Goal: Task Accomplishment & Management: Manage account settings

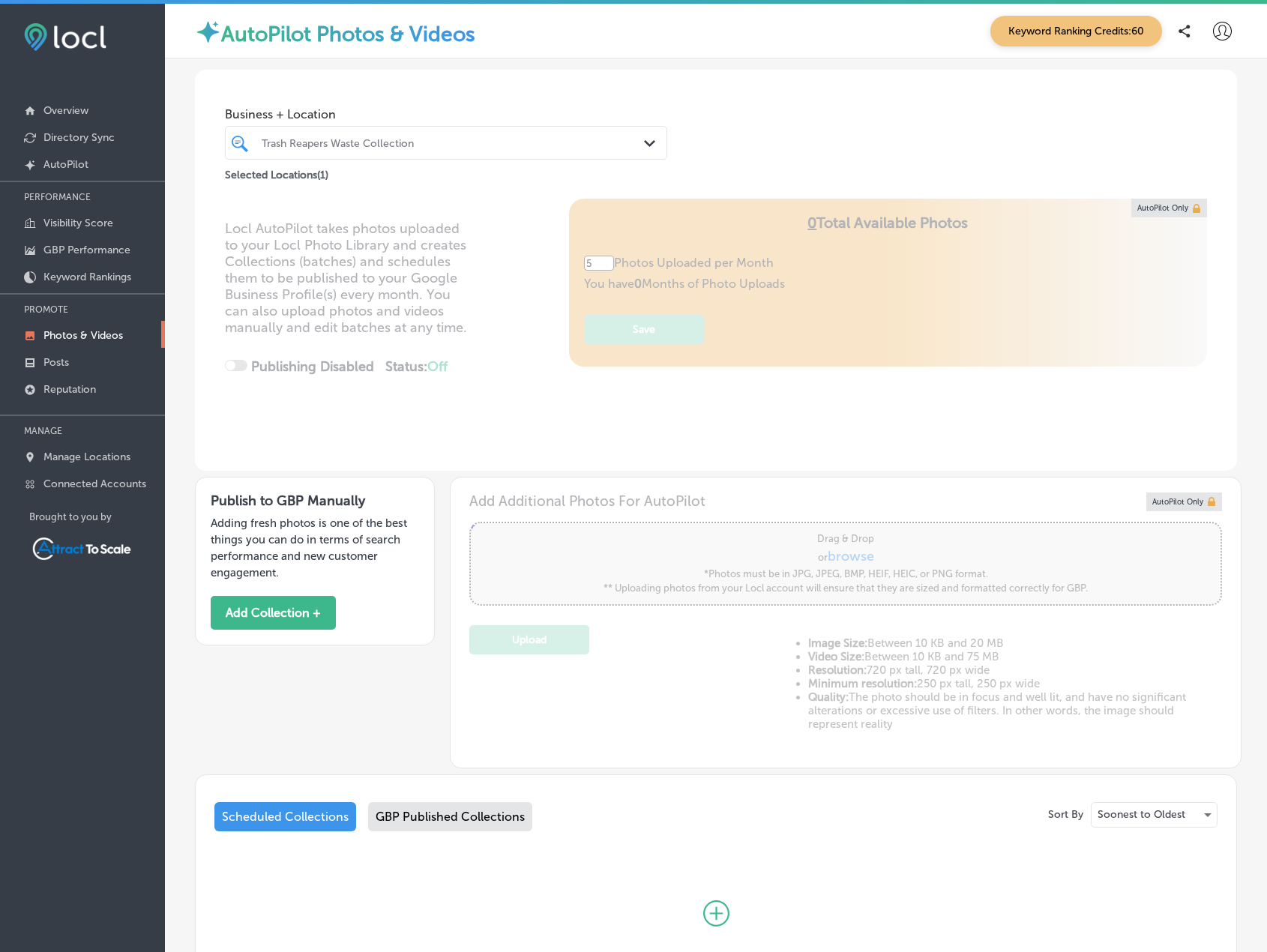
scroll to position [69, 0]
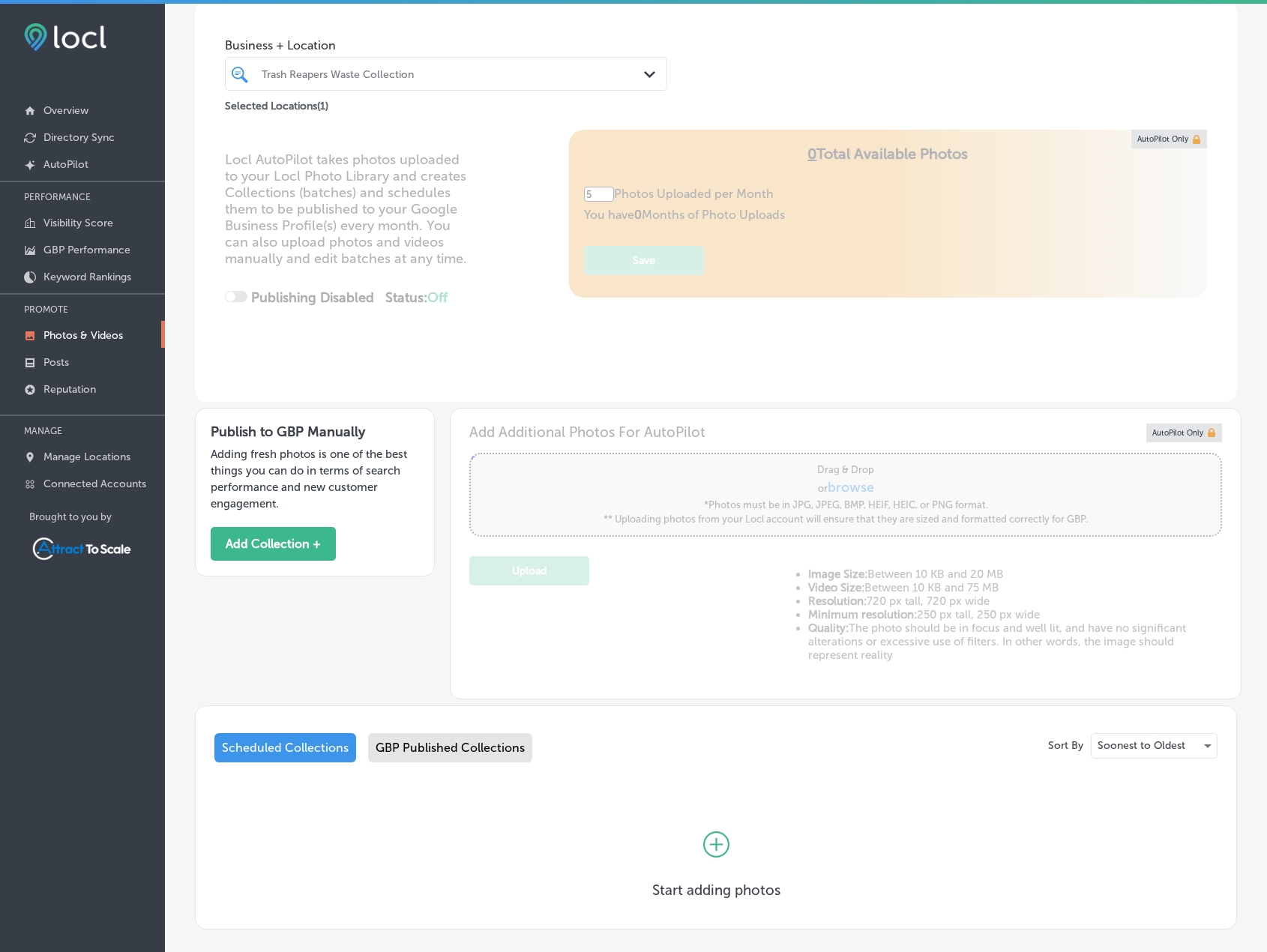
click at [272, 82] on div at bounding box center [427, 73] width 334 height 20
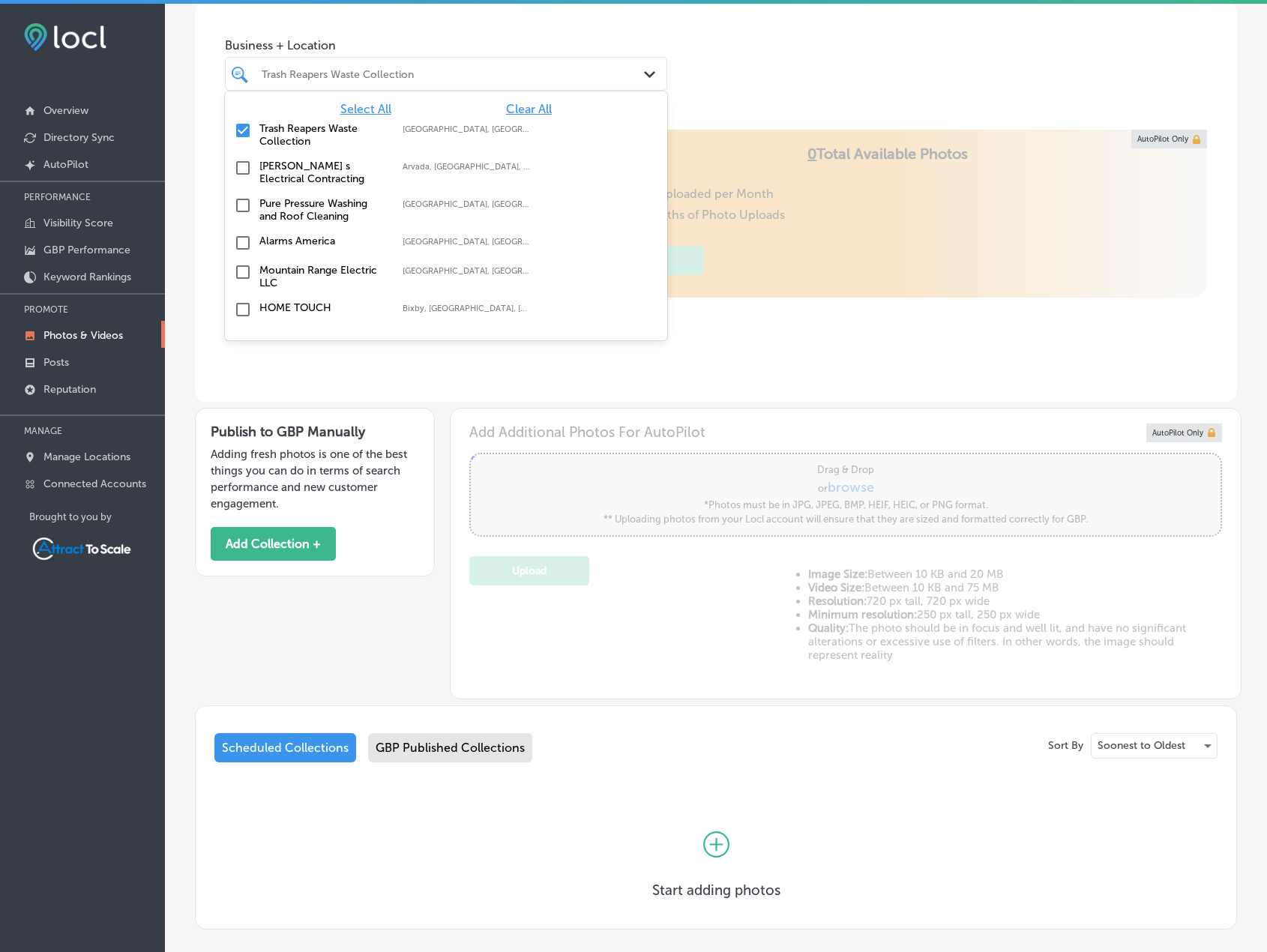
click at [245, 127] on input "checkbox" at bounding box center [242, 130] width 18 height 18
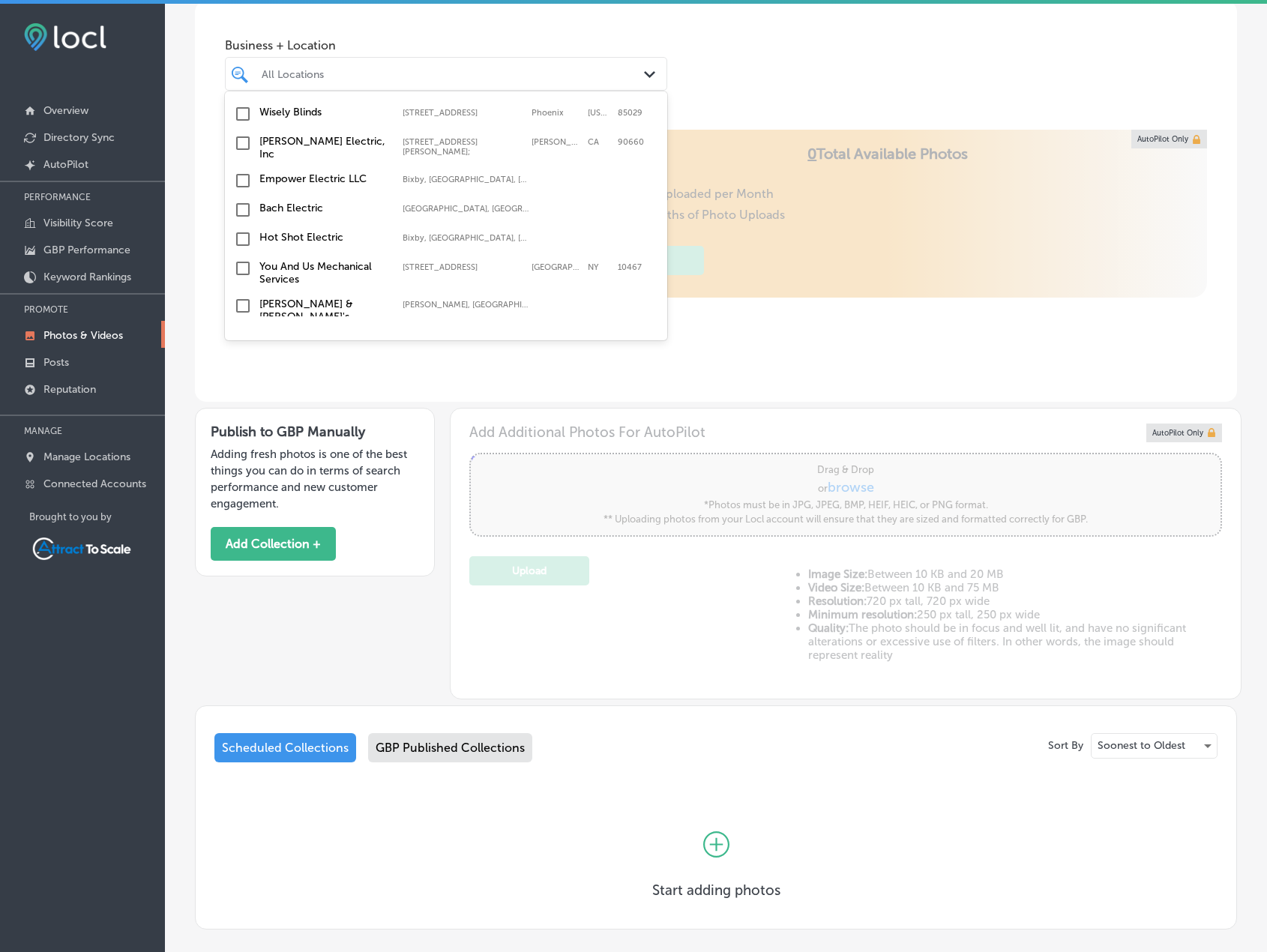
scroll to position [341, 0]
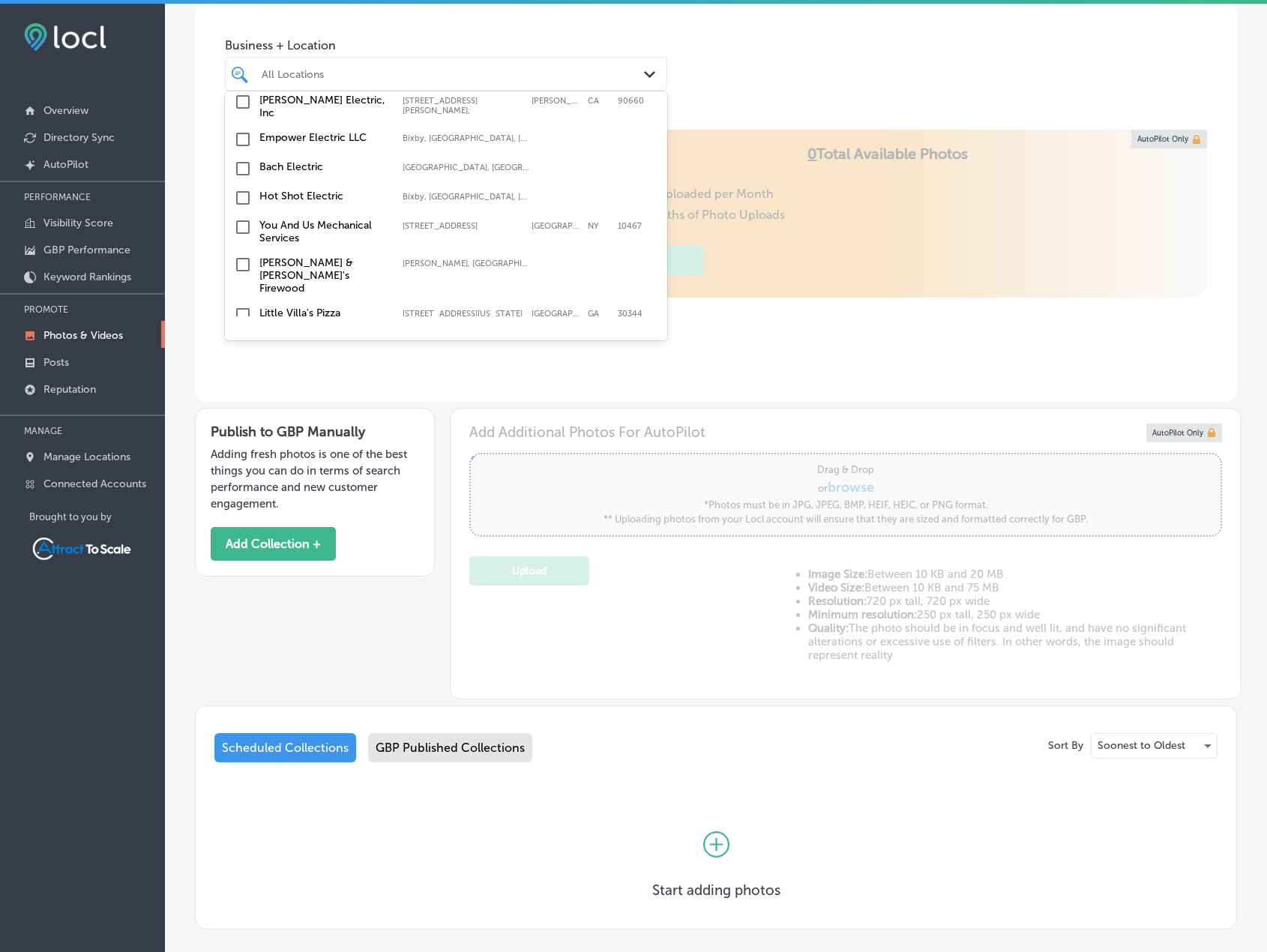
click at [251, 269] on input "checkbox" at bounding box center [242, 265] width 18 height 18
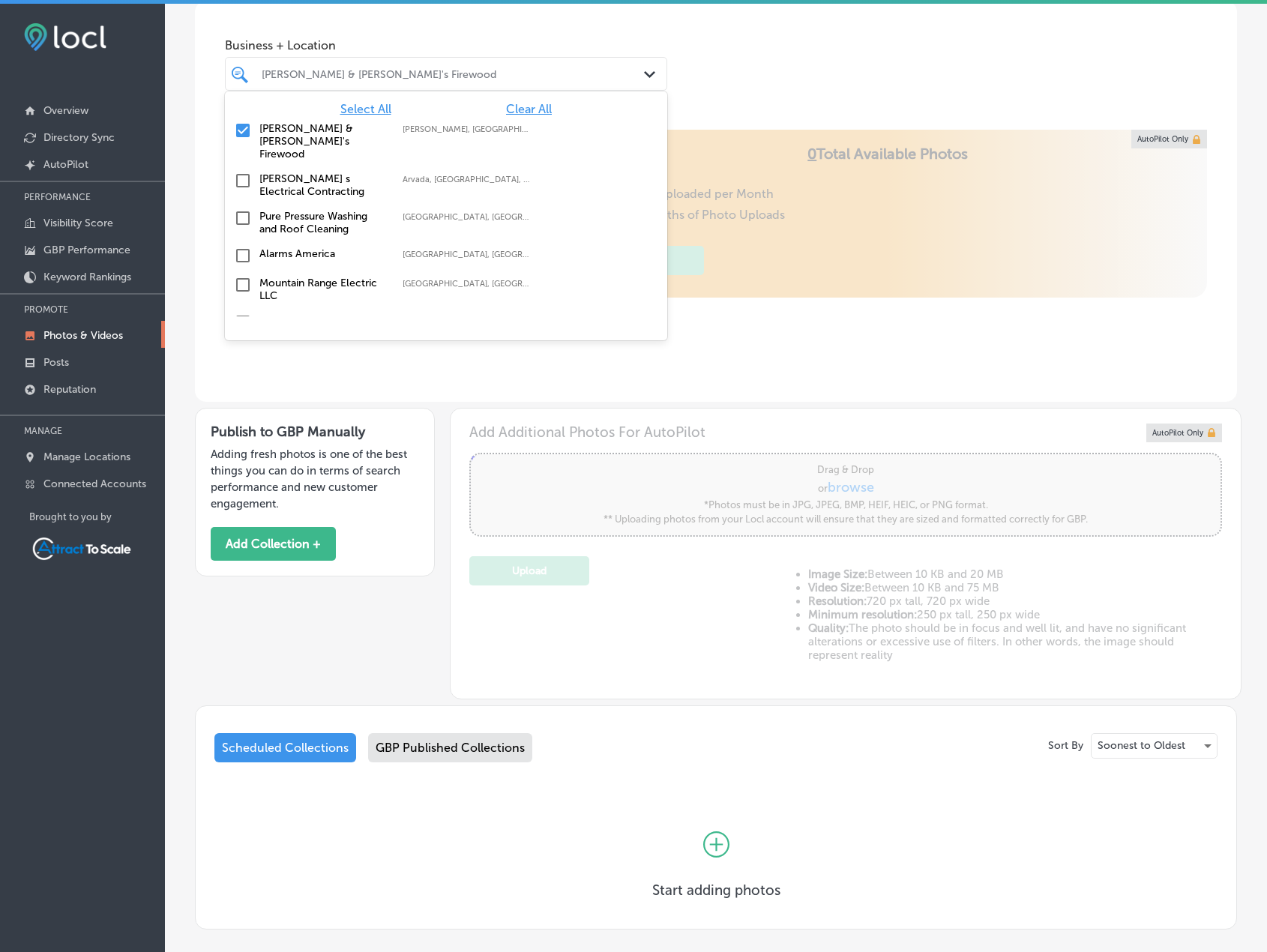
click at [765, 71] on div "Business + Location option focused, 2 of 17. 17 results available. Use Up and D…" at bounding box center [716, 58] width 1042 height 114
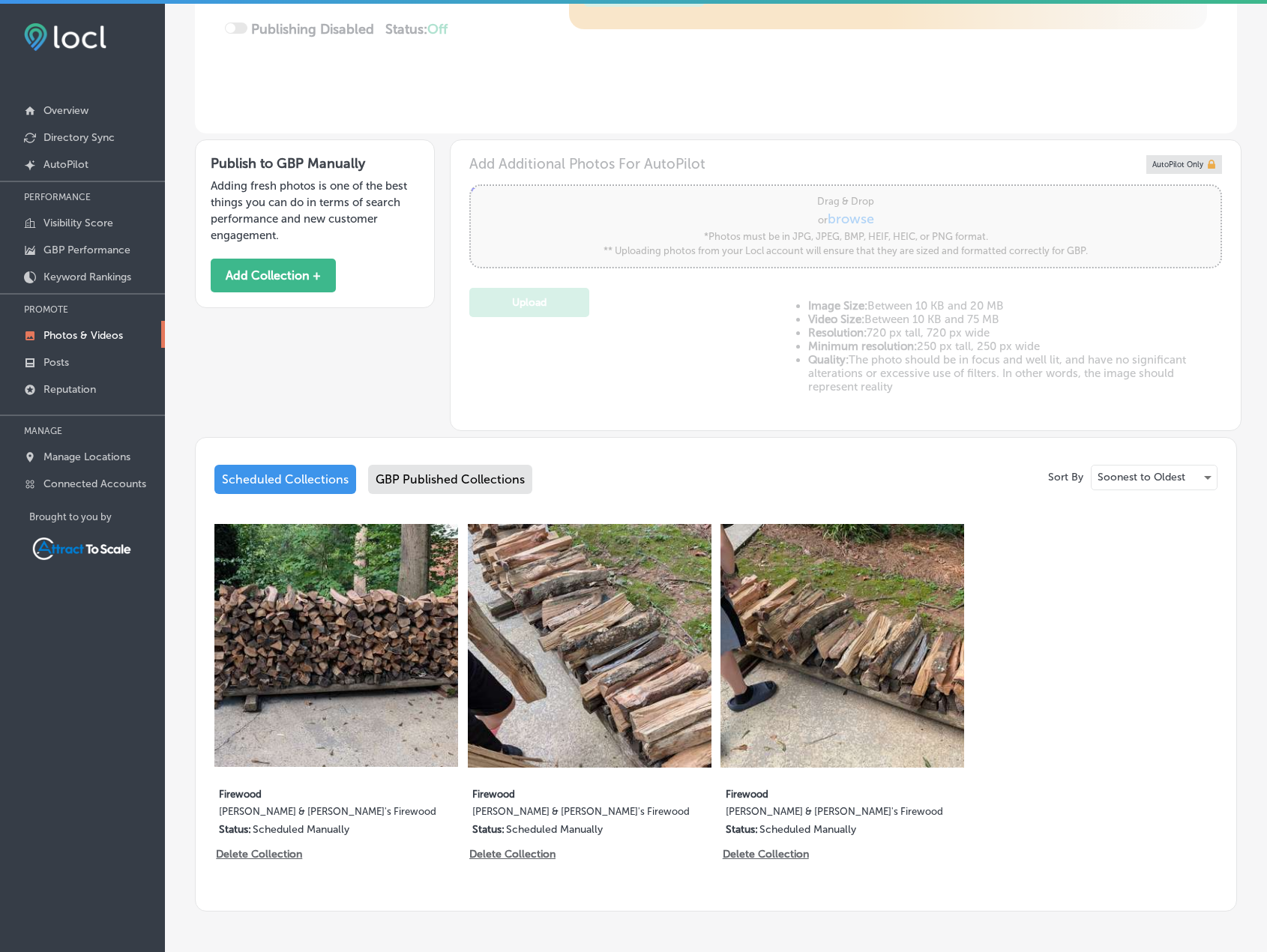
scroll to position [391, 0]
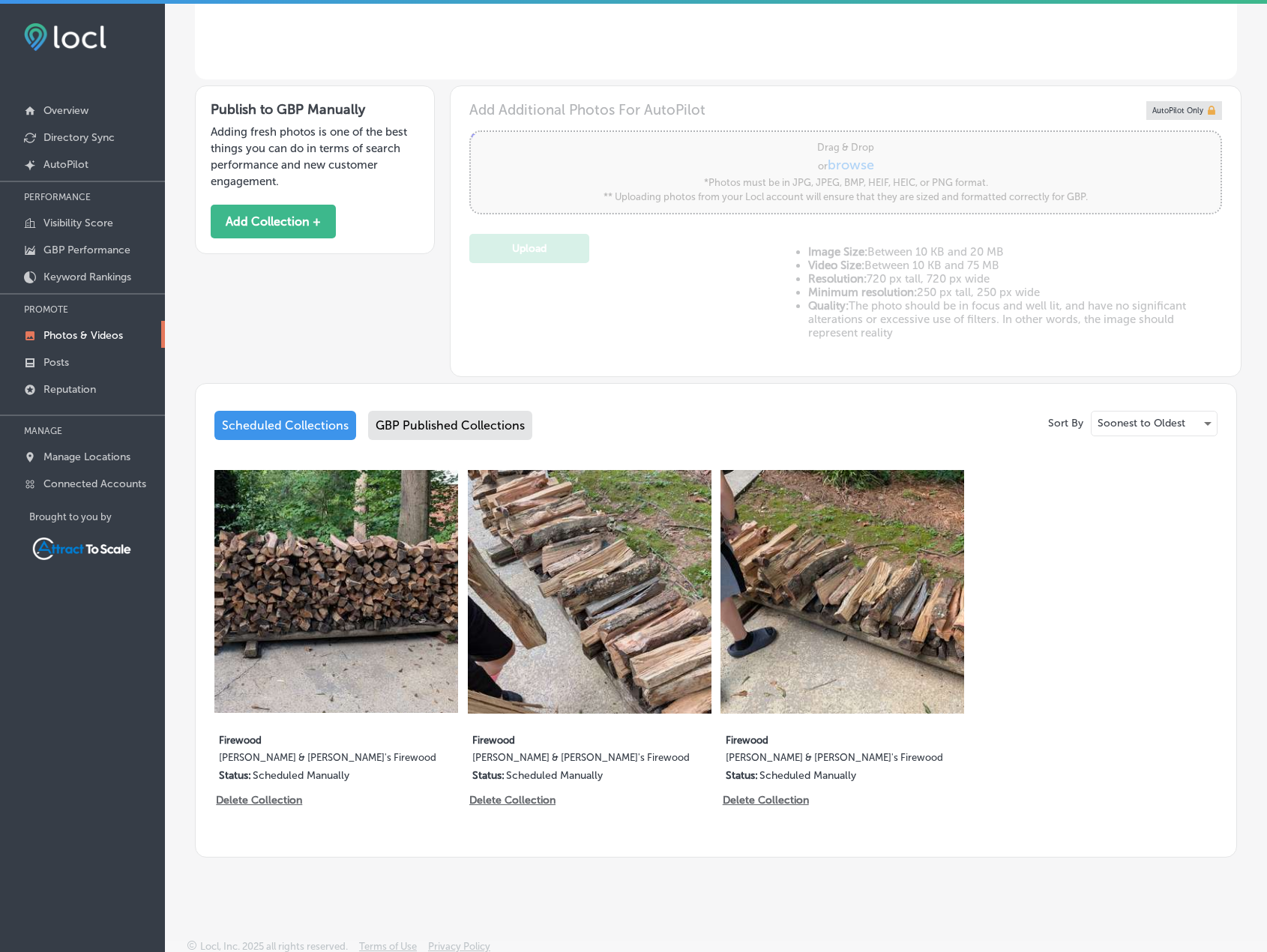
click at [304, 427] on div "Scheduled Collections" at bounding box center [285, 426] width 142 height 29
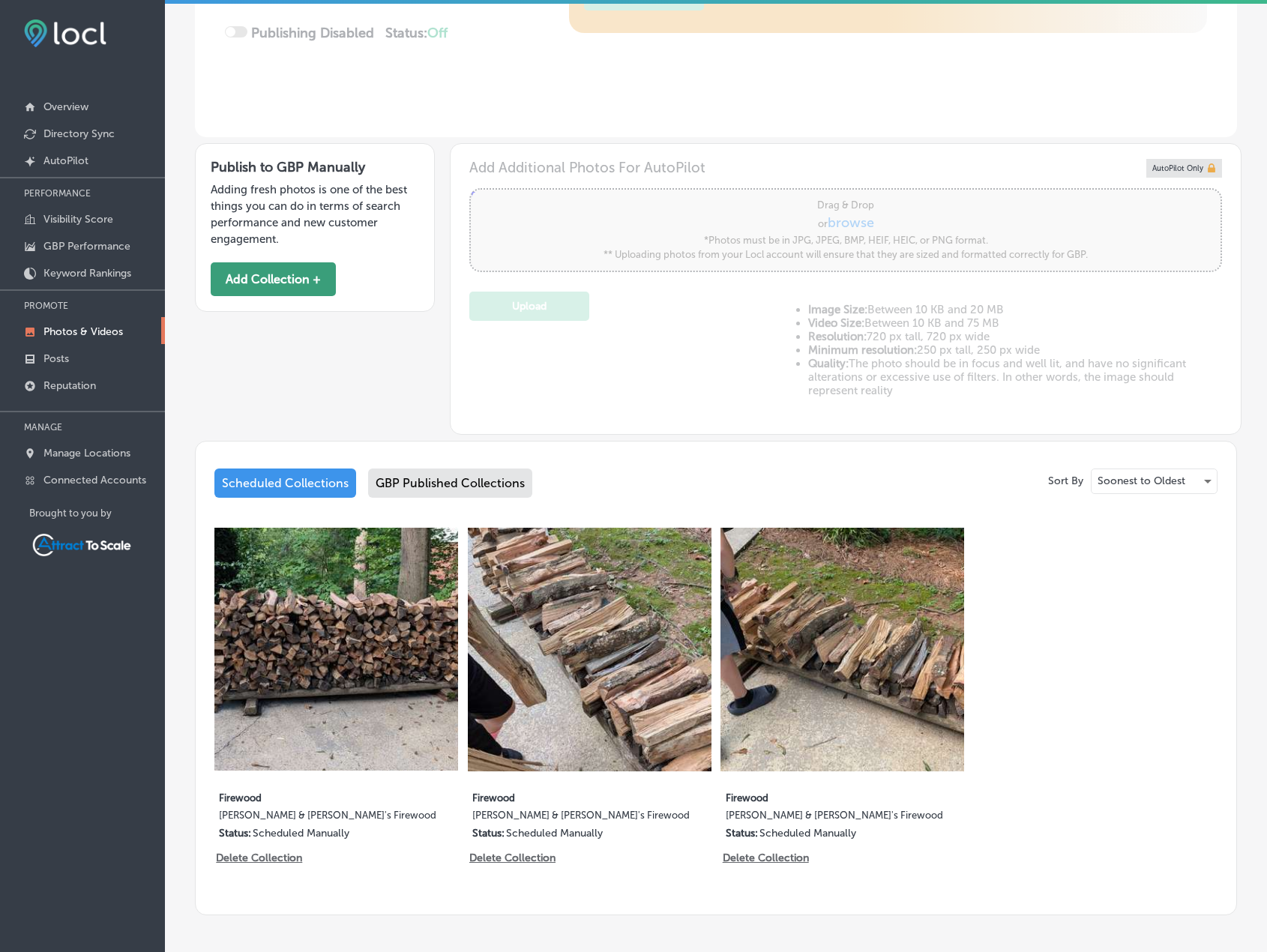
scroll to position [317, 0]
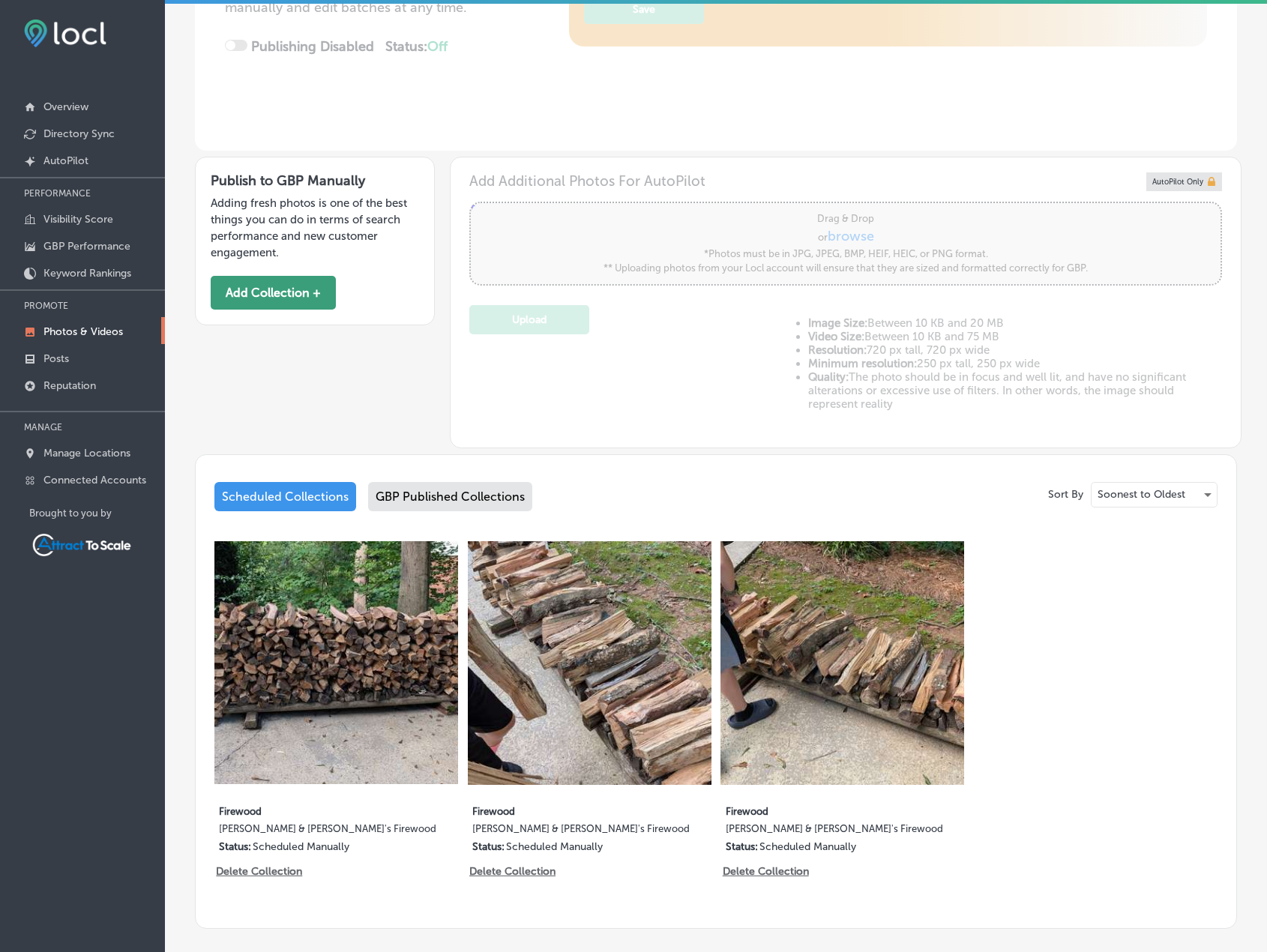
click at [312, 303] on button "Add Collection +" at bounding box center [273, 293] width 126 height 34
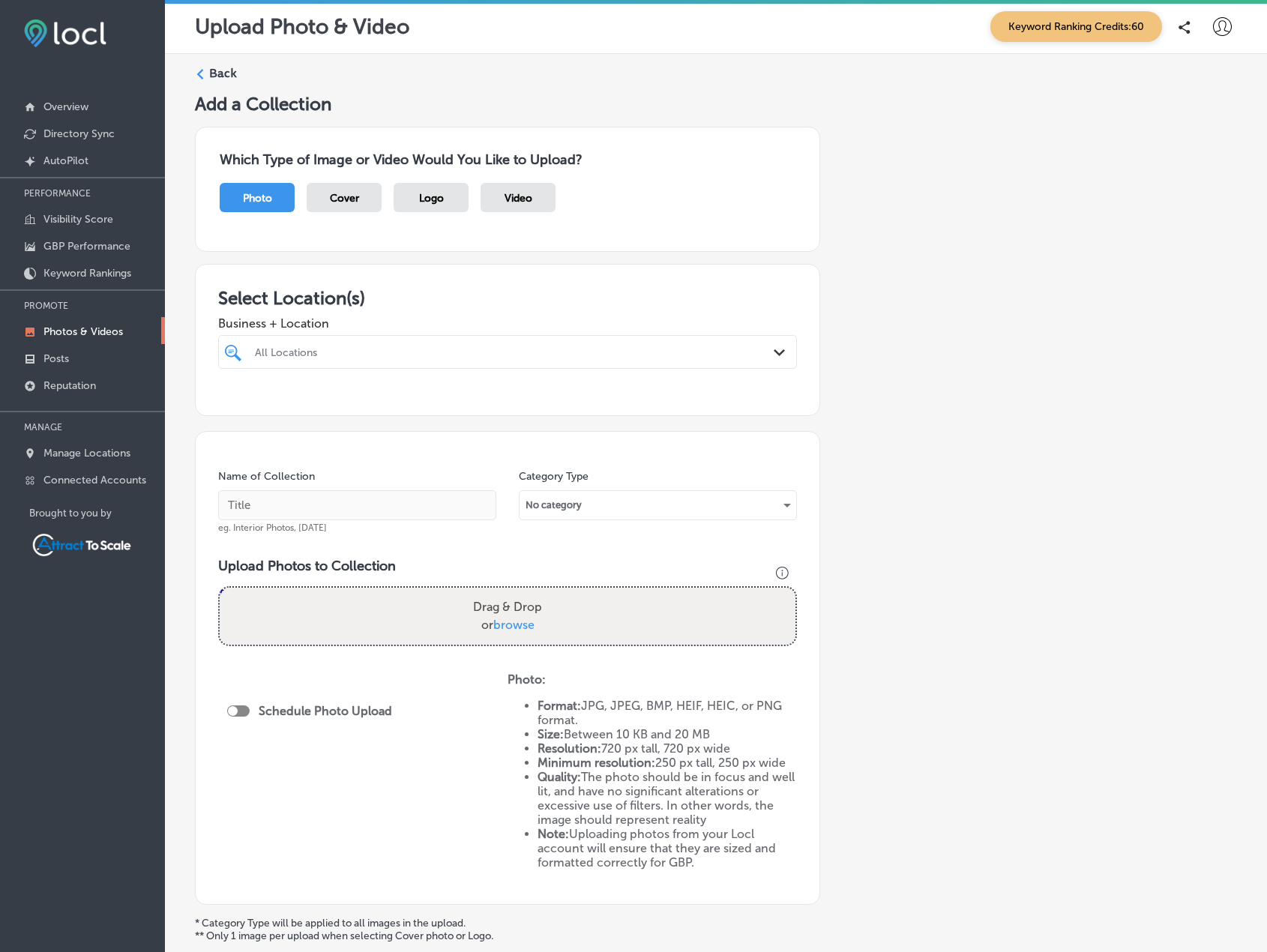
click at [470, 361] on div at bounding box center [482, 351] width 458 height 20
click at [337, 407] on label "[PERSON_NAME] & [PERSON_NAME]'s Firewood" at bounding box center [338, 413] width 170 height 25
type input "[PERSON_NAME]"
click at [707, 317] on span "Business + Location" at bounding box center [508, 323] width 579 height 14
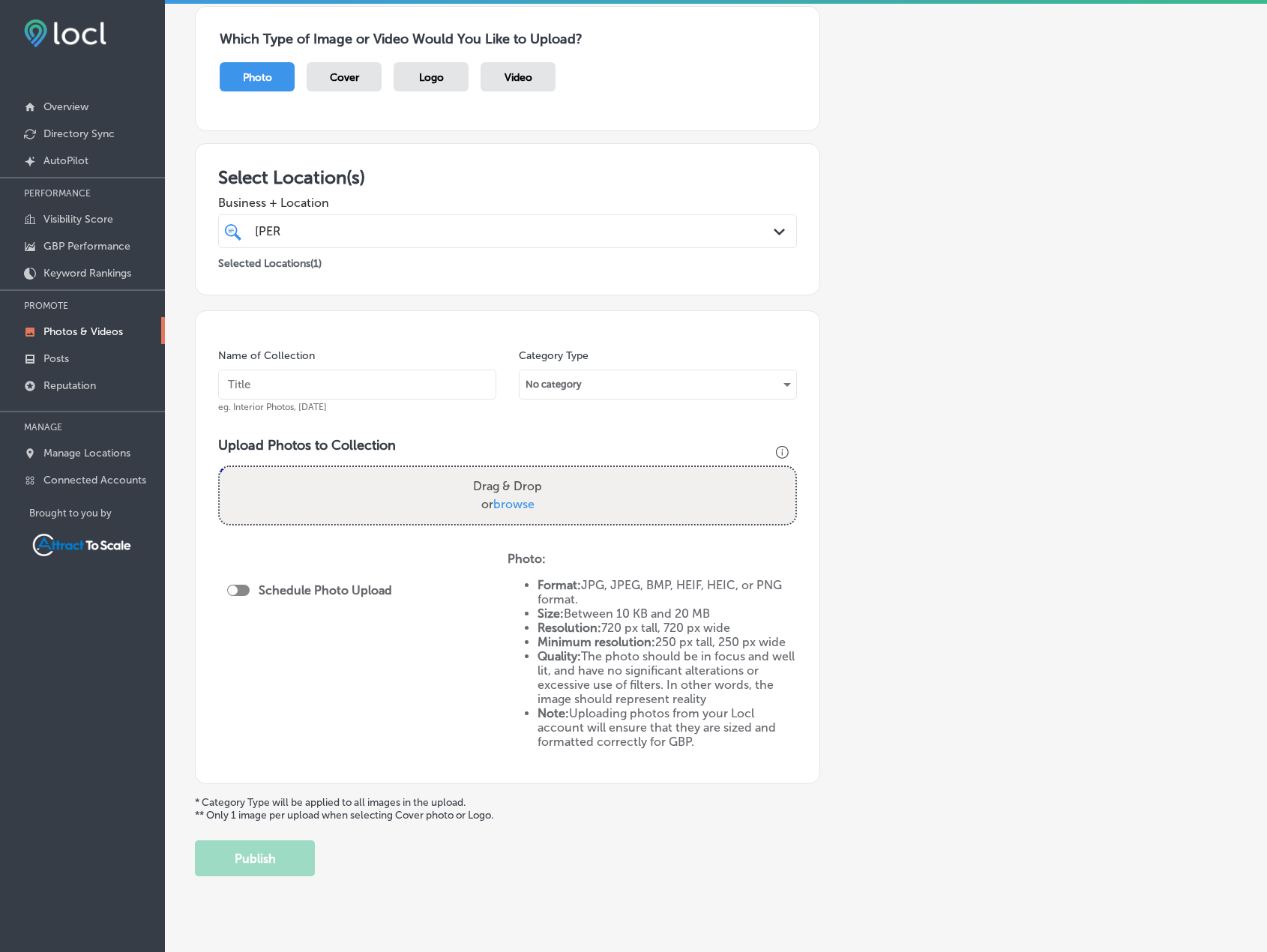
scroll to position [147, 0]
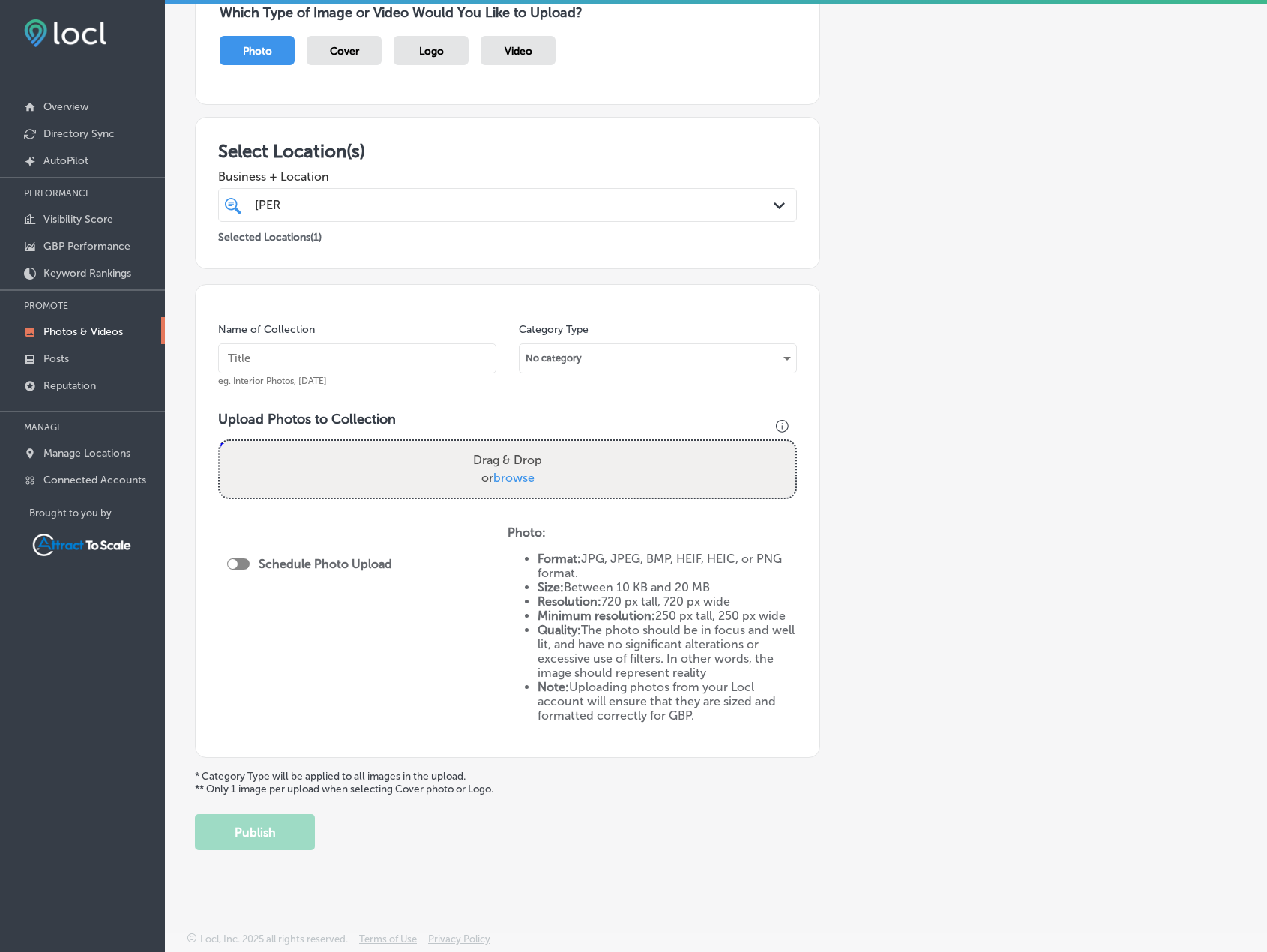
click at [387, 347] on input "text" at bounding box center [357, 358] width 278 height 30
type input "Firewood"
click at [586, 369] on div "No category" at bounding box center [658, 358] width 277 height 24
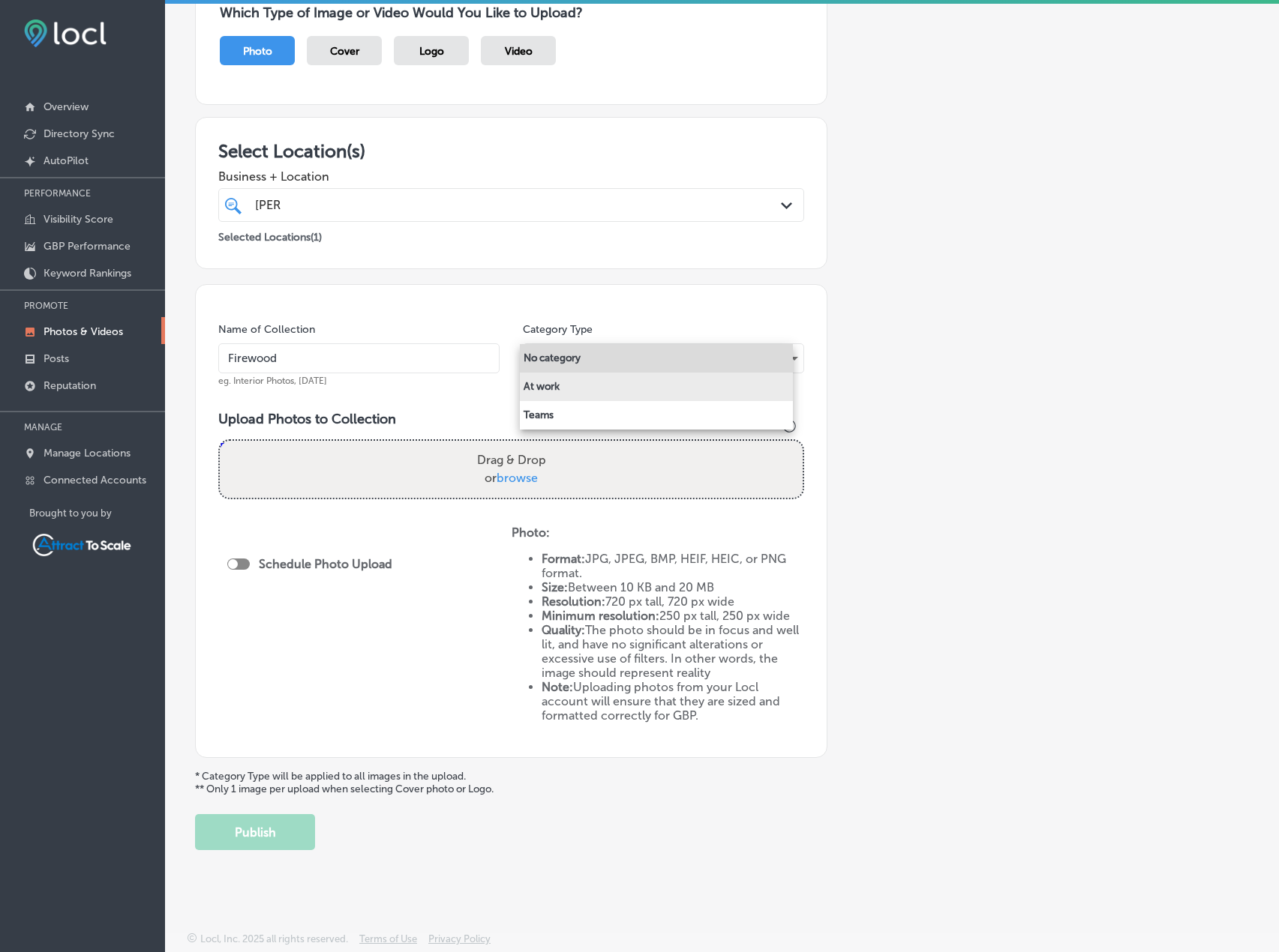
click at [586, 384] on li "At work" at bounding box center [656, 387] width 273 height 29
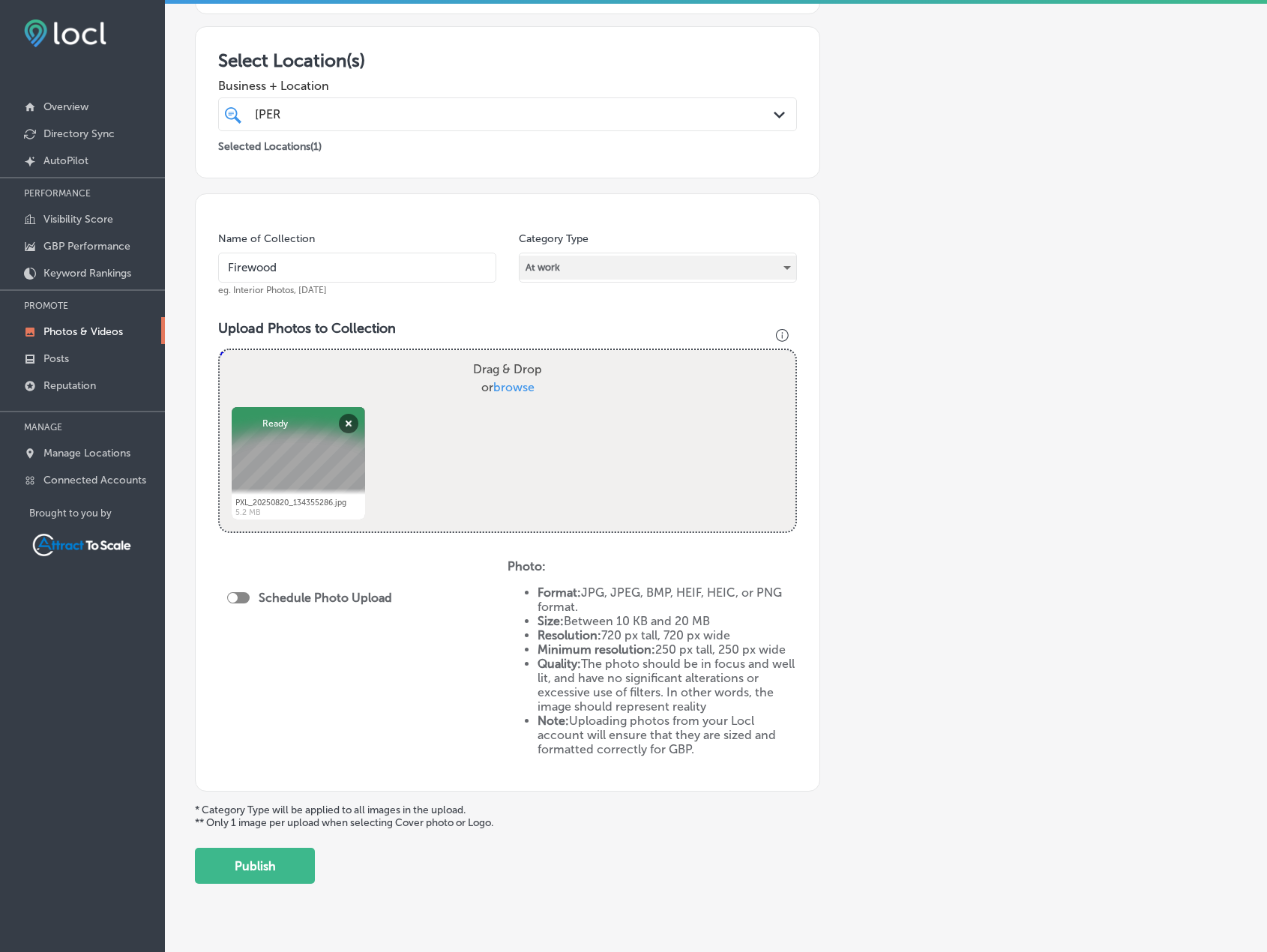
scroll to position [271, 0]
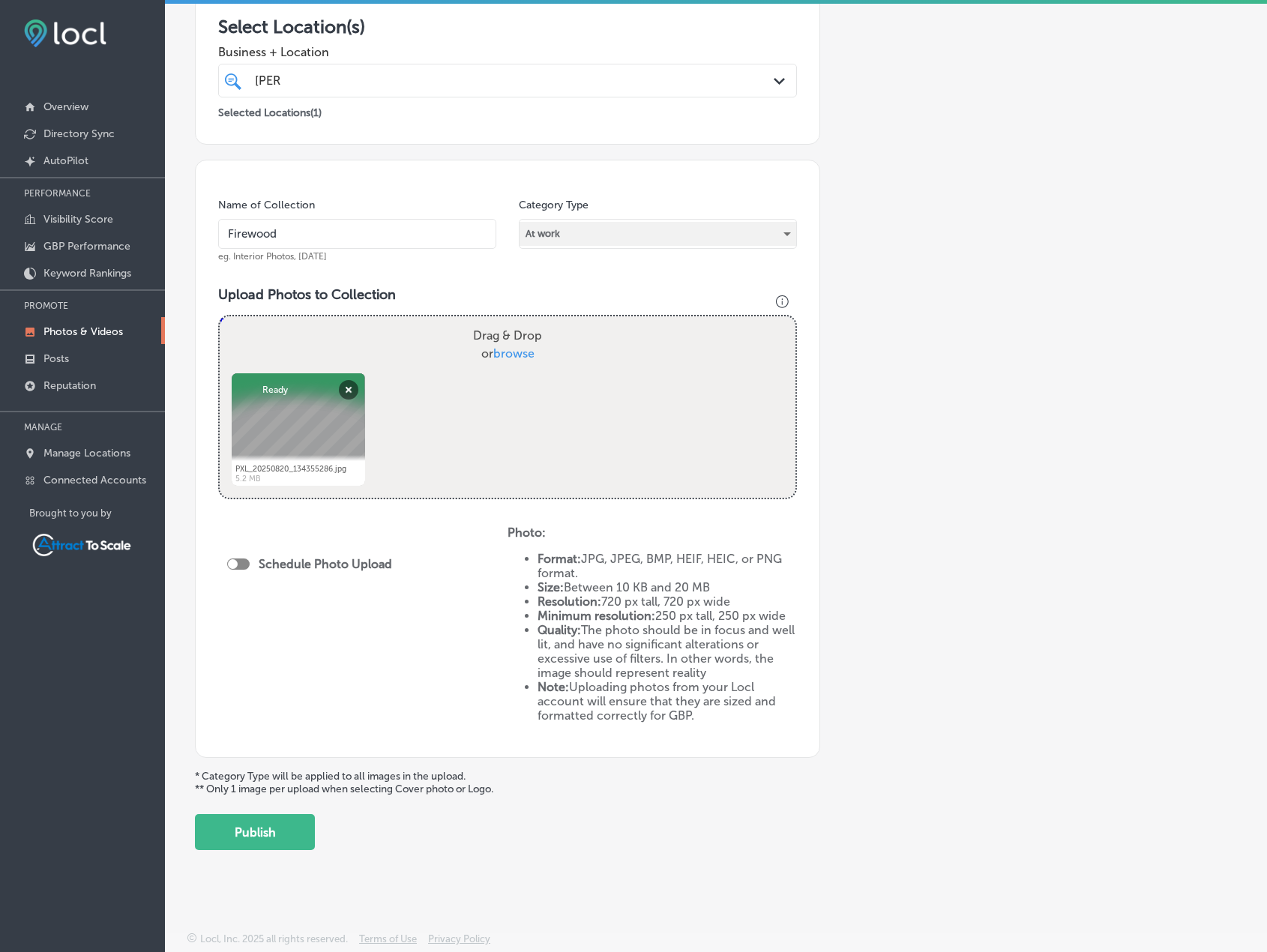
click at [244, 564] on div at bounding box center [238, 565] width 22 height 12
checkbox input "true"
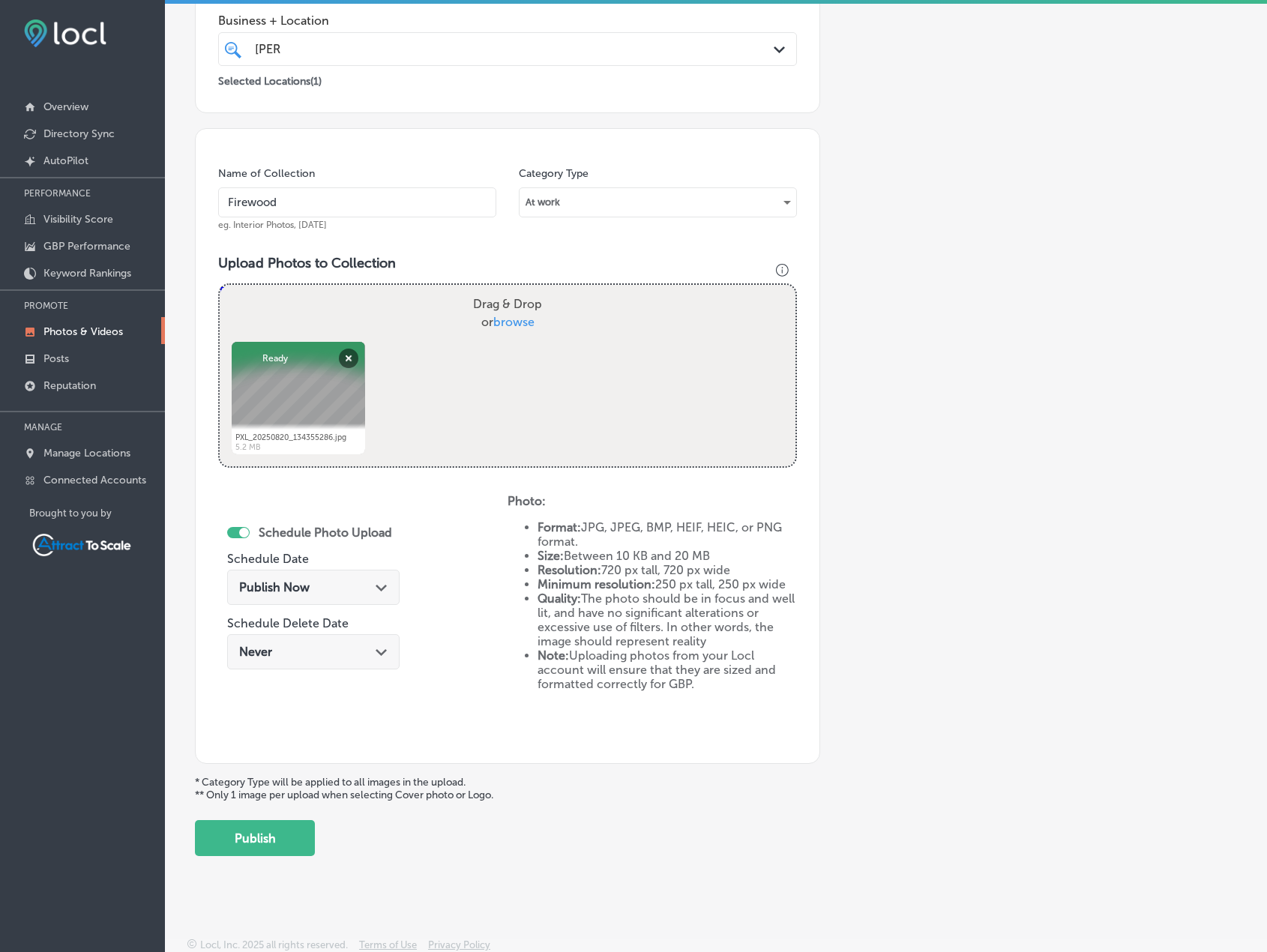
scroll to position [309, 0]
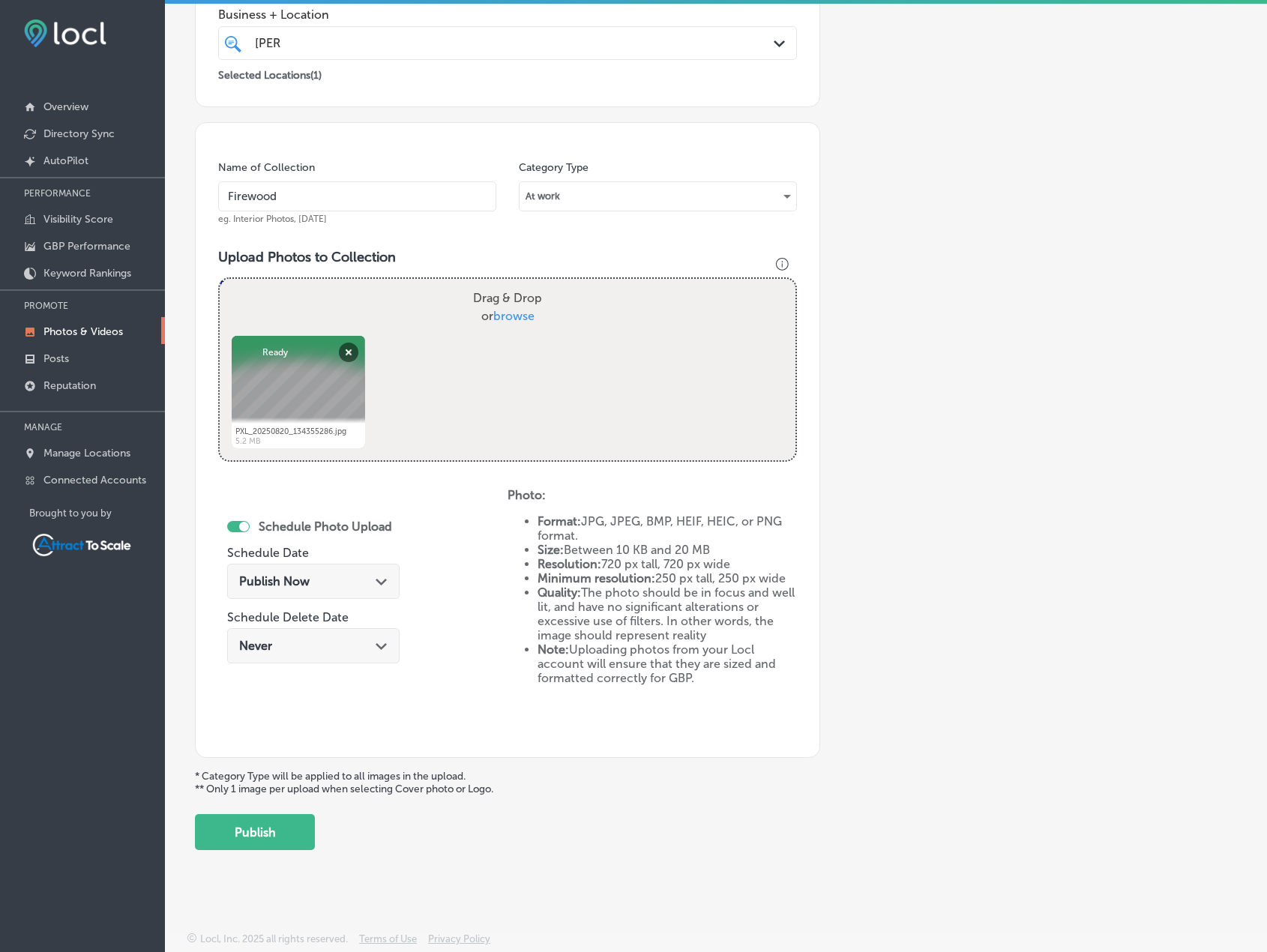
click at [364, 586] on div "Publish Now Path Created with Sketch." at bounding box center [314, 581] width 149 height 14
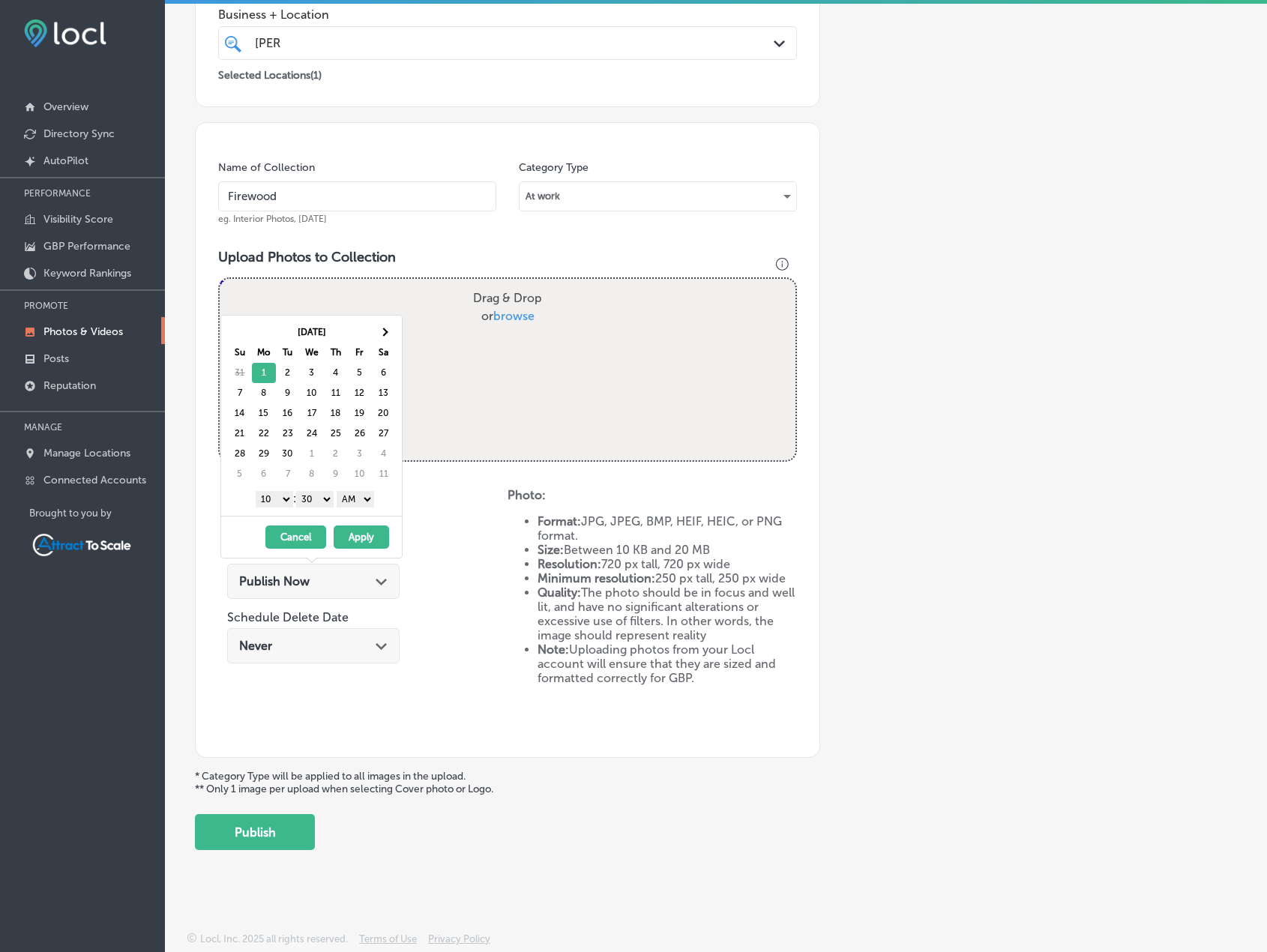
click at [942, 360] on div "Add a Collection Which Type of Image or Video Would You Like to Upload? Photo C…" at bounding box center [716, 317] width 1042 height 1066
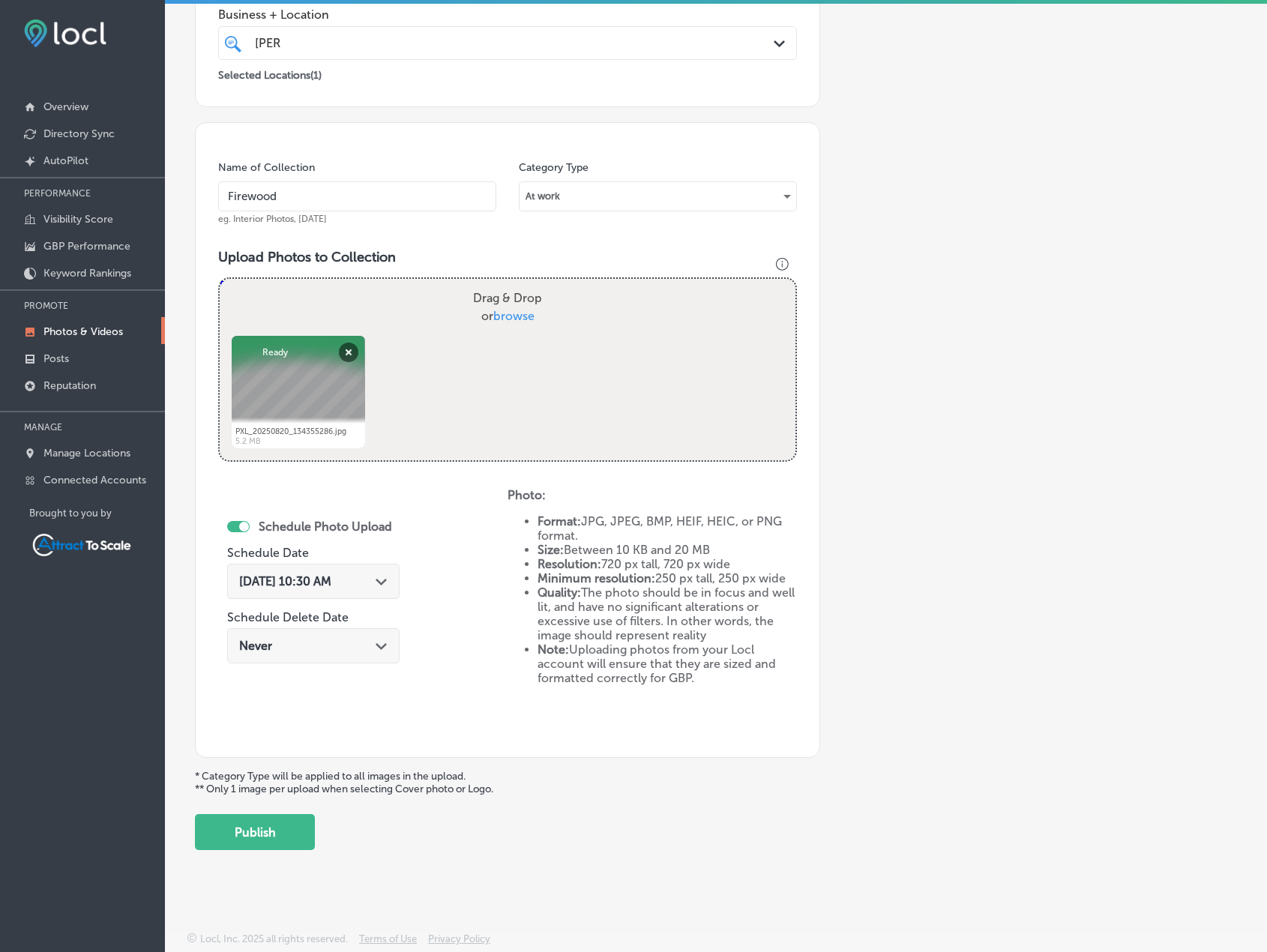
click at [370, 576] on div "[DATE] 10:30 AM Path Created with Sketch." at bounding box center [314, 581] width 149 height 14
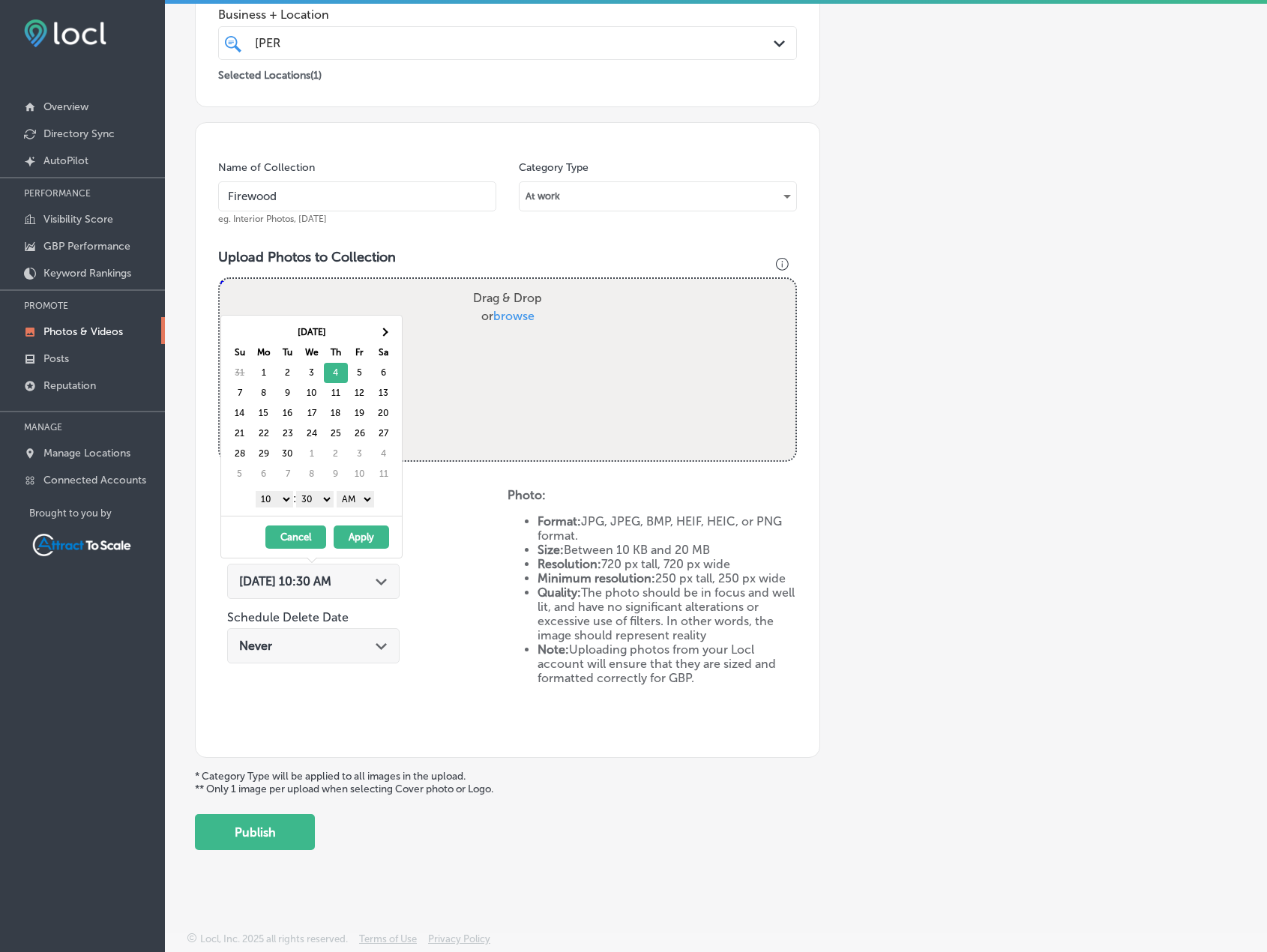
click at [378, 535] on button "Apply" at bounding box center [361, 537] width 55 height 23
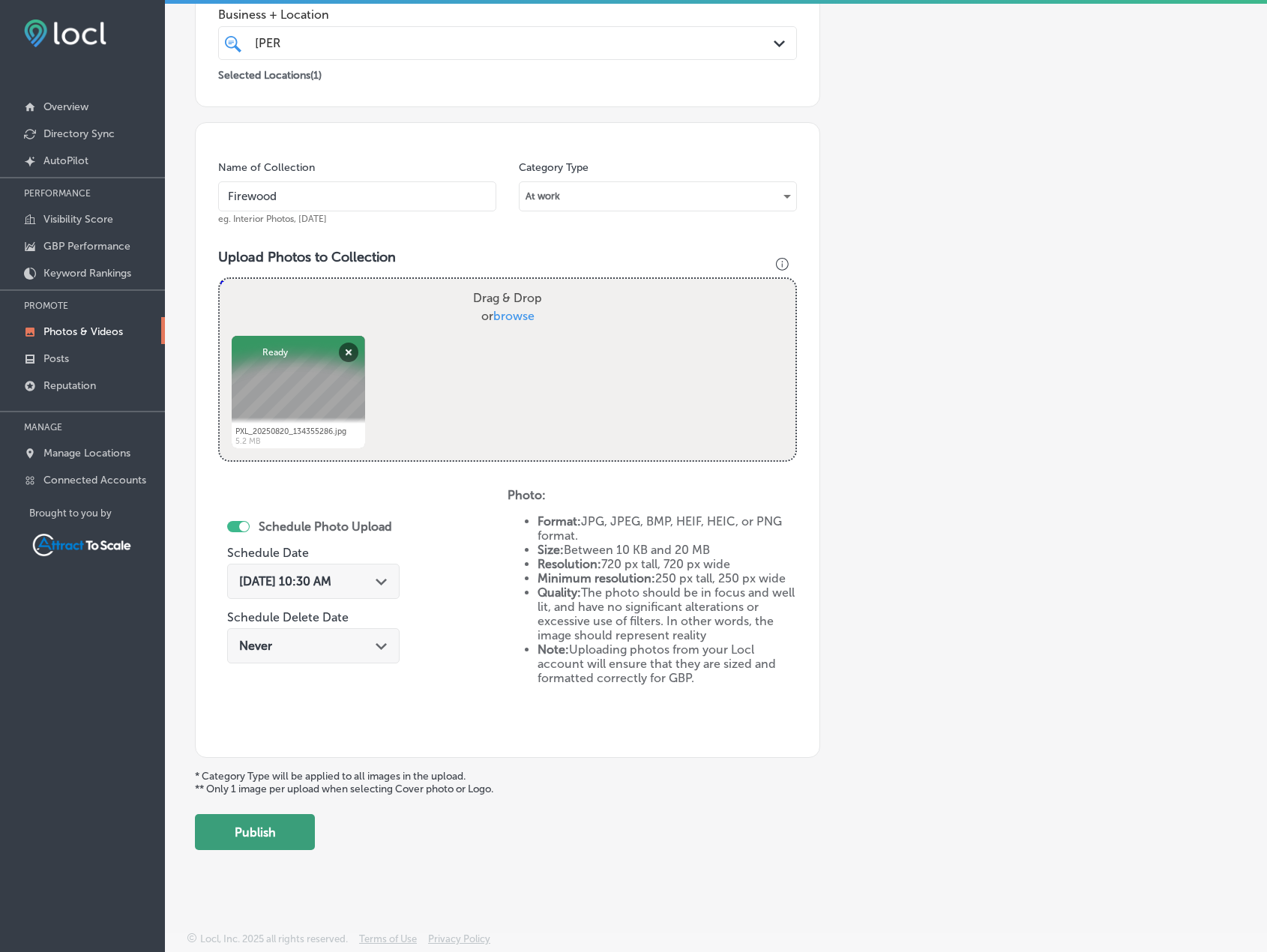
click at [289, 828] on button "Publish" at bounding box center [255, 831] width 120 height 36
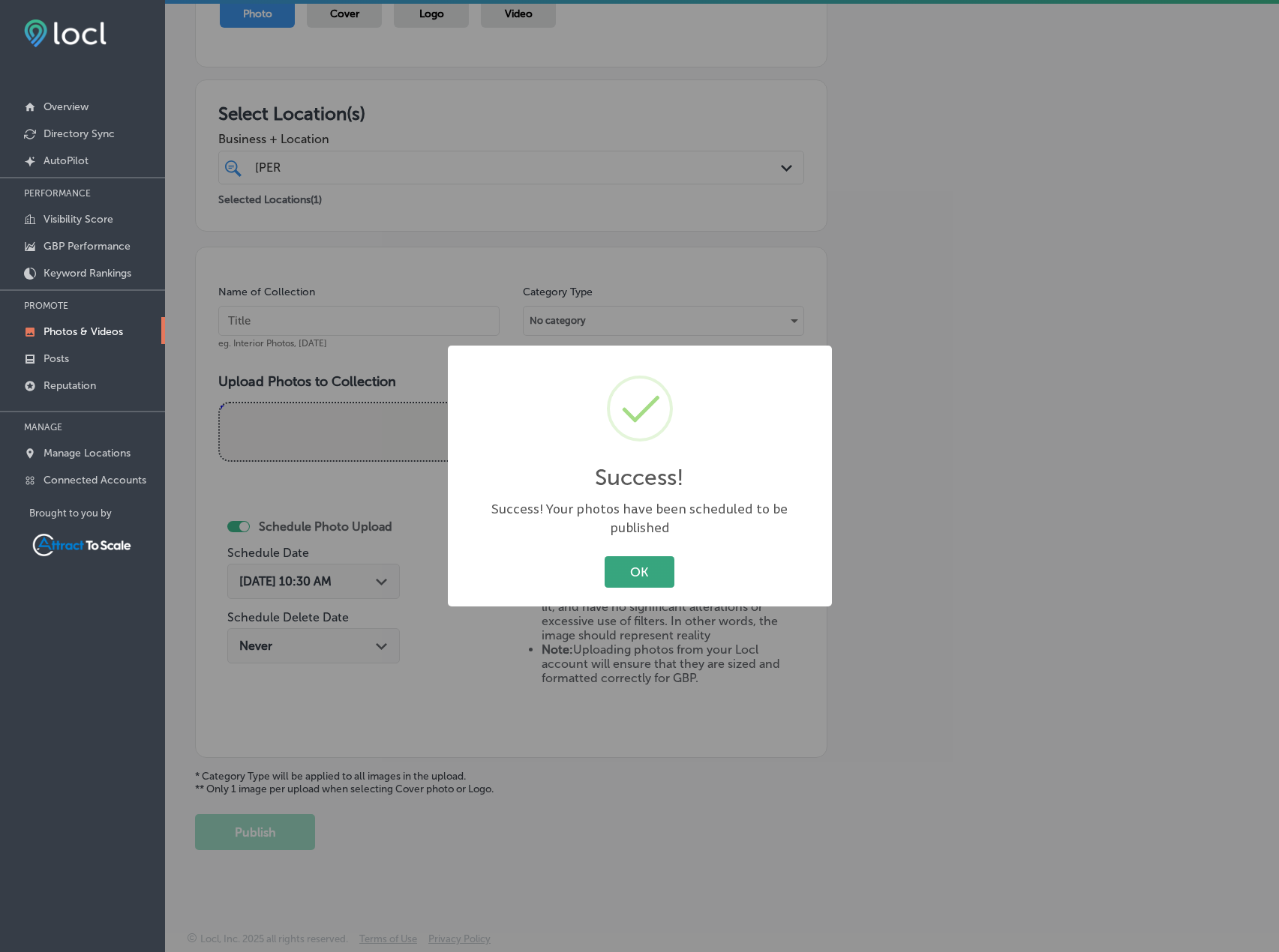
click at [611, 558] on button "OK" at bounding box center [640, 572] width 70 height 31
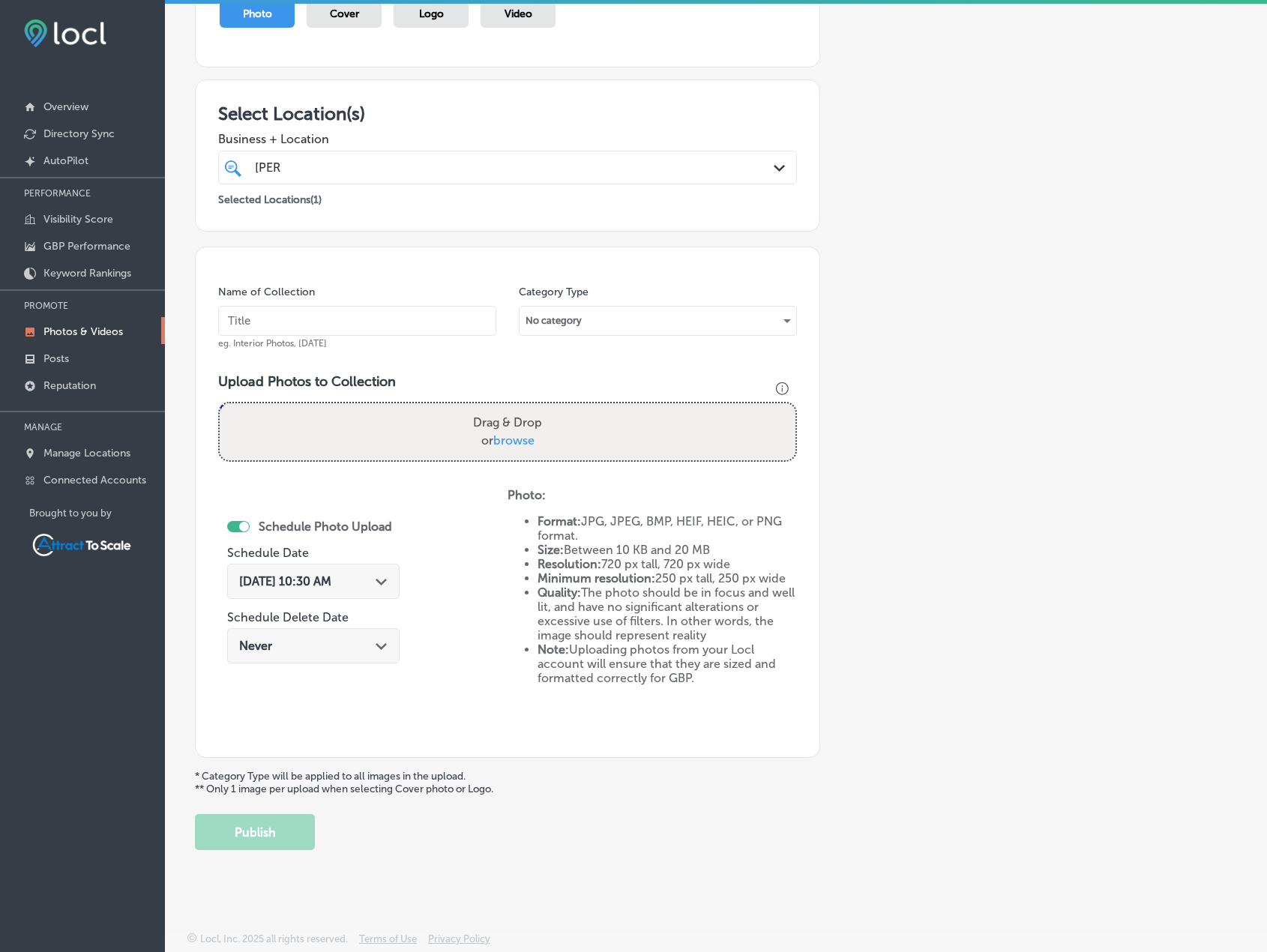
click at [416, 324] on input "text" at bounding box center [357, 321] width 278 height 30
type input "Firewood"
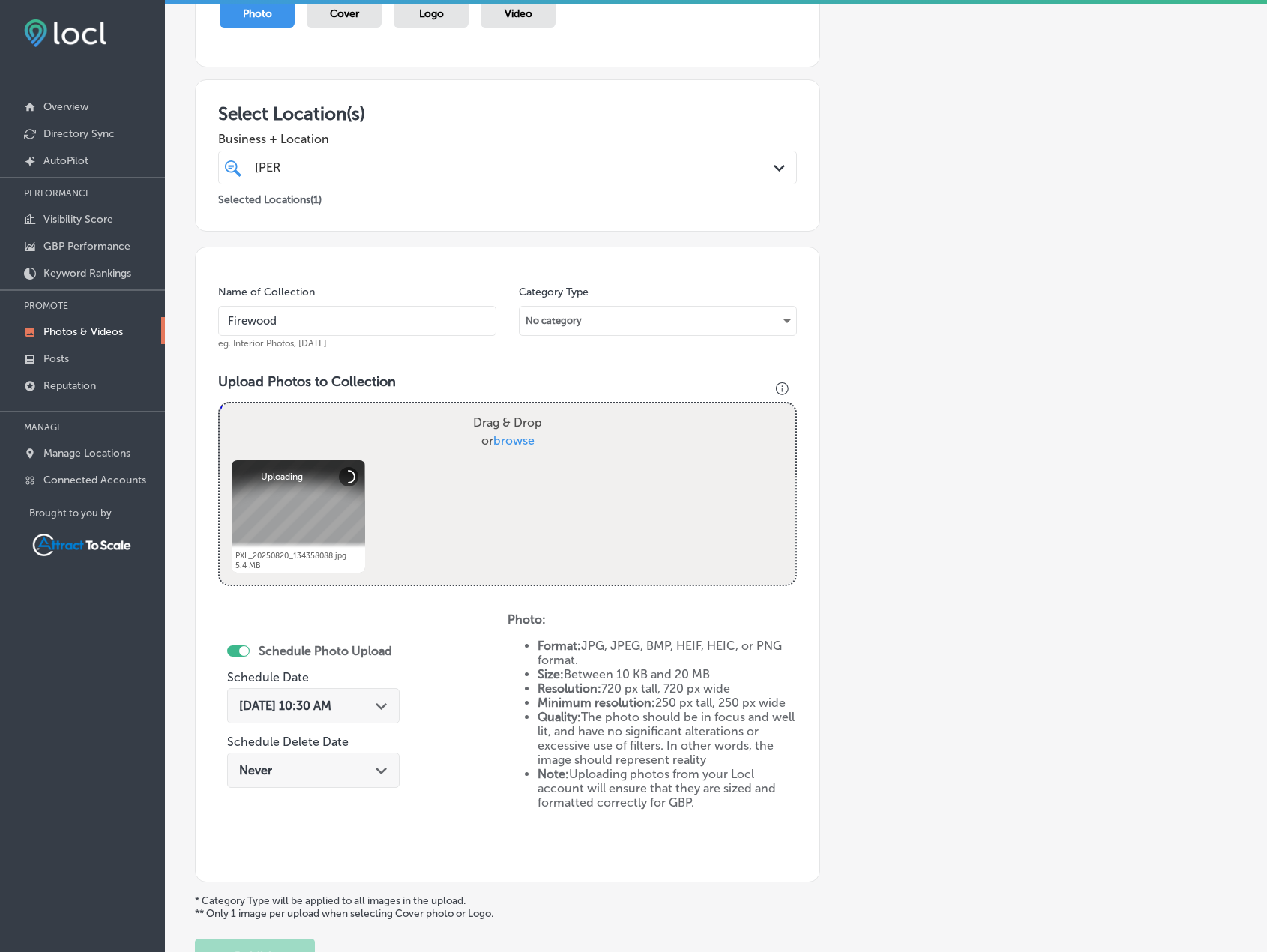
click at [372, 699] on div "[DATE] 10:30 AM Path Created with Sketch." at bounding box center [314, 706] width 149 height 14
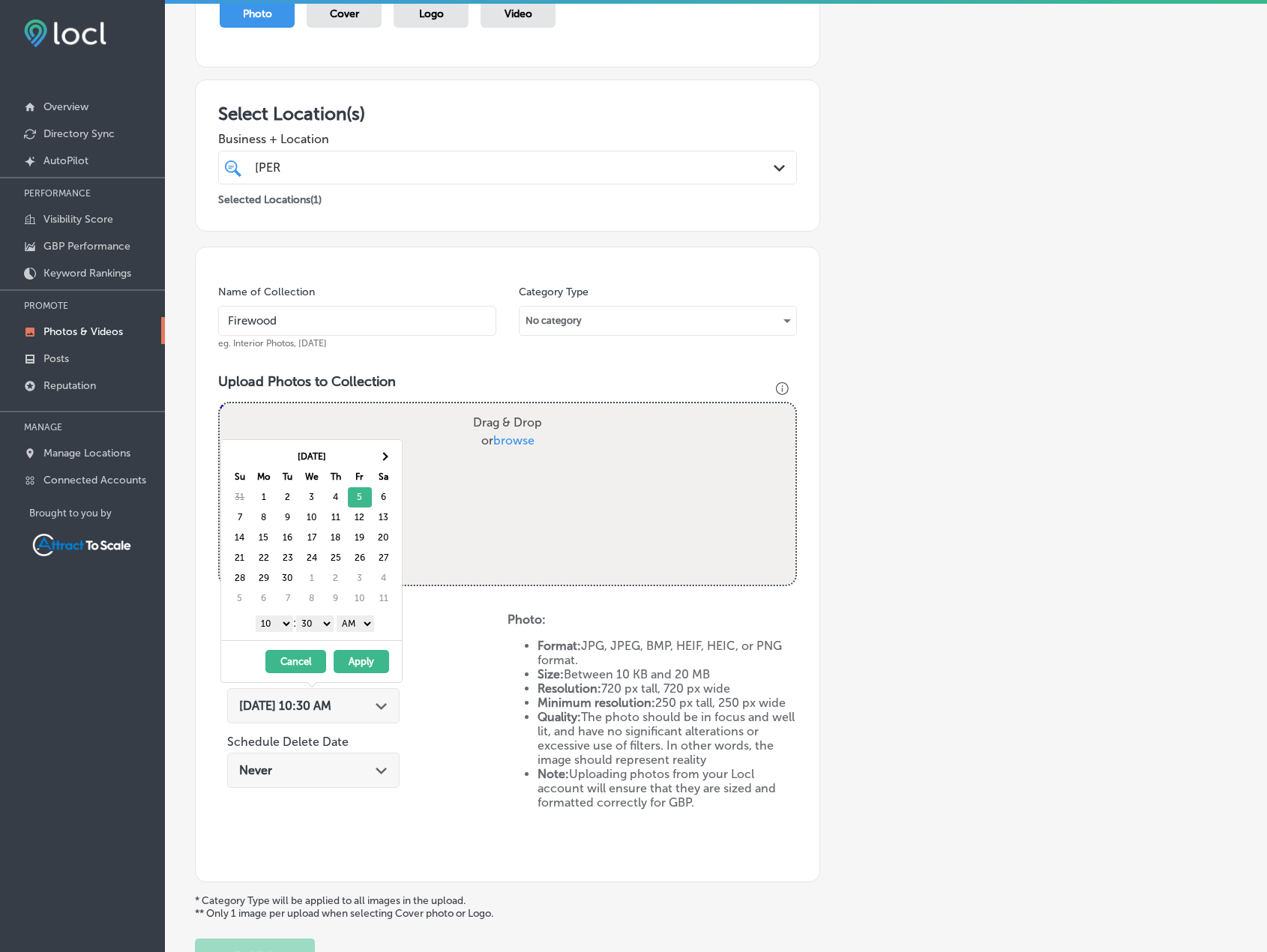
click at [378, 663] on button "Apply" at bounding box center [361, 661] width 55 height 23
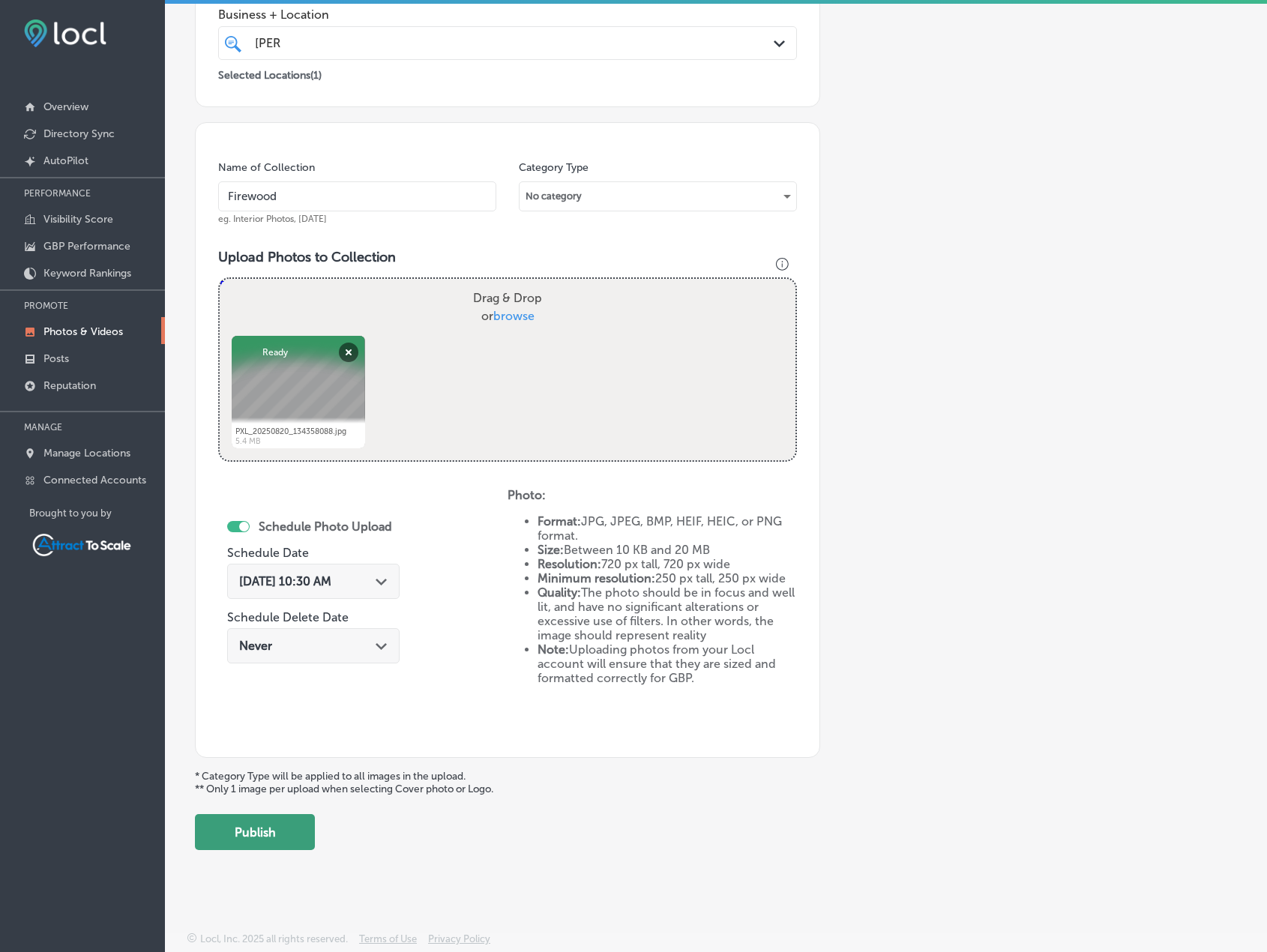
click at [274, 845] on button "Publish" at bounding box center [255, 831] width 120 height 36
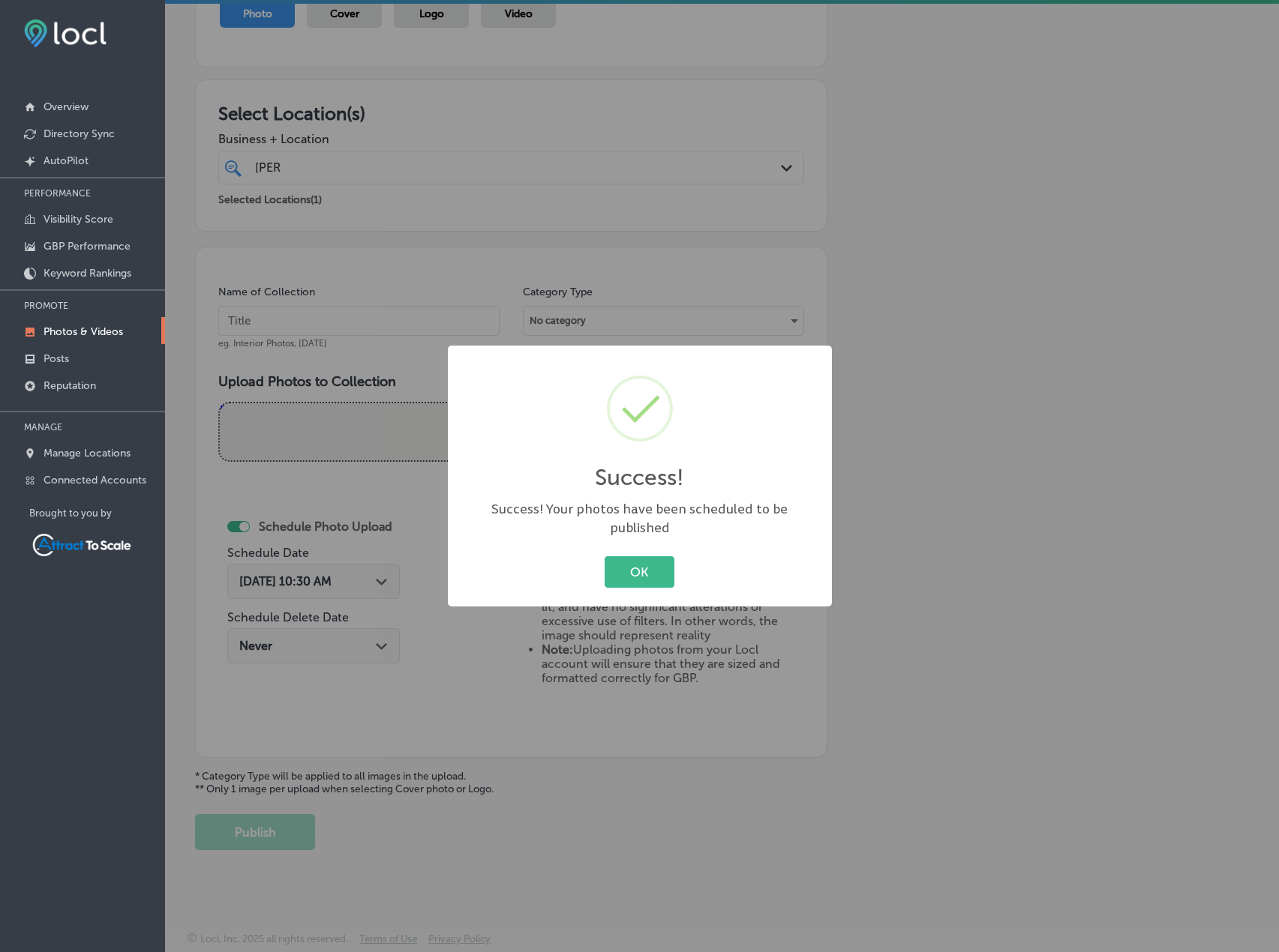
drag, startPoint x: 651, startPoint y: 570, endPoint x: 700, endPoint y: 540, distance: 57.5
click at [653, 569] on button "OK" at bounding box center [640, 572] width 70 height 31
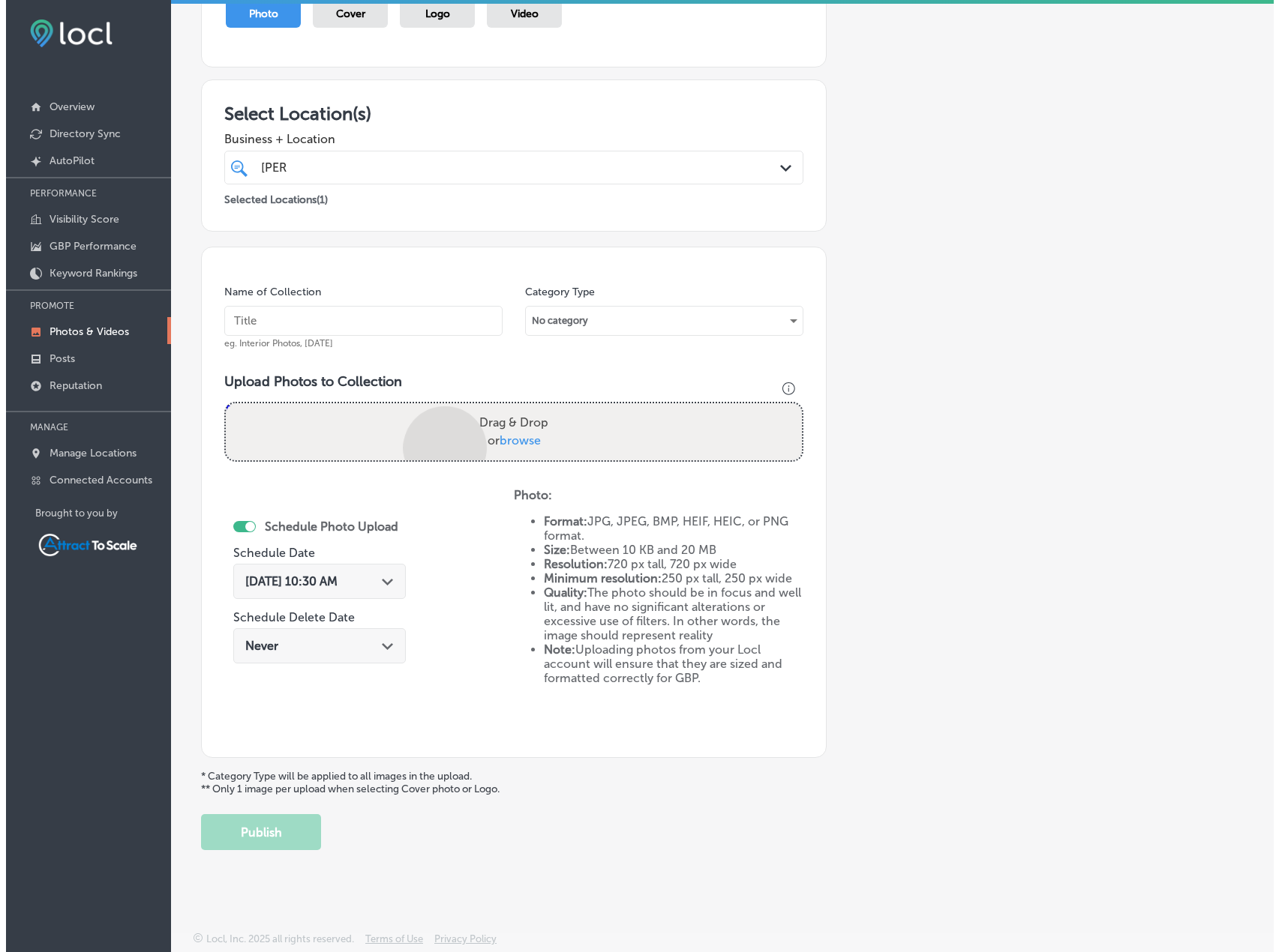
scroll to position [309, 0]
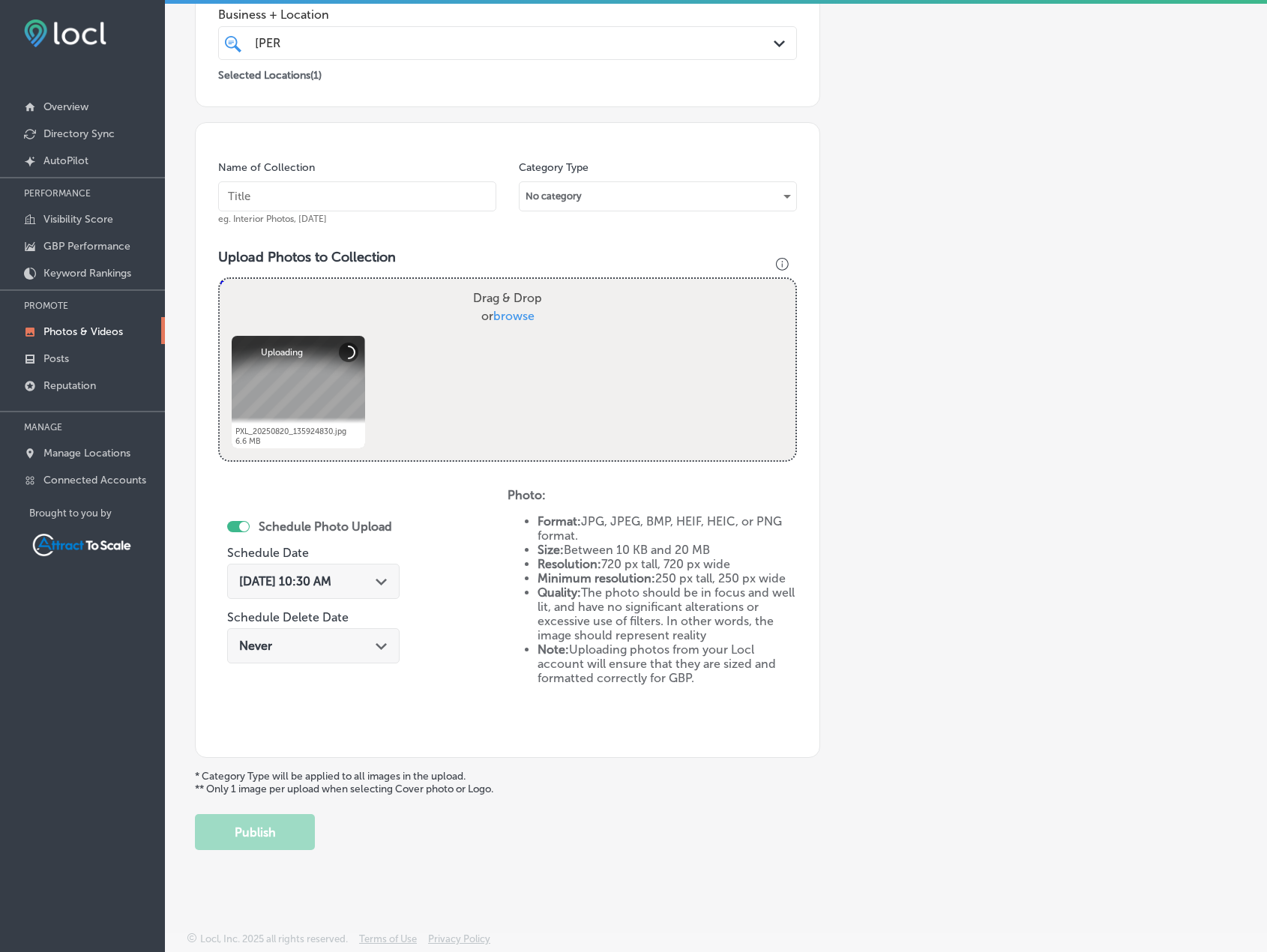
click at [361, 193] on input "text" at bounding box center [357, 196] width 278 height 30
type input "Firewood"
click at [292, 589] on div "[DATE] 10:30 AM Path Created with Sketch." at bounding box center [313, 581] width 173 height 35
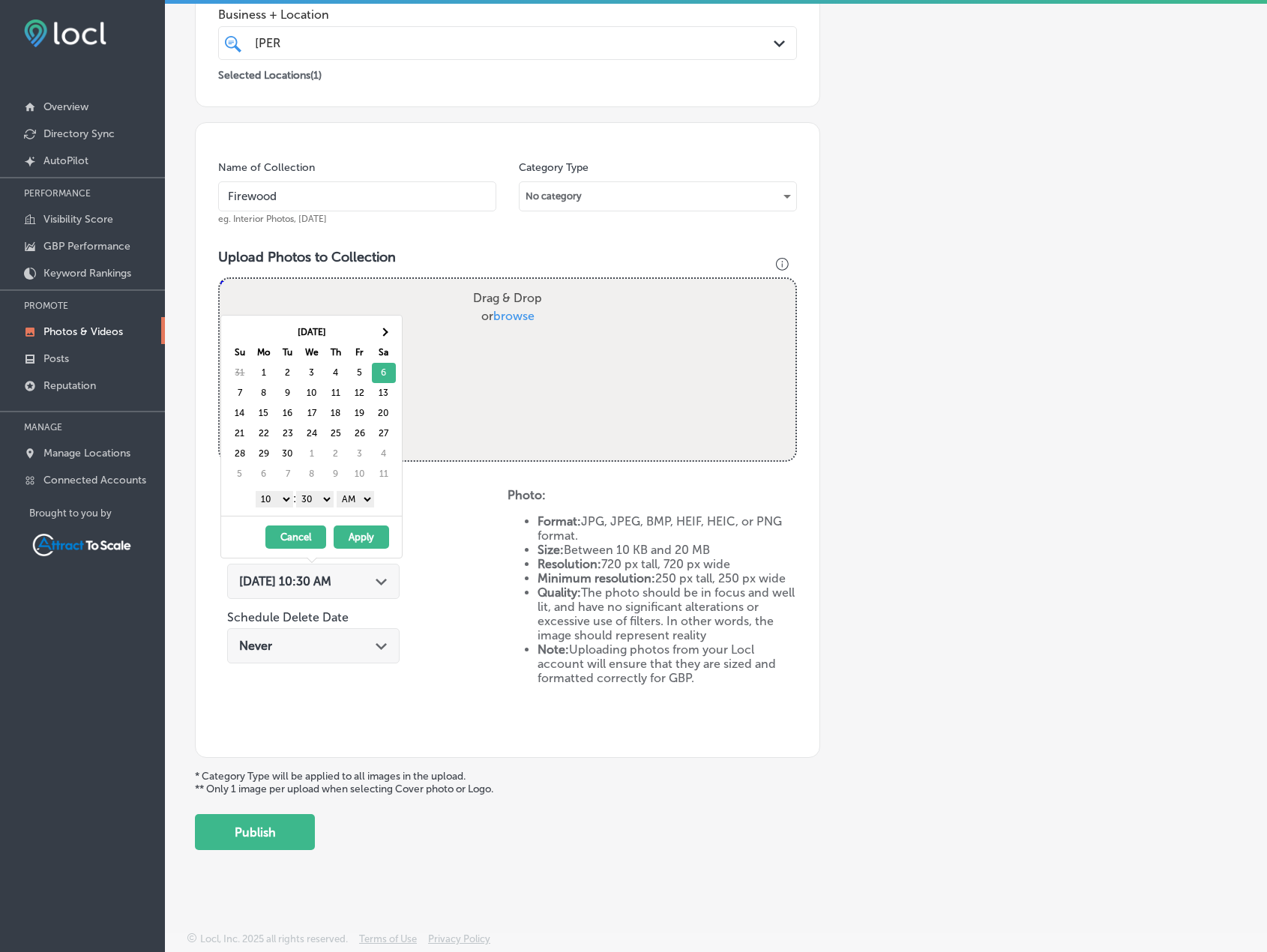
click at [371, 538] on button "Apply" at bounding box center [361, 537] width 55 height 23
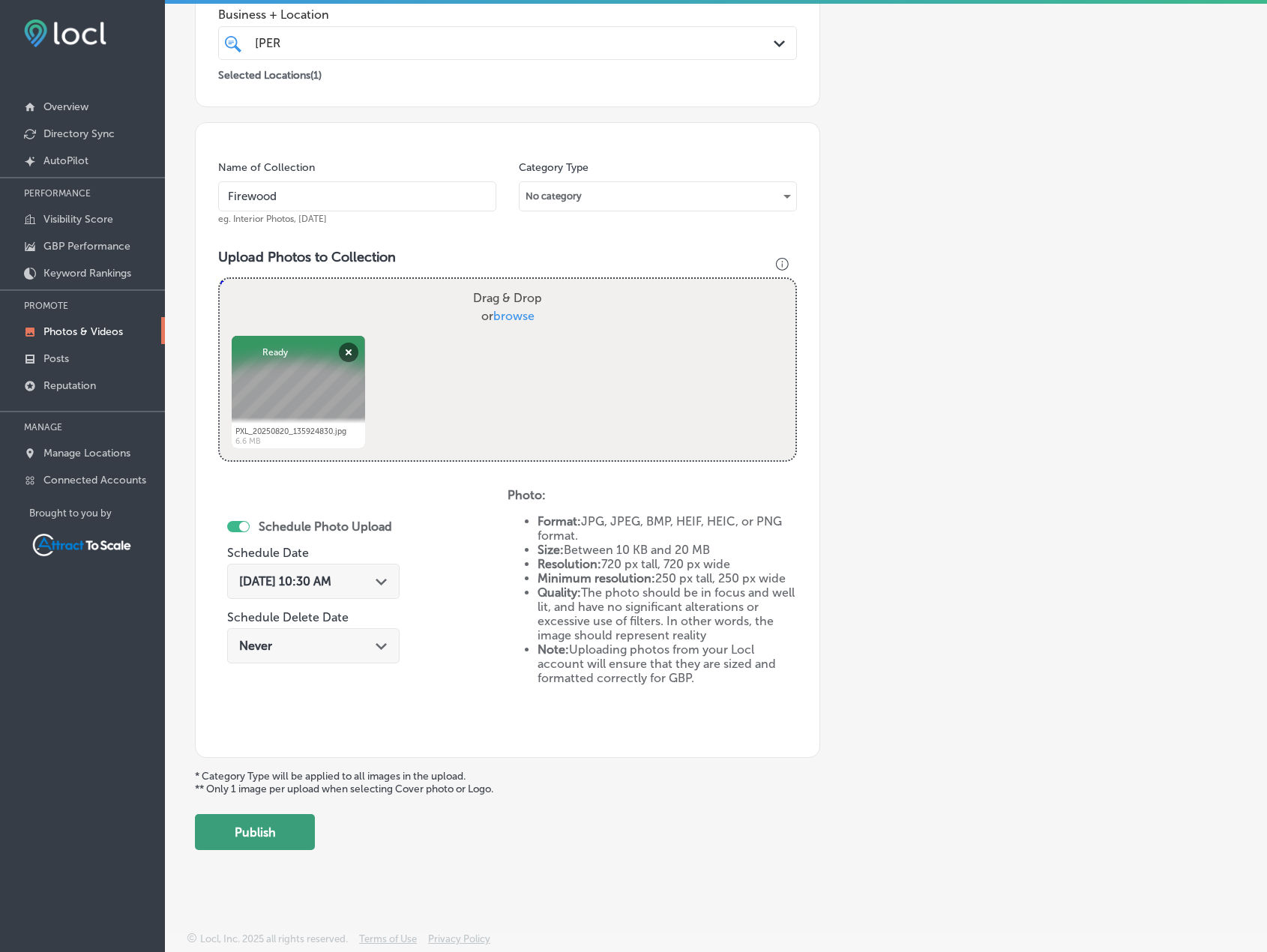
click at [261, 826] on button "Publish" at bounding box center [255, 831] width 120 height 36
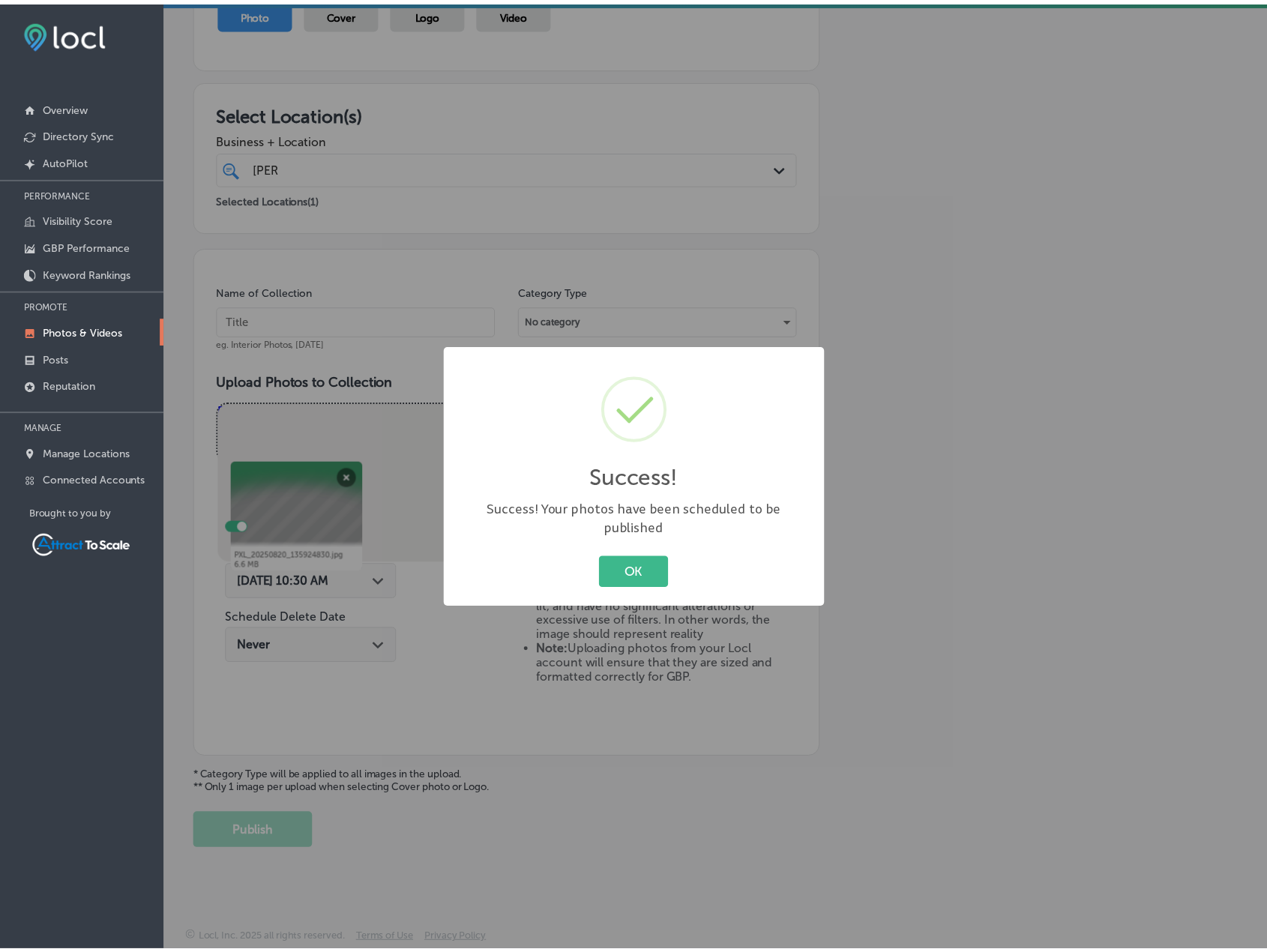
scroll to position [184, 0]
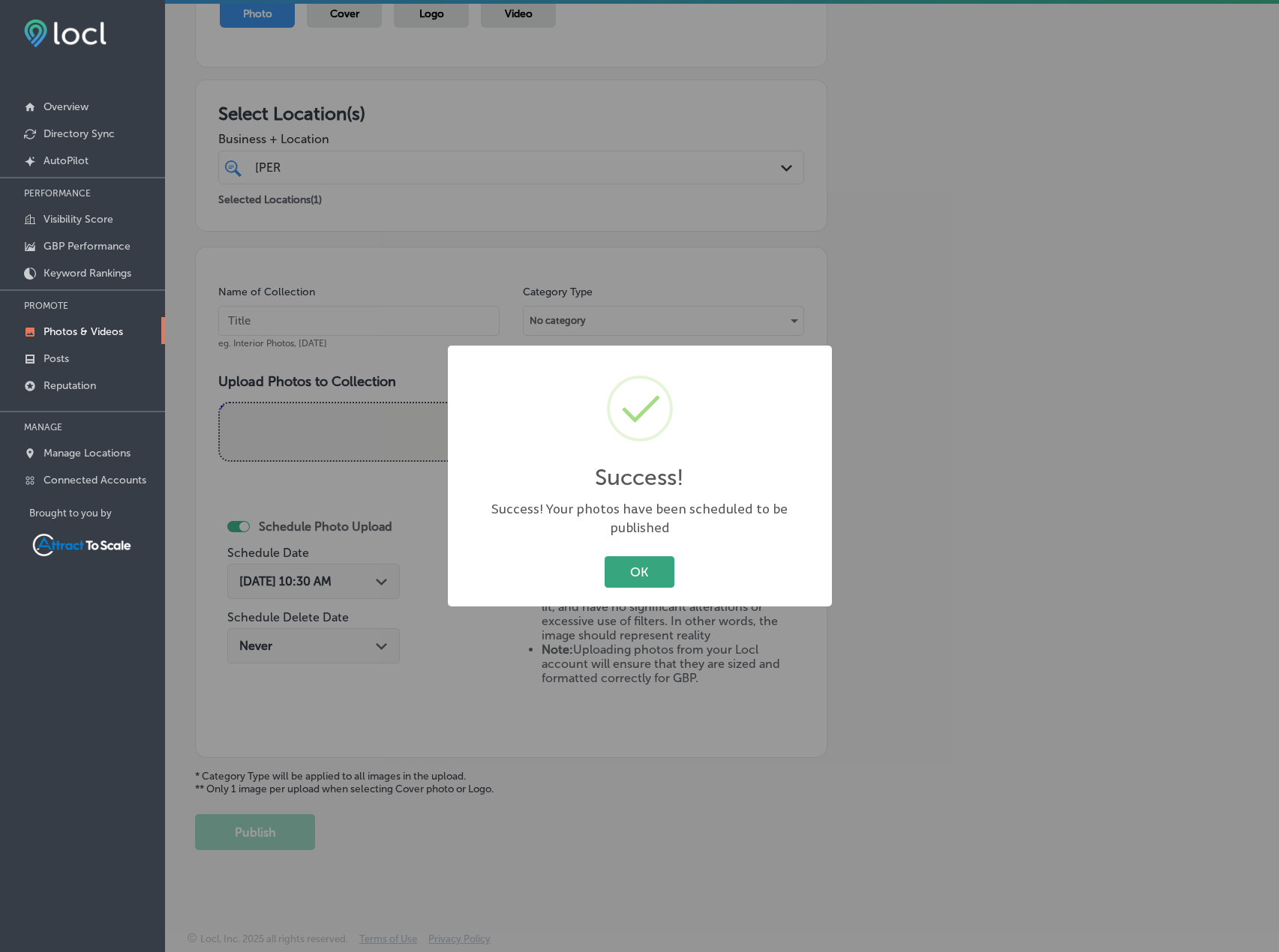
click at [646, 575] on button "OK" at bounding box center [640, 572] width 70 height 31
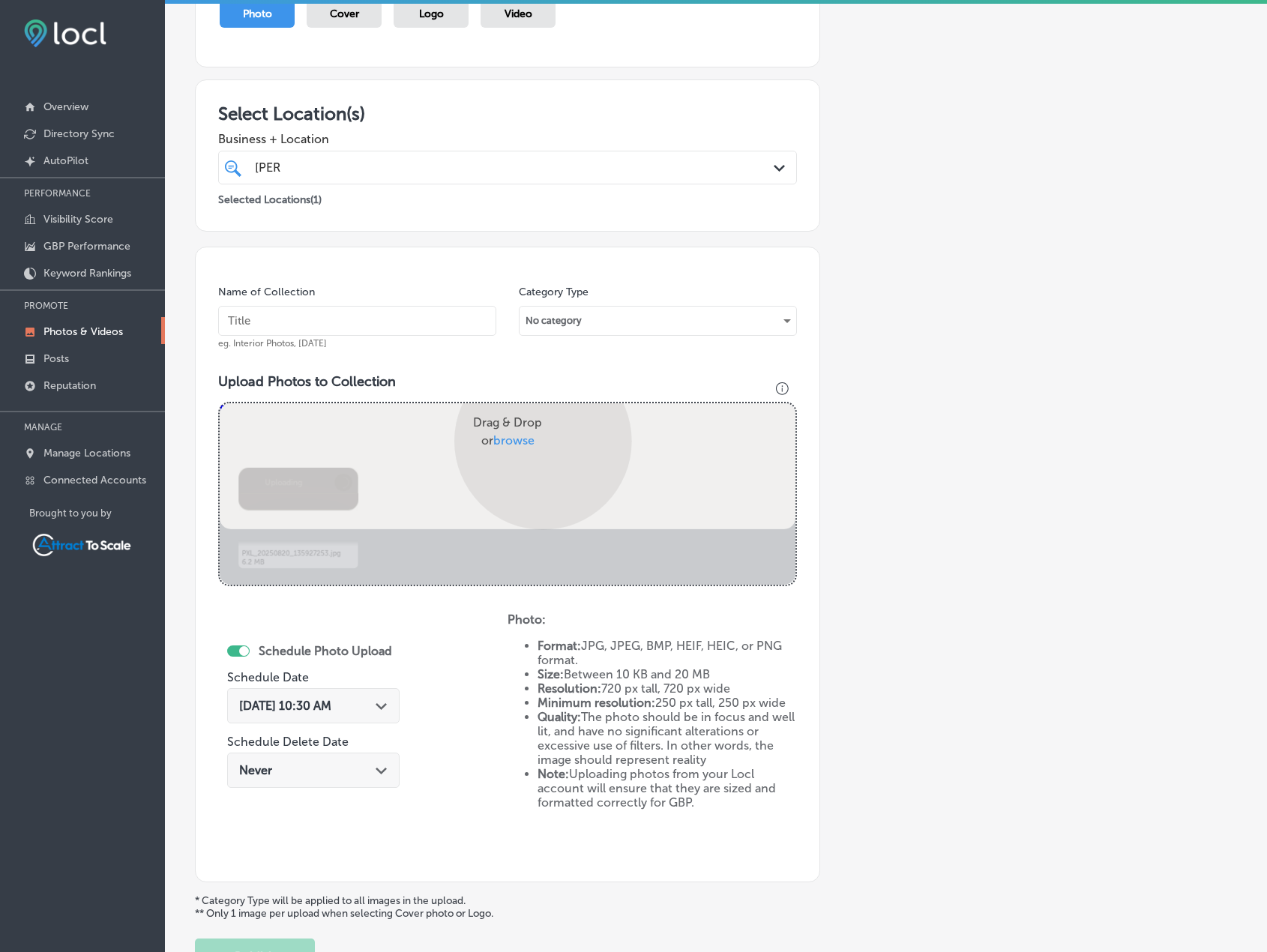
scroll to position [309, 0]
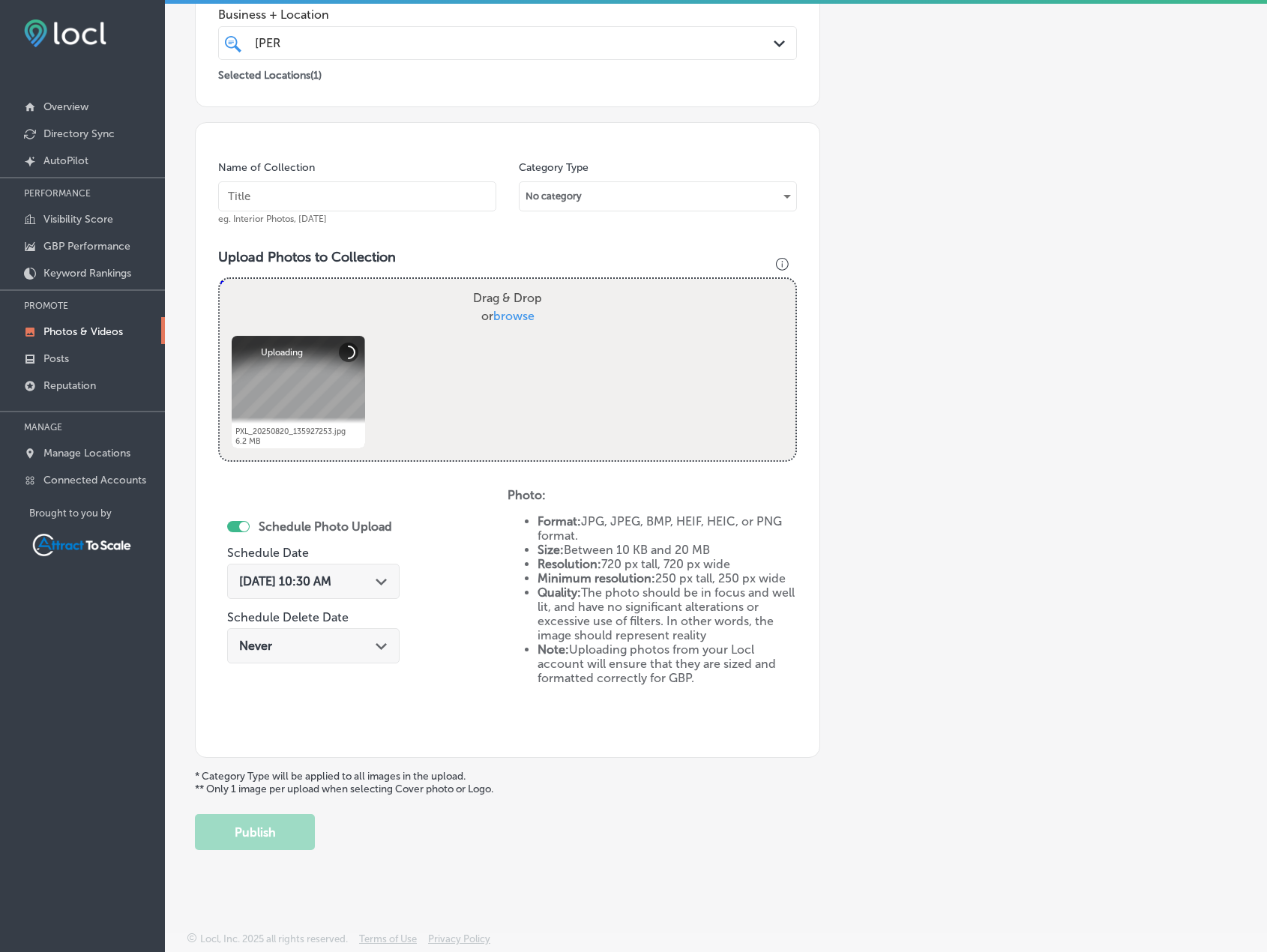
click at [320, 200] on input "text" at bounding box center [357, 196] width 278 height 30
type input "Firewood"
click at [355, 591] on div "[DATE] 10:30 AM Path Created with Sketch." at bounding box center [313, 581] width 173 height 35
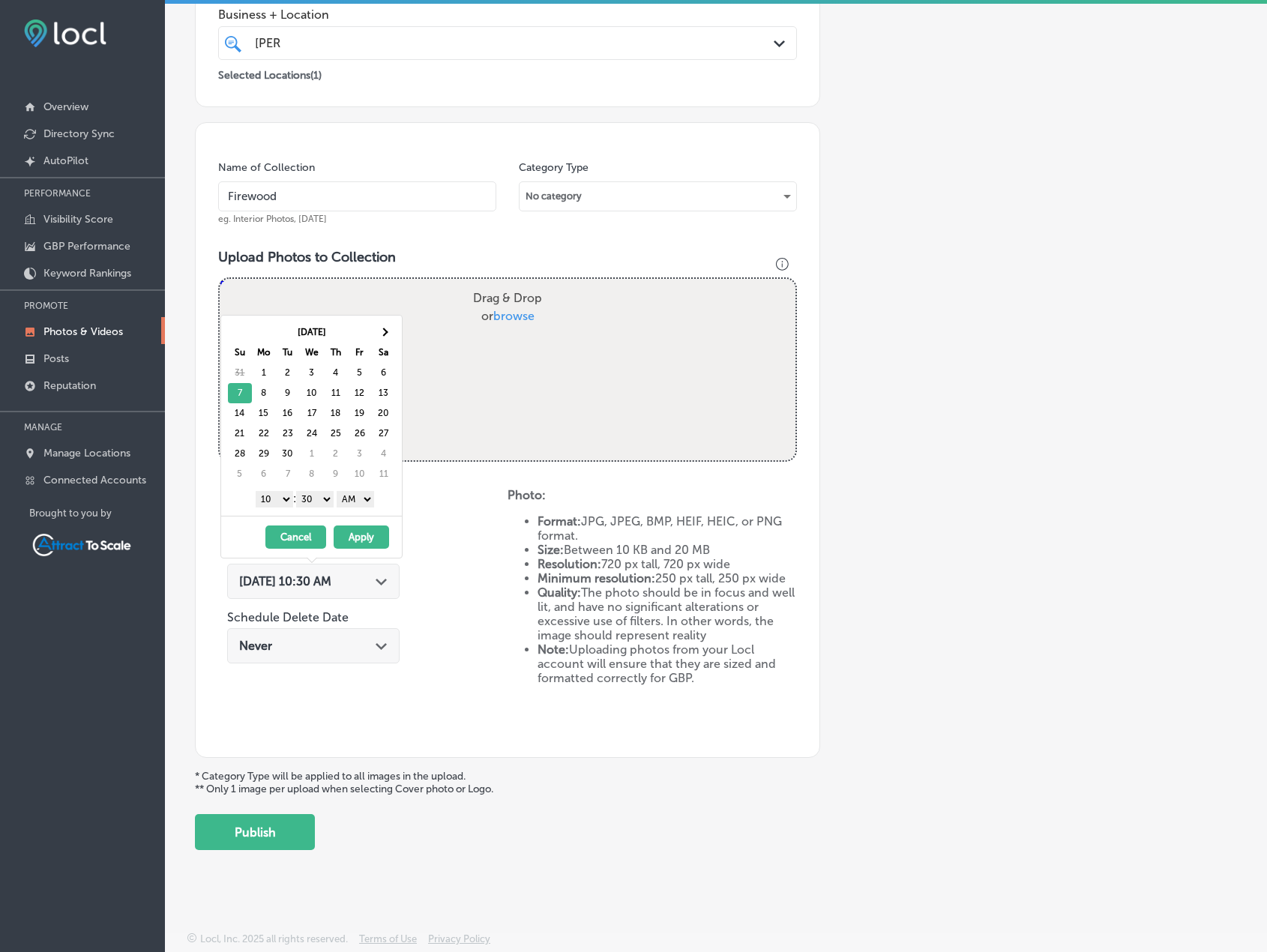
click at [381, 534] on button "Apply" at bounding box center [361, 537] width 55 height 23
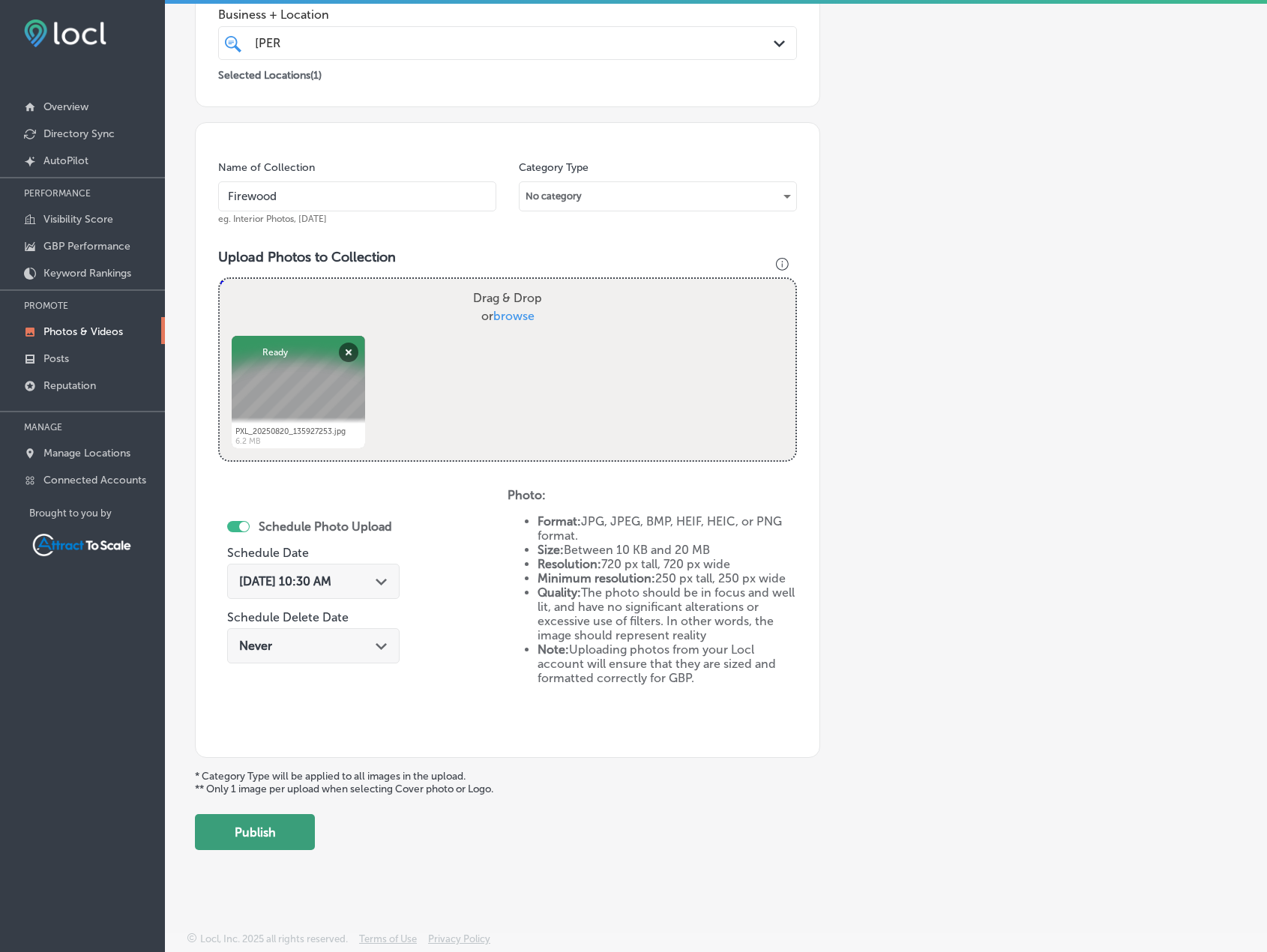
click at [284, 844] on button "Publish" at bounding box center [255, 831] width 120 height 36
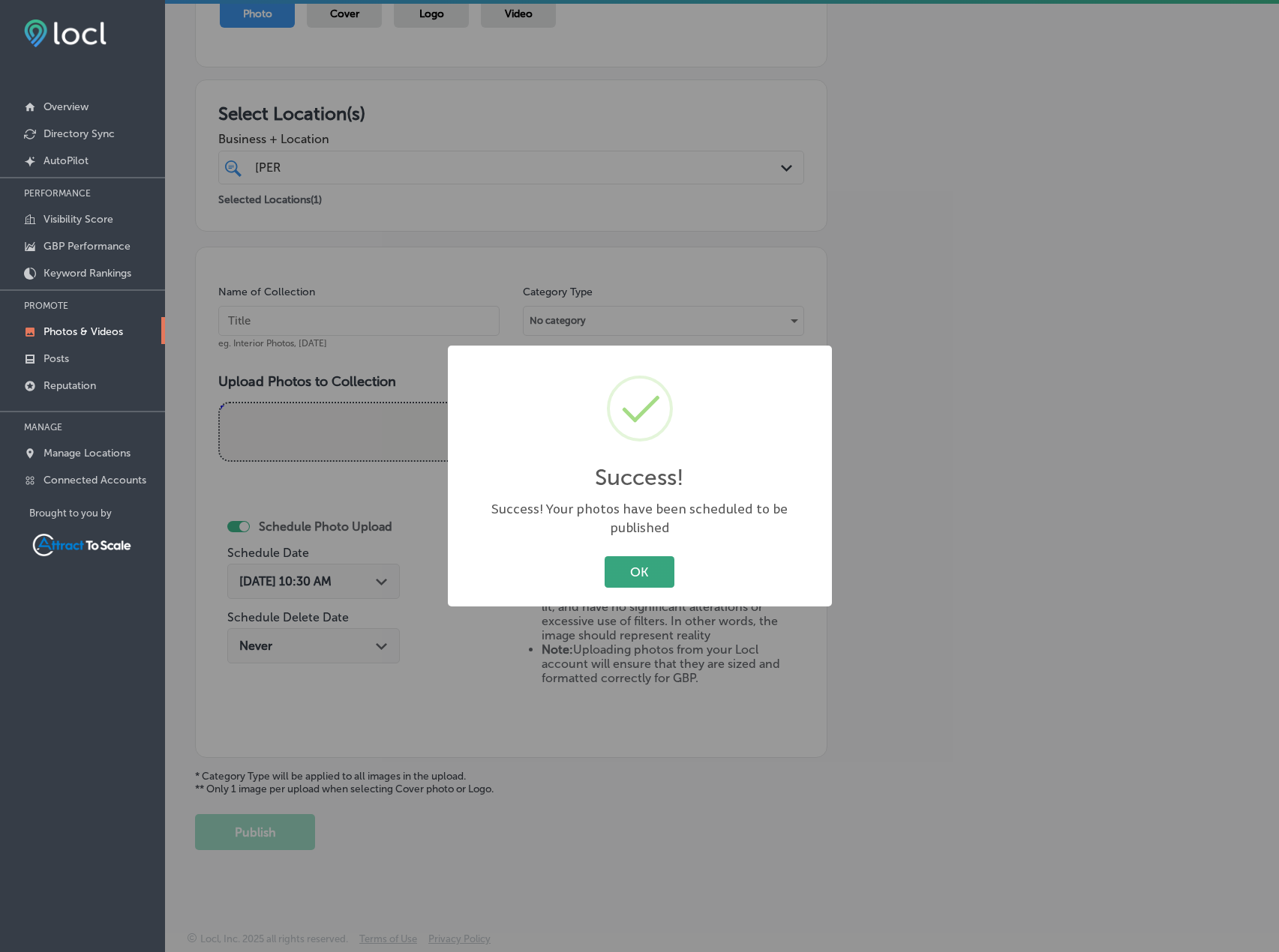
click at [664, 560] on button "OK" at bounding box center [640, 572] width 70 height 31
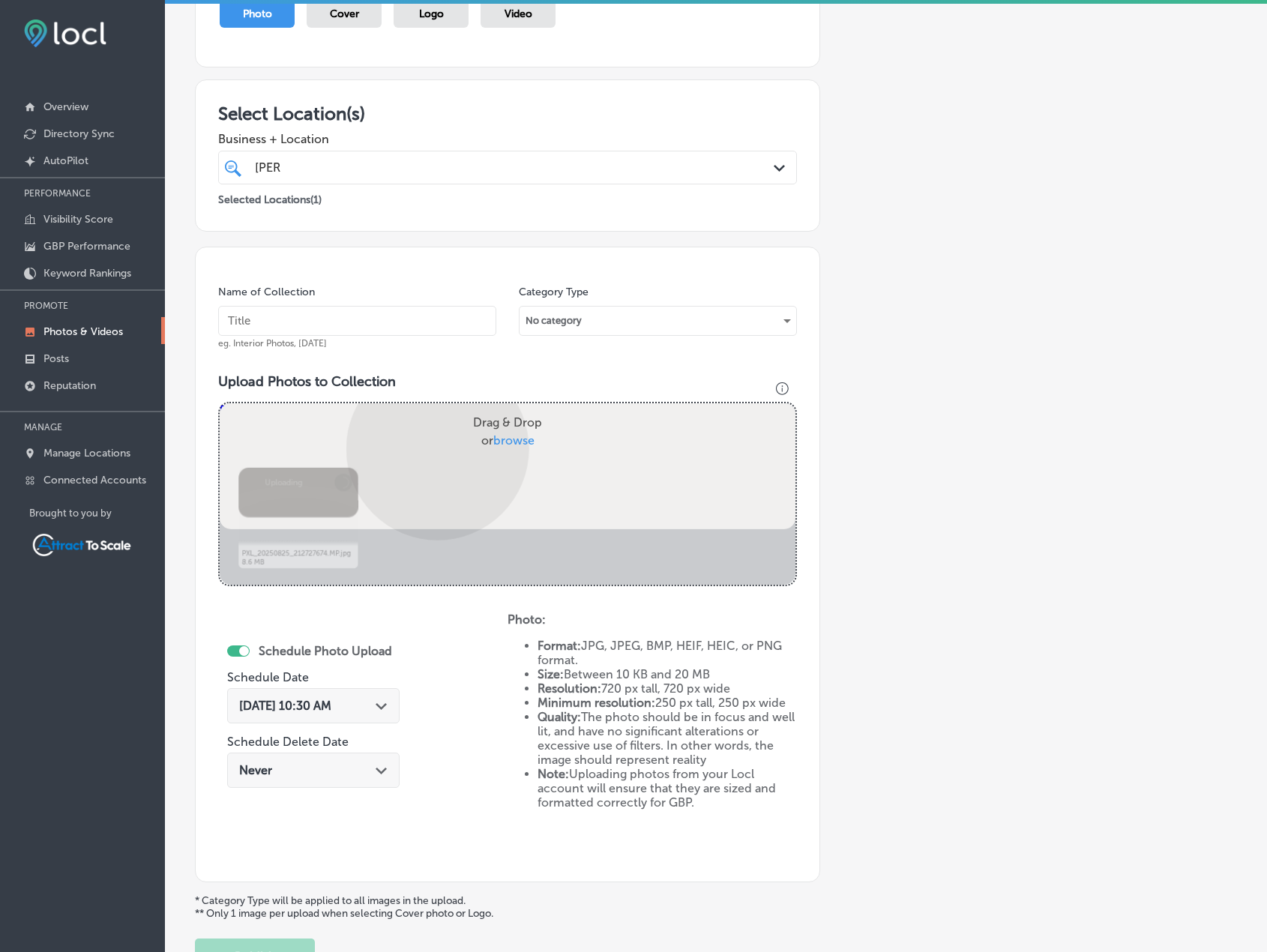
scroll to position [309, 0]
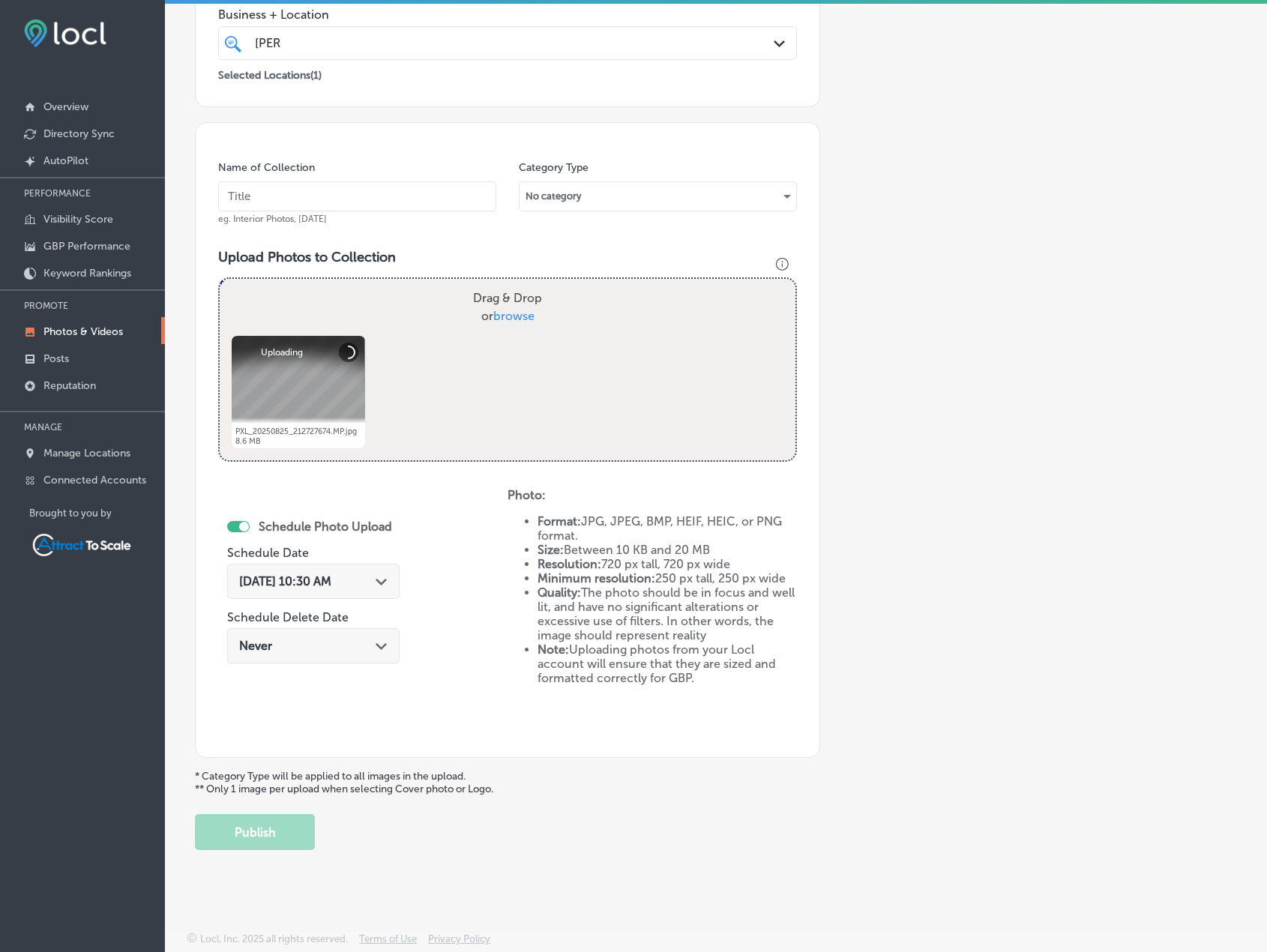
click at [331, 197] on input "text" at bounding box center [357, 196] width 278 height 30
type input "Firewood"
click at [327, 582] on span "[DATE] 10:30 AM" at bounding box center [286, 581] width 93 height 14
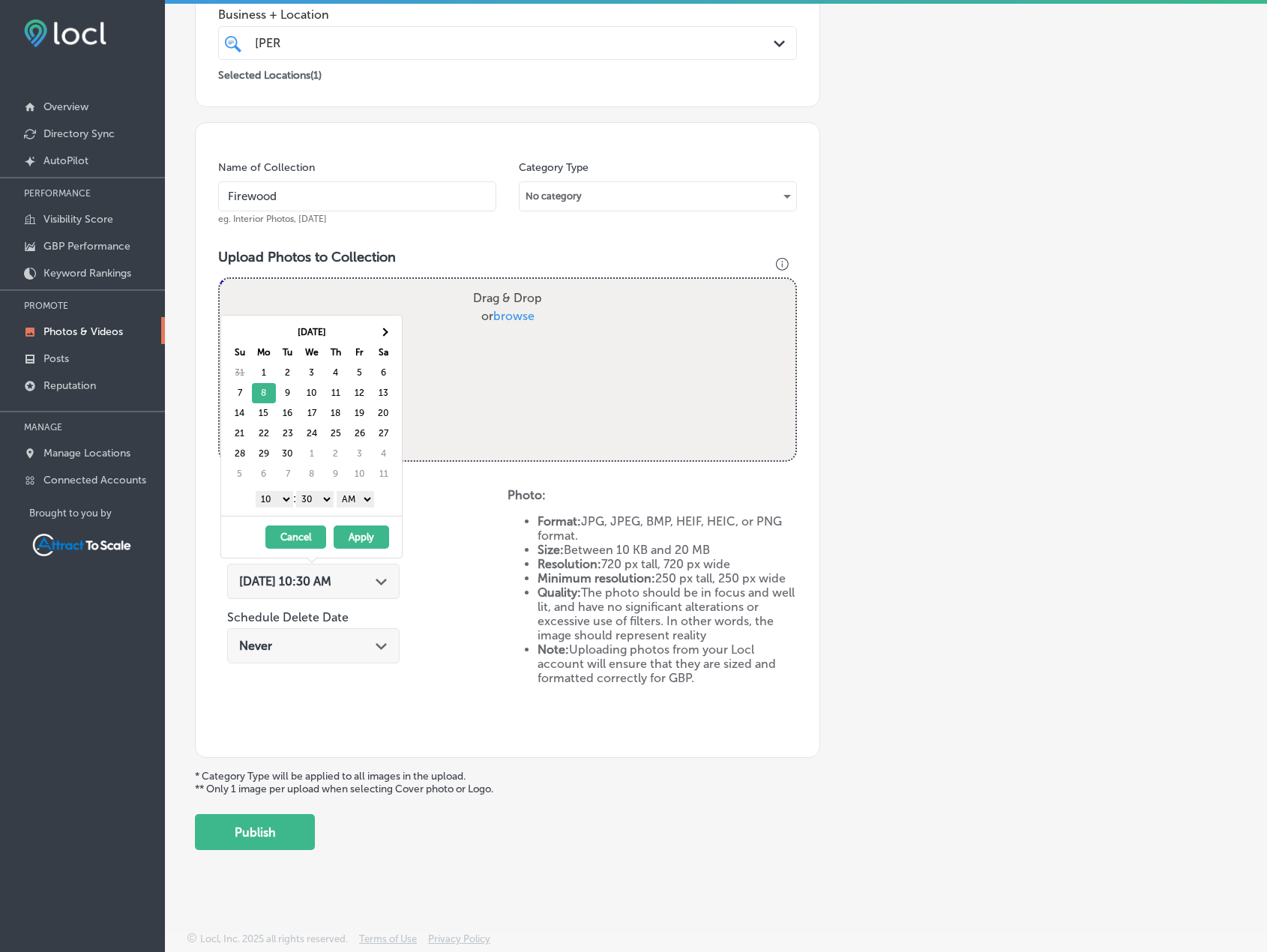
click at [366, 539] on button "Apply" at bounding box center [361, 537] width 55 height 23
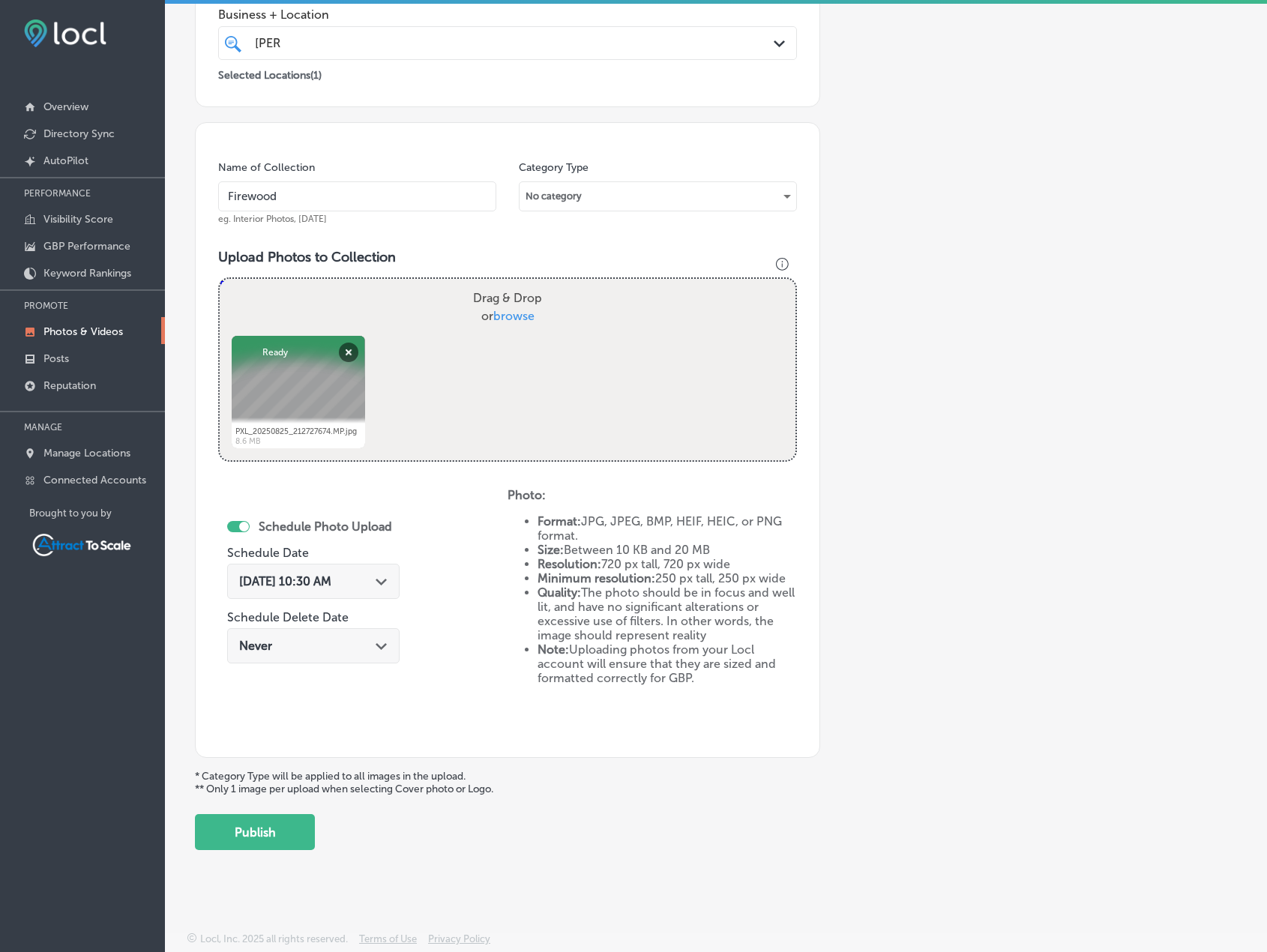
click at [282, 830] on button "Publish" at bounding box center [255, 831] width 120 height 36
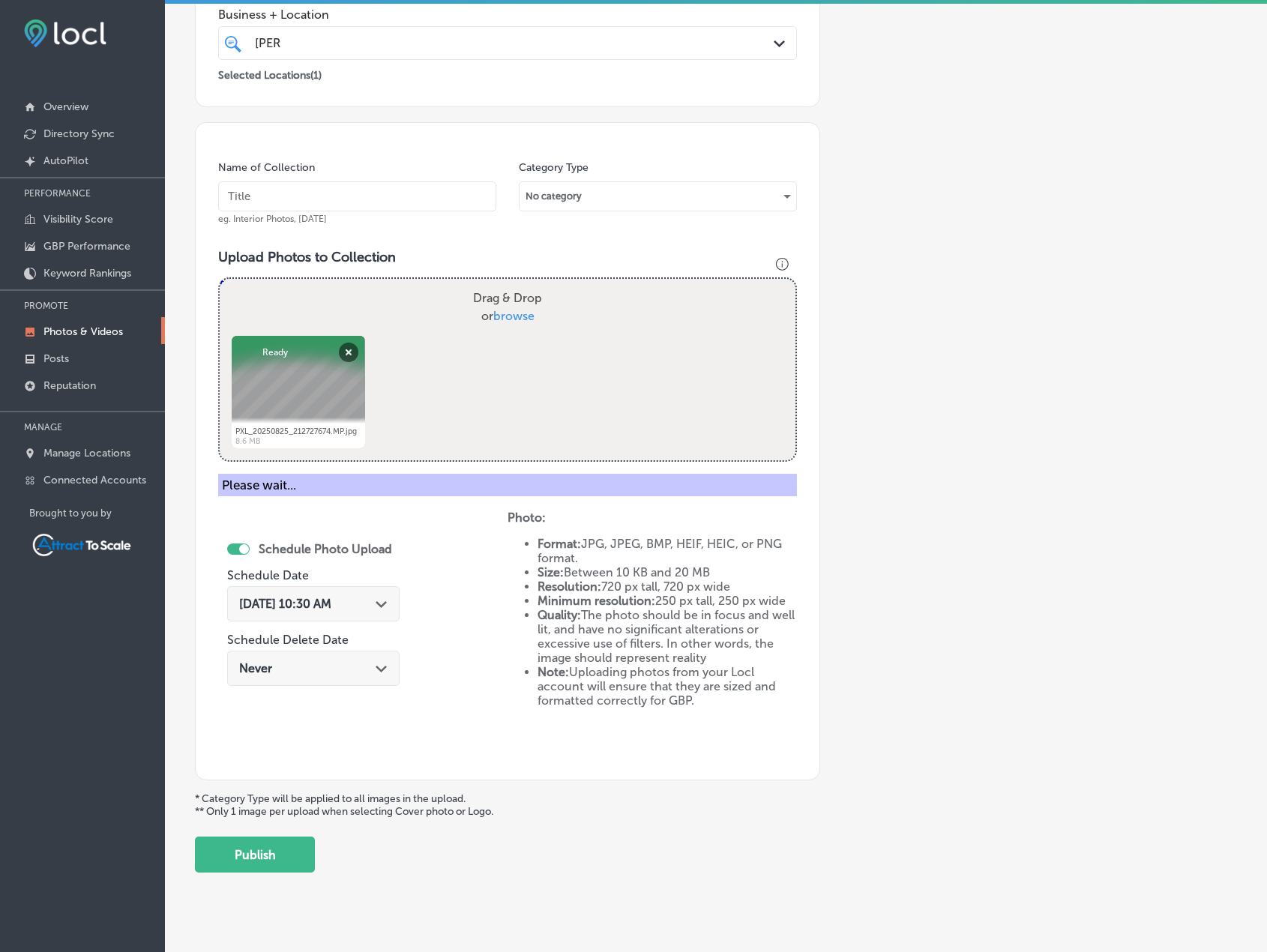
scroll to position [184, 0]
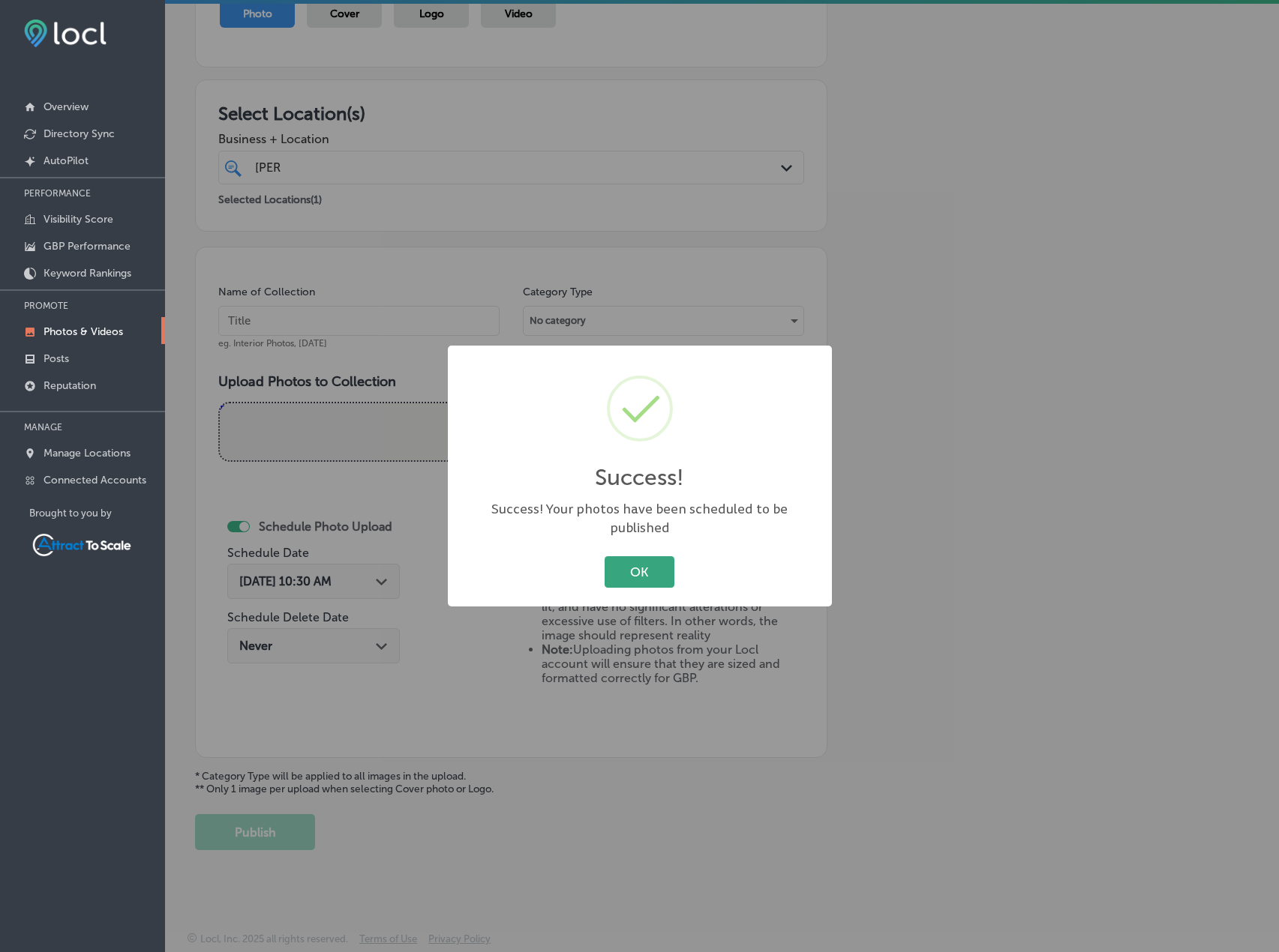
click at [619, 559] on button "OK" at bounding box center [640, 572] width 70 height 31
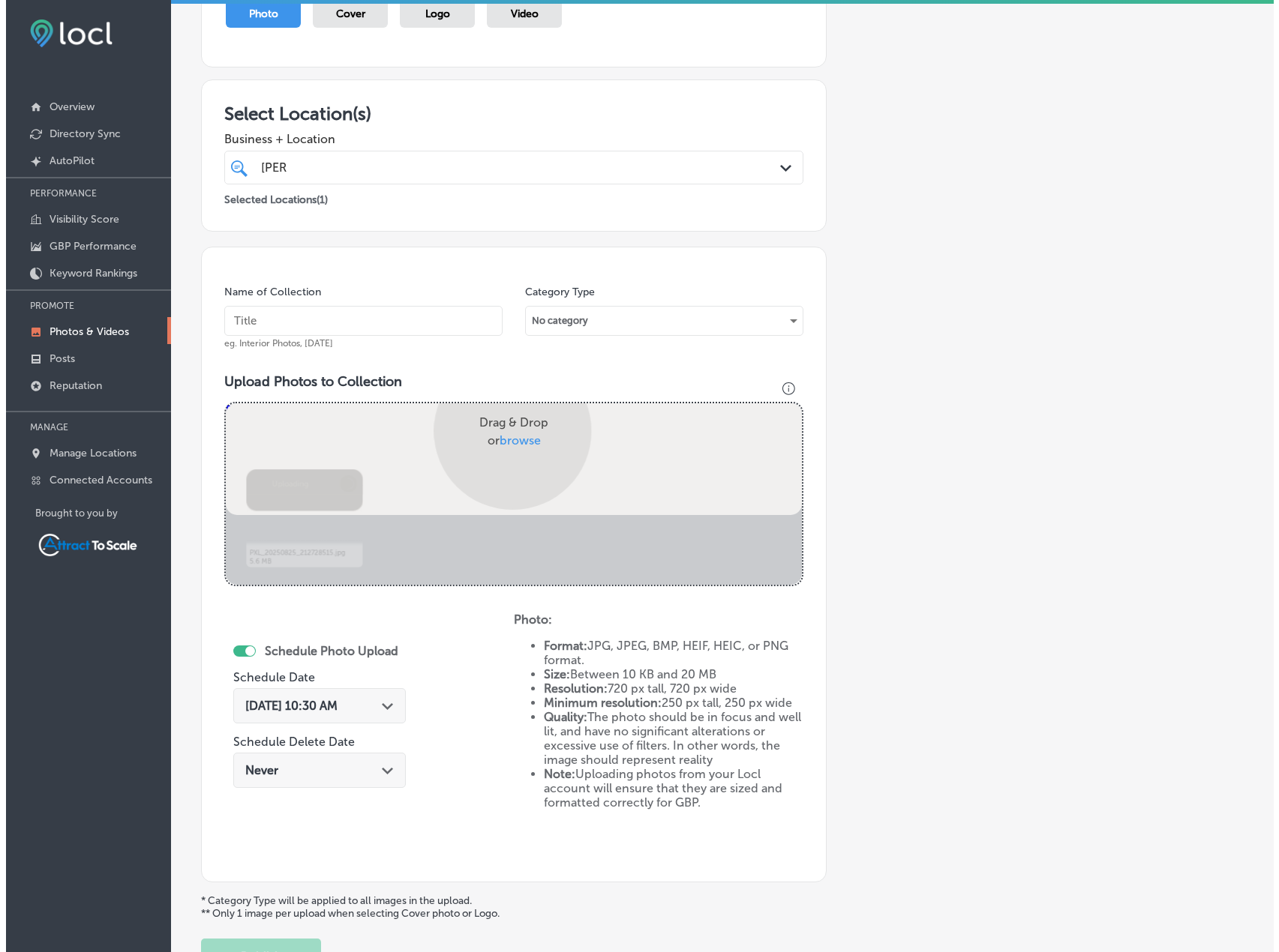
scroll to position [309, 0]
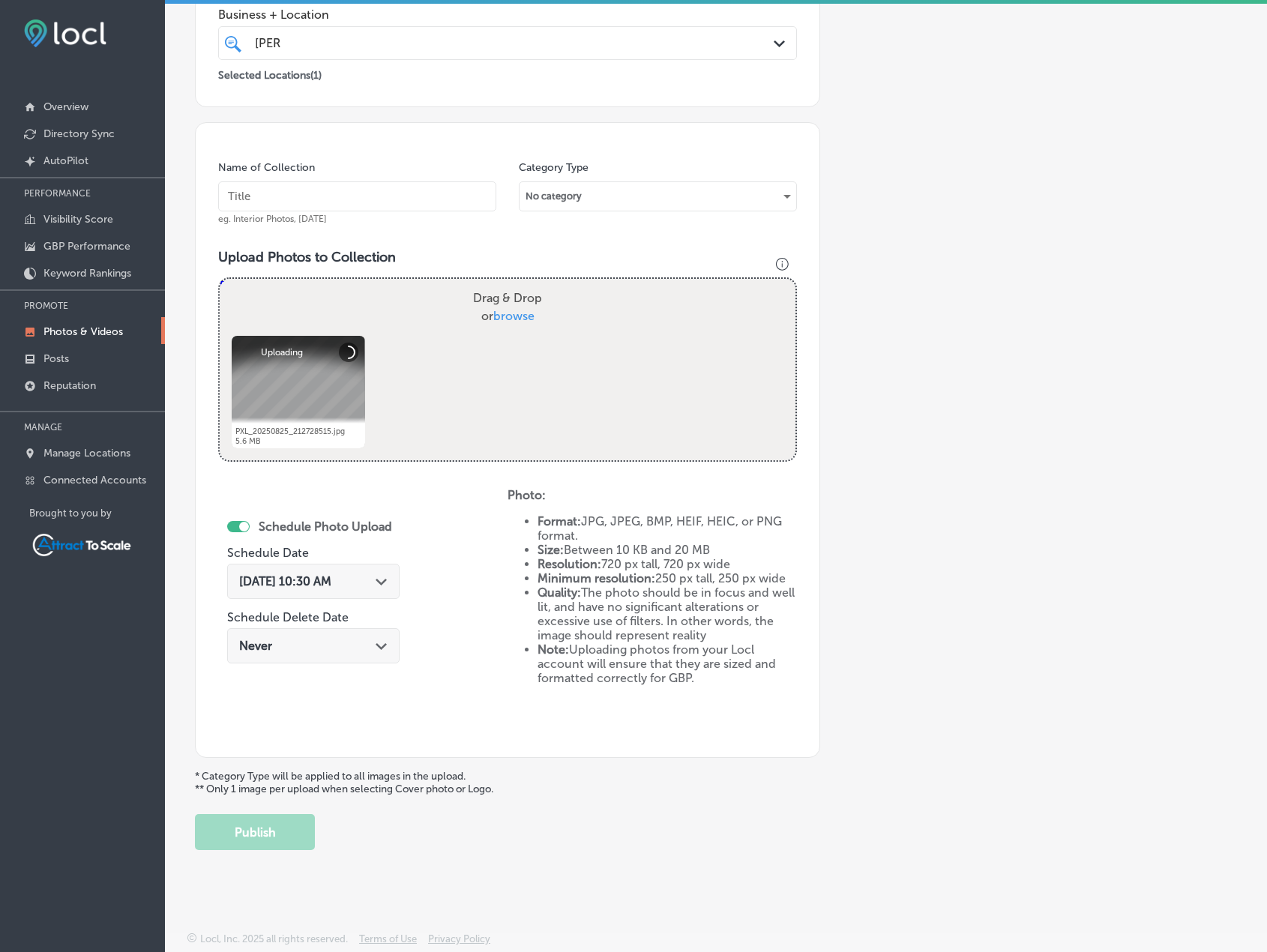
click at [367, 195] on input "text" at bounding box center [357, 196] width 278 height 30
click at [395, 194] on input "text" at bounding box center [357, 196] width 278 height 30
type input "Firewood"
click at [378, 573] on div "[DATE] 10:30 AM Path Created with Sketch." at bounding box center [313, 581] width 173 height 35
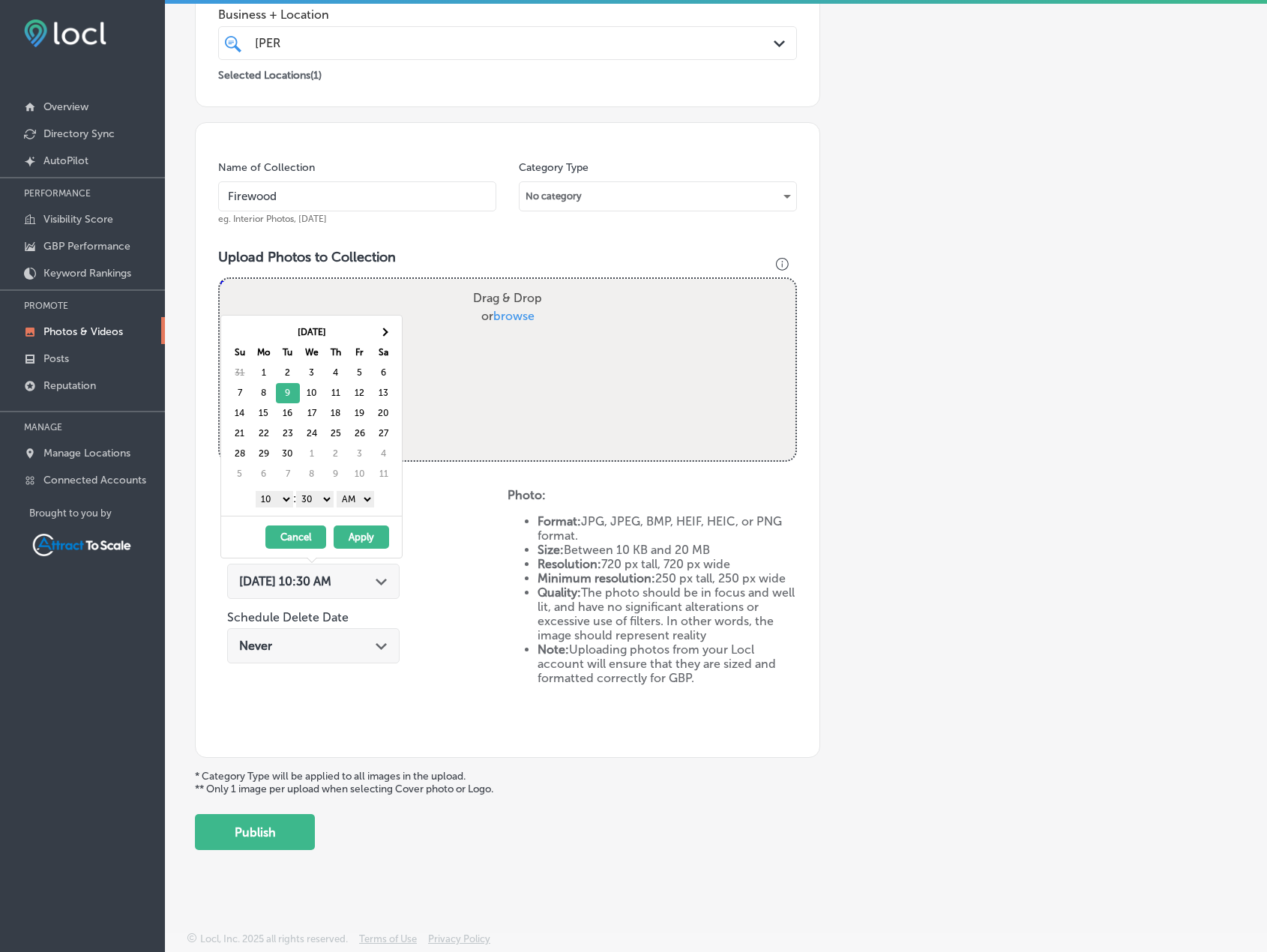
click at [362, 535] on button "Apply" at bounding box center [361, 537] width 55 height 23
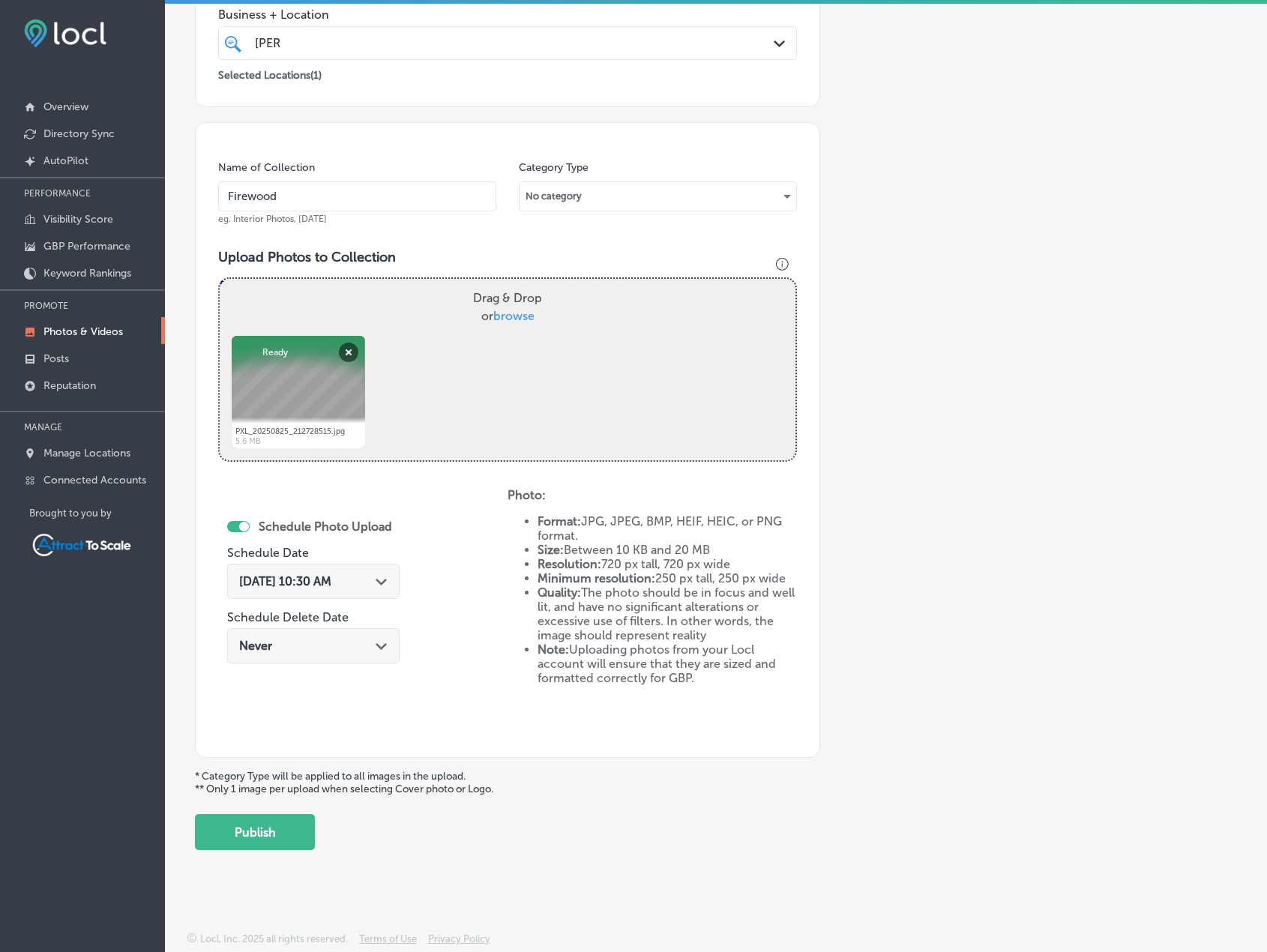
click at [275, 829] on button "Publish" at bounding box center [255, 831] width 120 height 36
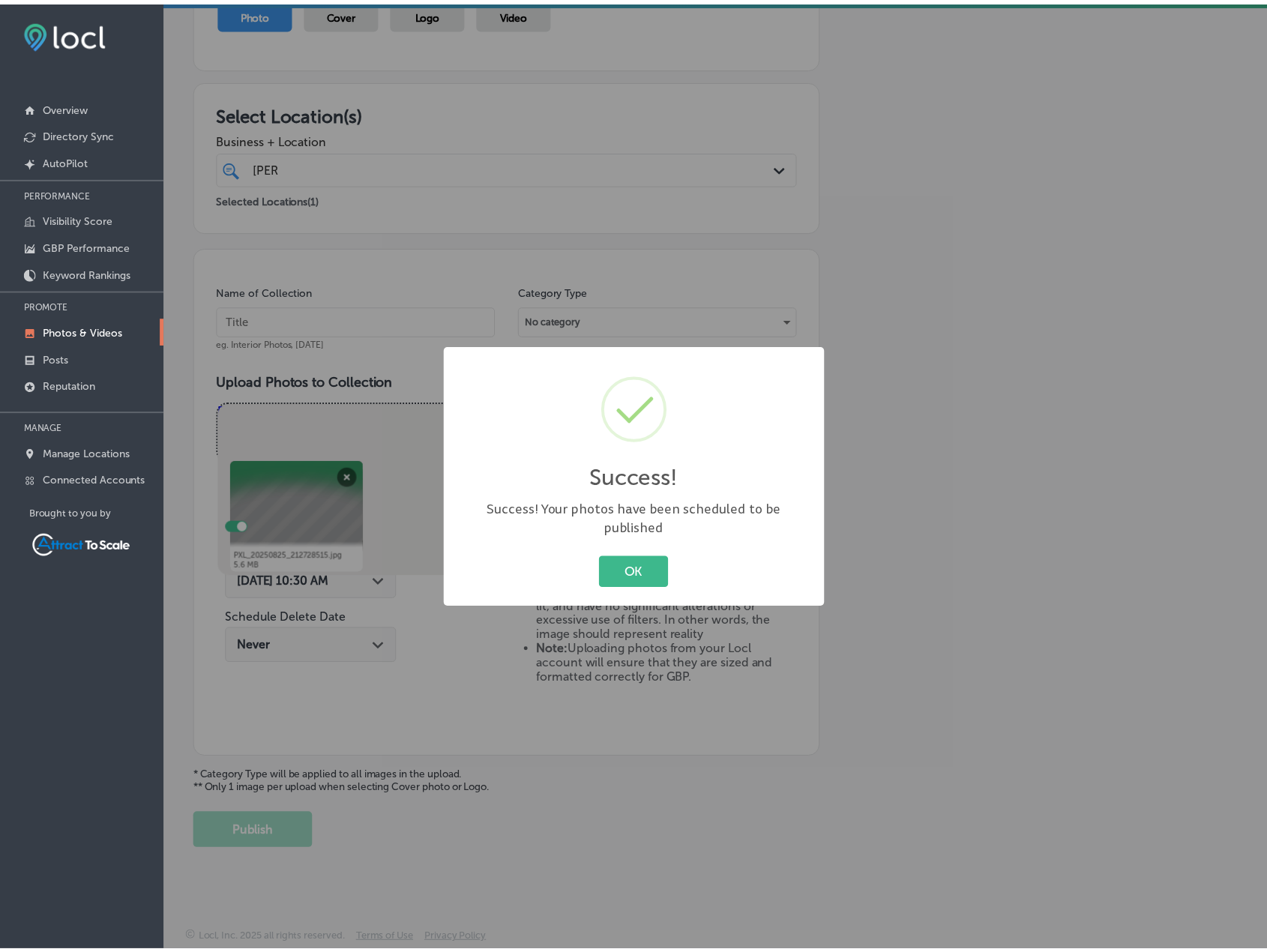
scroll to position [184, 0]
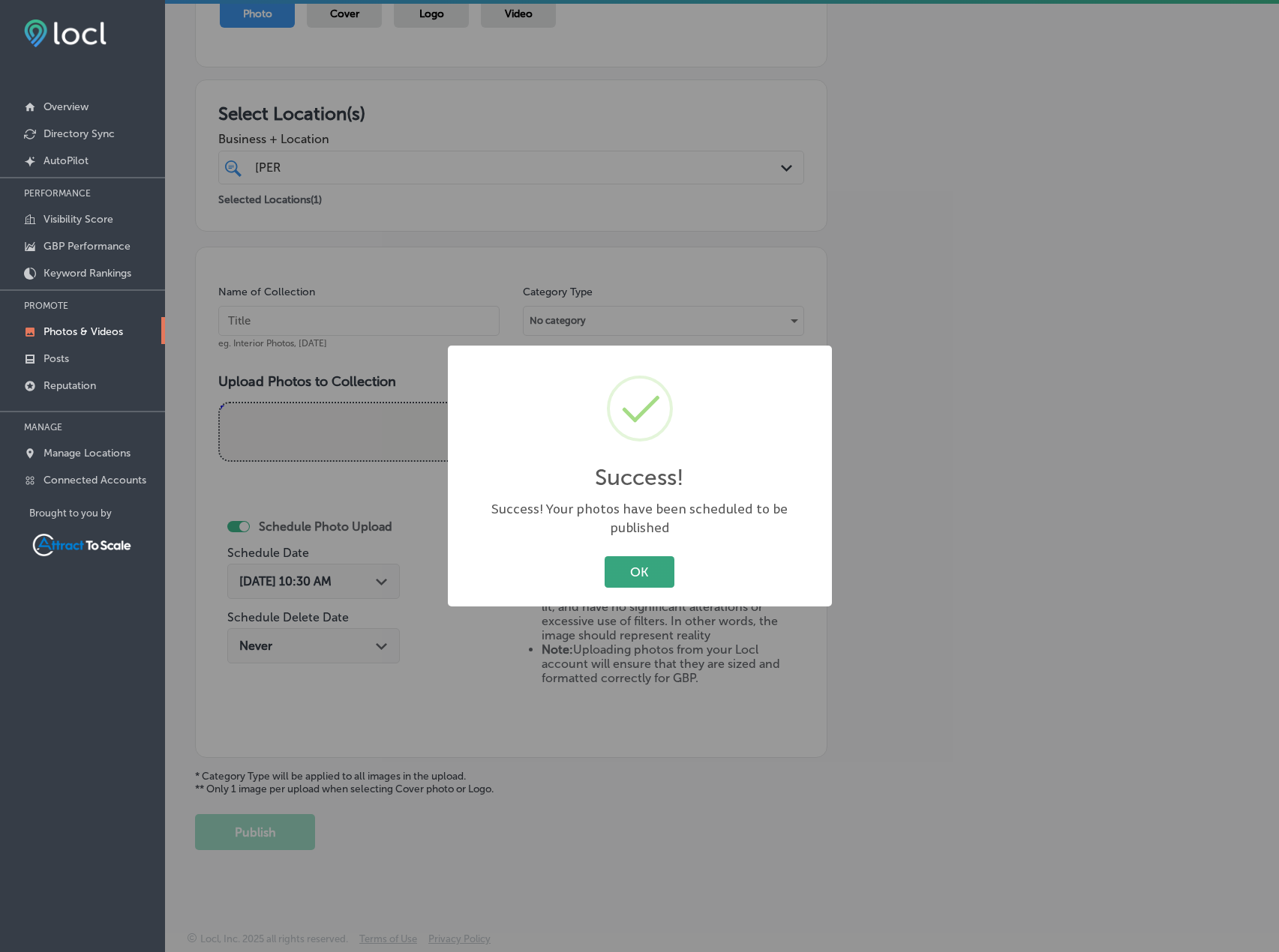
drag, startPoint x: 622, startPoint y: 559, endPoint x: 409, endPoint y: 373, distance: 282.8
click at [621, 559] on button "OK" at bounding box center [640, 572] width 70 height 31
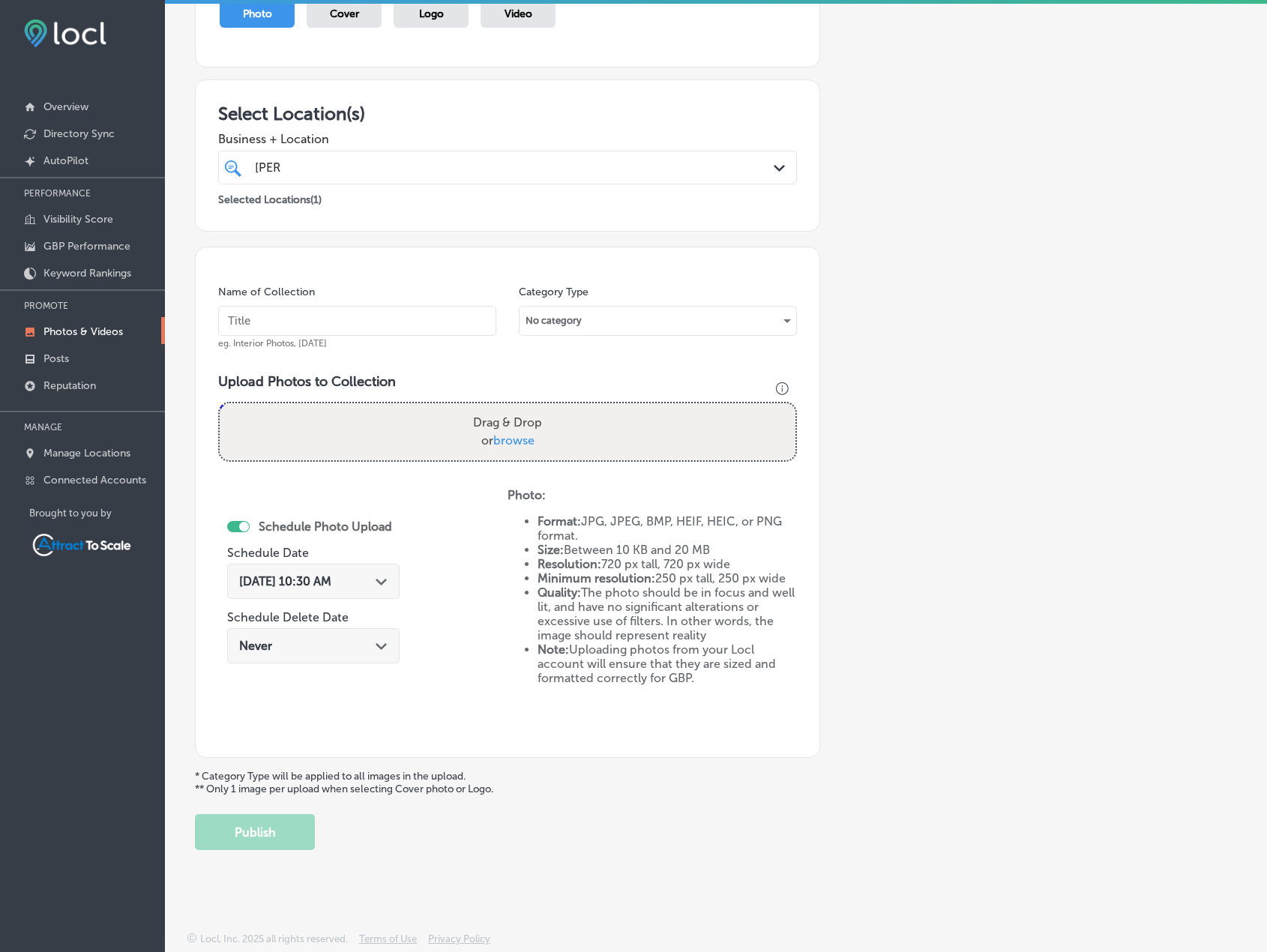
click at [365, 326] on input "text" at bounding box center [357, 321] width 278 height 30
type input "Firewood"
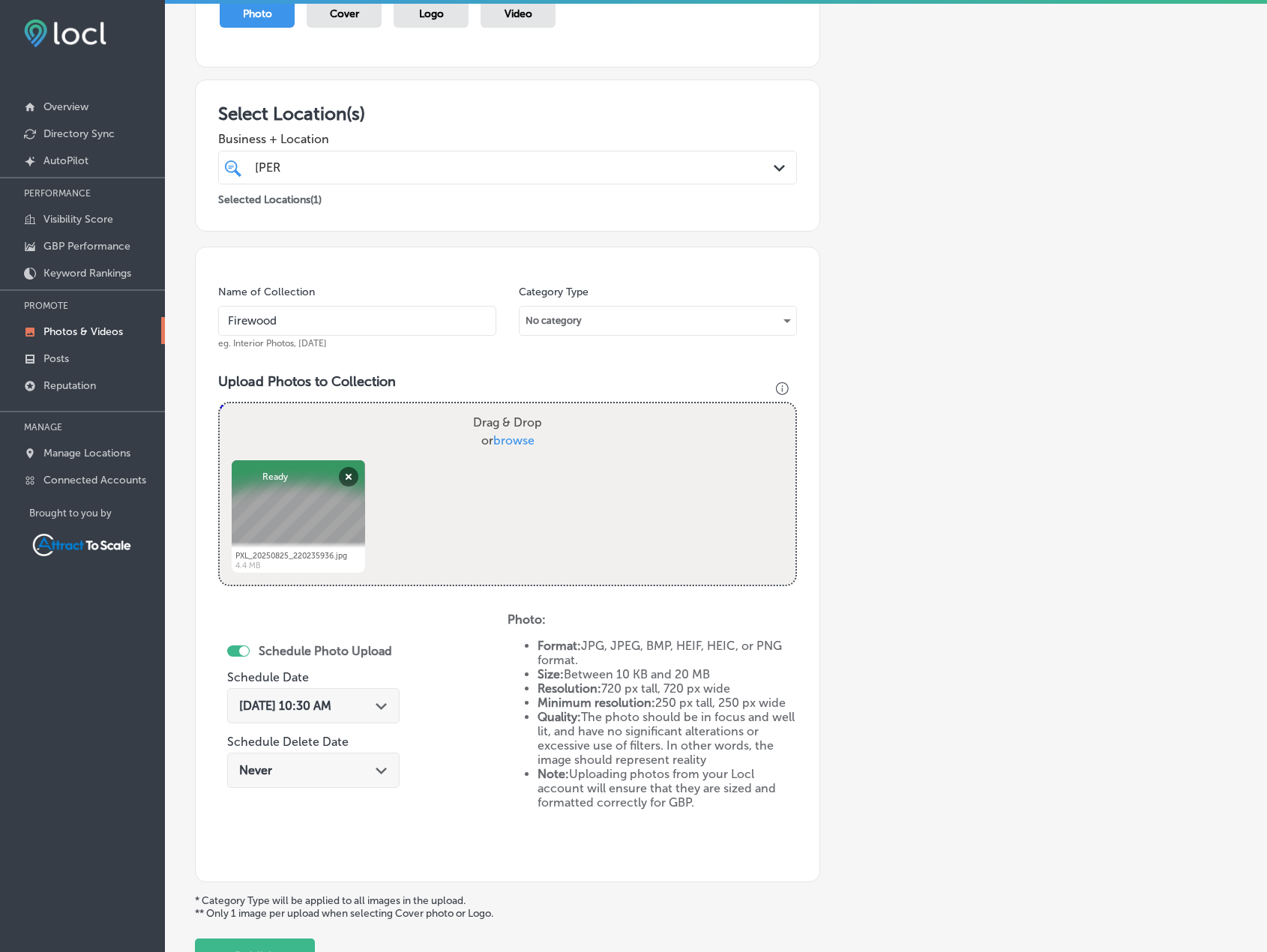
click at [331, 701] on span "[DATE] 10:30 AM" at bounding box center [286, 706] width 93 height 14
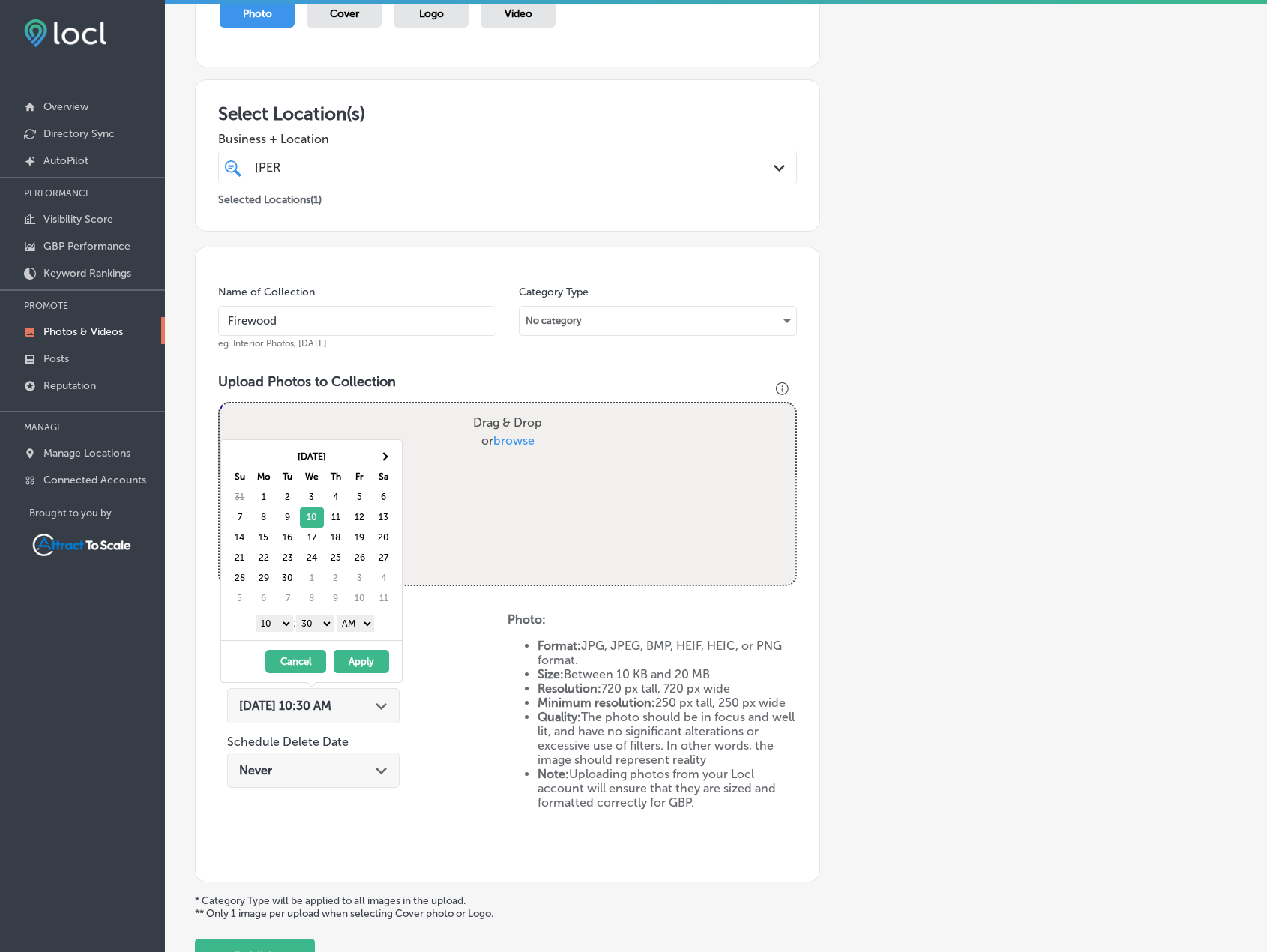
click at [362, 656] on button "Apply" at bounding box center [361, 661] width 55 height 23
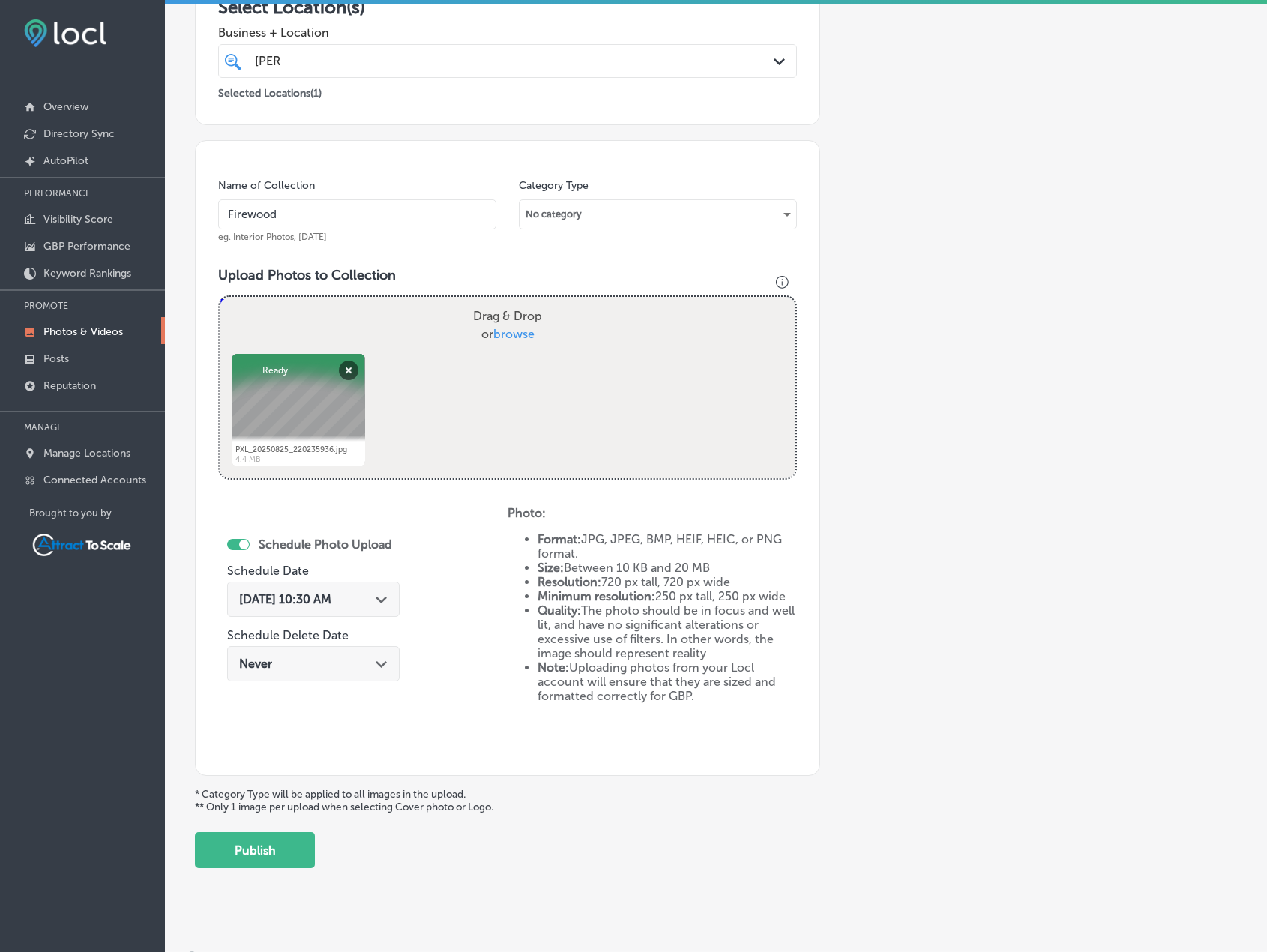
scroll to position [309, 0]
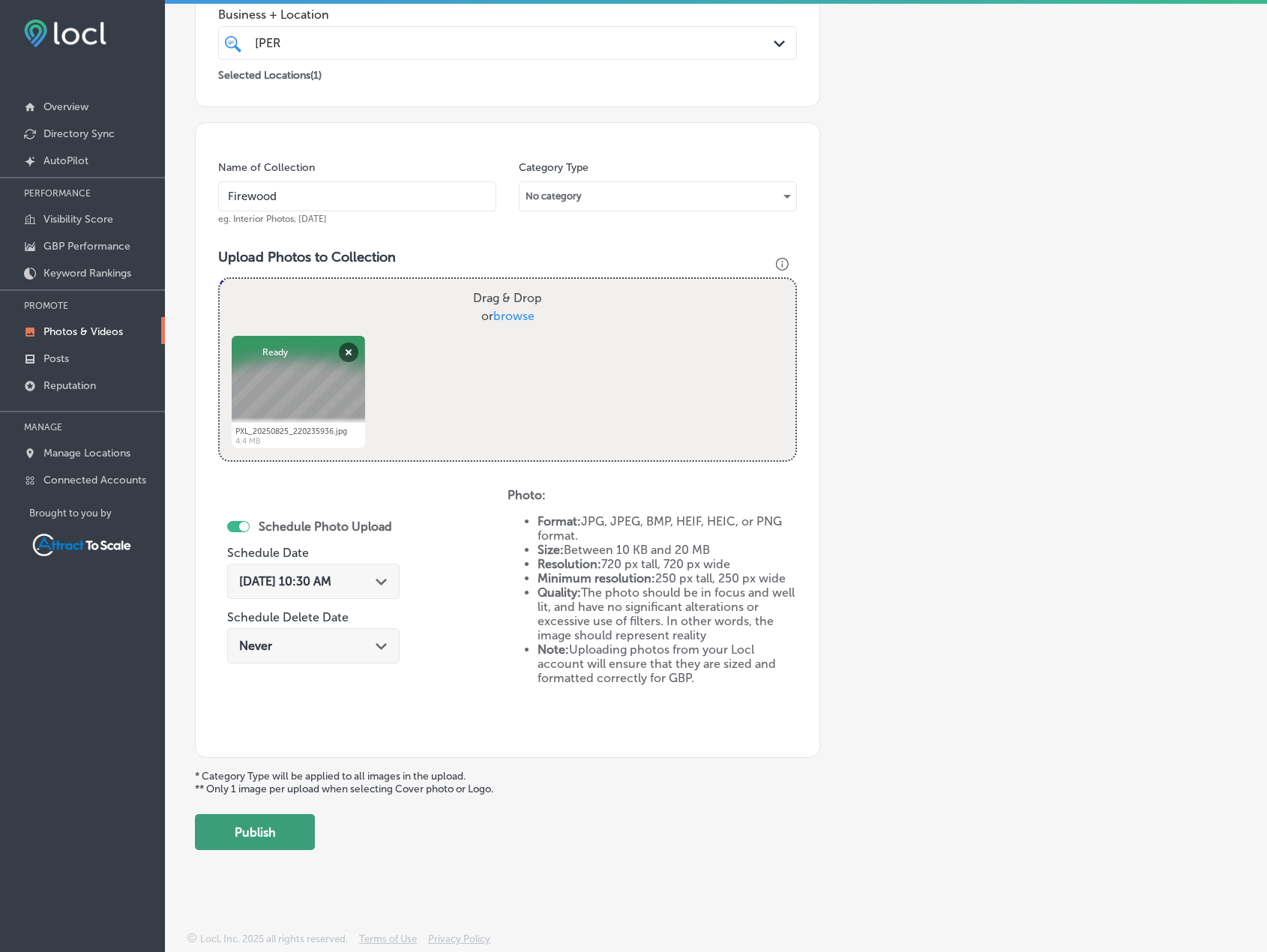
click at [221, 840] on button "Publish" at bounding box center [255, 831] width 120 height 36
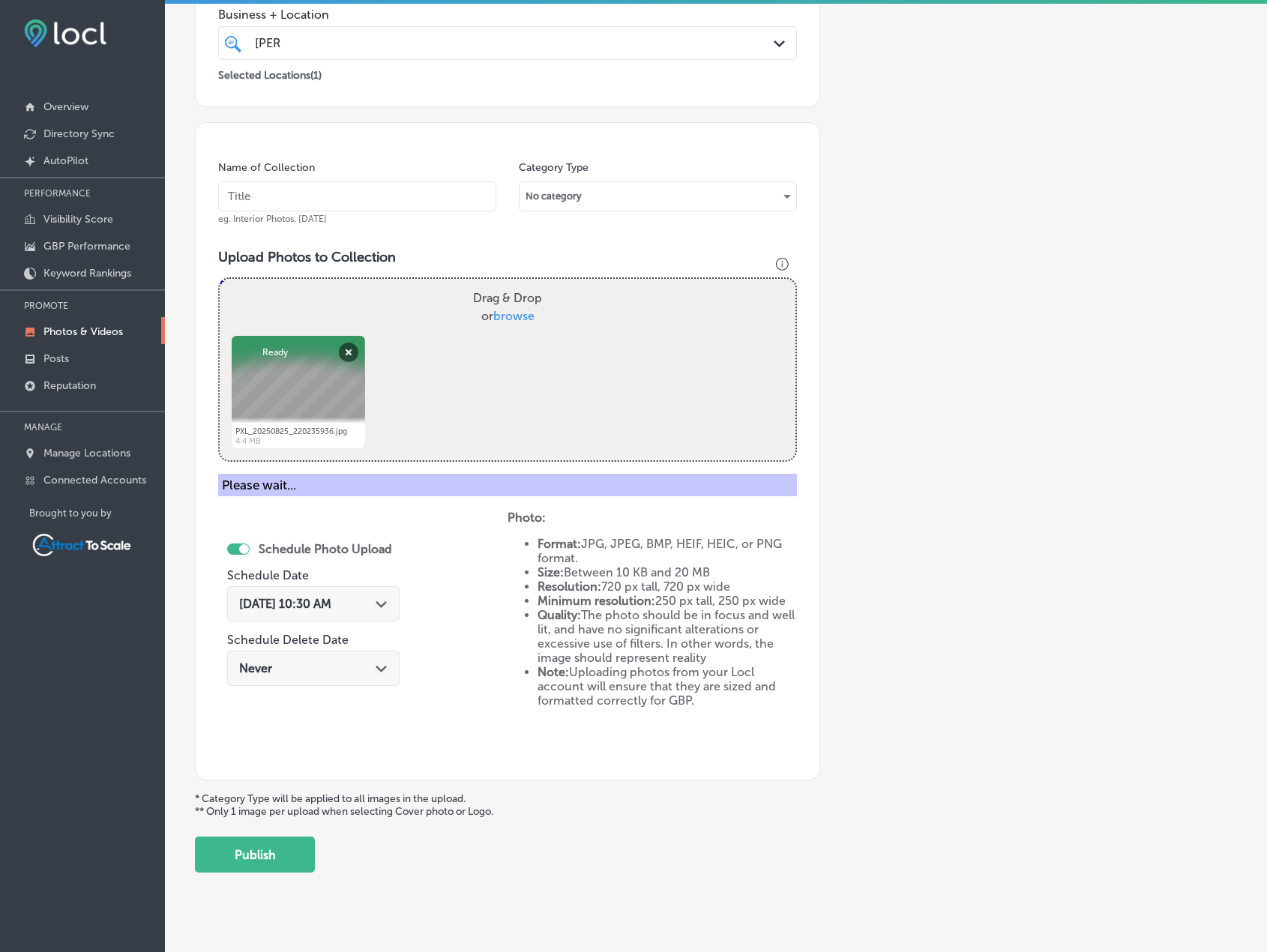
scroll to position [184, 0]
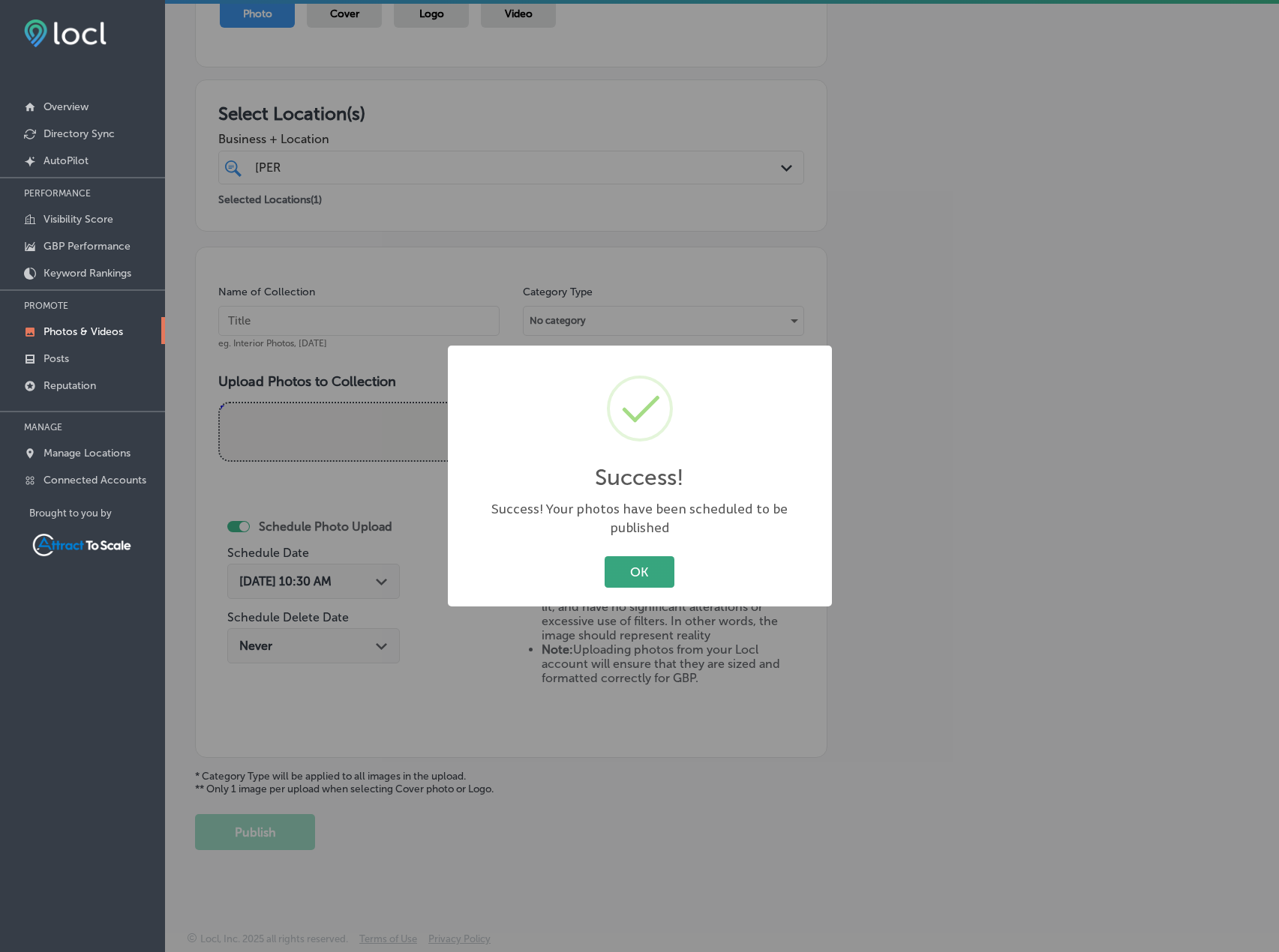
click at [653, 563] on button "OK" at bounding box center [640, 572] width 70 height 31
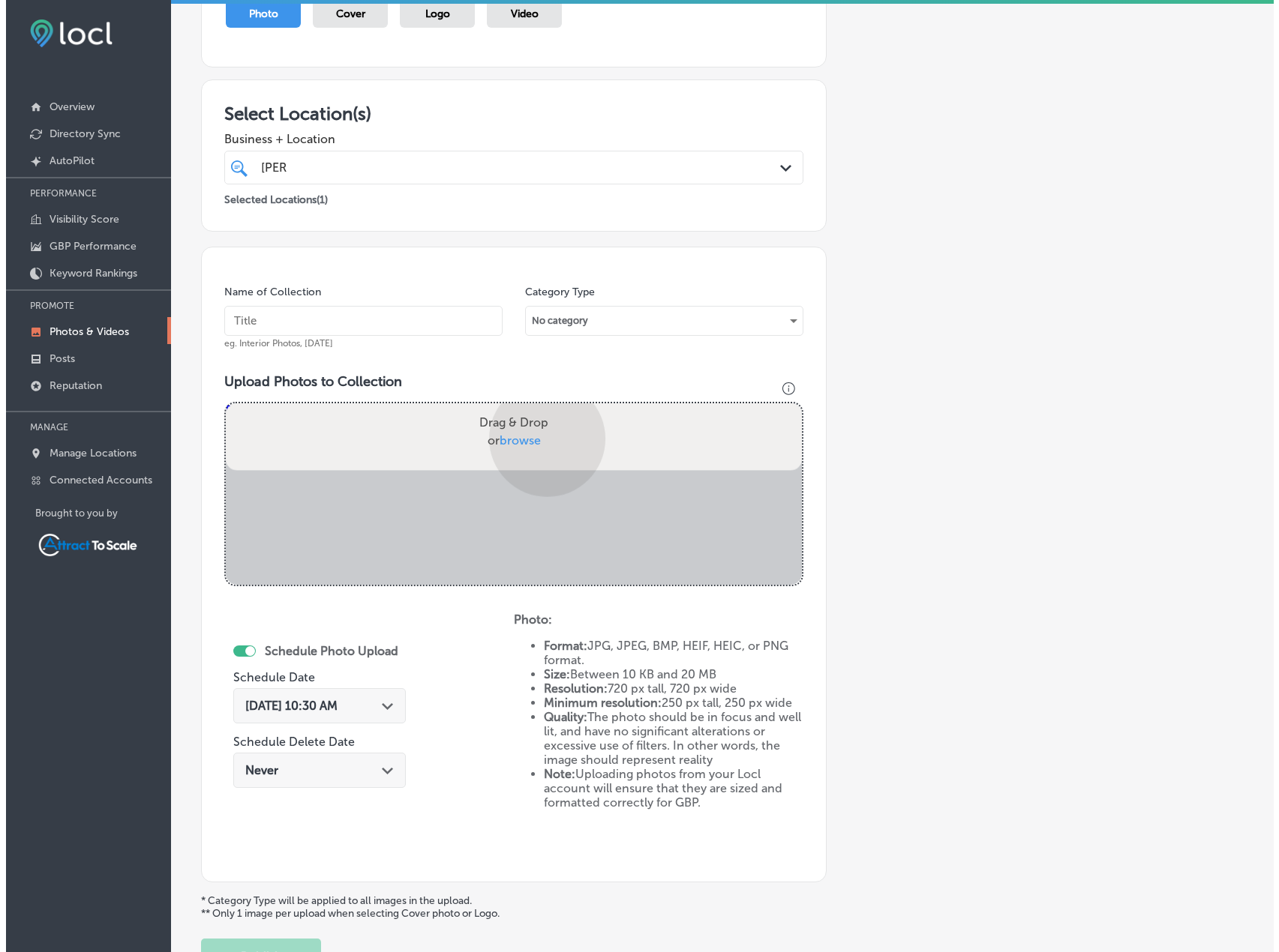
scroll to position [309, 0]
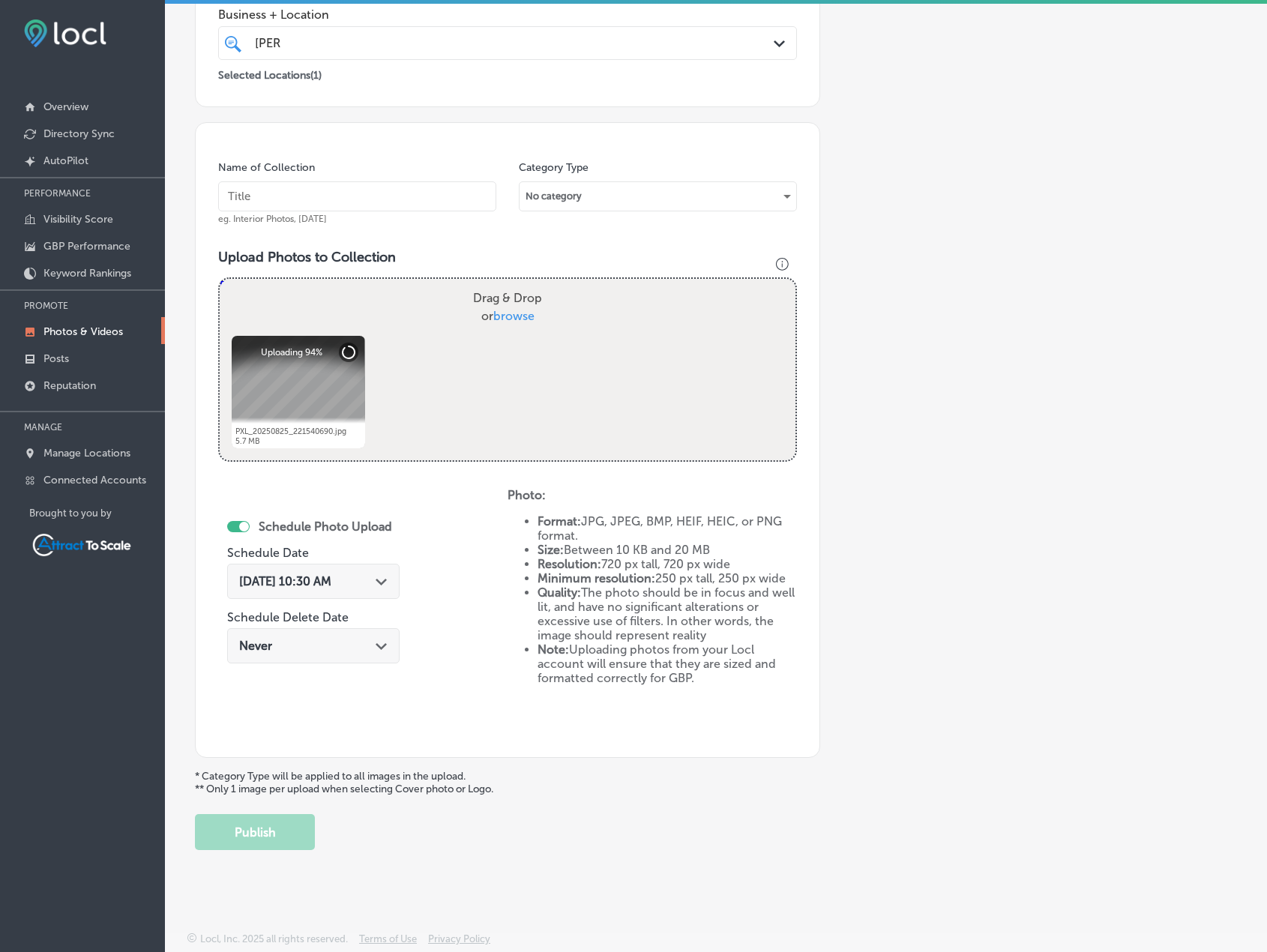
click at [345, 196] on input "text" at bounding box center [357, 196] width 278 height 30
type input "Firewood"
click at [331, 585] on span "[DATE] 10:30 AM" at bounding box center [286, 581] width 93 height 14
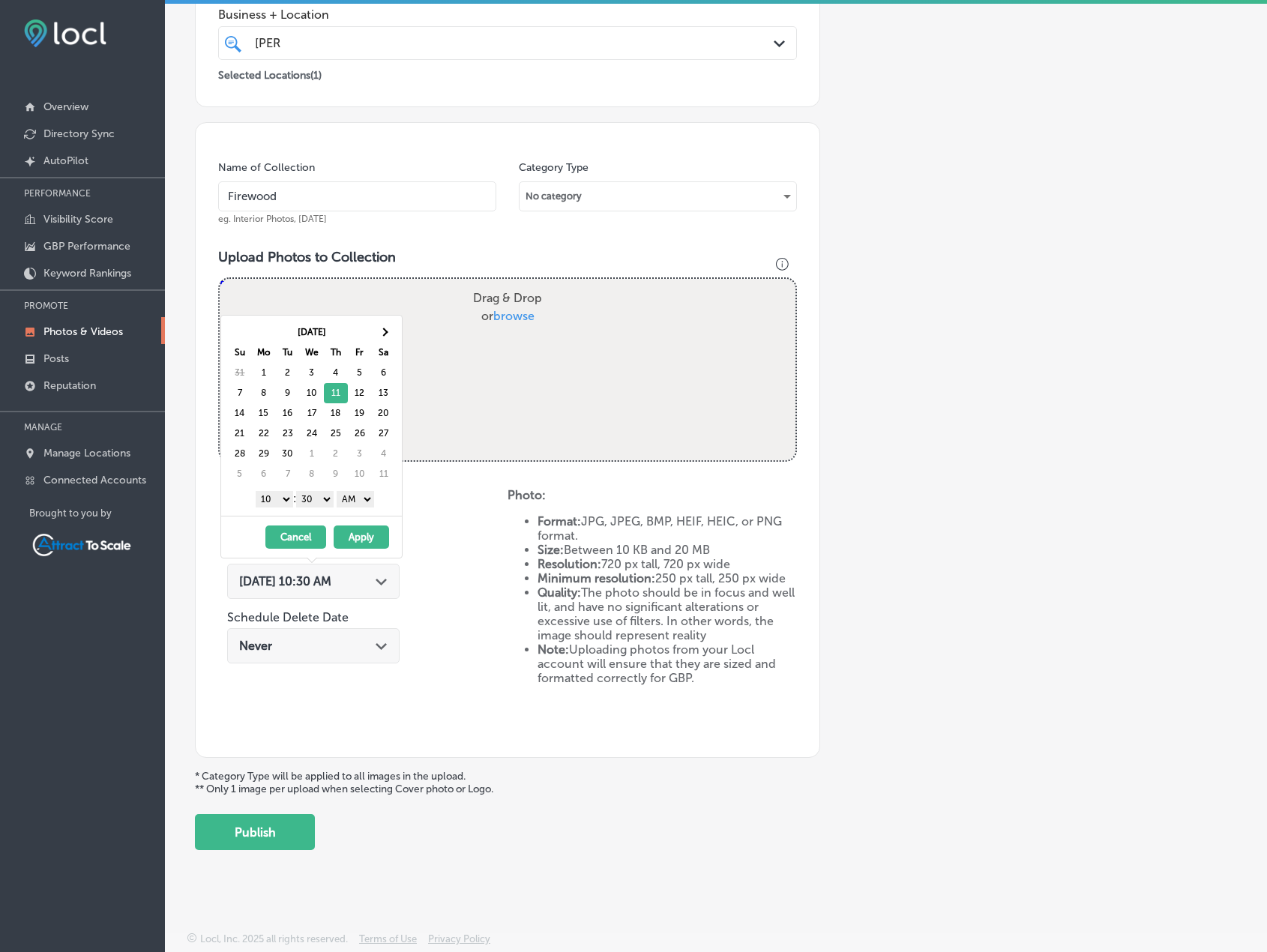
click at [362, 536] on button "Apply" at bounding box center [361, 537] width 55 height 23
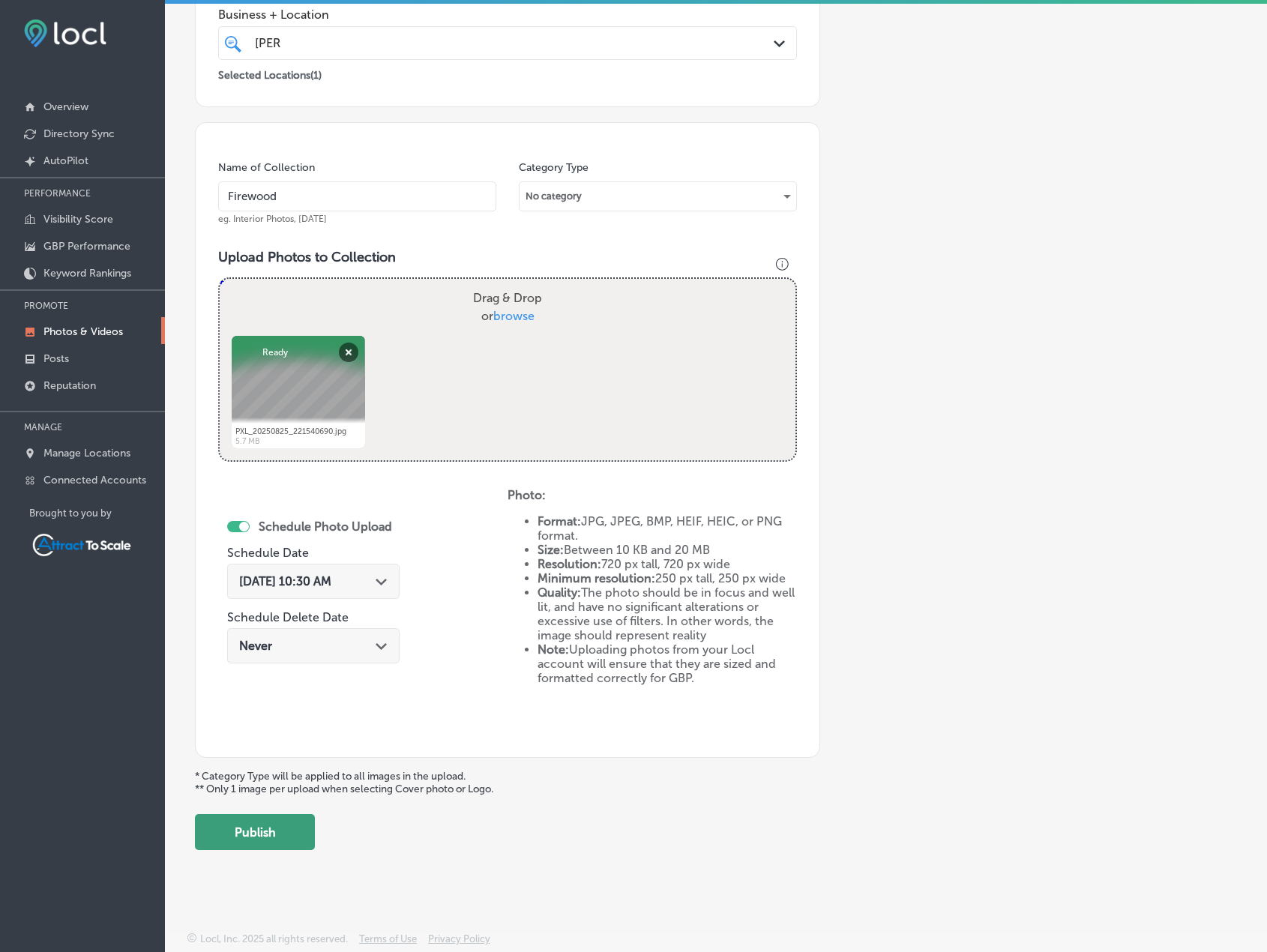
click at [291, 826] on button "Publish" at bounding box center [255, 831] width 120 height 36
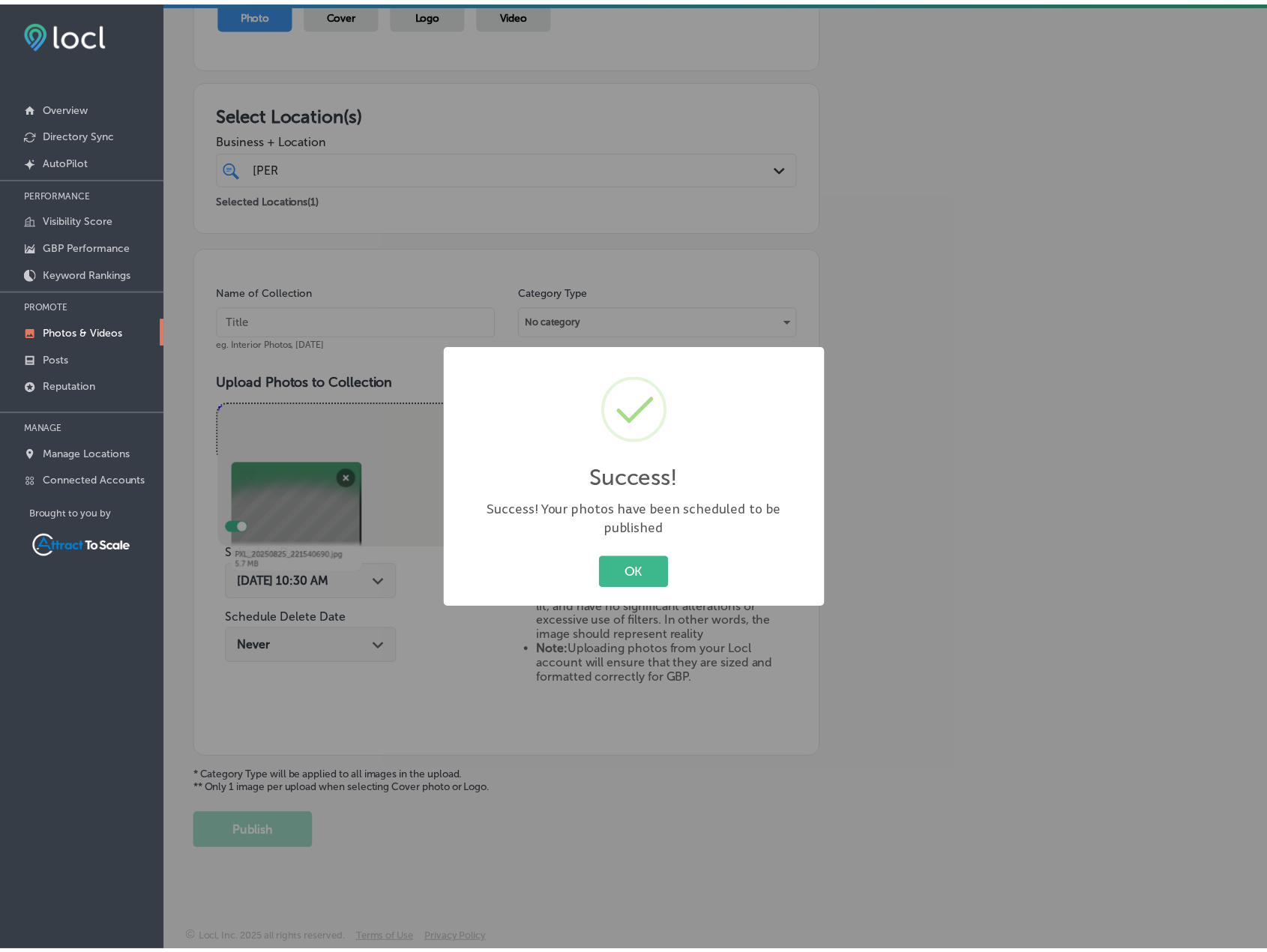
scroll to position [184, 0]
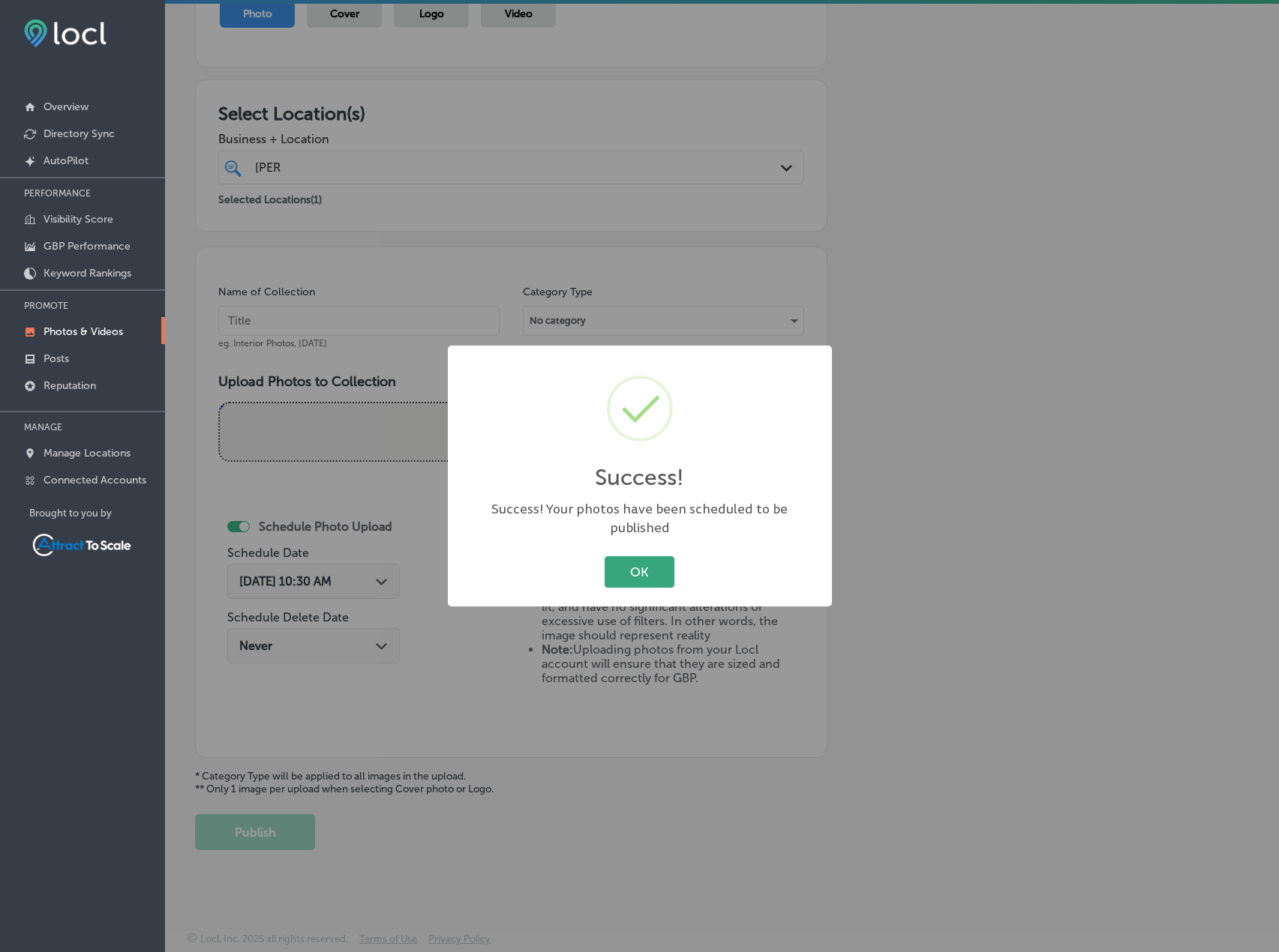
click at [666, 563] on button "OK" at bounding box center [640, 572] width 70 height 31
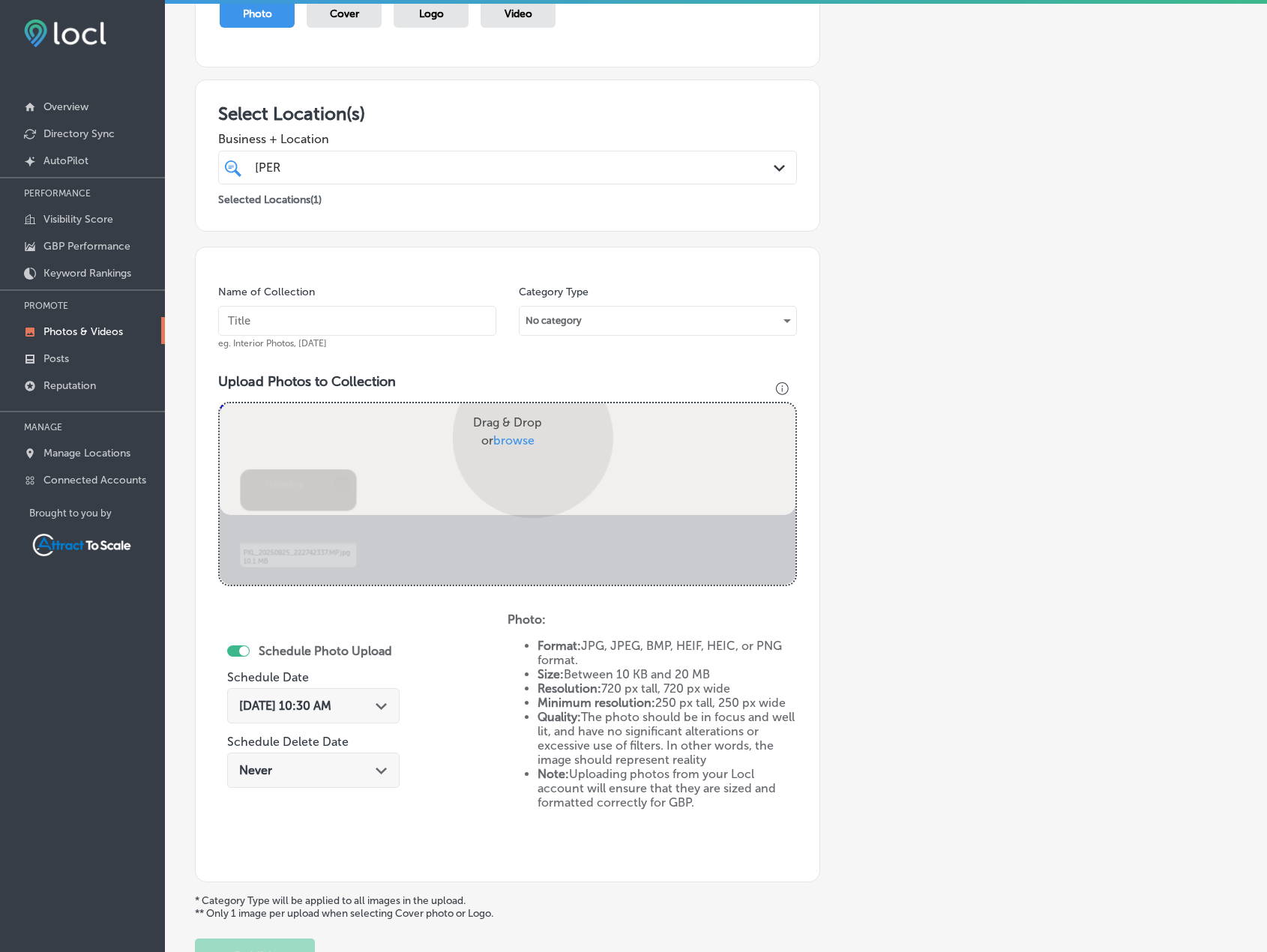
scroll to position [309, 0]
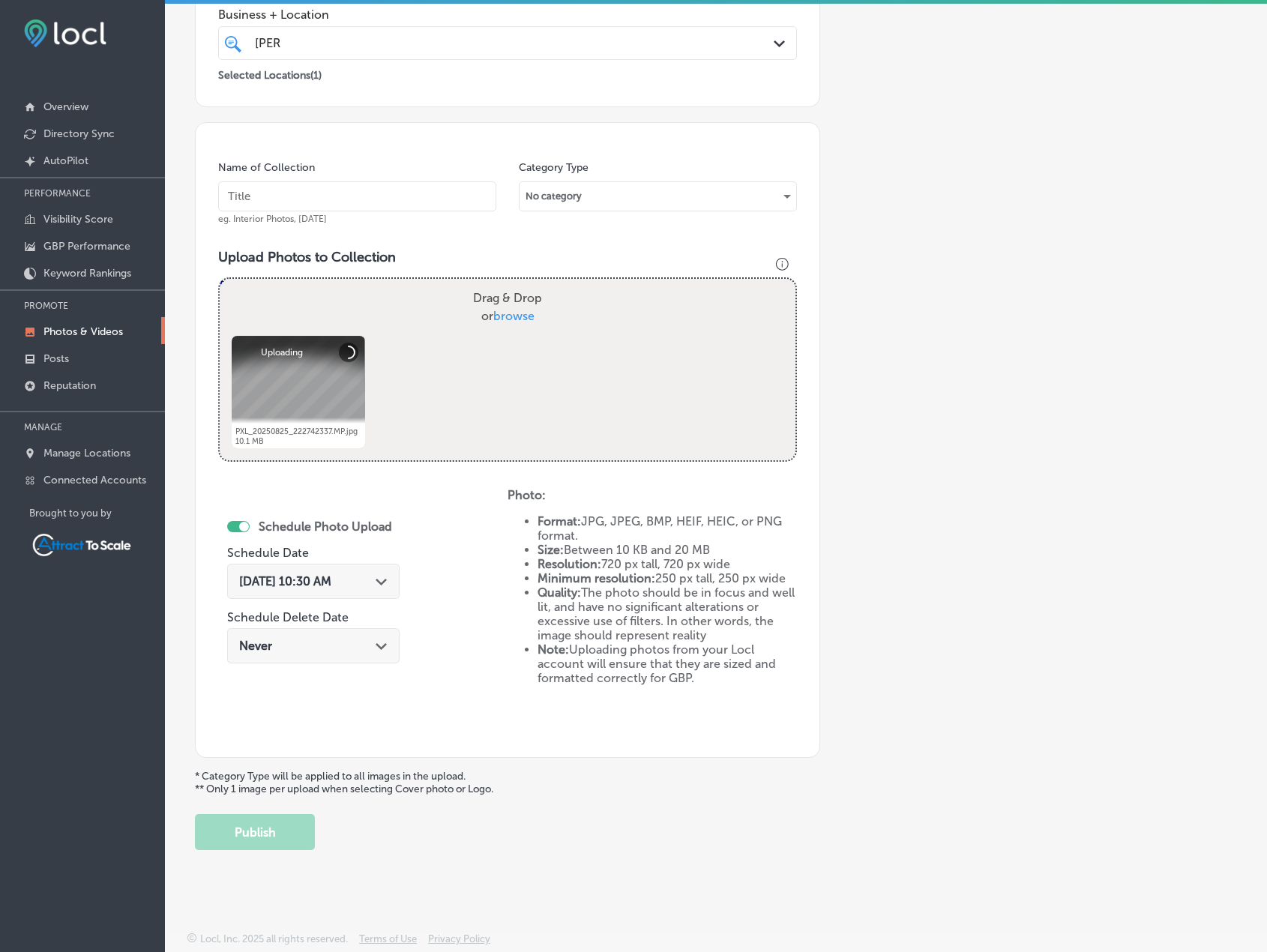
click at [252, 182] on input "text" at bounding box center [357, 196] width 278 height 30
type input "Firewood"
click at [297, 580] on span "[DATE] 10:30 AM" at bounding box center [286, 581] width 93 height 14
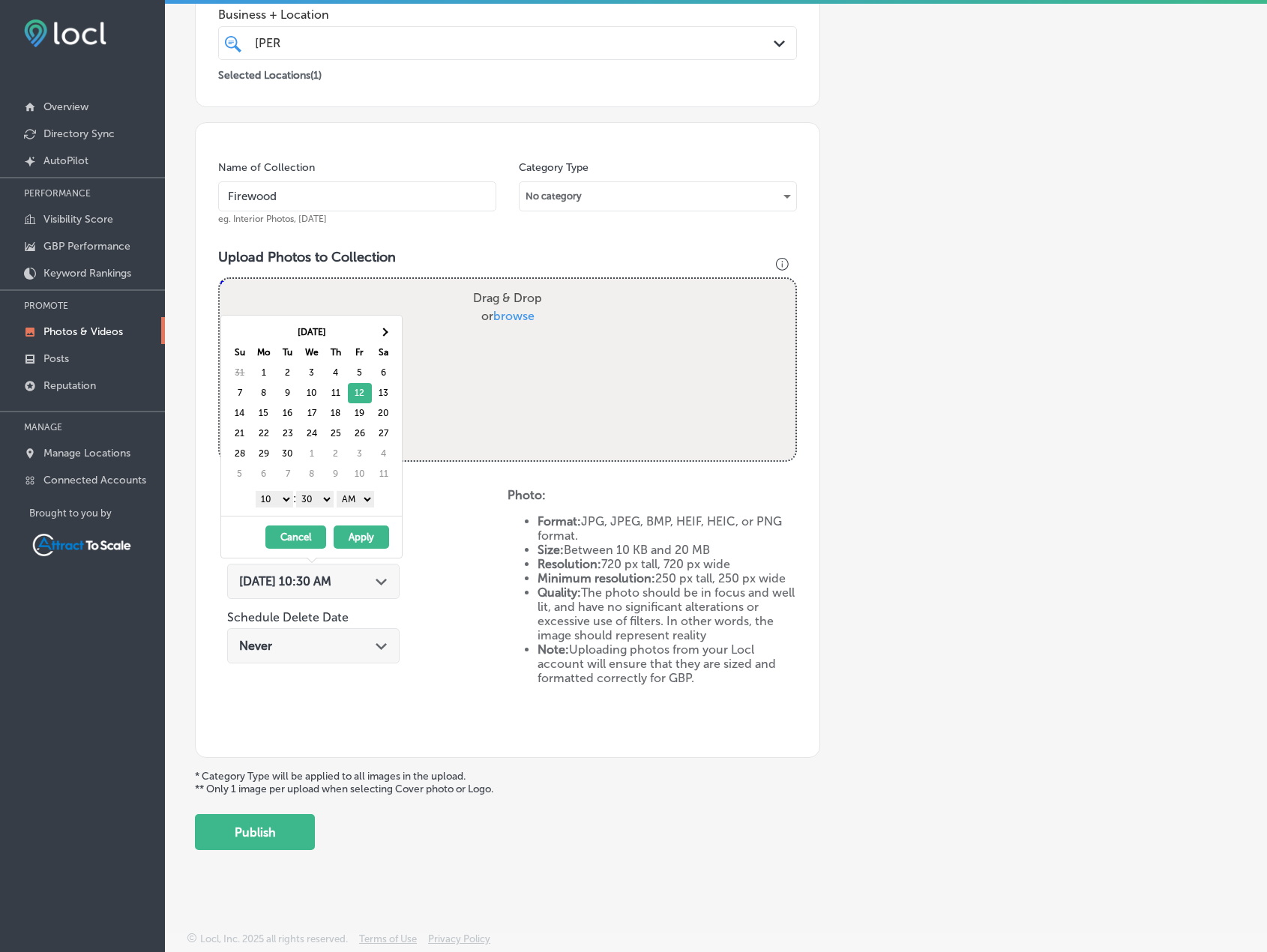
click at [361, 534] on button "Apply" at bounding box center [361, 537] width 55 height 23
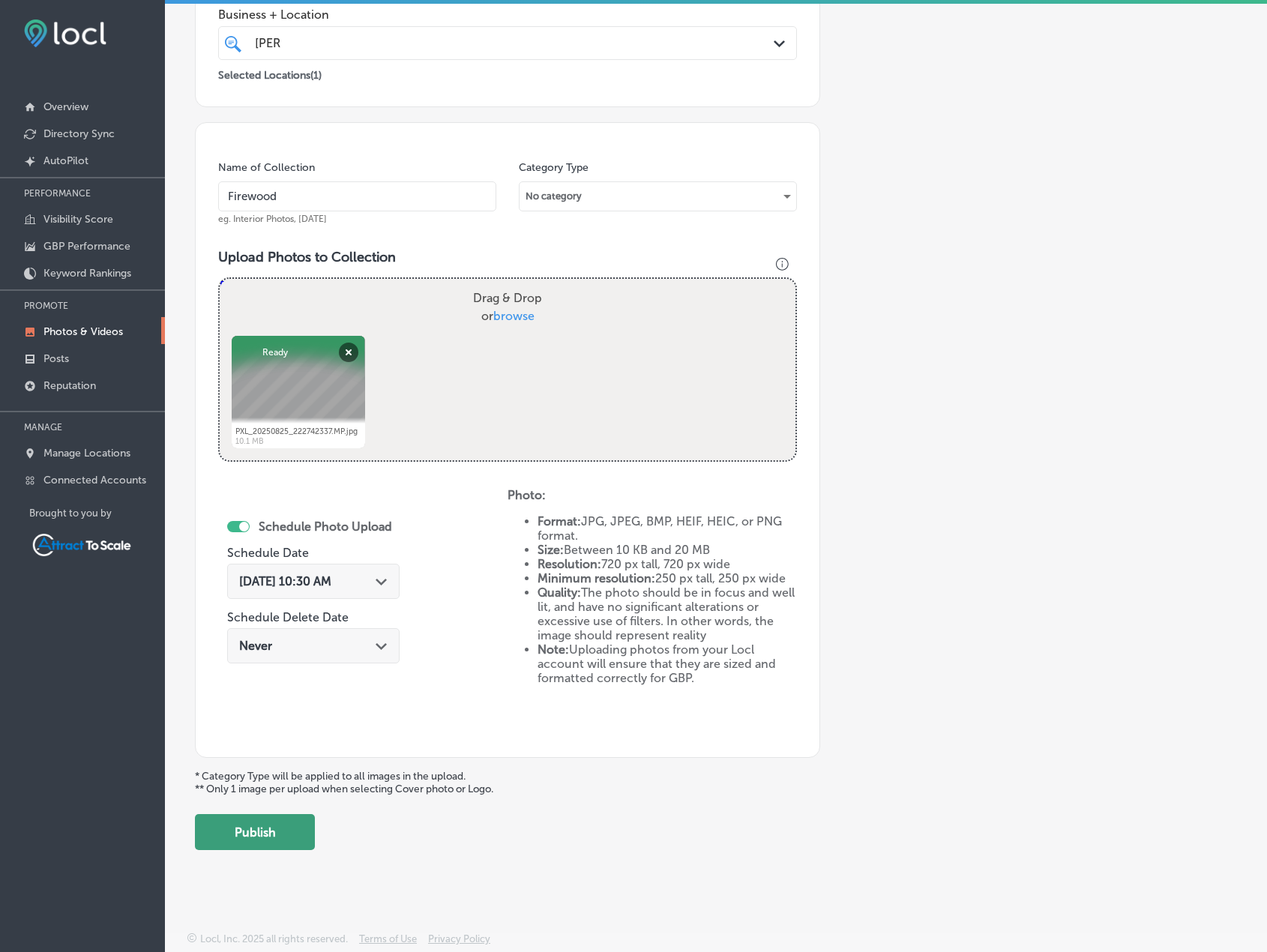
click at [297, 824] on button "Publish" at bounding box center [255, 831] width 120 height 36
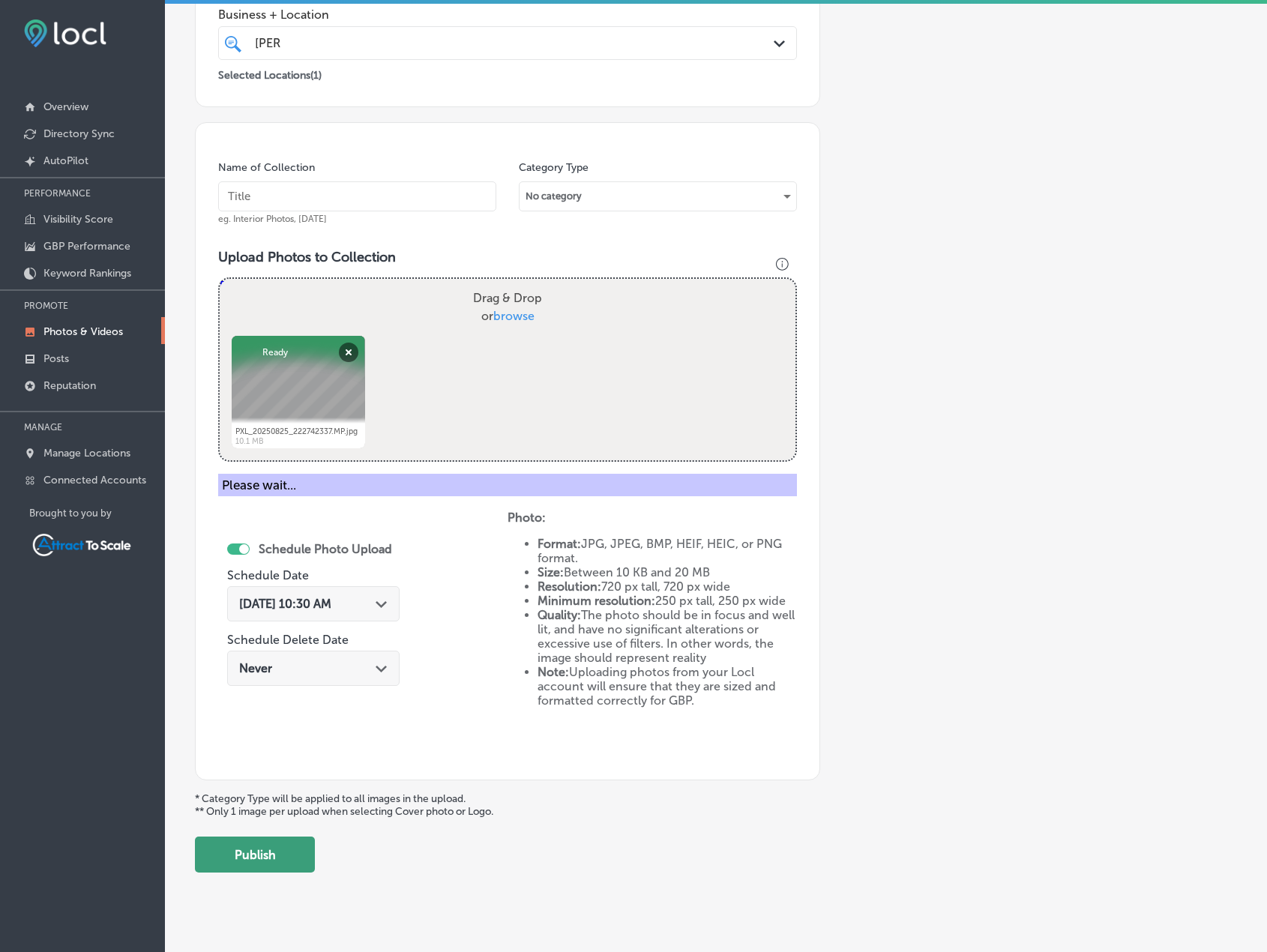
scroll to position [184, 0]
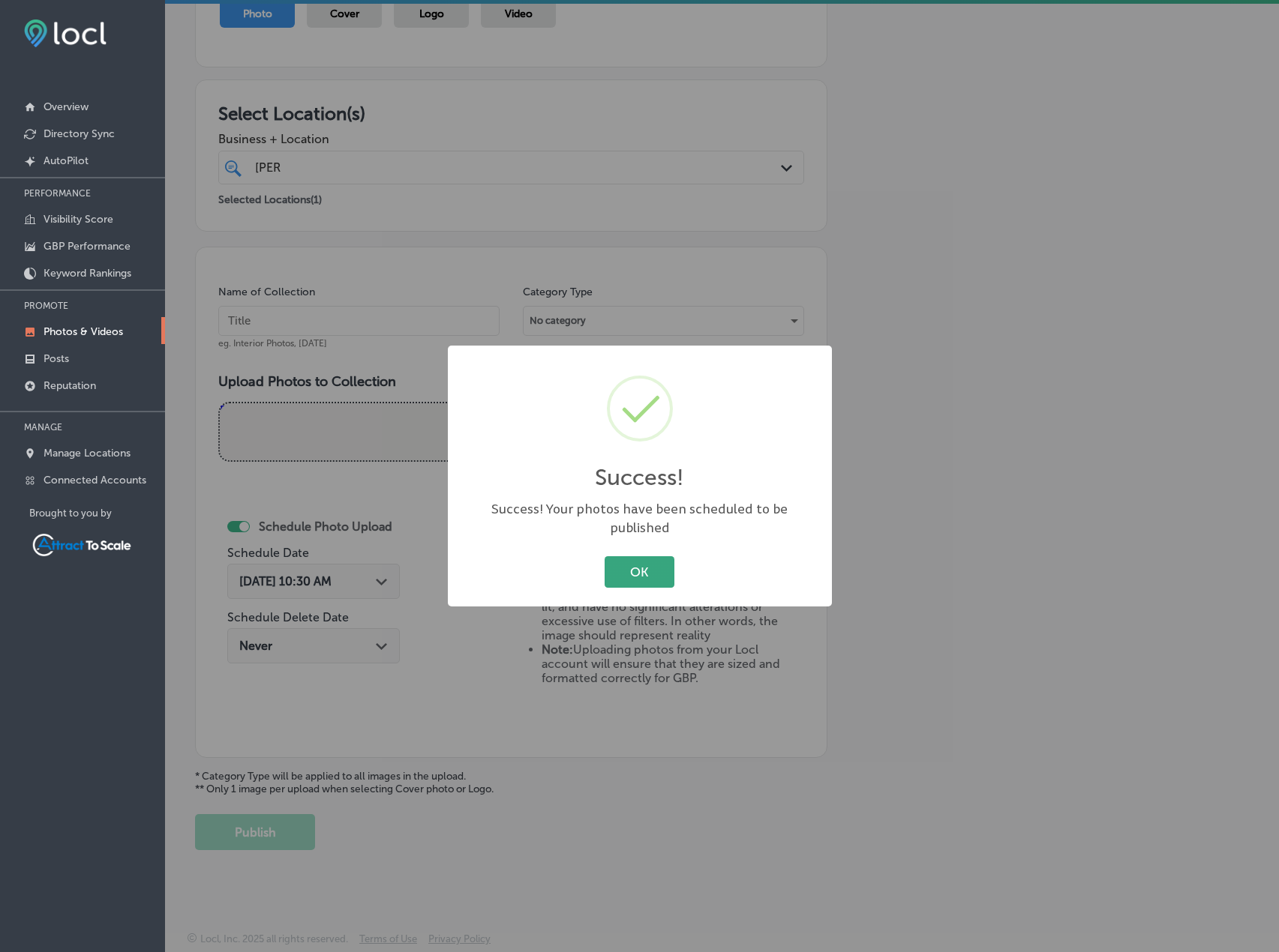
click at [660, 556] on button "OK" at bounding box center [640, 572] width 70 height 31
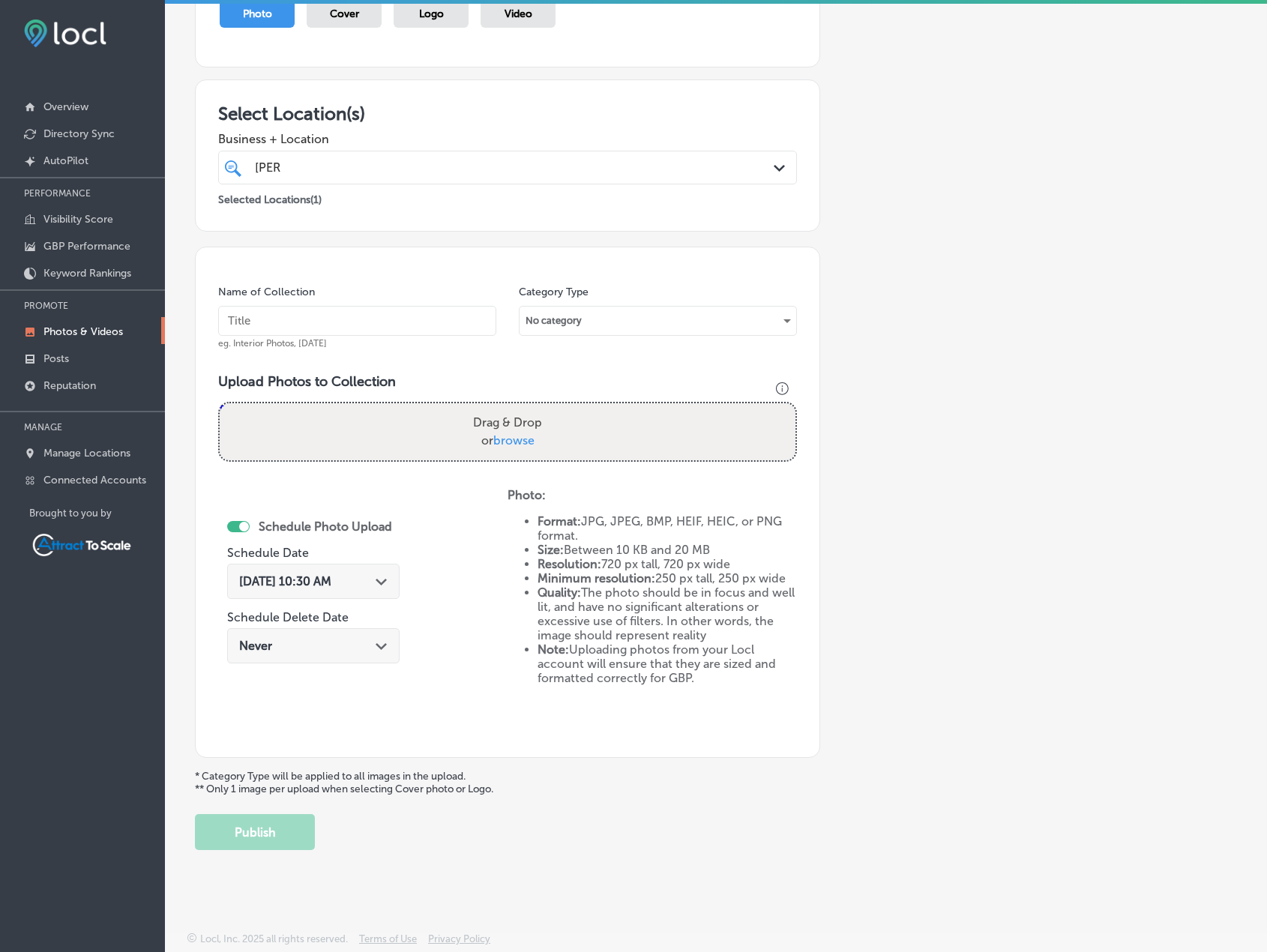
click at [407, 317] on input "text" at bounding box center [357, 321] width 278 height 30
type input "Firewood"
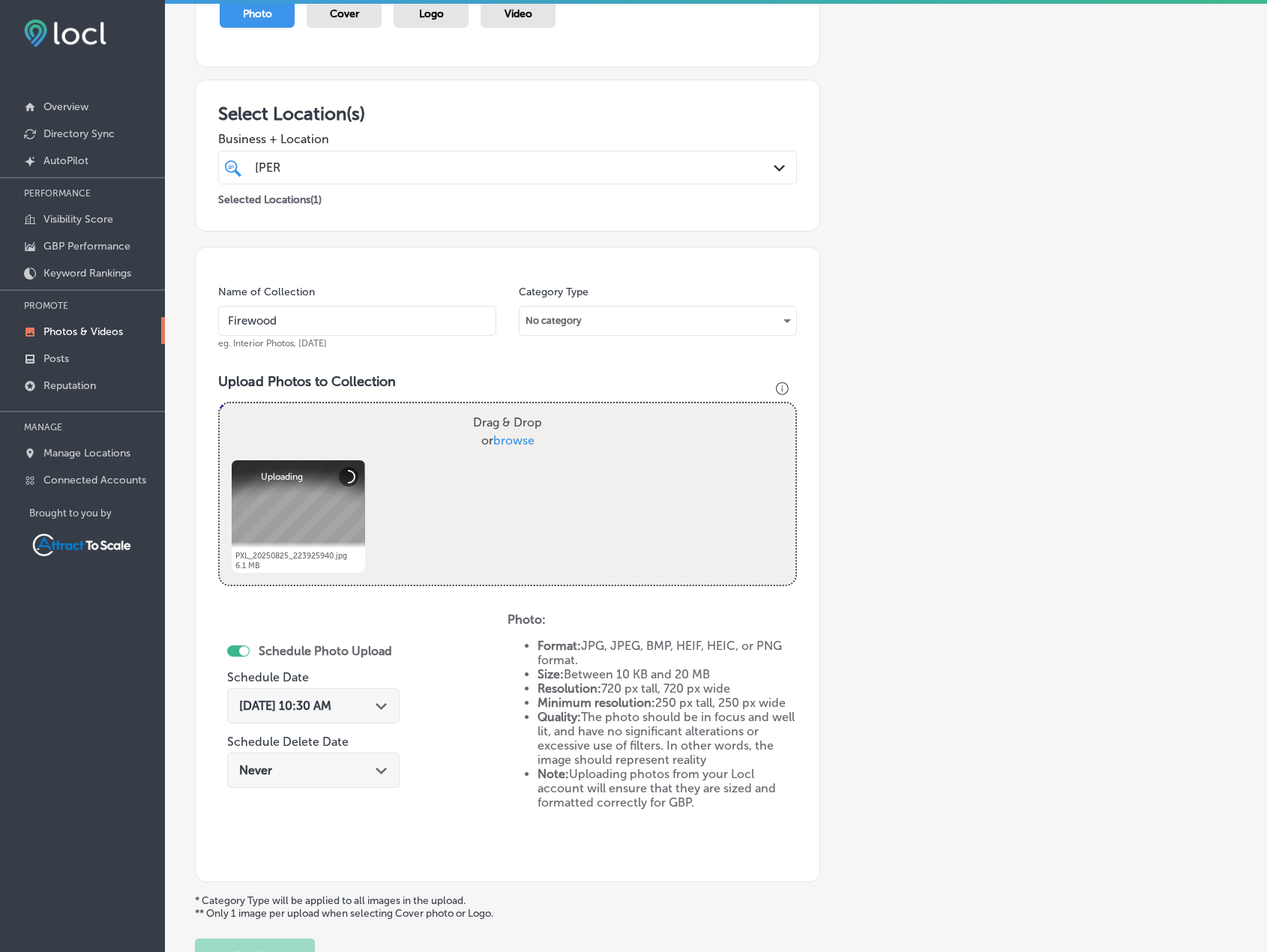
click at [354, 695] on div "[DATE] 10:30 AM Path Created with Sketch." at bounding box center [313, 706] width 173 height 35
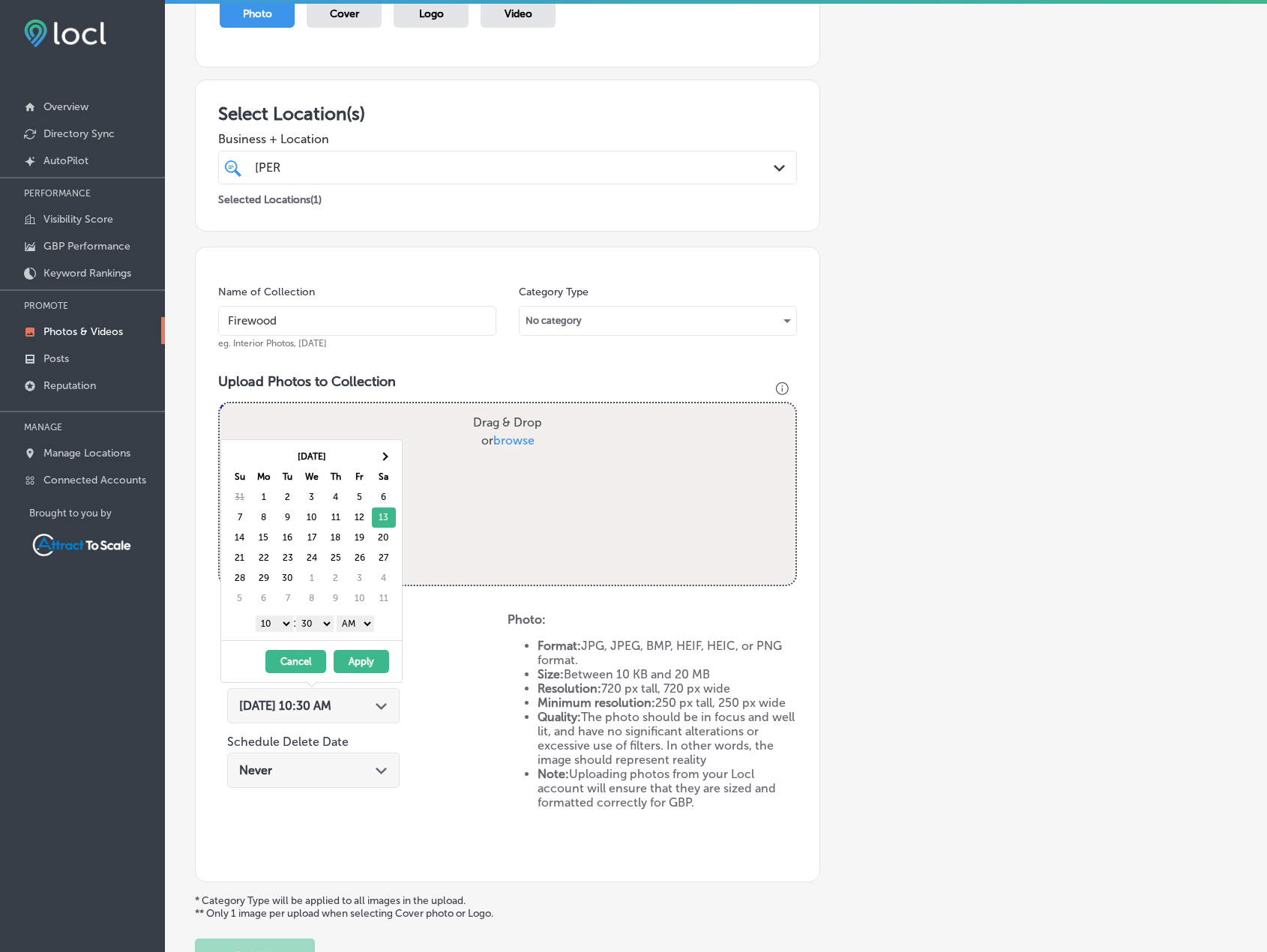
click at [368, 656] on button "Apply" at bounding box center [361, 661] width 55 height 23
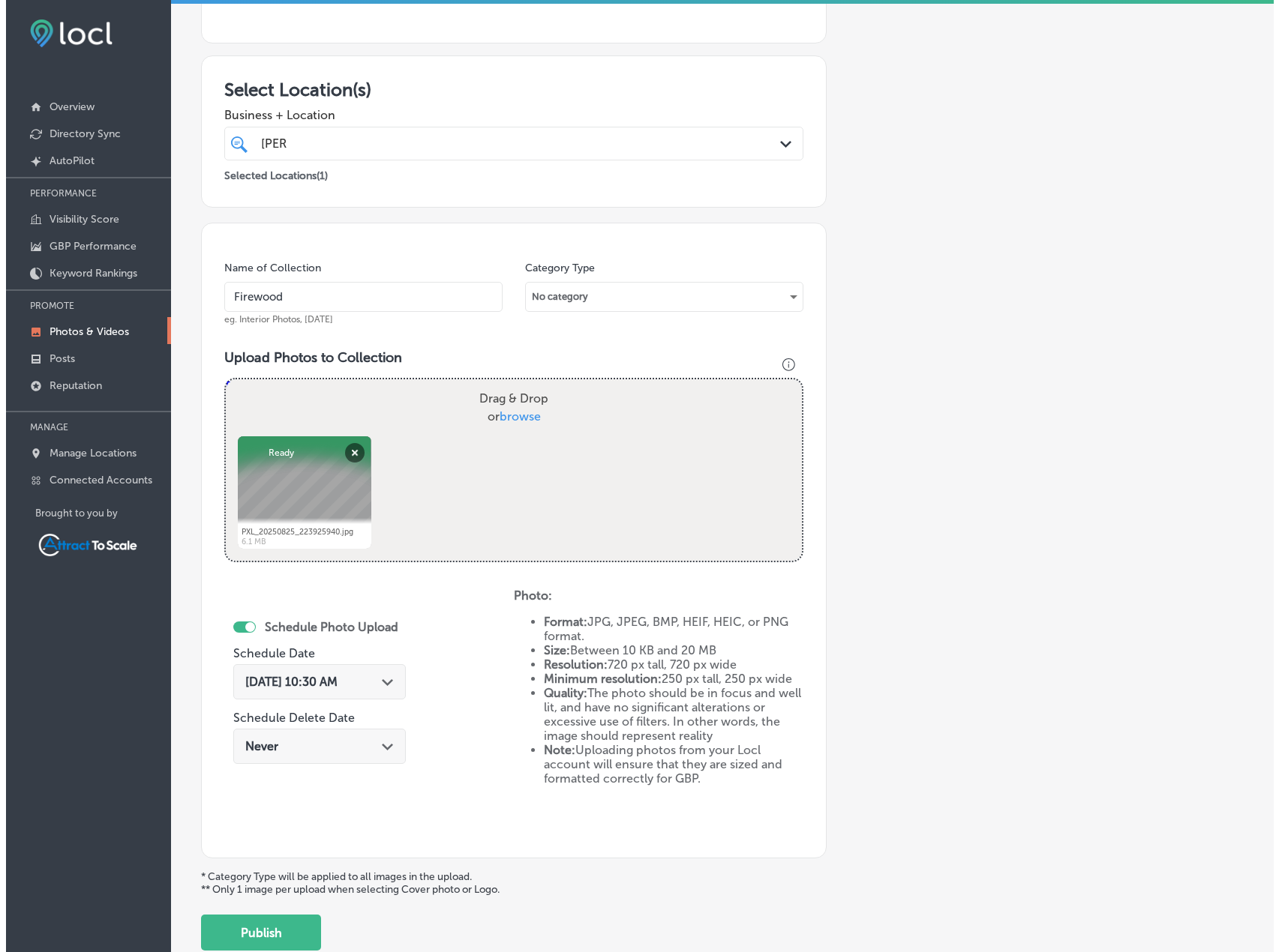
scroll to position [309, 0]
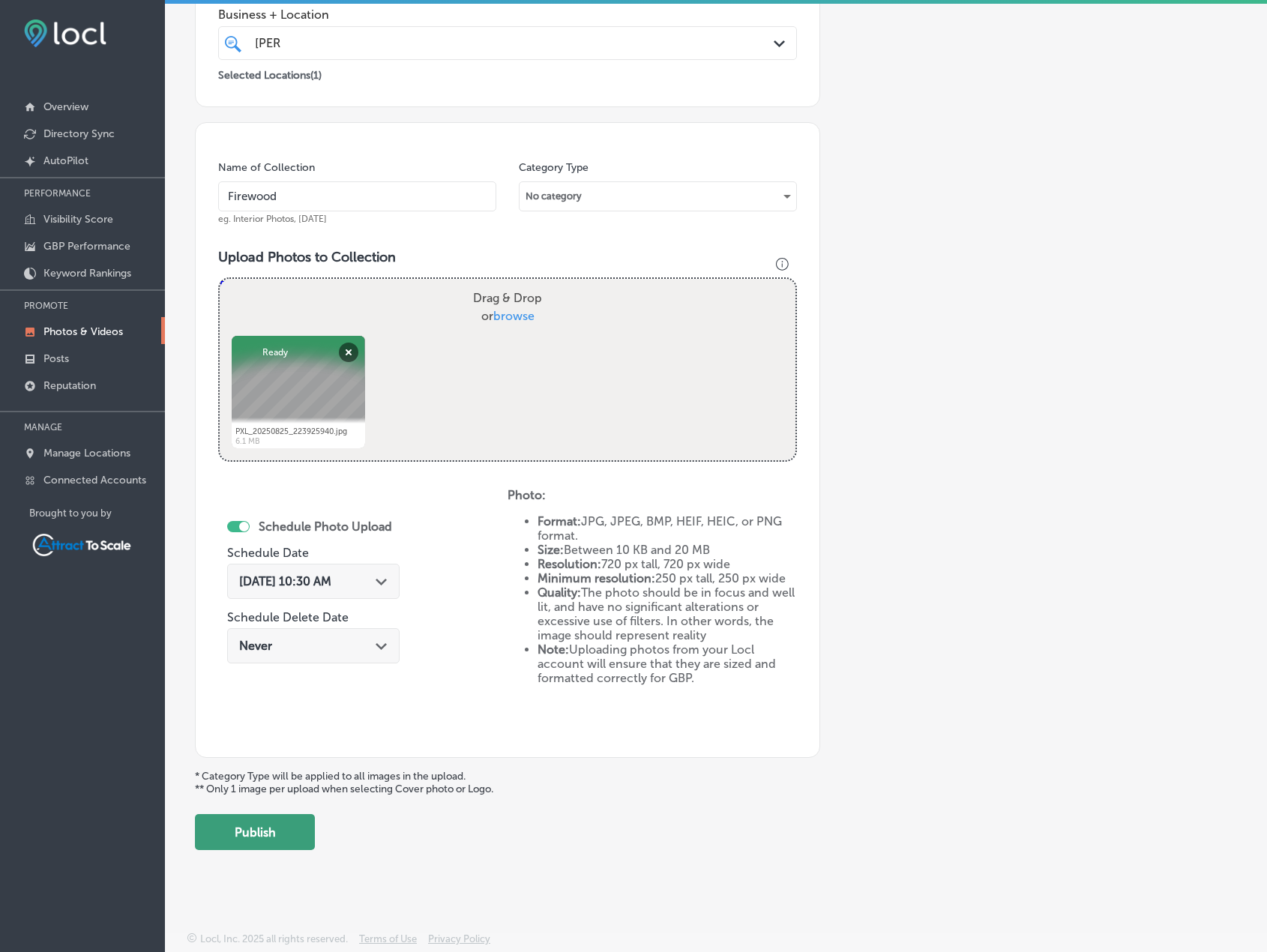
click at [290, 829] on button "Publish" at bounding box center [255, 831] width 120 height 36
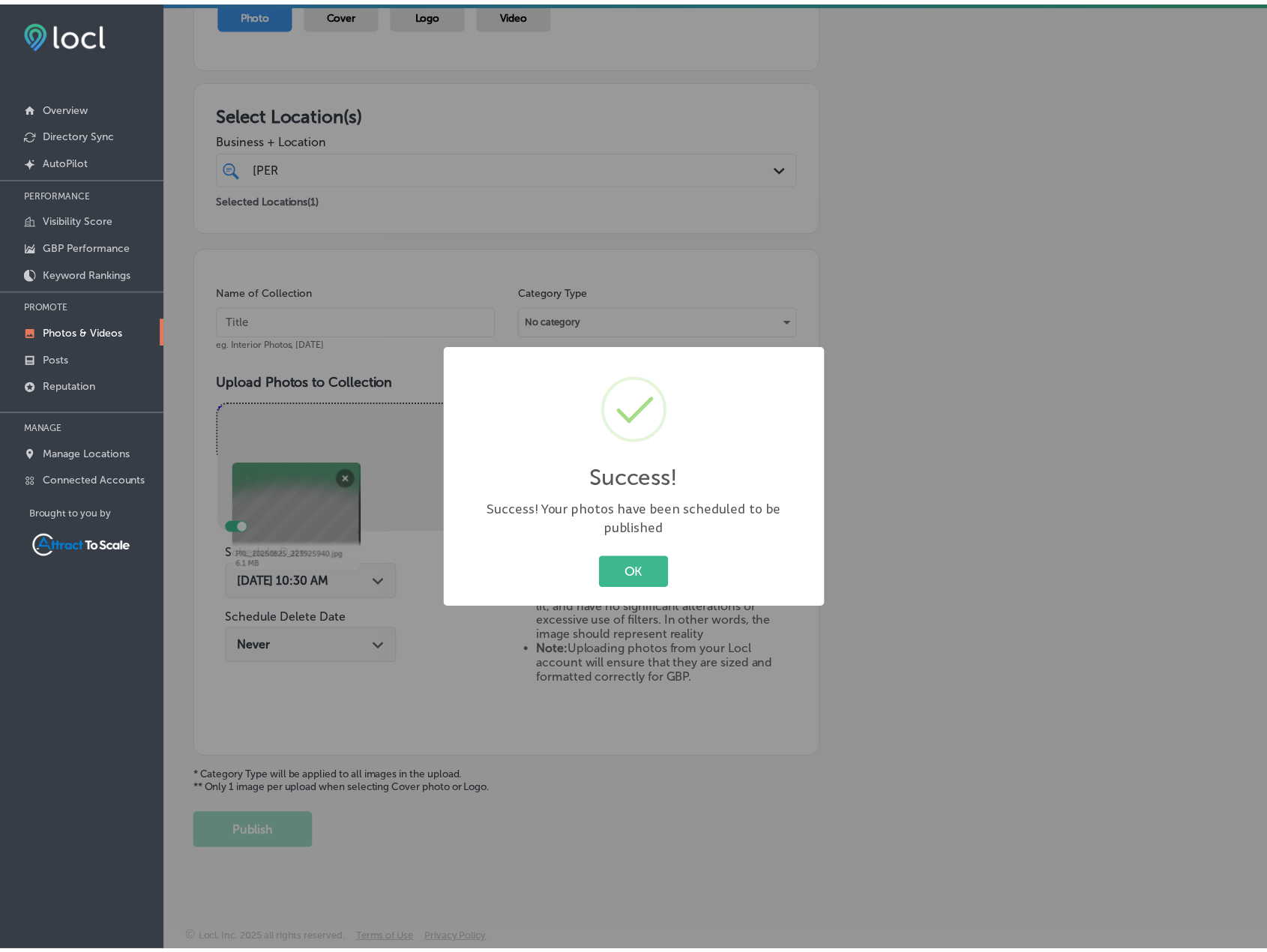
scroll to position [184, 0]
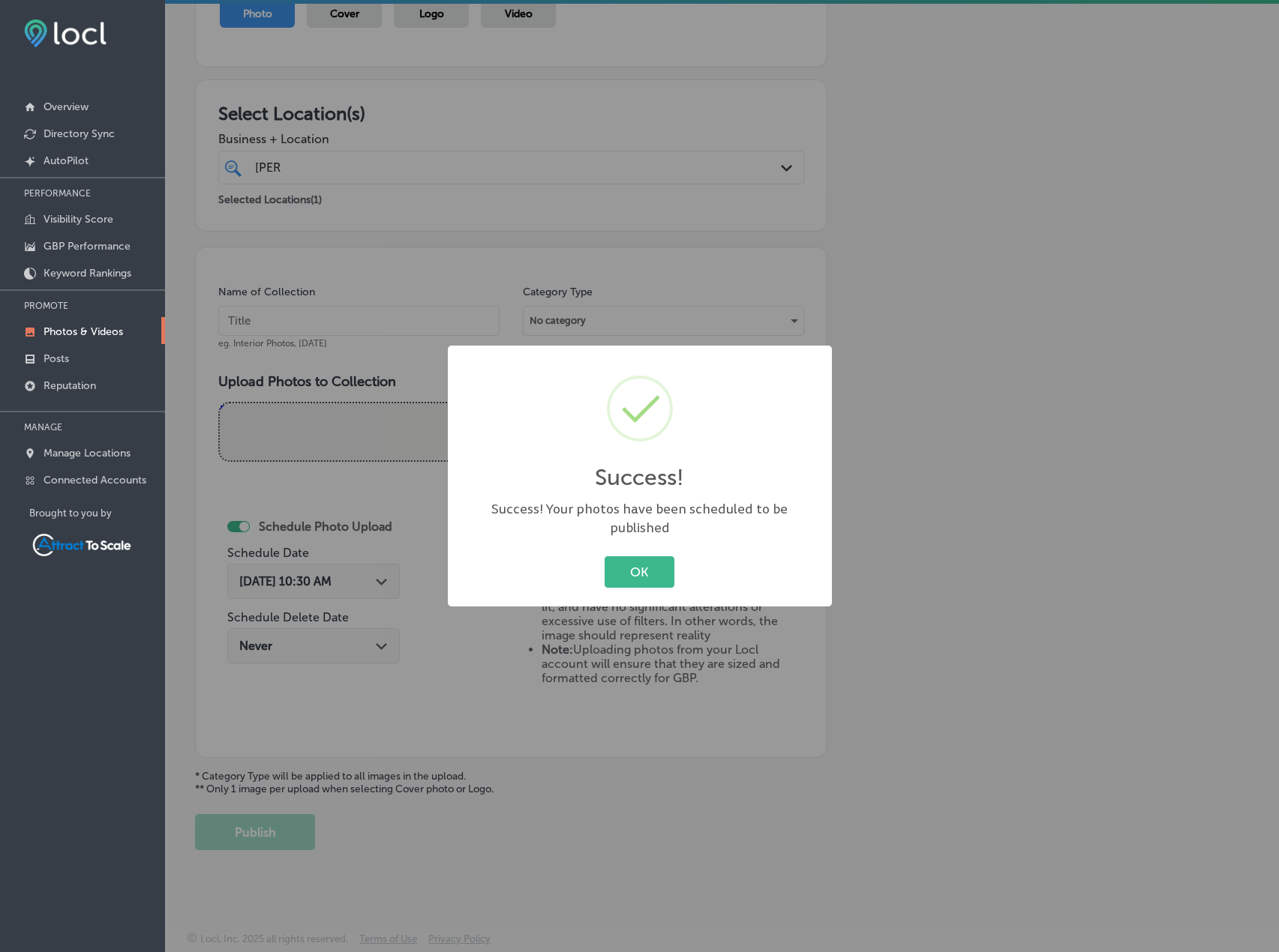
click at [625, 565] on button "OK" at bounding box center [640, 572] width 70 height 31
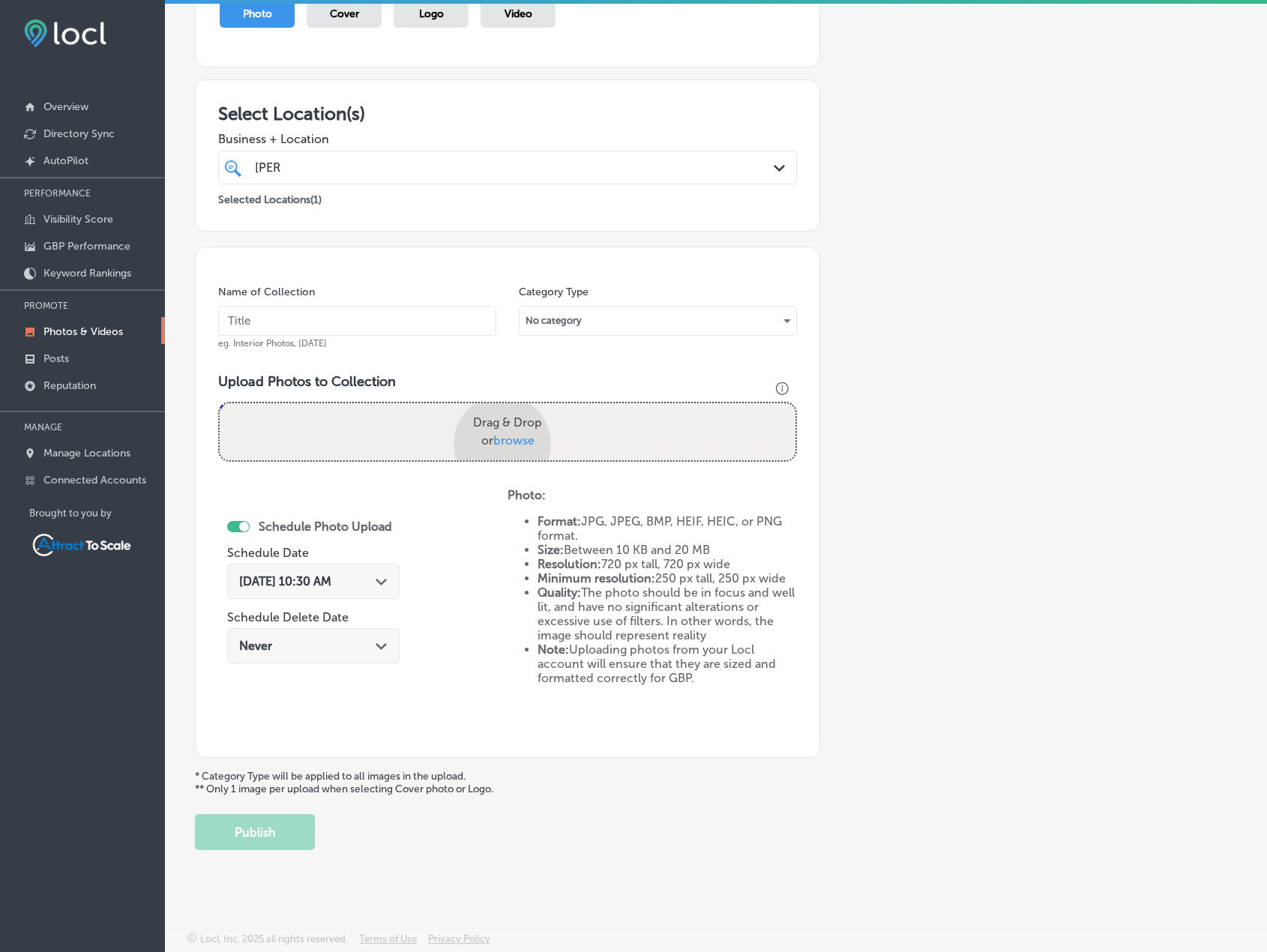
scroll to position [309, 0]
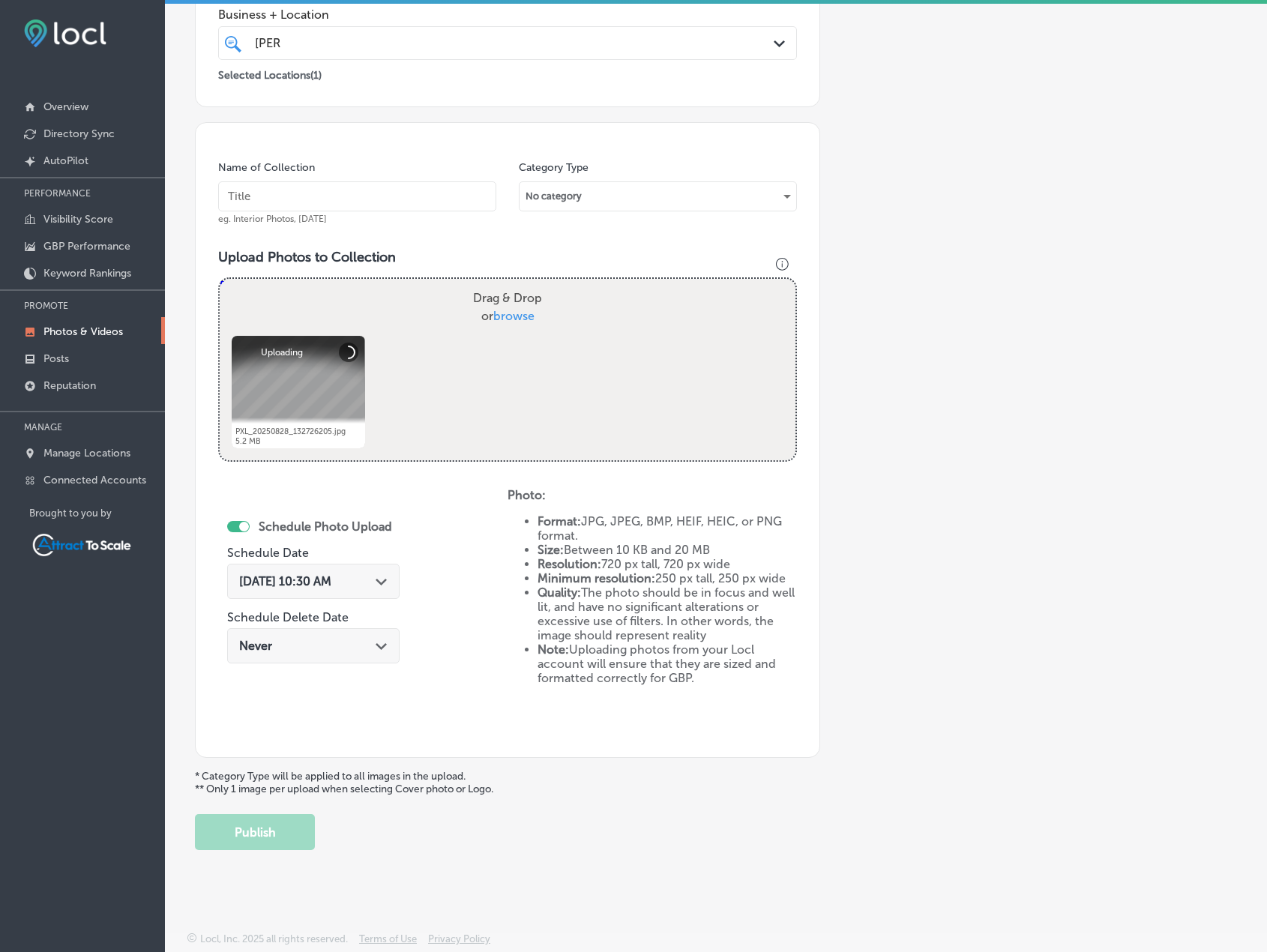
click at [292, 197] on input "text" at bounding box center [357, 196] width 278 height 30
type input "Firewood"
click at [357, 566] on div "[DATE] 10:30 AM Path Created with Sketch." at bounding box center [313, 581] width 173 height 35
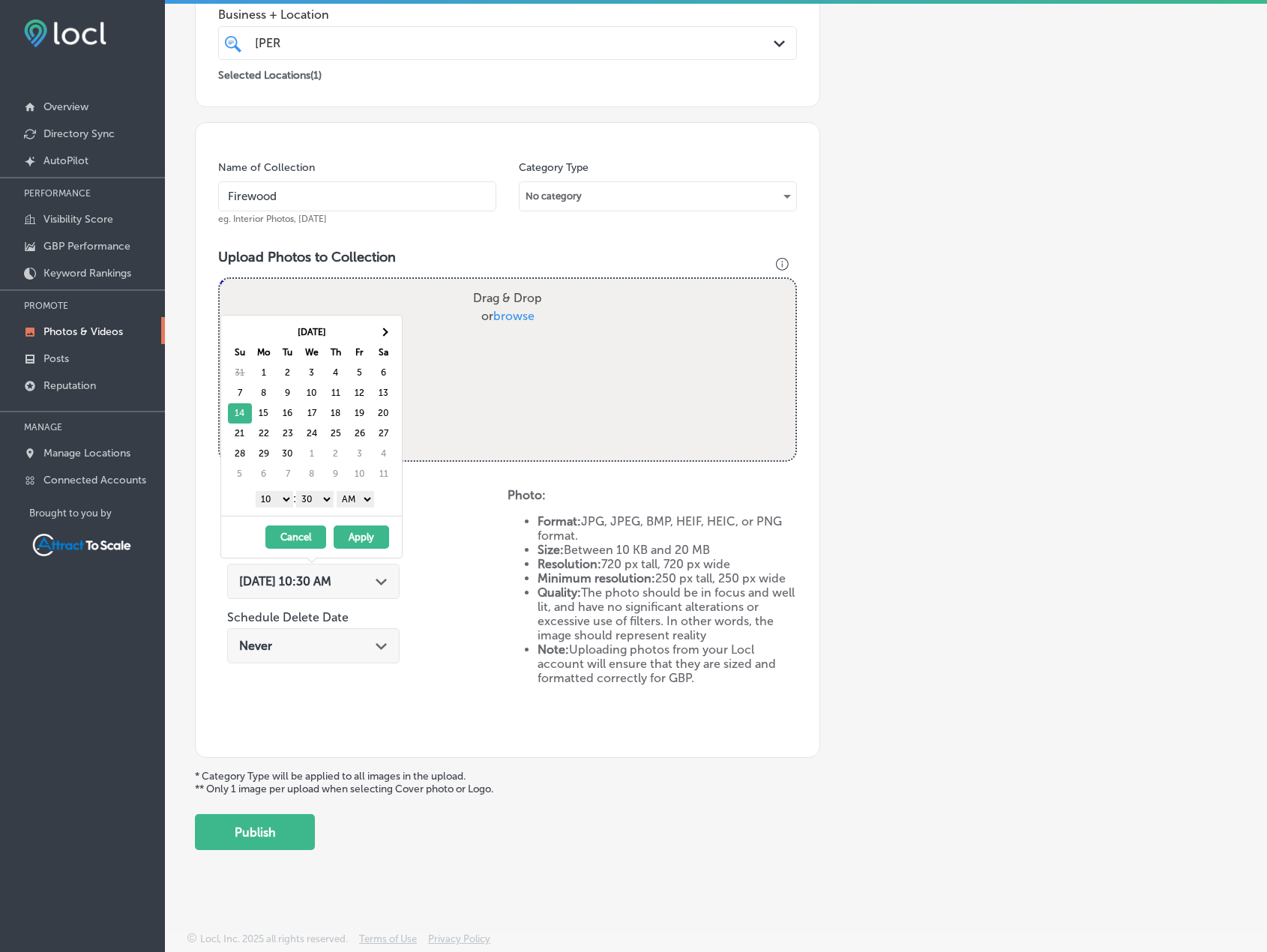
click at [364, 537] on button "Apply" at bounding box center [361, 537] width 55 height 23
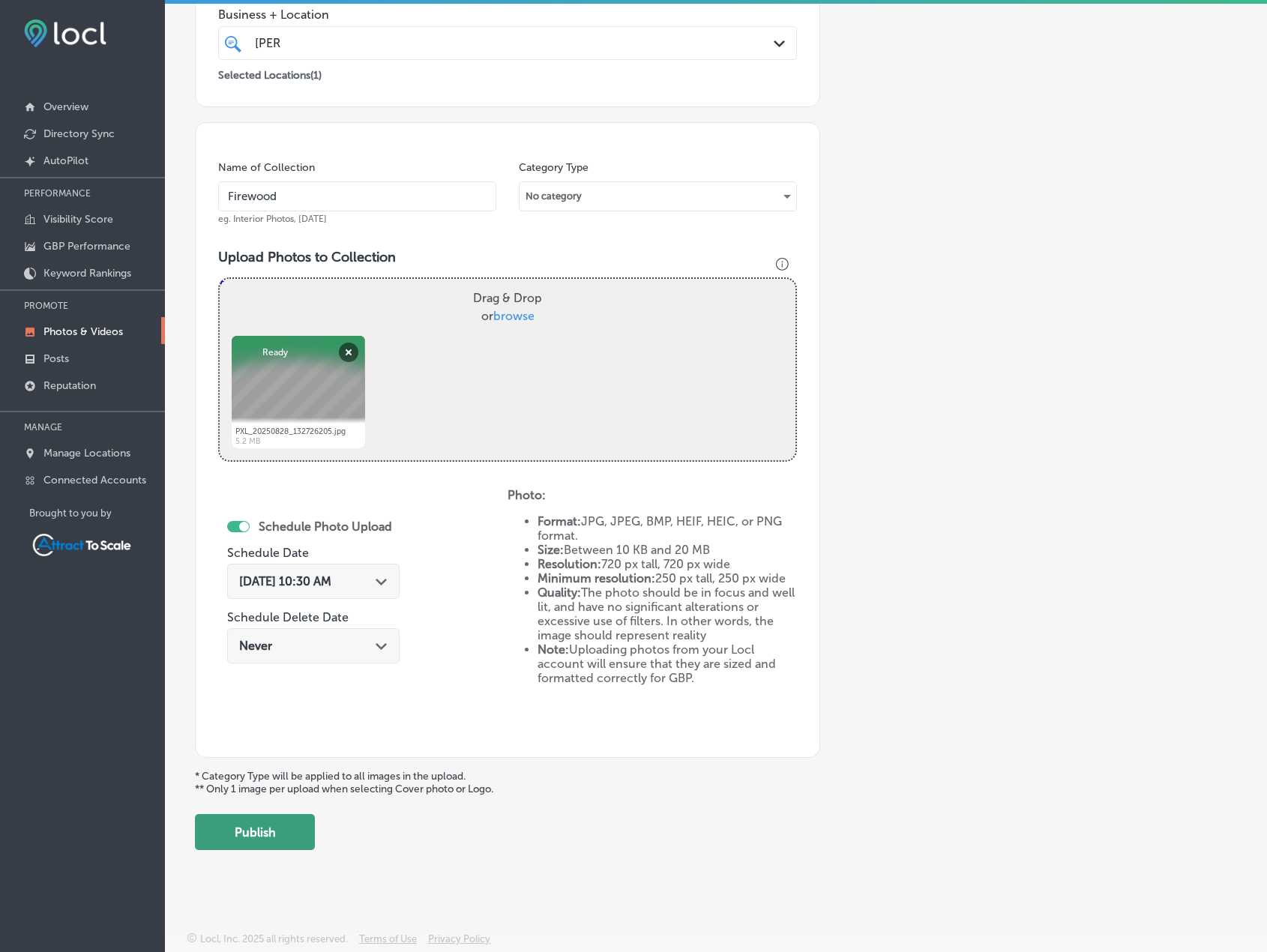
click at [293, 837] on button "Publish" at bounding box center [255, 831] width 120 height 36
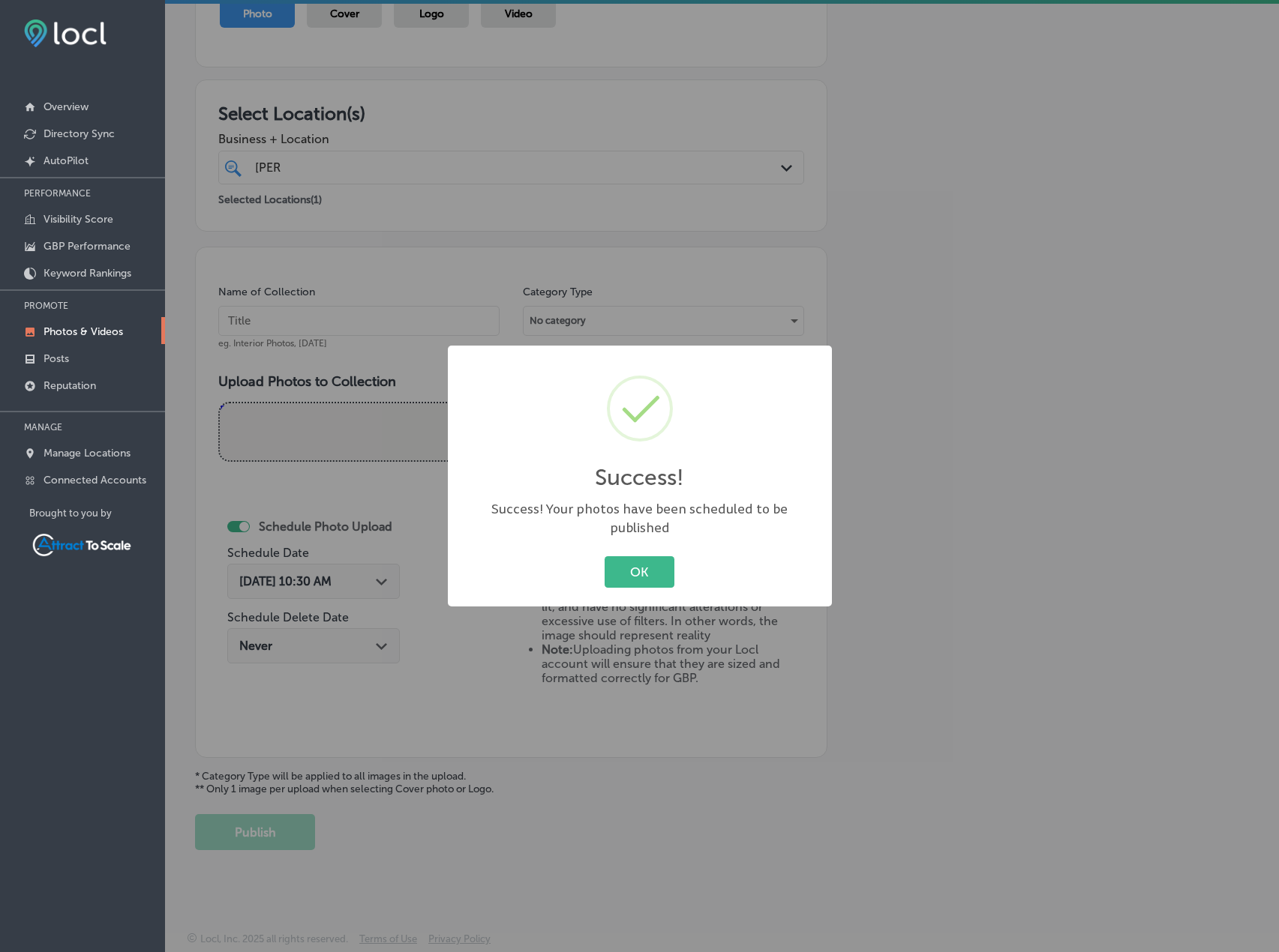
click at [630, 542] on div "Success! × Success! Your photos have been scheduled to be published OK Cancel" at bounding box center [640, 476] width 384 height 261
click at [637, 577] on button "OK" at bounding box center [640, 572] width 70 height 31
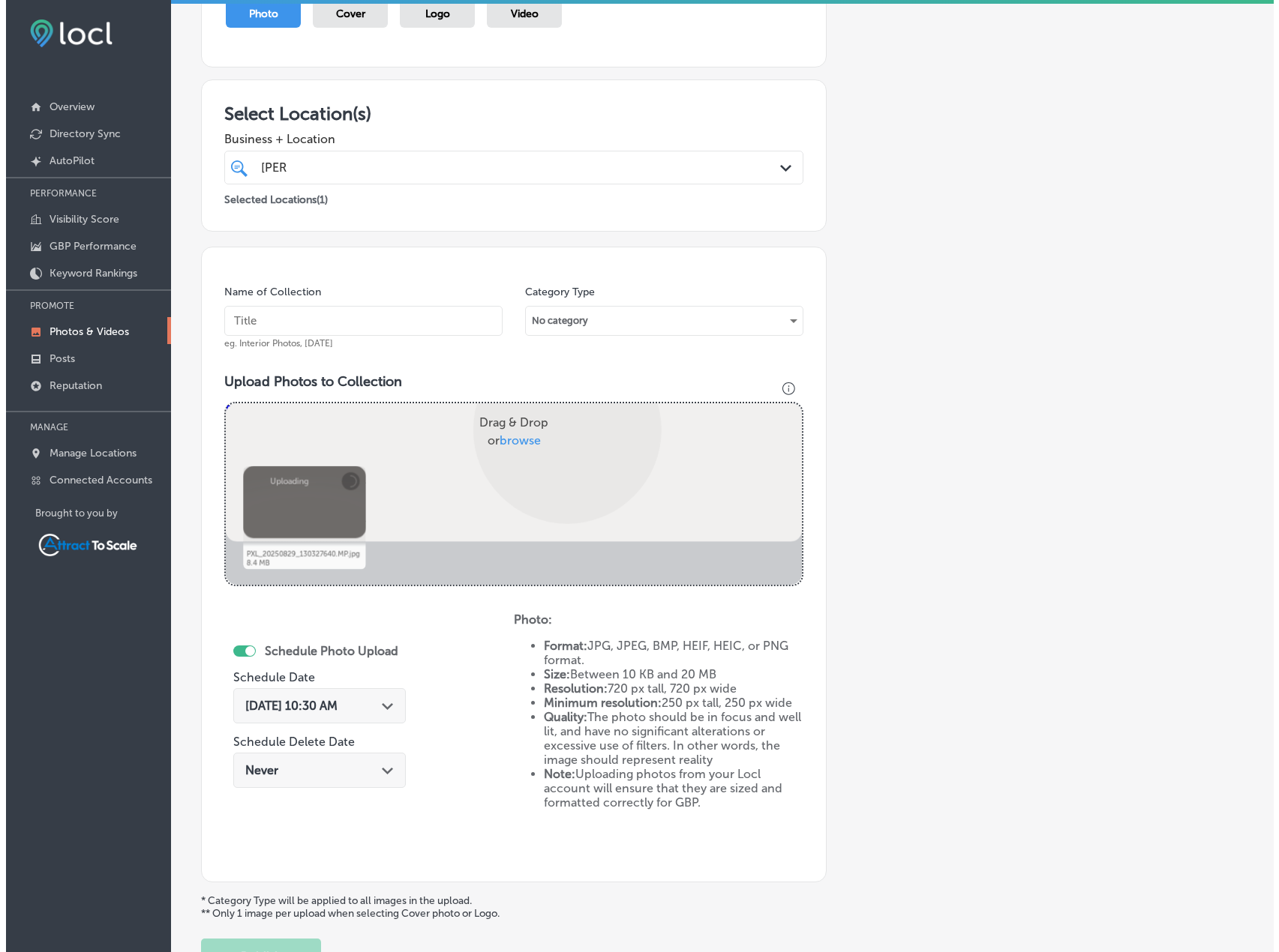
scroll to position [309, 0]
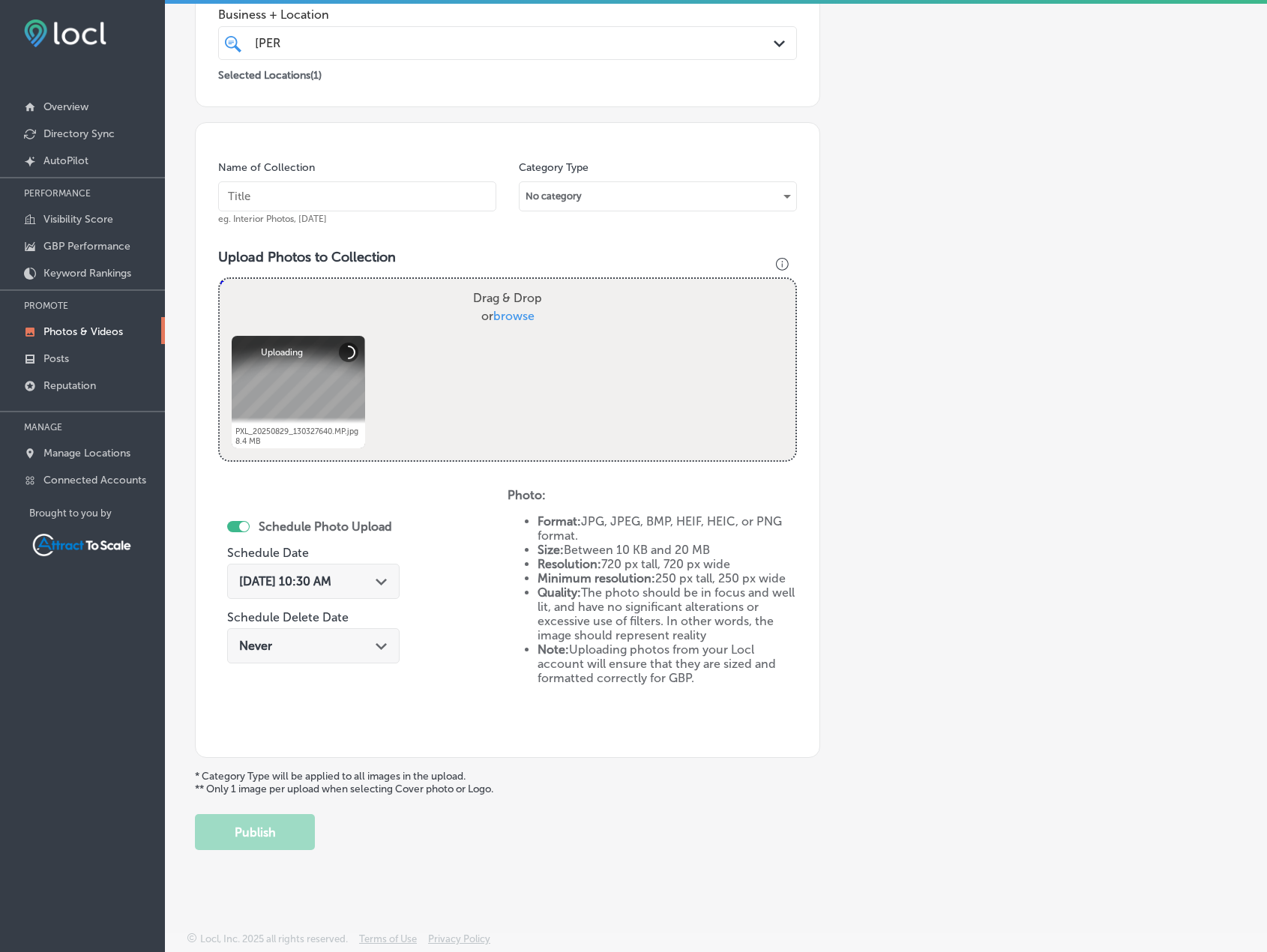
click at [335, 185] on input "text" at bounding box center [357, 196] width 278 height 30
type input "Firewood"
click at [300, 577] on span "[DATE] 10:30 AM" at bounding box center [286, 581] width 93 height 14
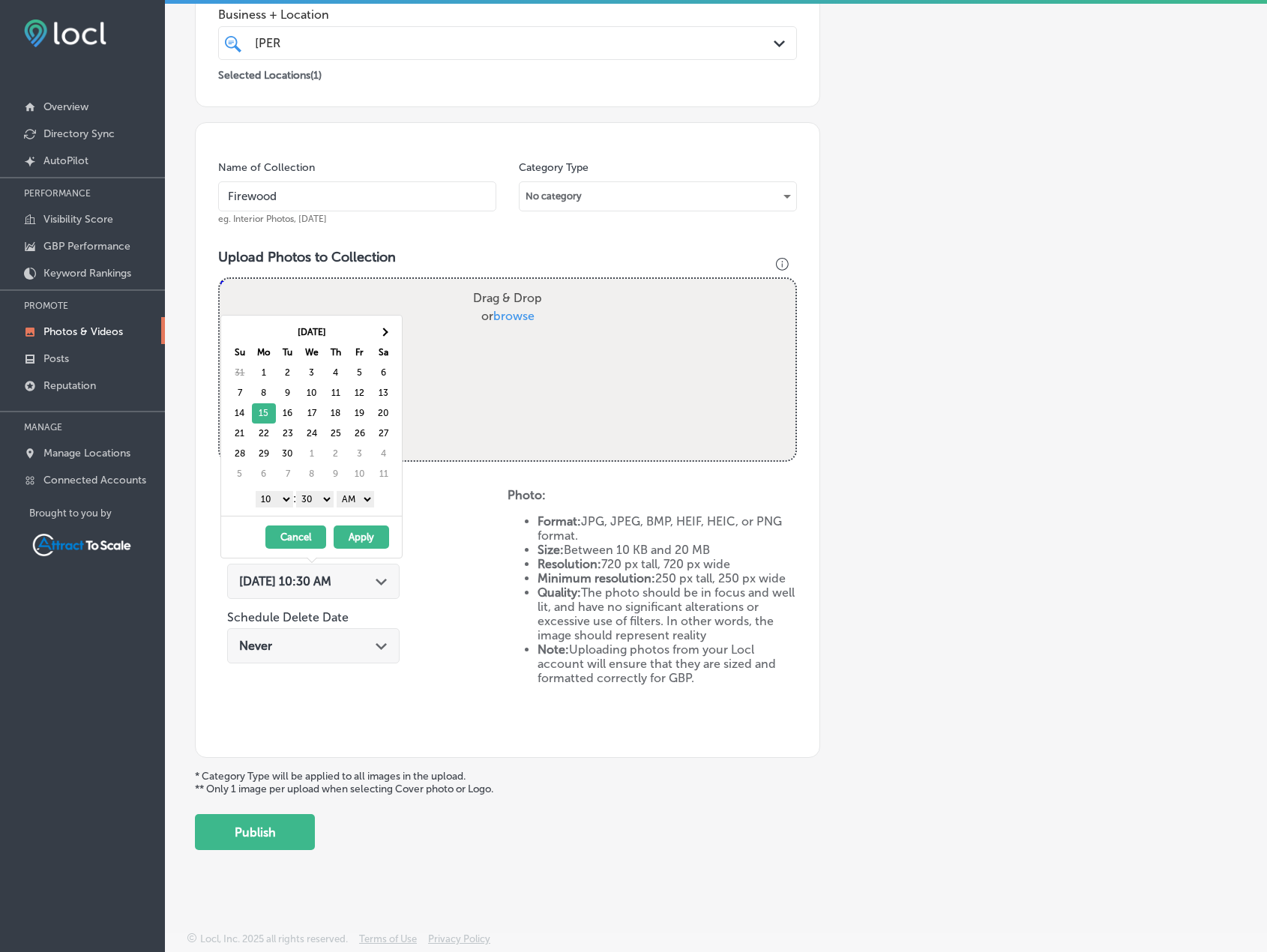
click at [359, 534] on button "Apply" at bounding box center [361, 537] width 55 height 23
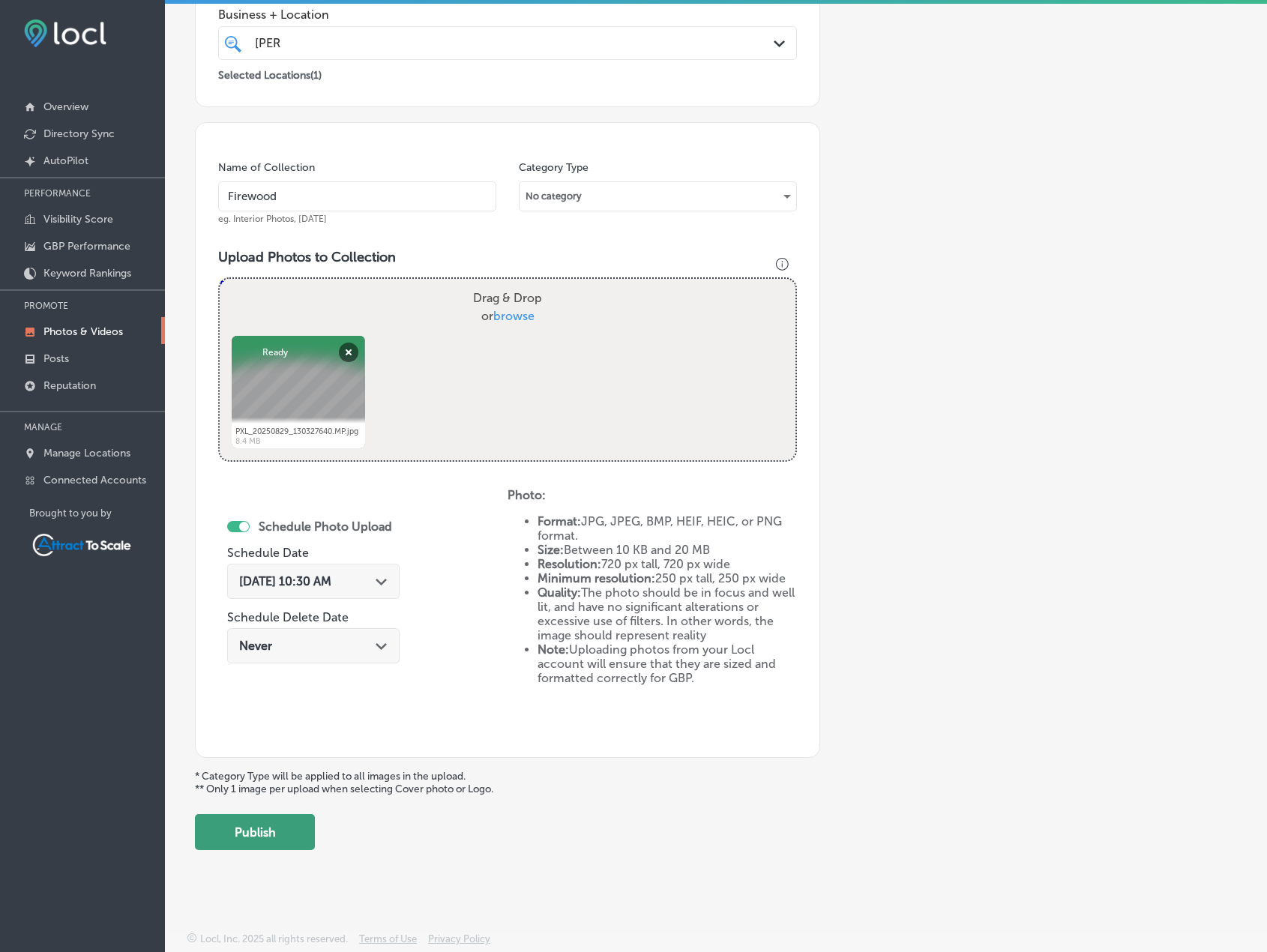
click at [284, 820] on button "Publish" at bounding box center [255, 831] width 120 height 36
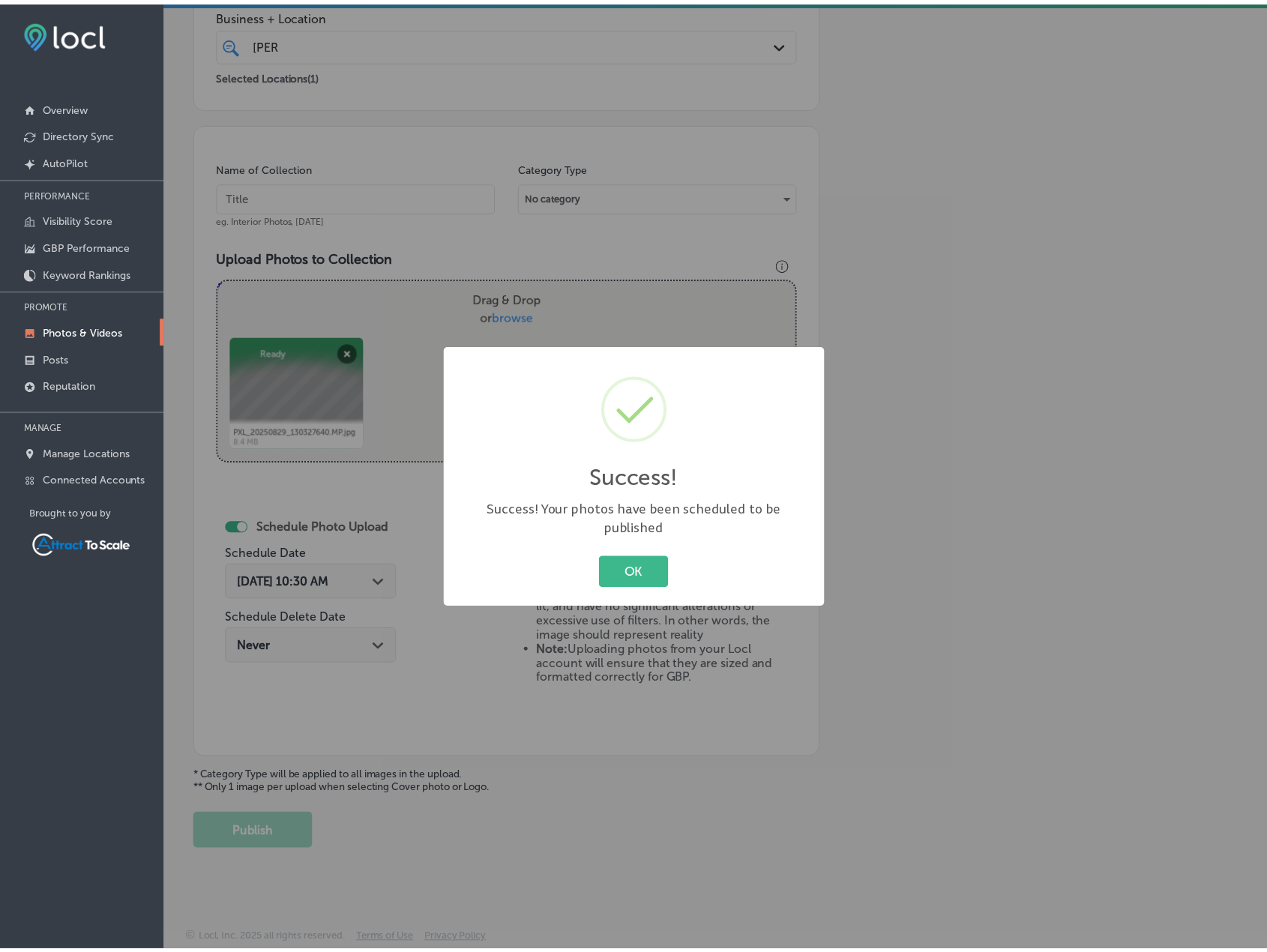
scroll to position [184, 0]
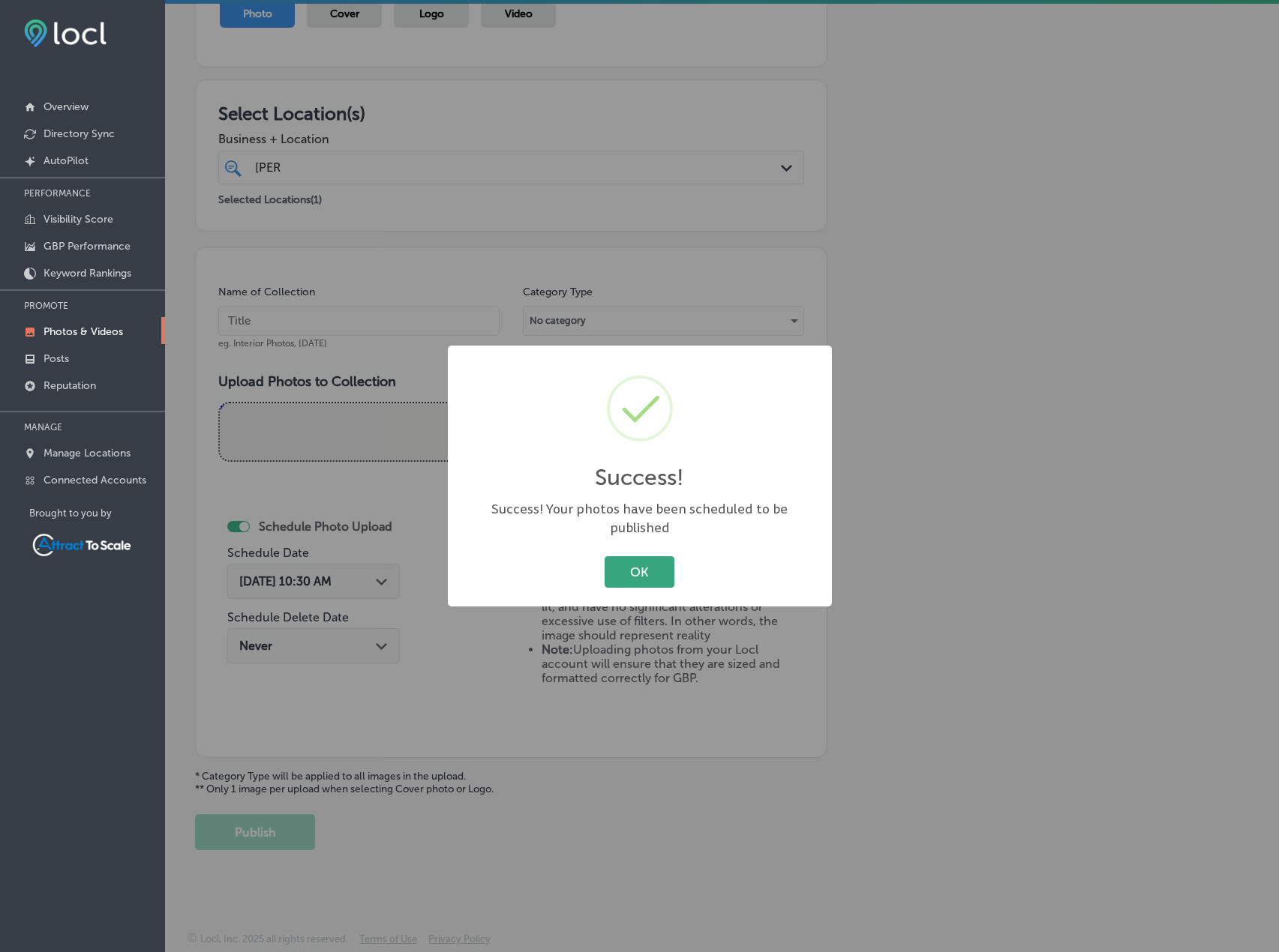
click at [667, 564] on button "OK" at bounding box center [640, 572] width 70 height 31
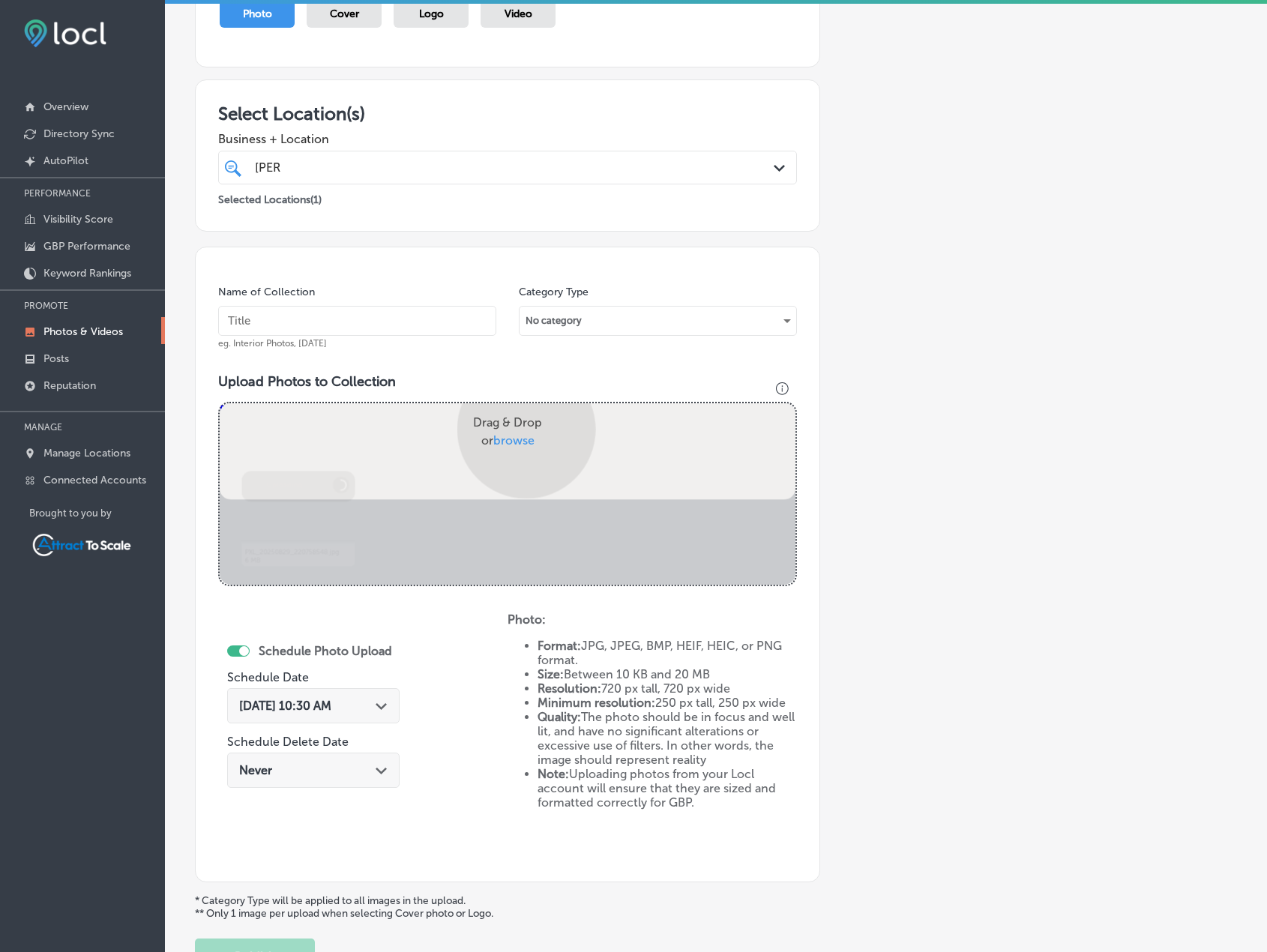
scroll to position [309, 0]
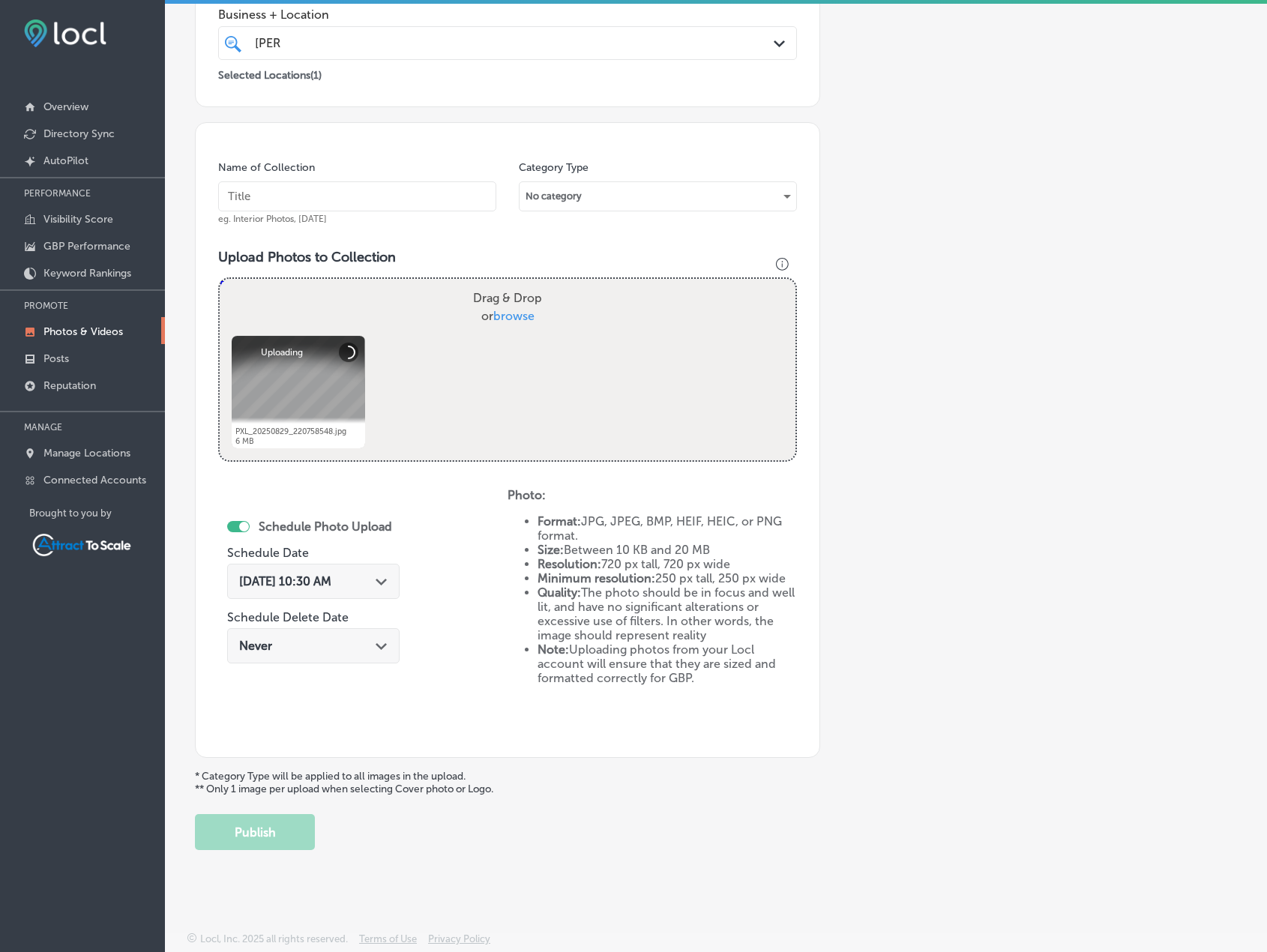
click at [374, 194] on input "text" at bounding box center [357, 196] width 278 height 30
type input "Firewood"
click at [324, 588] on span "[DATE] 10:30 AM" at bounding box center [286, 581] width 93 height 14
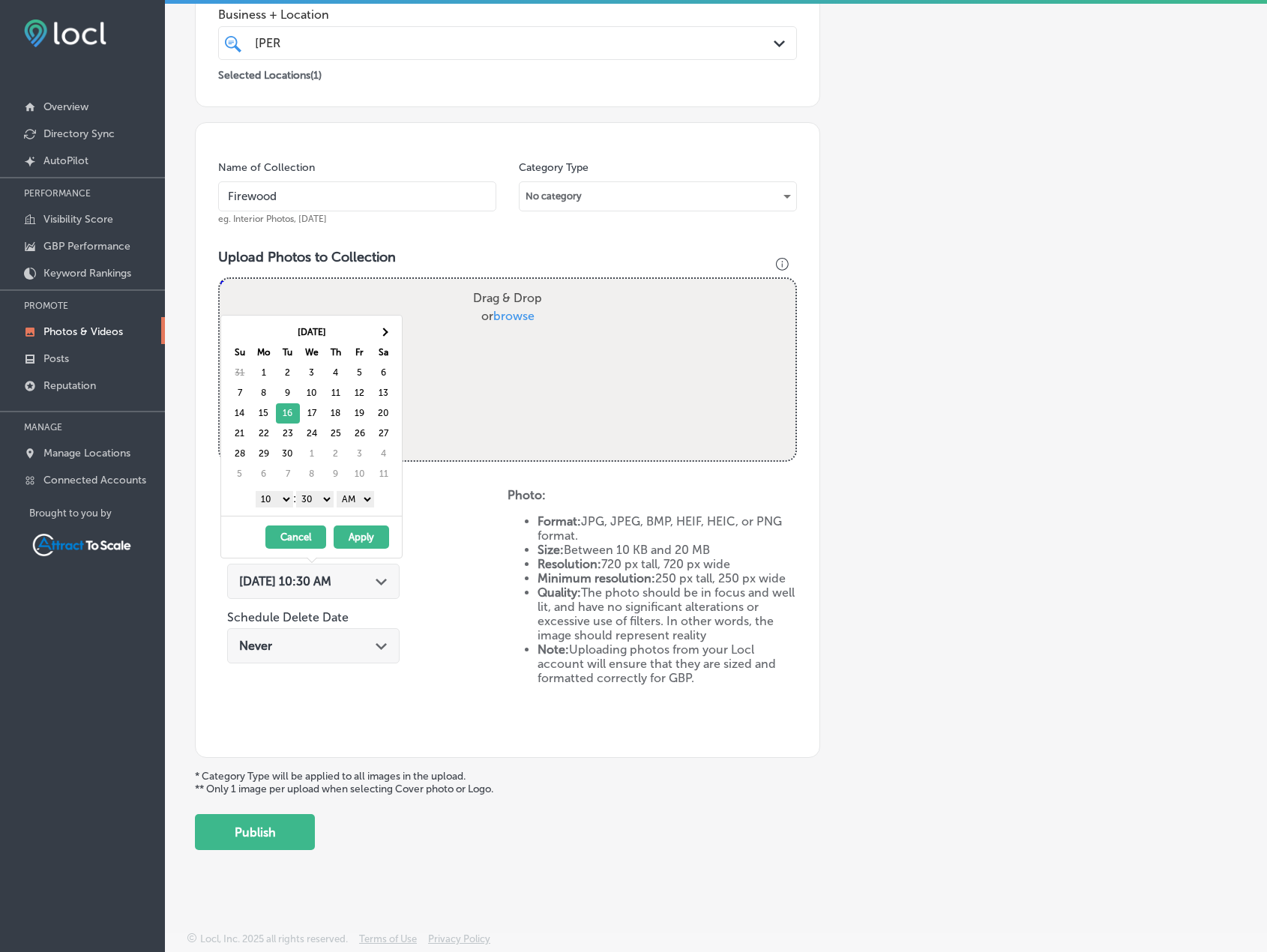
click at [357, 529] on button "Apply" at bounding box center [361, 537] width 55 height 23
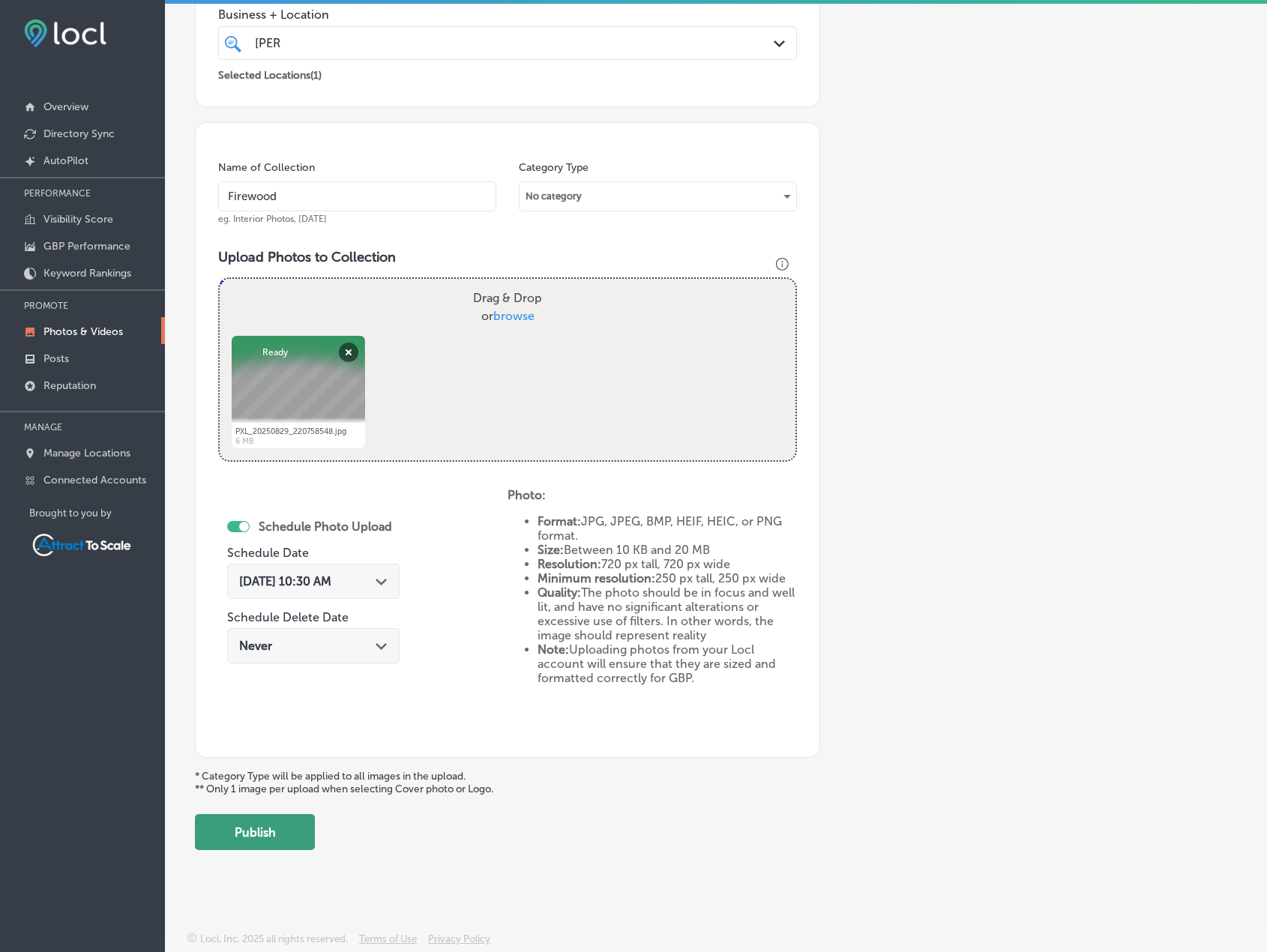
click at [303, 826] on button "Publish" at bounding box center [255, 831] width 120 height 36
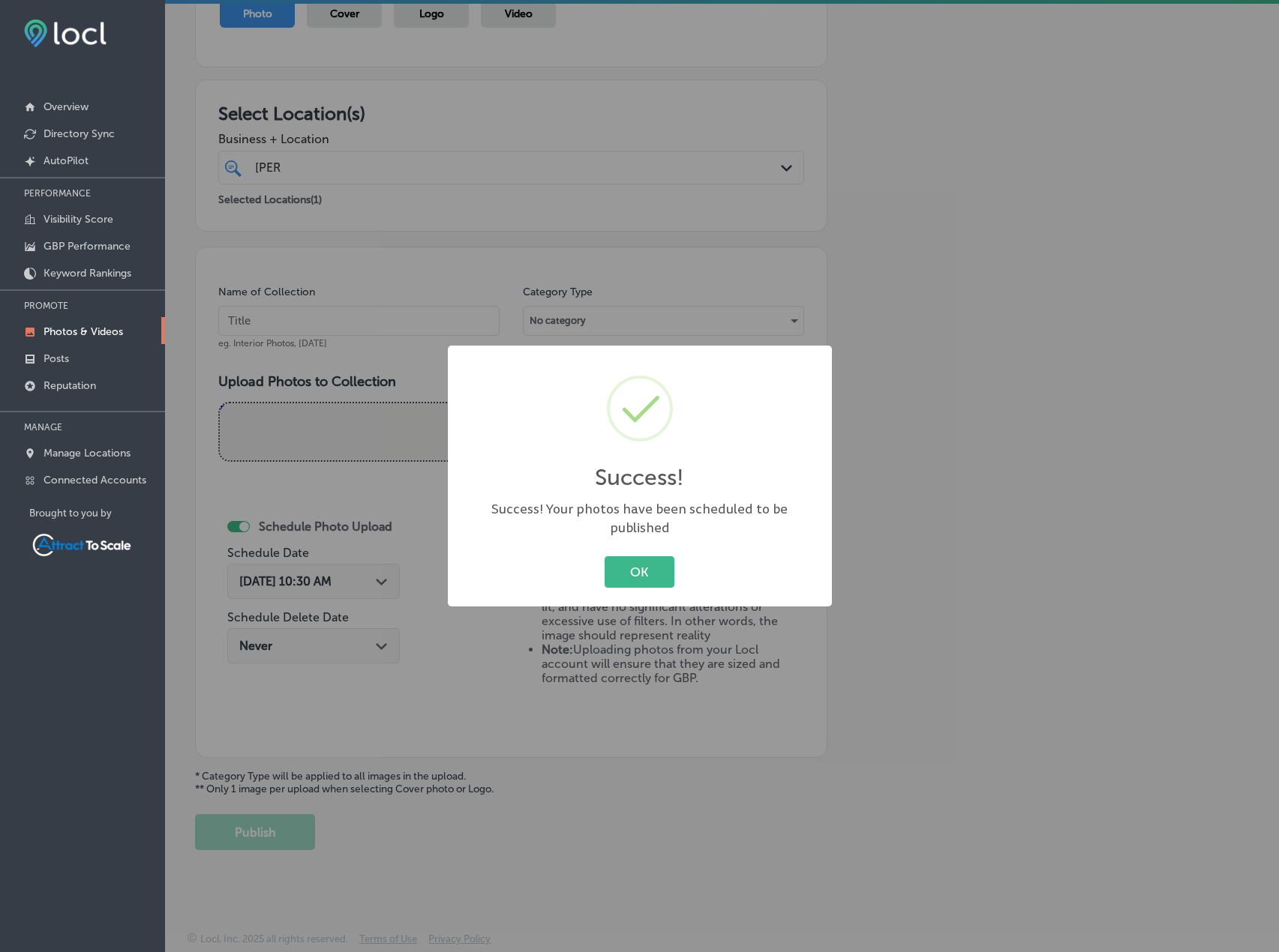
click at [604, 570] on div "OK Cancel" at bounding box center [640, 572] width 355 height 39
click at [640, 556] on button "OK" at bounding box center [640, 572] width 70 height 31
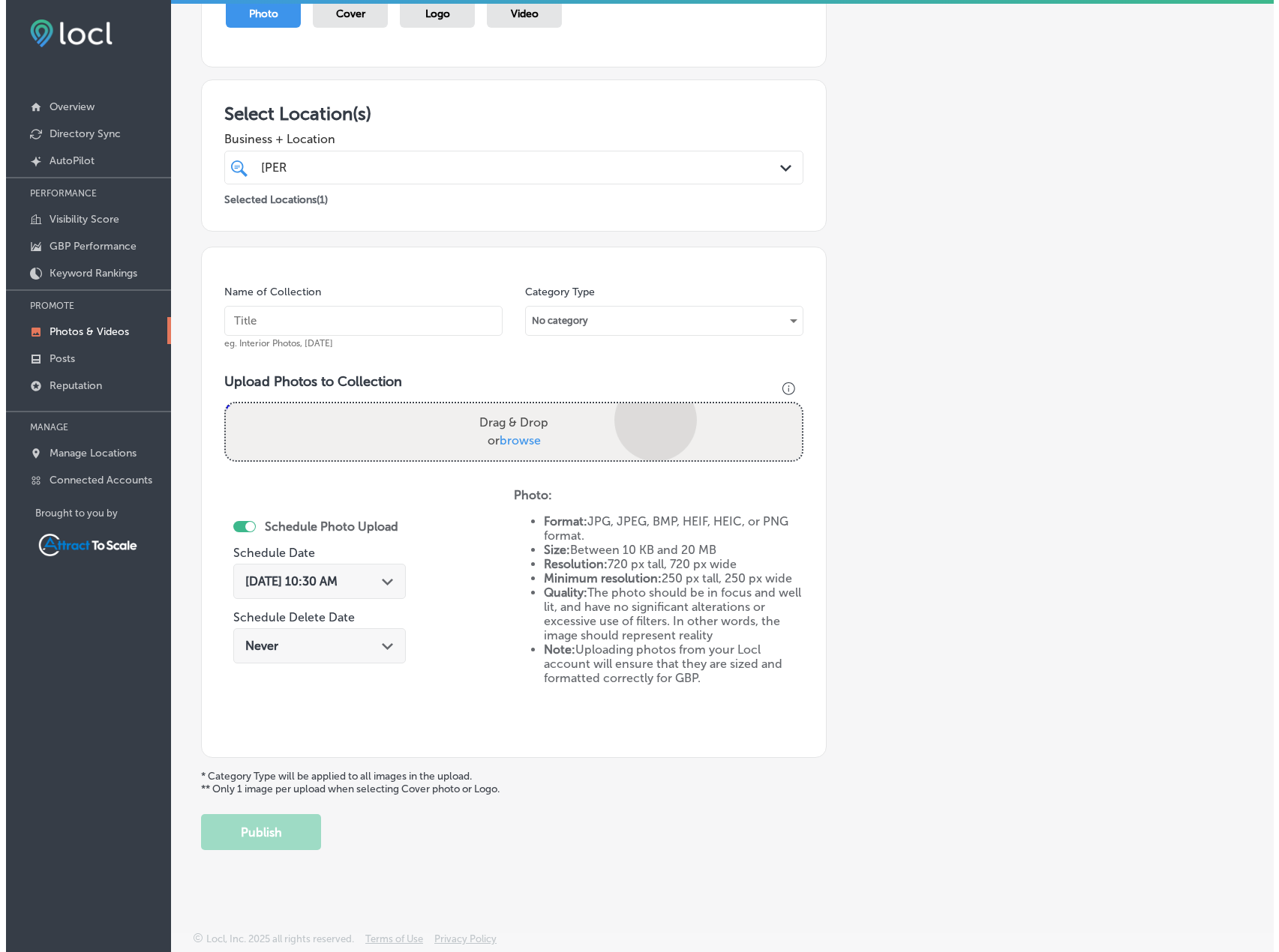
scroll to position [309, 0]
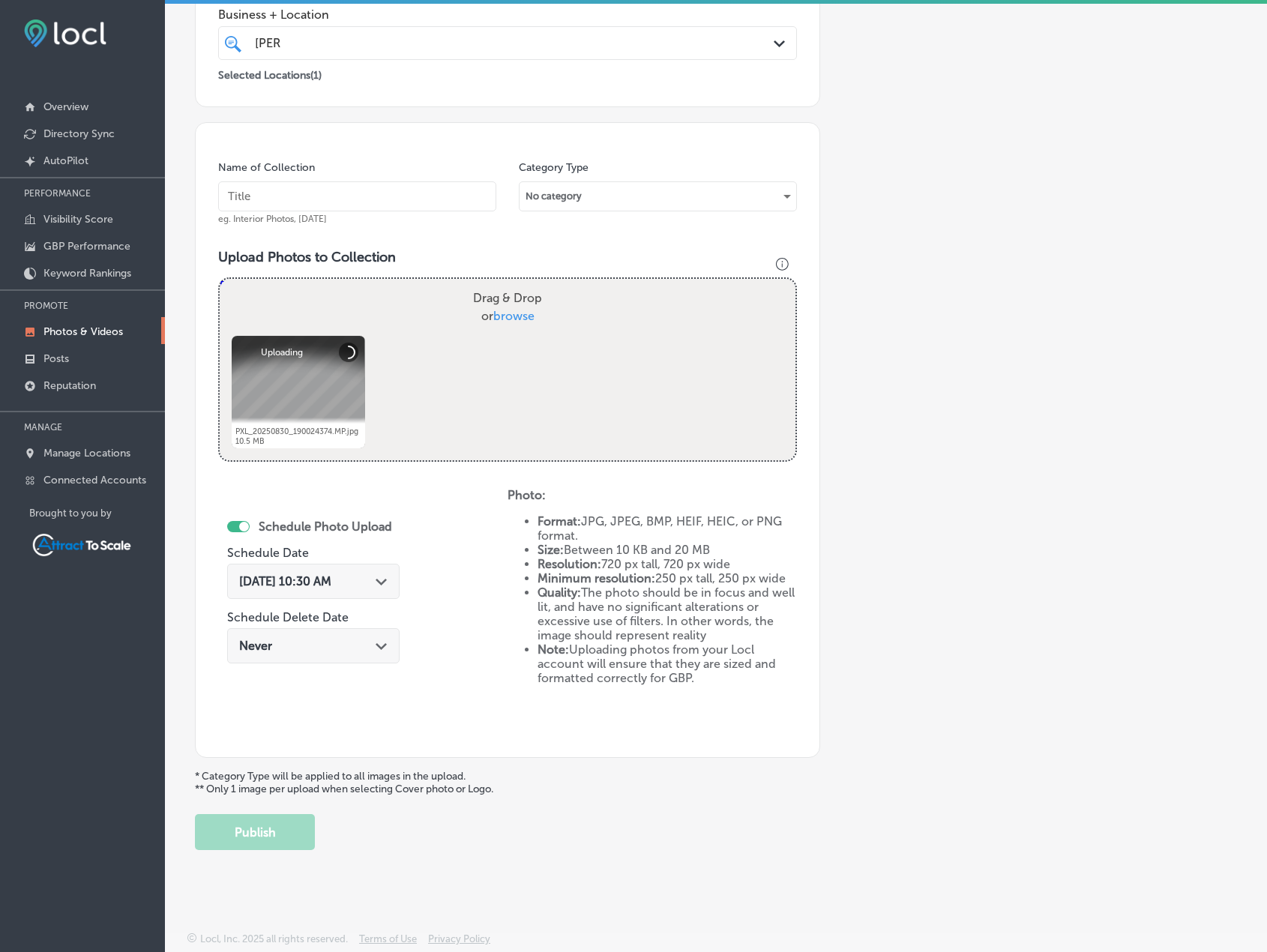
click at [406, 189] on input "text" at bounding box center [357, 196] width 278 height 30
type input "Firewood"
click at [331, 587] on span "[DATE] 10:30 AM" at bounding box center [286, 581] width 93 height 14
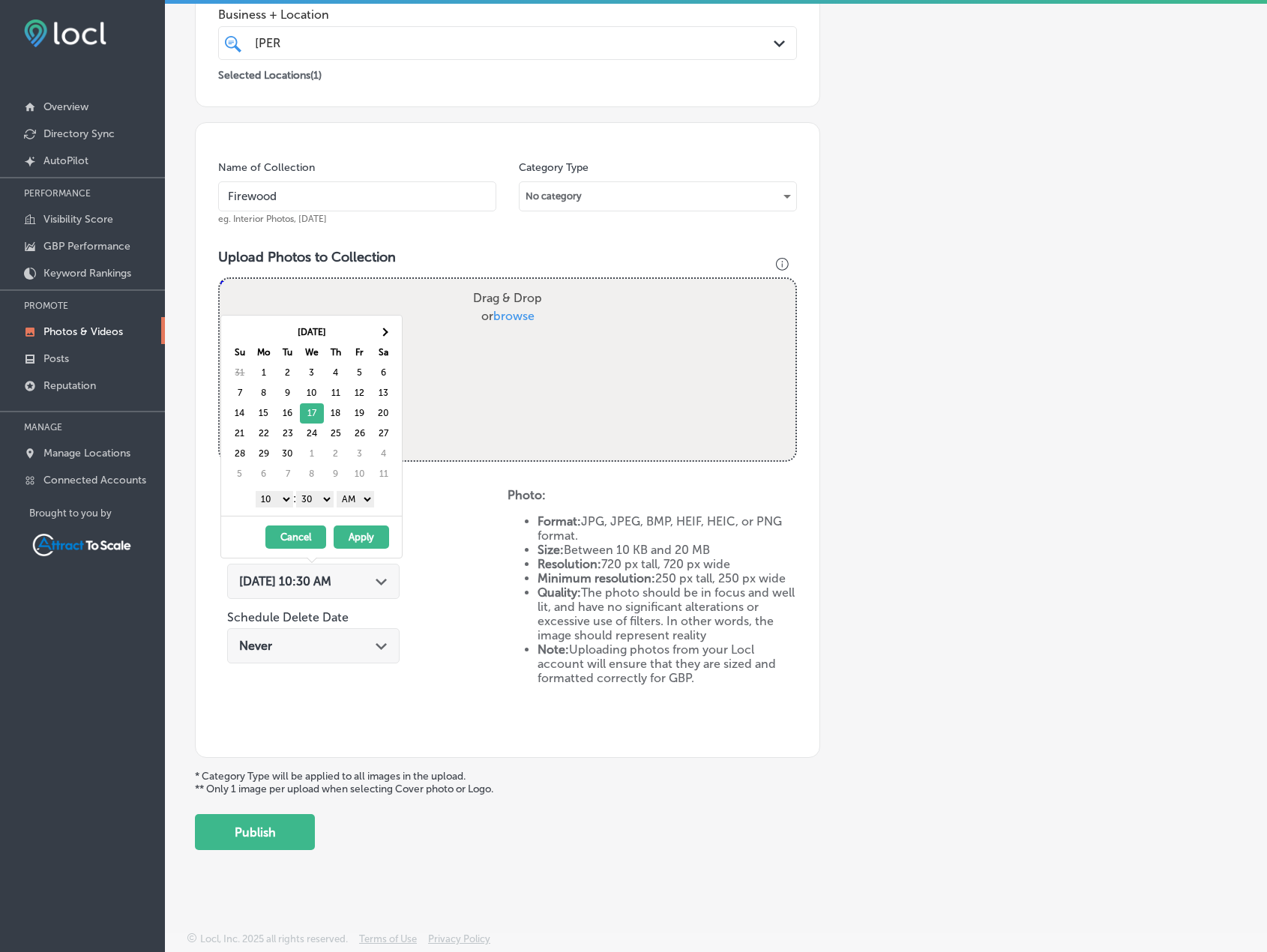
click at [355, 536] on button "Apply" at bounding box center [361, 537] width 55 height 23
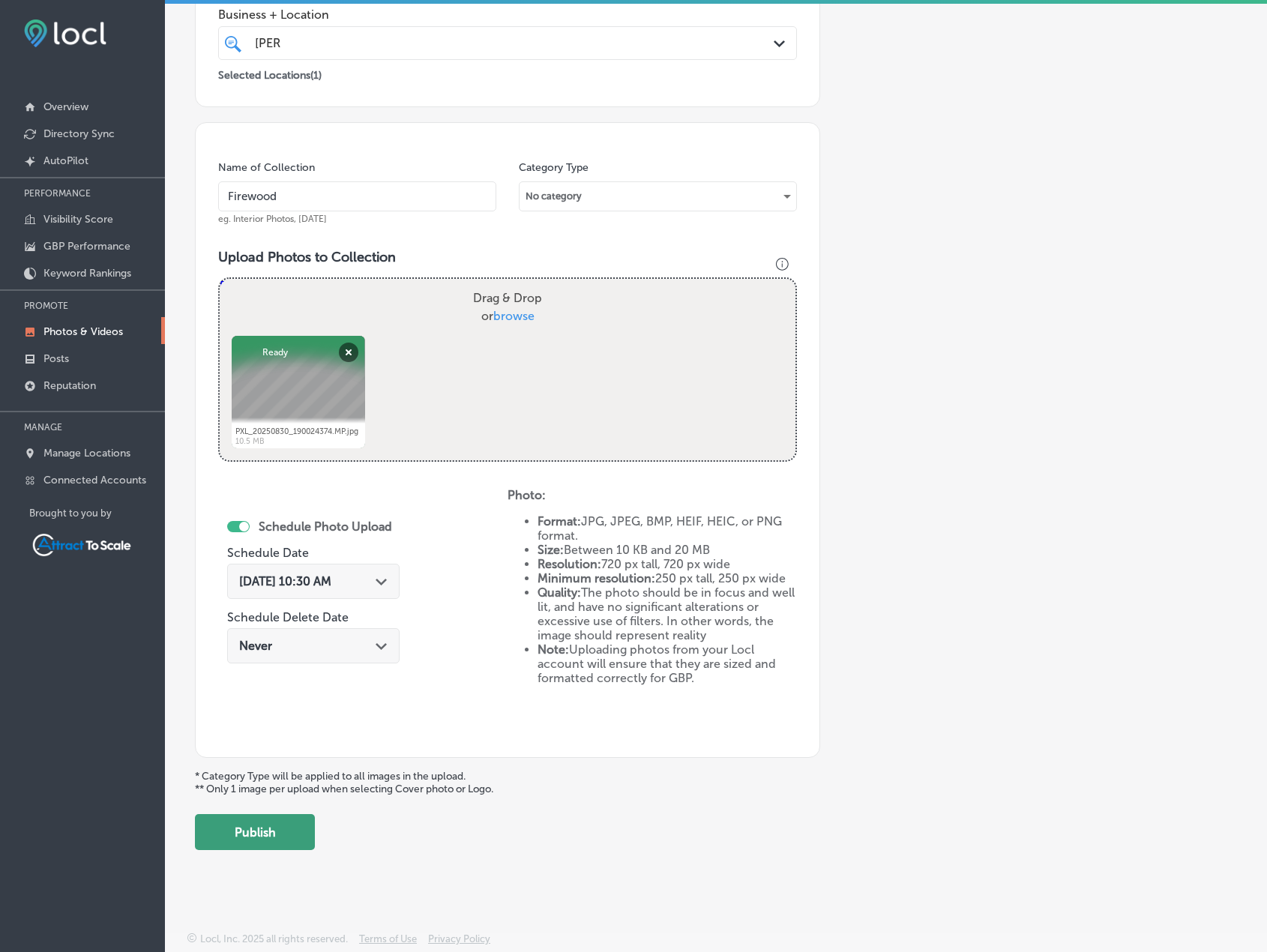
click at [280, 826] on button "Publish" at bounding box center [255, 831] width 120 height 36
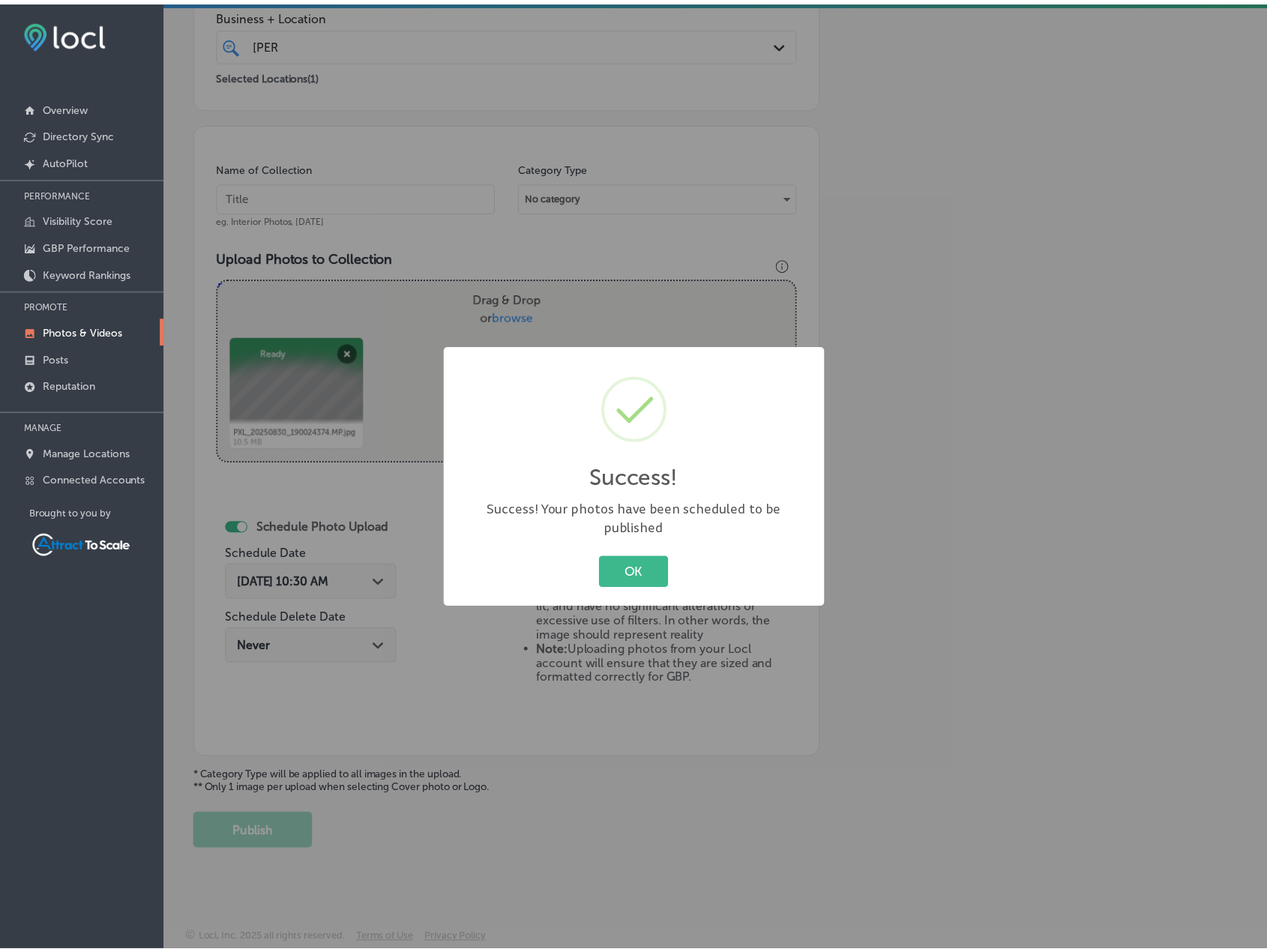
scroll to position [184, 0]
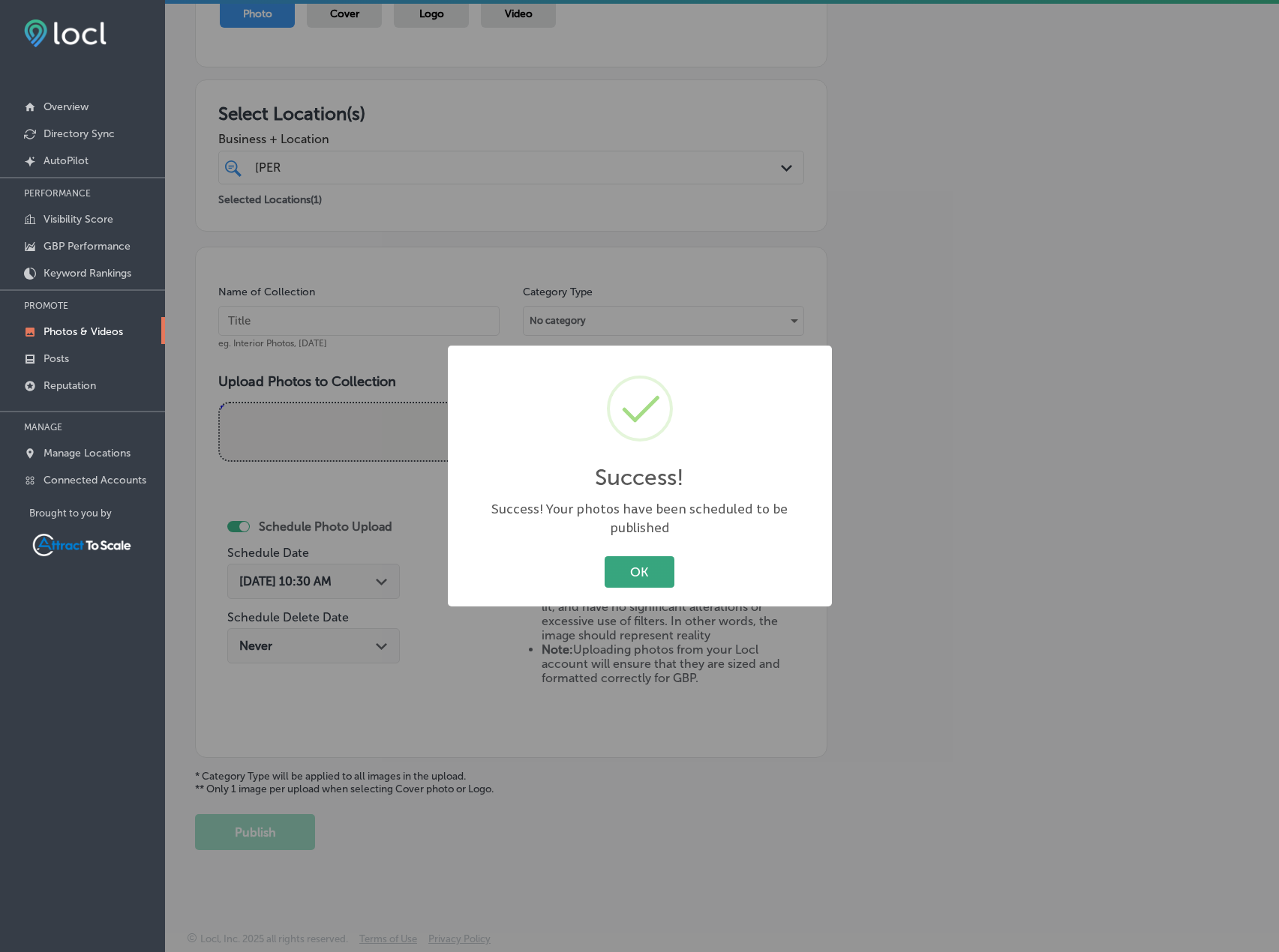
click at [647, 559] on button "OK" at bounding box center [640, 572] width 70 height 31
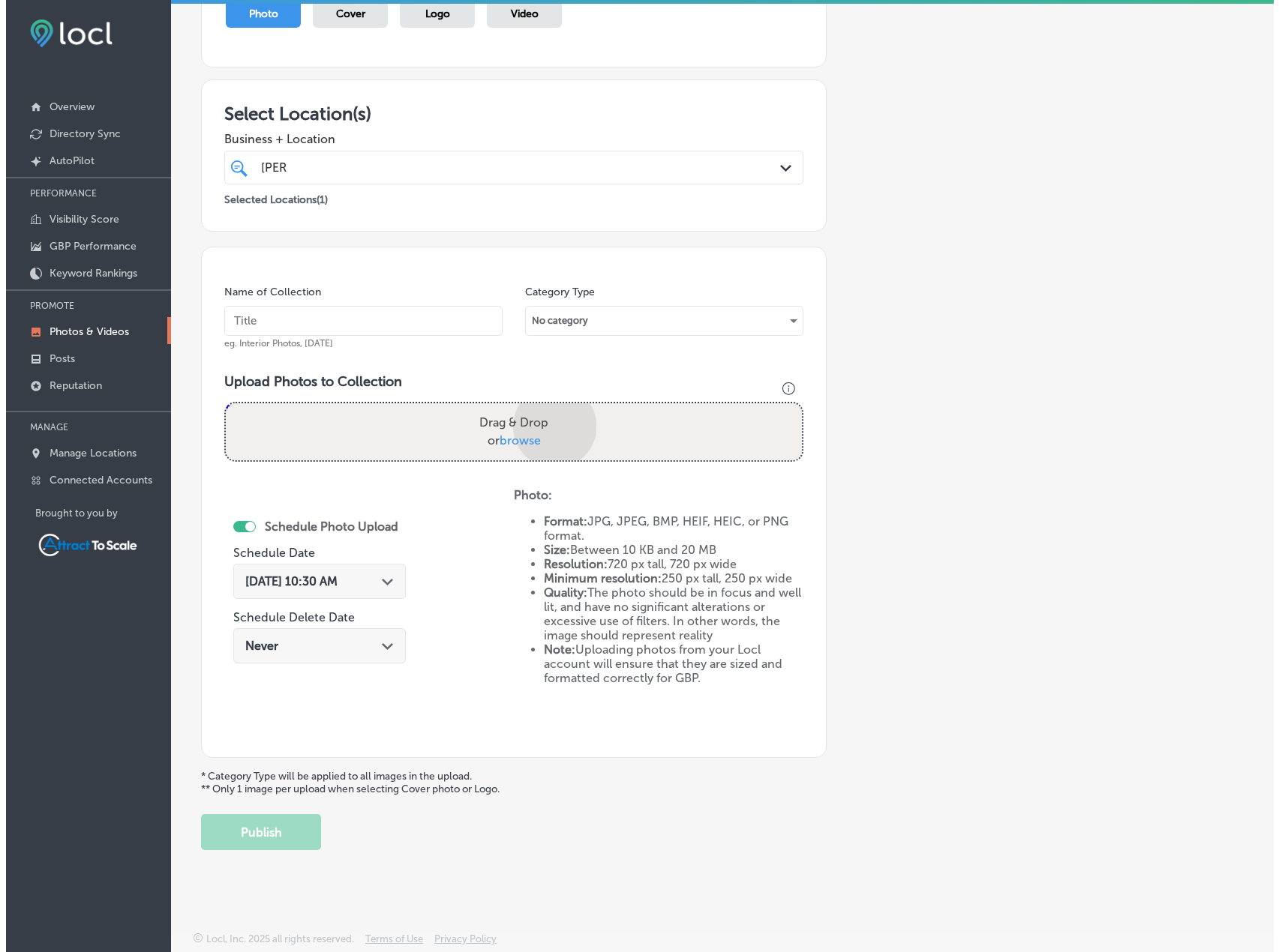
scroll to position [309, 0]
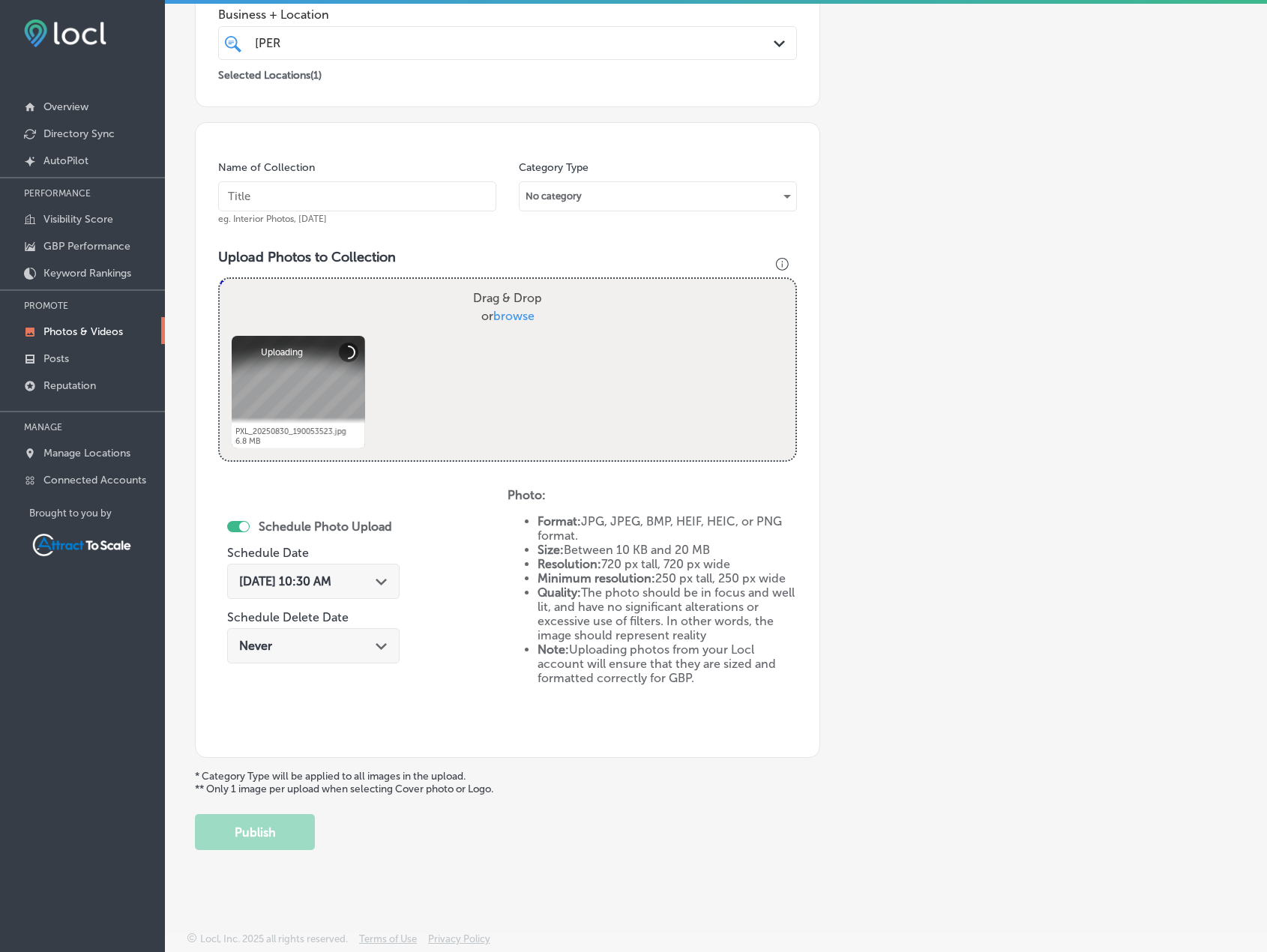
click at [367, 203] on input "text" at bounding box center [357, 196] width 278 height 30
type input "Firewood"
click at [334, 568] on div "[DATE] 10:30 AM Path Created with Sketch." at bounding box center [313, 581] width 173 height 35
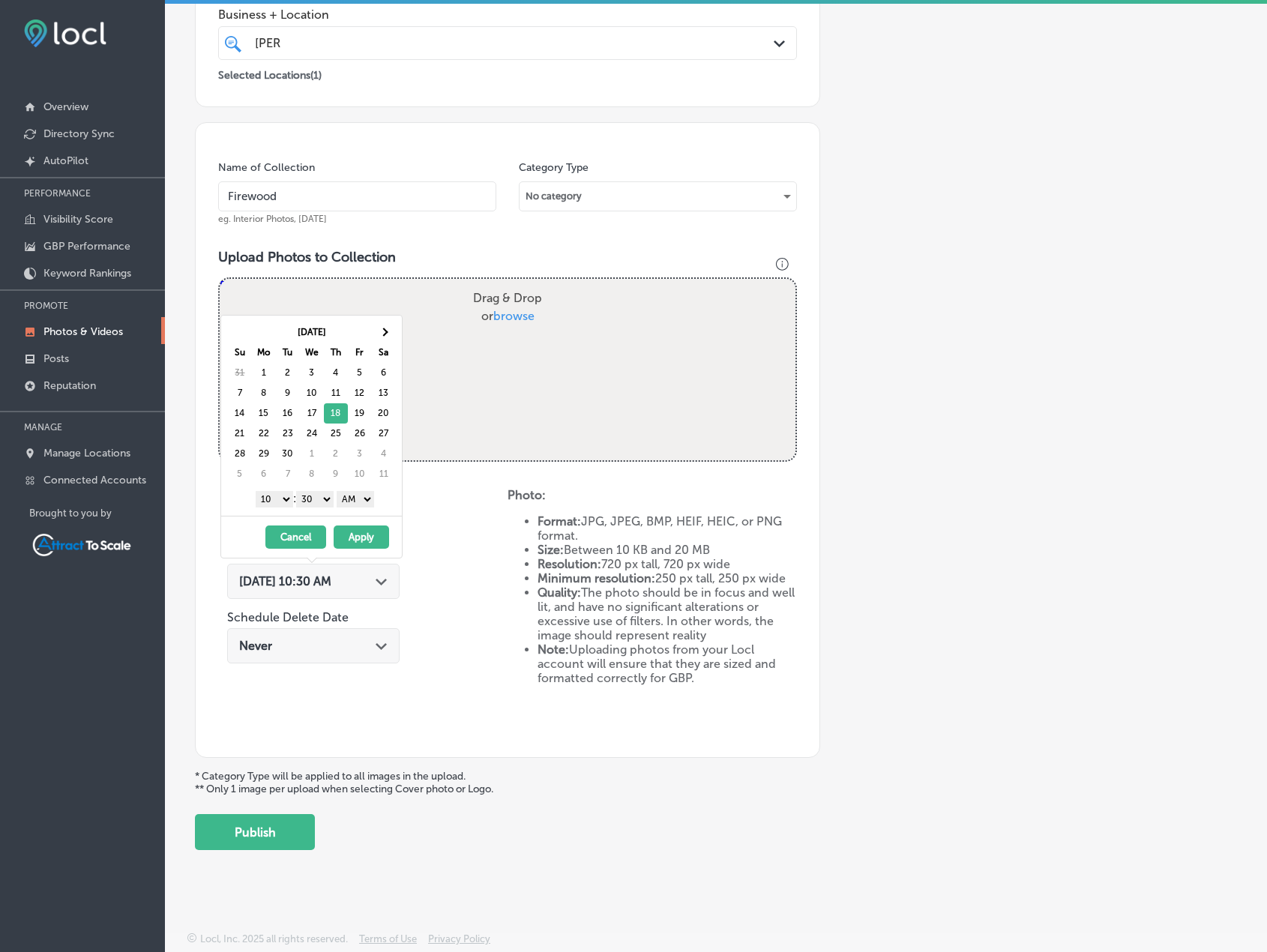
click at [375, 542] on button "Apply" at bounding box center [361, 537] width 55 height 23
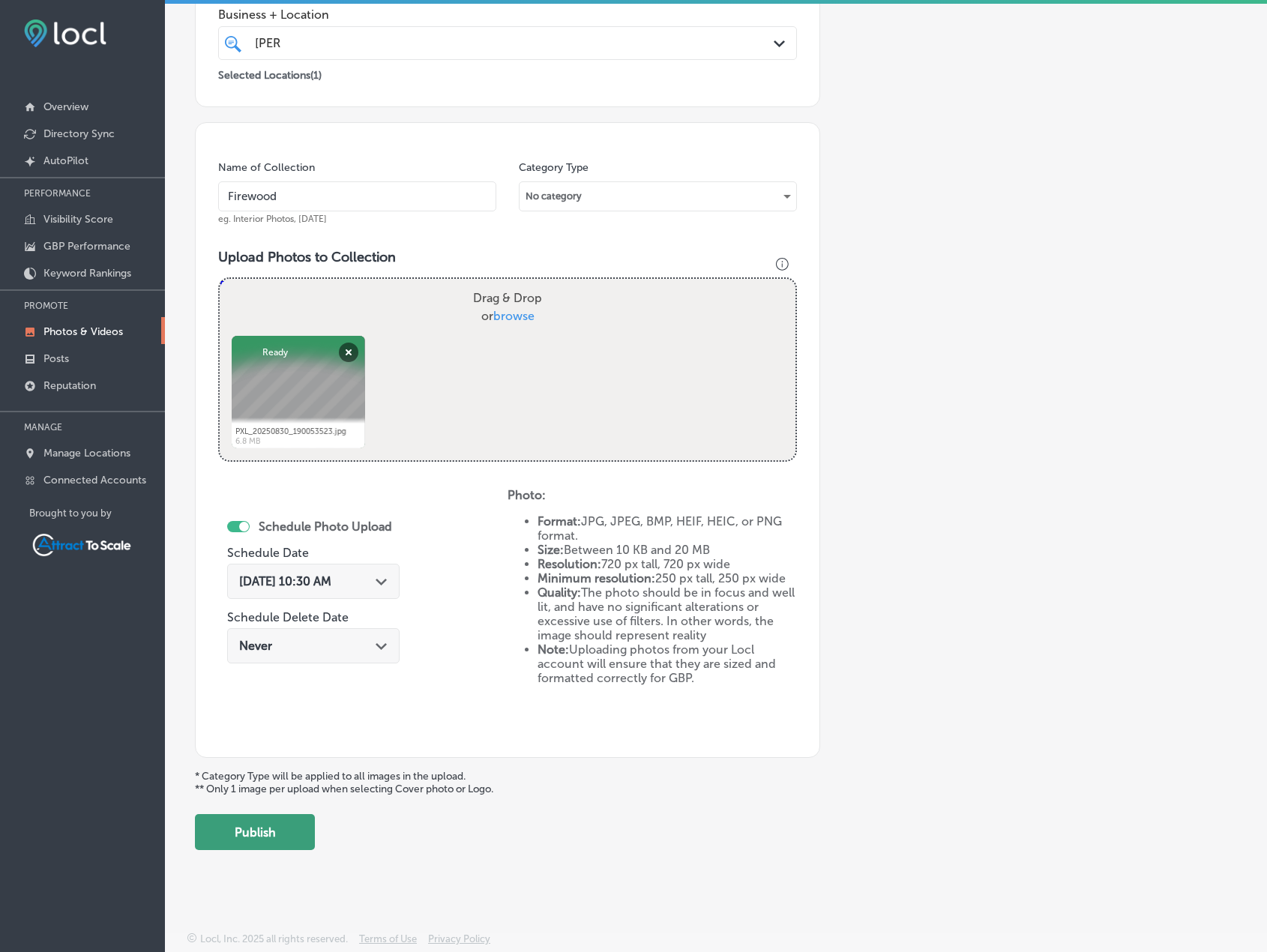
click at [289, 831] on button "Publish" at bounding box center [255, 831] width 120 height 36
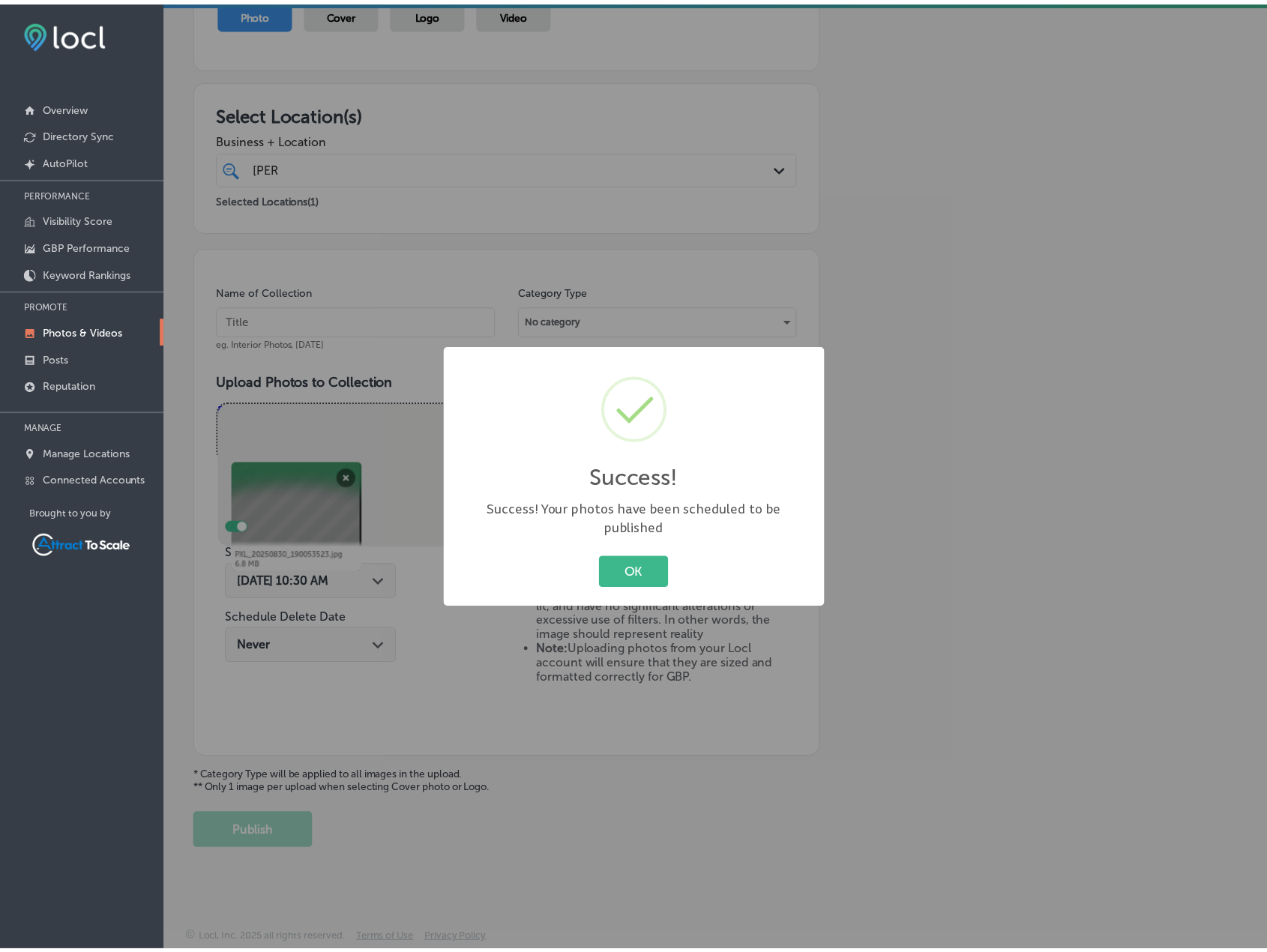
scroll to position [184, 0]
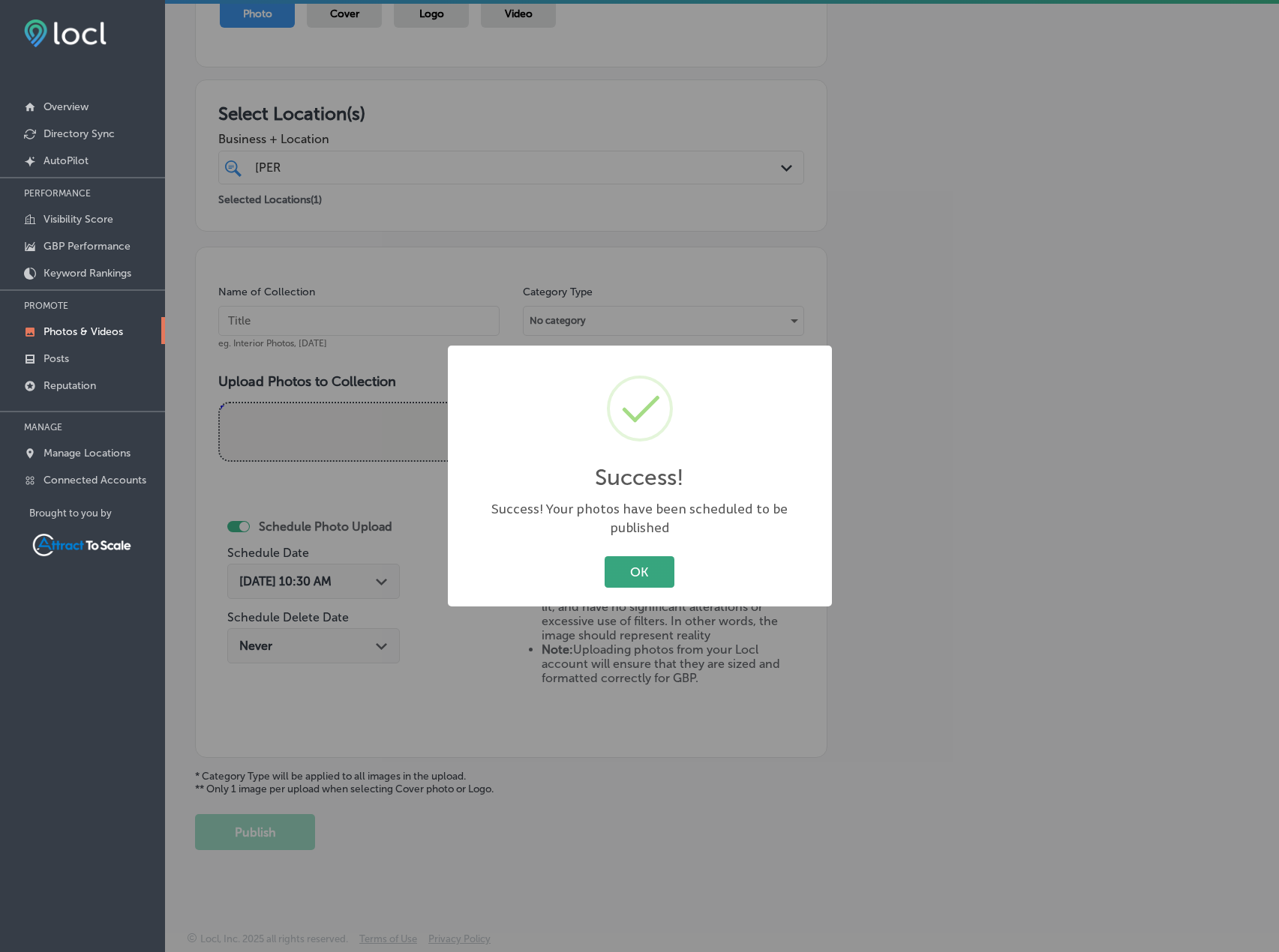
click at [632, 556] on button "OK" at bounding box center [640, 572] width 70 height 31
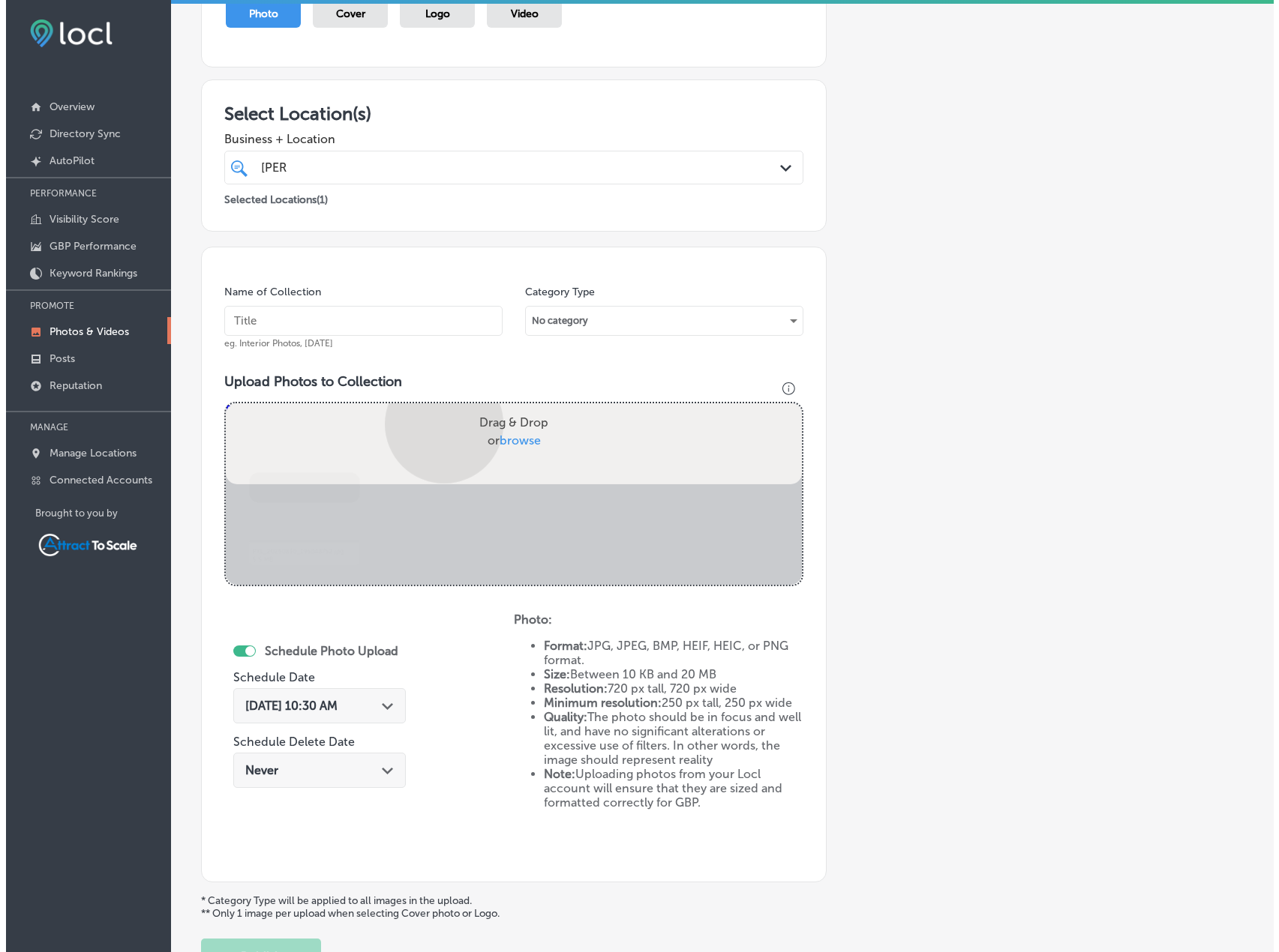
scroll to position [309, 0]
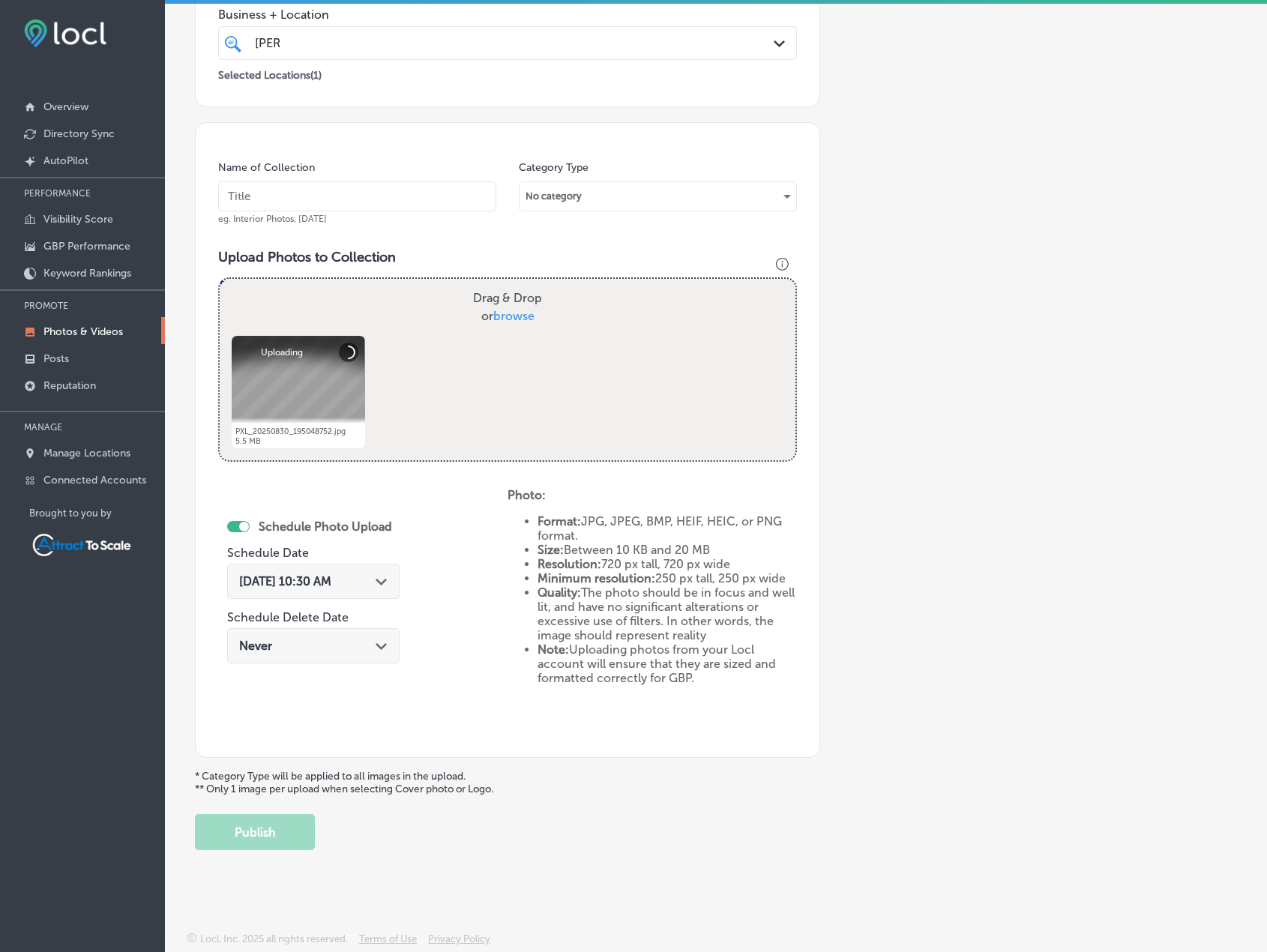
click at [352, 196] on input "text" at bounding box center [357, 196] width 278 height 30
type input "Firewood"
drag, startPoint x: 354, startPoint y: 559, endPoint x: 357, endPoint y: 587, distance: 28.2
click at [354, 563] on div "Schedule Photo Upload Schedule Date [DATE] 10:30 AM Path Created with Sketch. S…" at bounding box center [313, 593] width 173 height 163
click at [357, 587] on div "[DATE] 10:30 AM Path Created with Sketch." at bounding box center [314, 581] width 149 height 14
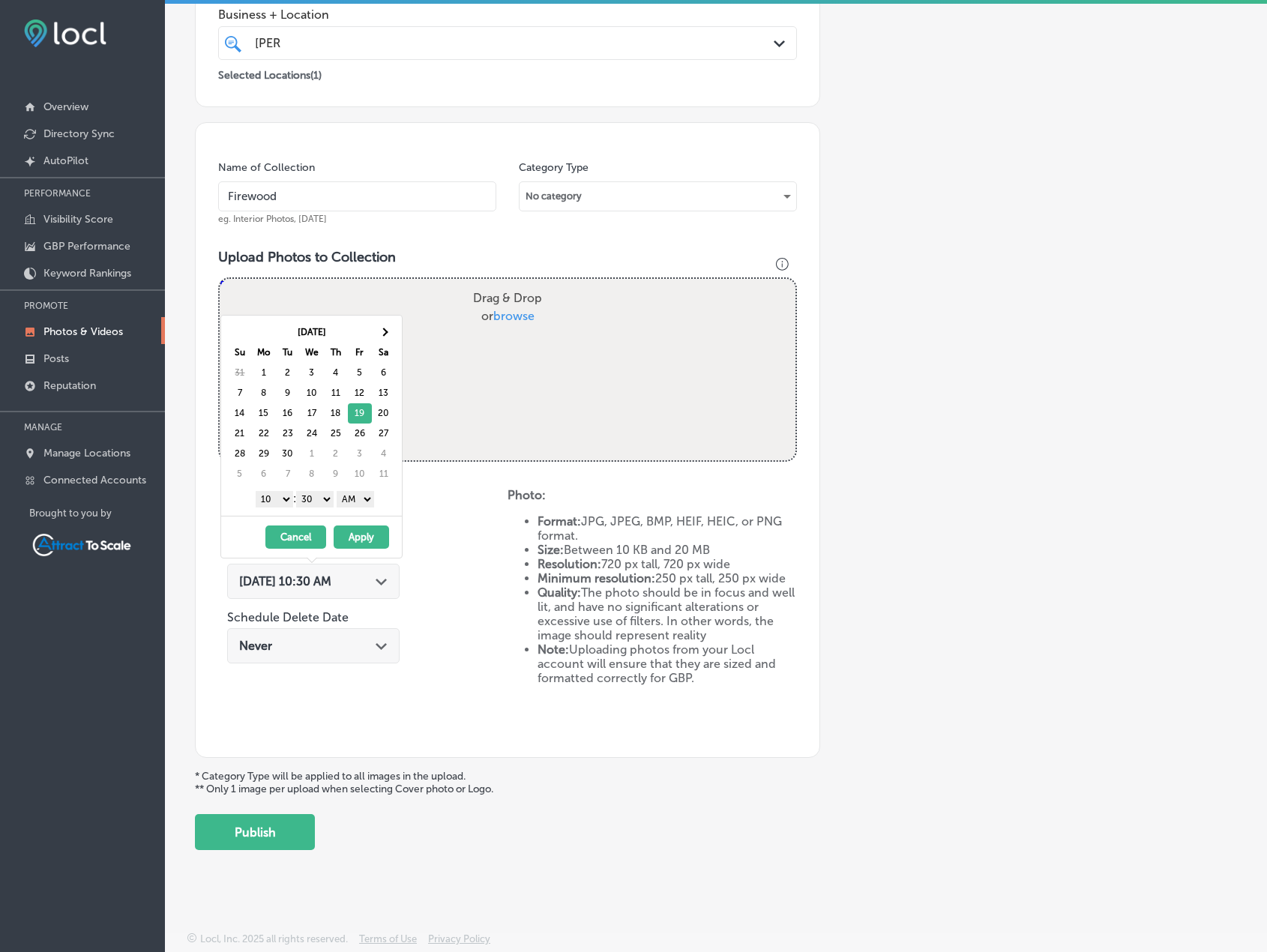
click at [362, 539] on button "Apply" at bounding box center [361, 537] width 55 height 23
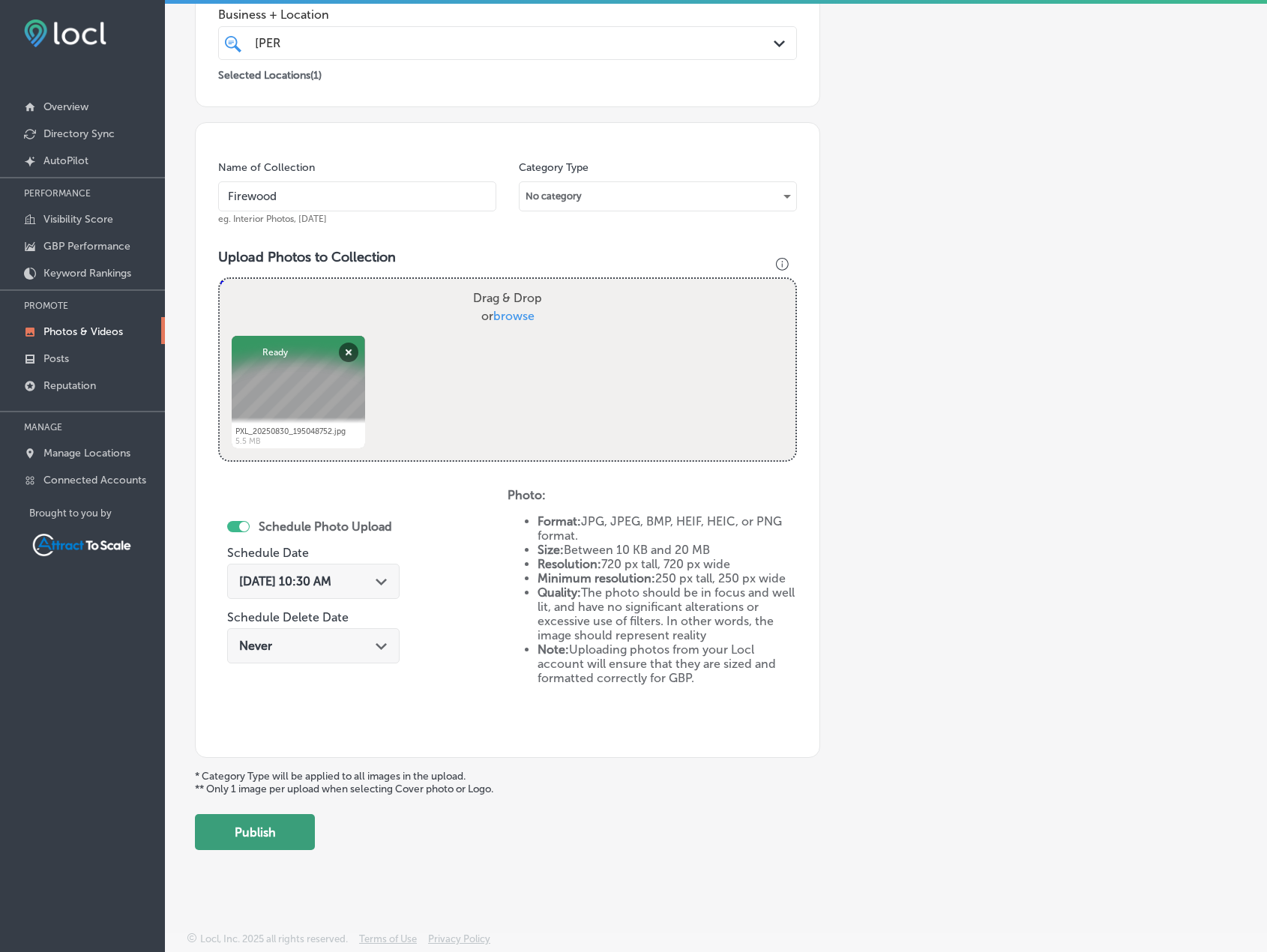
click at [274, 825] on button "Publish" at bounding box center [255, 831] width 120 height 36
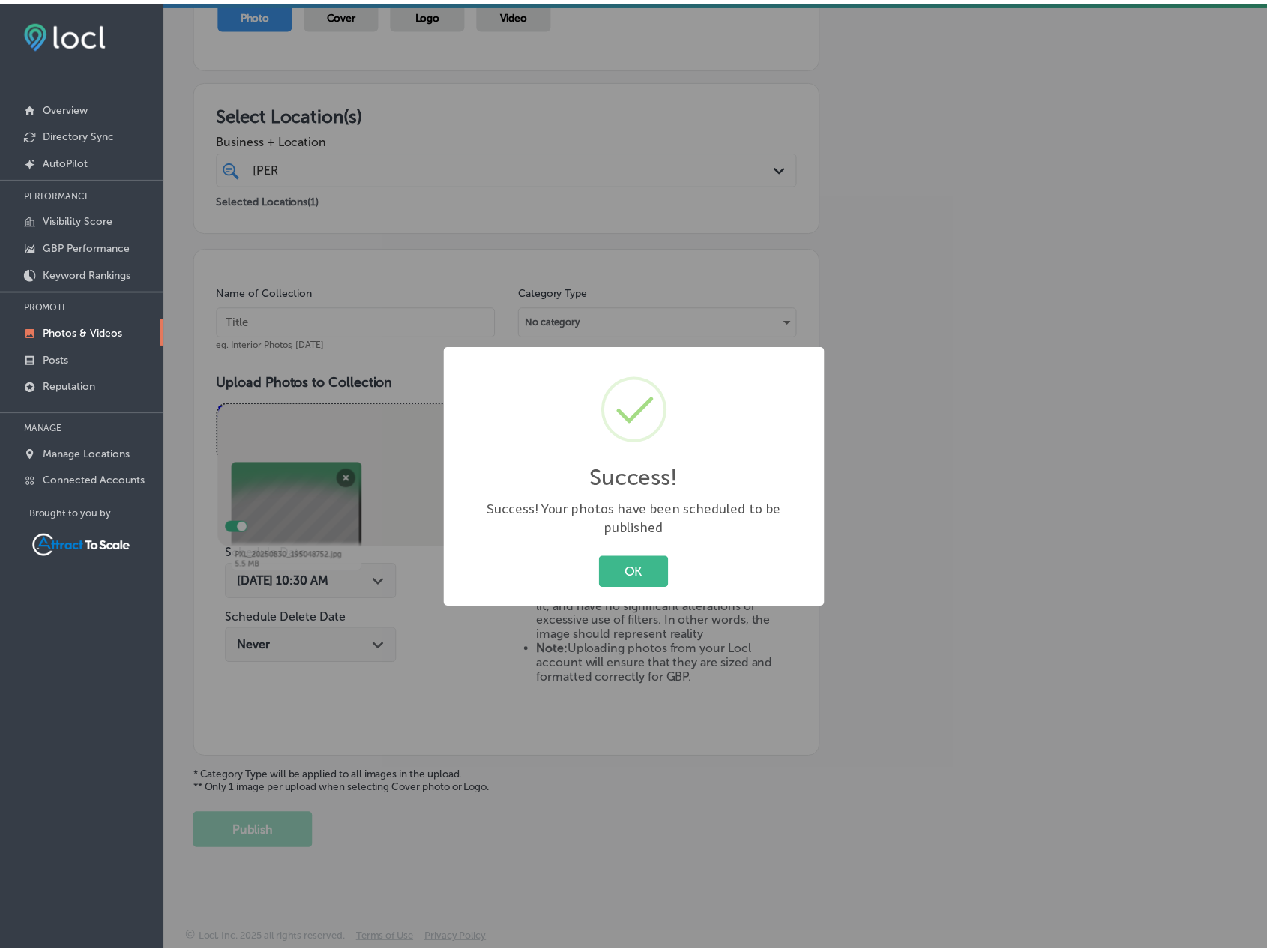
scroll to position [184, 0]
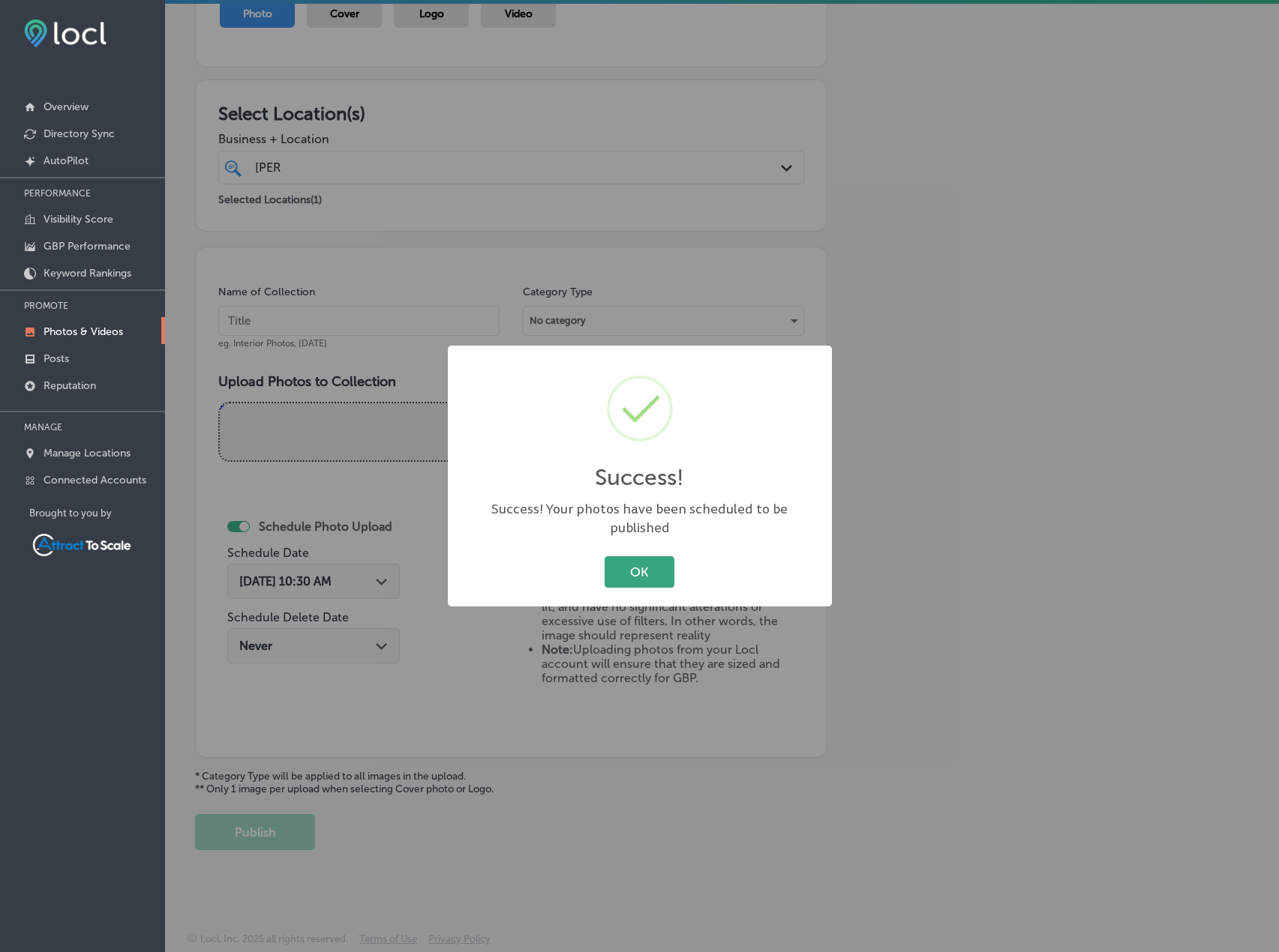
click at [634, 565] on button "OK" at bounding box center [640, 572] width 70 height 31
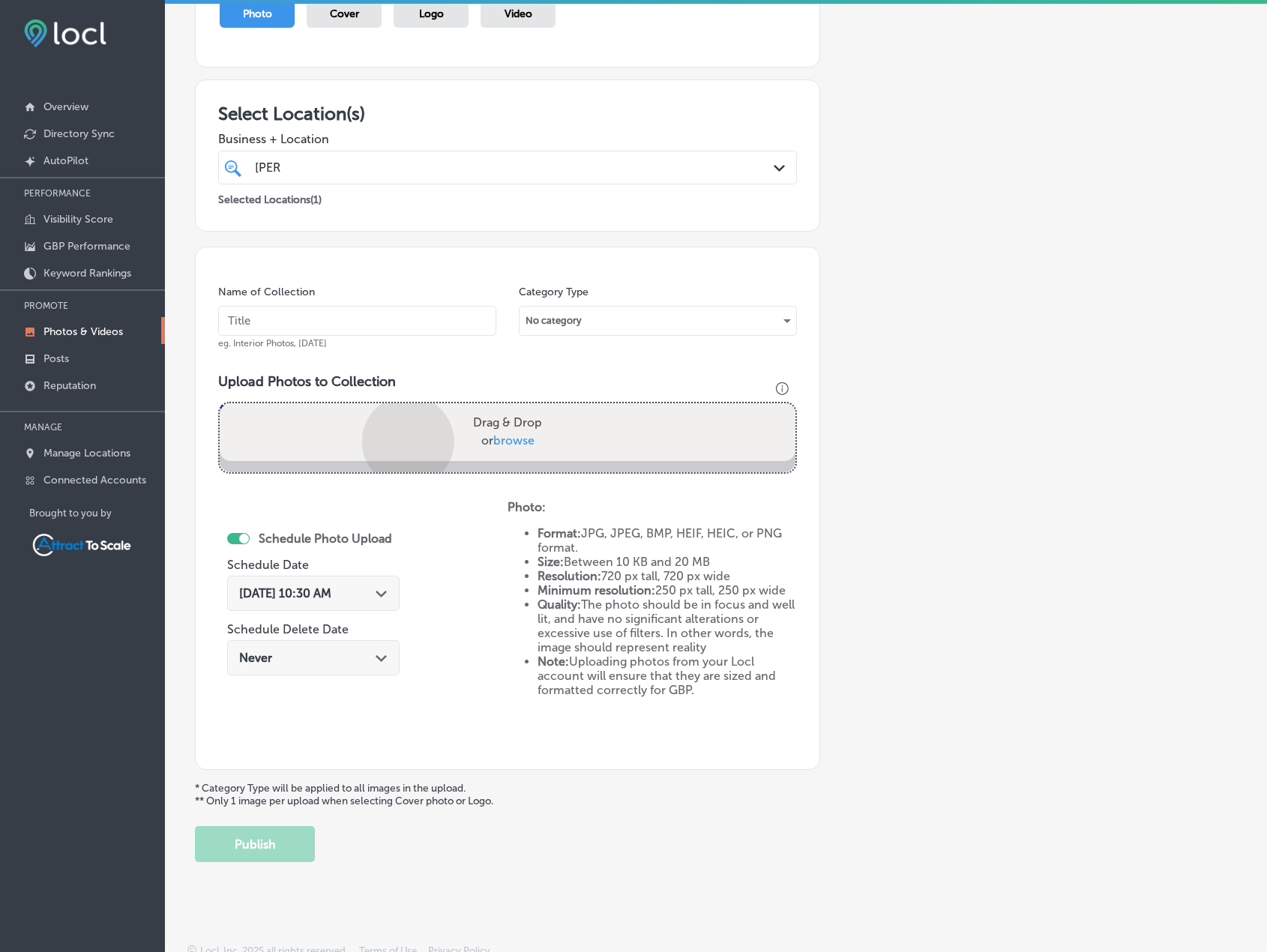
scroll to position [309, 0]
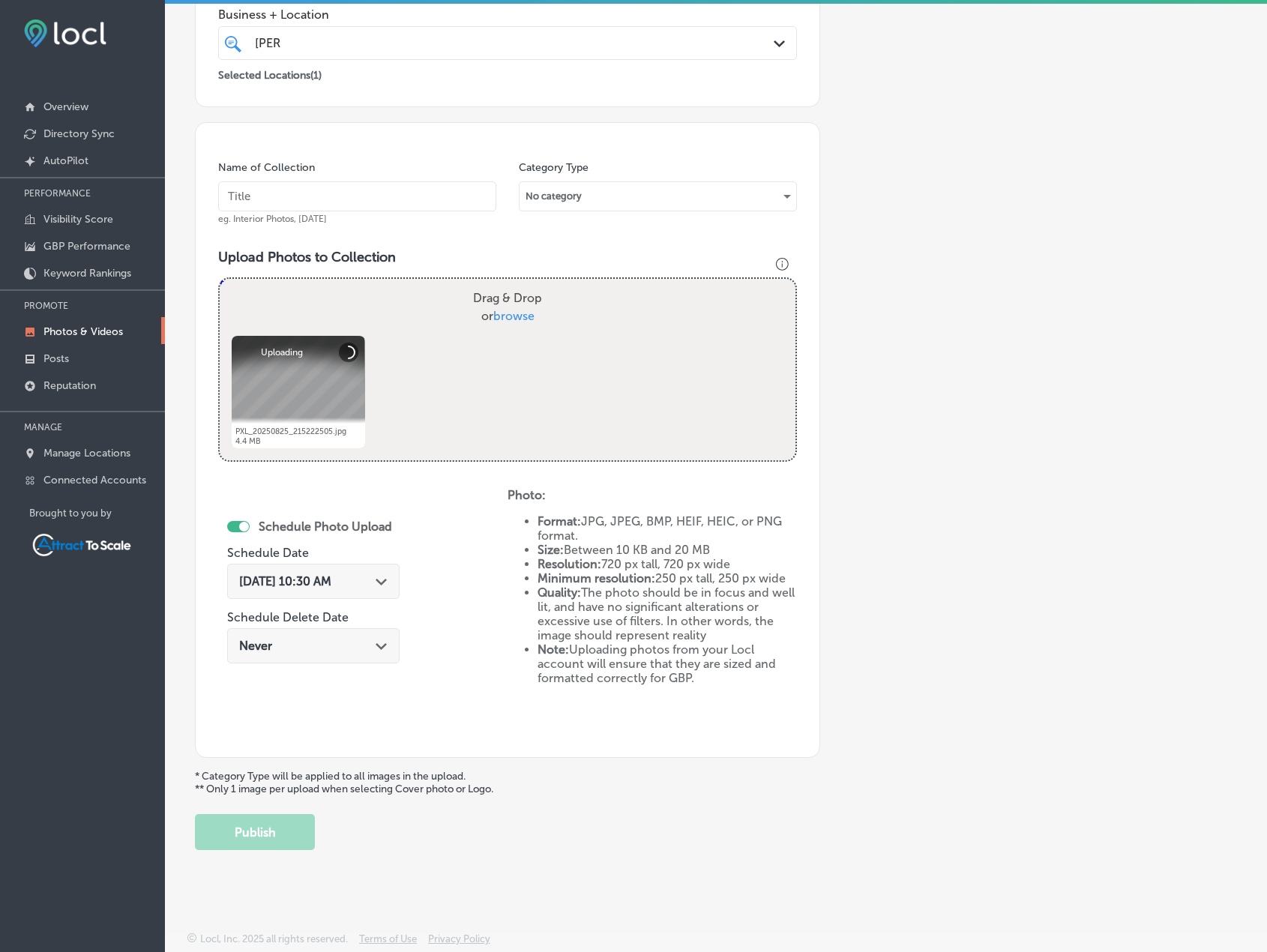
click at [368, 186] on input "text" at bounding box center [357, 196] width 278 height 30
type input "Firewood"
click at [331, 584] on span "[DATE] 10:30 AM" at bounding box center [286, 581] width 93 height 14
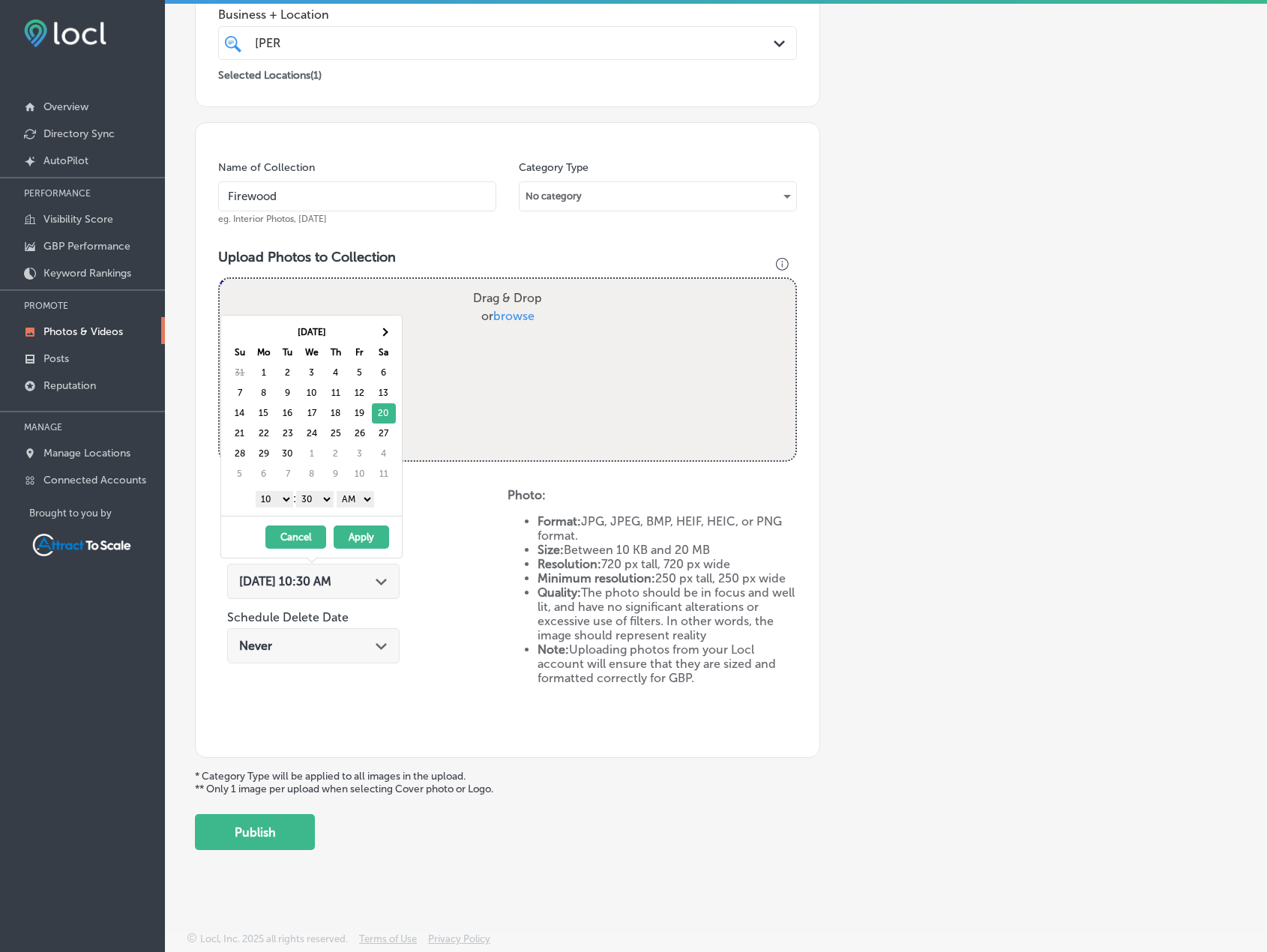
click at [375, 500] on select "AM PM" at bounding box center [355, 499] width 38 height 16
click at [339, 491] on select "AM PM" at bounding box center [355, 499] width 38 height 16
click at [374, 532] on button "Apply" at bounding box center [361, 537] width 55 height 23
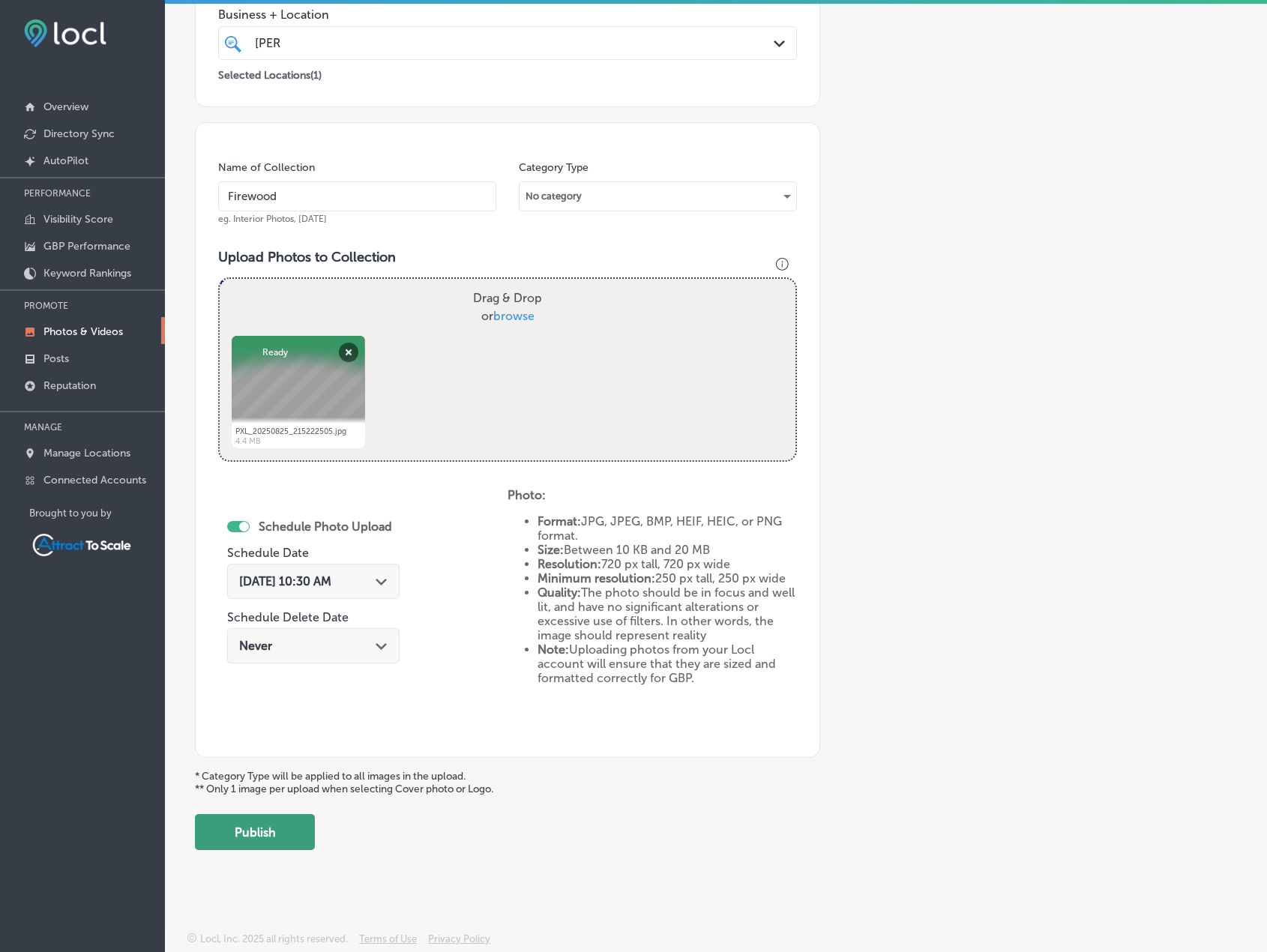
click at [284, 829] on button "Publish" at bounding box center [255, 831] width 120 height 36
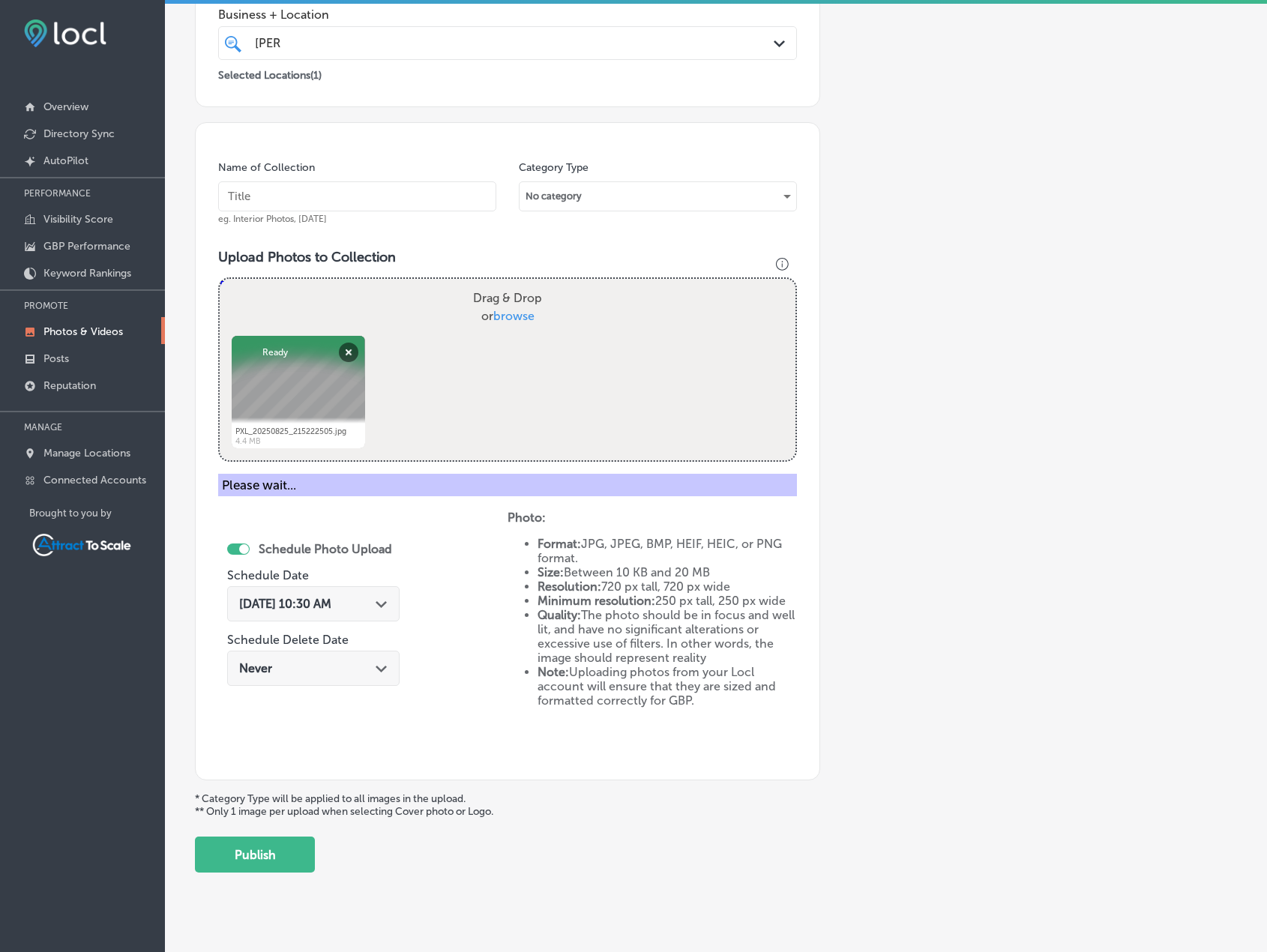
scroll to position [184, 0]
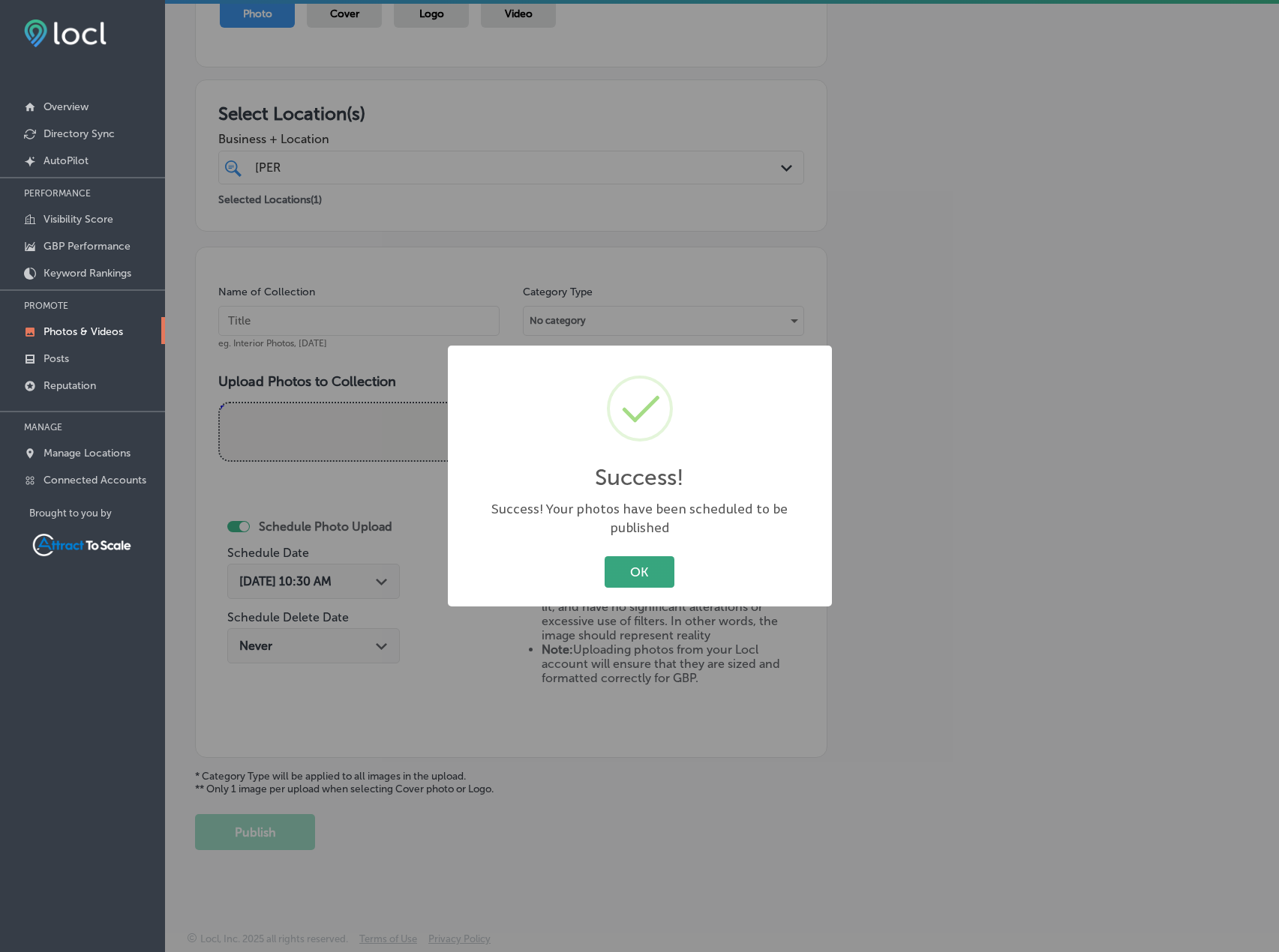
click at [607, 556] on button "OK" at bounding box center [640, 572] width 70 height 31
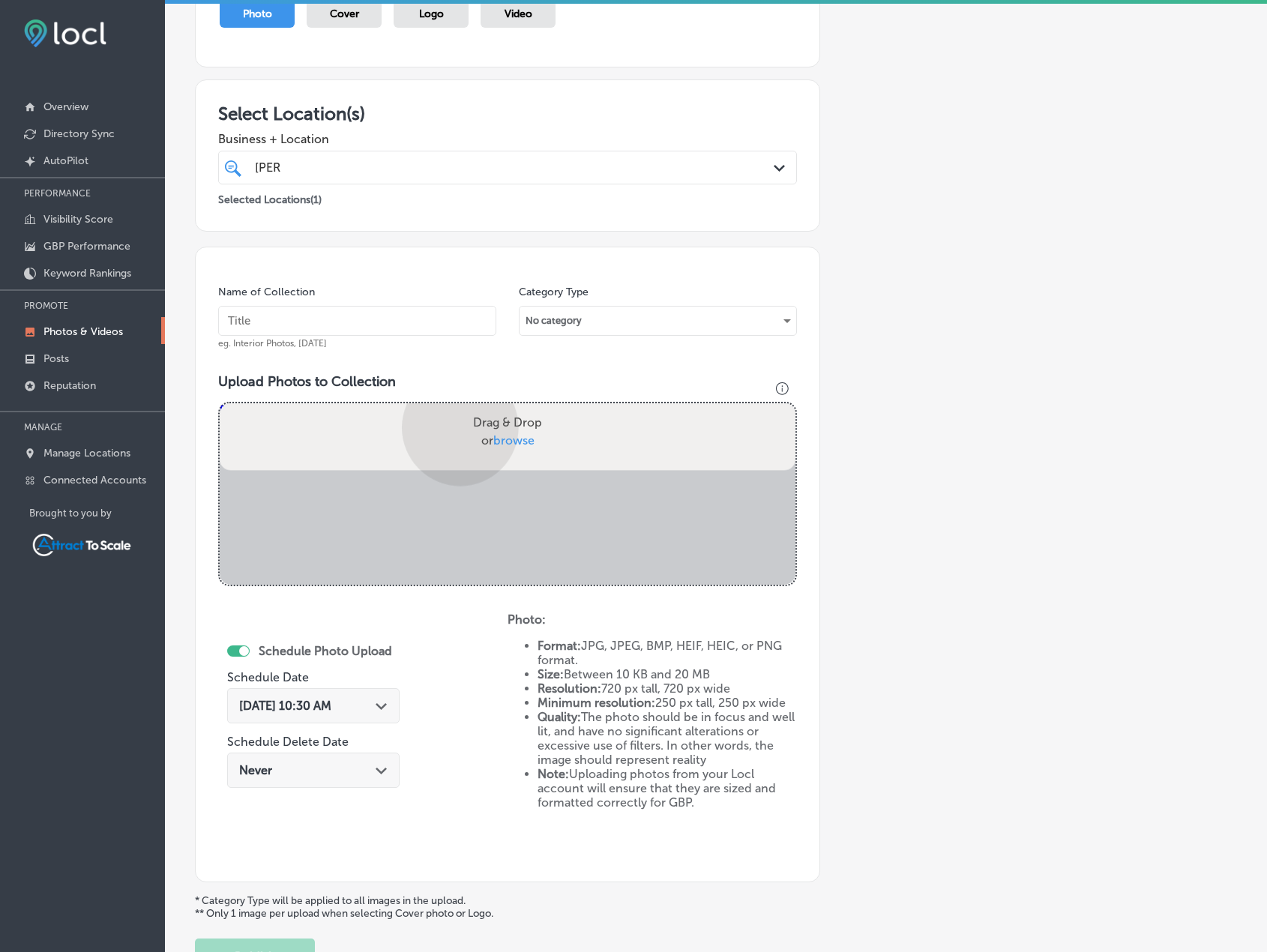
scroll to position [309, 0]
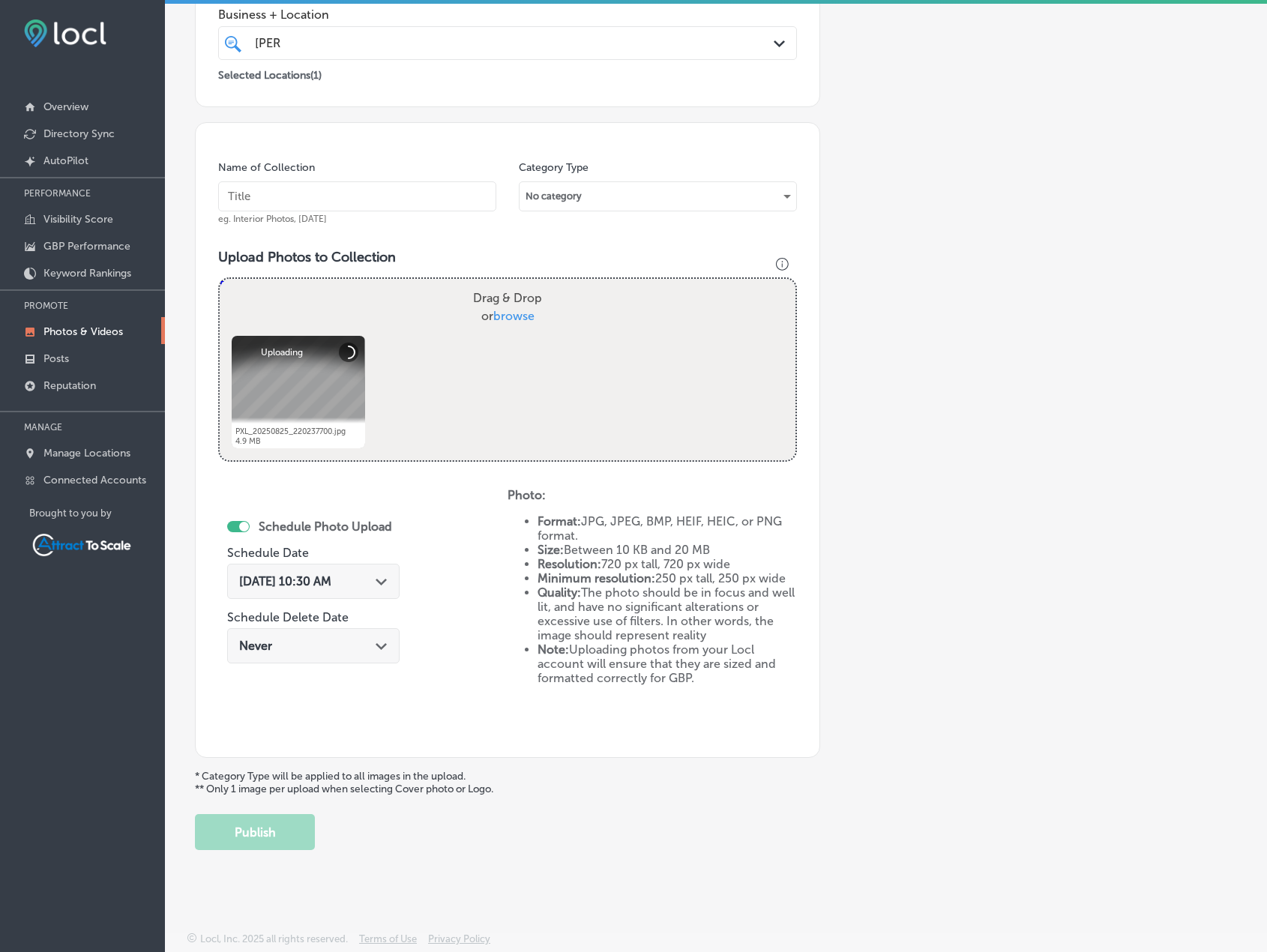
click at [348, 201] on input "text" at bounding box center [357, 196] width 278 height 30
type input "Firewood"
click at [337, 599] on div "[DATE] 10:30 AM Path Created with Sketch." at bounding box center [313, 585] width 173 height 50
click at [331, 580] on span "[DATE] 10:30 AM" at bounding box center [286, 581] width 93 height 14
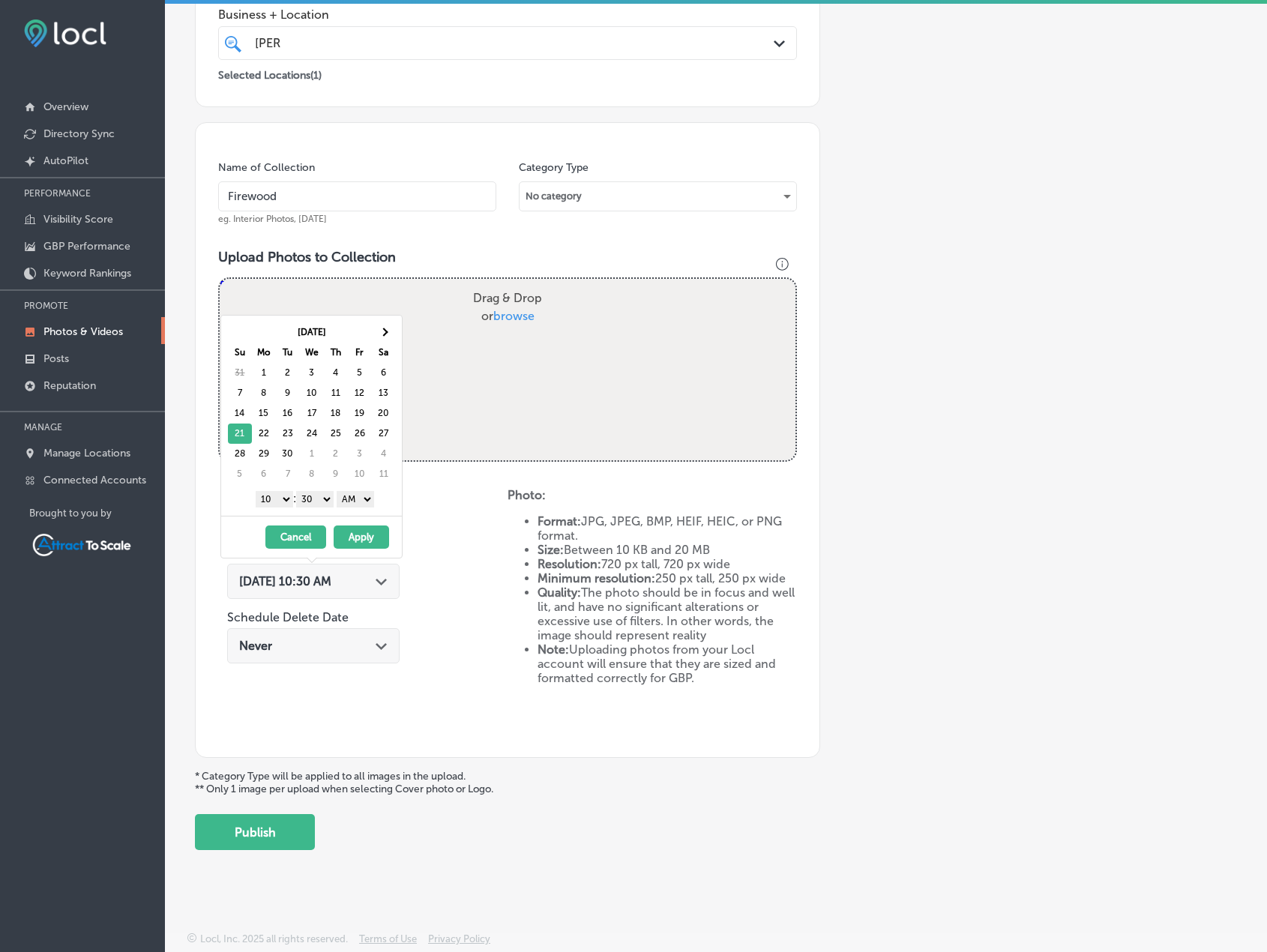
click at [351, 528] on button "Apply" at bounding box center [361, 537] width 55 height 23
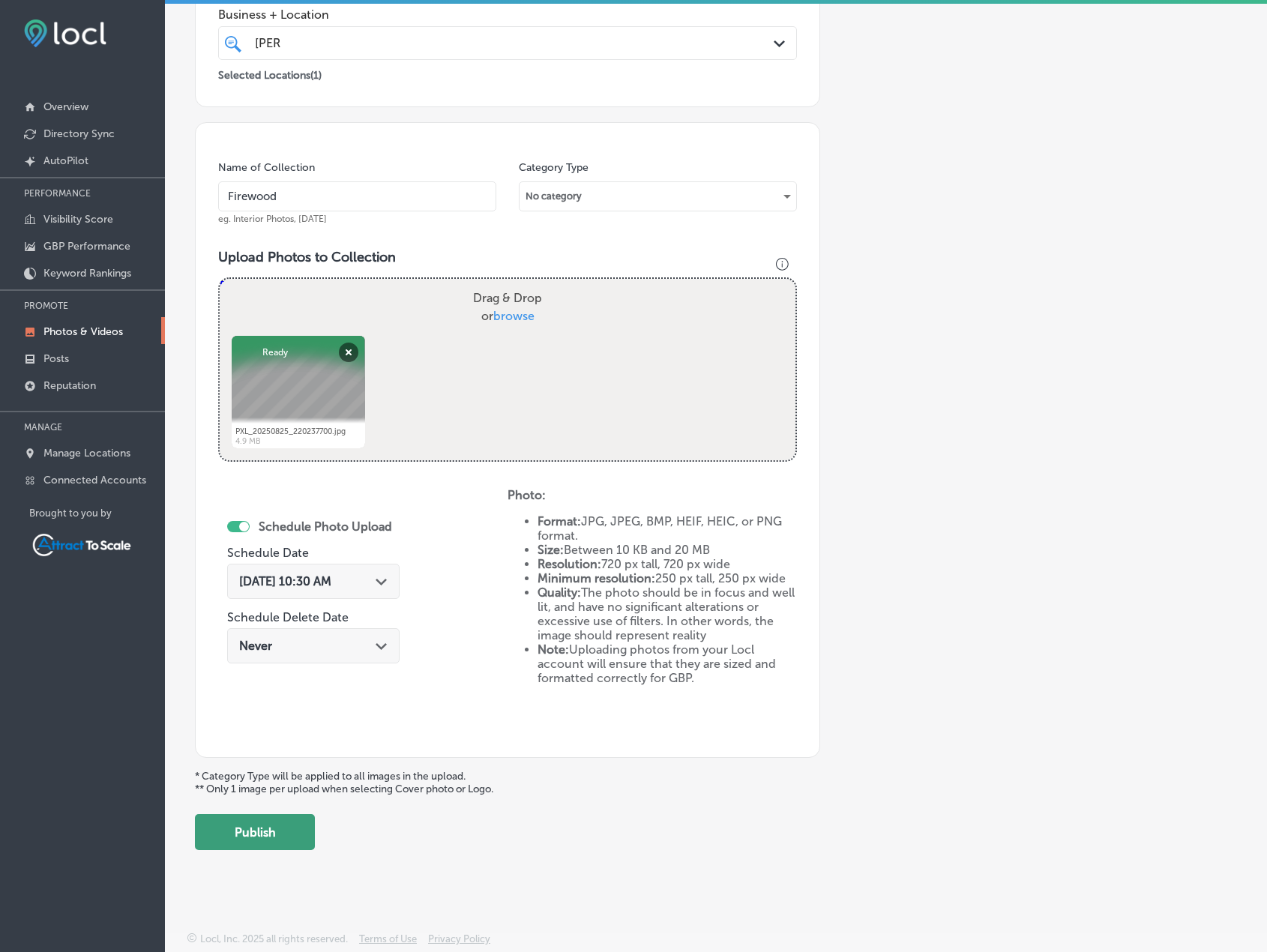
click at [303, 831] on button "Publish" at bounding box center [255, 831] width 120 height 36
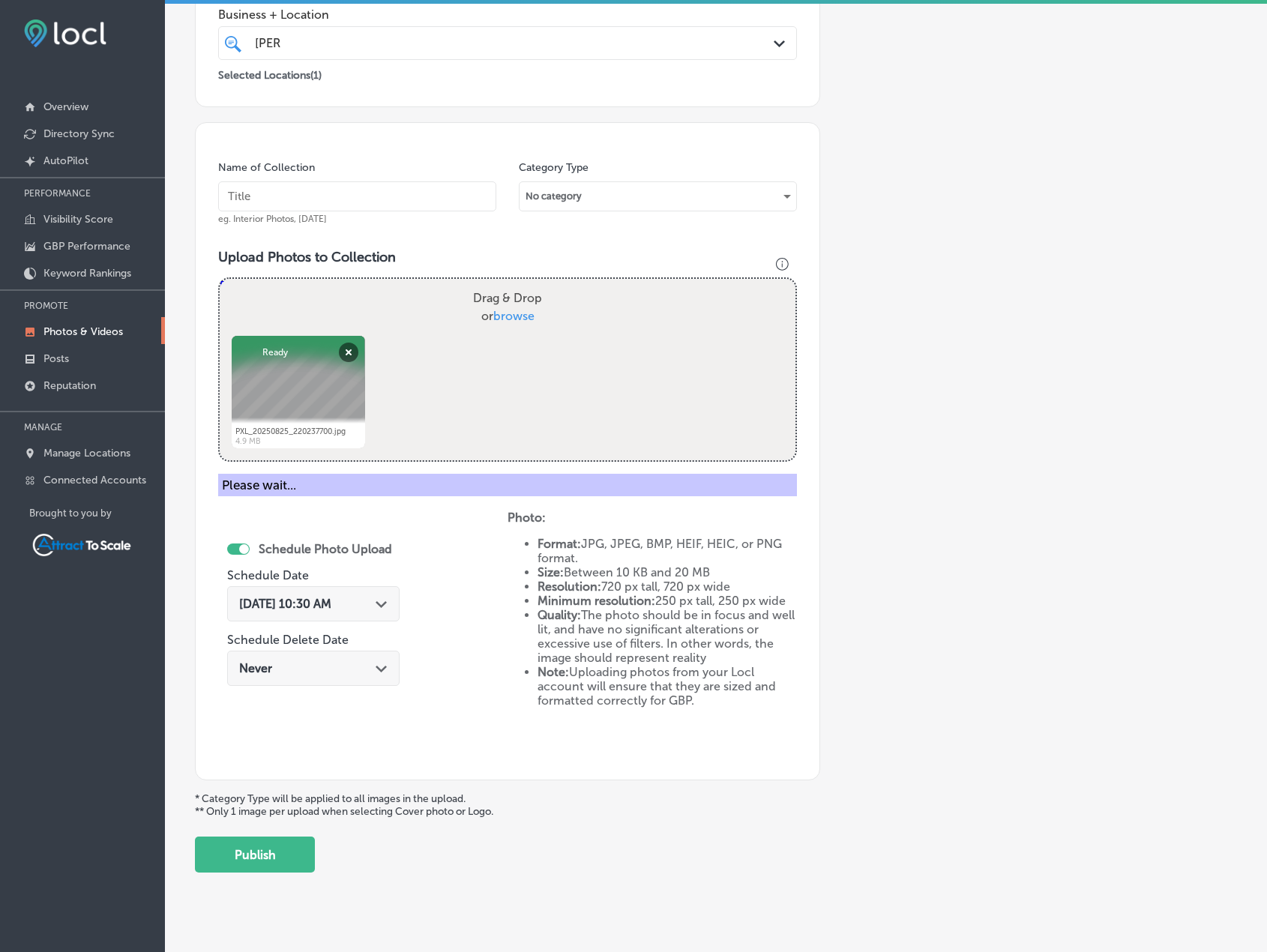
scroll to position [184, 0]
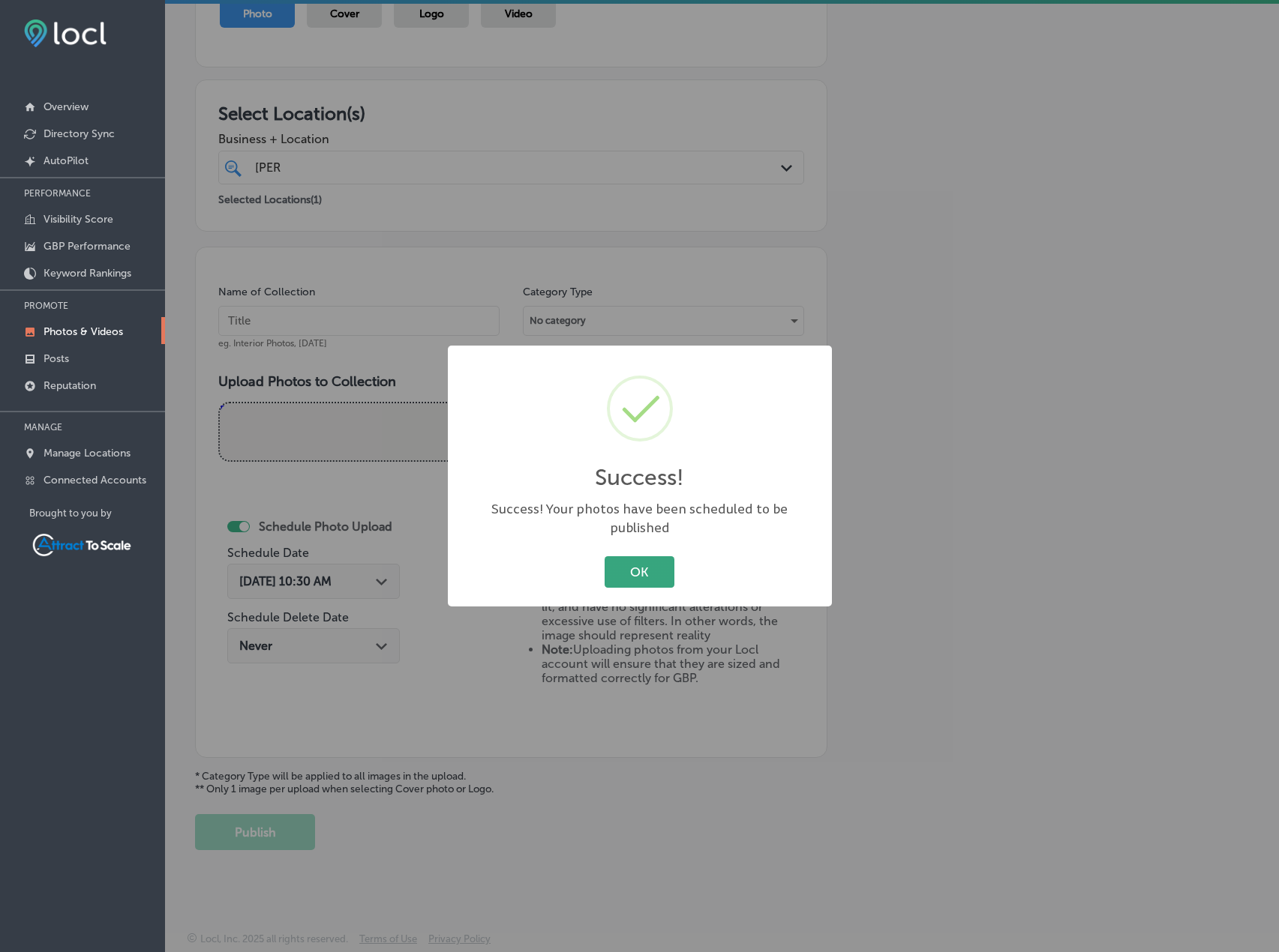
click at [622, 556] on button "OK" at bounding box center [640, 572] width 70 height 31
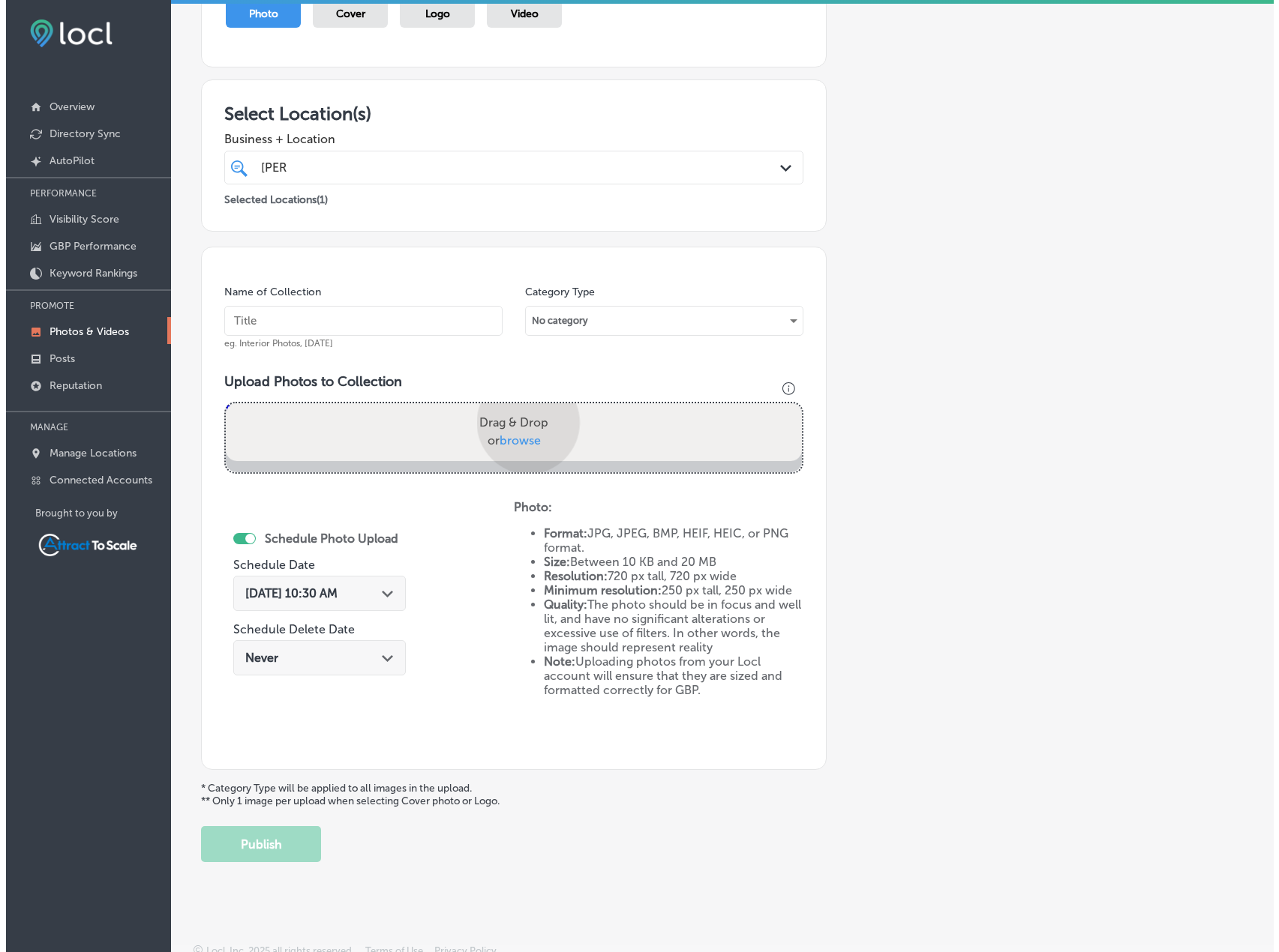
scroll to position [309, 0]
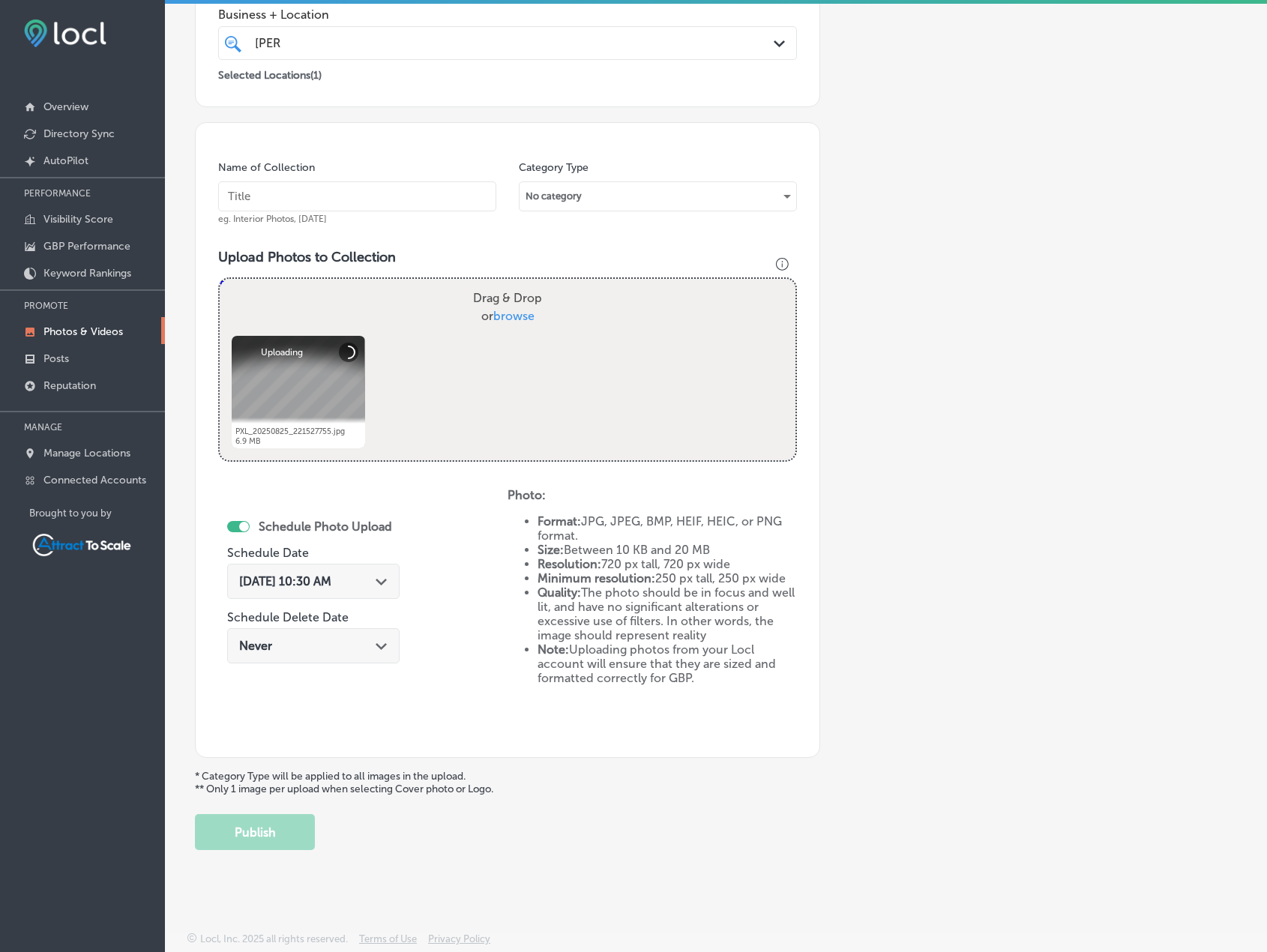
click at [356, 196] on input "text" at bounding box center [357, 196] width 278 height 30
type input "Firewood"
click at [335, 572] on div "[DATE] 10:30 AM Path Created with Sketch." at bounding box center [313, 581] width 173 height 35
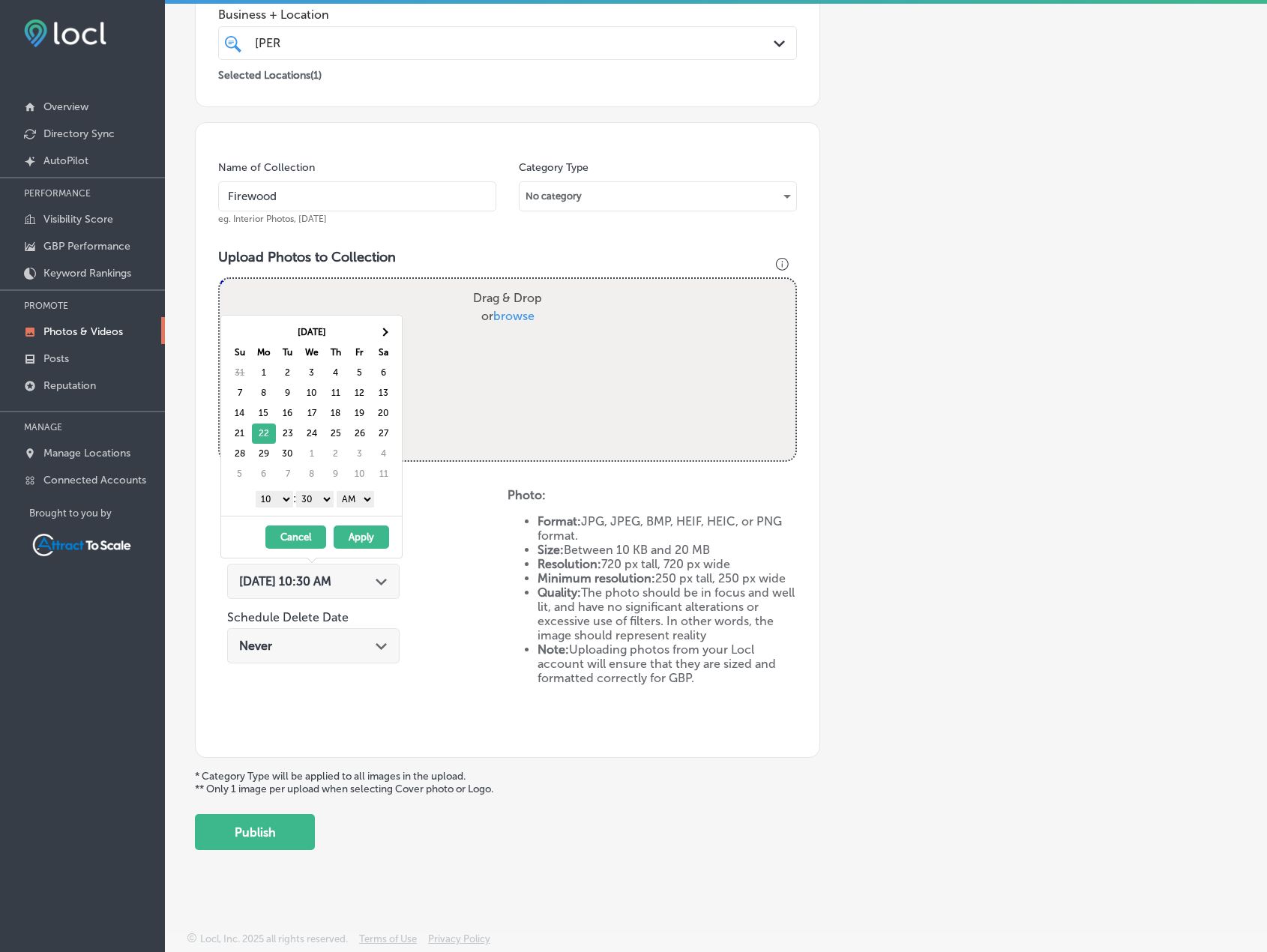
click at [363, 536] on button "Apply" at bounding box center [361, 537] width 55 height 23
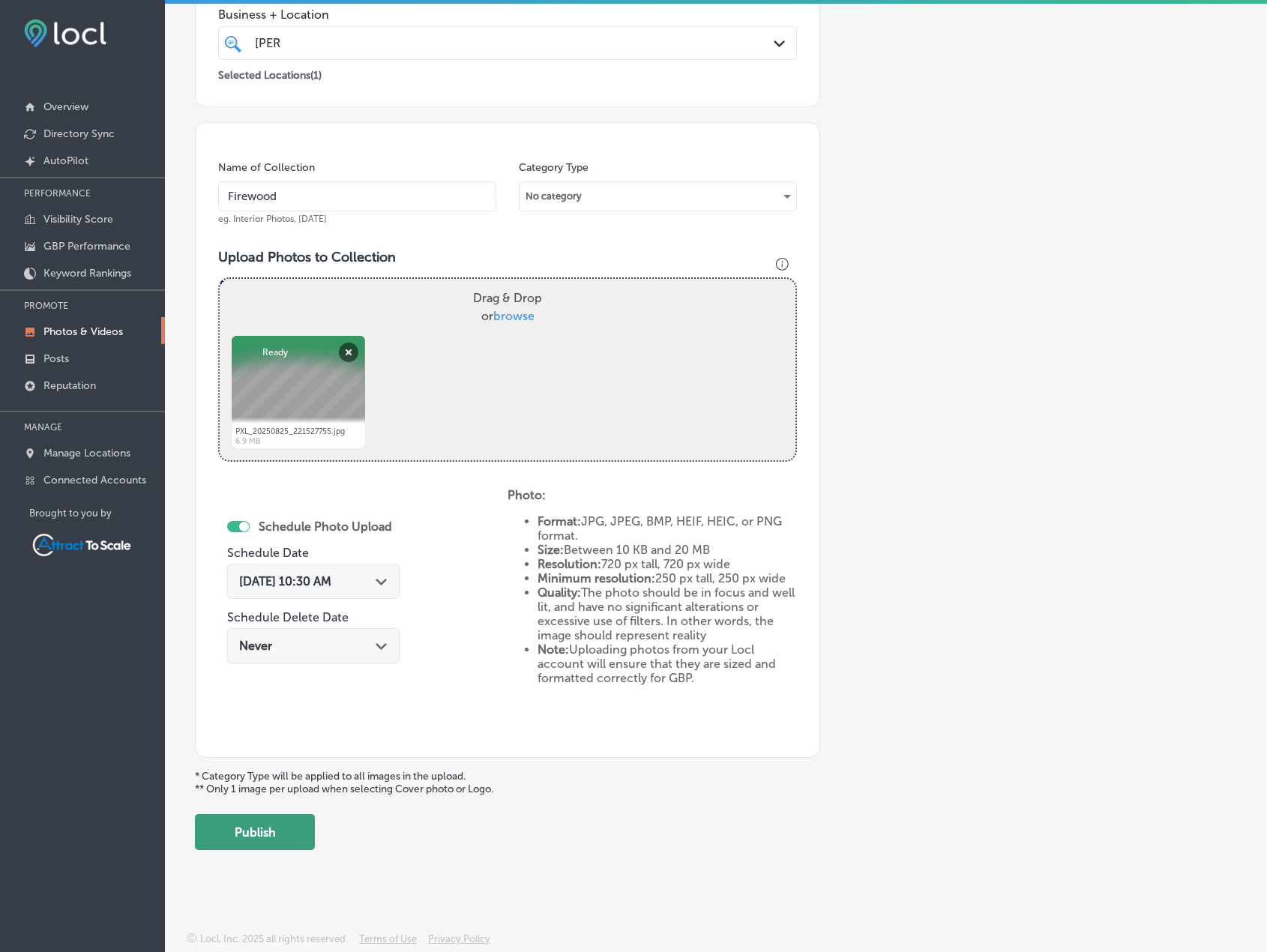
click at [294, 828] on button "Publish" at bounding box center [255, 831] width 120 height 36
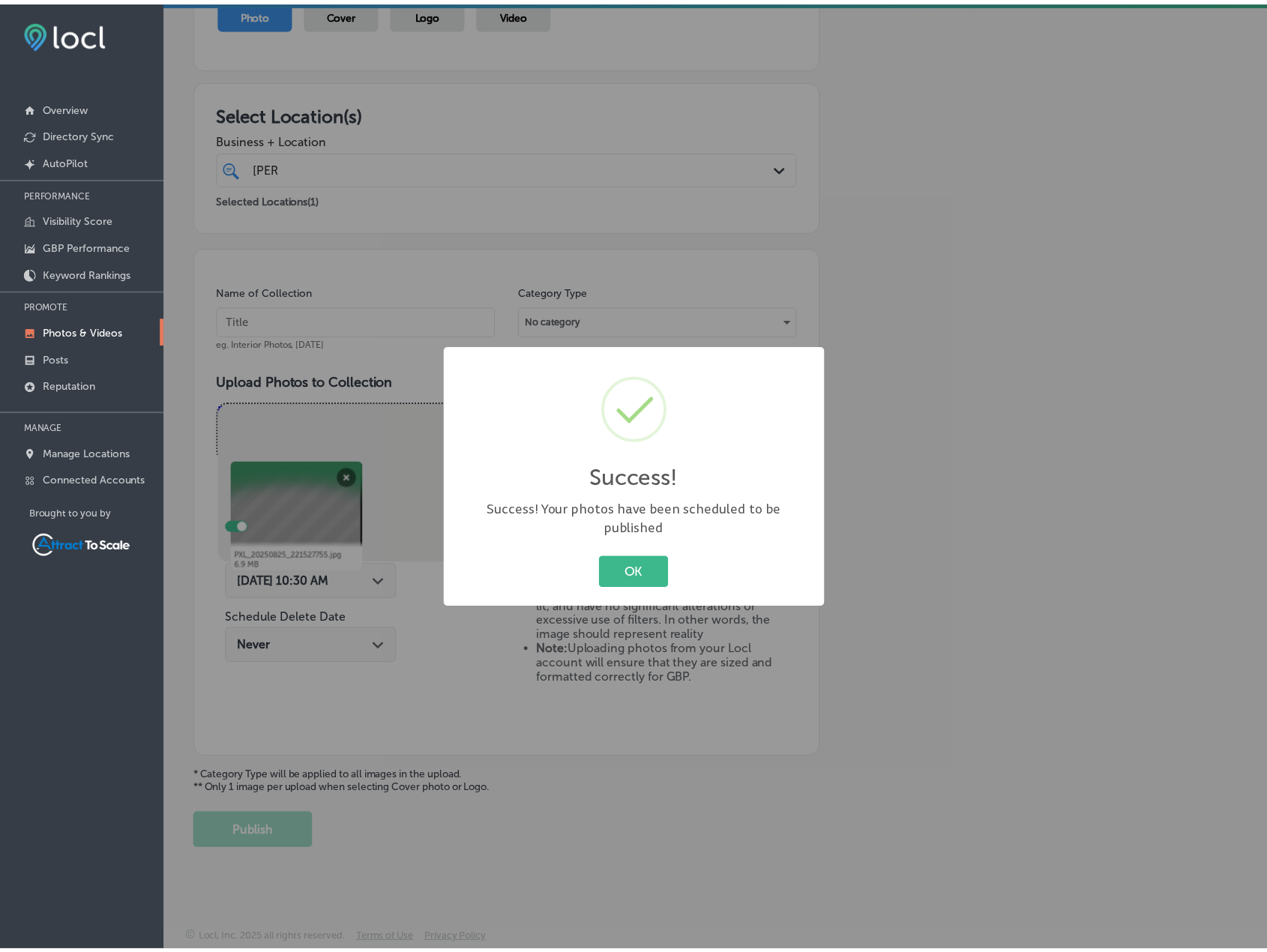
scroll to position [184, 0]
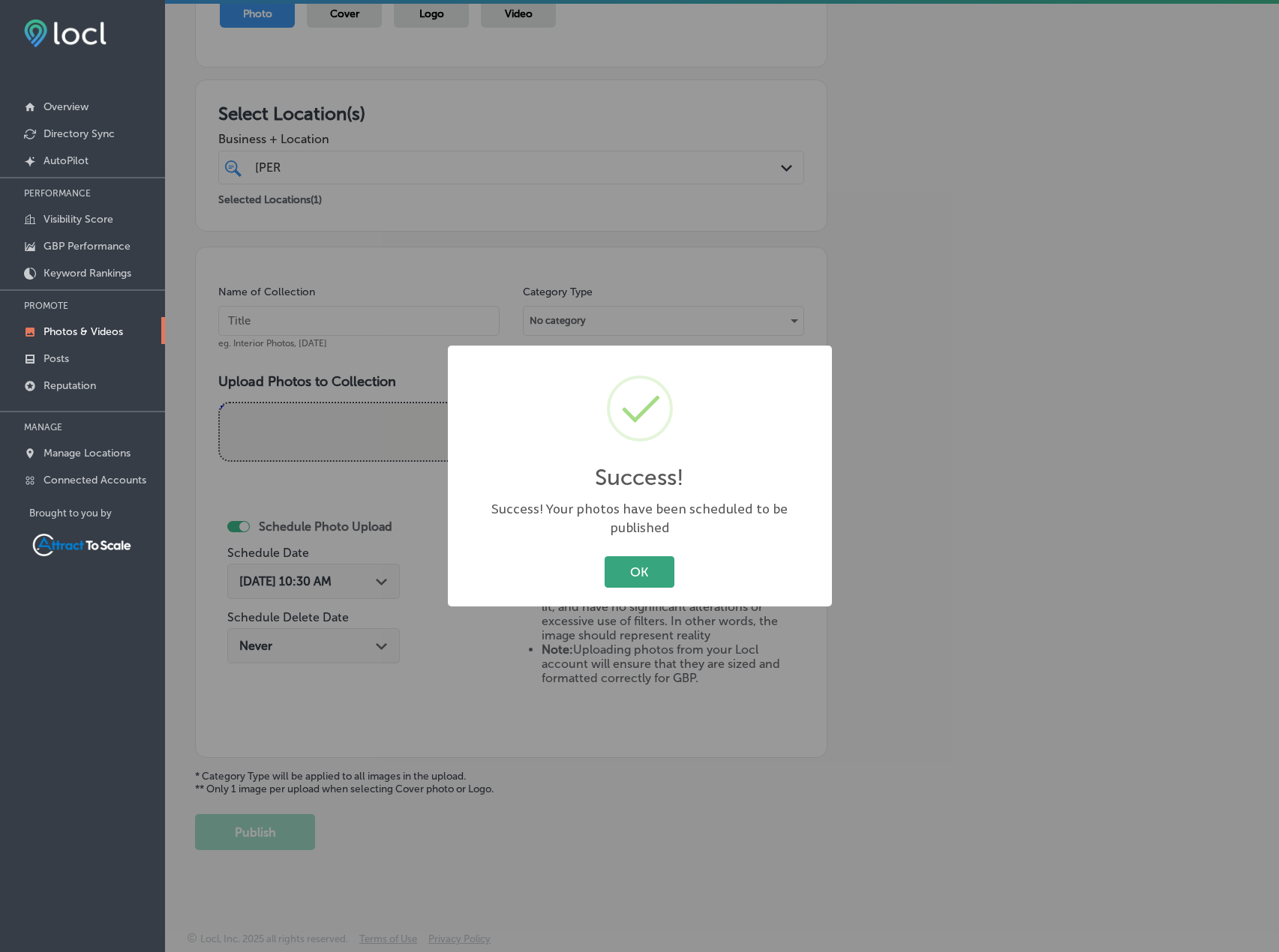
click at [664, 557] on button "OK" at bounding box center [640, 572] width 70 height 31
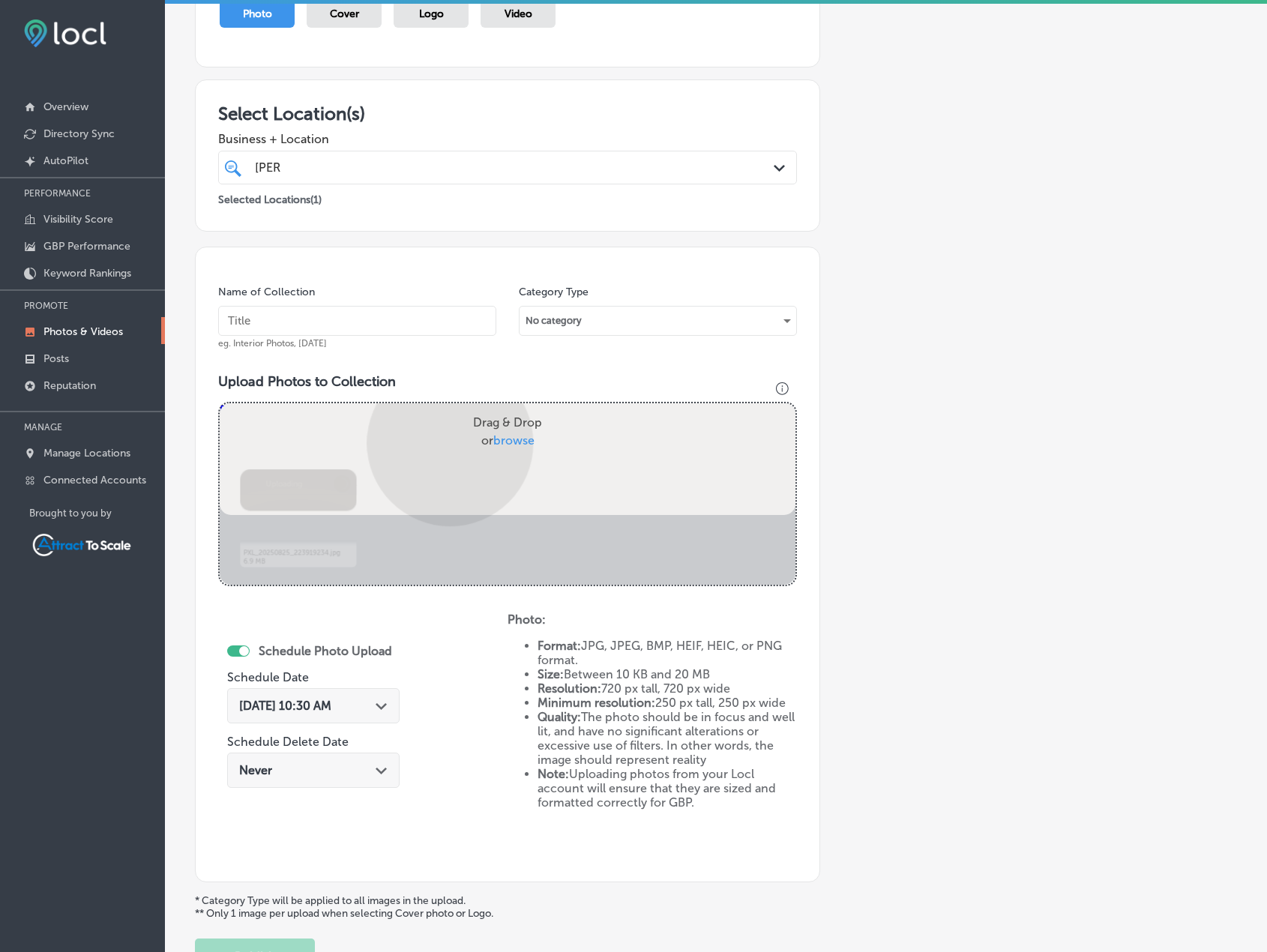
scroll to position [309, 0]
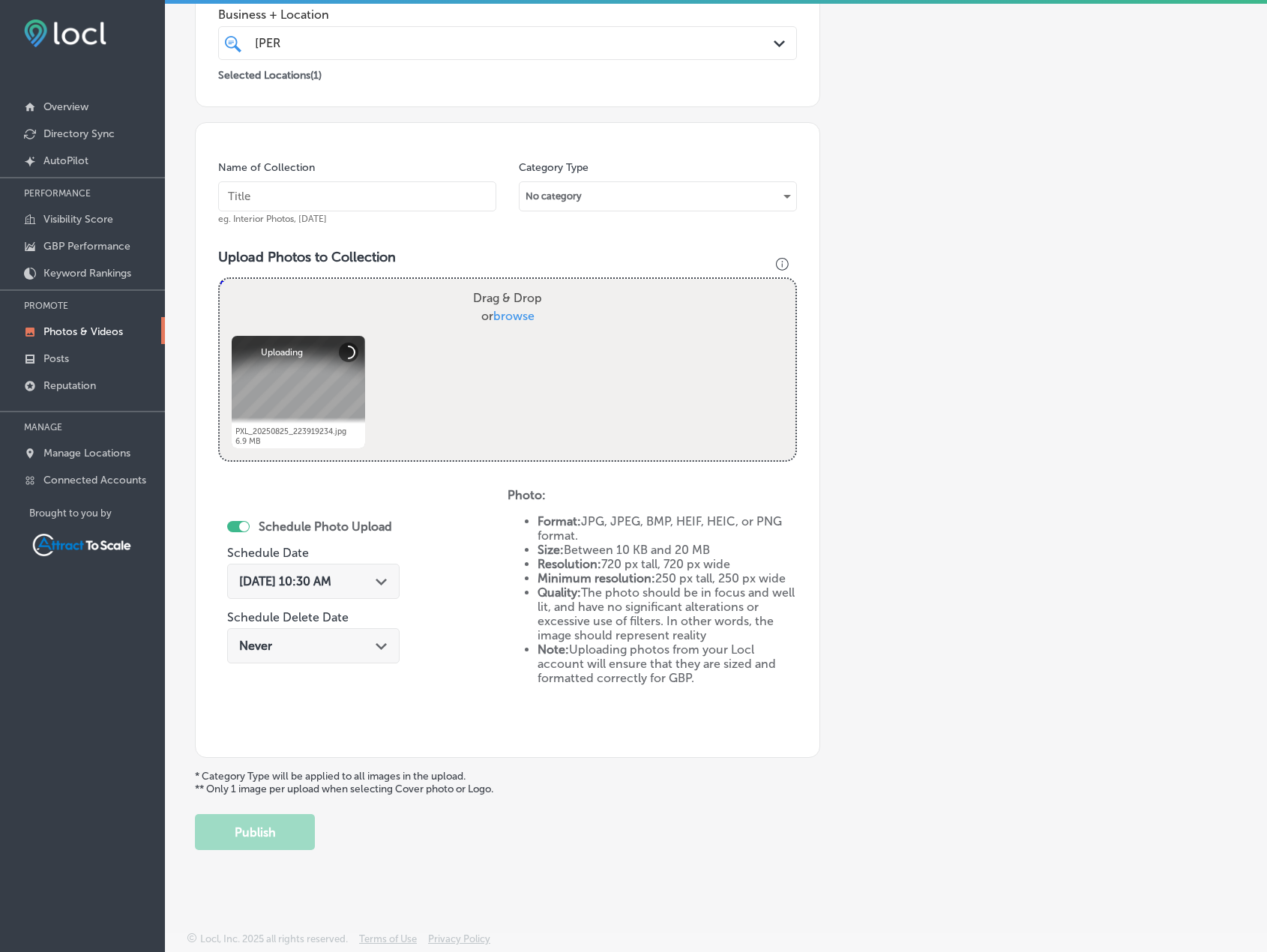
click at [364, 202] on input "text" at bounding box center [357, 196] width 278 height 30
type input "Firewood"
click at [293, 569] on div "[DATE] 10:30 AM Path Created with Sketch." at bounding box center [313, 581] width 173 height 35
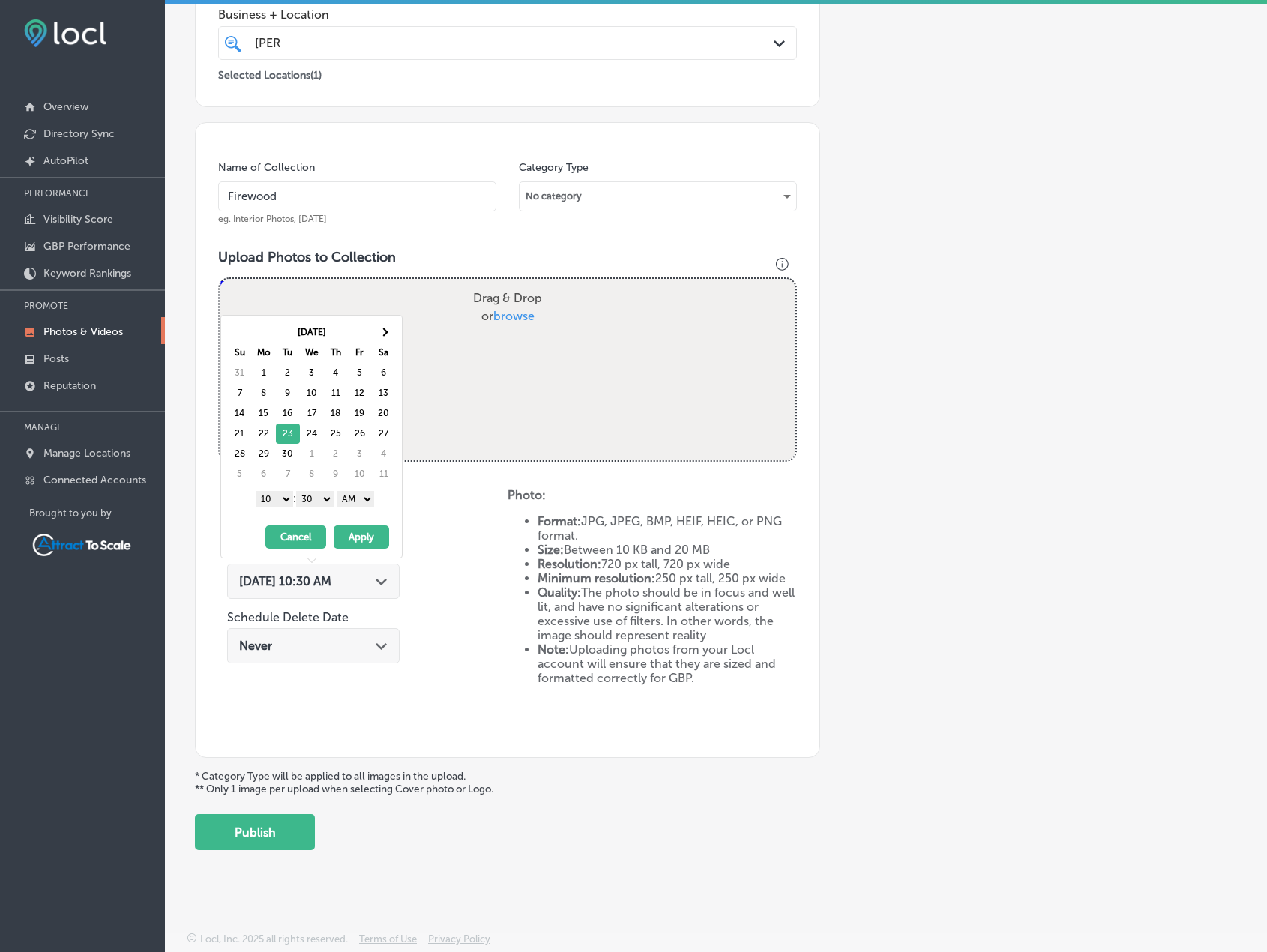
click at [373, 535] on button "Apply" at bounding box center [361, 537] width 55 height 23
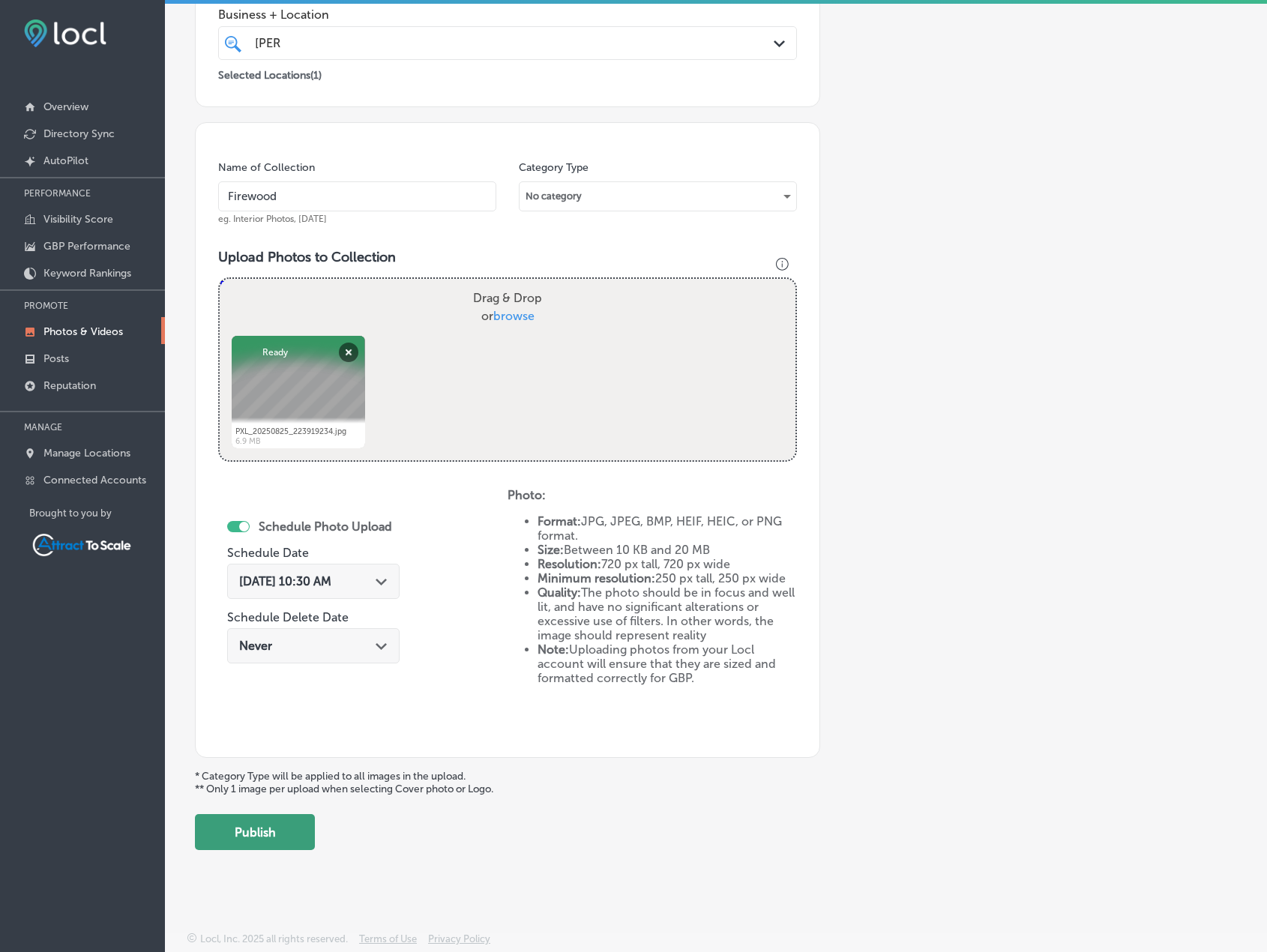
click at [300, 838] on button "Publish" at bounding box center [255, 831] width 120 height 36
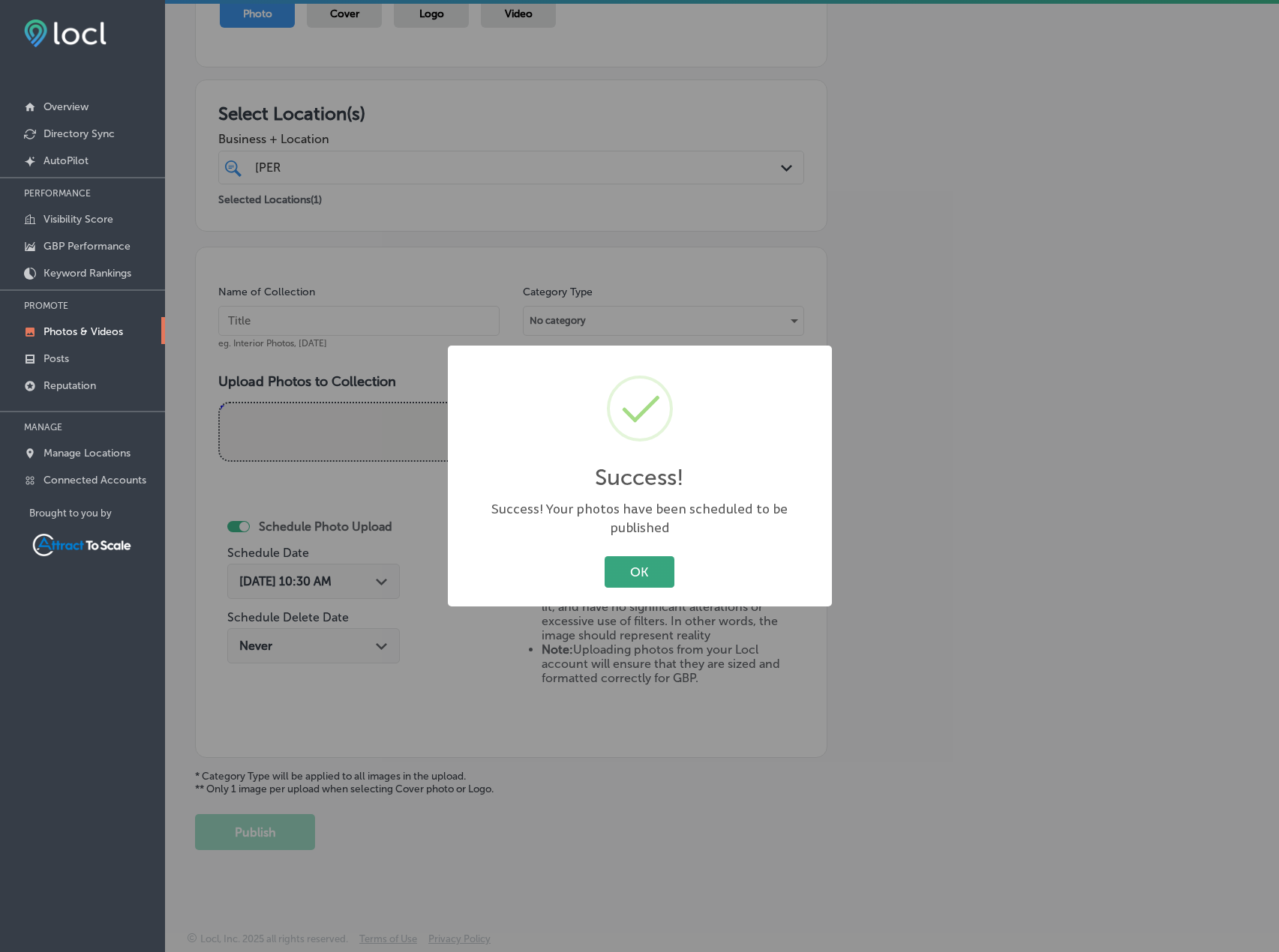
click at [630, 562] on button "OK" at bounding box center [640, 572] width 70 height 31
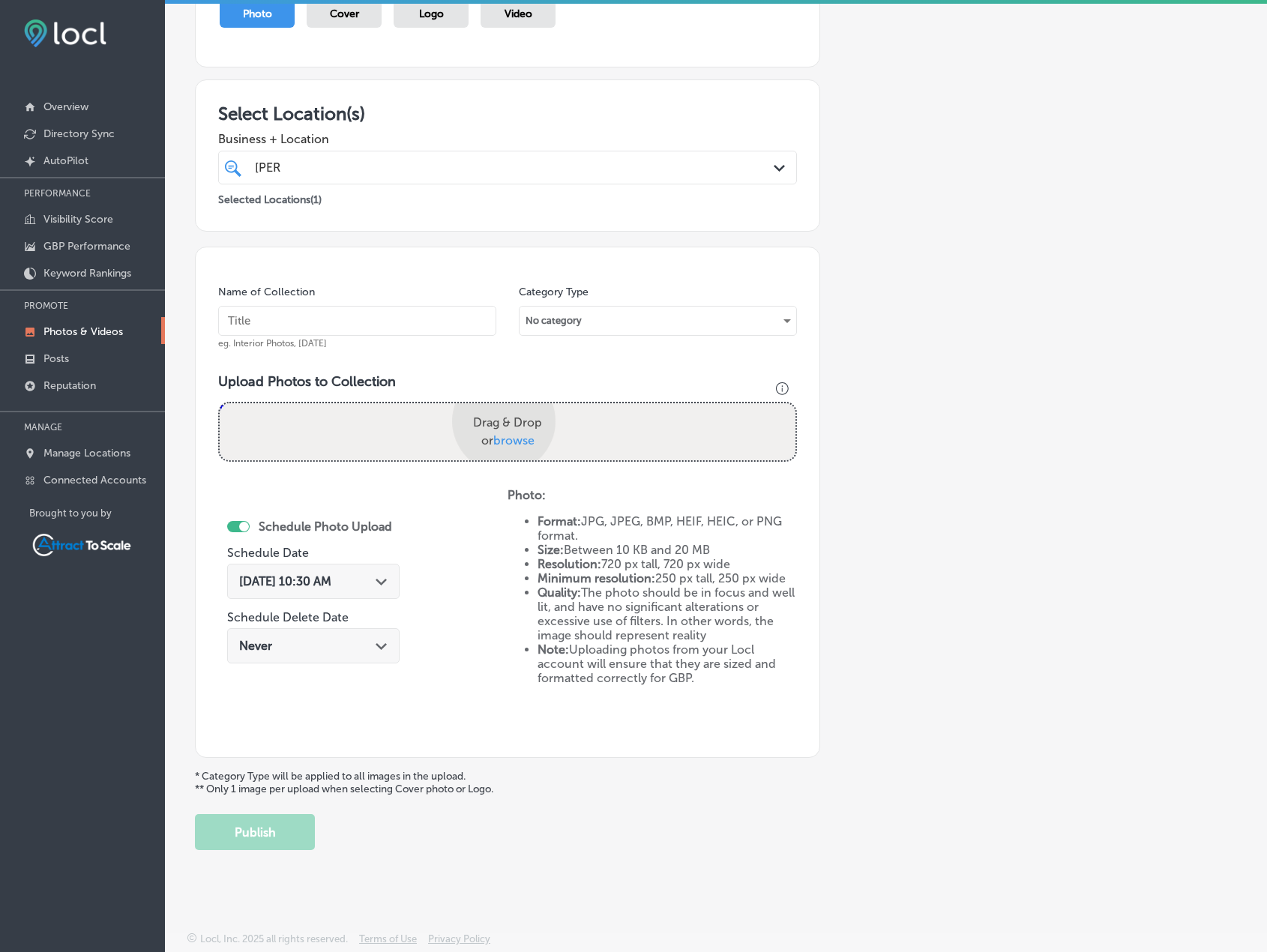
scroll to position [309, 0]
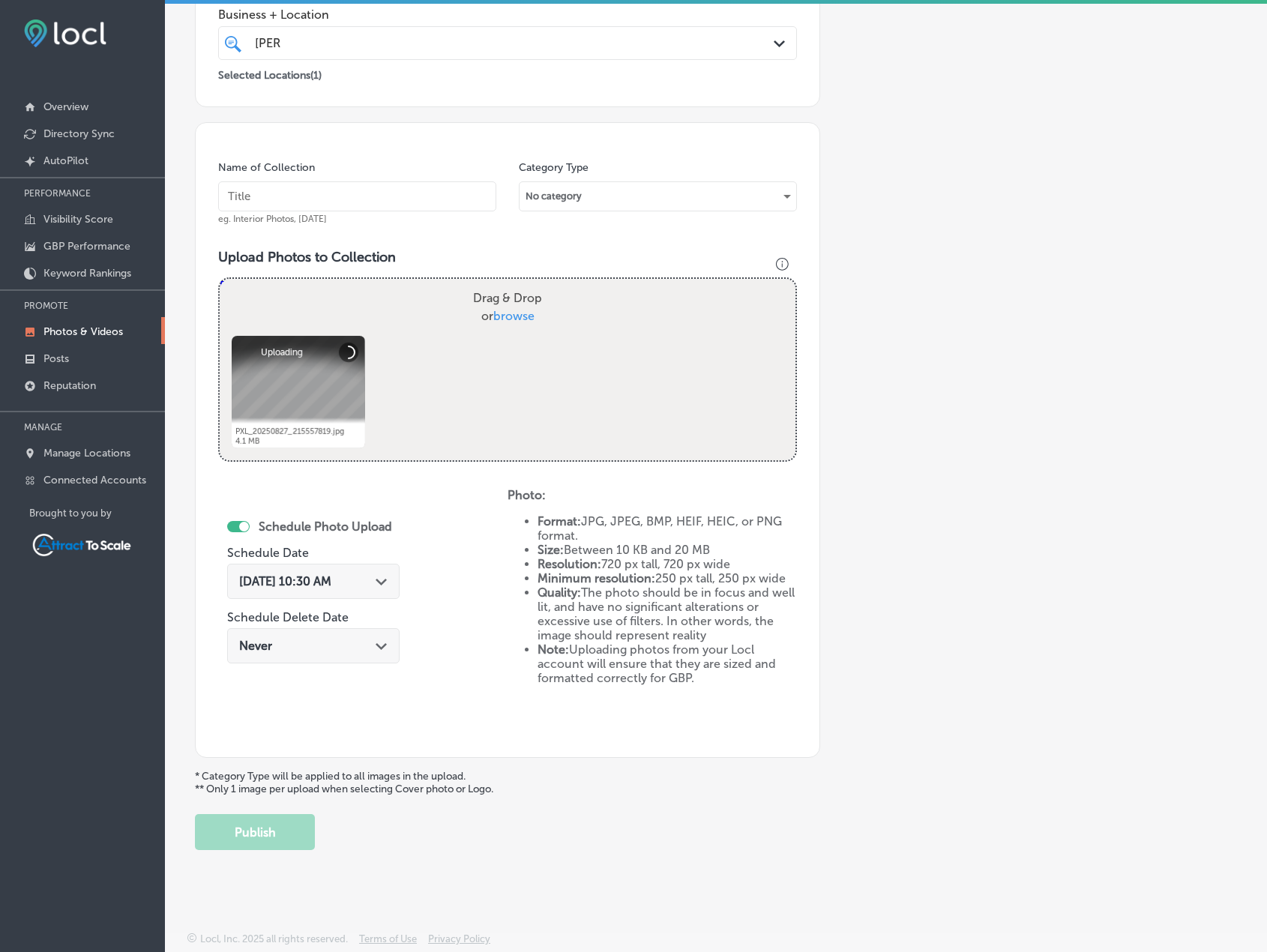
click at [366, 196] on input "text" at bounding box center [357, 196] width 278 height 30
type input "Firewood"
click at [331, 574] on span "[DATE] 10:30 AM" at bounding box center [286, 581] width 93 height 14
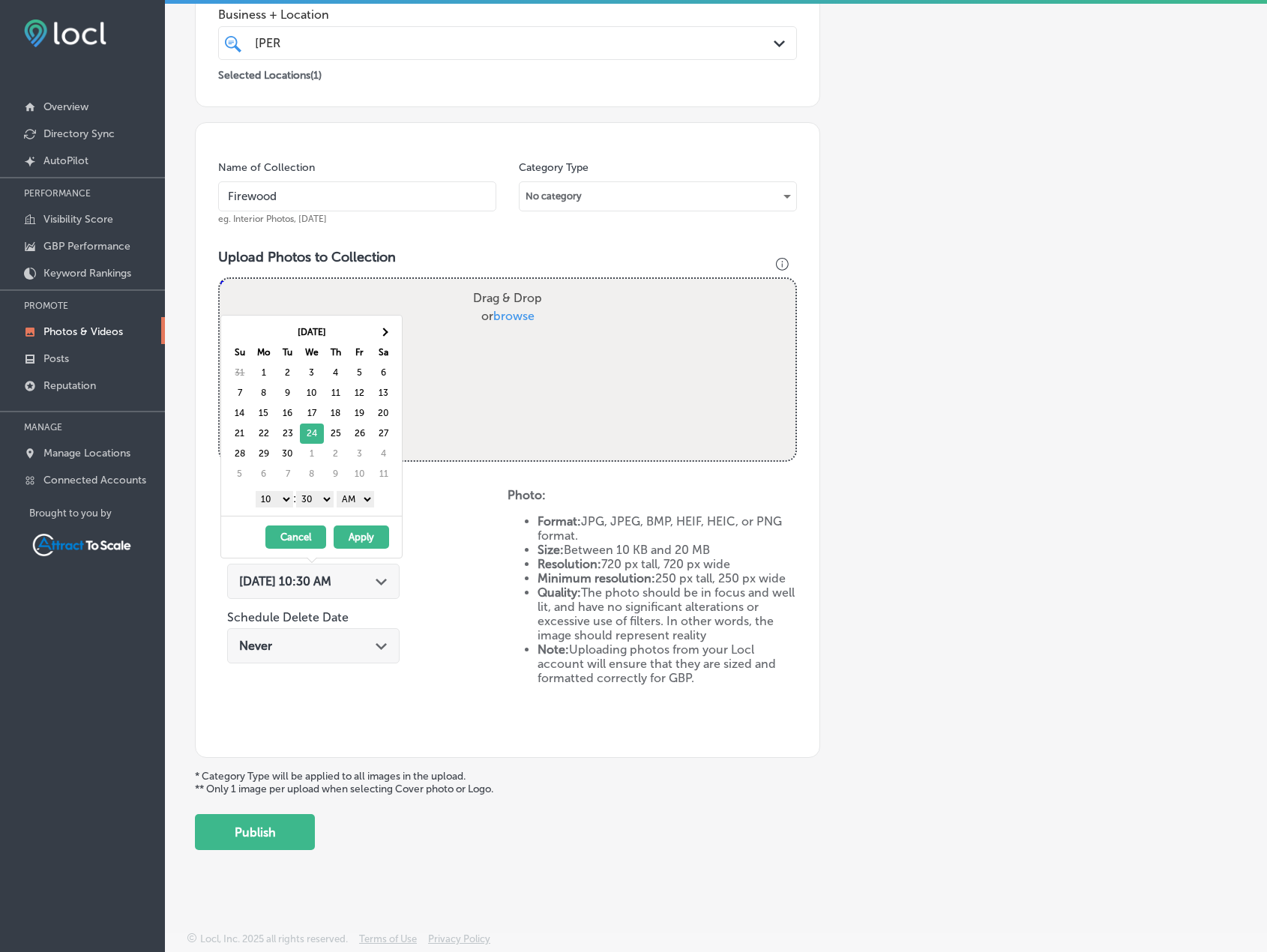
click at [352, 532] on button "Apply" at bounding box center [361, 537] width 55 height 23
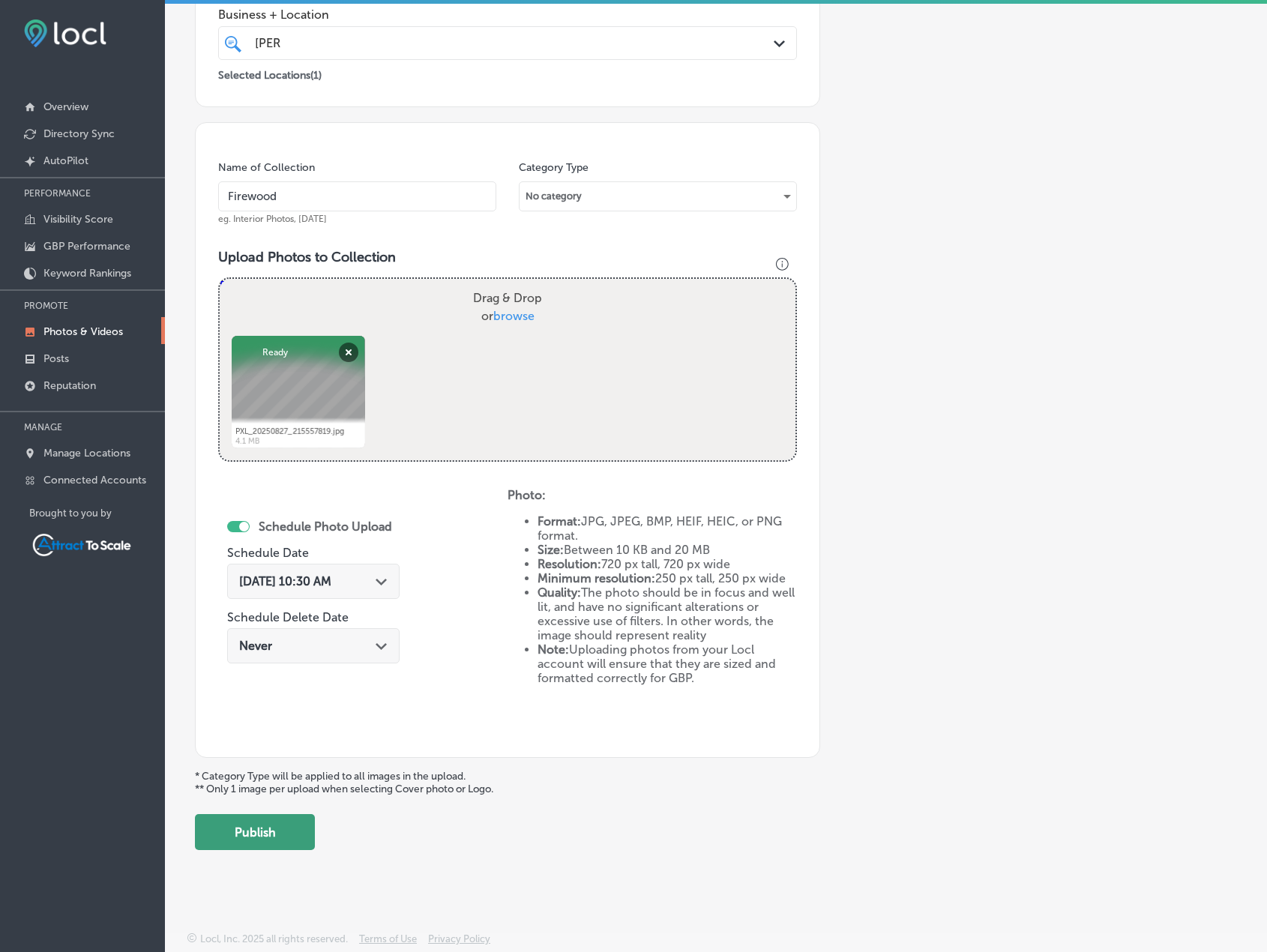
click at [297, 832] on button "Publish" at bounding box center [255, 831] width 120 height 36
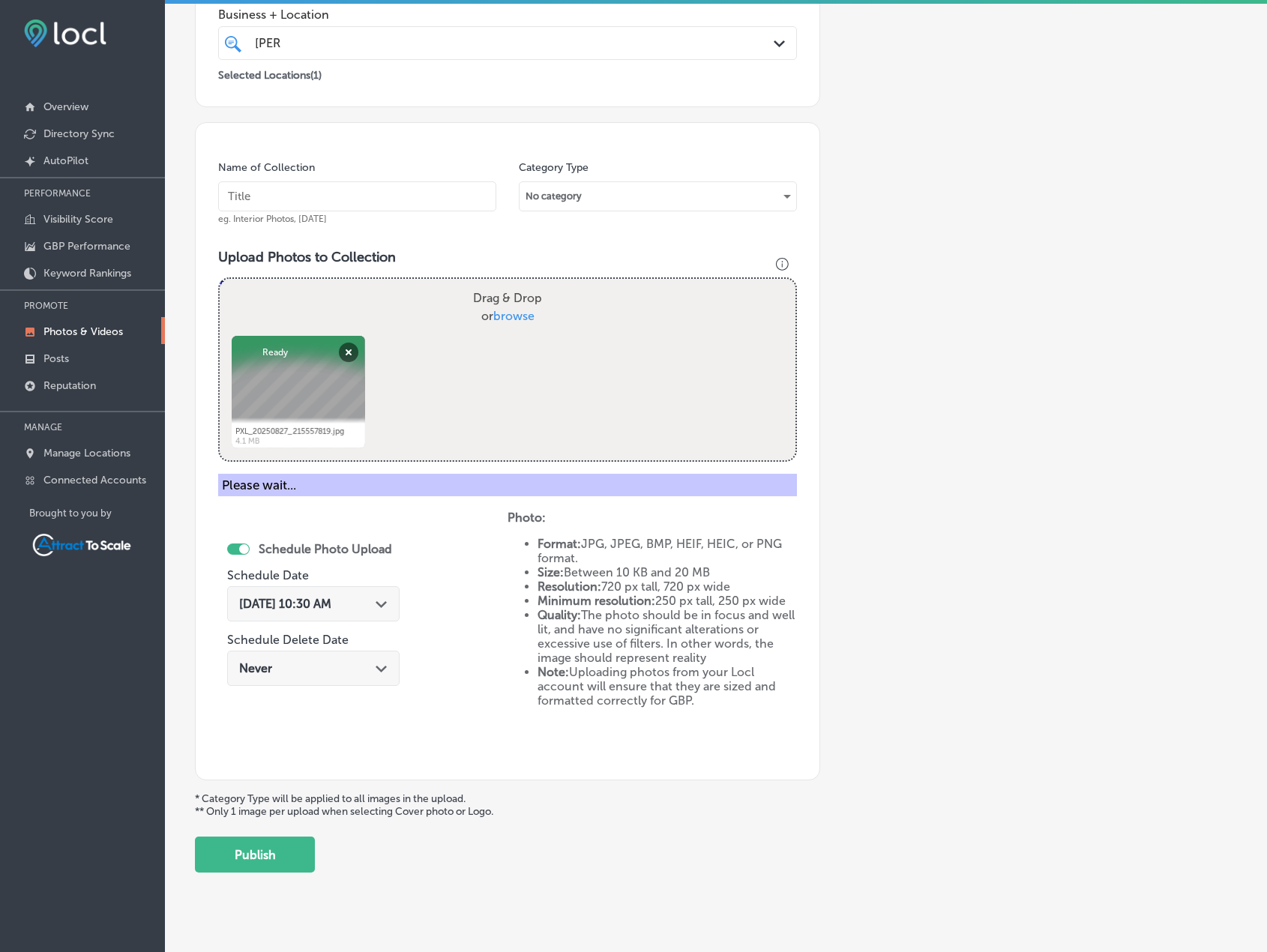
scroll to position [184, 0]
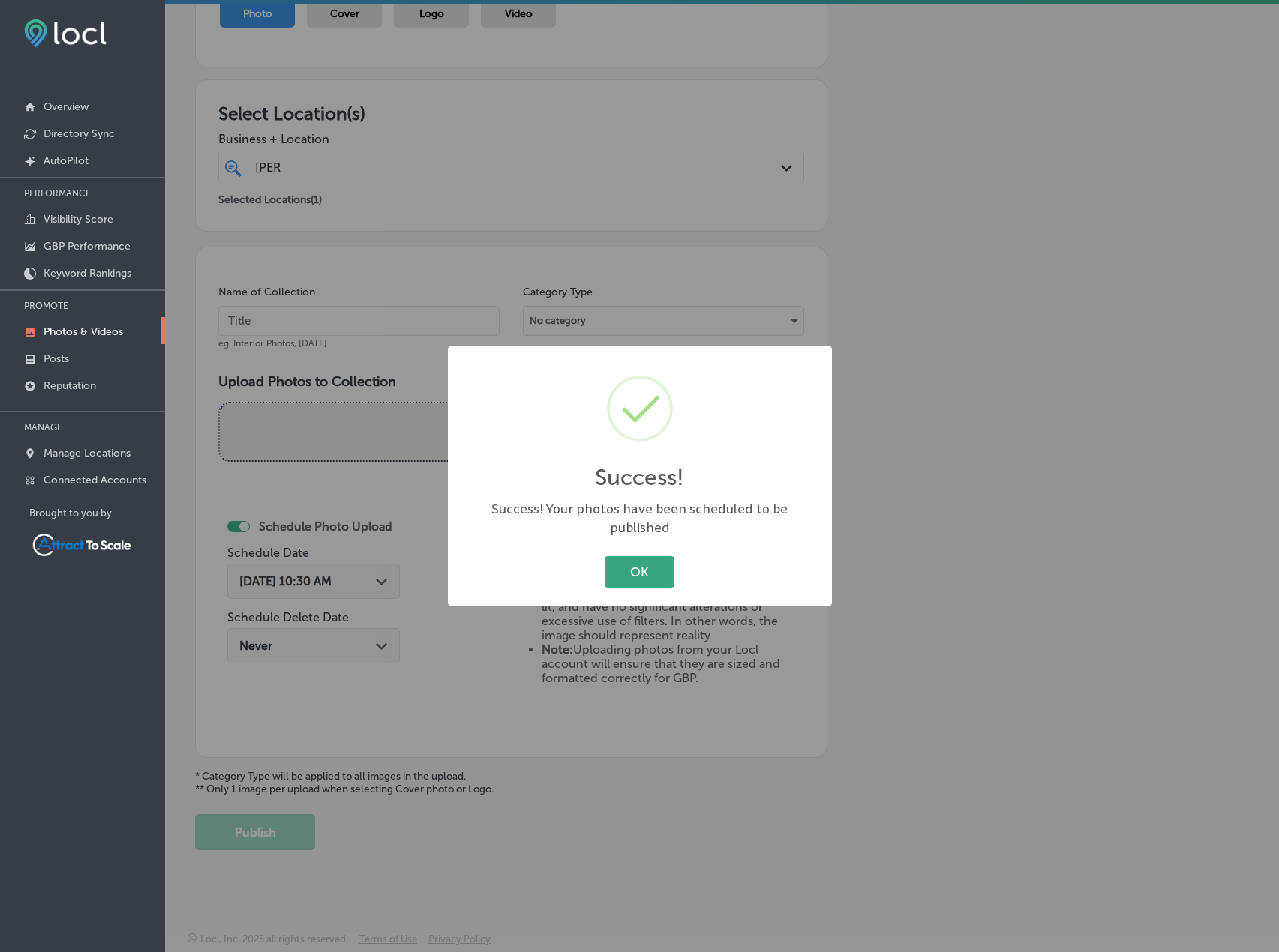
click at [660, 556] on button "OK" at bounding box center [640, 572] width 70 height 31
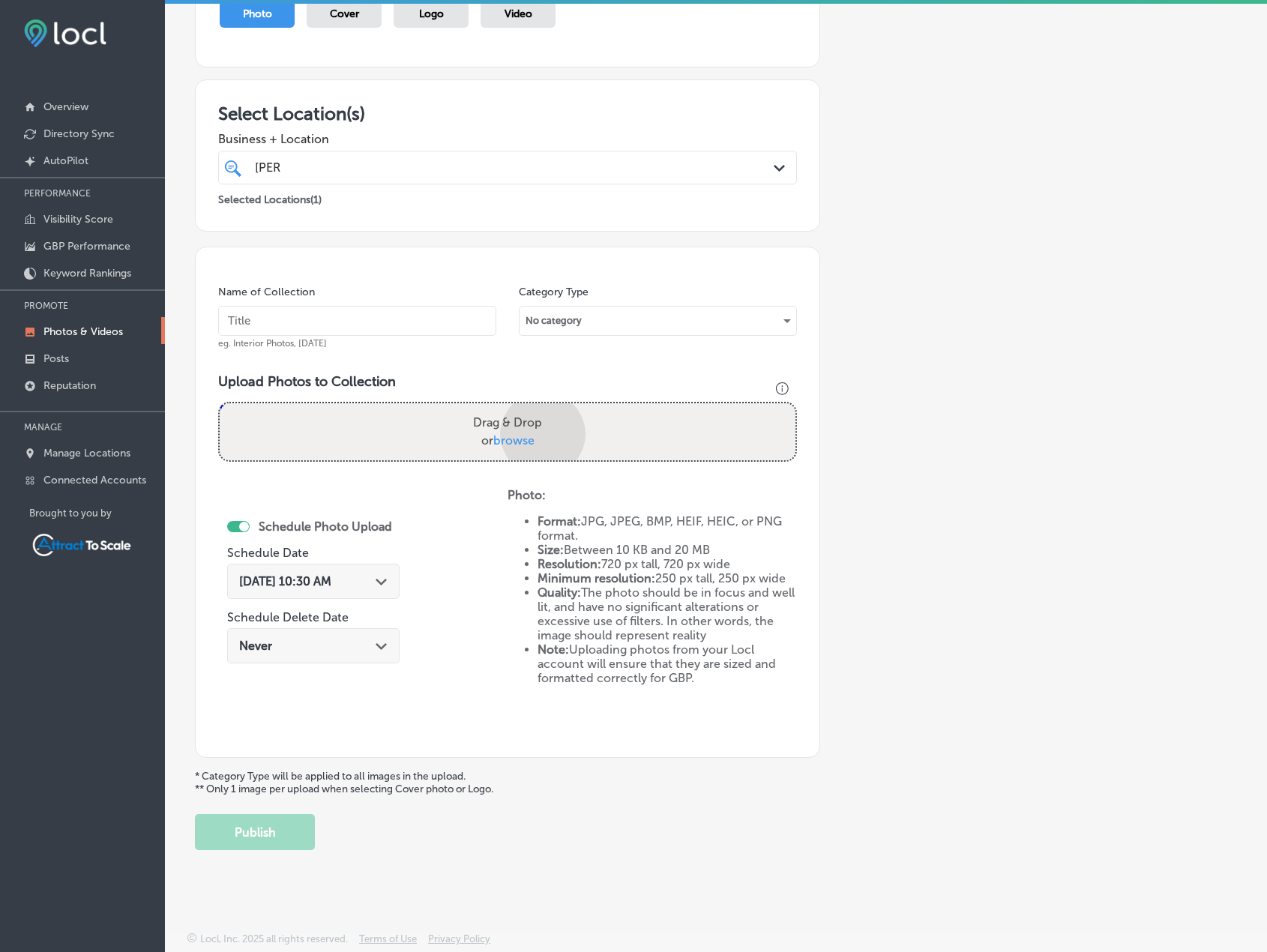
scroll to position [309, 0]
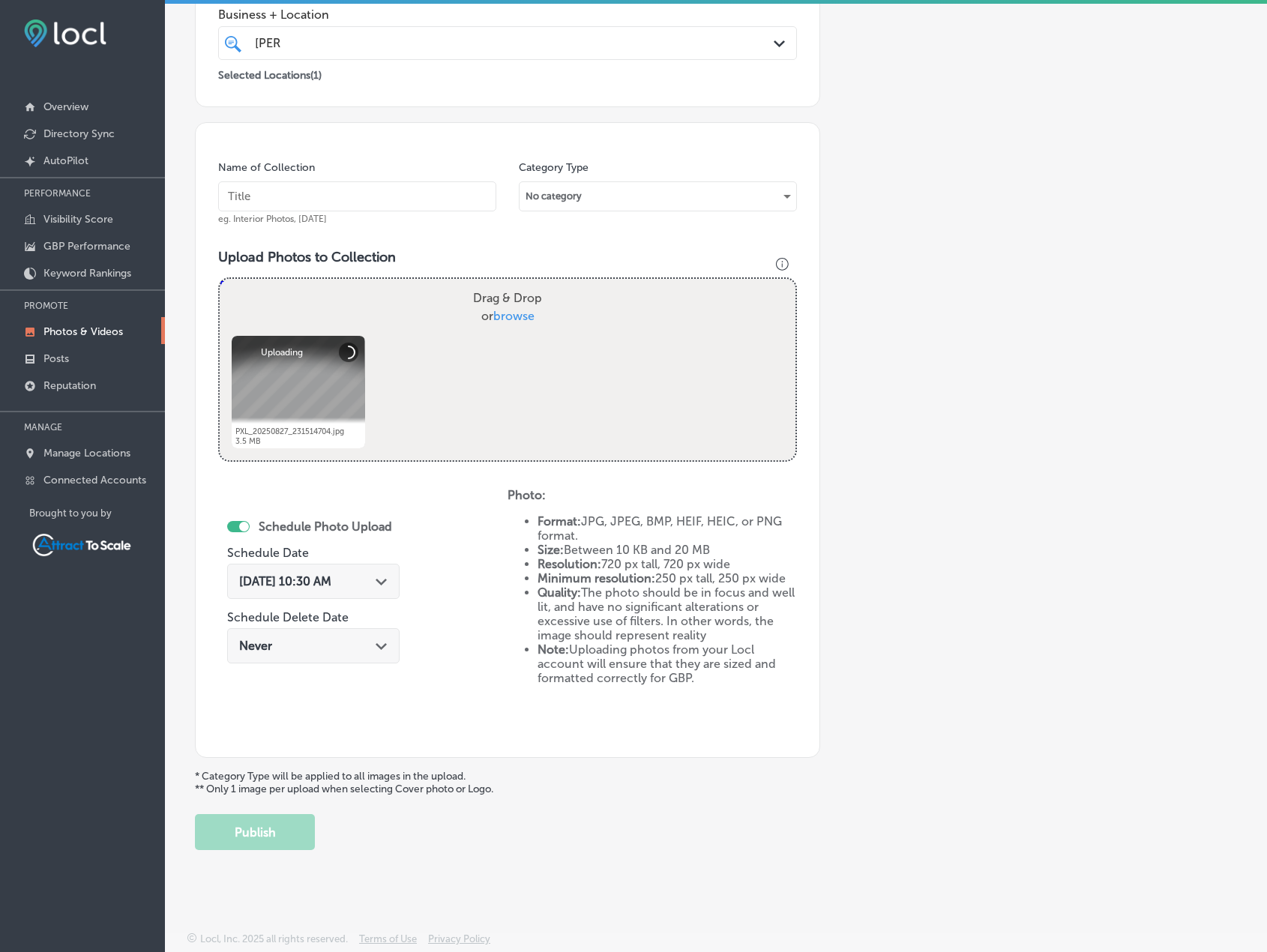
click at [324, 193] on input "text" at bounding box center [357, 196] width 278 height 30
type input "Firewood"
click at [331, 580] on span "[DATE] 10:30 AM" at bounding box center [286, 581] width 93 height 14
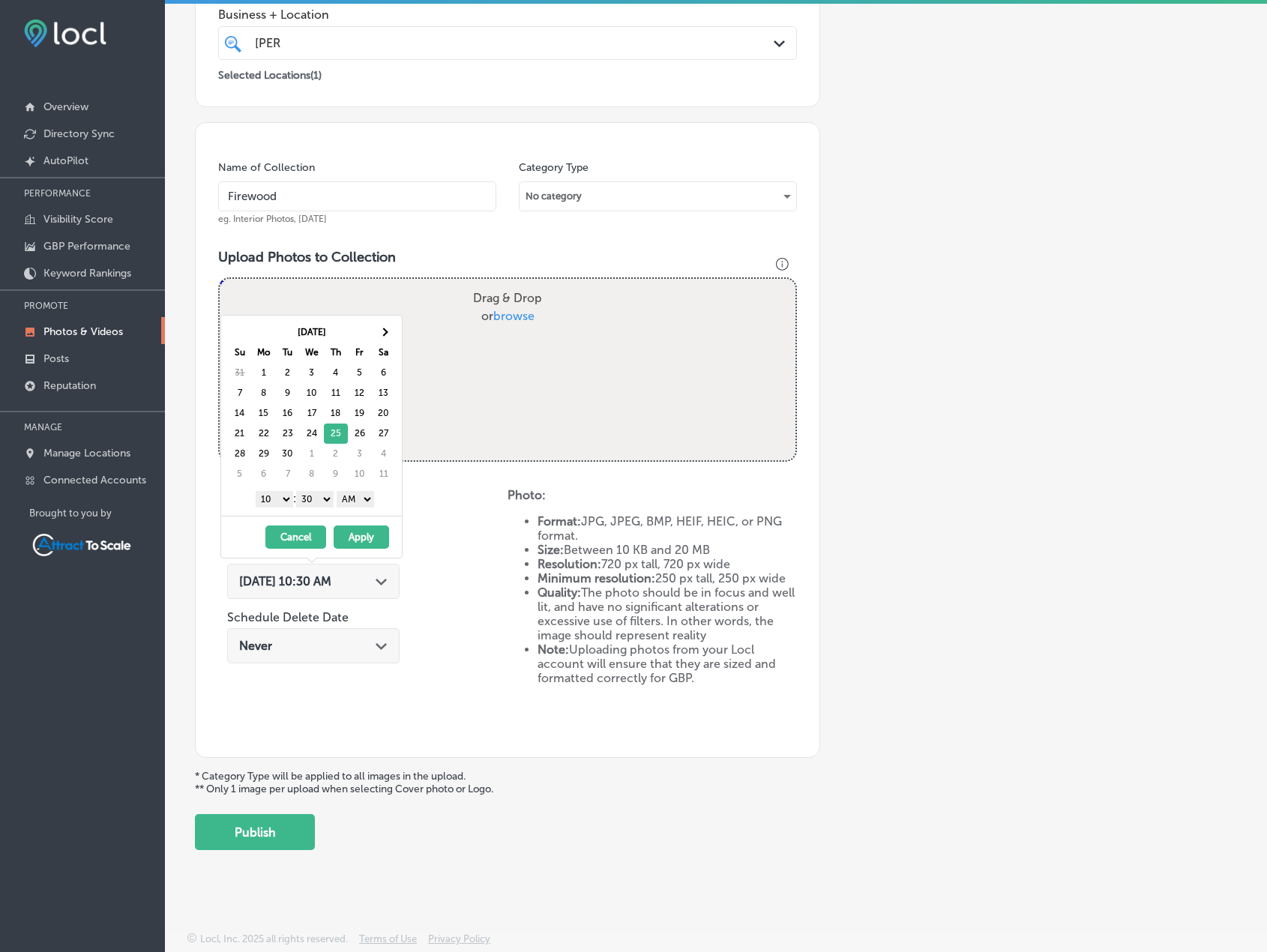
click at [370, 532] on button "Apply" at bounding box center [361, 537] width 55 height 23
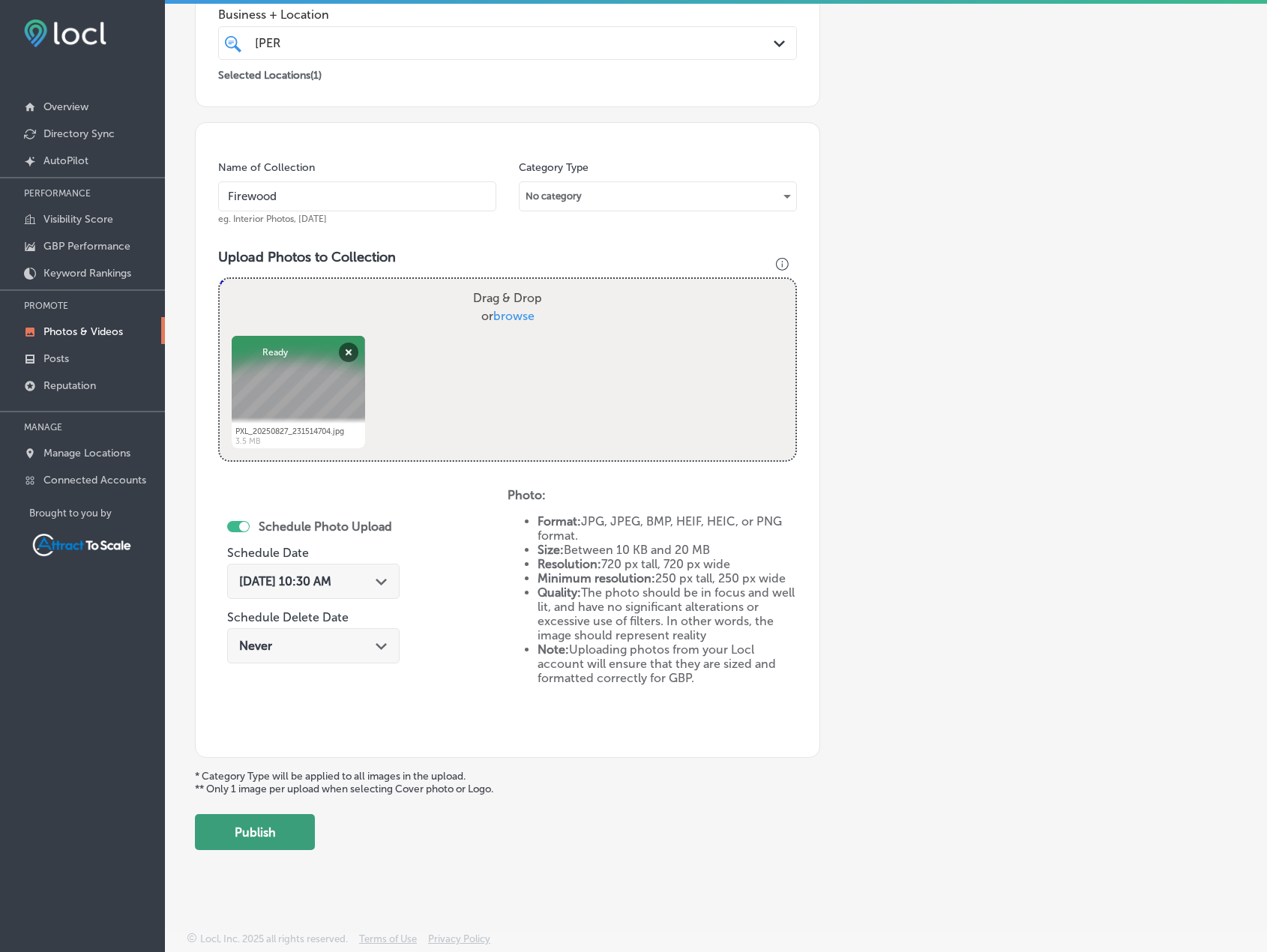
click at [265, 841] on button "Publish" at bounding box center [255, 831] width 120 height 36
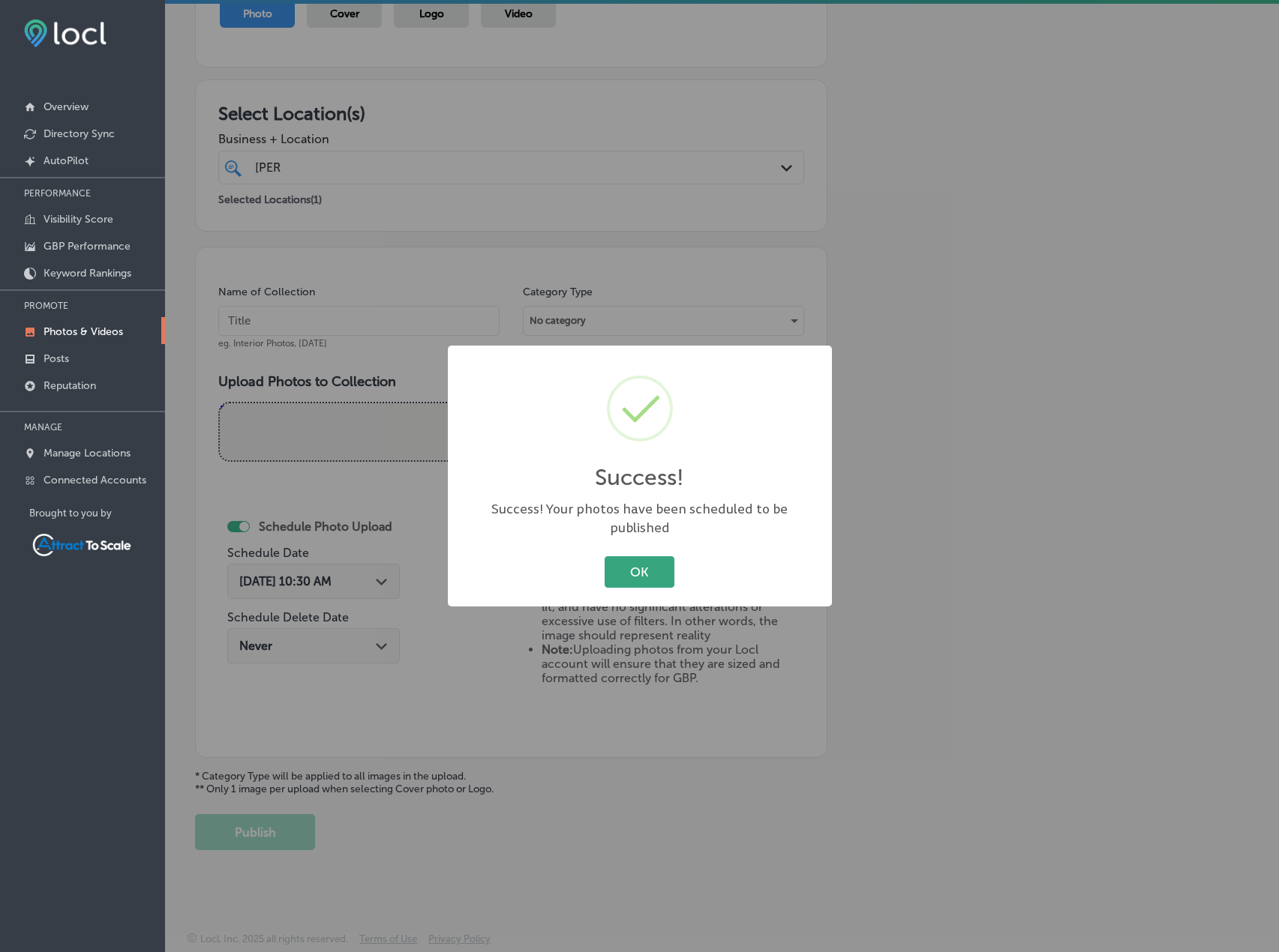
click at [623, 558] on button "OK" at bounding box center [640, 572] width 70 height 31
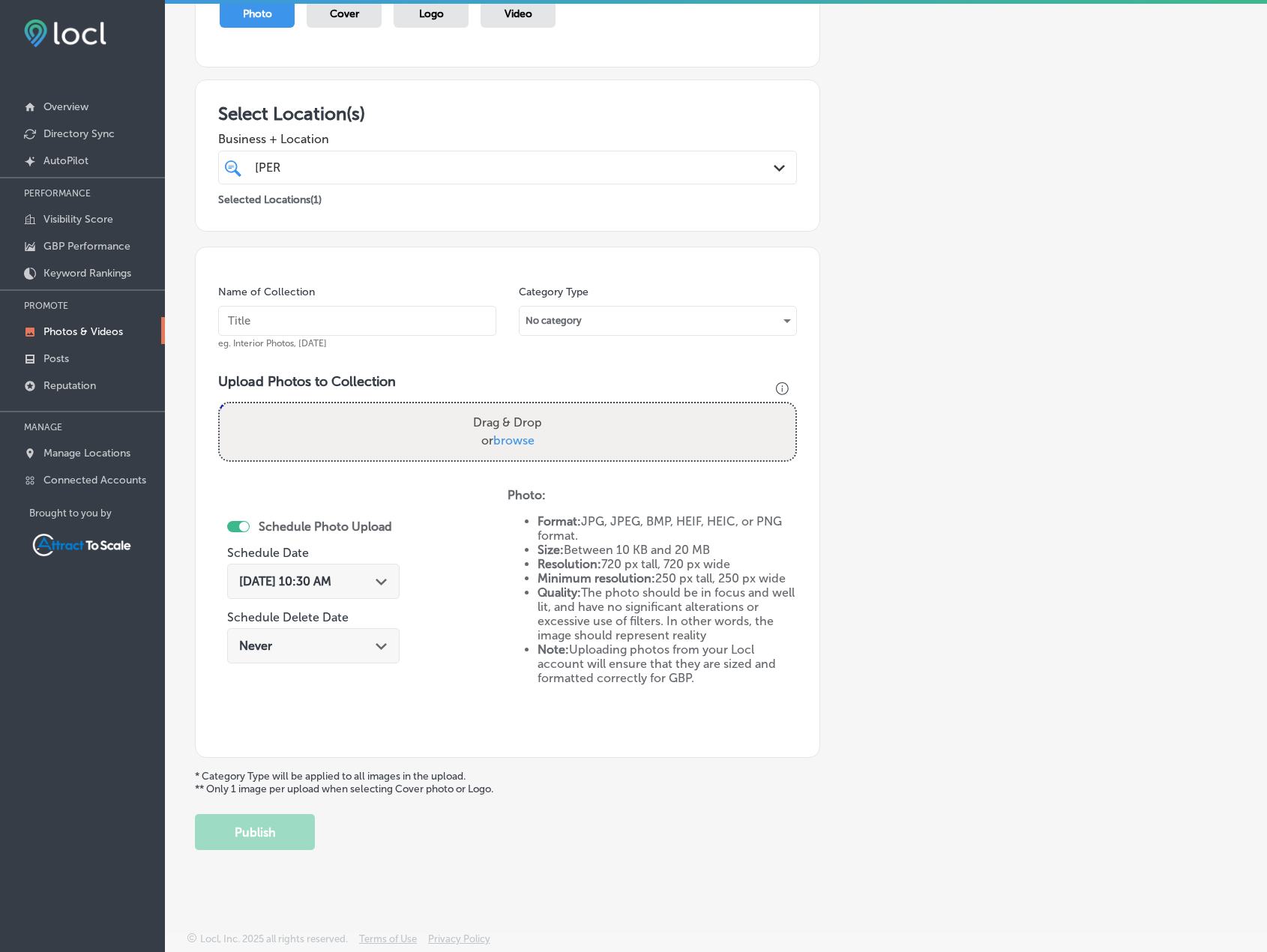
click at [327, 322] on input "text" at bounding box center [357, 321] width 278 height 30
type input "Firewood"
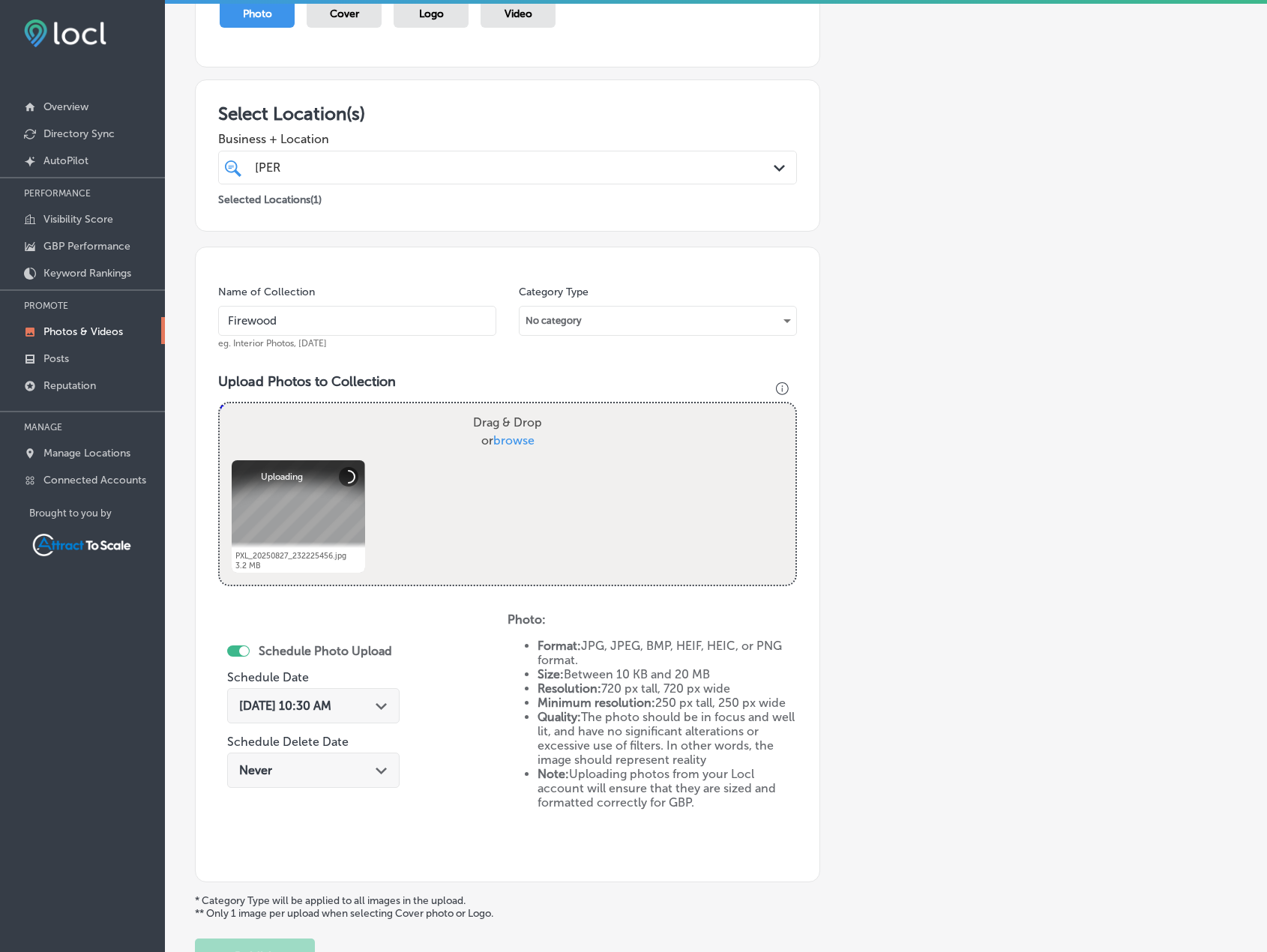
click at [331, 703] on span "[DATE] 10:30 AM" at bounding box center [286, 706] width 93 height 14
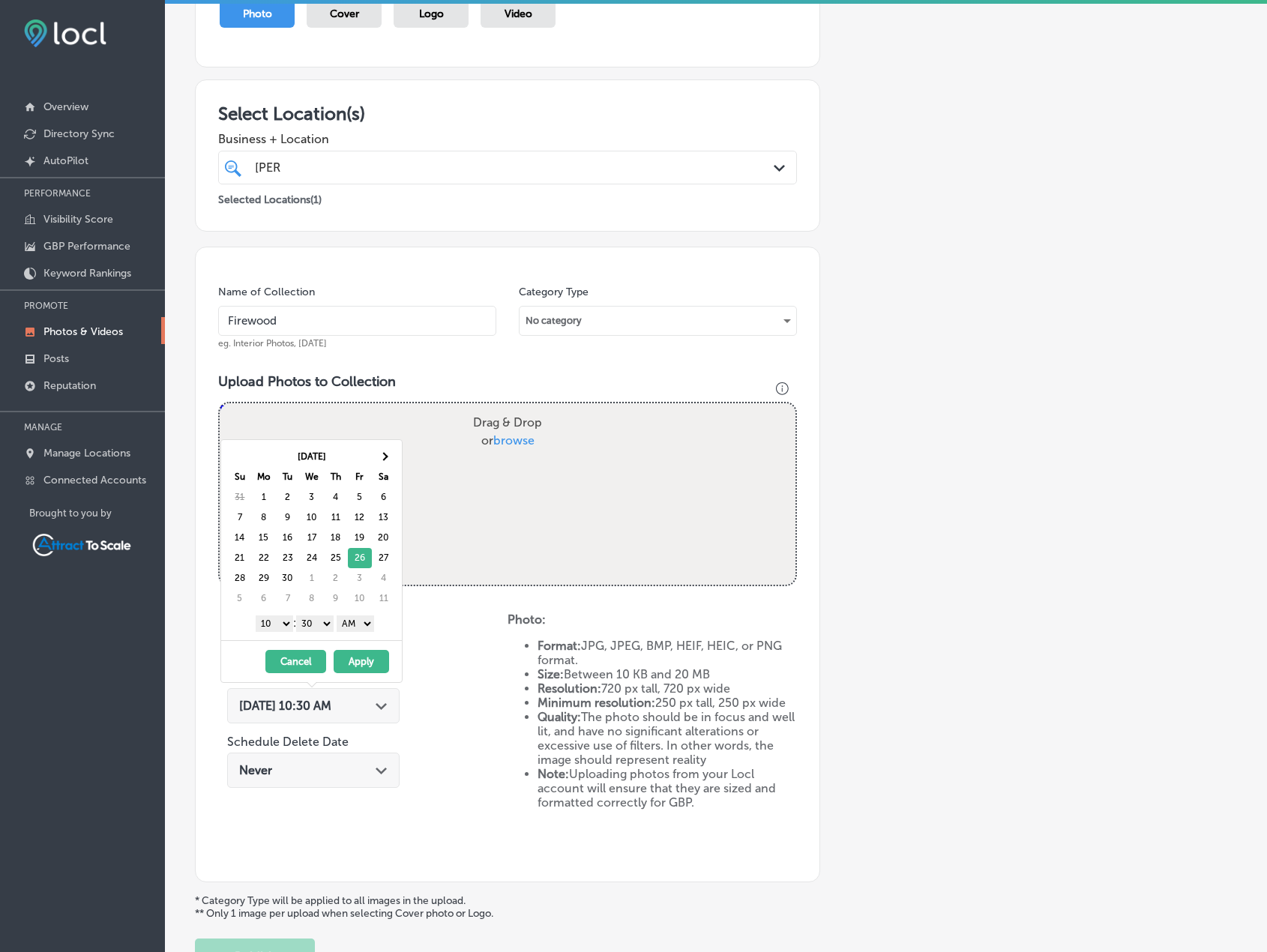
click at [373, 650] on div "[DATE] - [DATE] Cancel Apply" at bounding box center [311, 660] width 181 height 42
click at [373, 659] on button "Apply" at bounding box center [361, 661] width 55 height 23
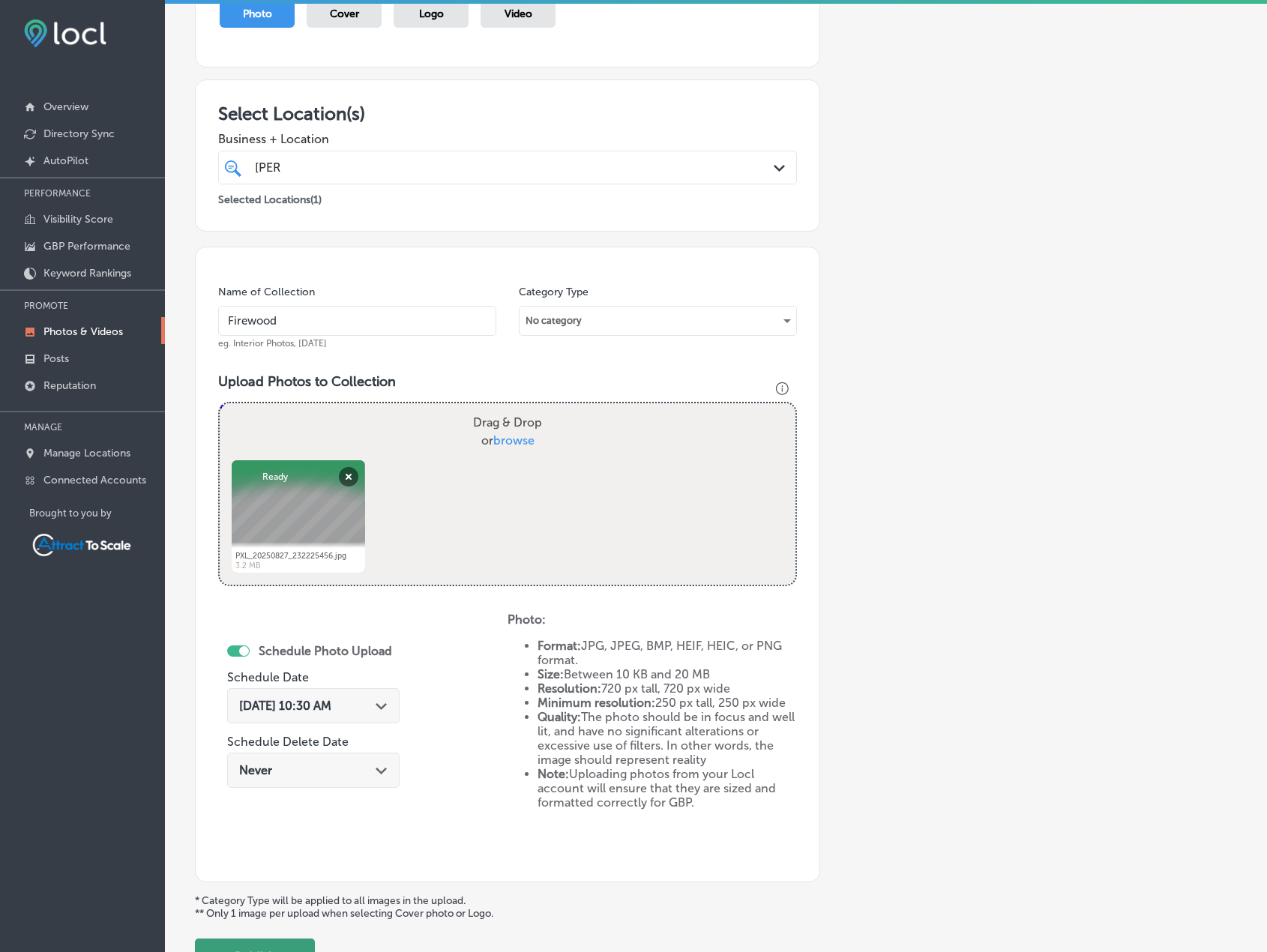
click at [256, 942] on button "Publish" at bounding box center [255, 956] width 120 height 36
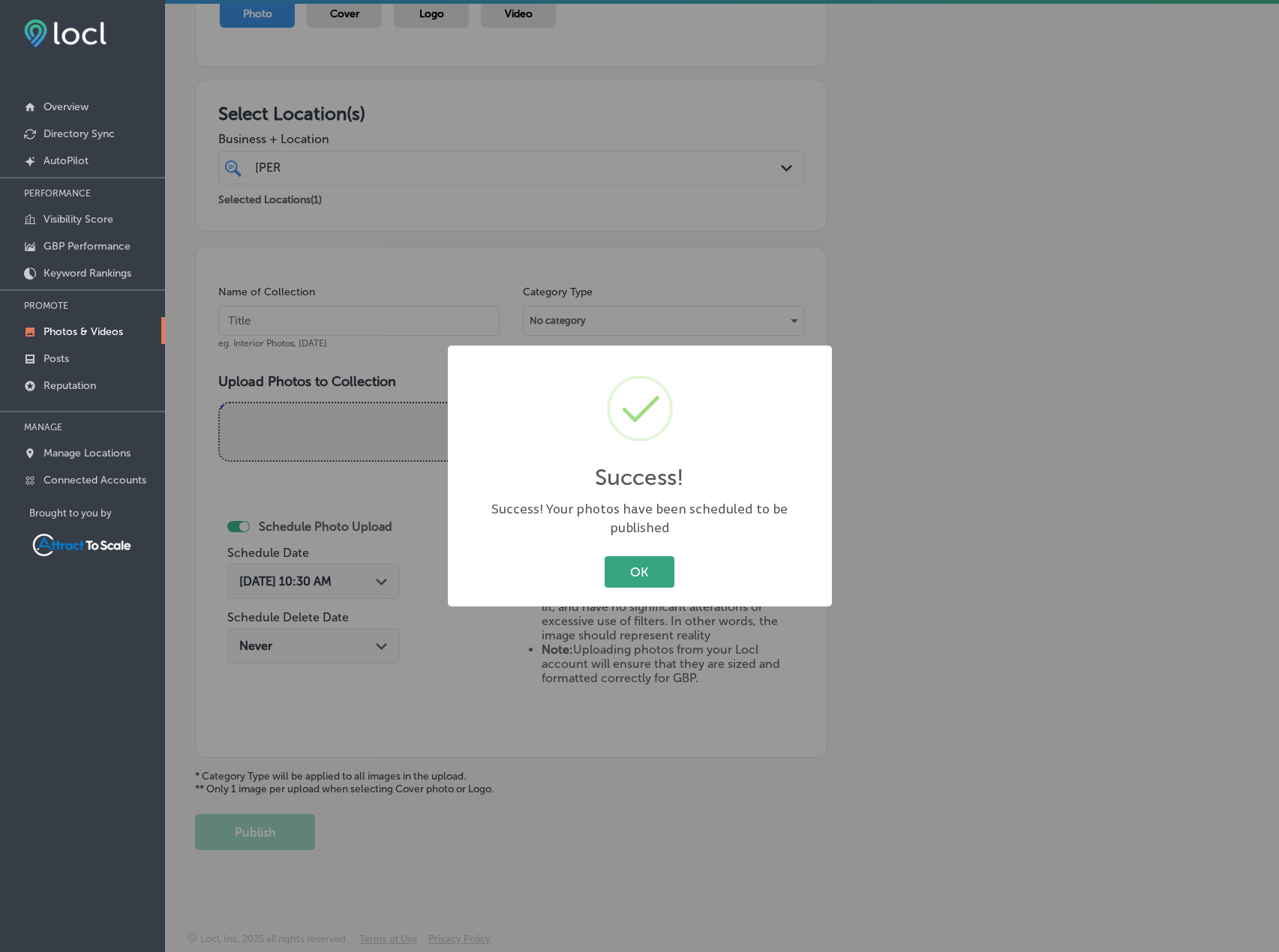
click at [640, 572] on button "OK" at bounding box center [640, 572] width 70 height 31
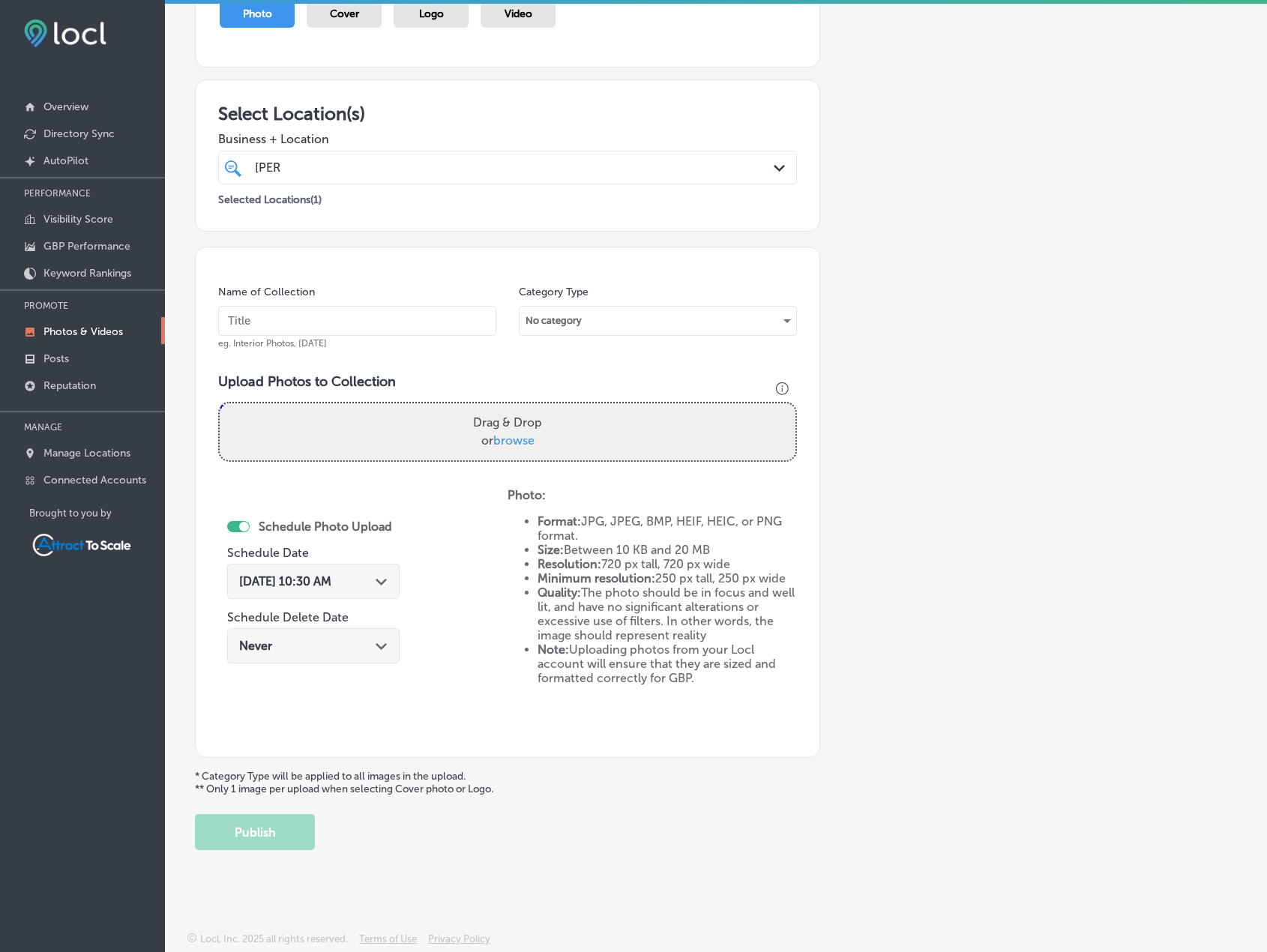
click at [344, 317] on input "text" at bounding box center [357, 321] width 278 height 30
type input "Firewood"
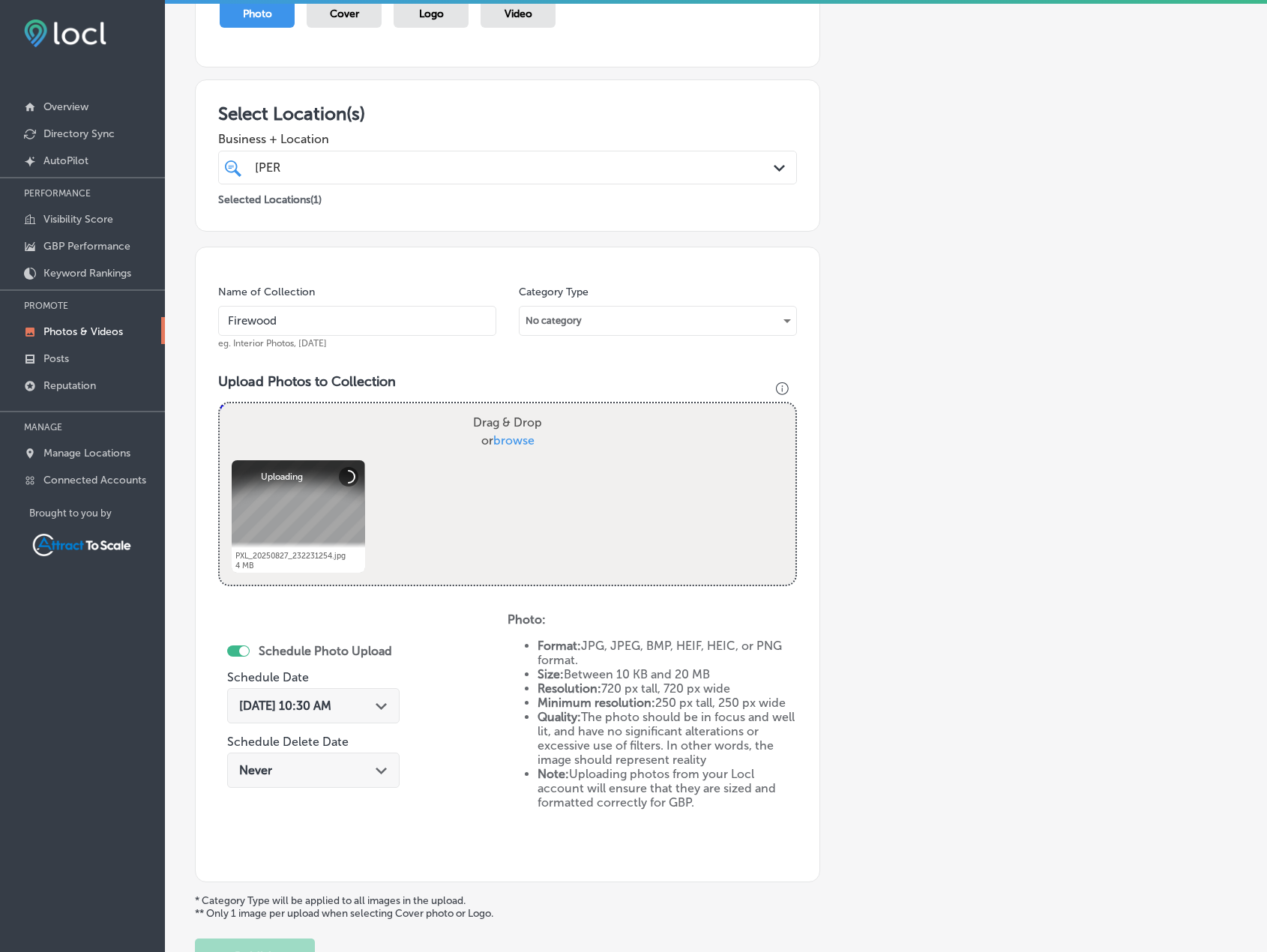
click at [317, 703] on span "[DATE] 10:30 AM" at bounding box center [286, 706] width 93 height 14
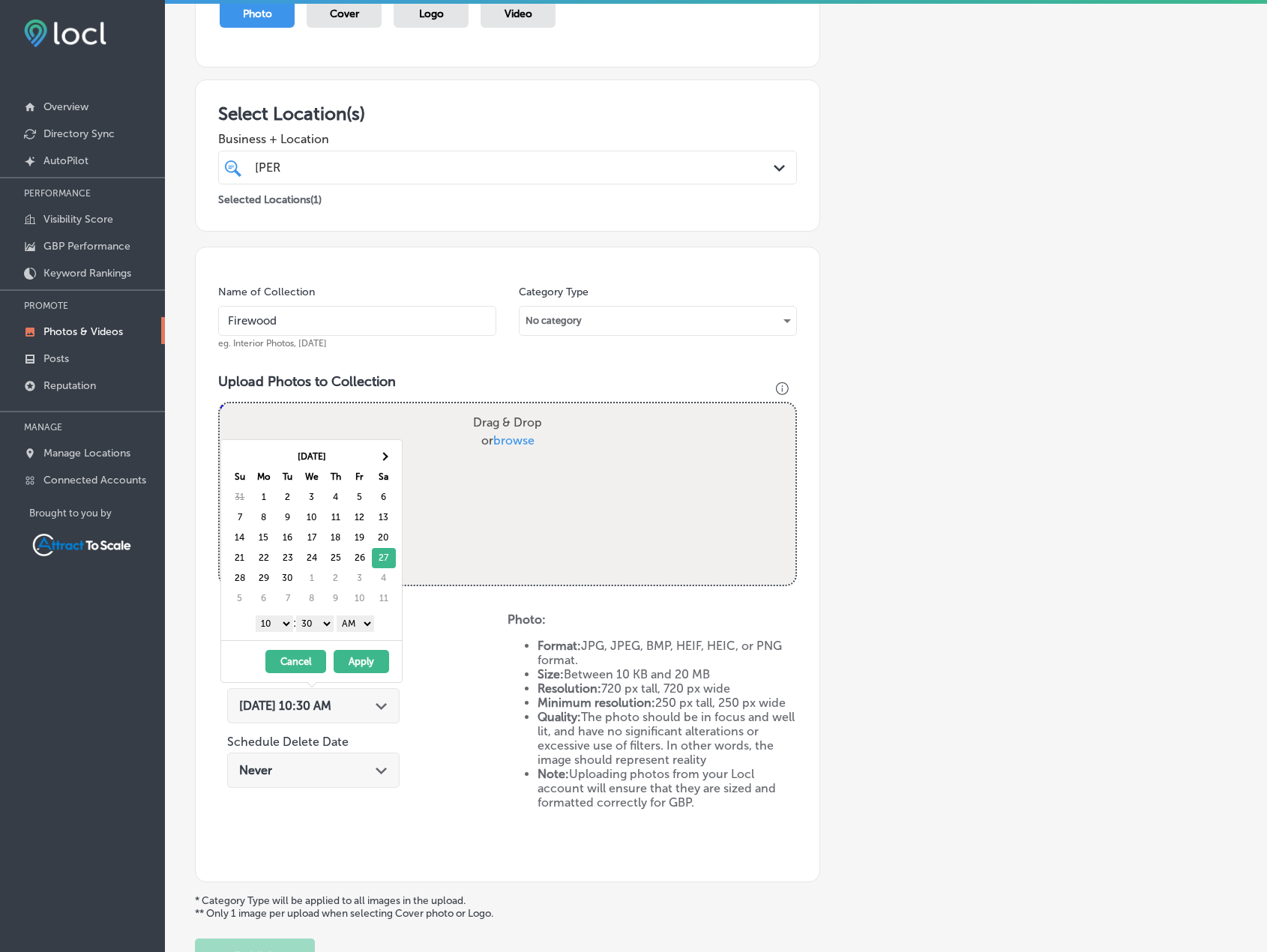
click at [375, 662] on button "Apply" at bounding box center [361, 661] width 55 height 23
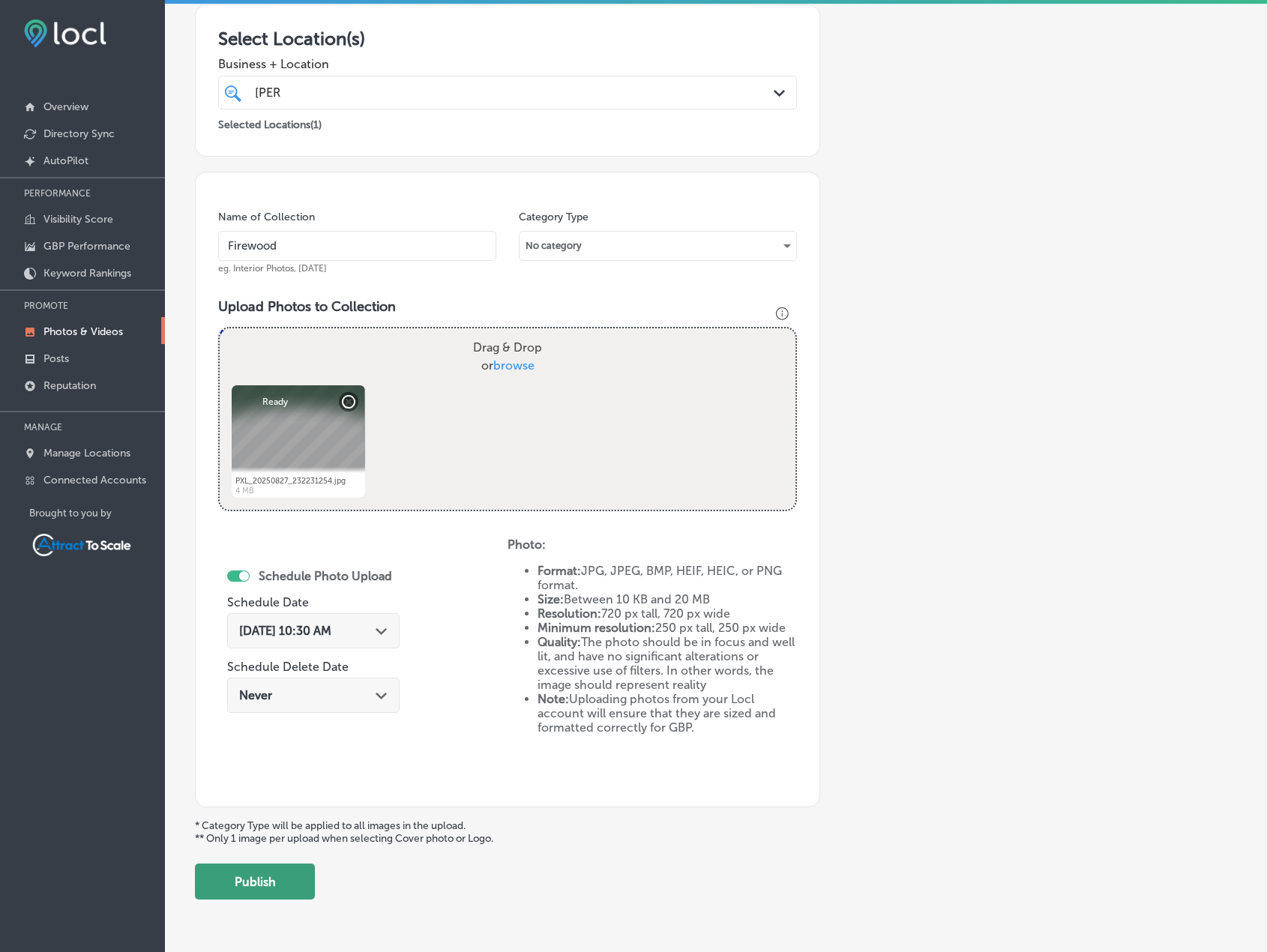
click at [296, 878] on button "Publish" at bounding box center [255, 882] width 120 height 36
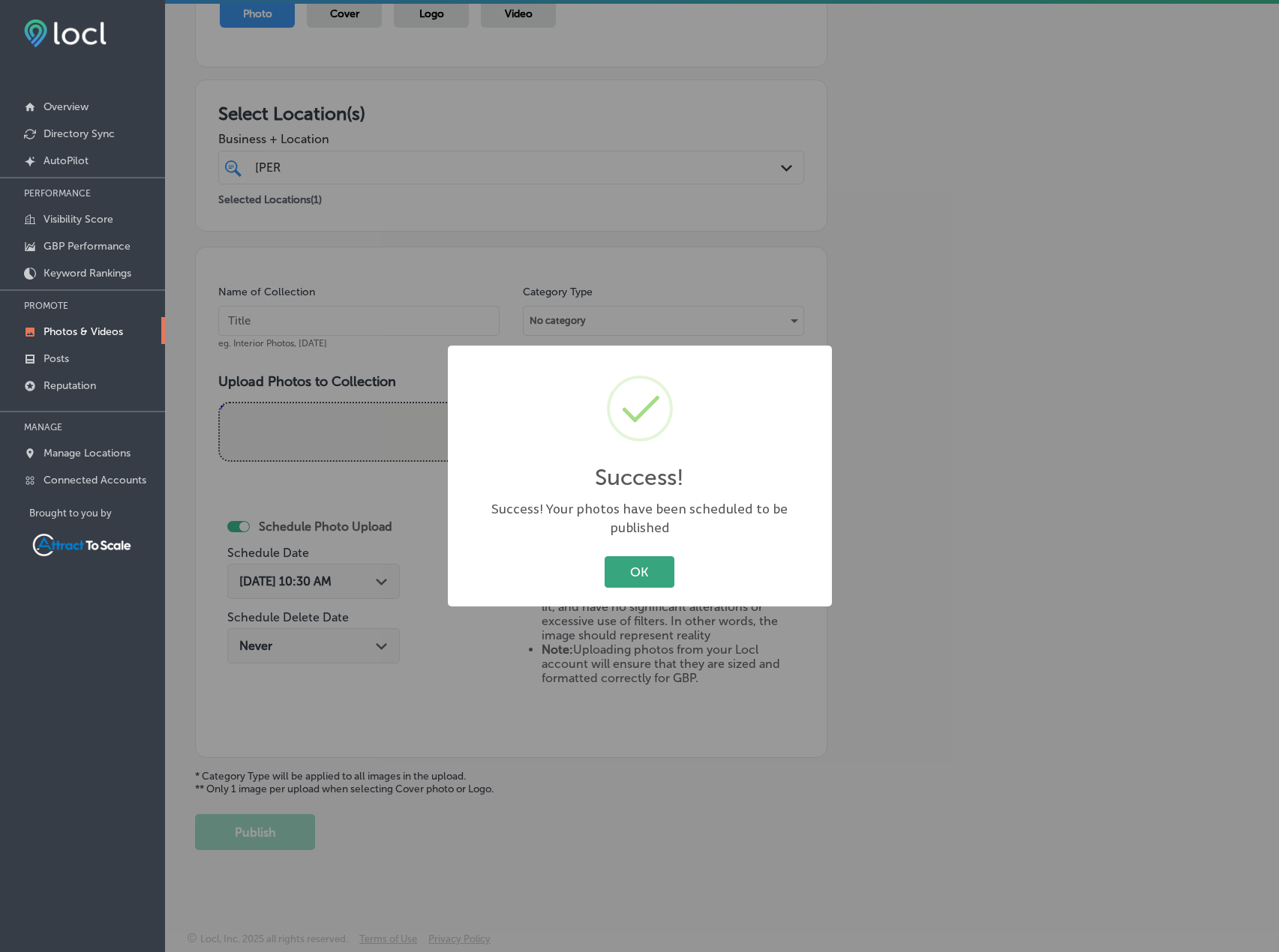
click at [639, 571] on button "OK" at bounding box center [640, 572] width 70 height 31
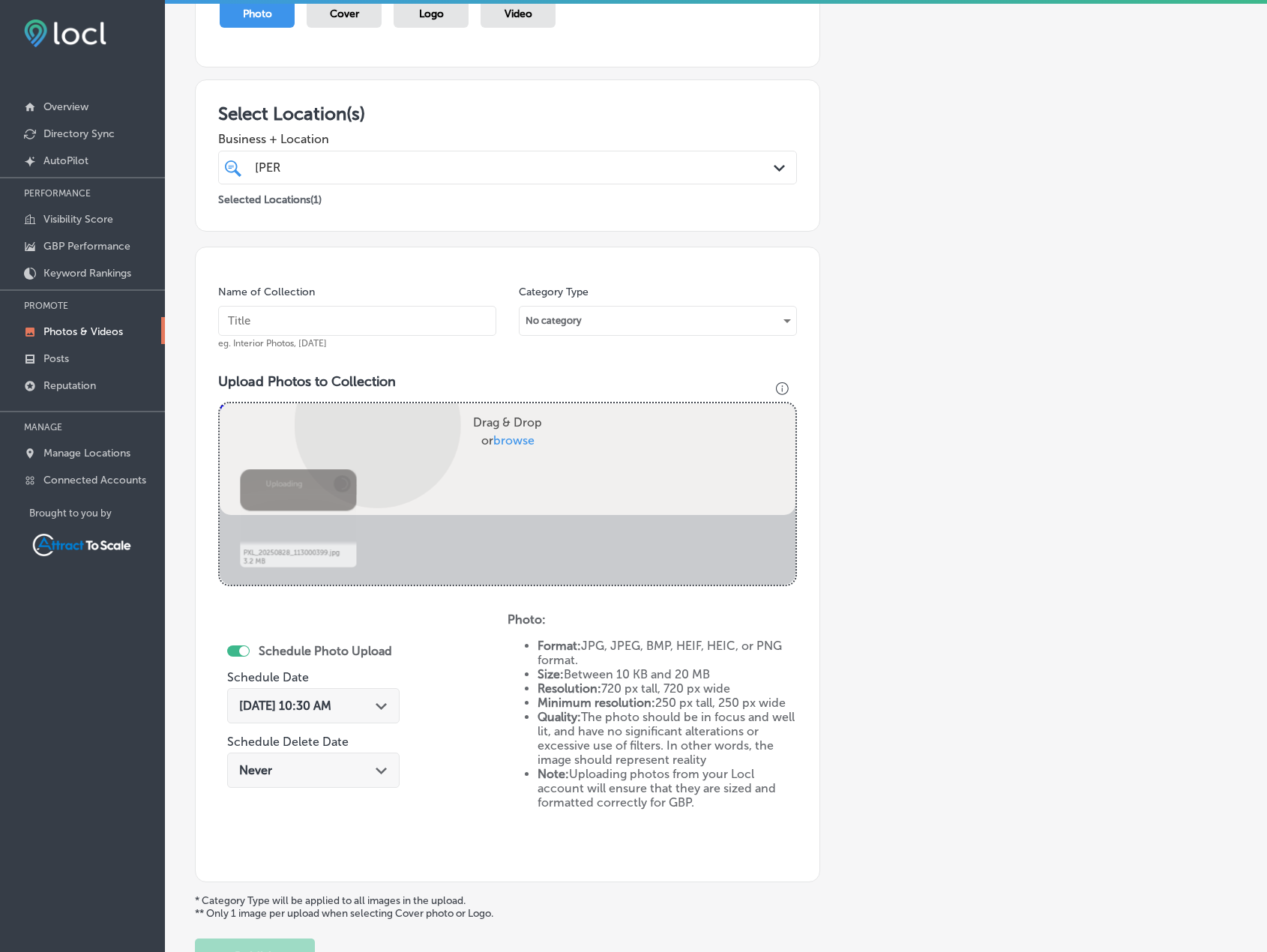
scroll to position [260, 0]
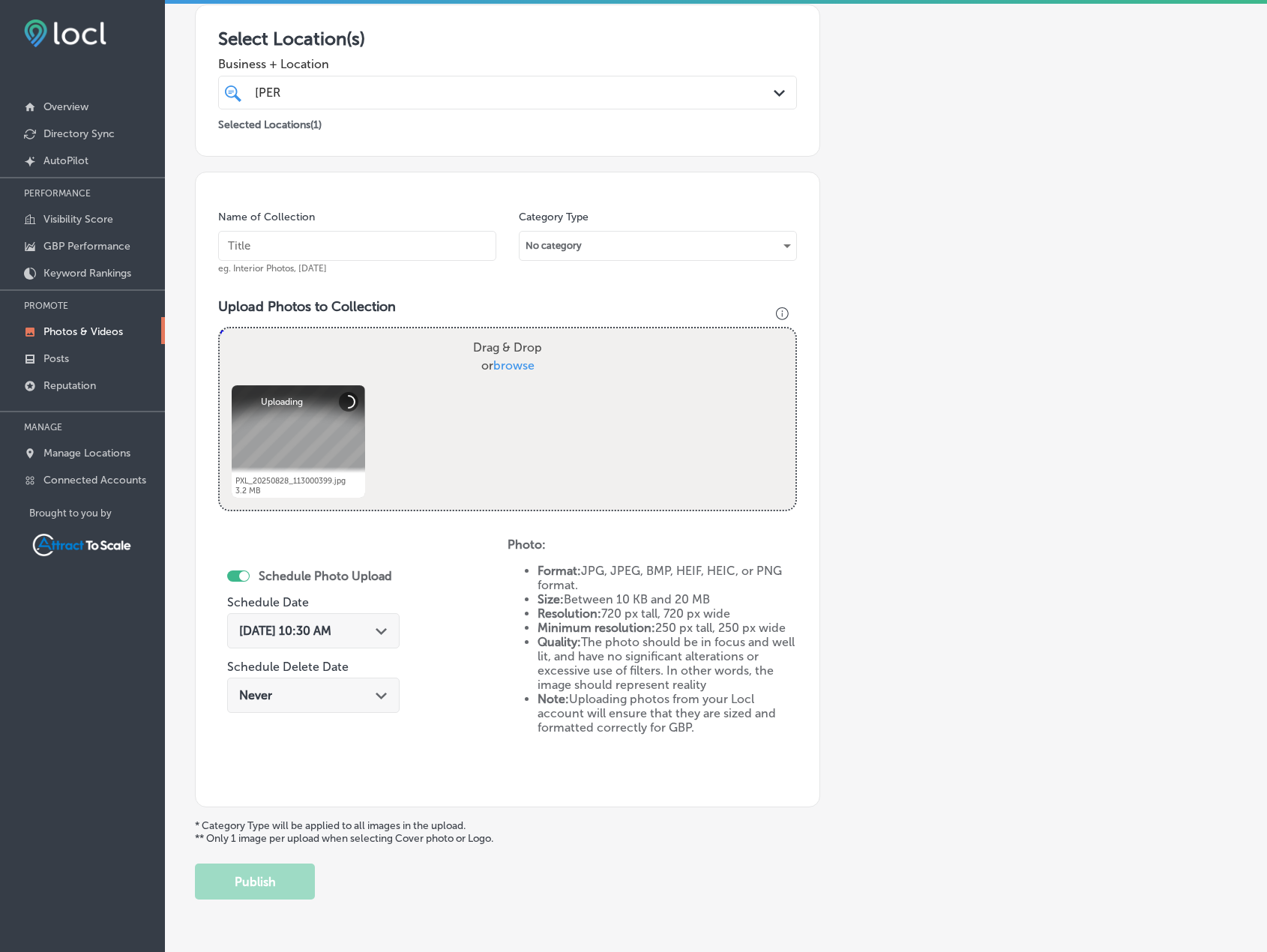
click at [334, 238] on input "text" at bounding box center [357, 245] width 278 height 30
type input "Firewood"
click at [376, 632] on icon "Path Created with Sketch." at bounding box center [381, 631] width 12 height 7
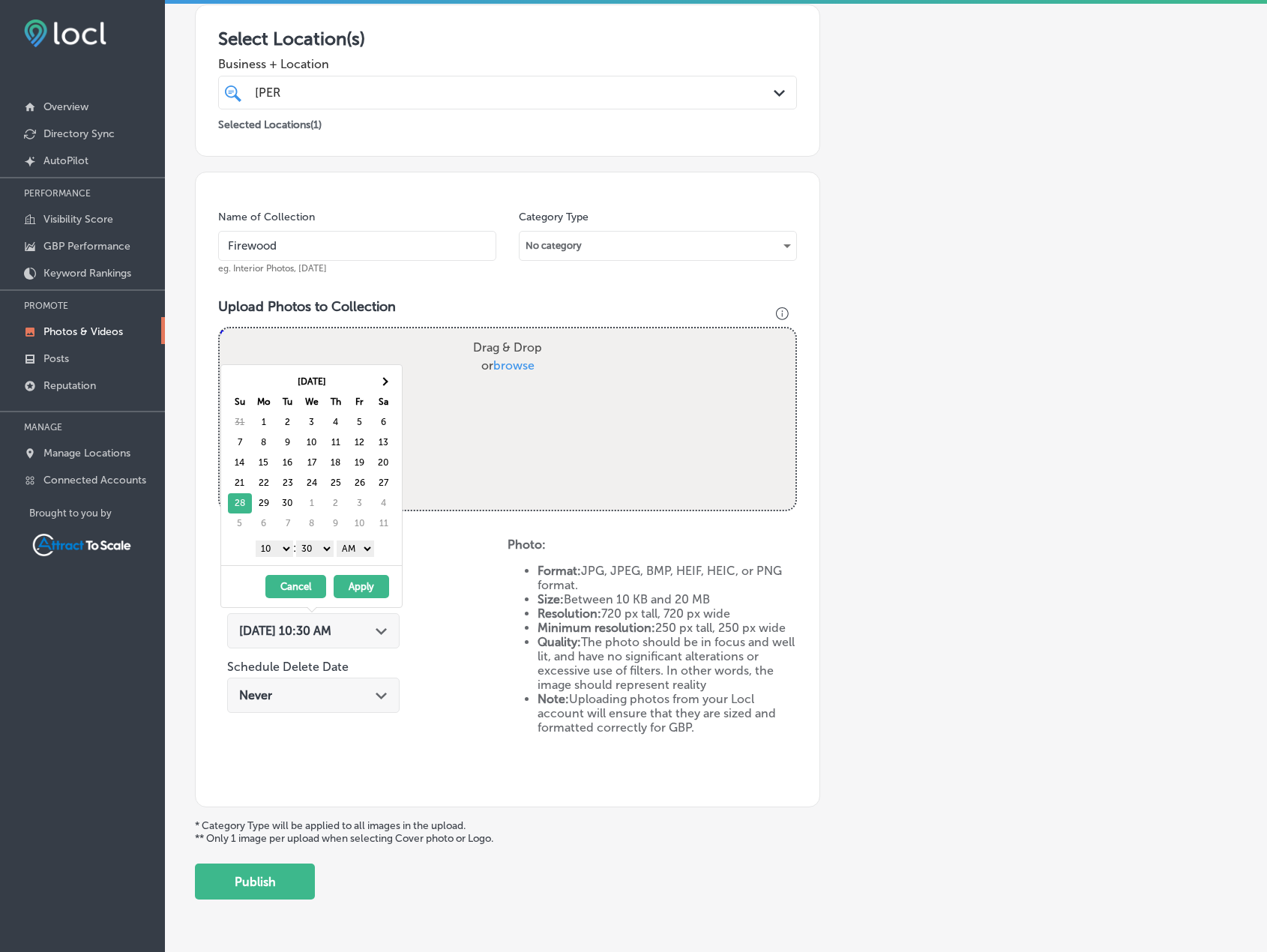
click at [368, 594] on button "Apply" at bounding box center [361, 587] width 55 height 23
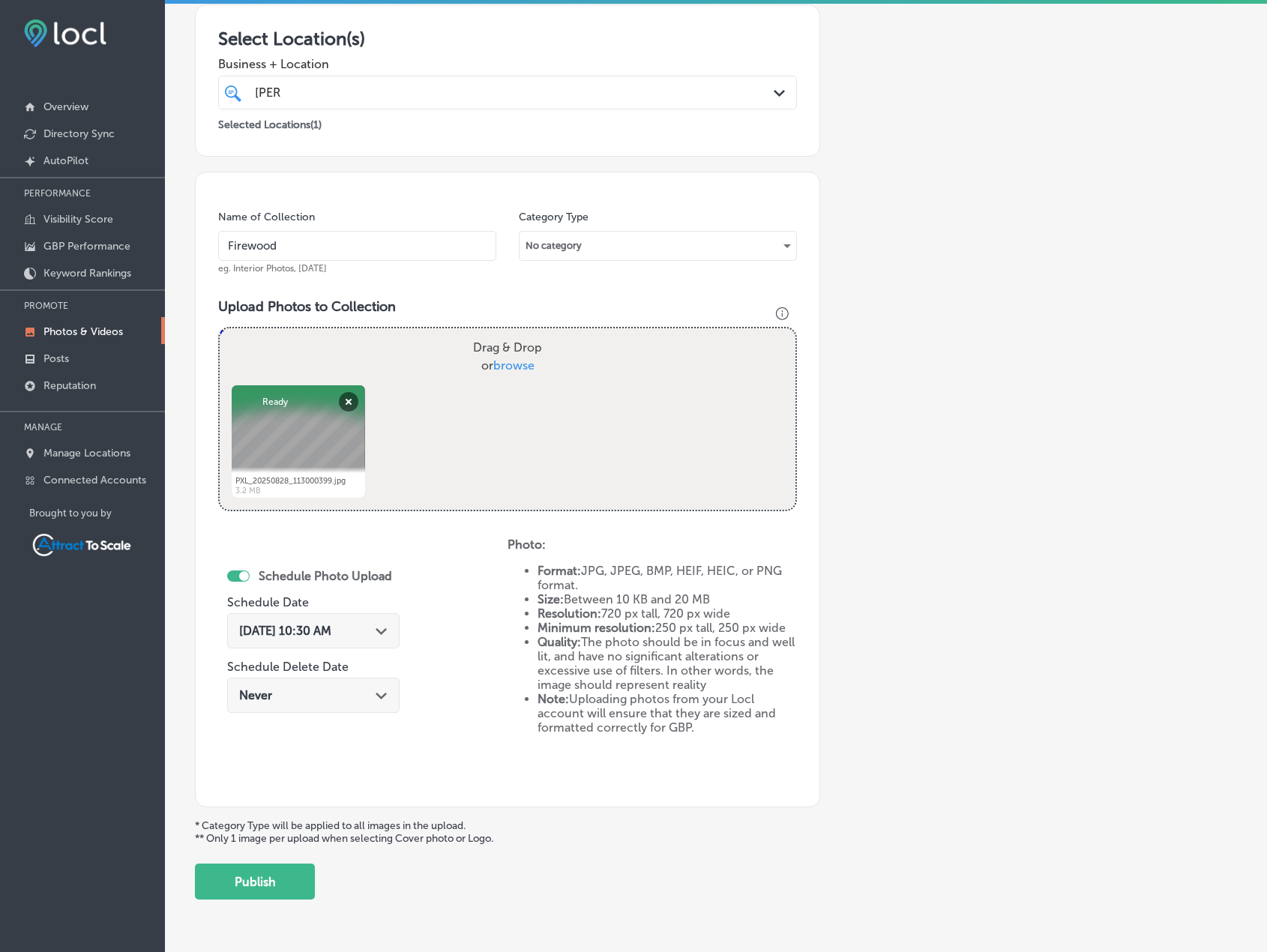
drag, startPoint x: 278, startPoint y: 884, endPoint x: 290, endPoint y: 882, distance: 12.2
click at [279, 884] on button "Publish" at bounding box center [255, 882] width 120 height 36
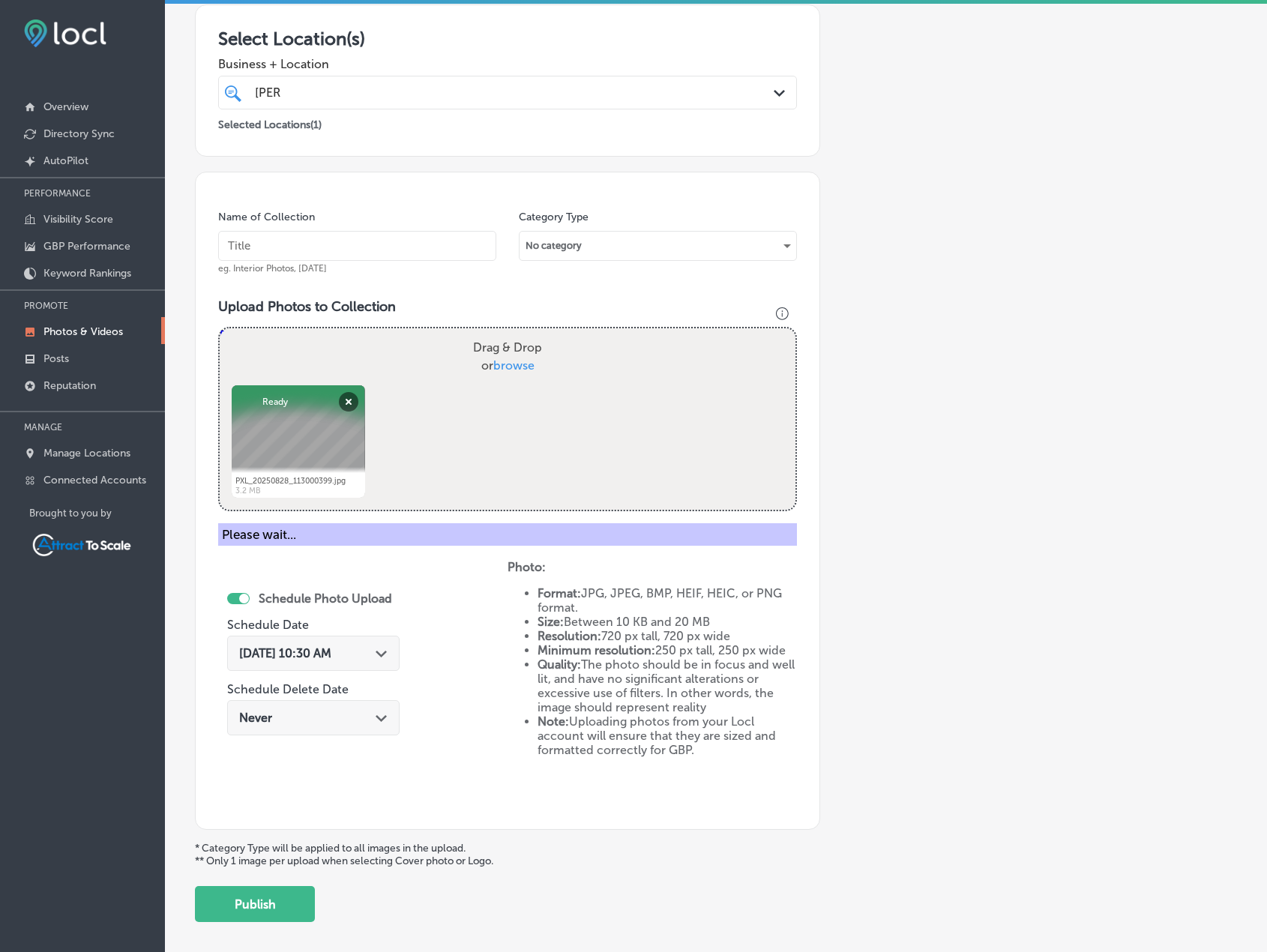
scroll to position [184, 0]
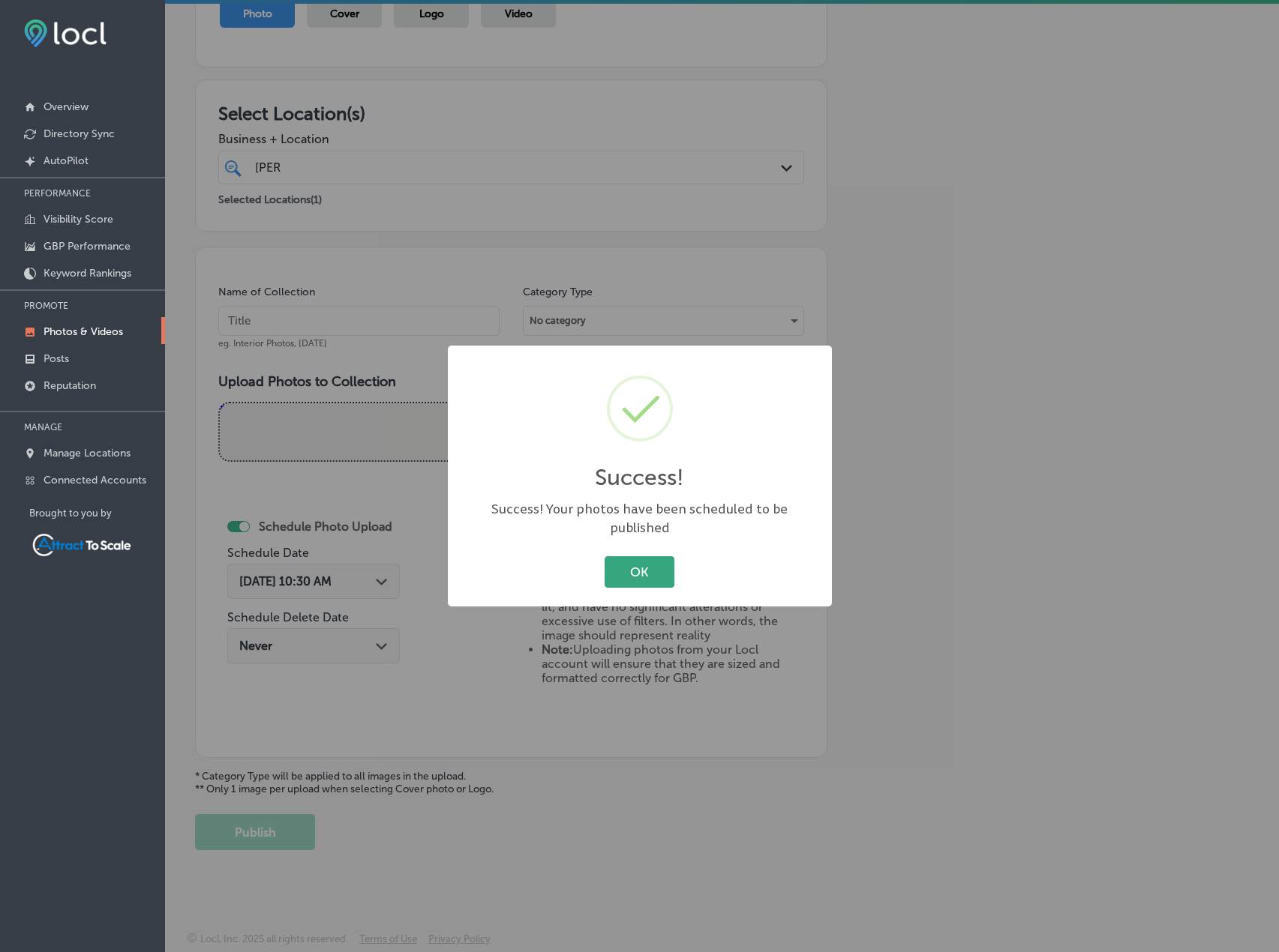
click at [643, 566] on button "OK" at bounding box center [640, 572] width 70 height 31
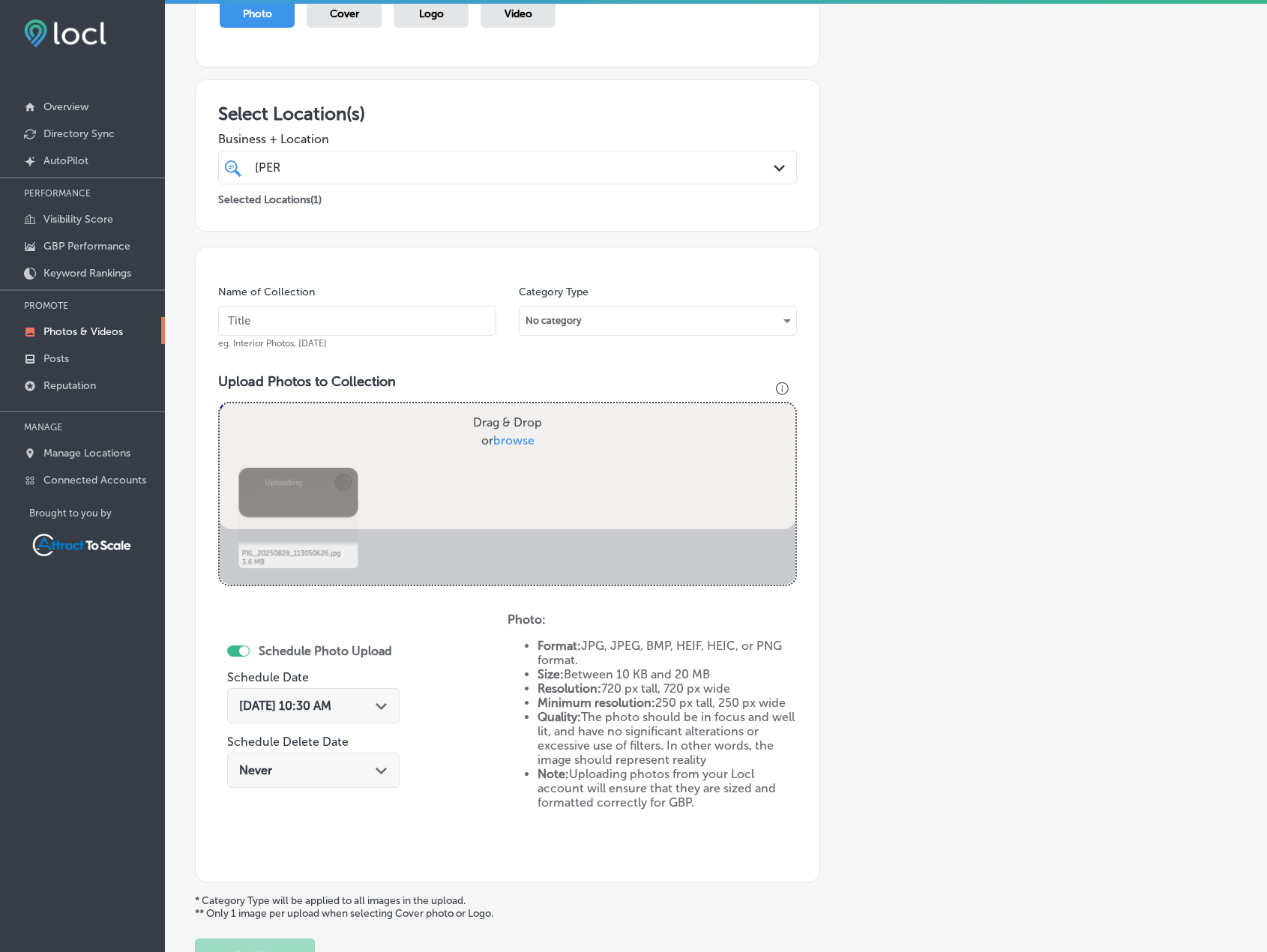
scroll to position [260, 0]
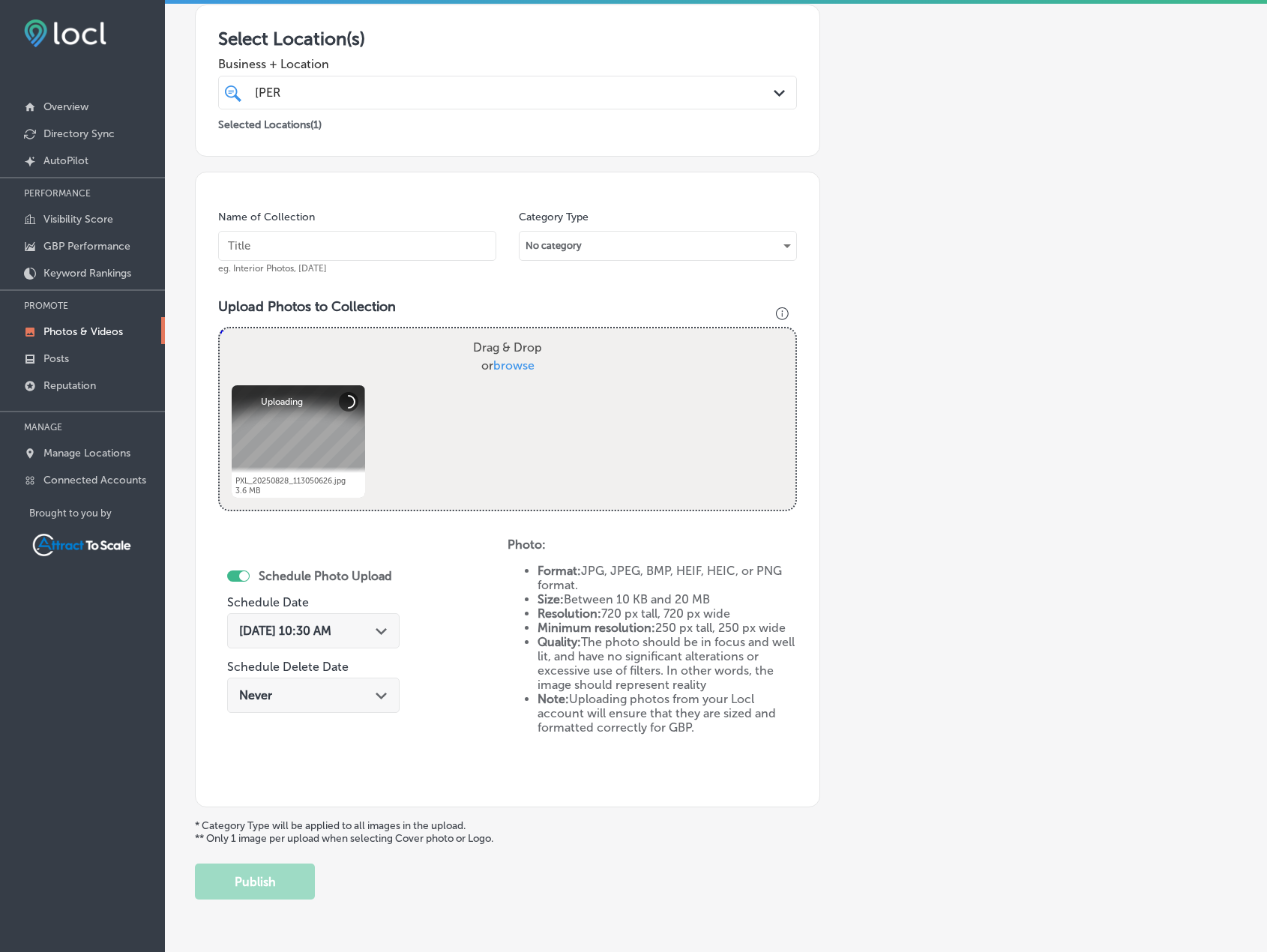
click at [375, 240] on input "text" at bounding box center [357, 245] width 278 height 30
type input "Firewood"
click at [325, 630] on span "[DATE] 10:30 AM" at bounding box center [286, 630] width 93 height 14
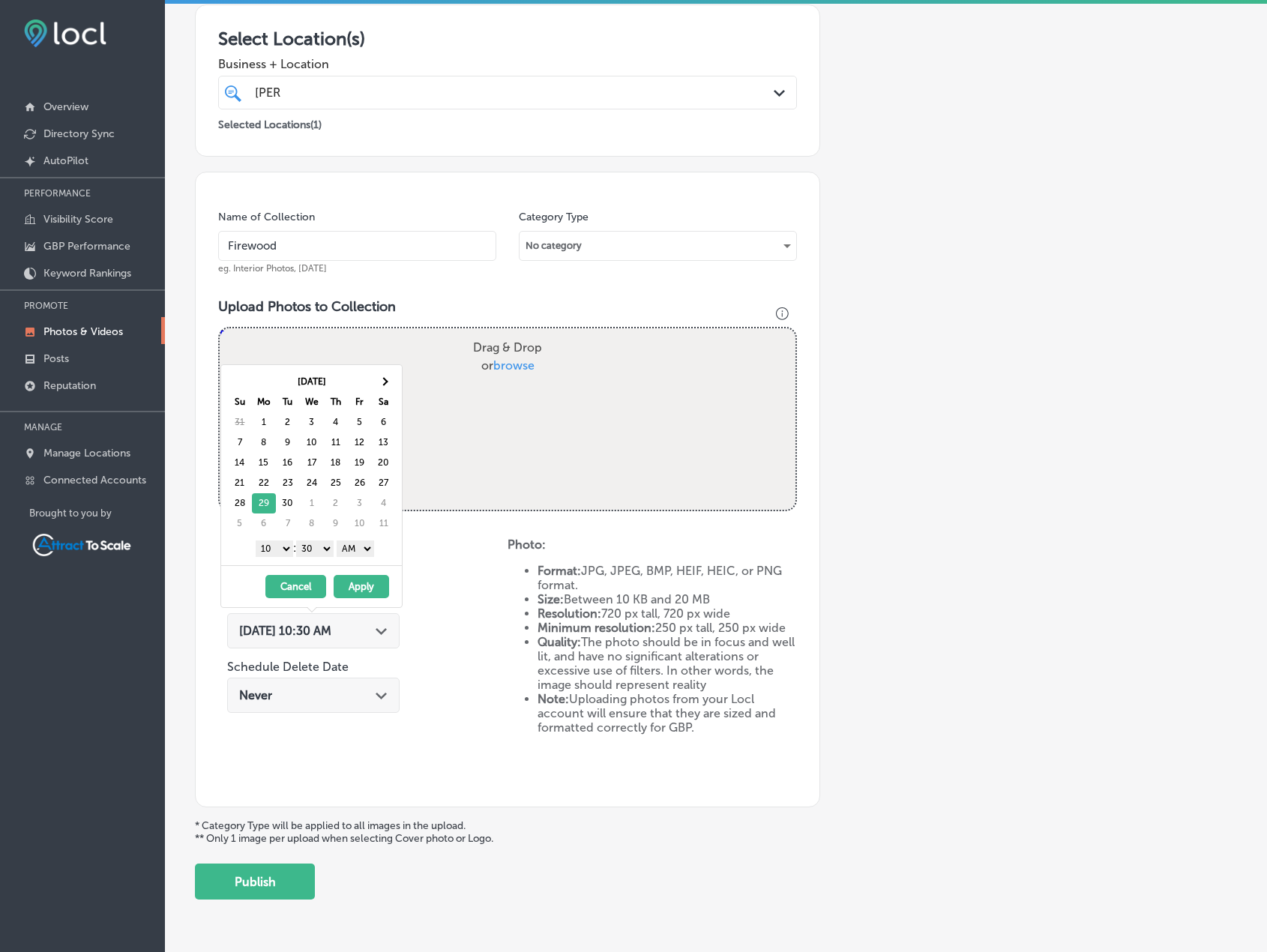
click at [372, 586] on button "Apply" at bounding box center [361, 587] width 55 height 23
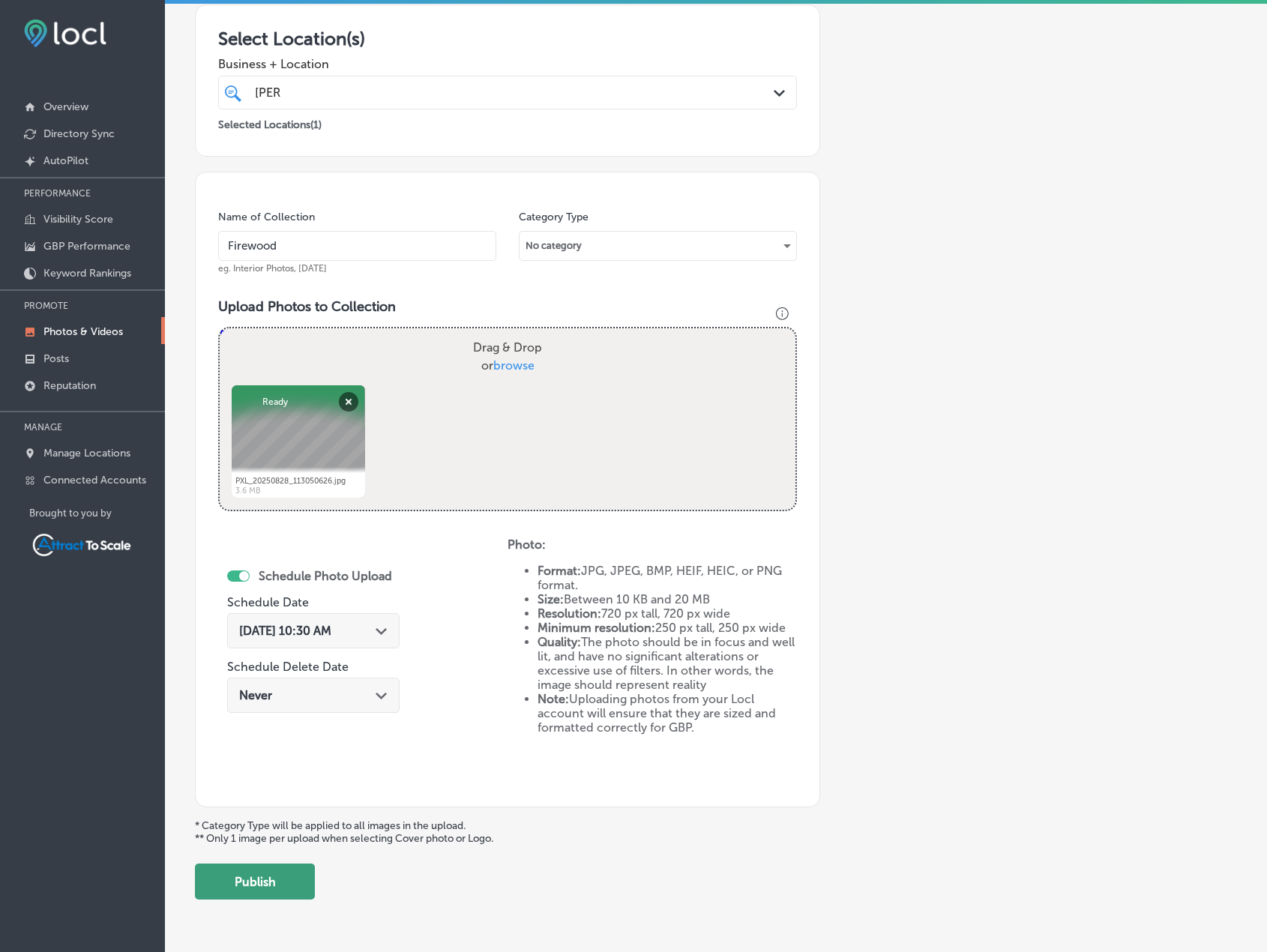
click at [291, 888] on button "Publish" at bounding box center [255, 882] width 120 height 36
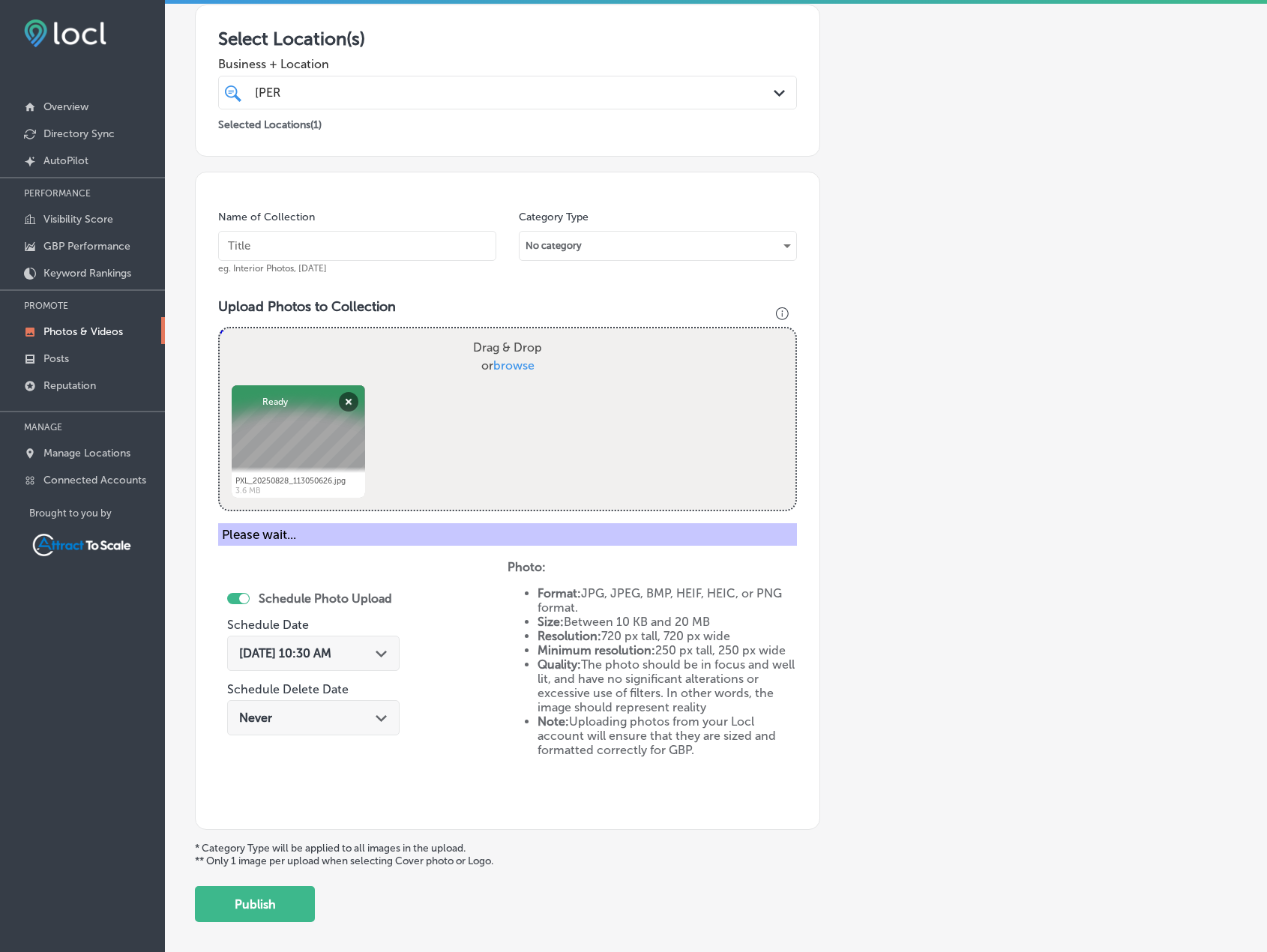
scroll to position [184, 0]
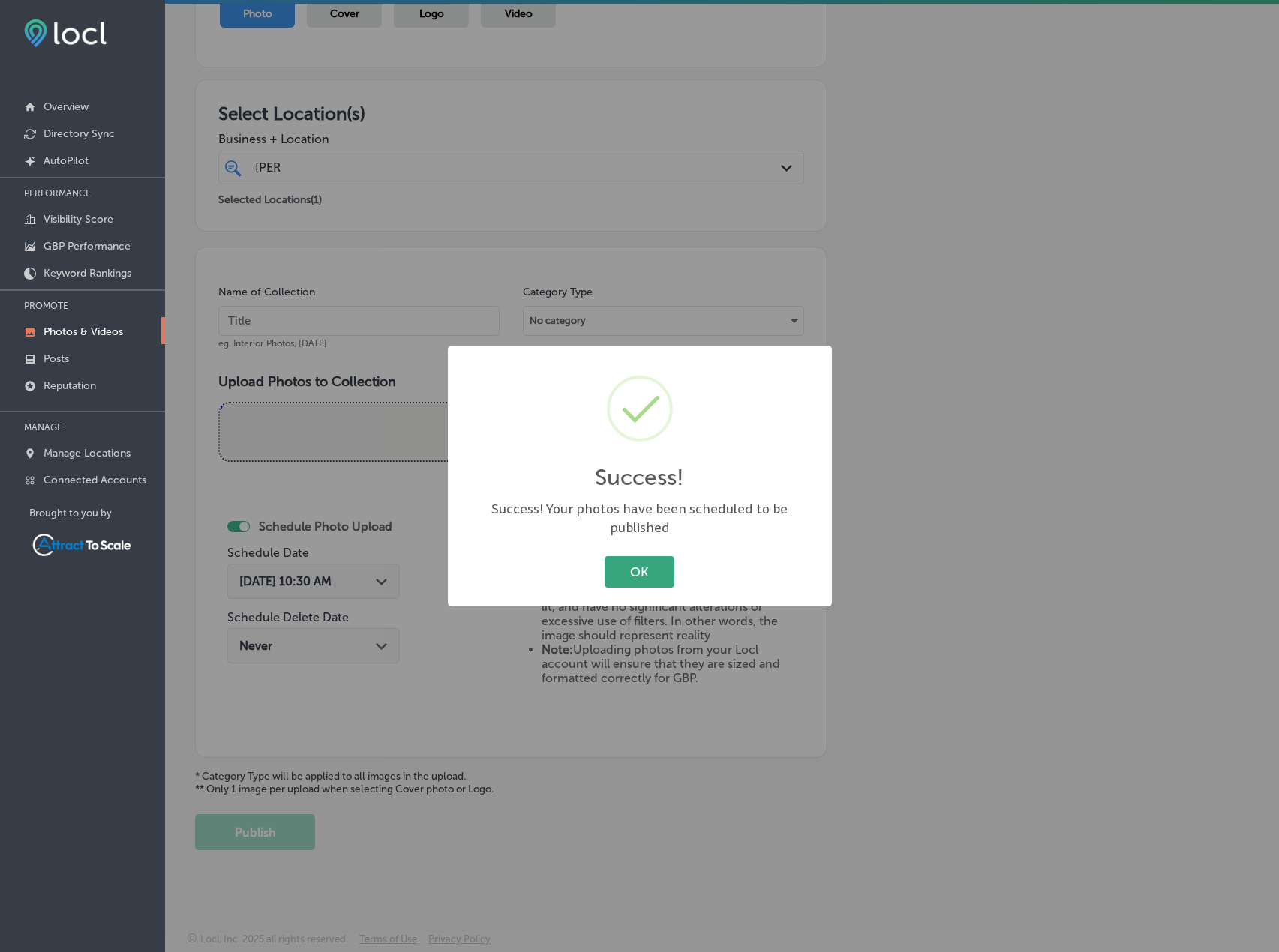
click at [667, 557] on button "OK" at bounding box center [640, 572] width 70 height 31
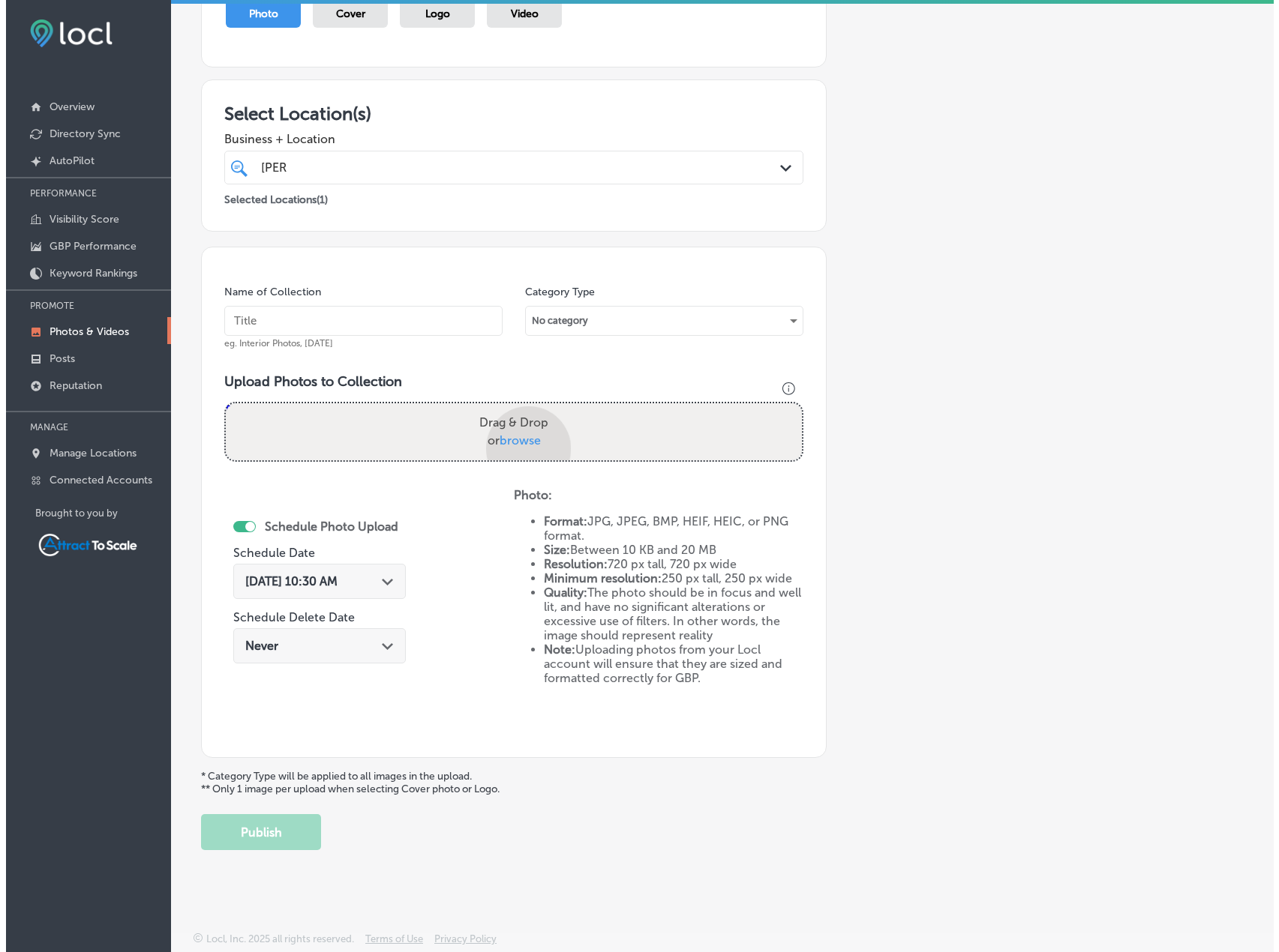
scroll to position [260, 0]
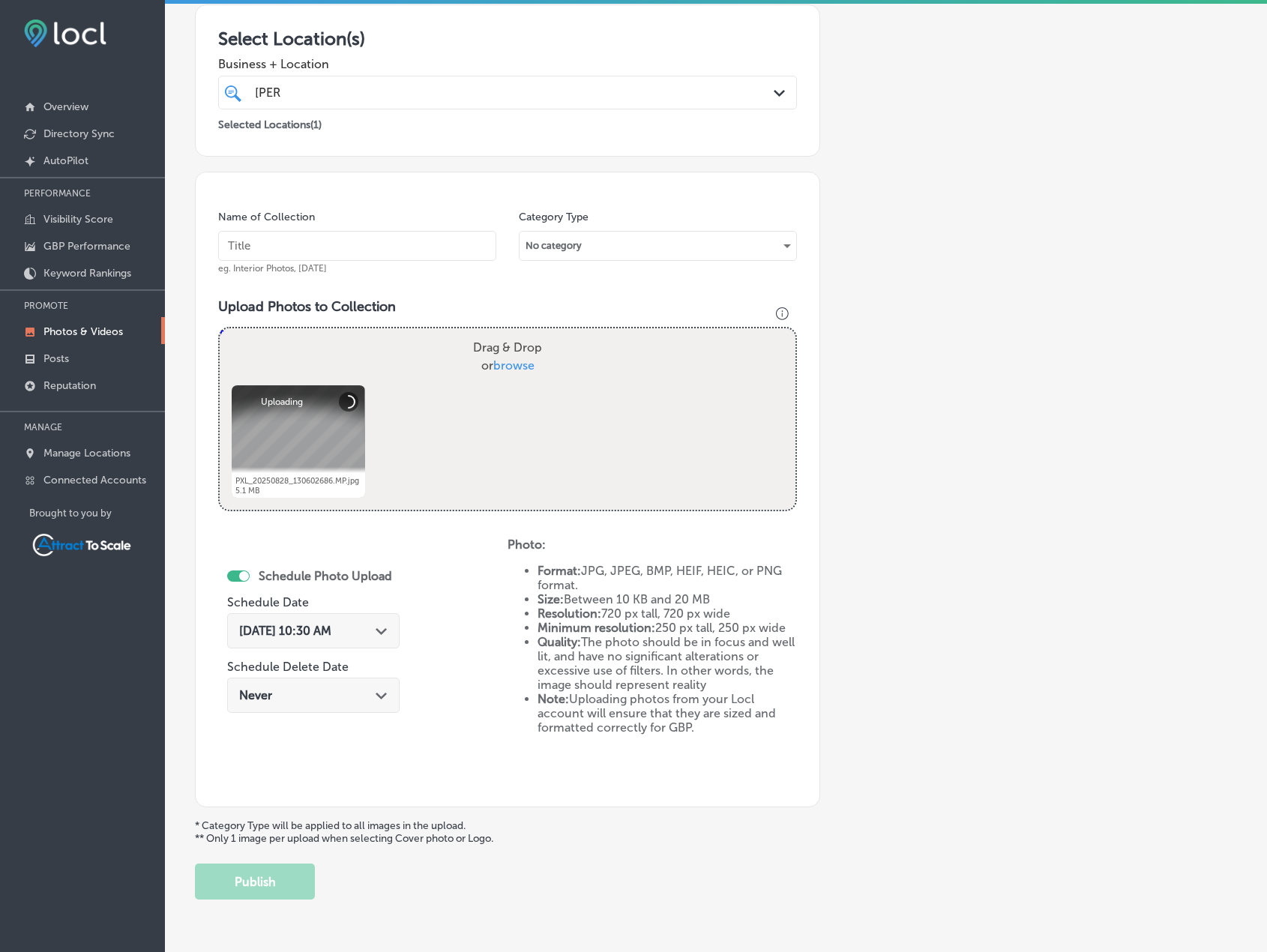
click at [345, 232] on input "text" at bounding box center [357, 245] width 278 height 30
type input "Firewood"
drag, startPoint x: 352, startPoint y: 614, endPoint x: 360, endPoint y: 633, distance: 20.6
click at [352, 615] on div "[DATE] 10:30 AM Path Created with Sketch." at bounding box center [313, 630] width 173 height 35
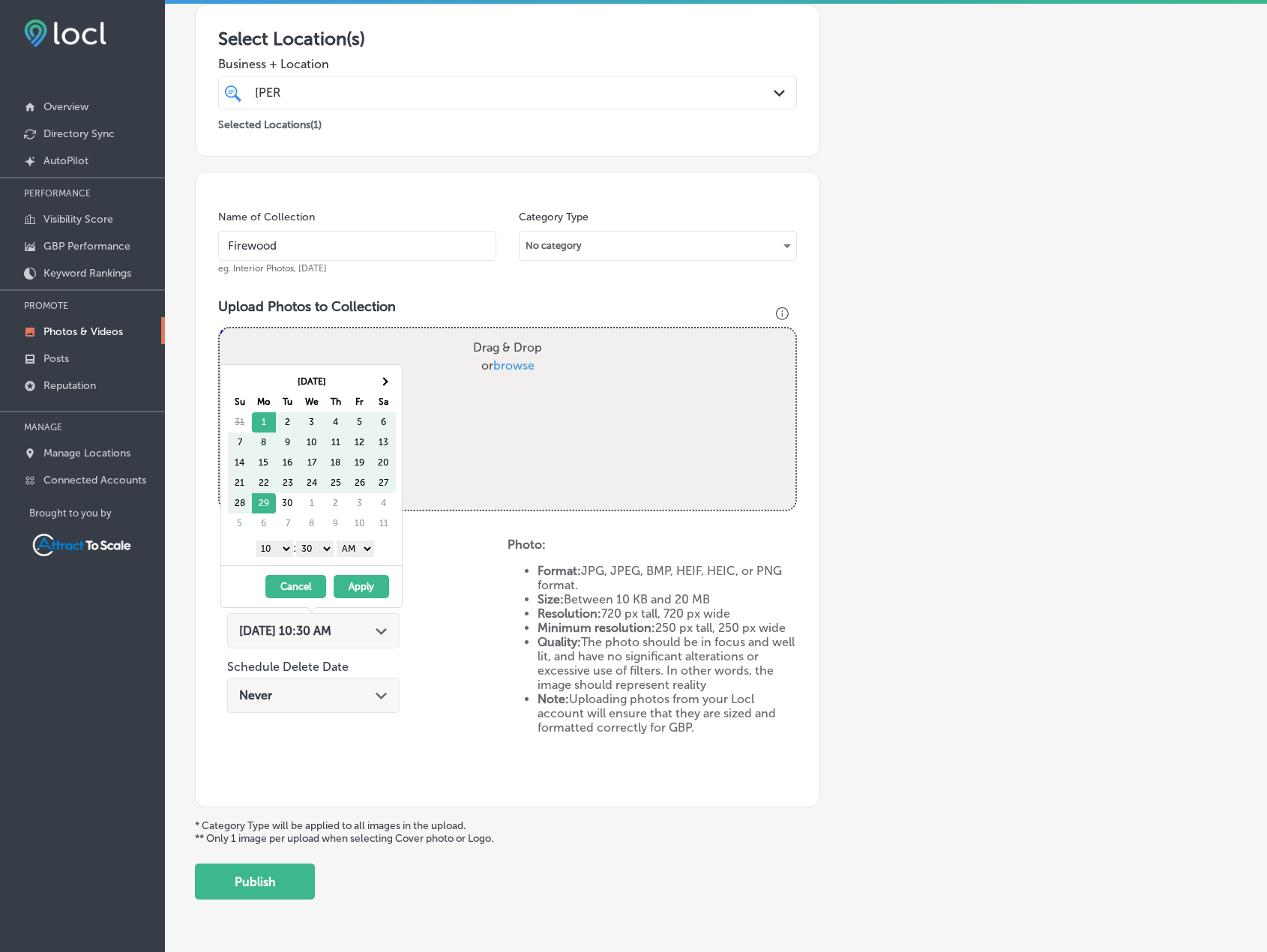
click at [360, 633] on div "[DATE] 10:30 AM Path Created with Sketch." at bounding box center [314, 630] width 149 height 14
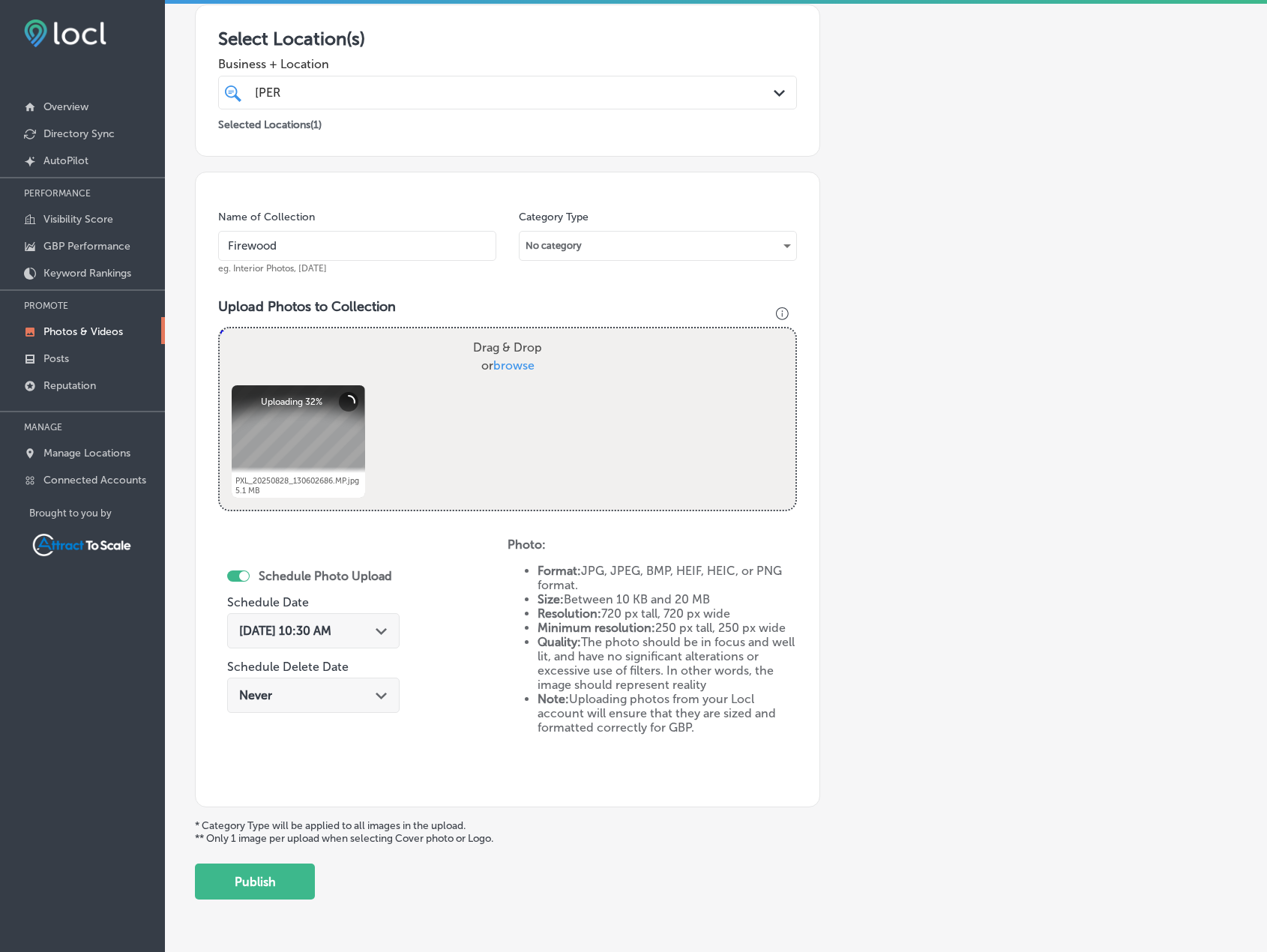
click at [355, 619] on div "[DATE] 10:30 AM Path Created with Sketch." at bounding box center [313, 630] width 173 height 35
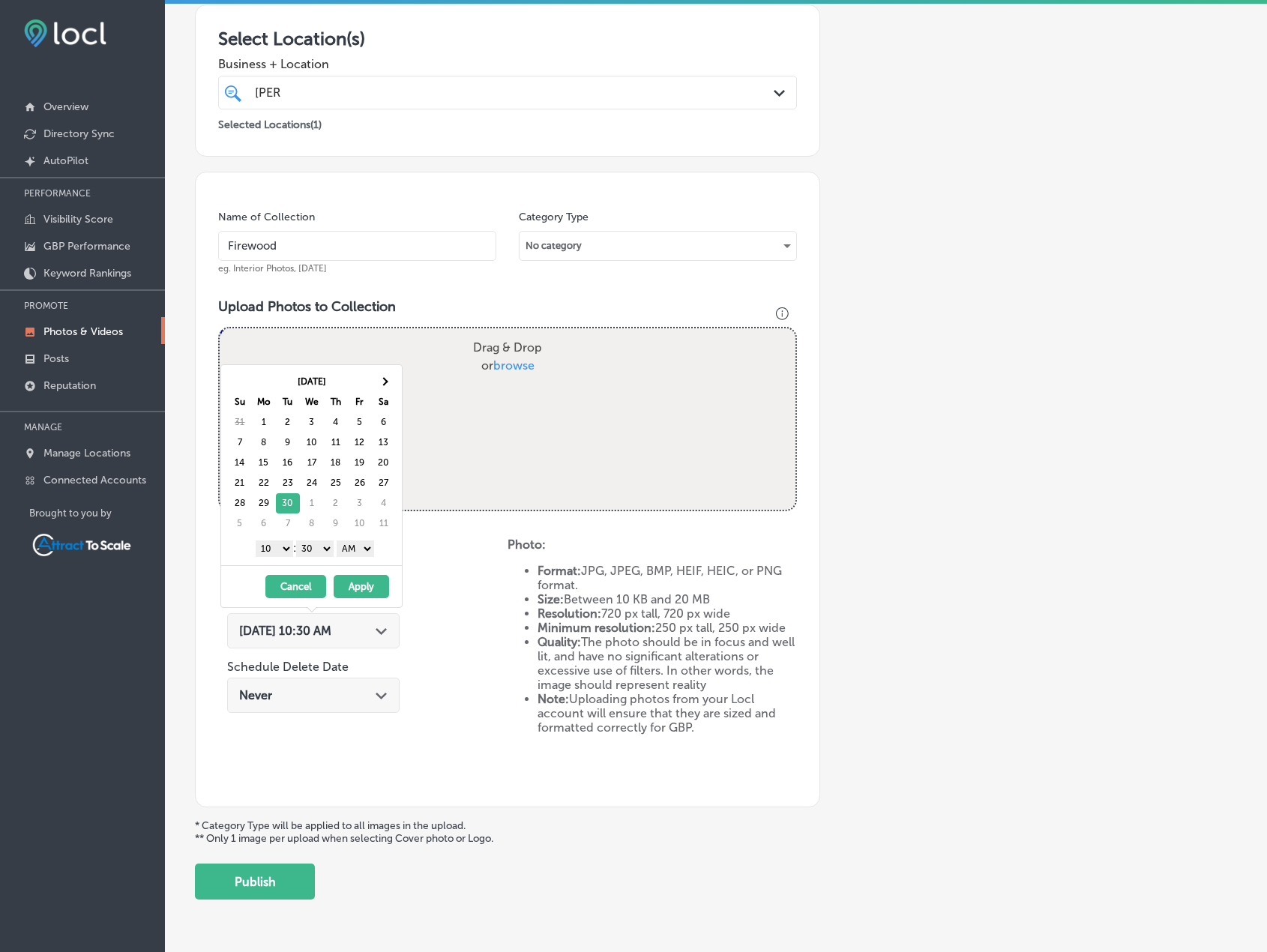
click at [372, 584] on button "Apply" at bounding box center [361, 587] width 55 height 23
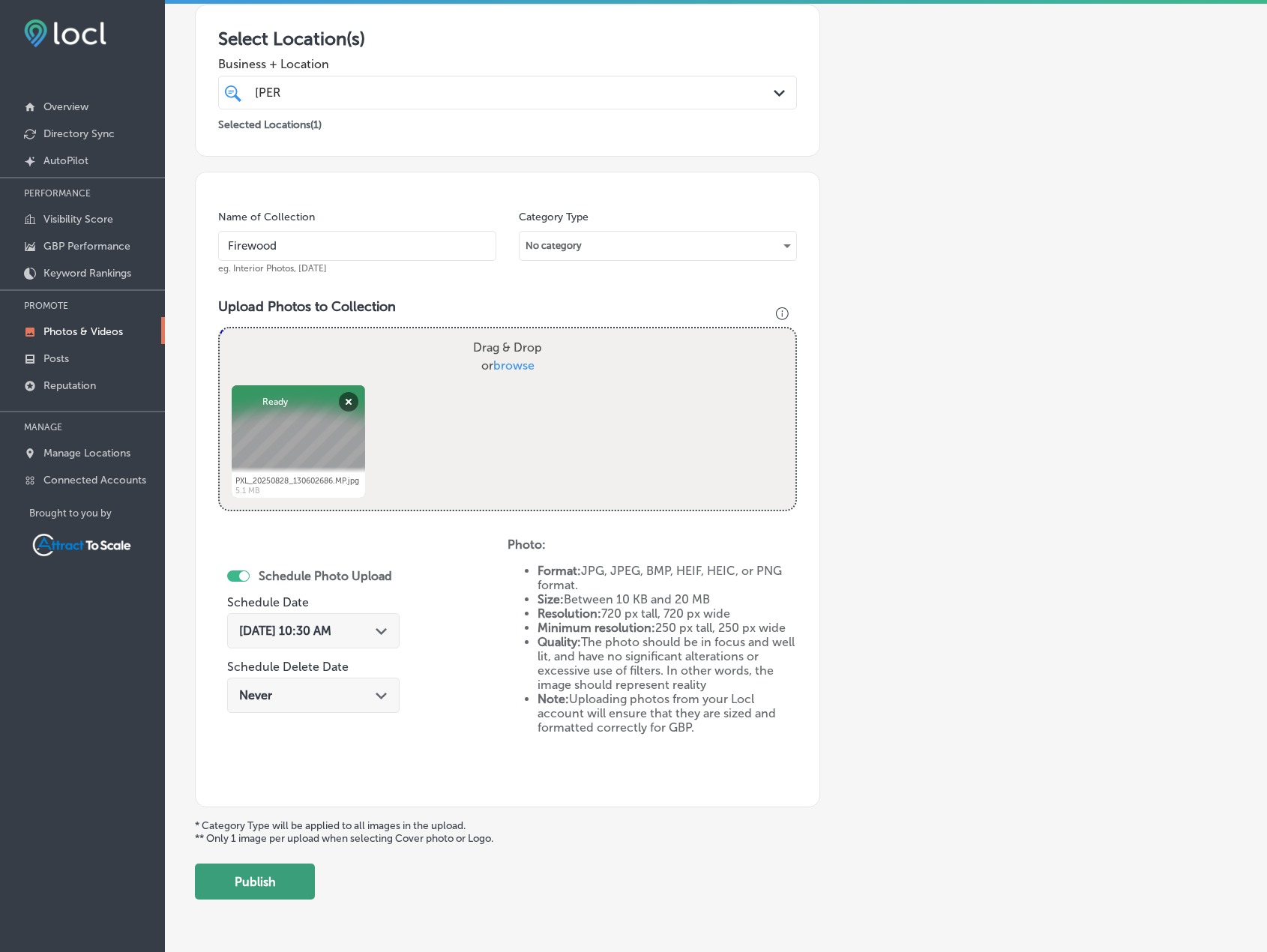
click at [308, 879] on button "Publish" at bounding box center [255, 882] width 120 height 36
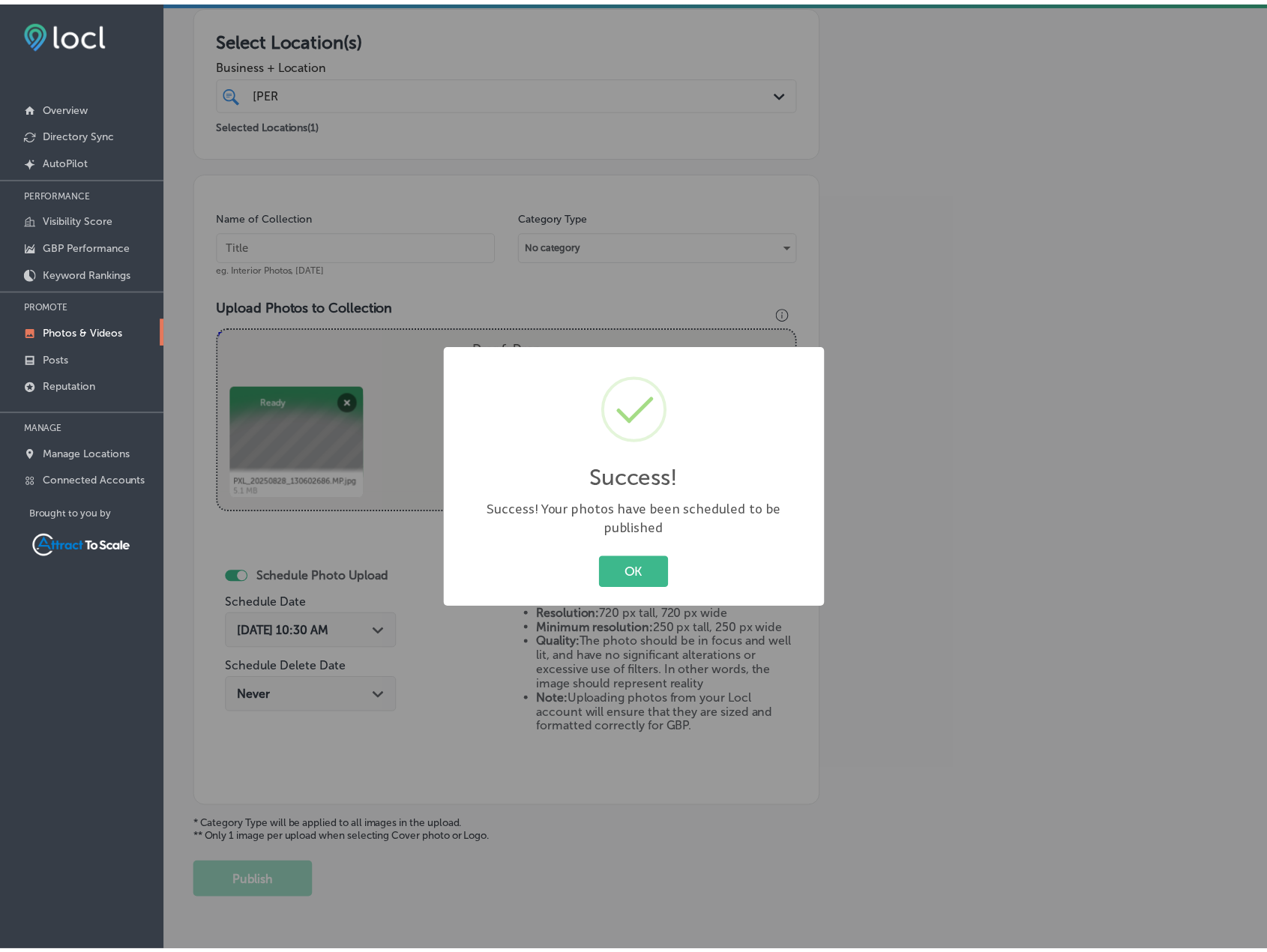
scroll to position [184, 0]
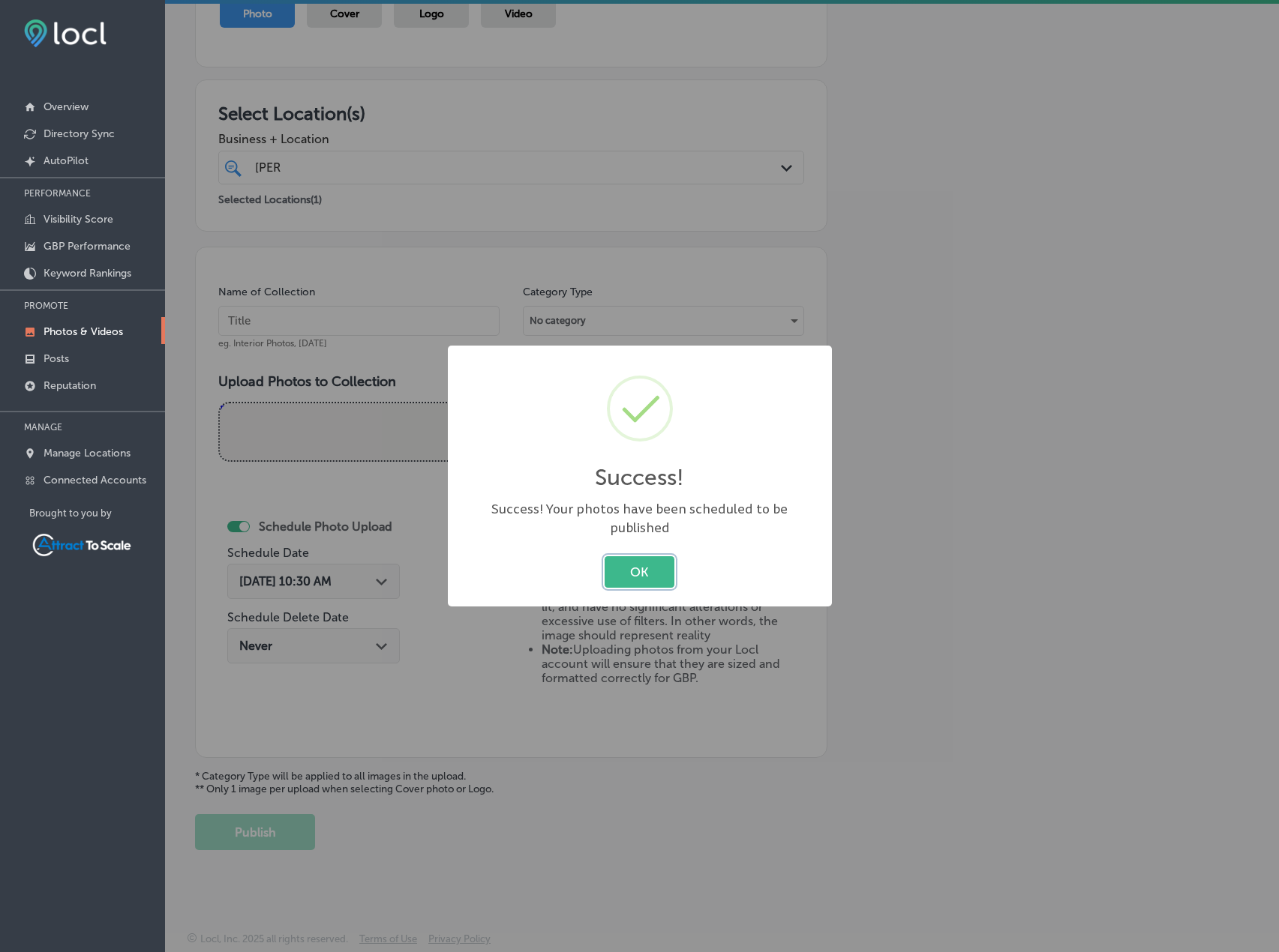
drag, startPoint x: 661, startPoint y: 557, endPoint x: 749, endPoint y: 544, distance: 89.0
click at [661, 557] on button "OK" at bounding box center [640, 572] width 70 height 31
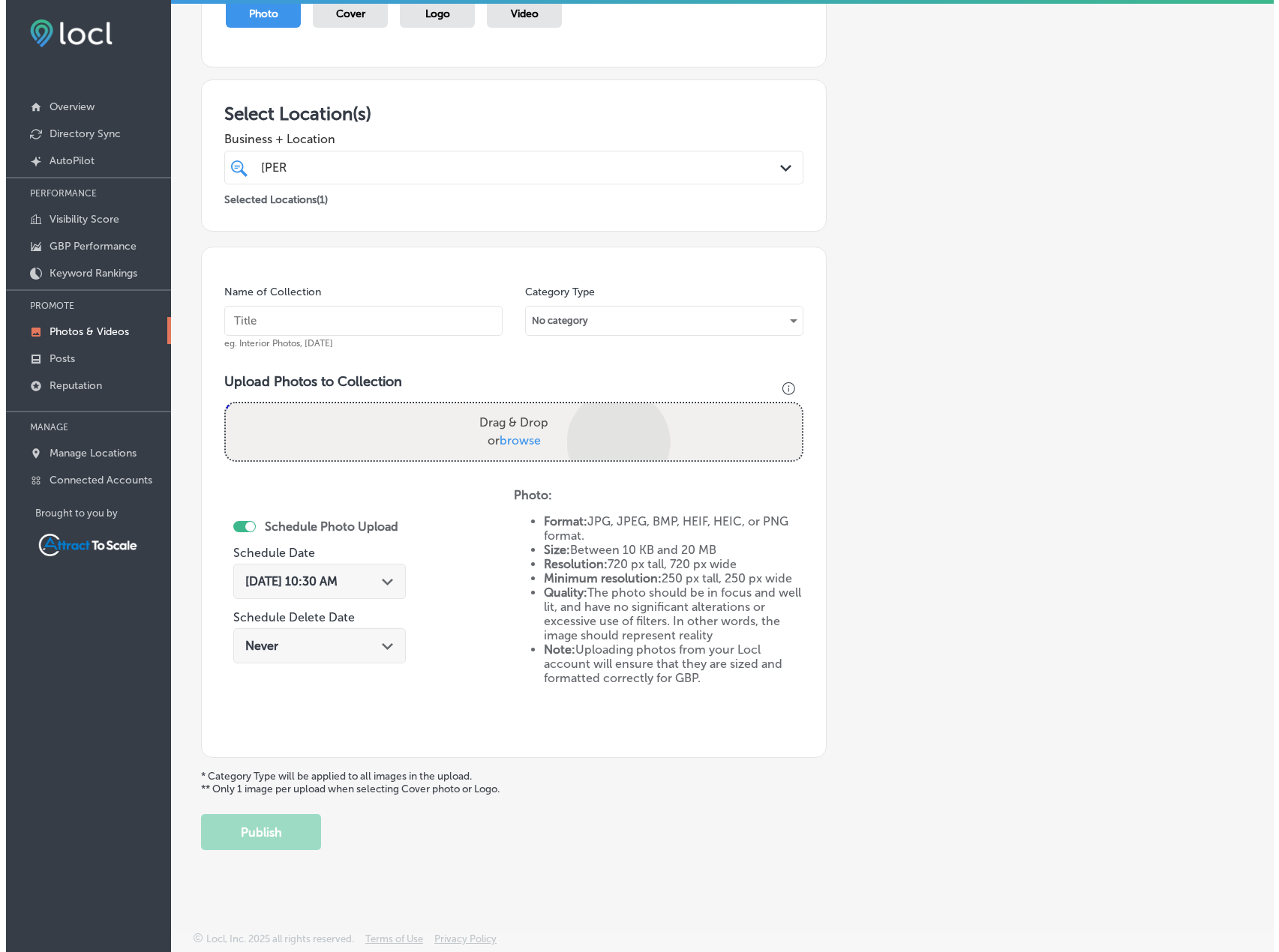
scroll to position [260, 0]
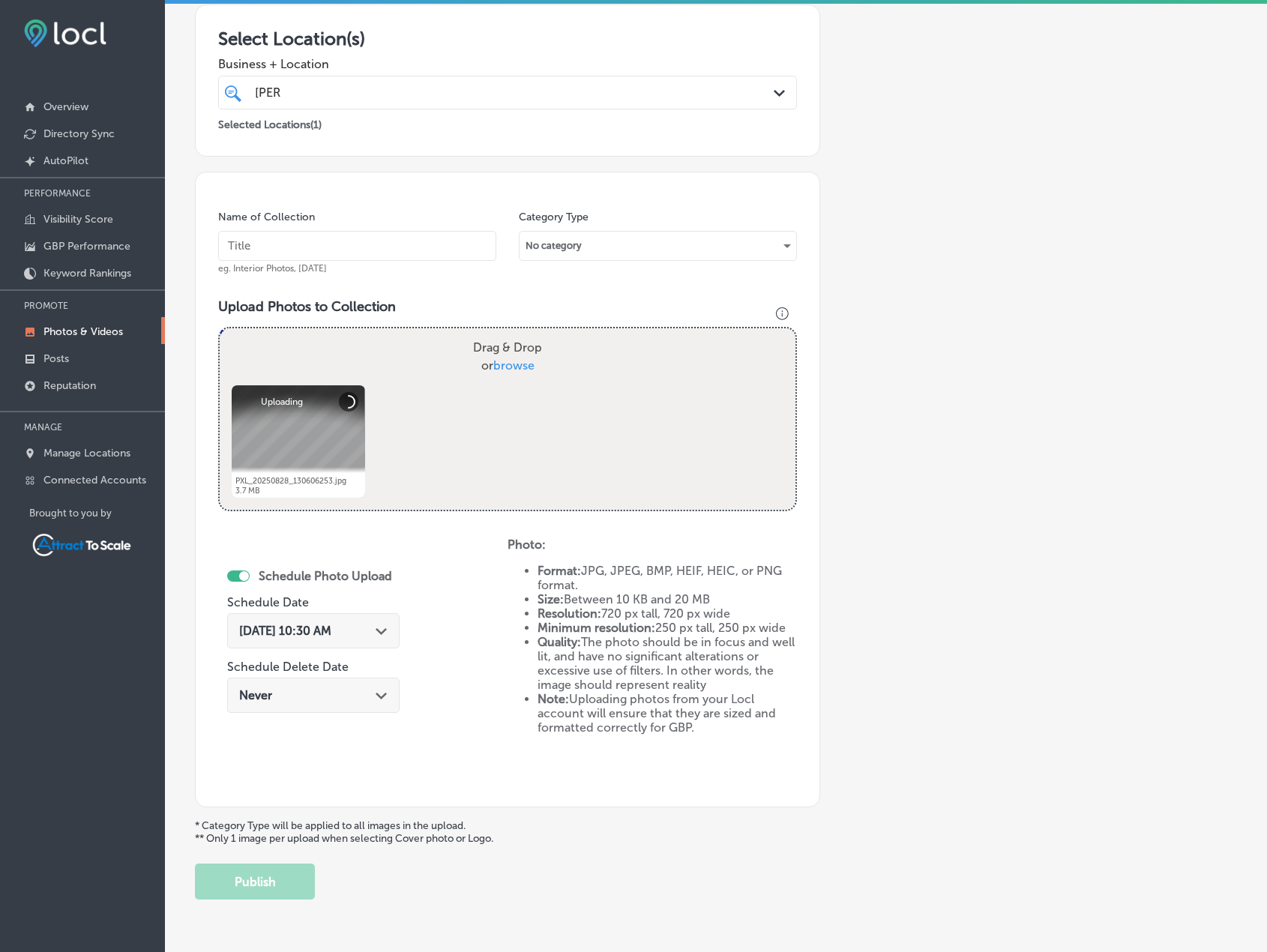
drag, startPoint x: 288, startPoint y: 264, endPoint x: 291, endPoint y: 247, distance: 17.3
click at [290, 258] on div "Name of Collection eg. Interior Photos, [DATE]" at bounding box center [357, 241] width 278 height 65
click at [292, 249] on input "text" at bounding box center [357, 245] width 278 height 30
type input "Firewood"
click at [361, 623] on div "[DATE] 10:30 AM Path Created with Sketch." at bounding box center [313, 630] width 173 height 35
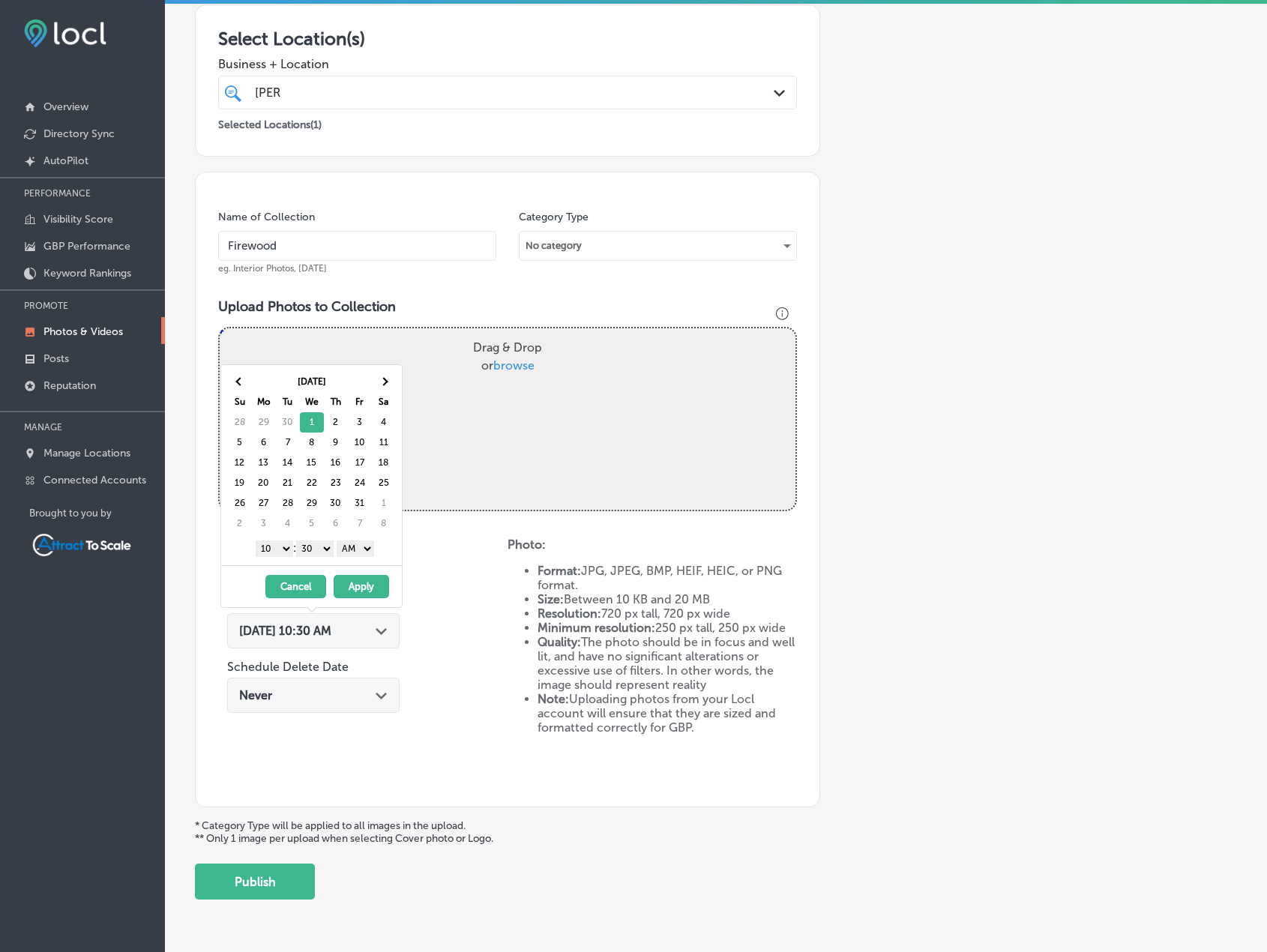
click at [367, 575] on button "Apply" at bounding box center [361, 587] width 55 height 23
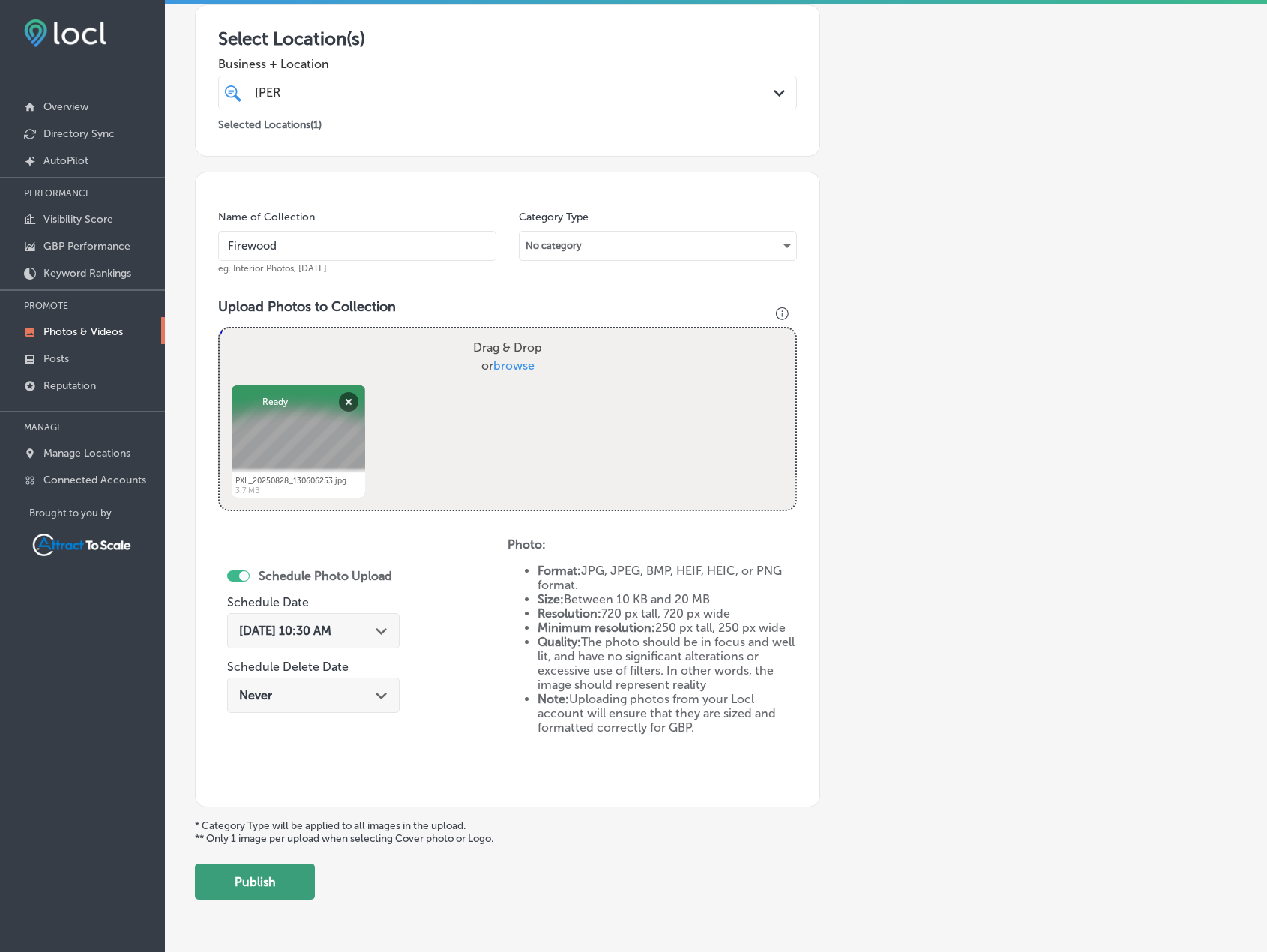
click at [294, 873] on button "Publish" at bounding box center [255, 882] width 120 height 36
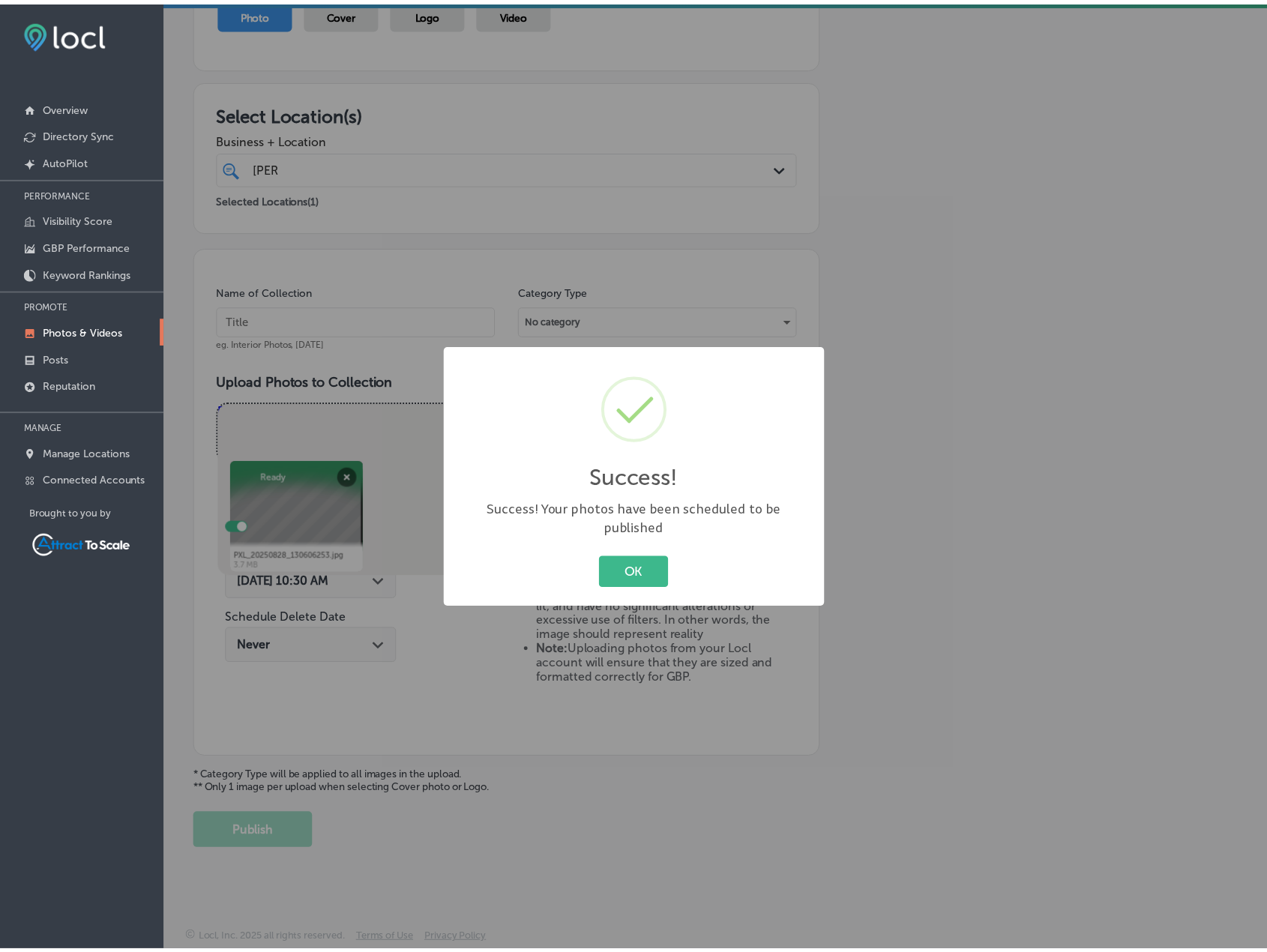
scroll to position [184, 0]
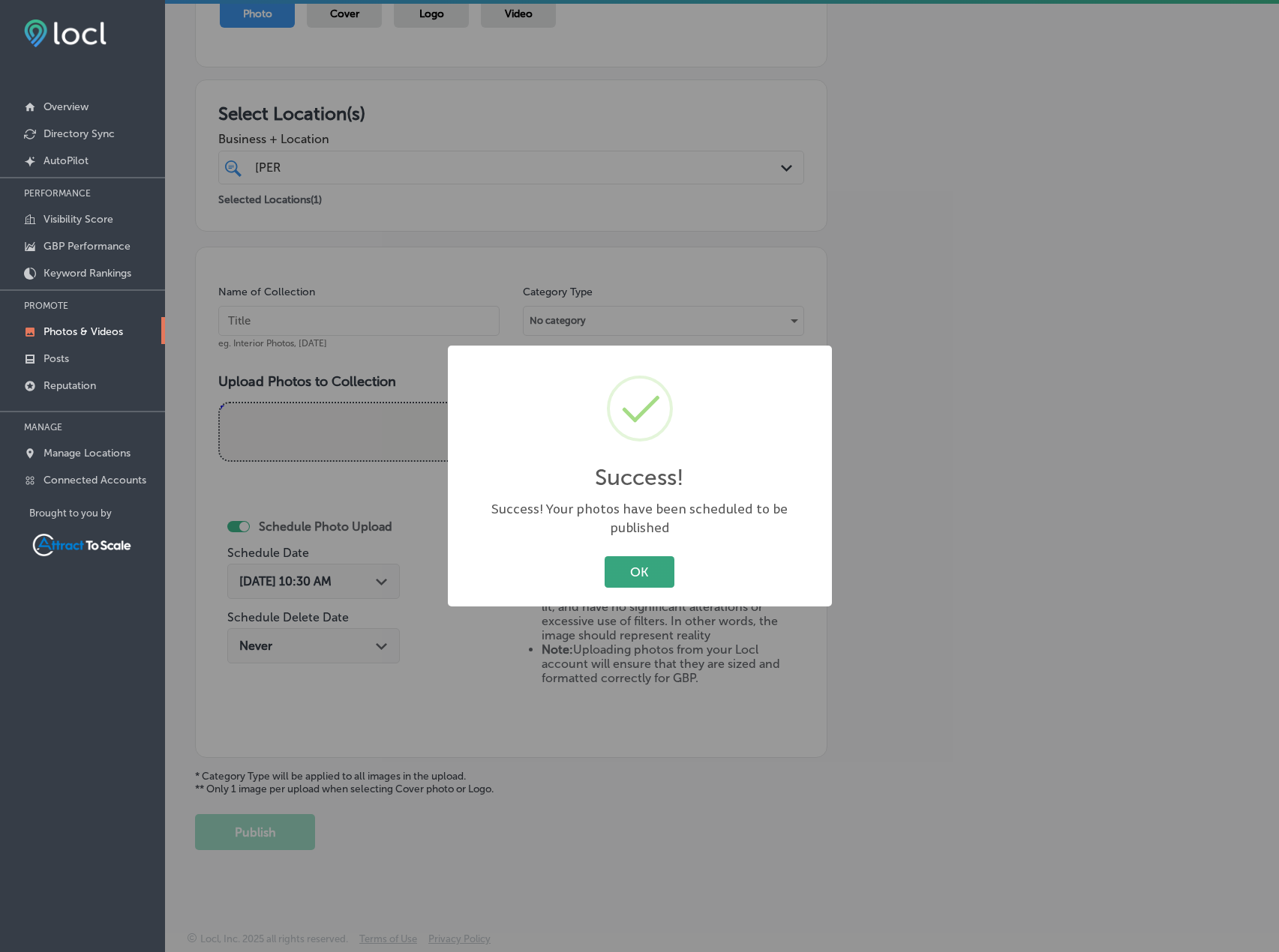
click at [619, 570] on button "OK" at bounding box center [640, 572] width 70 height 31
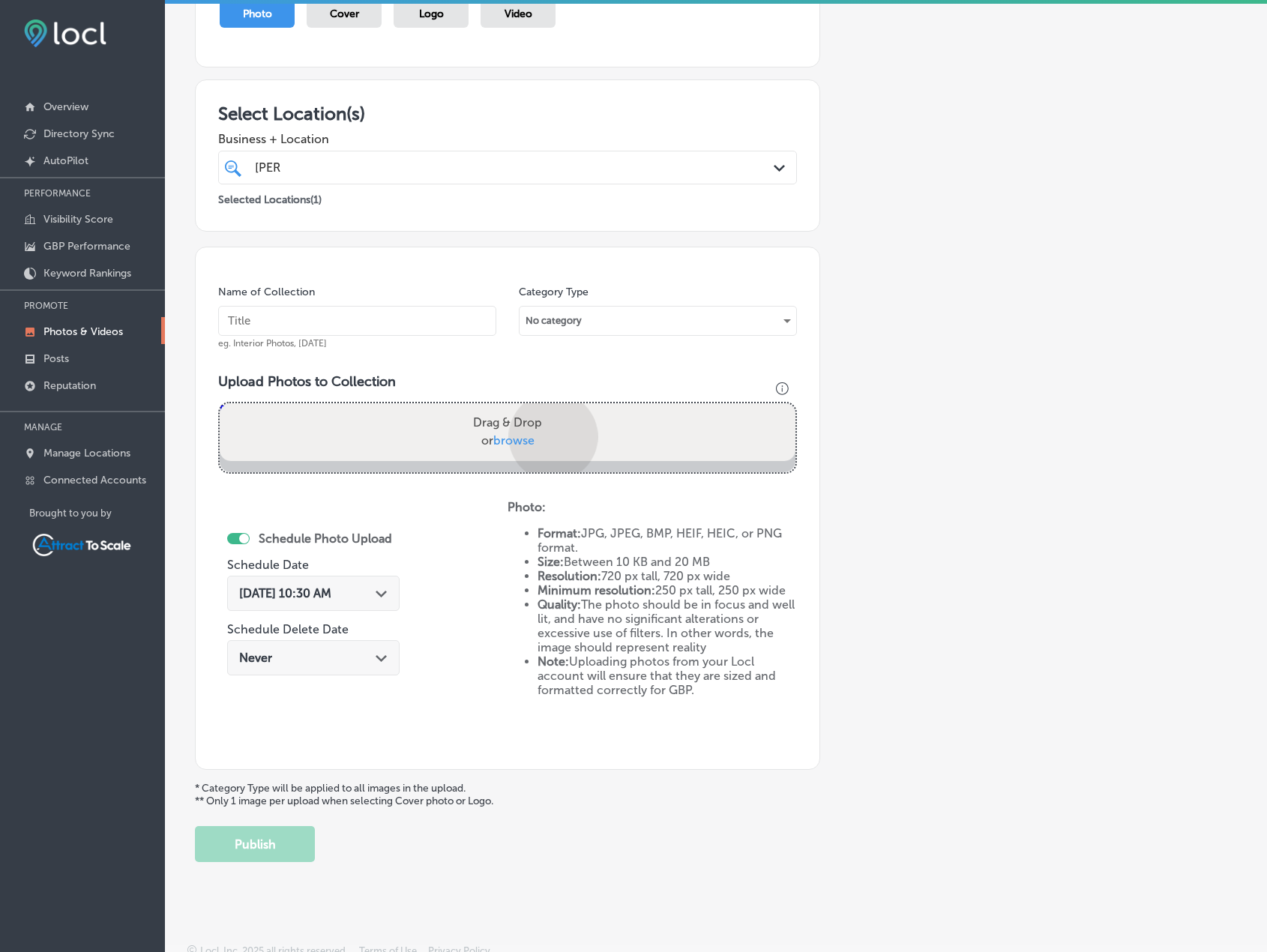
scroll to position [260, 0]
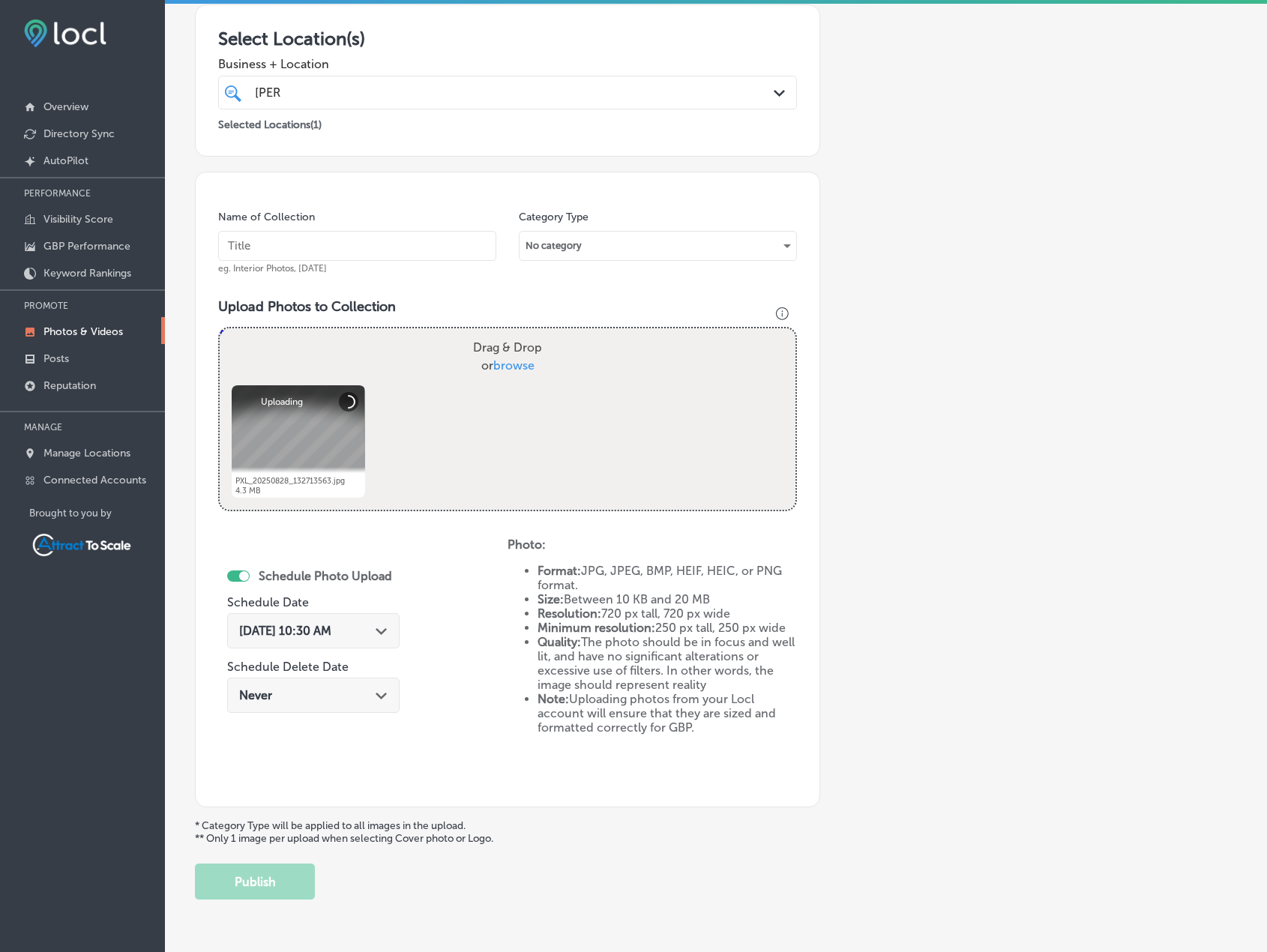
click at [336, 245] on input "text" at bounding box center [357, 245] width 278 height 30
type input "Firewood"
click at [334, 617] on div "[DATE] 10:30 AM Path Created with Sketch." at bounding box center [313, 630] width 173 height 35
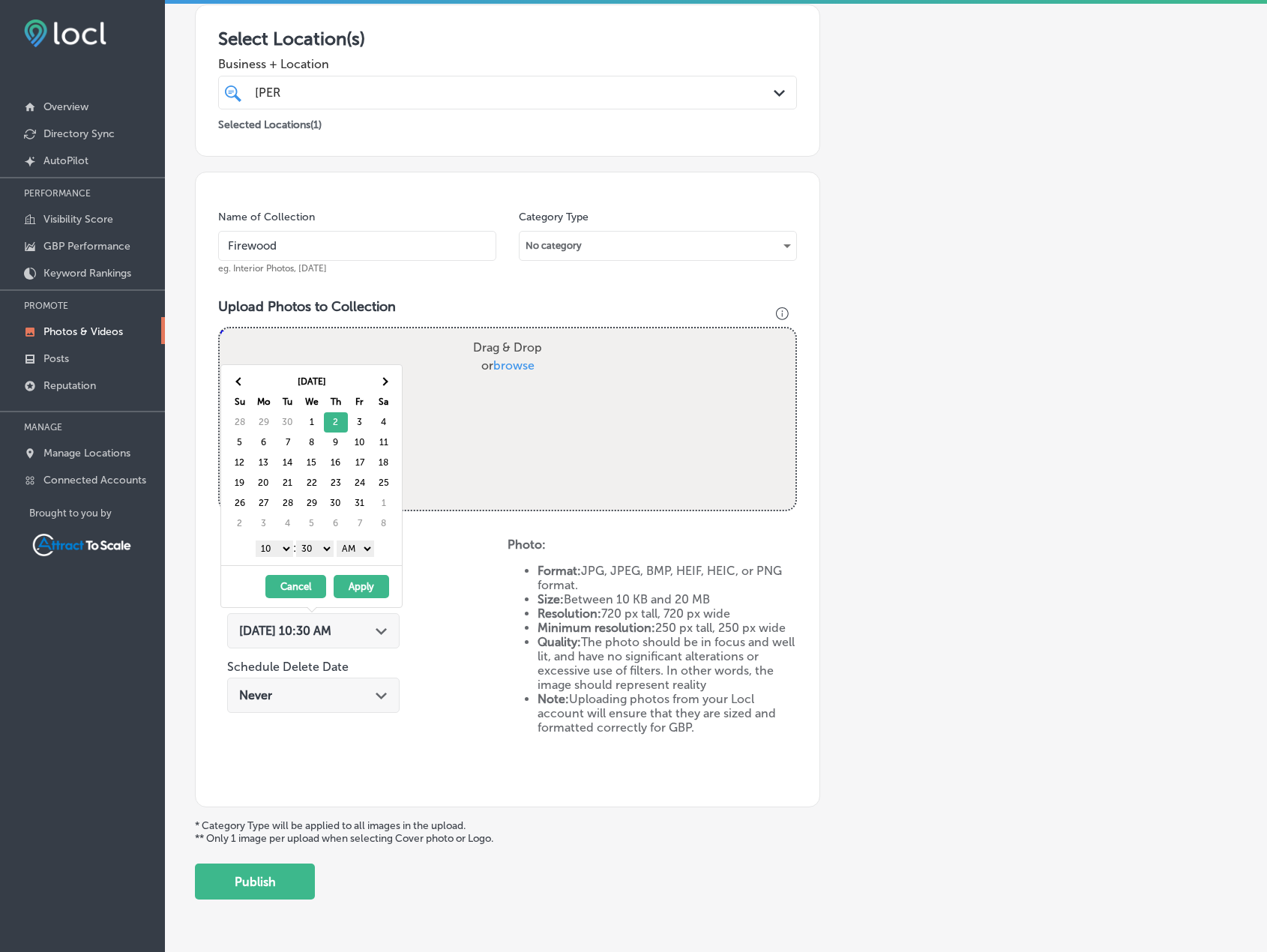
click at [377, 589] on button "Apply" at bounding box center [361, 587] width 55 height 23
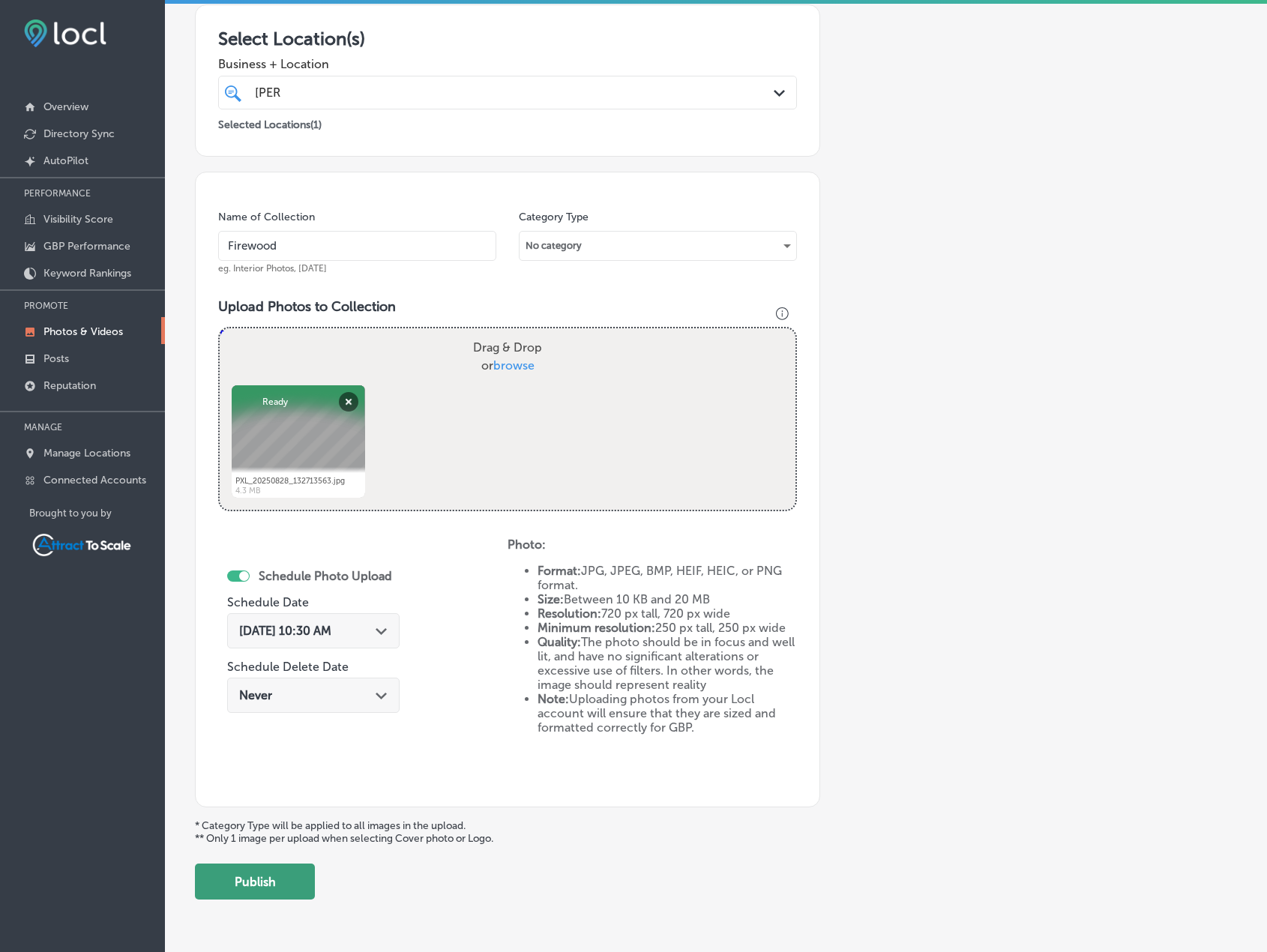
click at [282, 891] on button "Publish" at bounding box center [255, 882] width 120 height 36
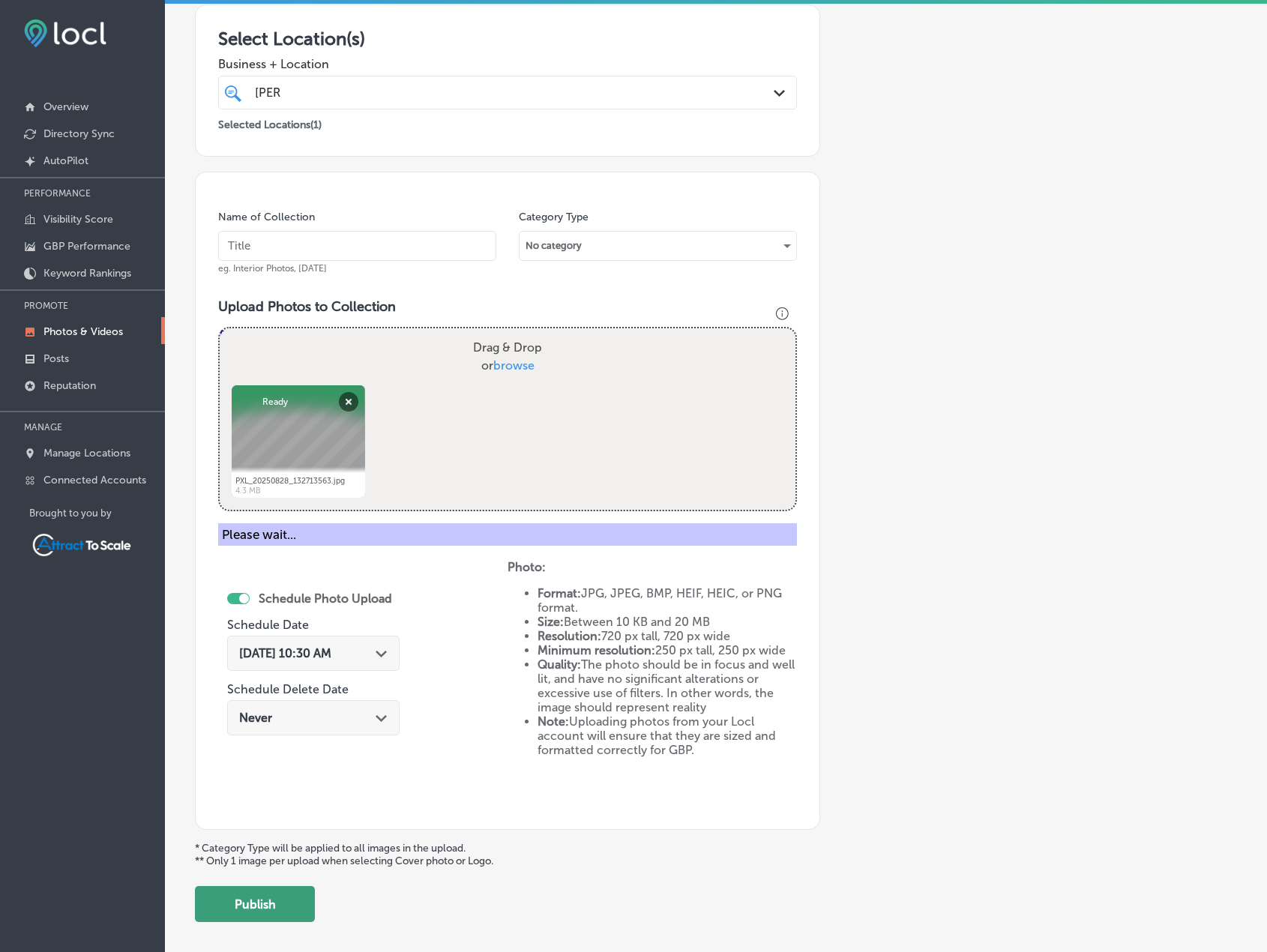
scroll to position [184, 0]
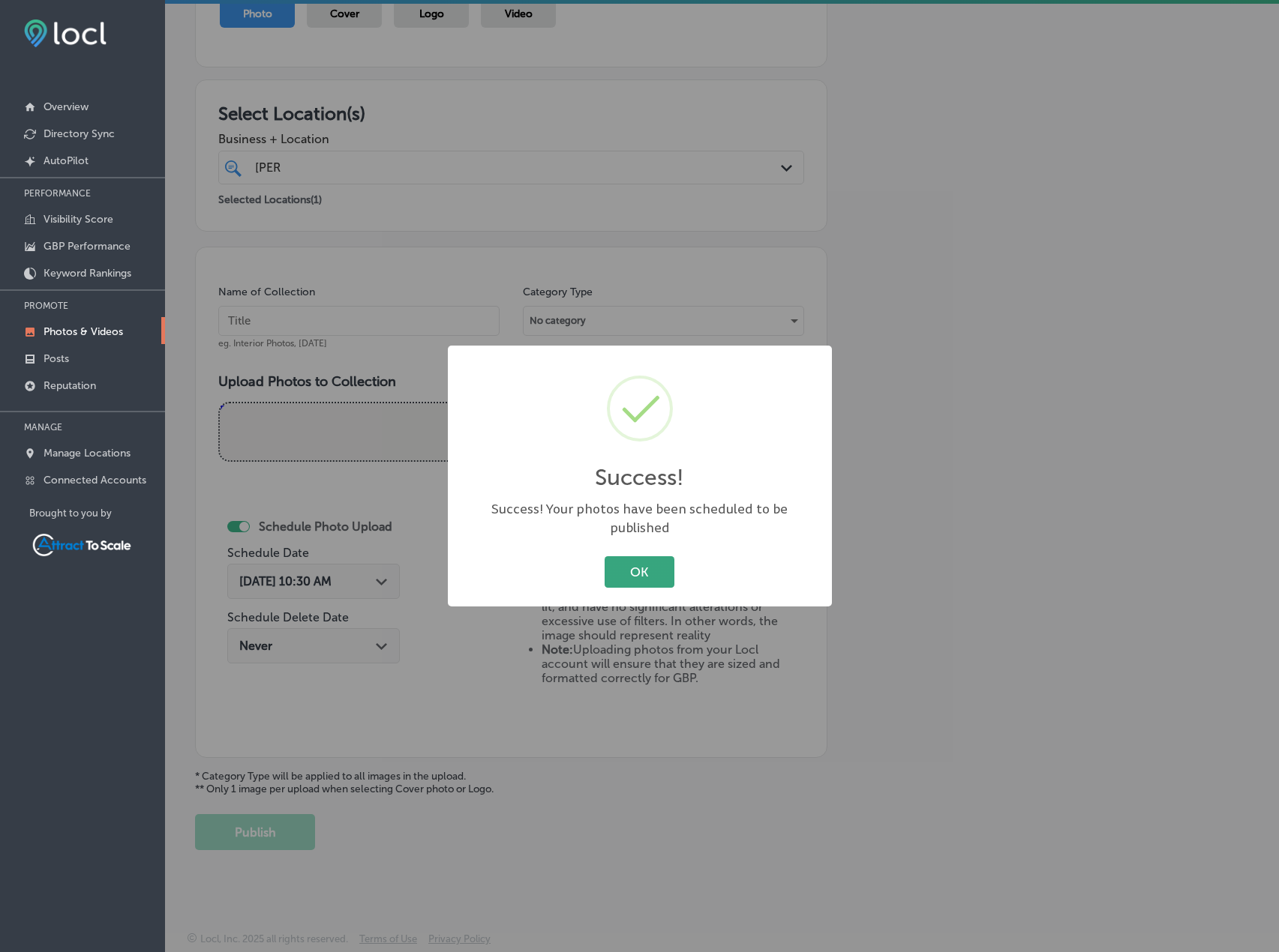
click at [613, 562] on button "OK" at bounding box center [640, 572] width 70 height 31
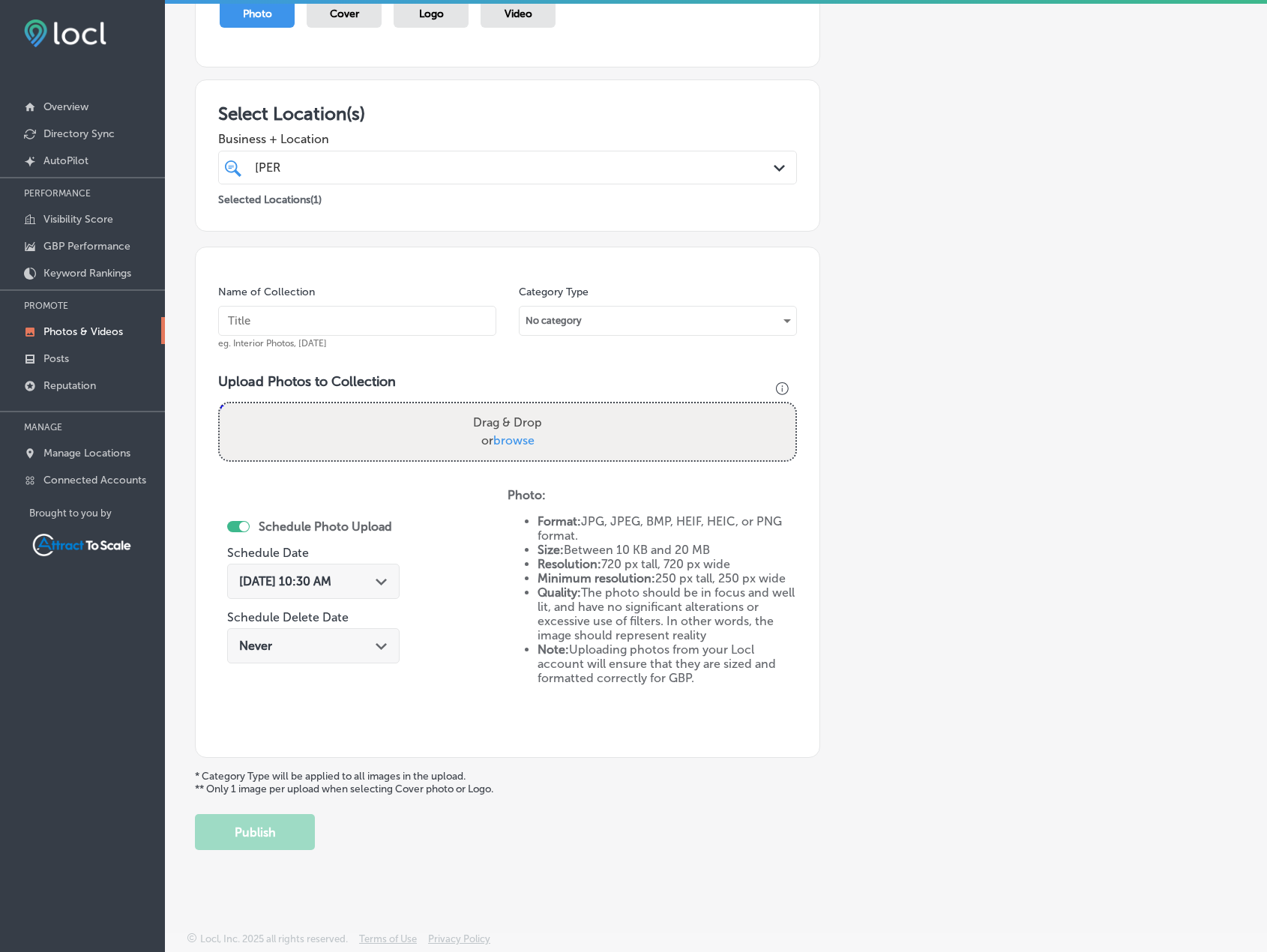
click at [425, 307] on input "text" at bounding box center [357, 321] width 278 height 30
type input "Firewood"
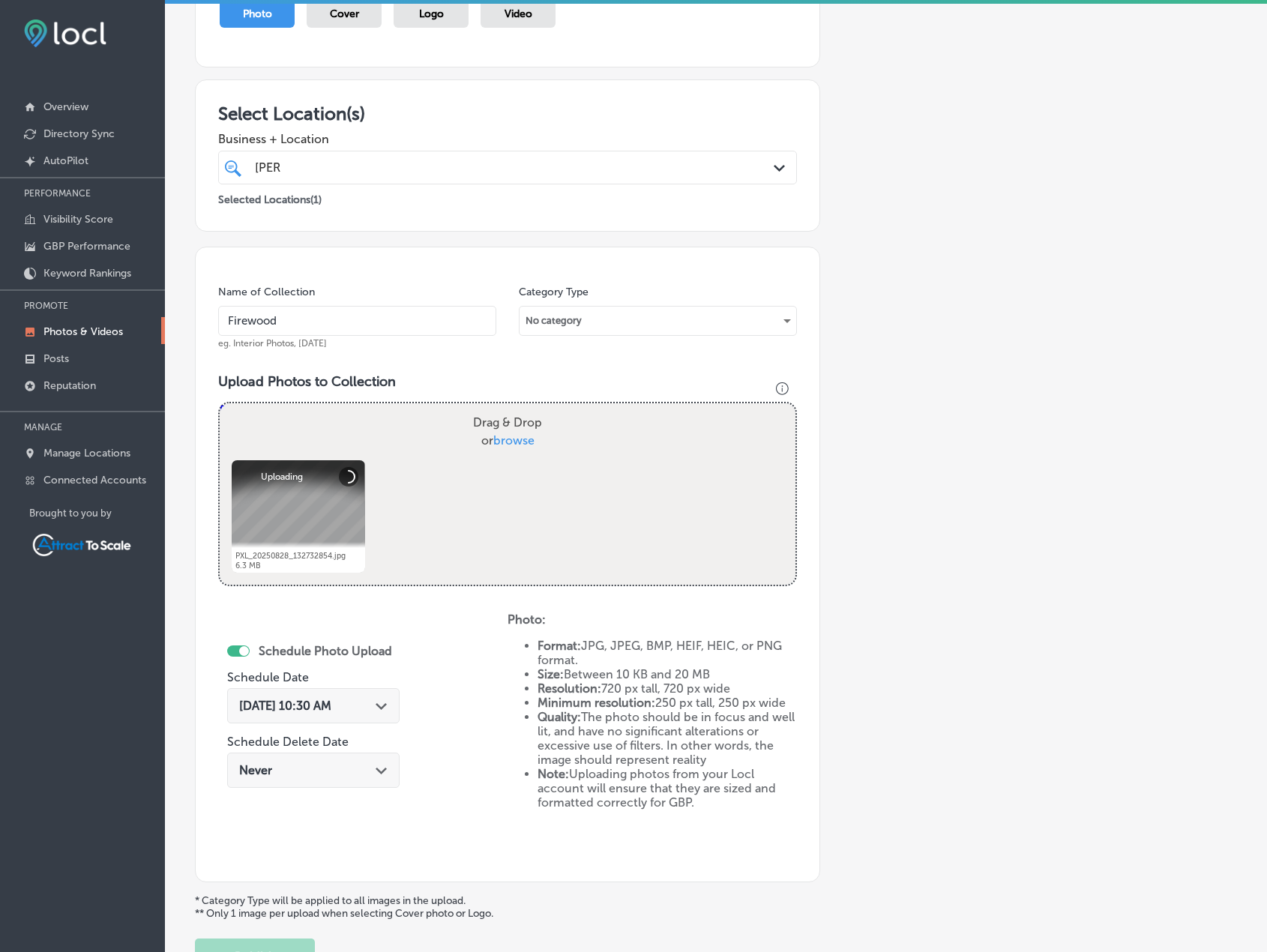
click at [331, 703] on span "[DATE] 10:30 AM" at bounding box center [286, 706] width 93 height 14
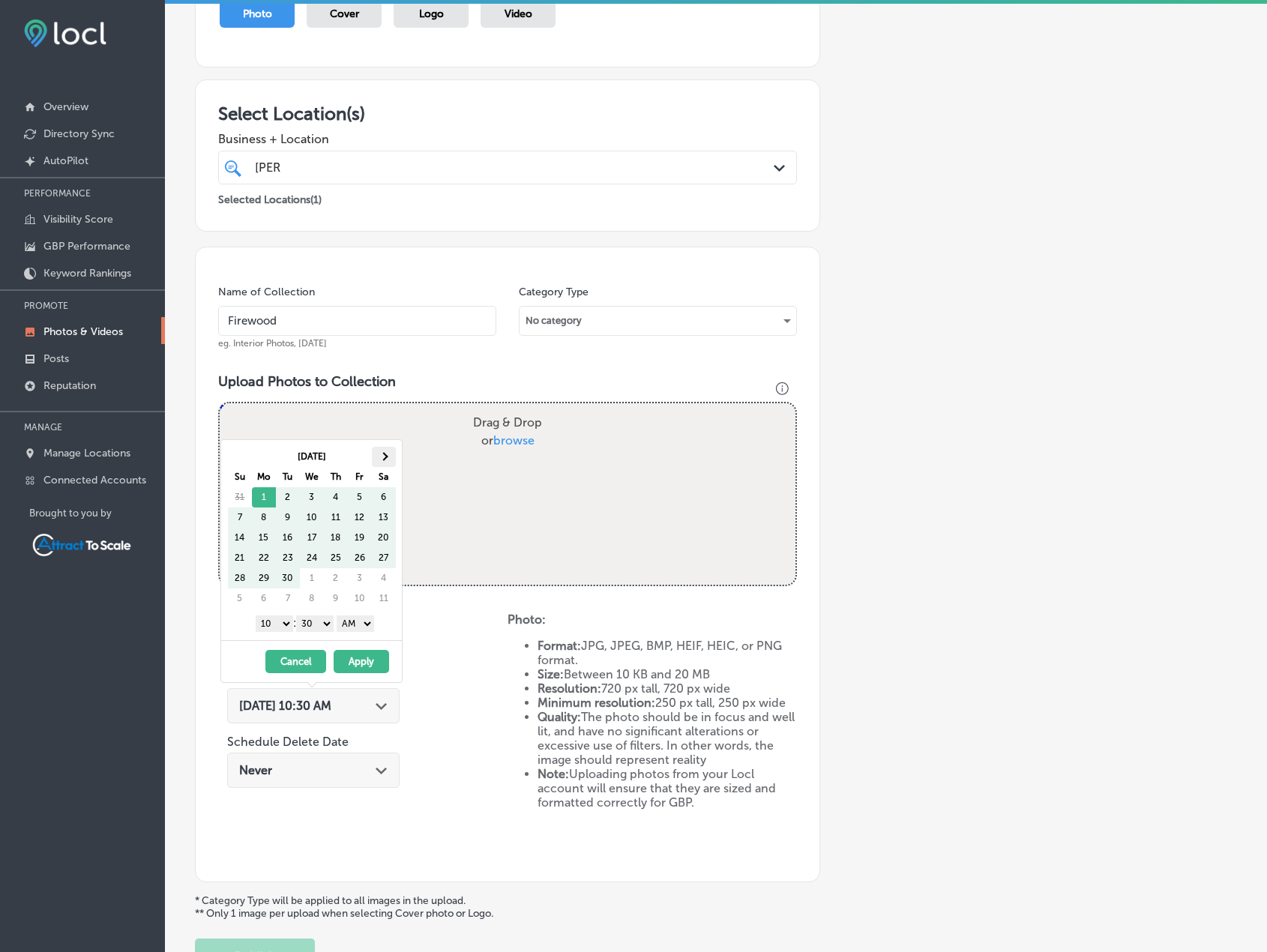
click at [381, 457] on span at bounding box center [383, 456] width 9 height 9
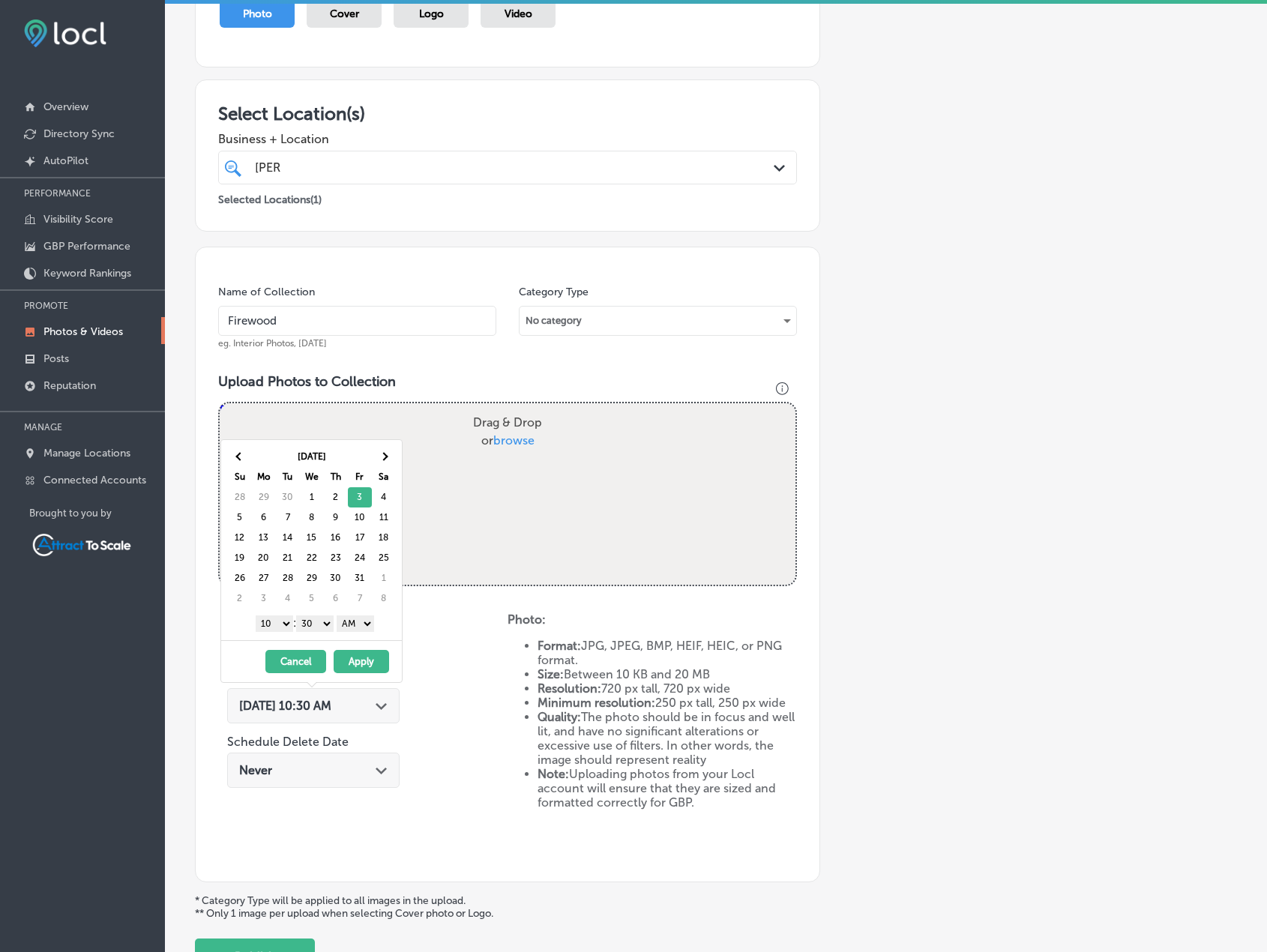
click at [363, 656] on button "Apply" at bounding box center [361, 661] width 55 height 23
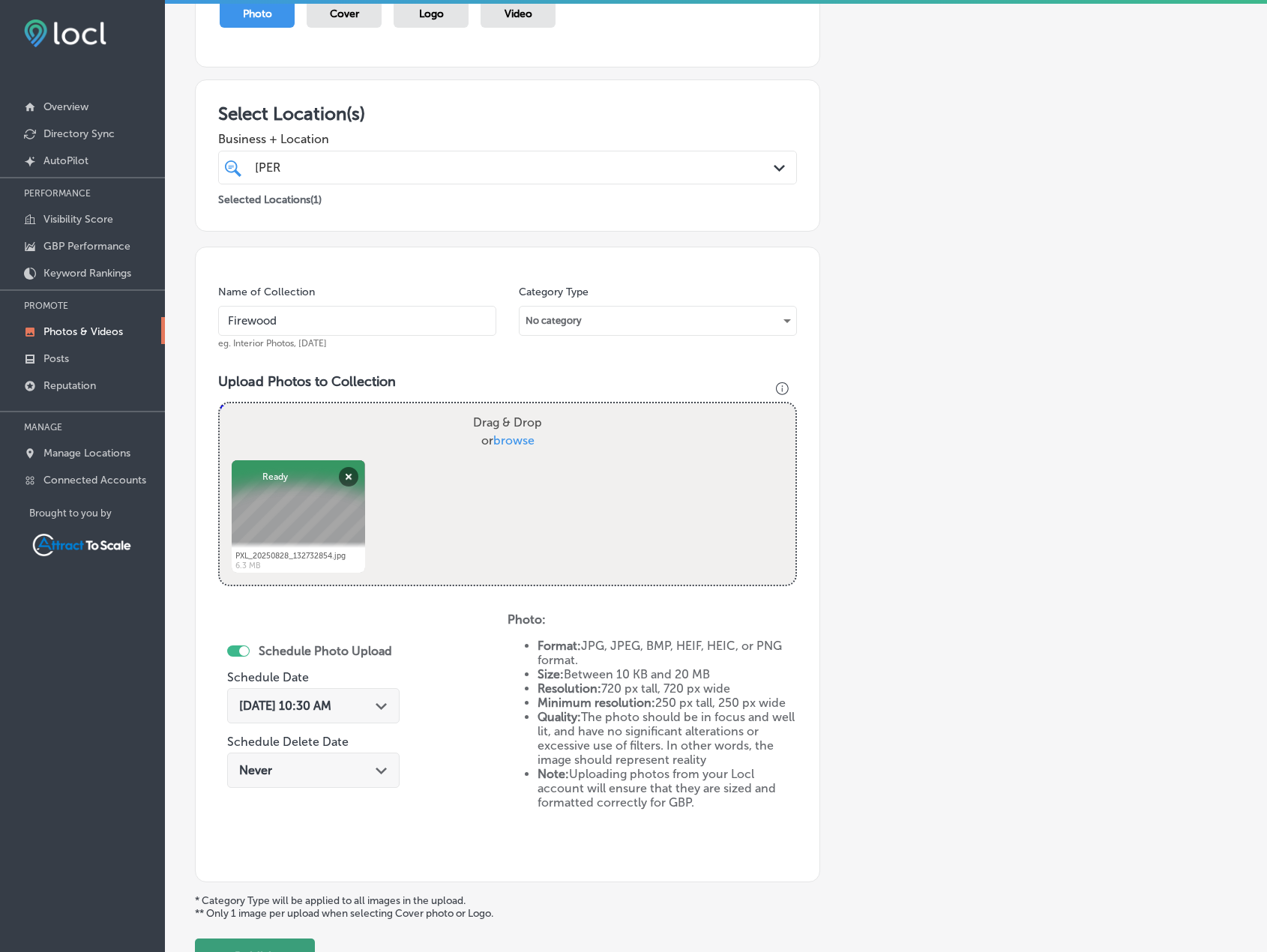
click at [297, 941] on button "Publish" at bounding box center [255, 956] width 120 height 36
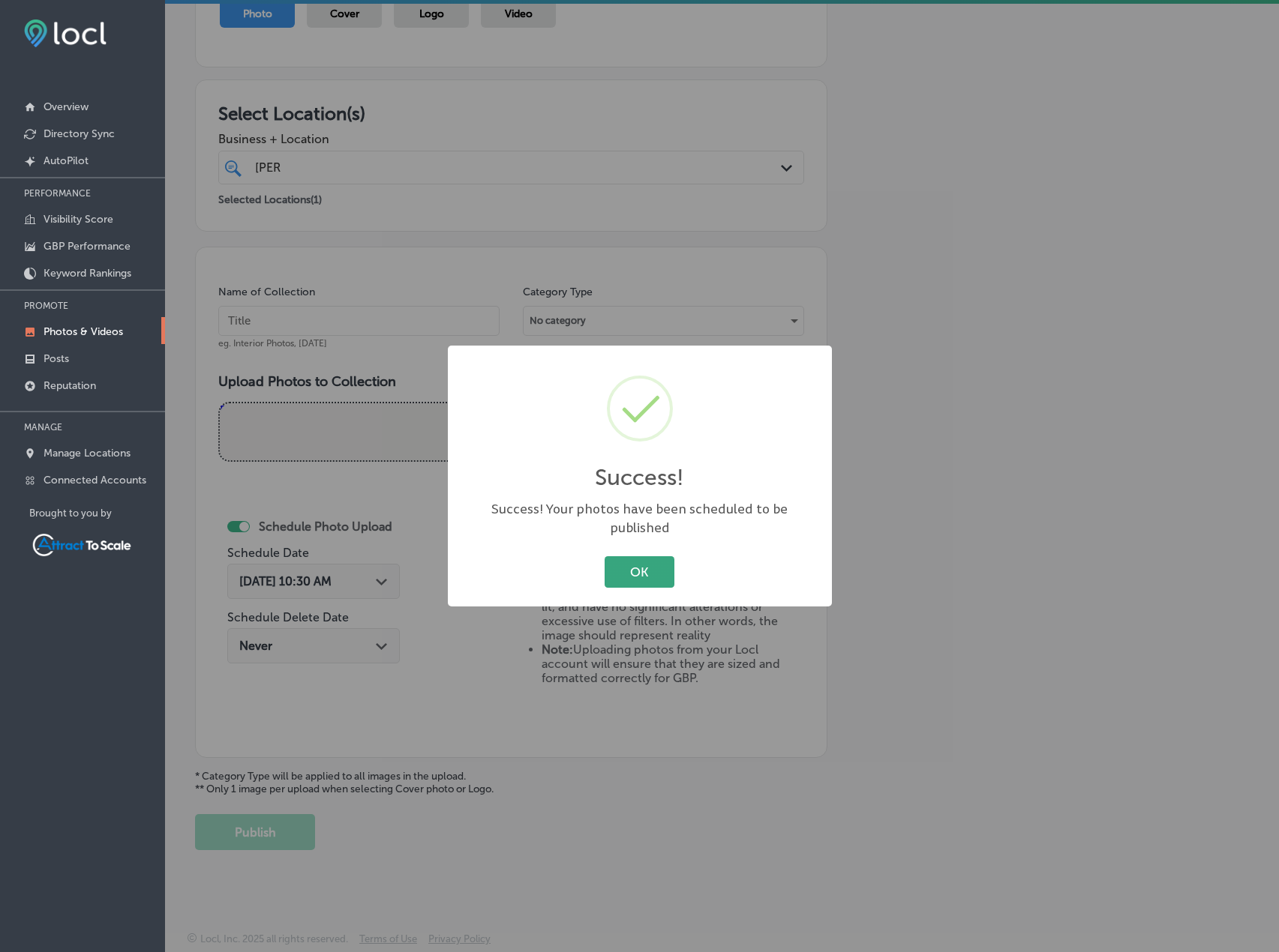
click at [668, 562] on button "OK" at bounding box center [640, 572] width 70 height 31
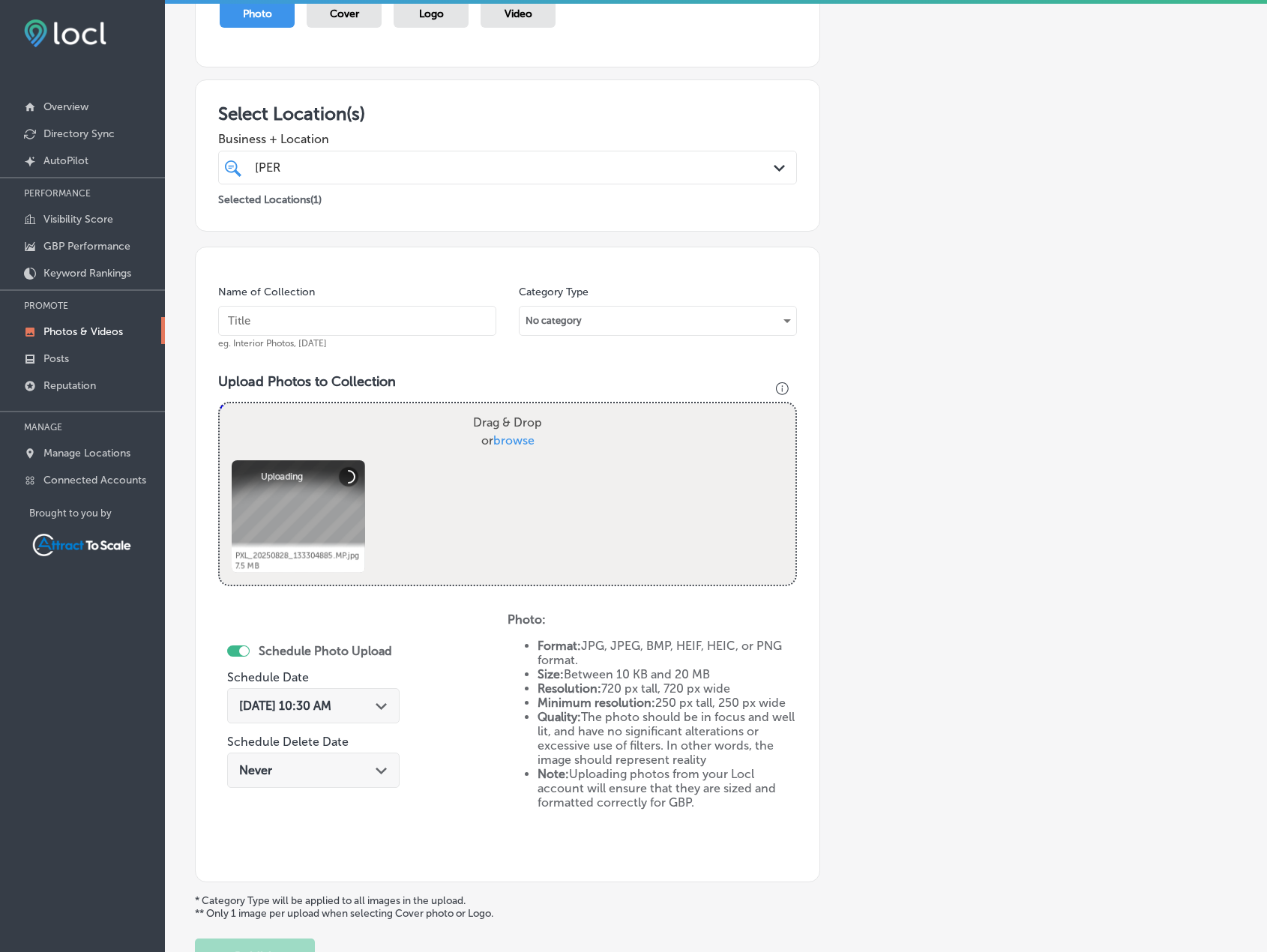
click at [376, 323] on input "text" at bounding box center [357, 321] width 278 height 30
type input "Firewood"
click at [362, 706] on div "[DATE] 10:30 AM Path Created with Sketch." at bounding box center [314, 706] width 149 height 14
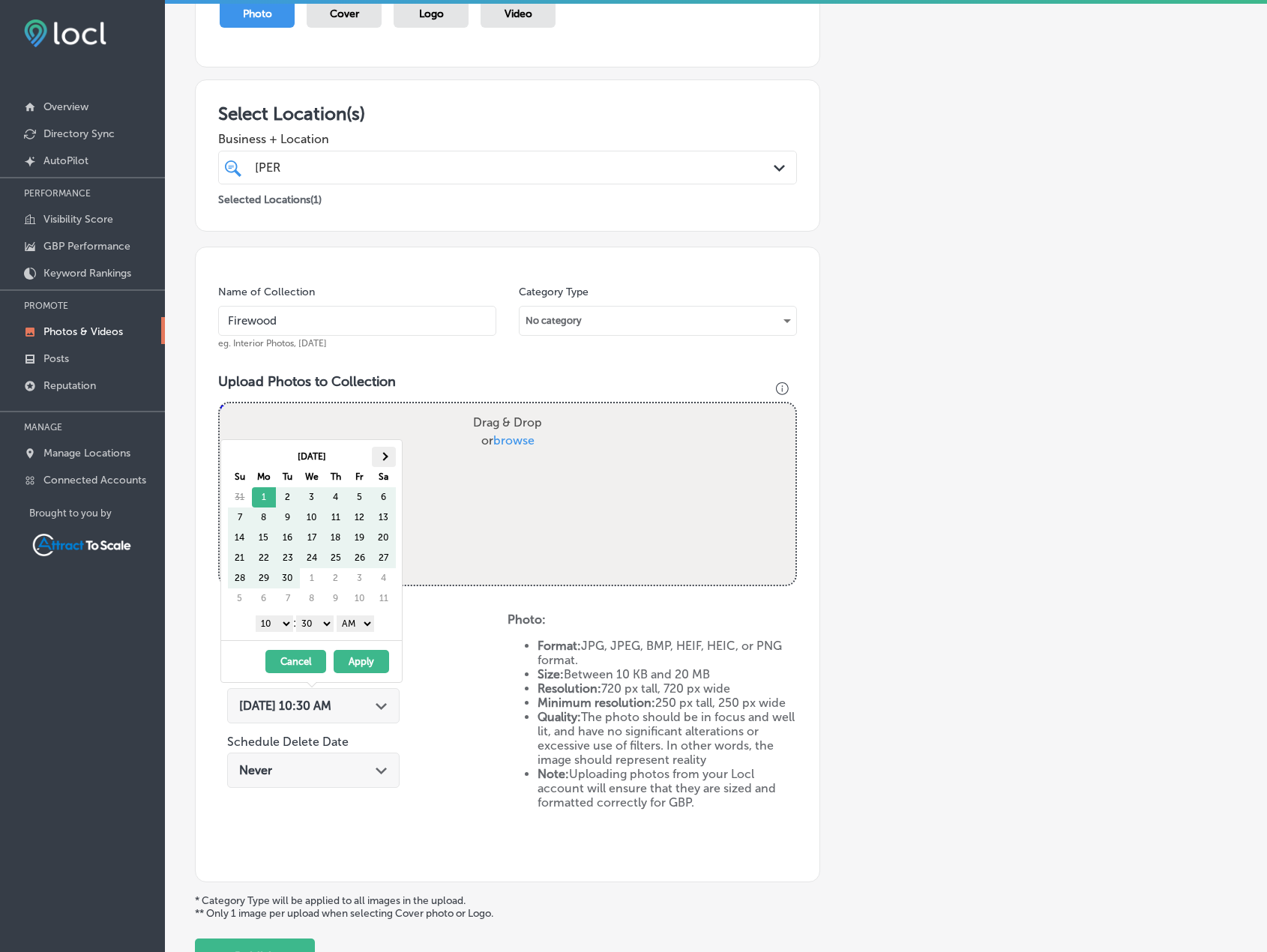
click at [385, 458] on span at bounding box center [383, 456] width 9 height 9
click at [363, 663] on button "Apply" at bounding box center [361, 661] width 55 height 23
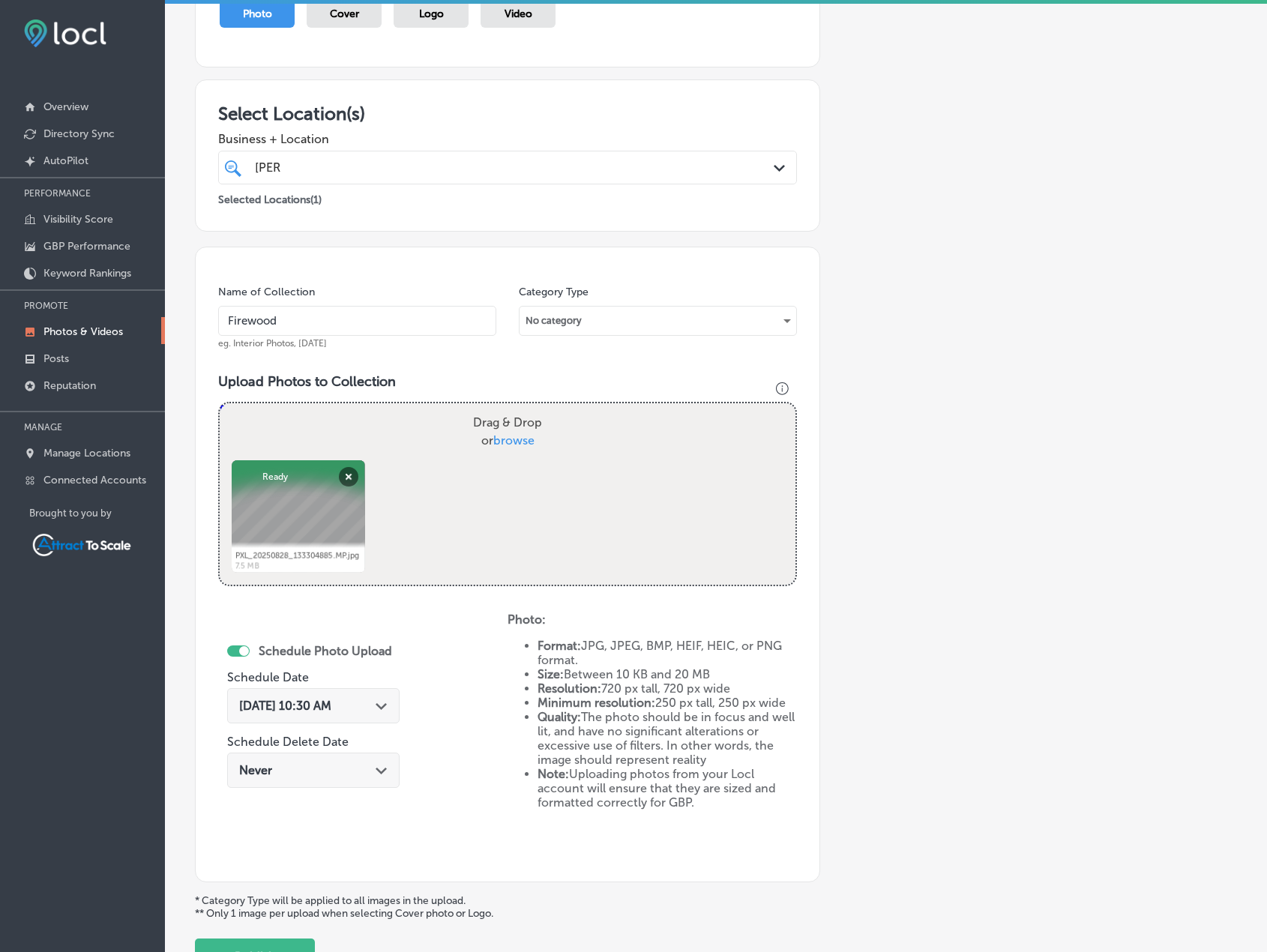
click at [287, 945] on button "Publish" at bounding box center [255, 956] width 120 height 36
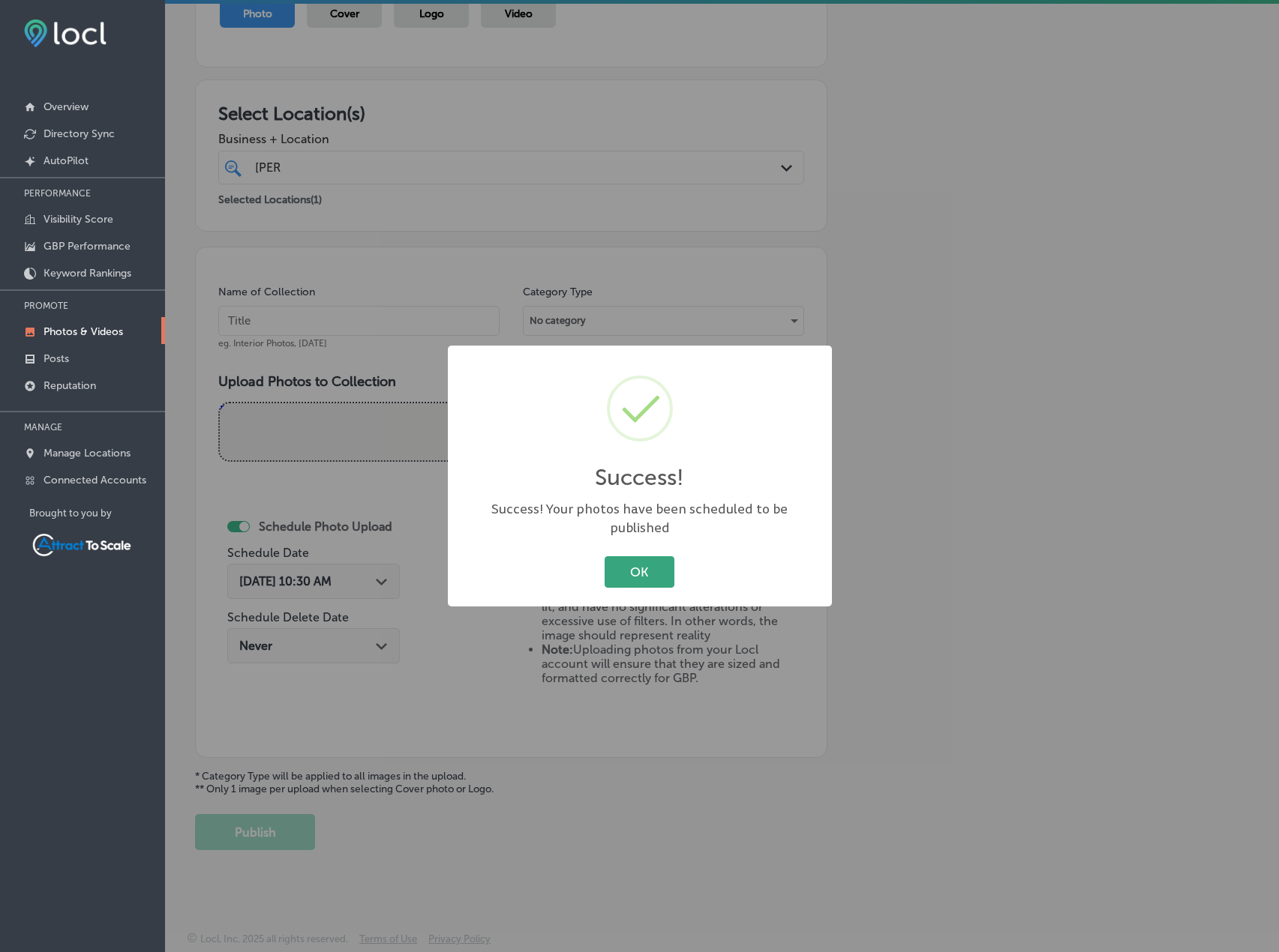
click at [634, 573] on button "OK" at bounding box center [640, 572] width 70 height 31
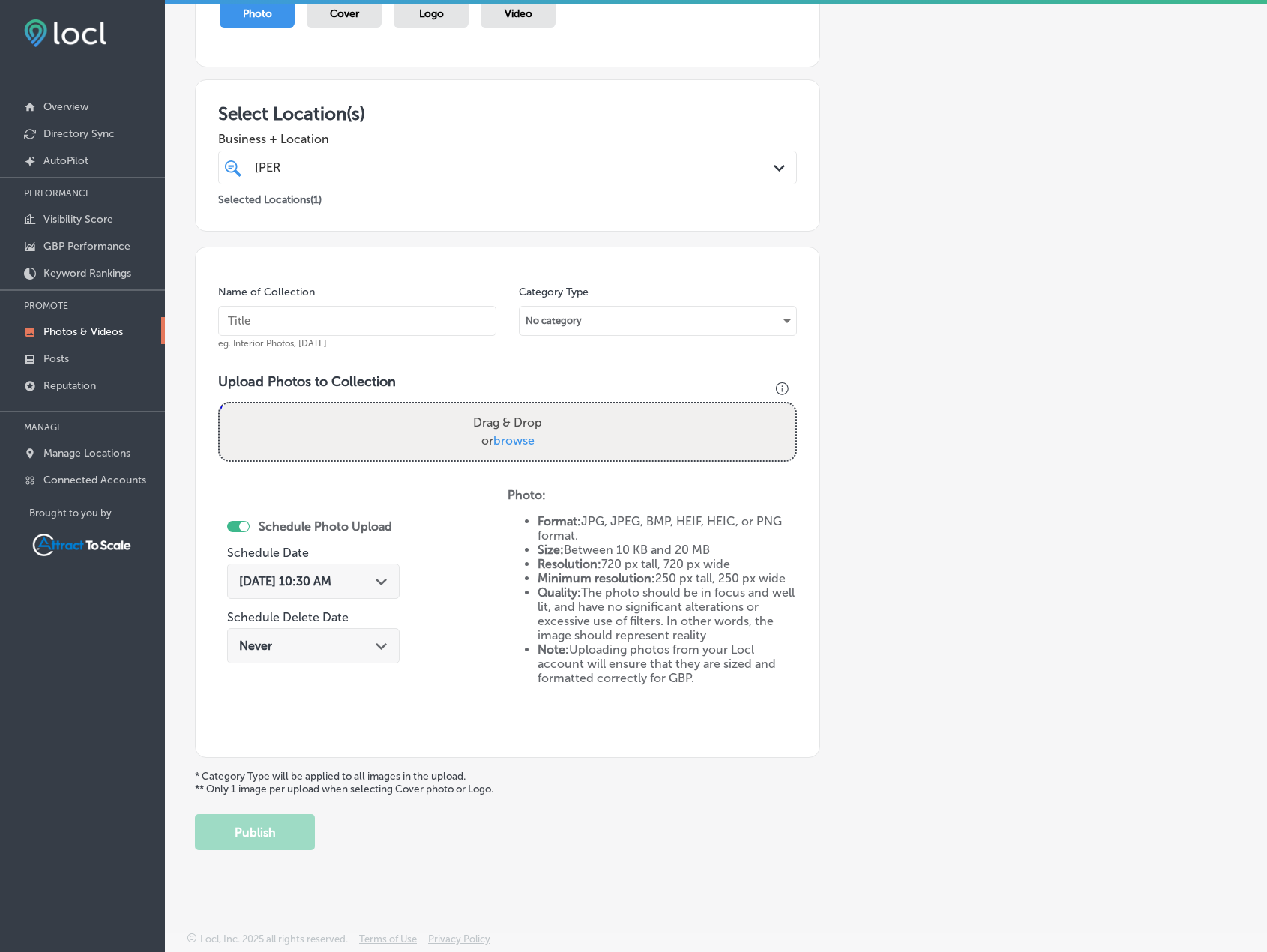
click at [383, 323] on input "text" at bounding box center [357, 321] width 278 height 30
click at [357, 324] on input "Dump Trailer" at bounding box center [357, 321] width 278 height 30
type input "Firewood"
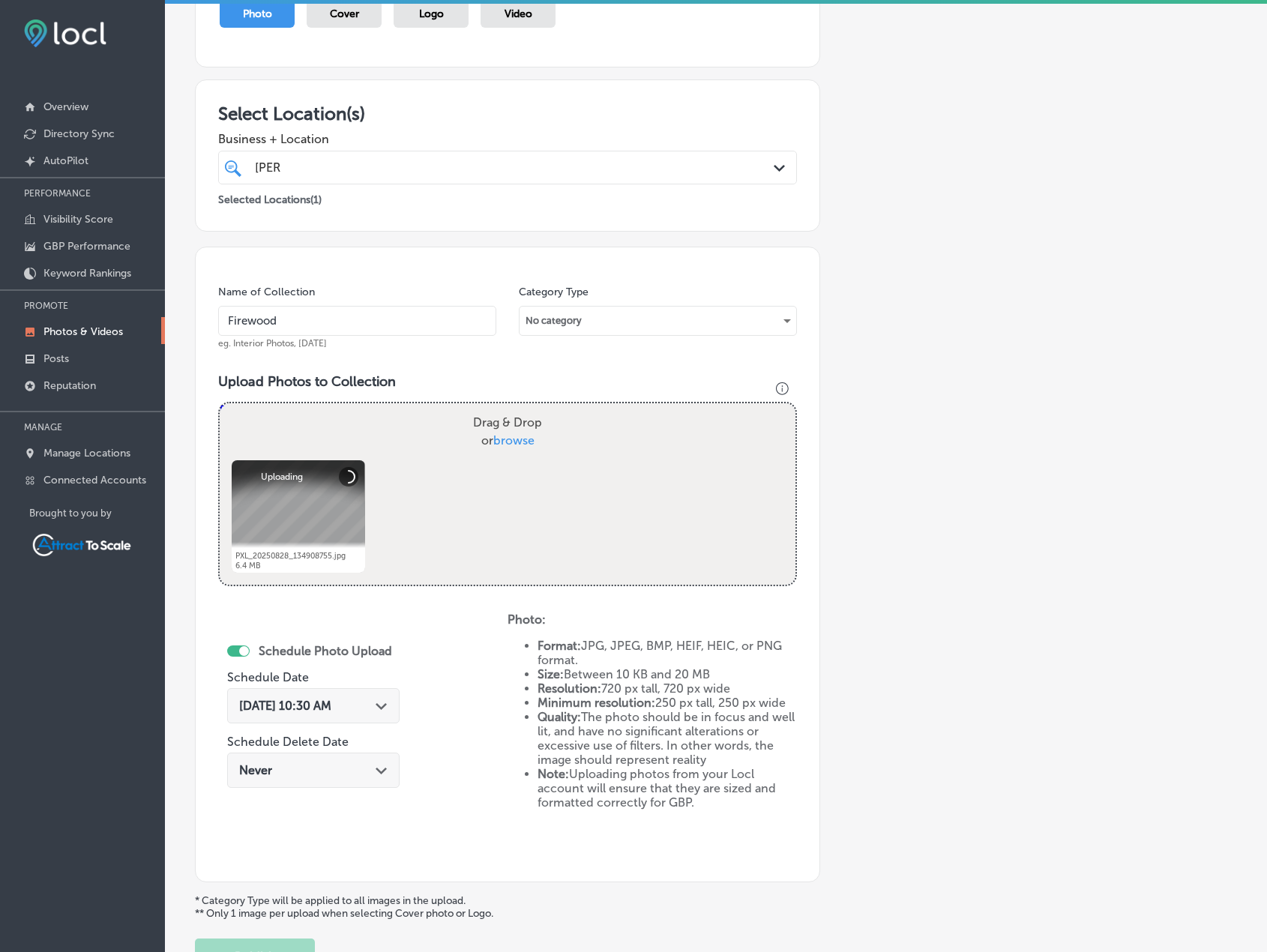
click at [370, 700] on div "[DATE] 10:30 AM Path Created with Sketch." at bounding box center [314, 706] width 149 height 14
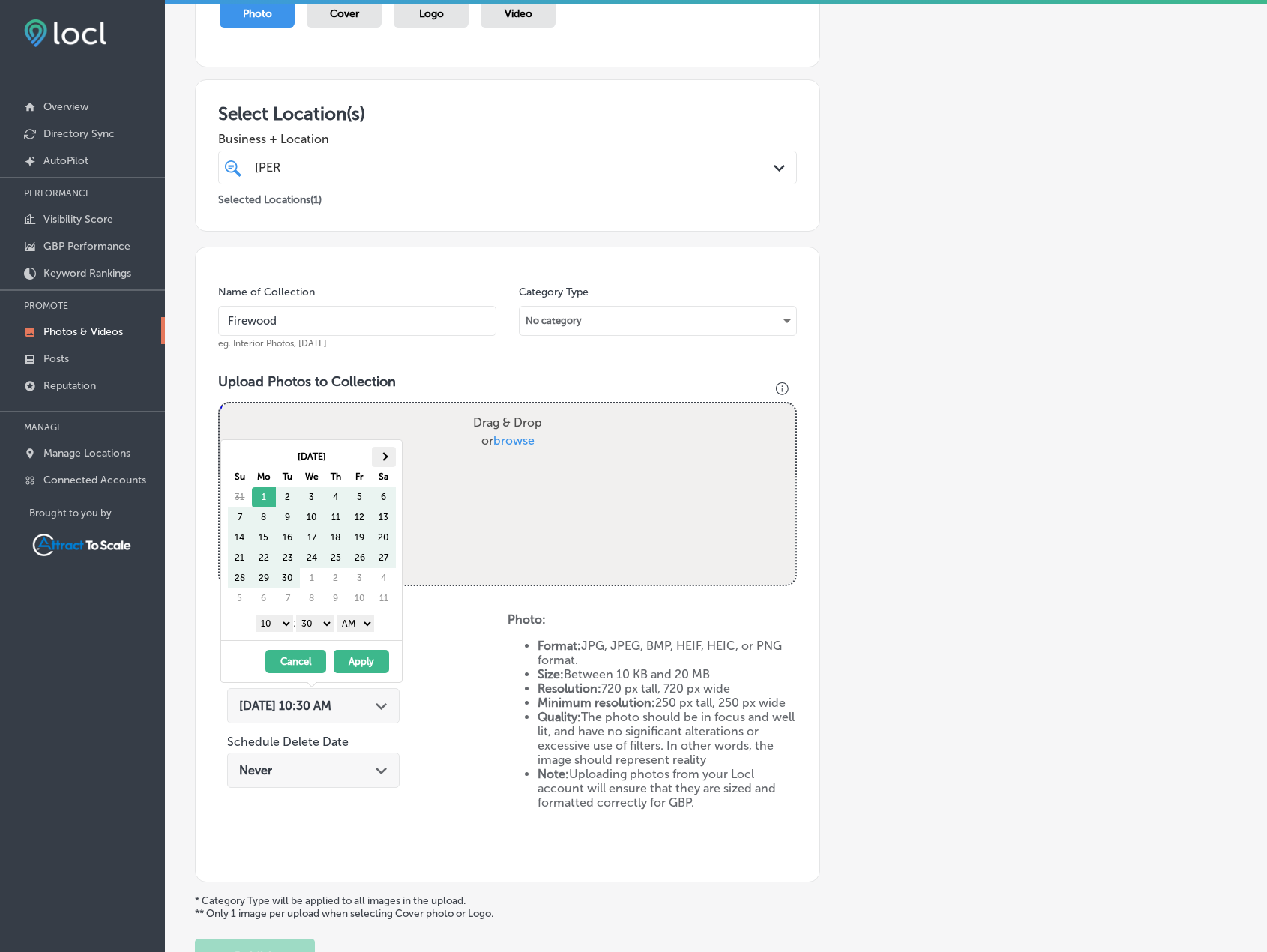
click at [389, 453] on th at bounding box center [383, 457] width 24 height 20
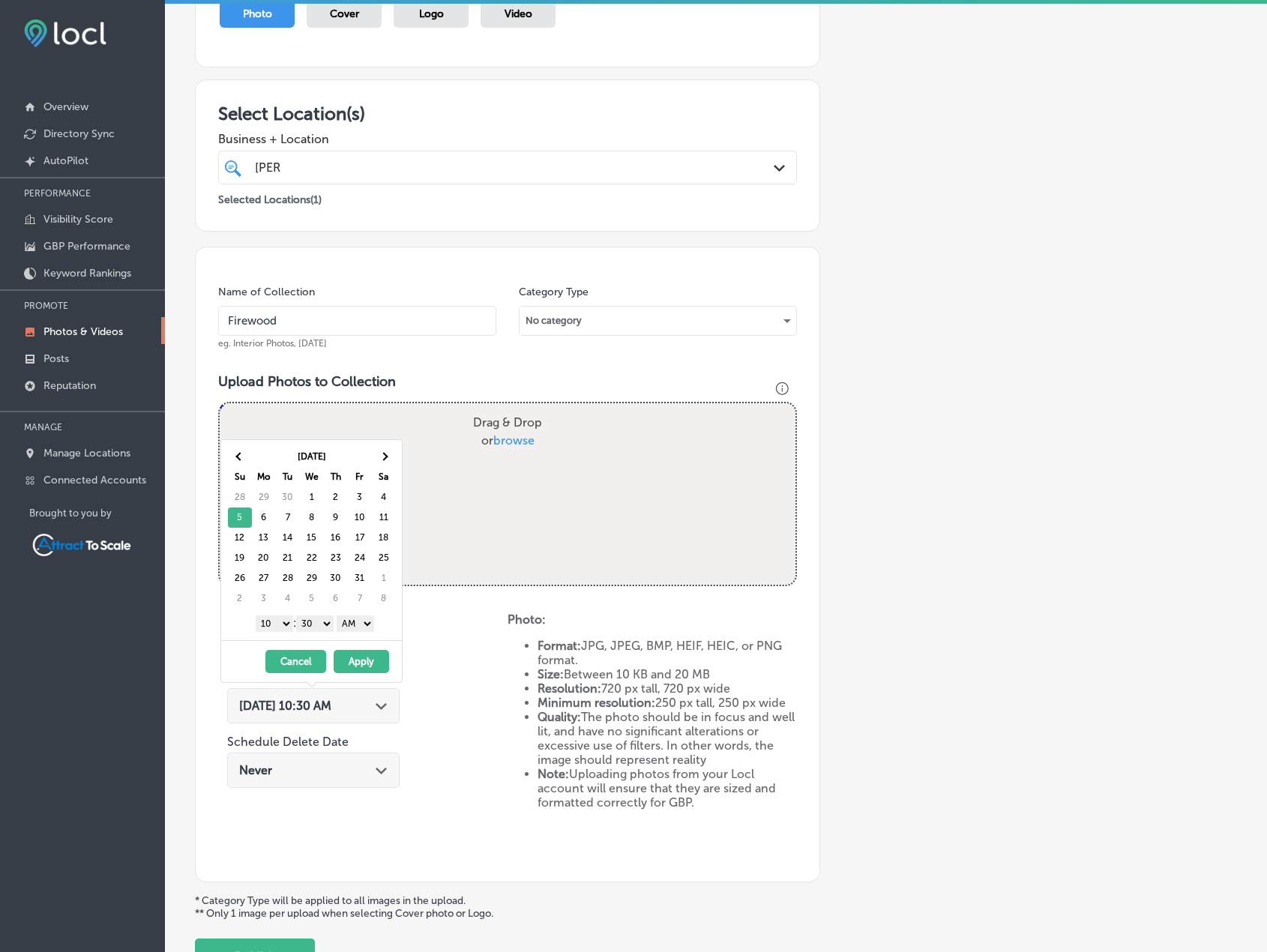
click at [377, 656] on button "Apply" at bounding box center [361, 661] width 55 height 23
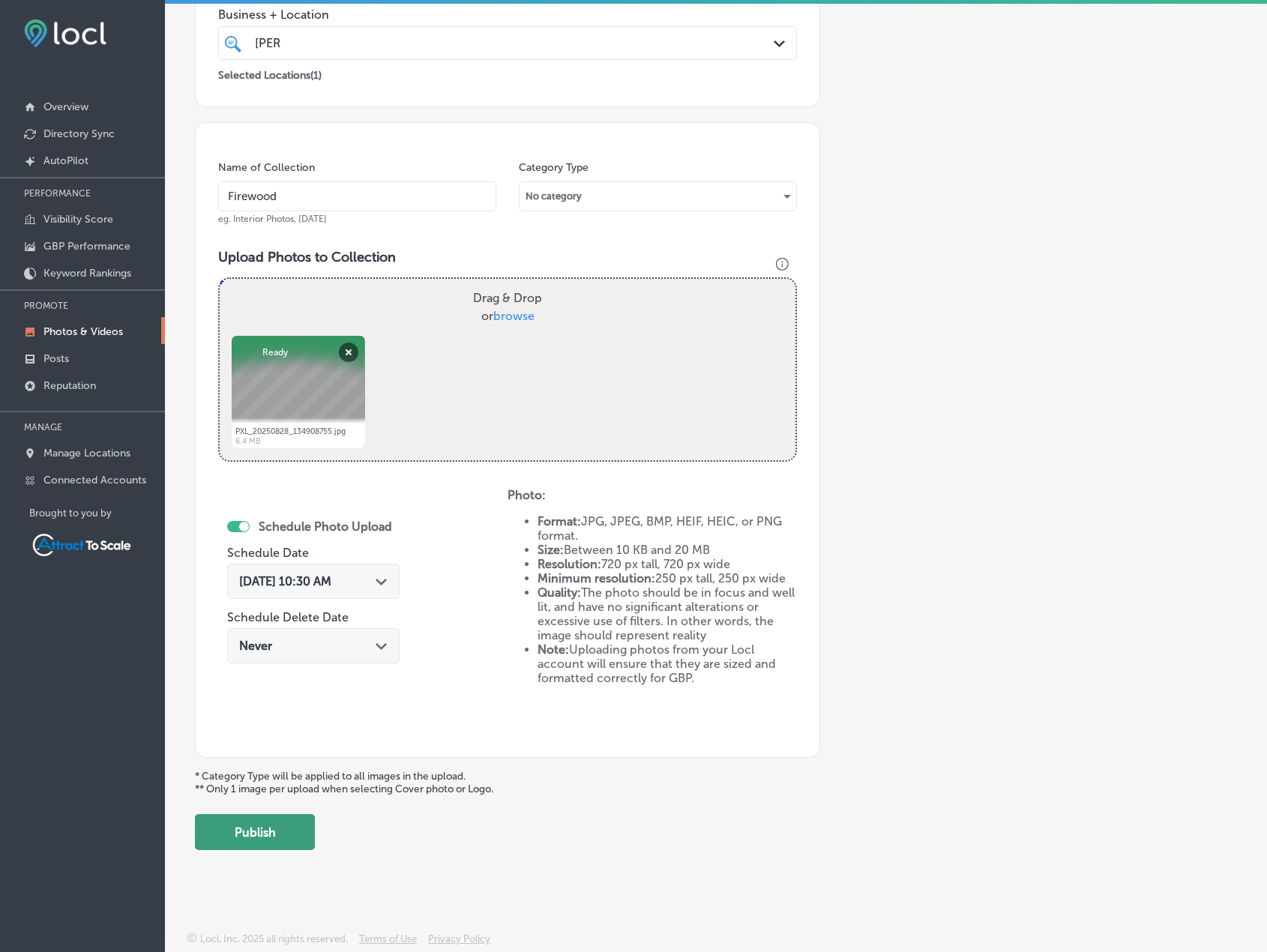
click at [301, 817] on button "Publish" at bounding box center [255, 831] width 120 height 36
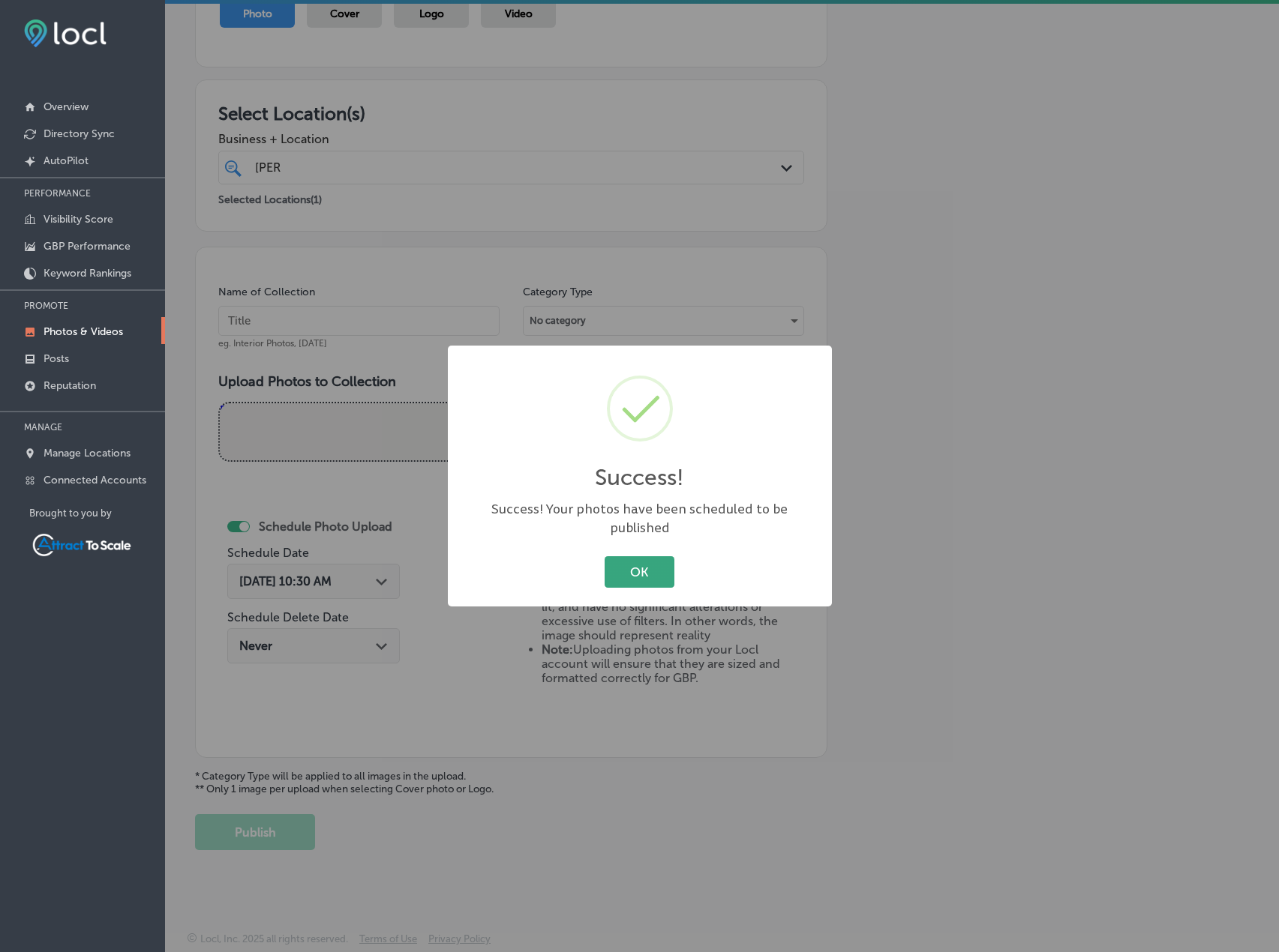
click at [630, 556] on button "OK" at bounding box center [640, 572] width 70 height 31
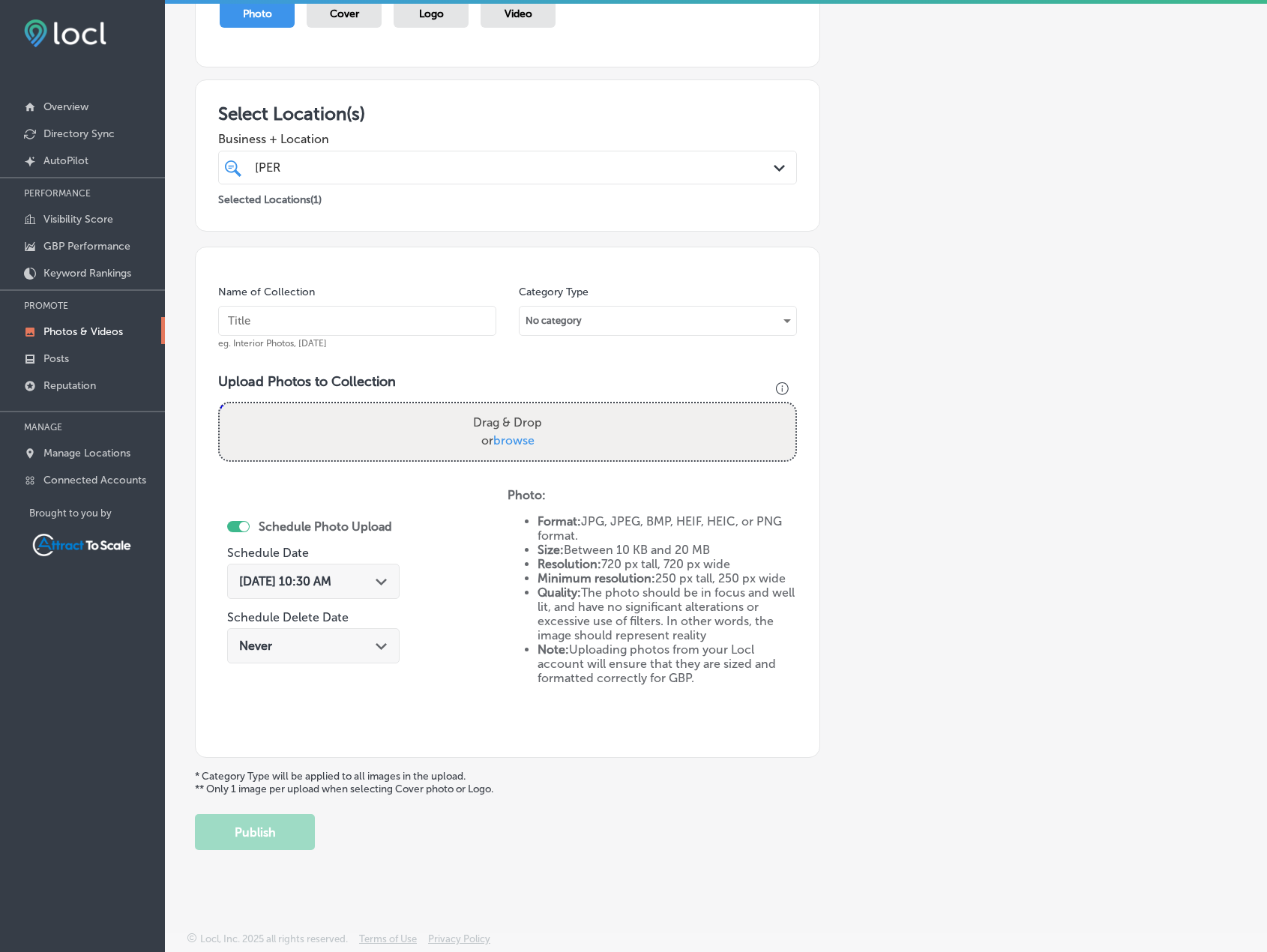
click at [379, 330] on input "text" at bounding box center [357, 321] width 278 height 30
type input "Firewood"
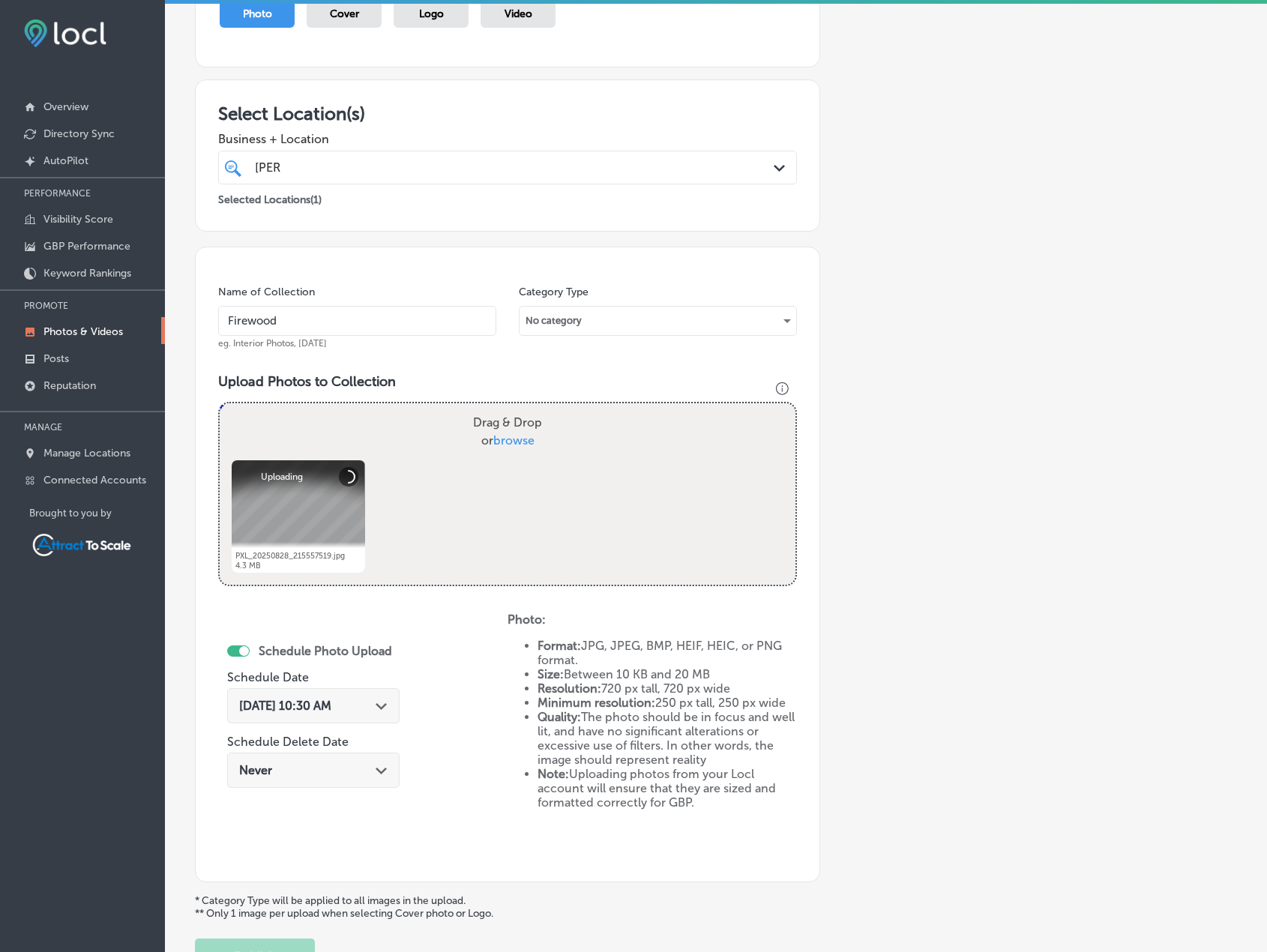
click at [367, 703] on div "[DATE] 10:30 AM Path Created with Sketch." at bounding box center [314, 706] width 149 height 14
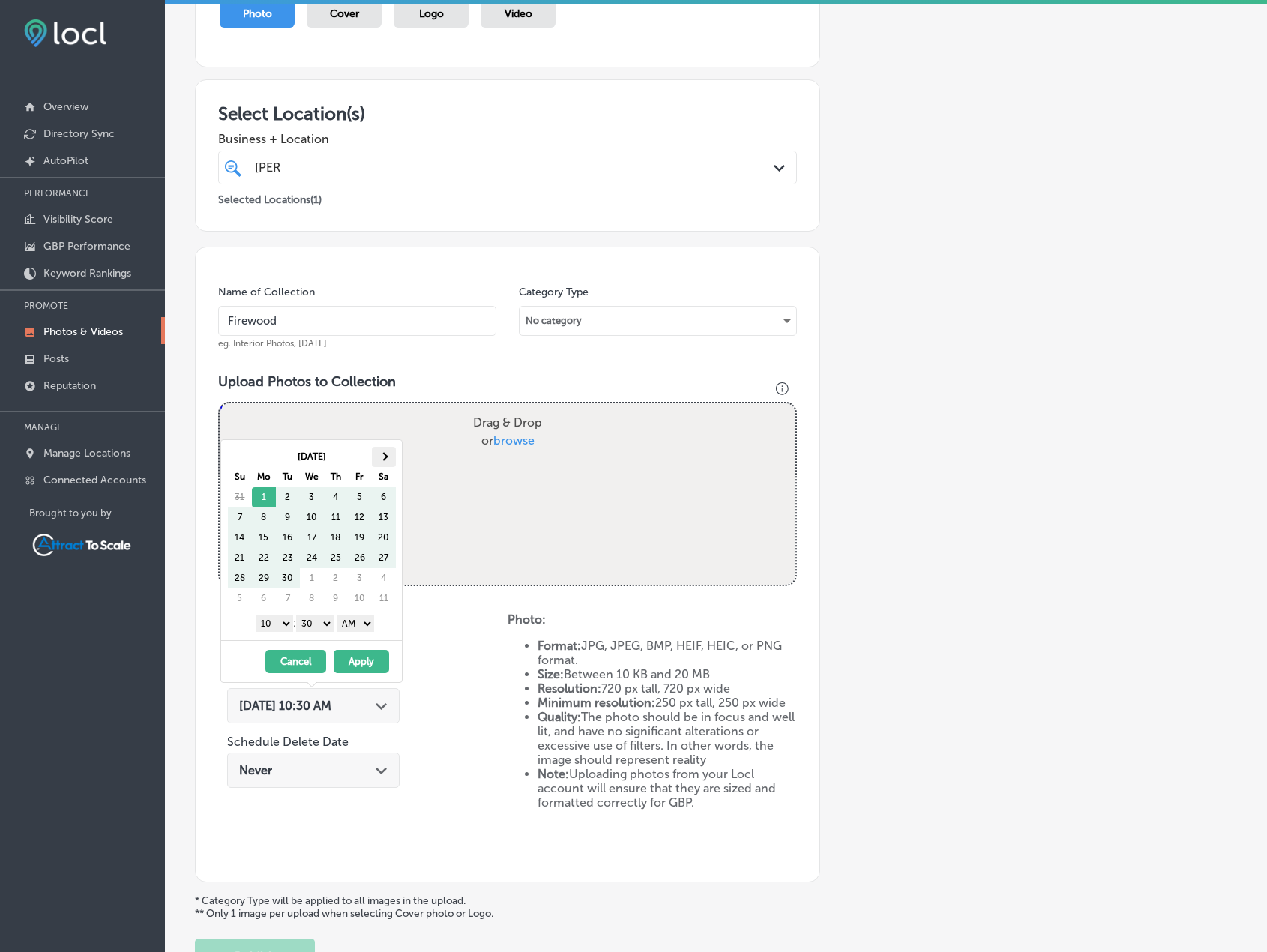
click at [392, 451] on th at bounding box center [383, 457] width 24 height 20
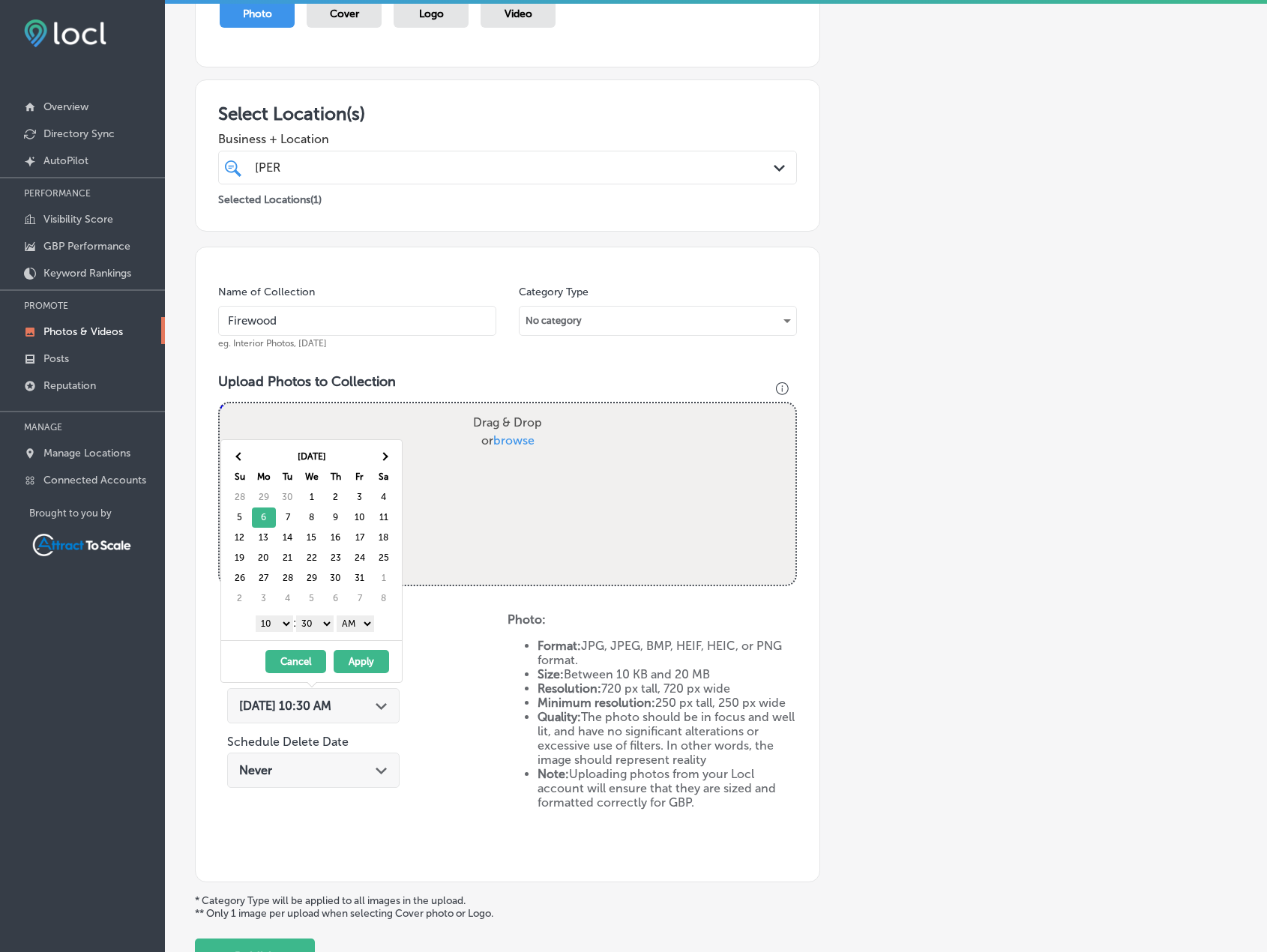
click at [376, 651] on button "Apply" at bounding box center [361, 661] width 55 height 23
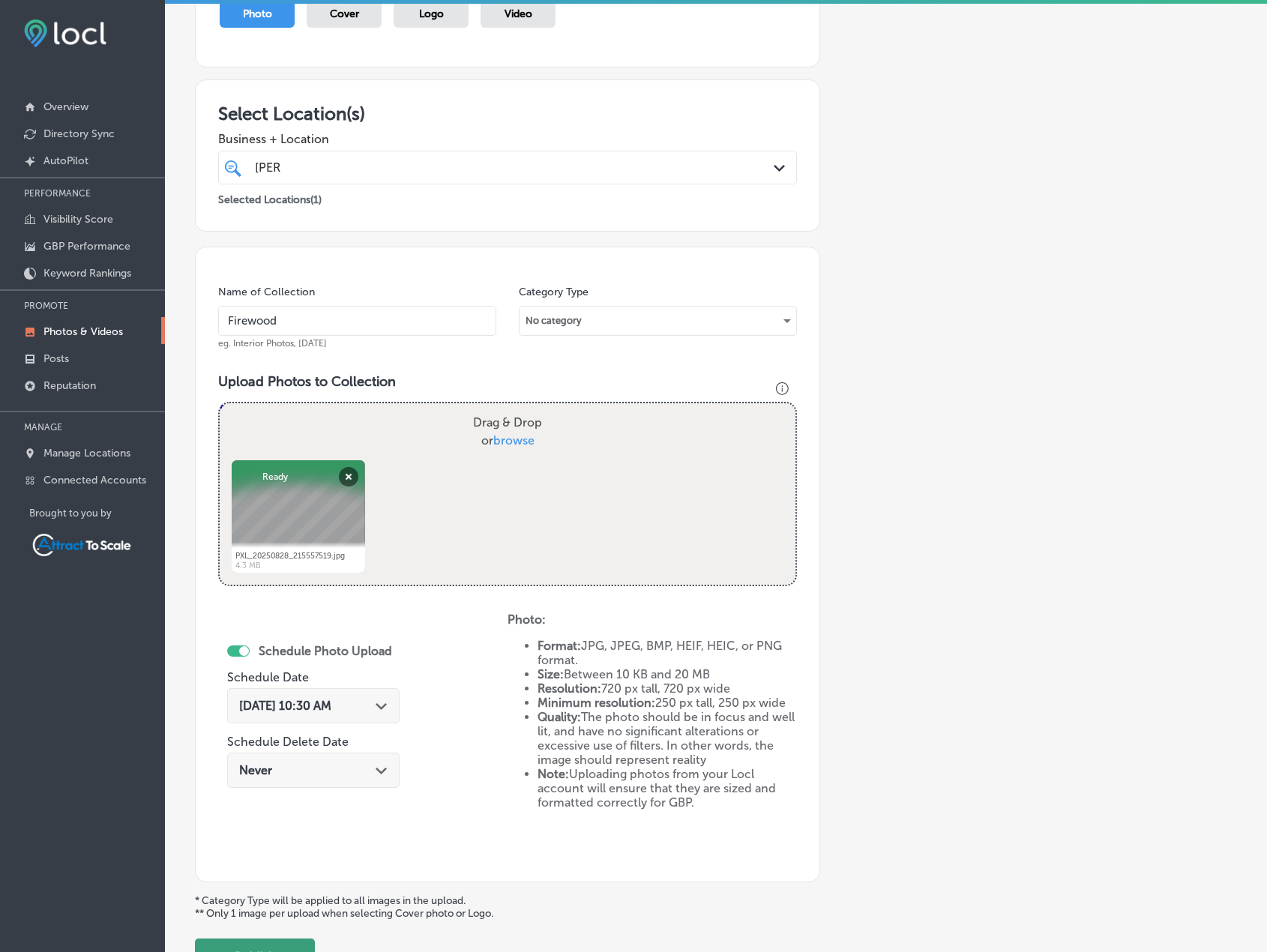
click at [281, 944] on button "Publish" at bounding box center [255, 956] width 120 height 36
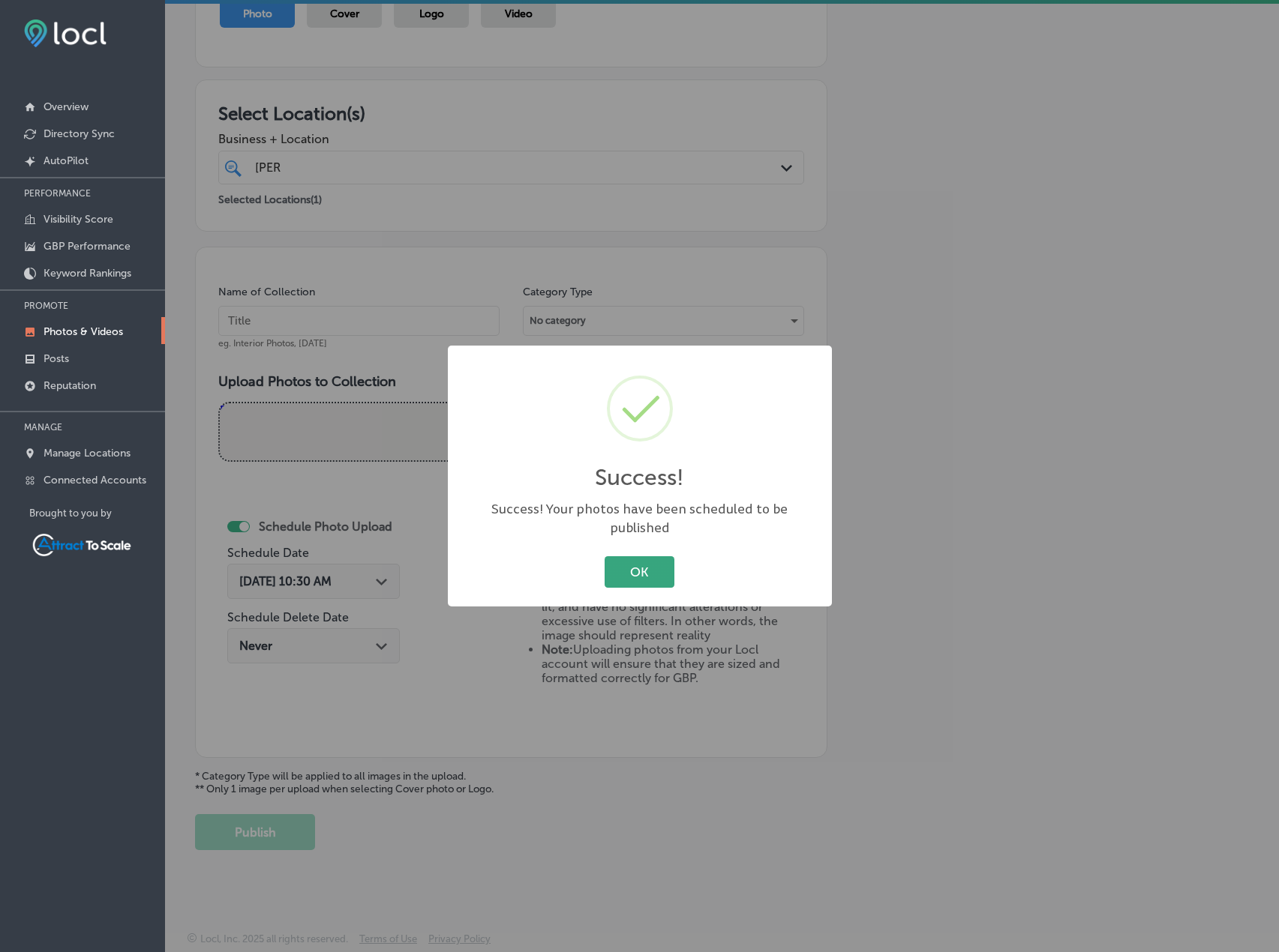
click at [630, 556] on button "OK" at bounding box center [640, 572] width 70 height 31
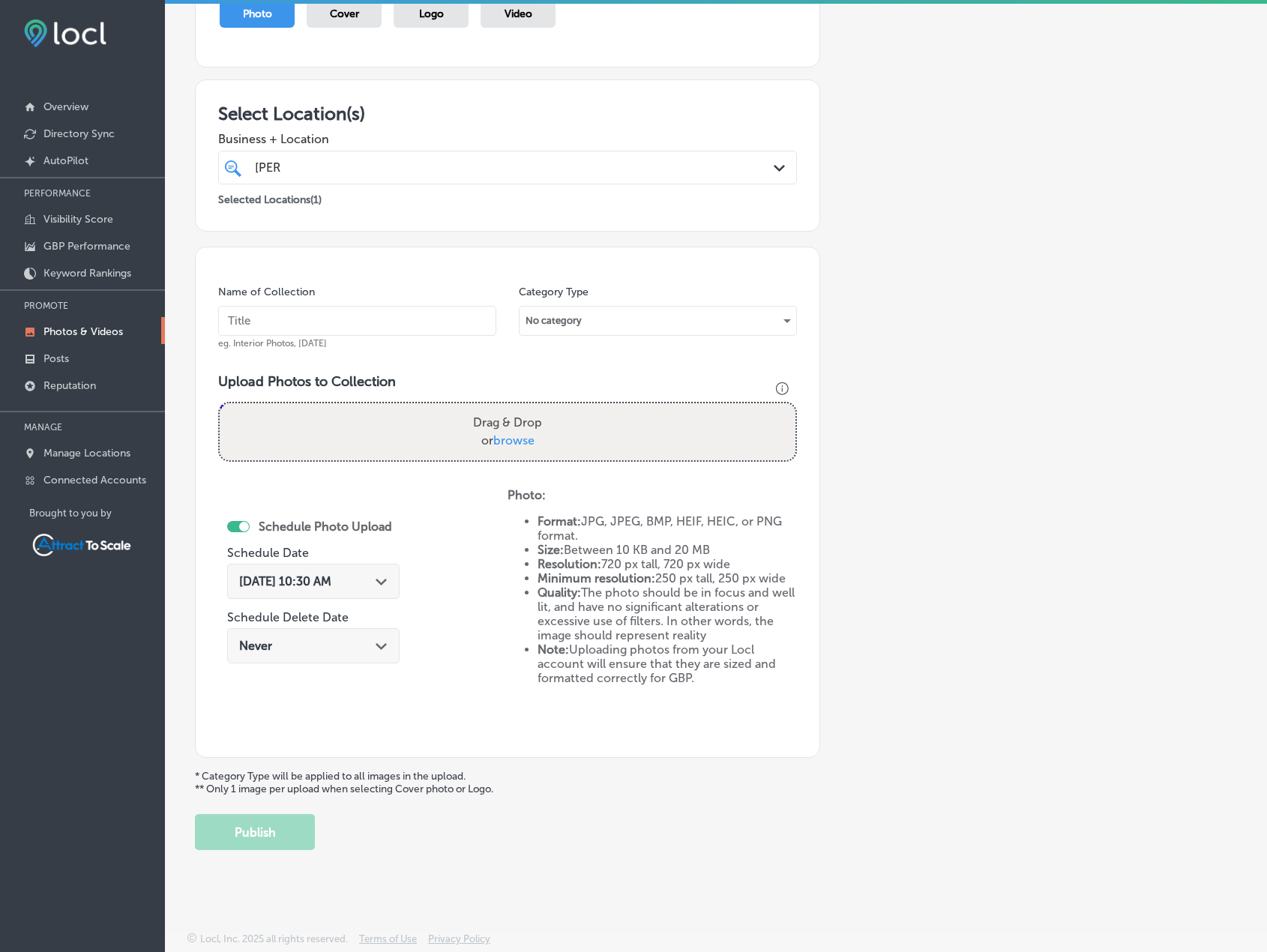
click at [374, 330] on input "text" at bounding box center [357, 321] width 278 height 30
type input "Firewood"
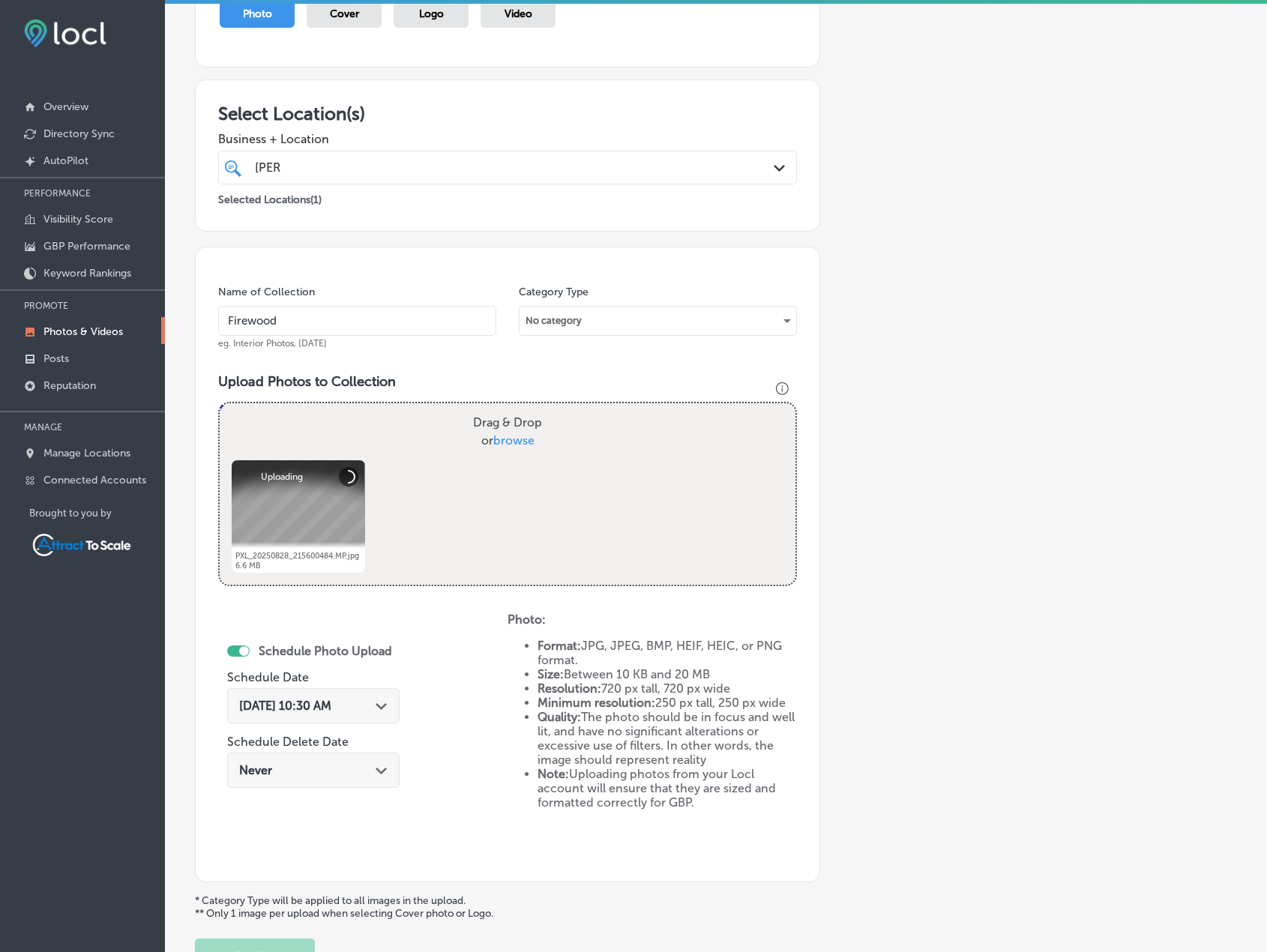
click at [365, 710] on div "[DATE] 10:30 AM Path Created with Sketch." at bounding box center [314, 706] width 149 height 14
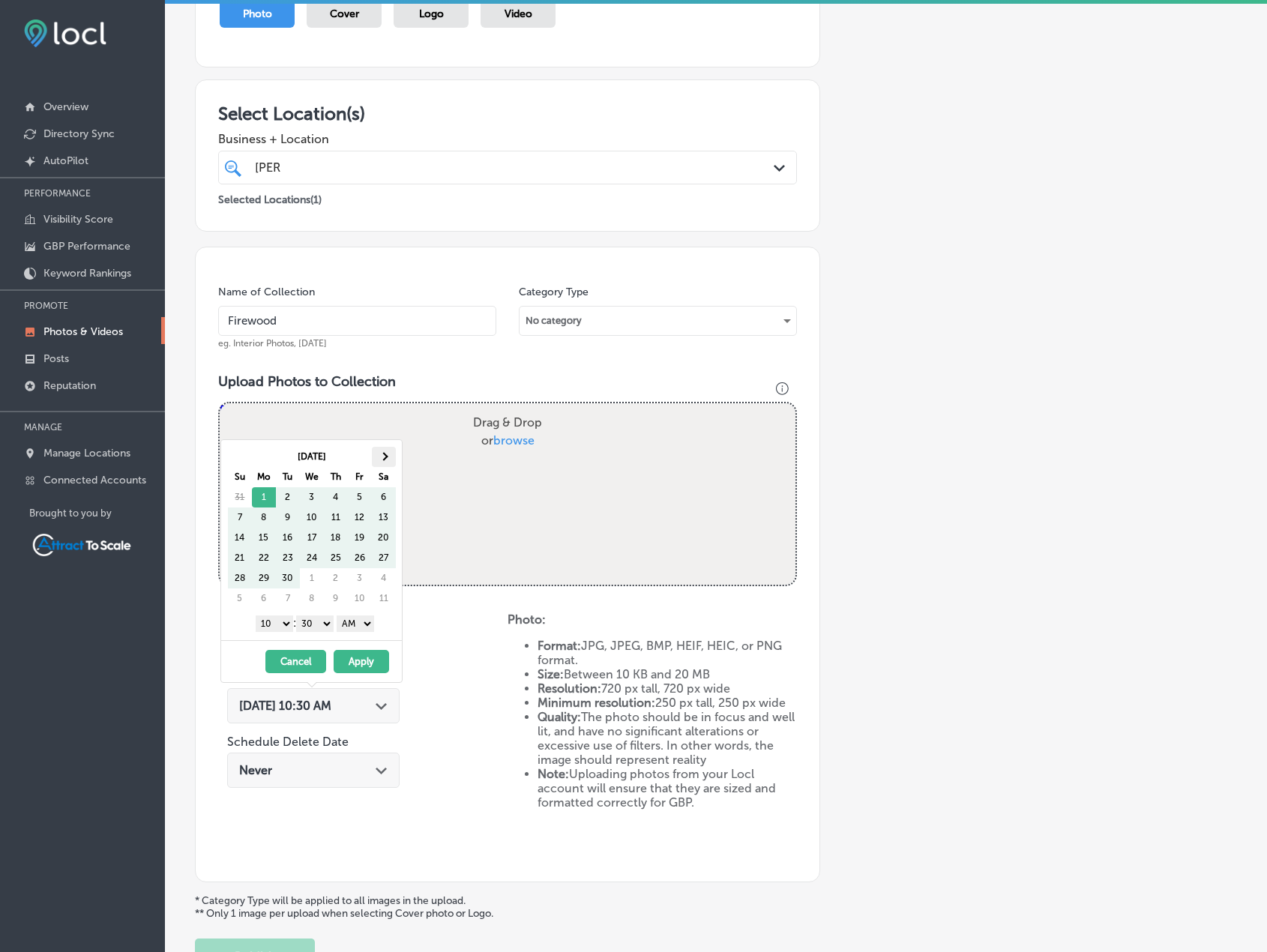
click at [388, 452] on th at bounding box center [383, 457] width 24 height 20
click at [380, 663] on button "Apply" at bounding box center [361, 661] width 55 height 23
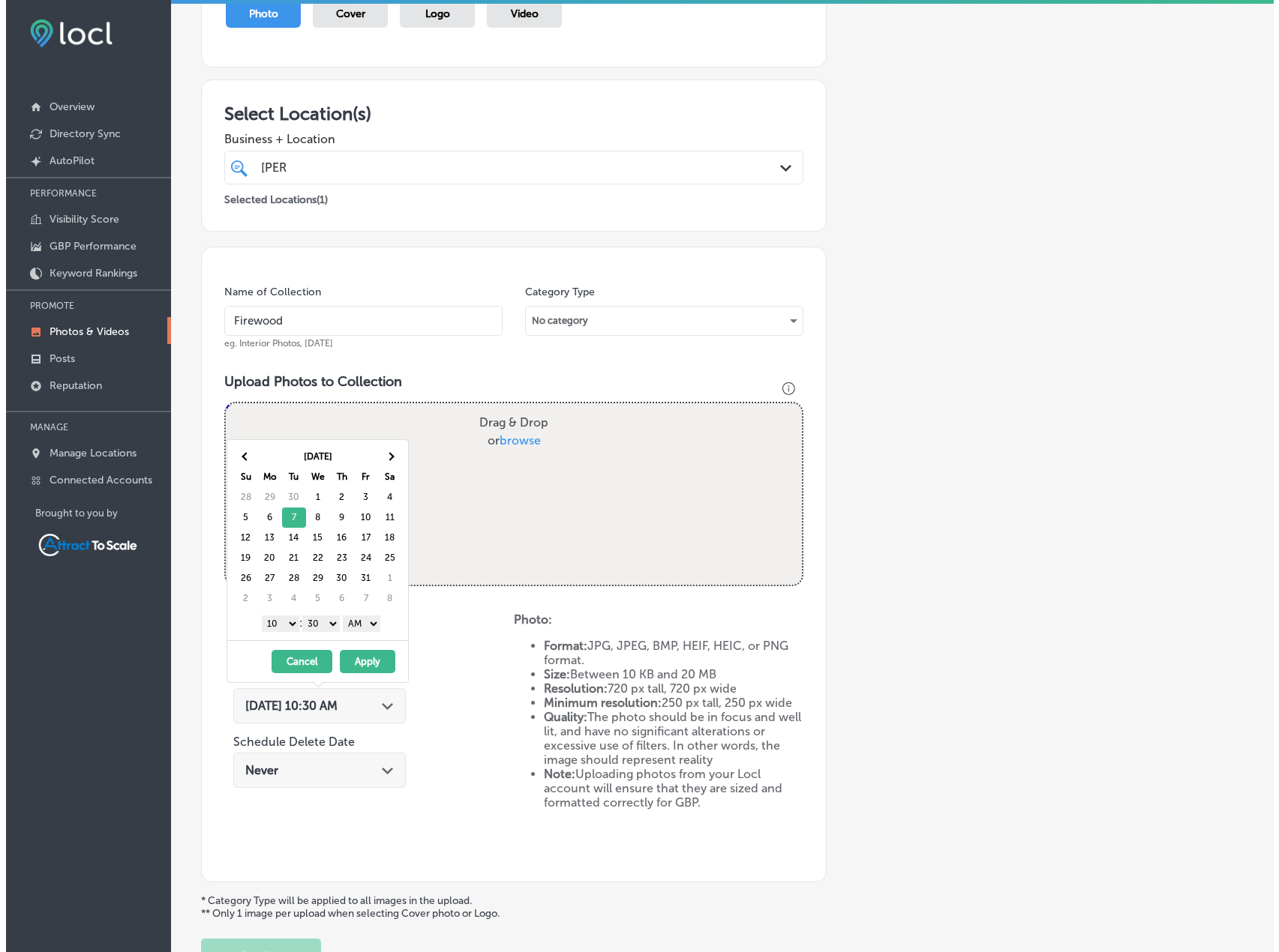
scroll to position [0, 0]
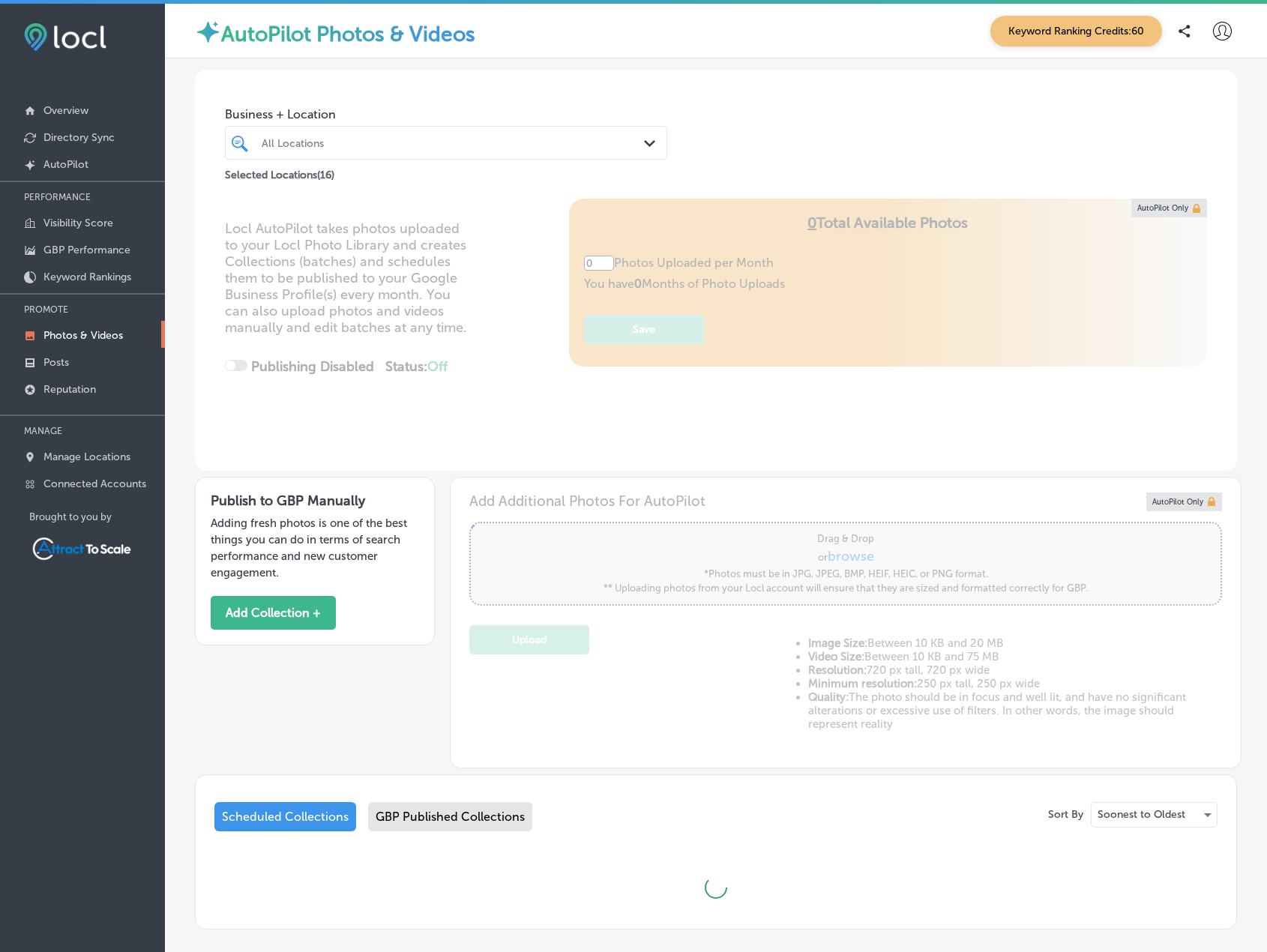
type input "5"
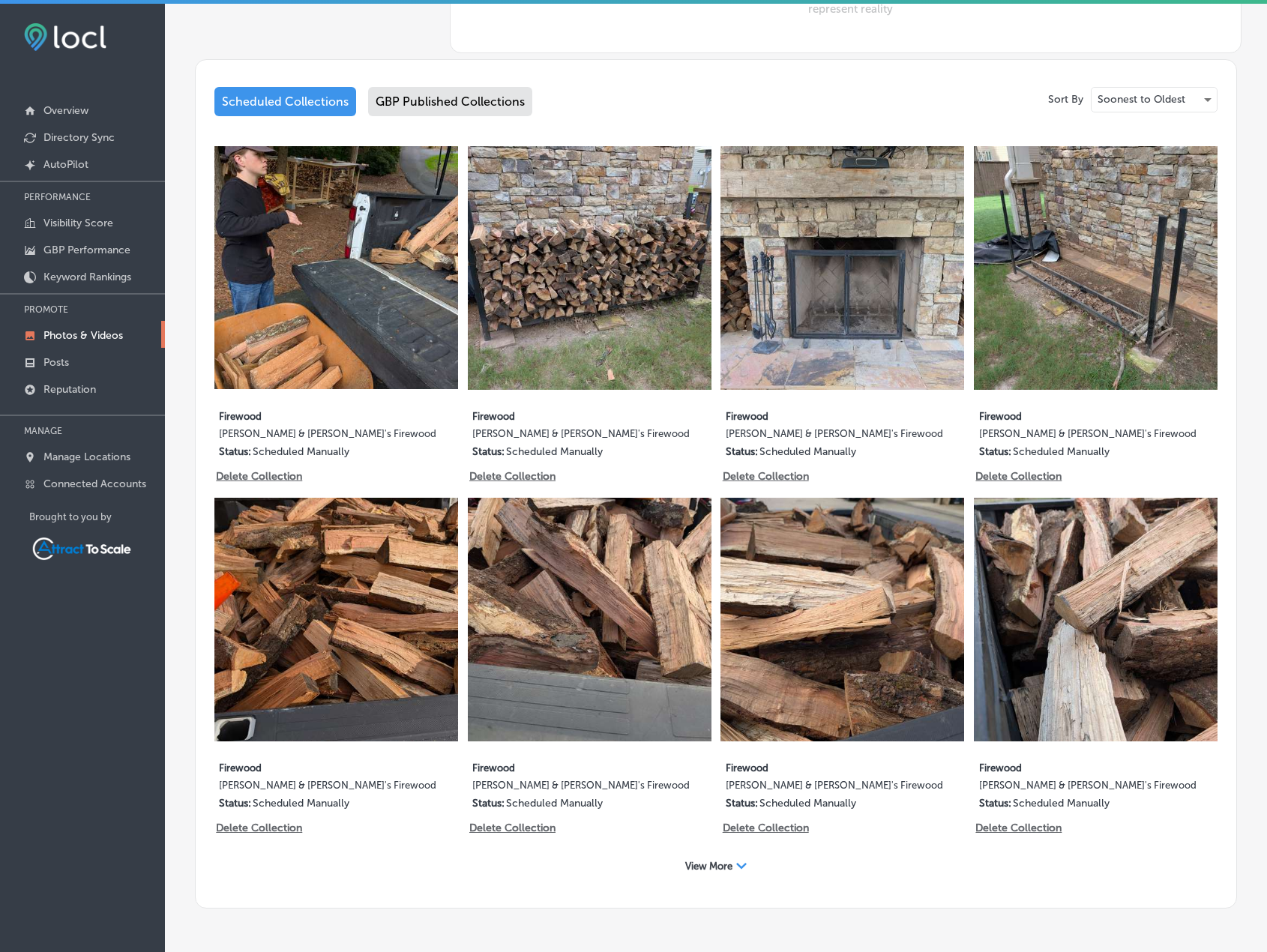
scroll to position [750, 0]
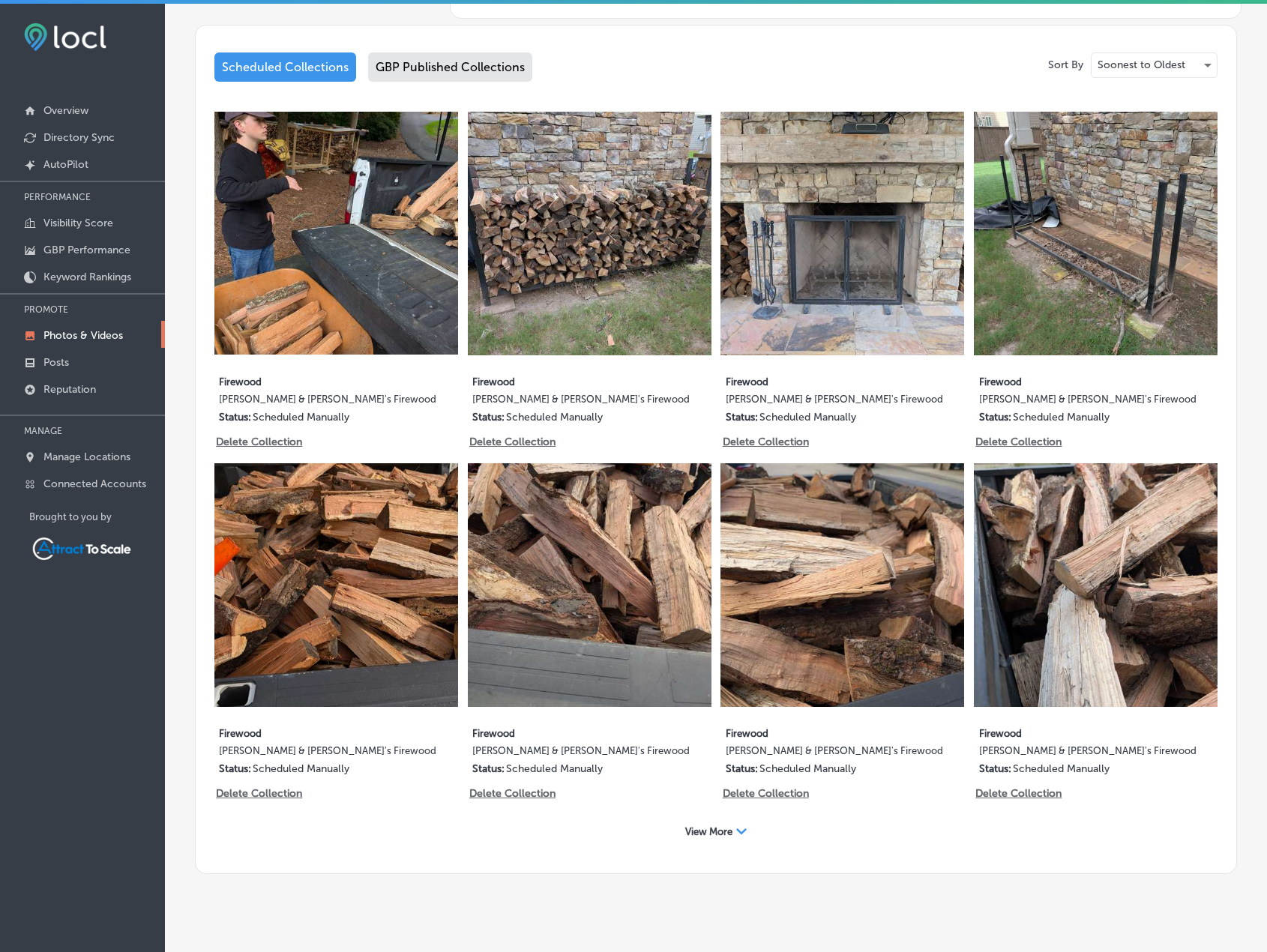
click at [737, 828] on icon "Path Created with Sketch." at bounding box center [742, 831] width 11 height 6
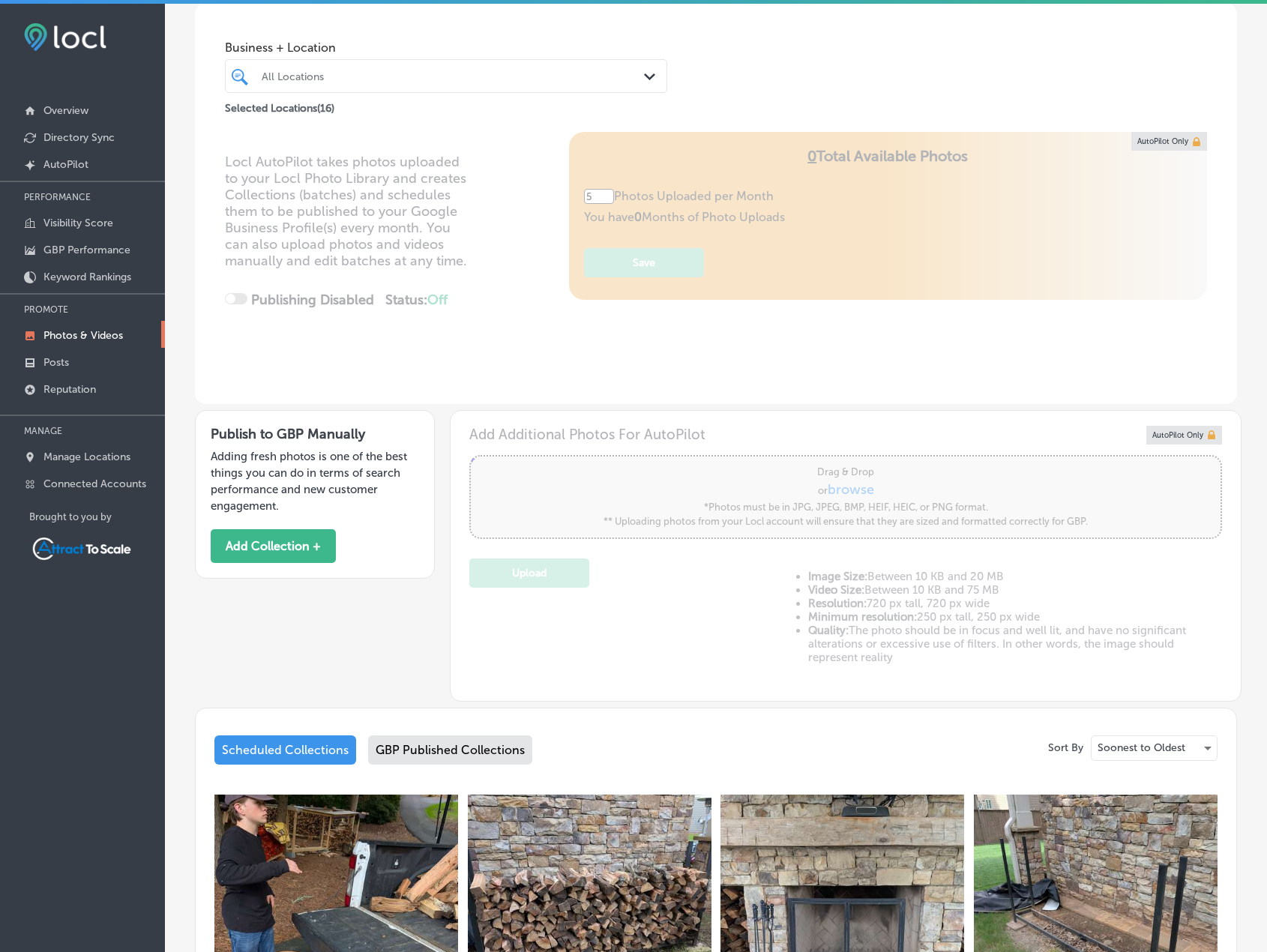
scroll to position [0, 0]
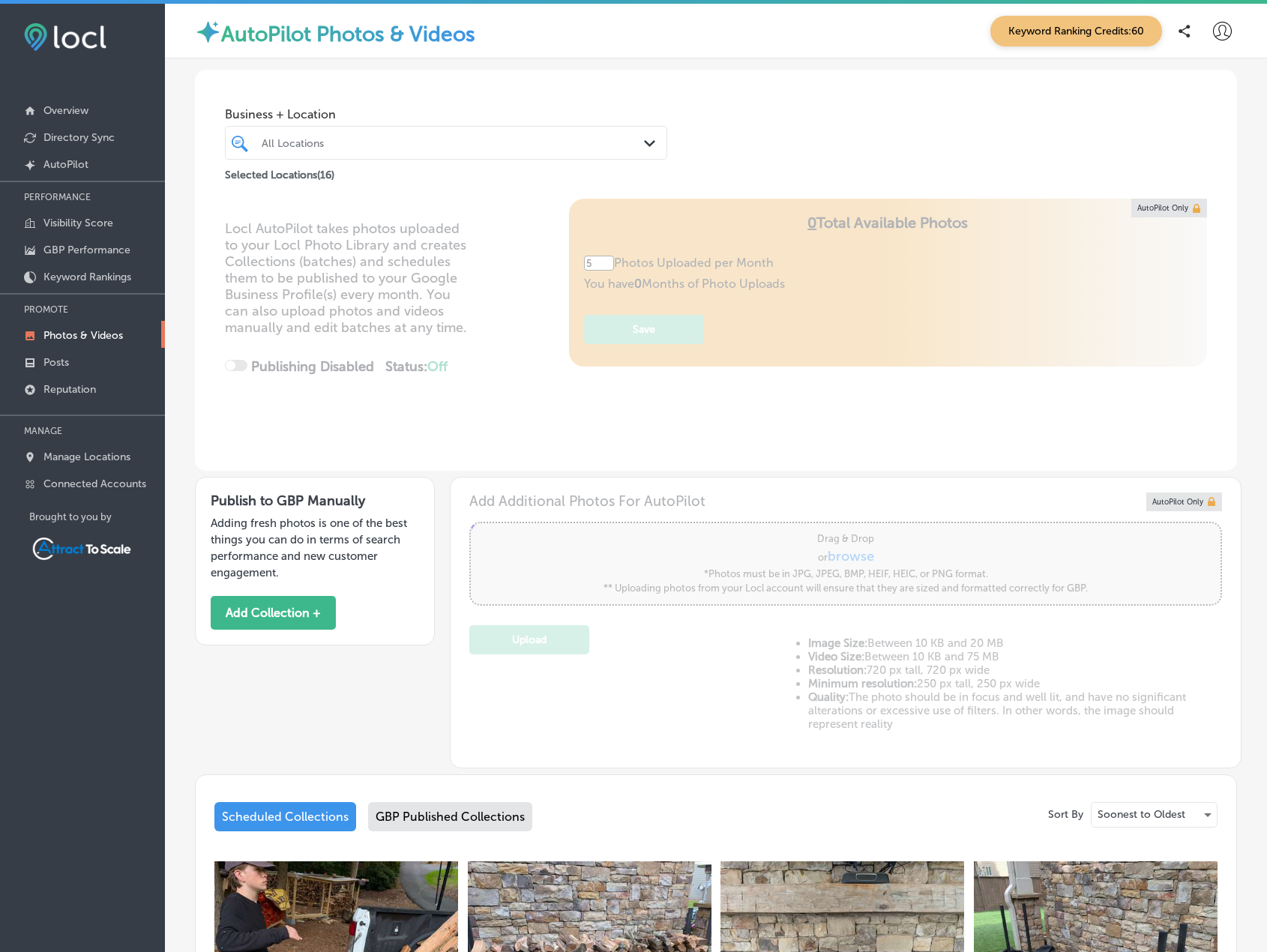
click at [308, 593] on div "Publish to GBP Manually Adding fresh photos is one of the best things you can d…" at bounding box center [315, 561] width 240 height 169
click at [308, 615] on button "Add Collection +" at bounding box center [273, 612] width 126 height 34
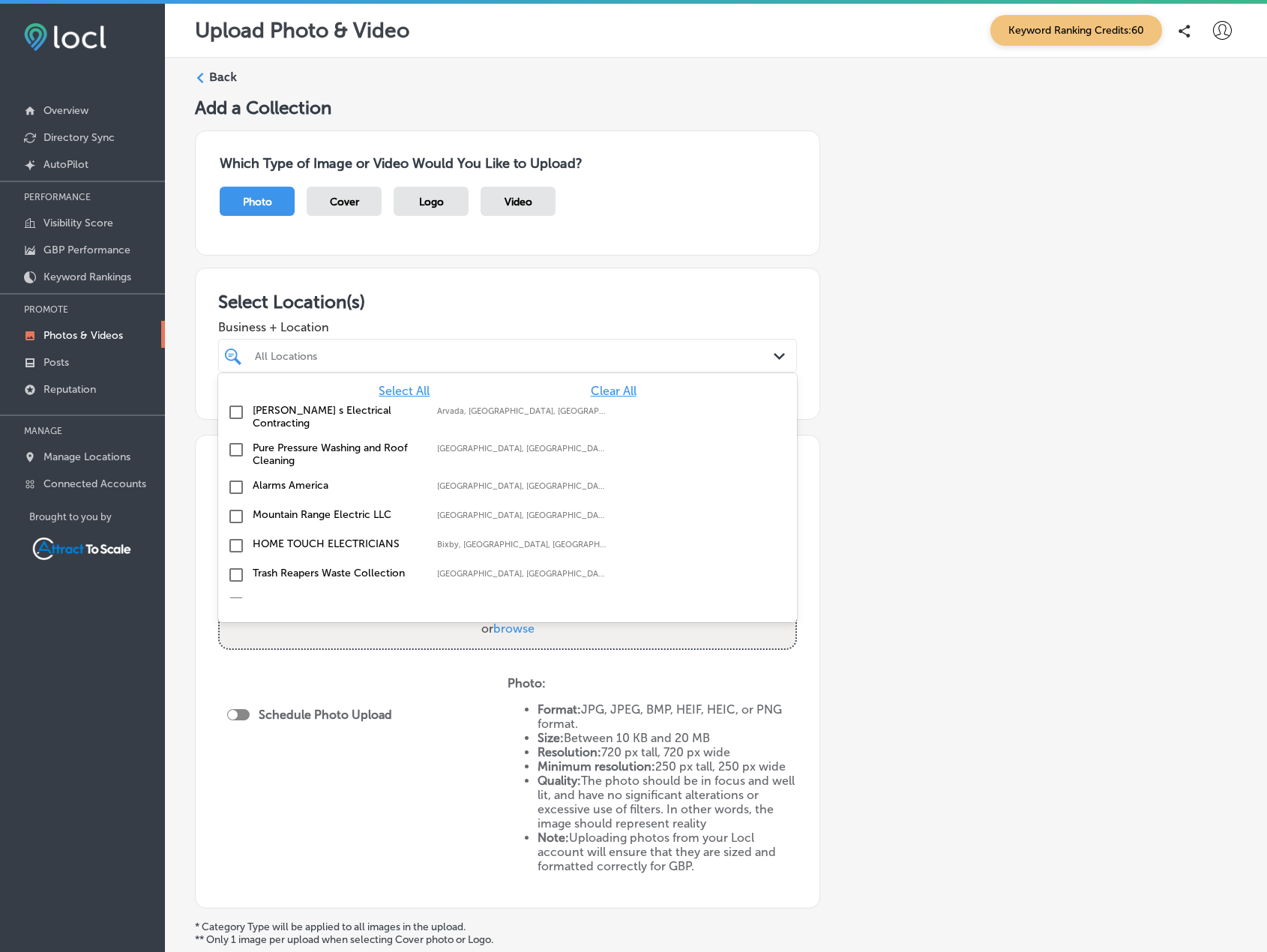
click at [349, 359] on div "All Locations" at bounding box center [515, 355] width 521 height 13
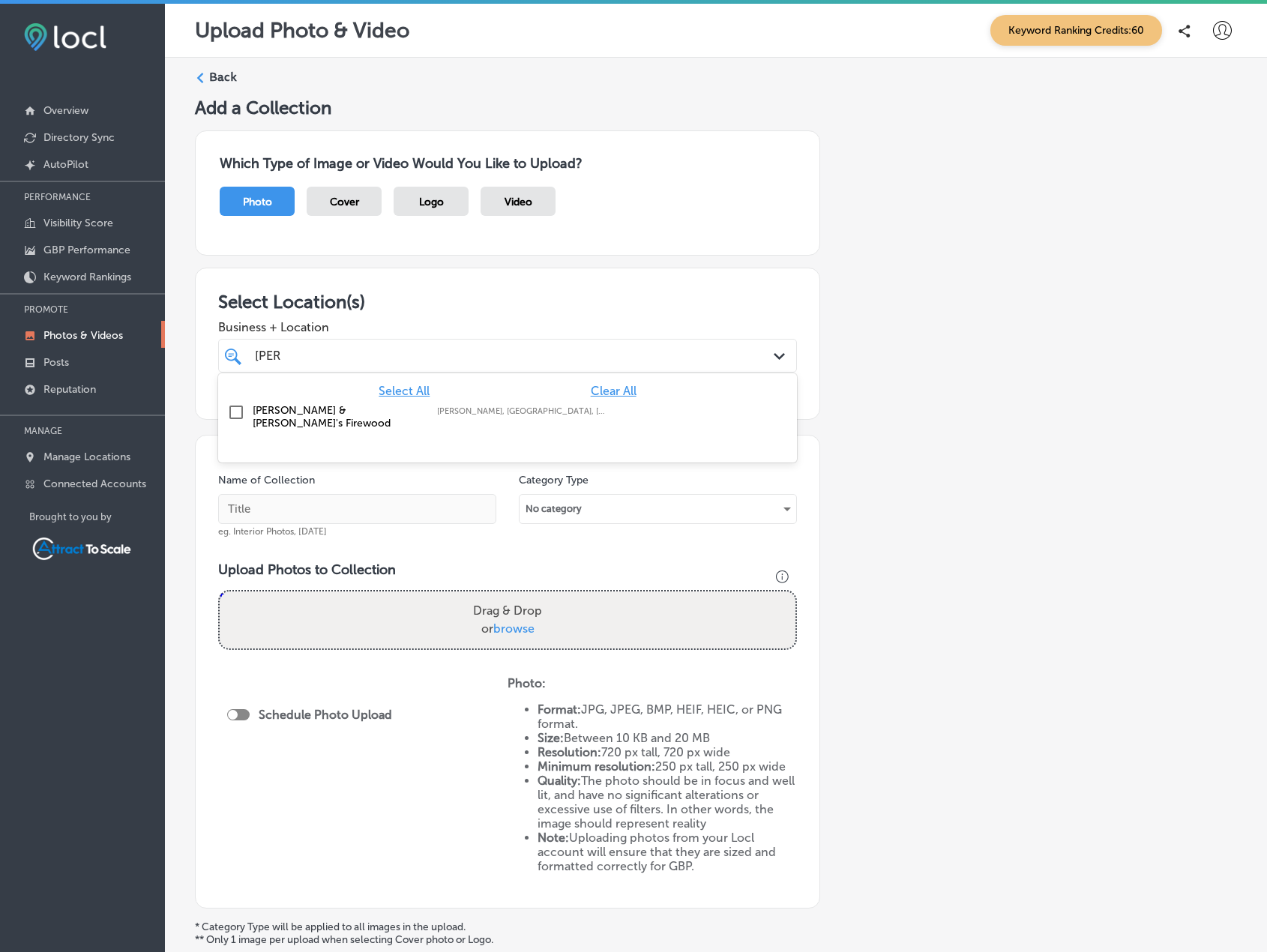
click at [257, 404] on div "Paul & Babe's Firewood Hiram, GA, USA | Canton, GA, USA | Dalla ..." at bounding box center [507, 416] width 567 height 32
type input "[PERSON_NAME]"
click at [838, 473] on div "Add a Collection Which Type of Image or Video Would You Like to Upload? Photo C…" at bounding box center [716, 548] width 1042 height 905
click at [381, 511] on input "text" at bounding box center [357, 509] width 278 height 30
type input "Firewood"
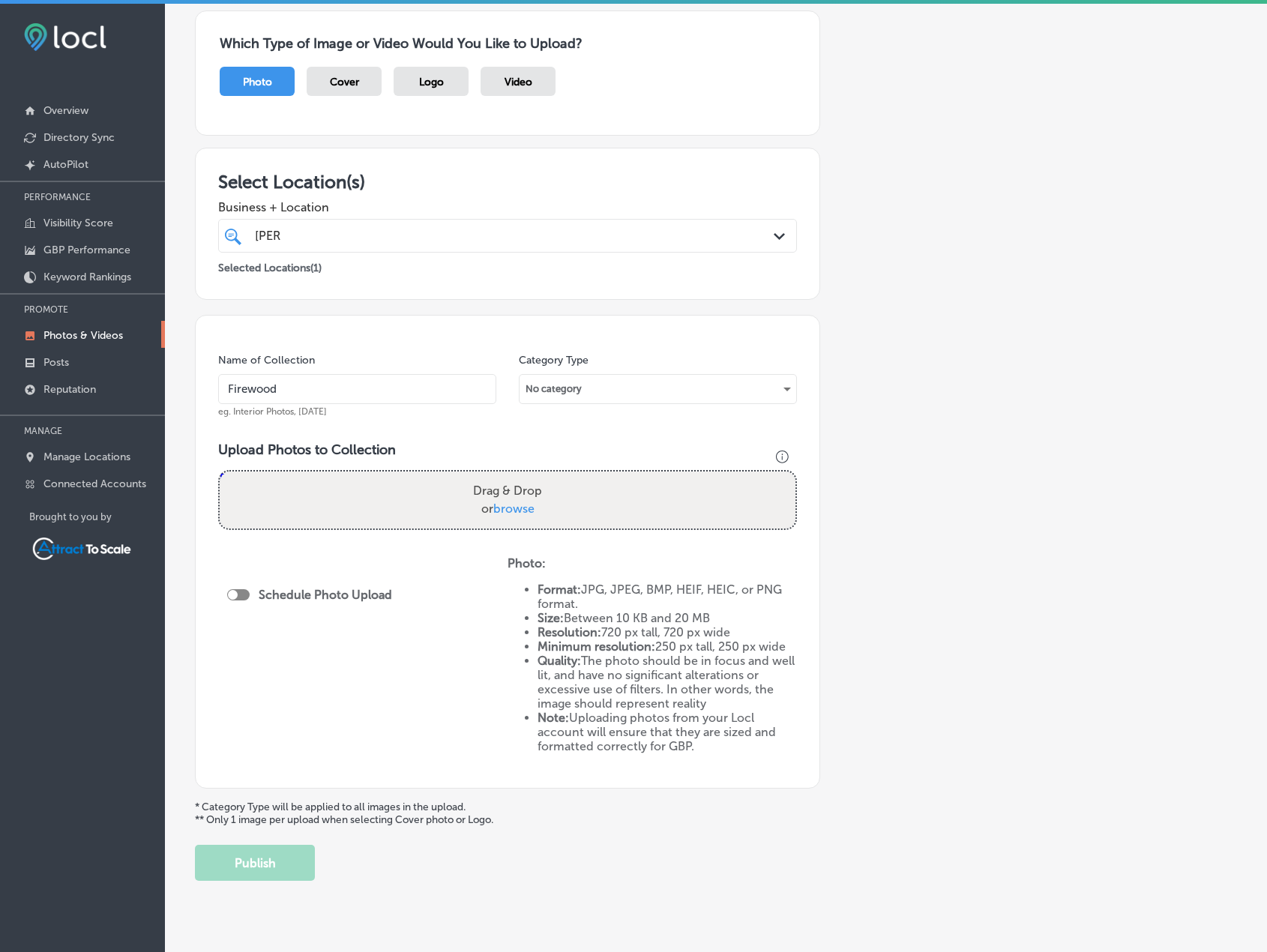
scroll to position [147, 0]
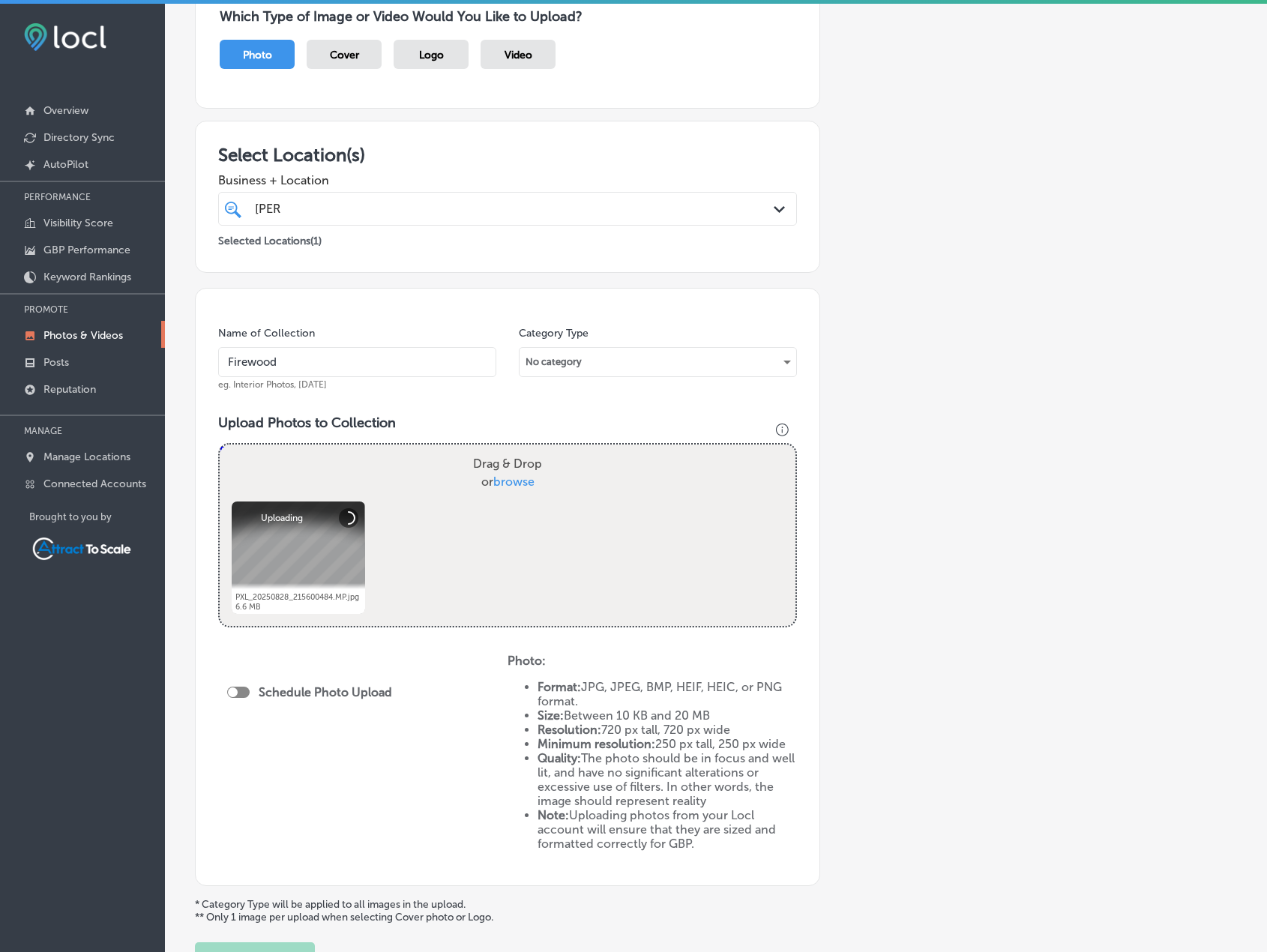
click at [246, 694] on div at bounding box center [238, 692] width 22 height 12
checkbox input "true"
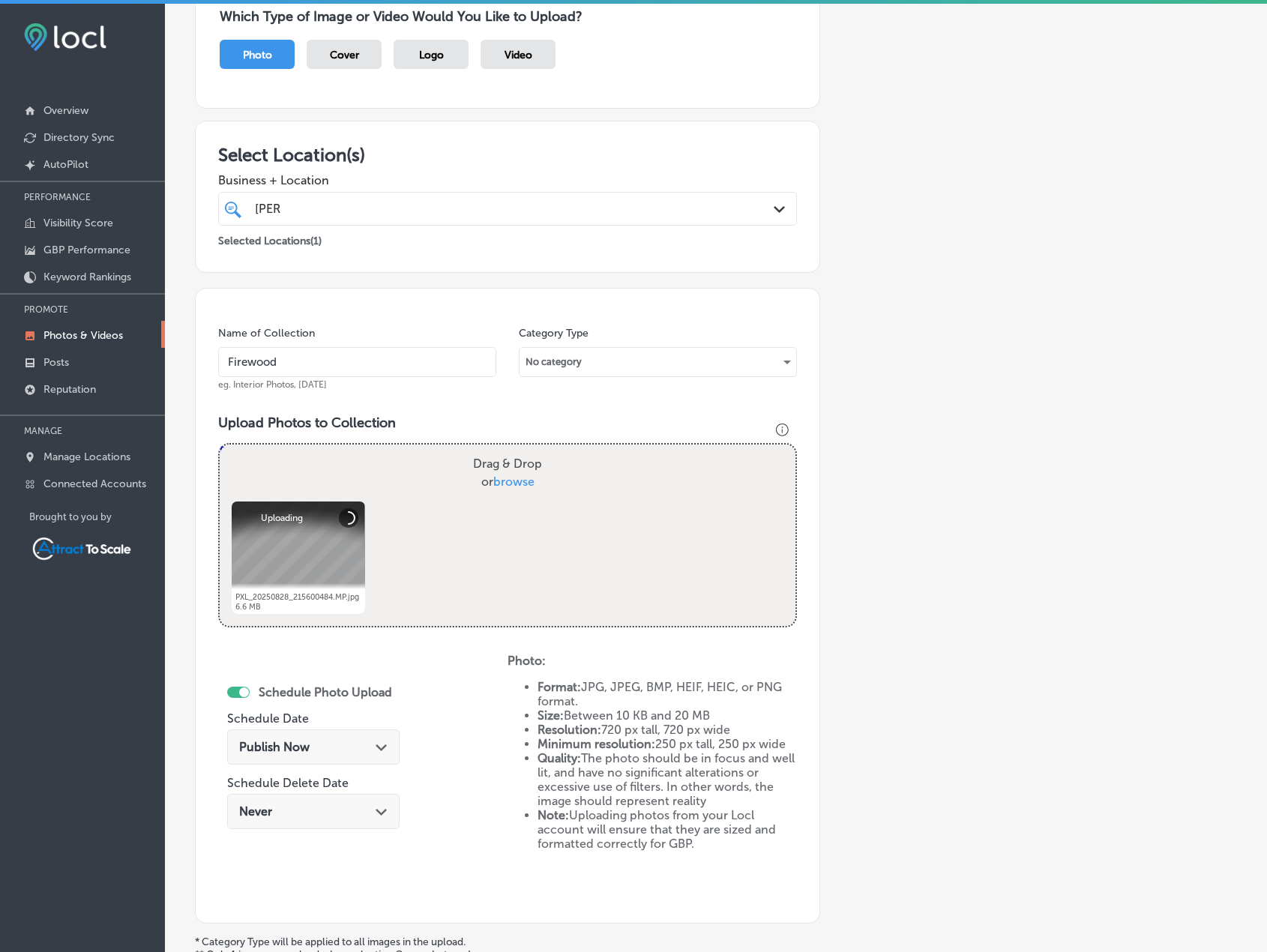
click at [273, 741] on span "Publish Now" at bounding box center [274, 746] width 70 height 14
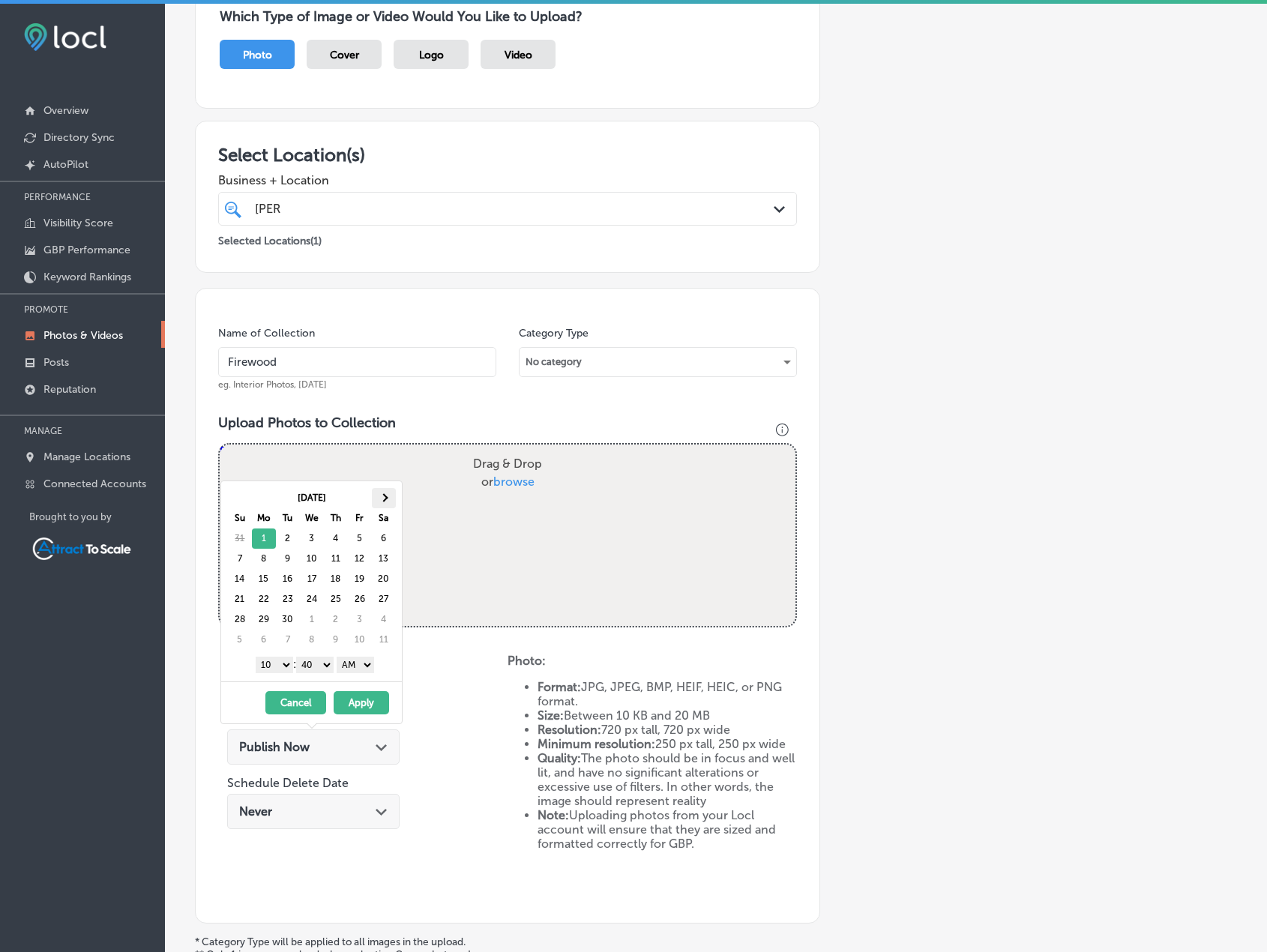
click at [391, 499] on th at bounding box center [383, 498] width 24 height 20
click at [356, 702] on button "Apply" at bounding box center [361, 703] width 55 height 23
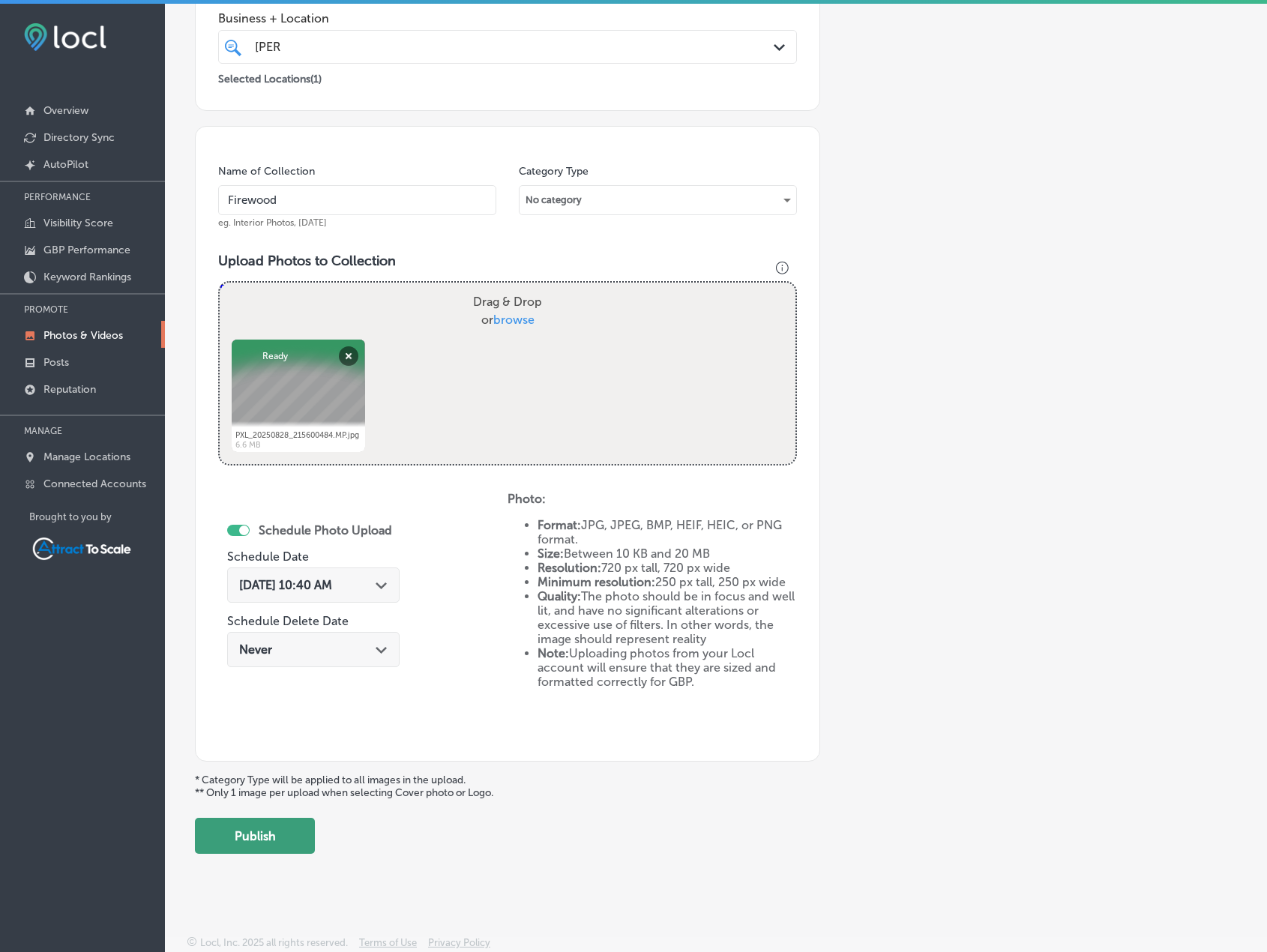
click at [290, 836] on button "Publish" at bounding box center [255, 835] width 120 height 36
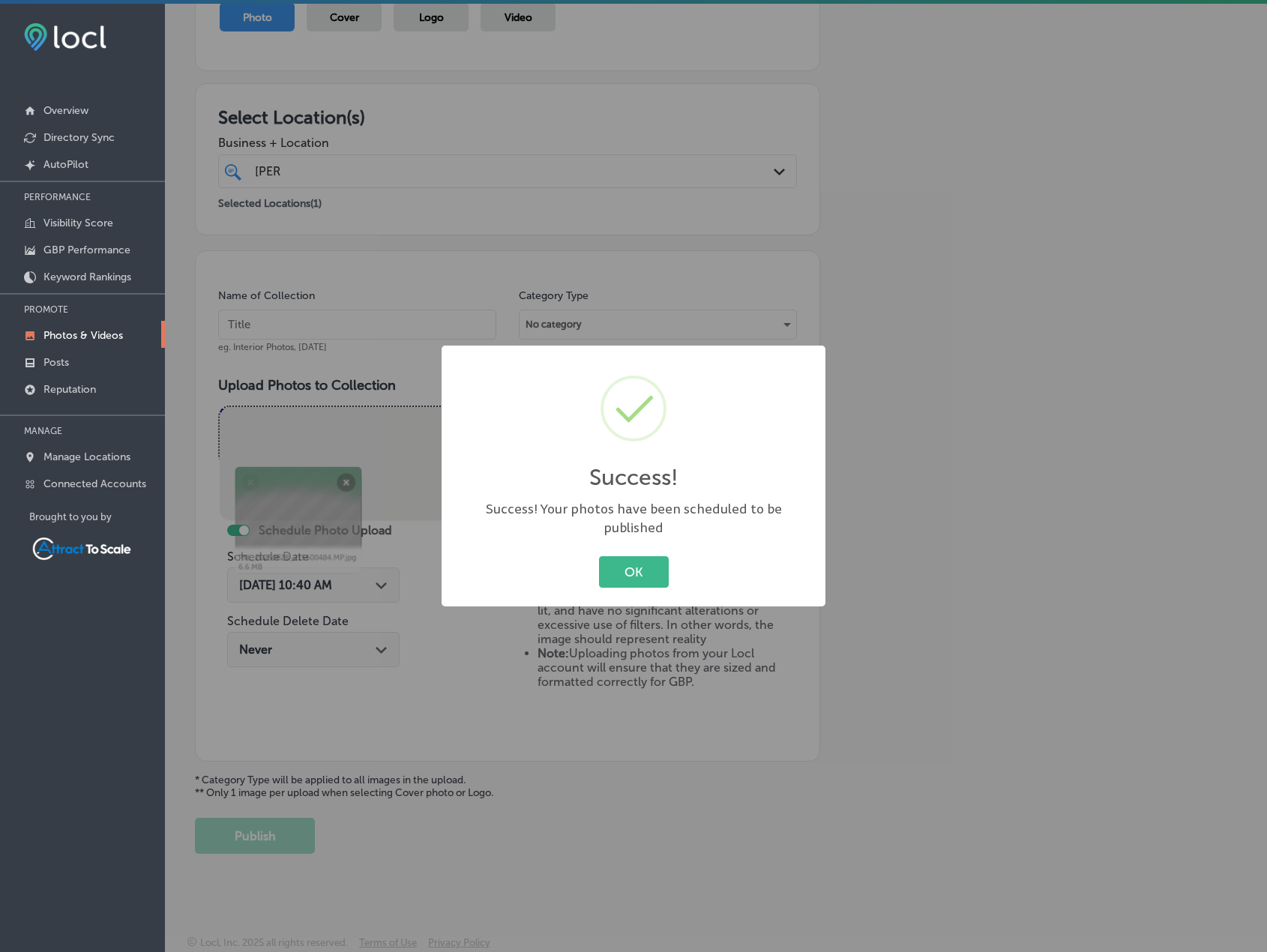
scroll to position [184, 0]
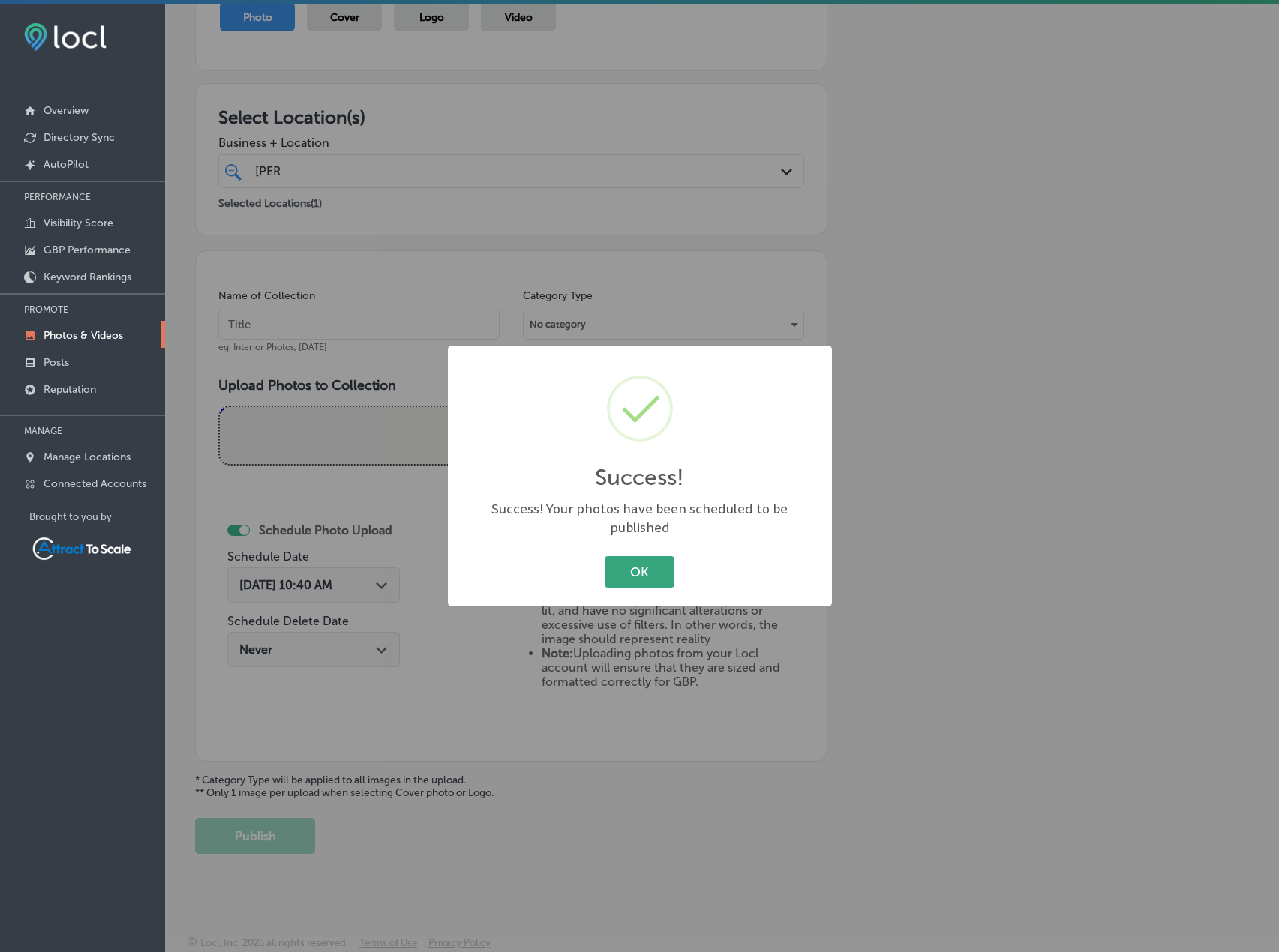
click at [610, 566] on button "OK" at bounding box center [640, 572] width 70 height 31
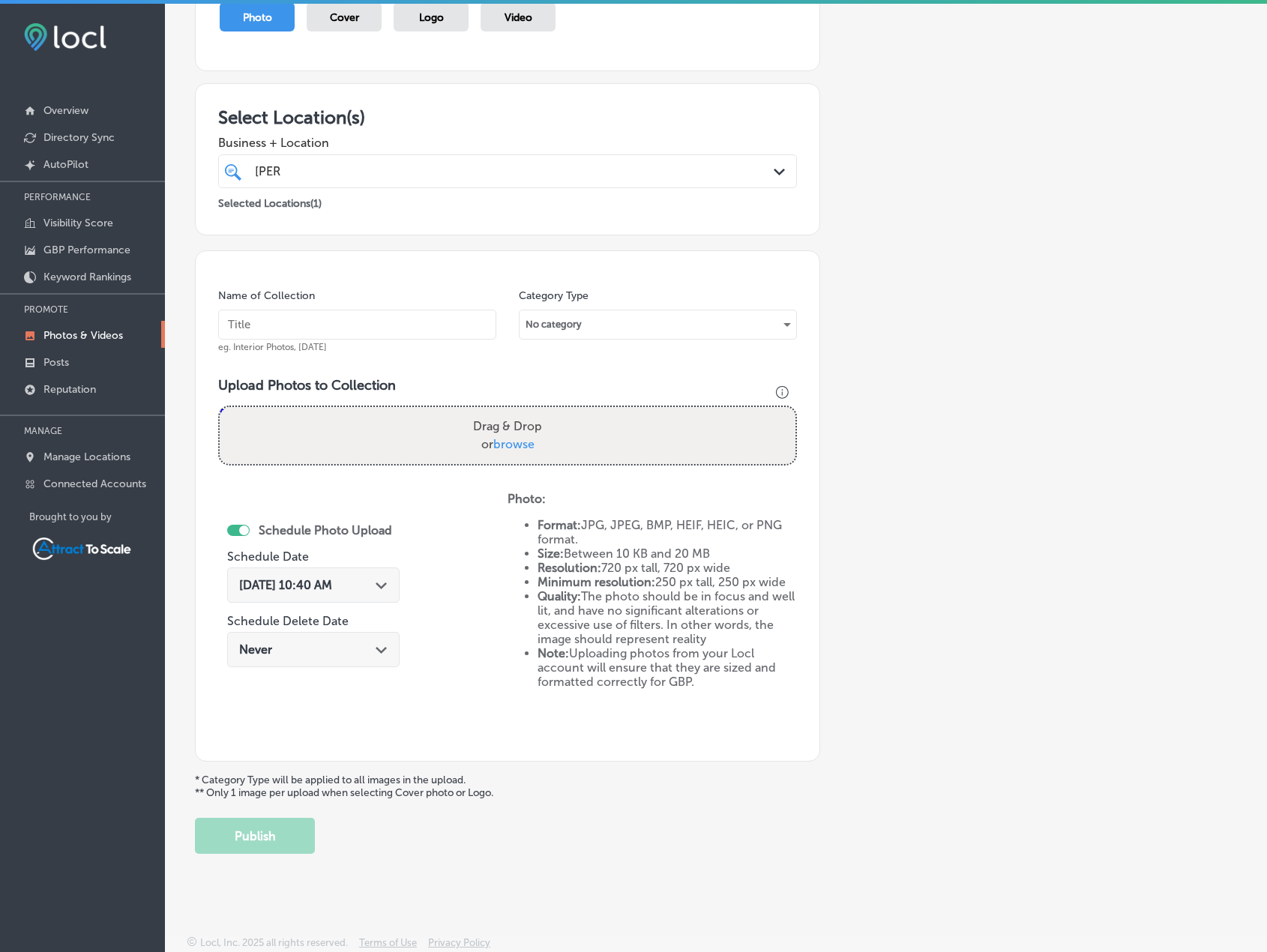
click at [378, 330] on input "text" at bounding box center [357, 324] width 278 height 30
type input "Firewood"
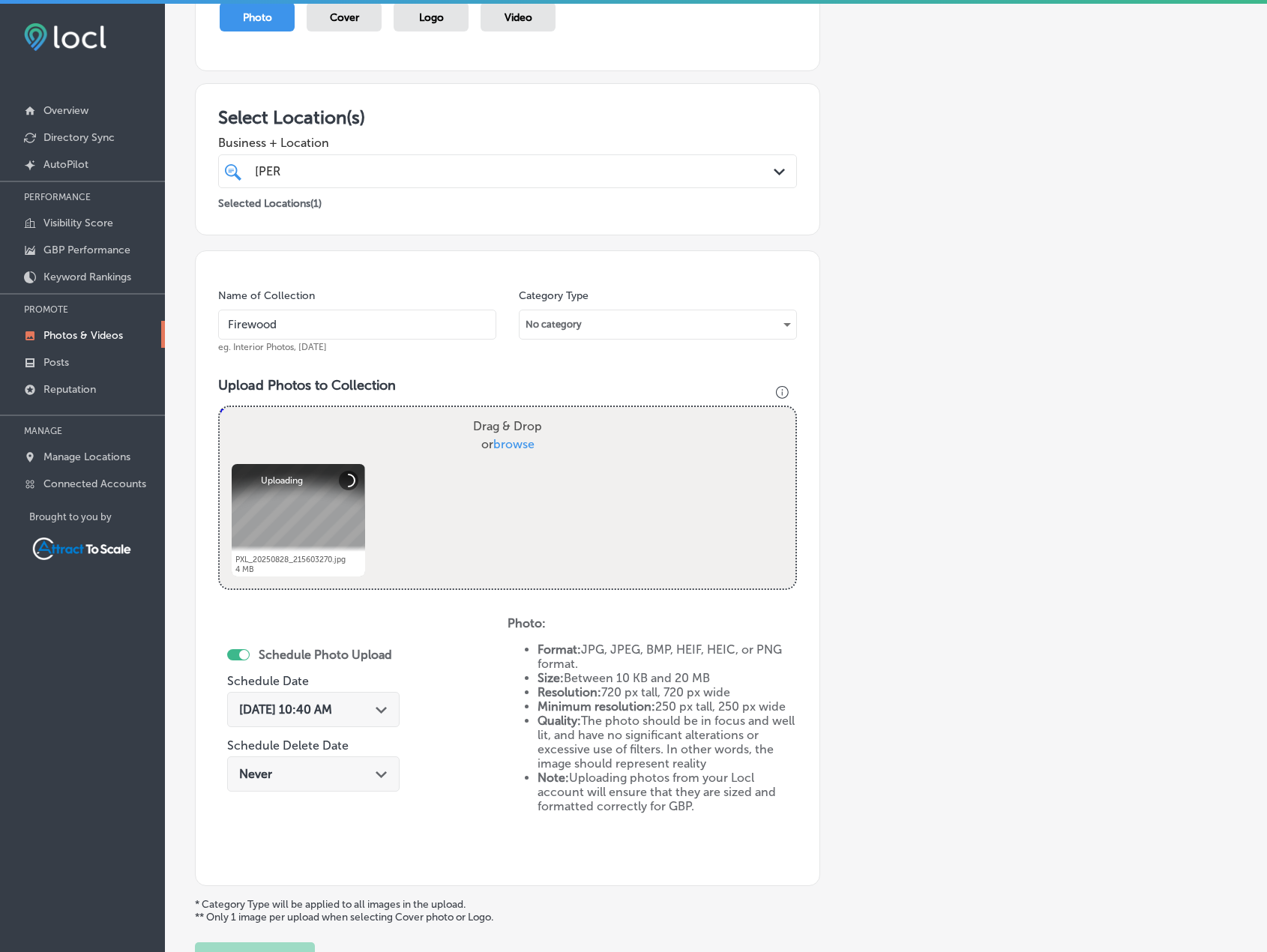
click at [350, 696] on div "Sep 1, 2025 10:40 AM Path Created with Sketch." at bounding box center [313, 710] width 173 height 35
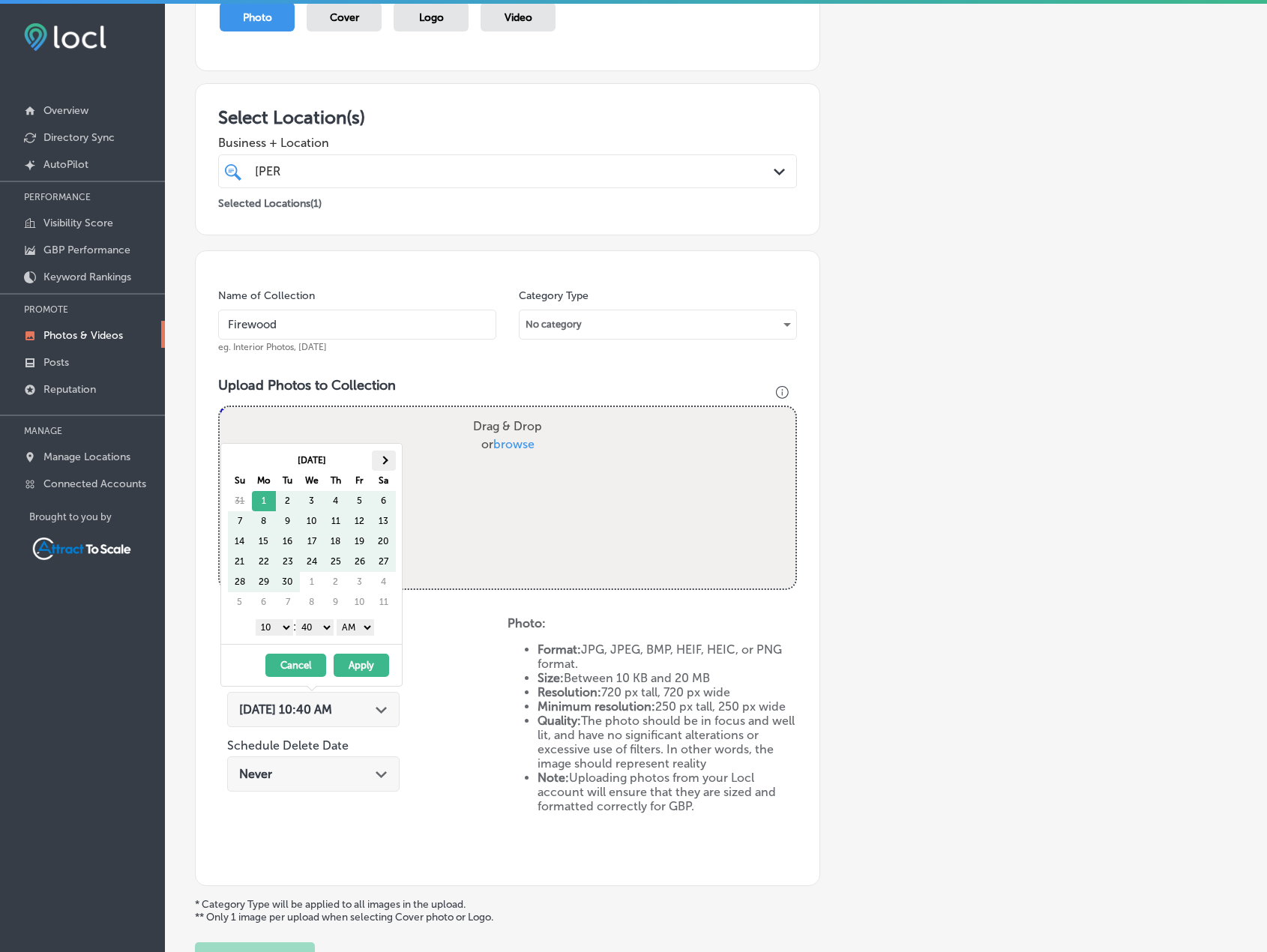
click at [392, 469] on th at bounding box center [383, 461] width 24 height 20
click at [368, 661] on button "Apply" at bounding box center [361, 665] width 55 height 23
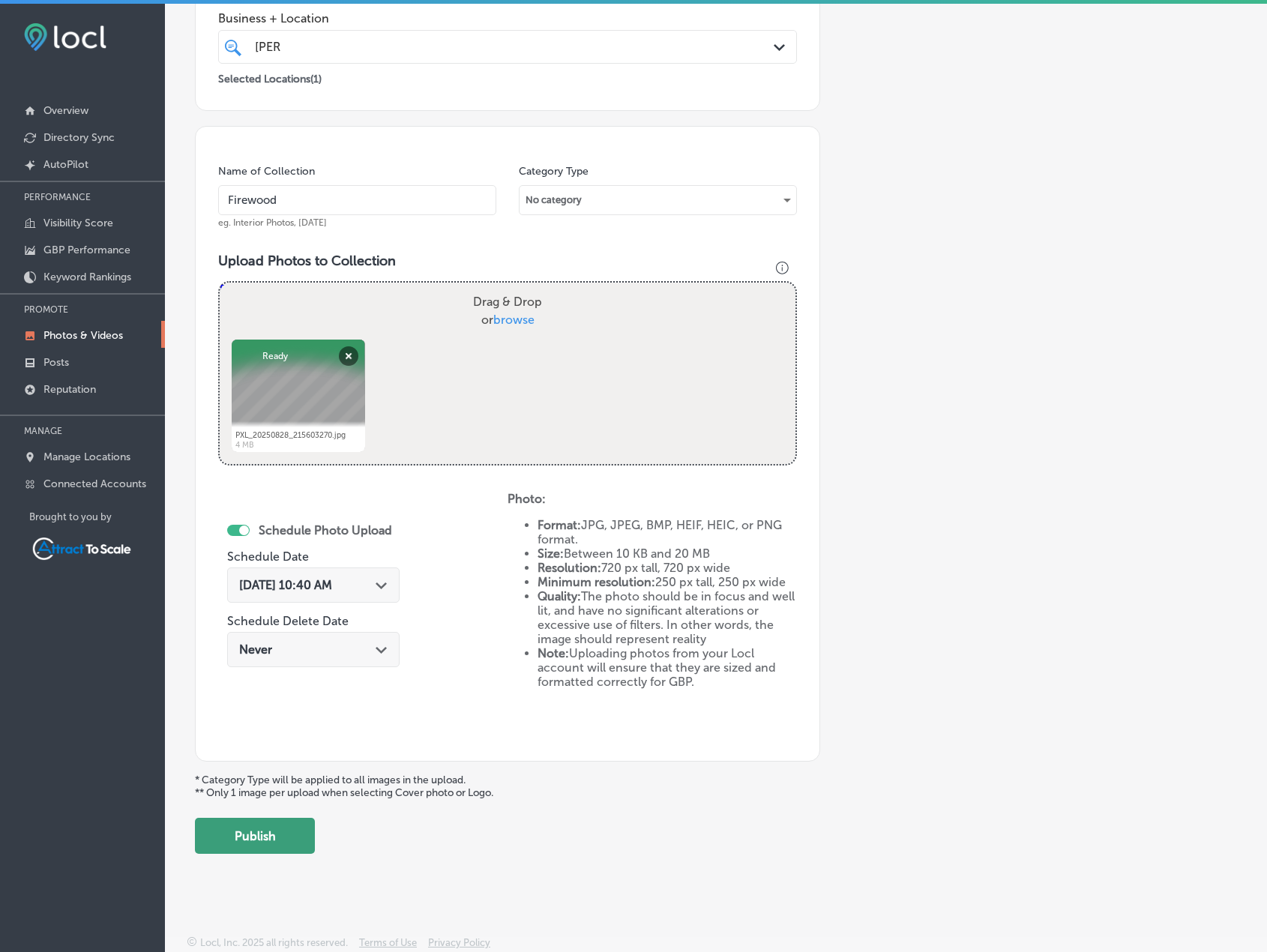
click at [277, 827] on button "Publish" at bounding box center [255, 835] width 120 height 36
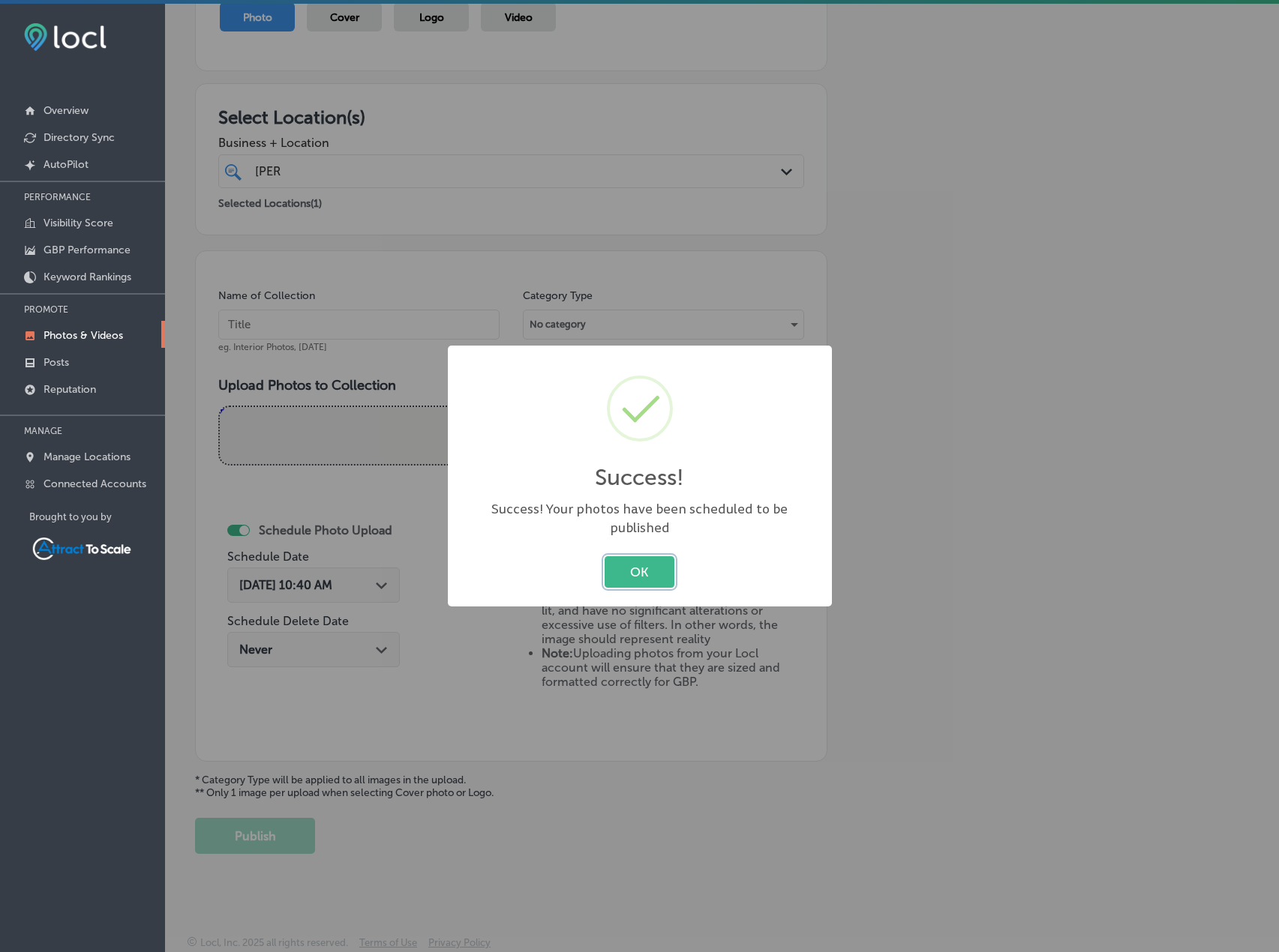
drag, startPoint x: 638, startPoint y: 561, endPoint x: 675, endPoint y: 557, distance: 37.2
click at [638, 561] on button "OK" at bounding box center [640, 572] width 70 height 31
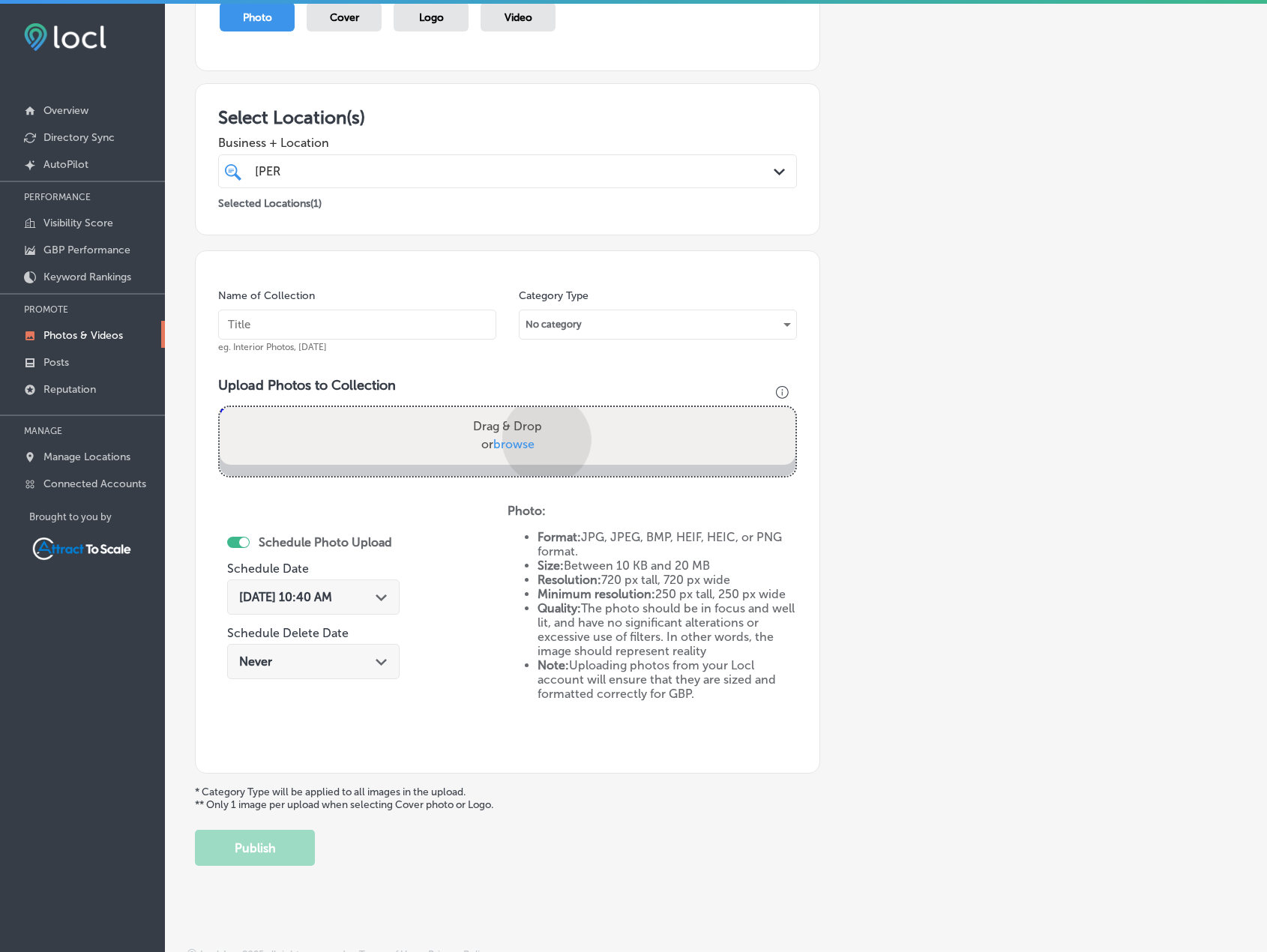
scroll to position [309, 0]
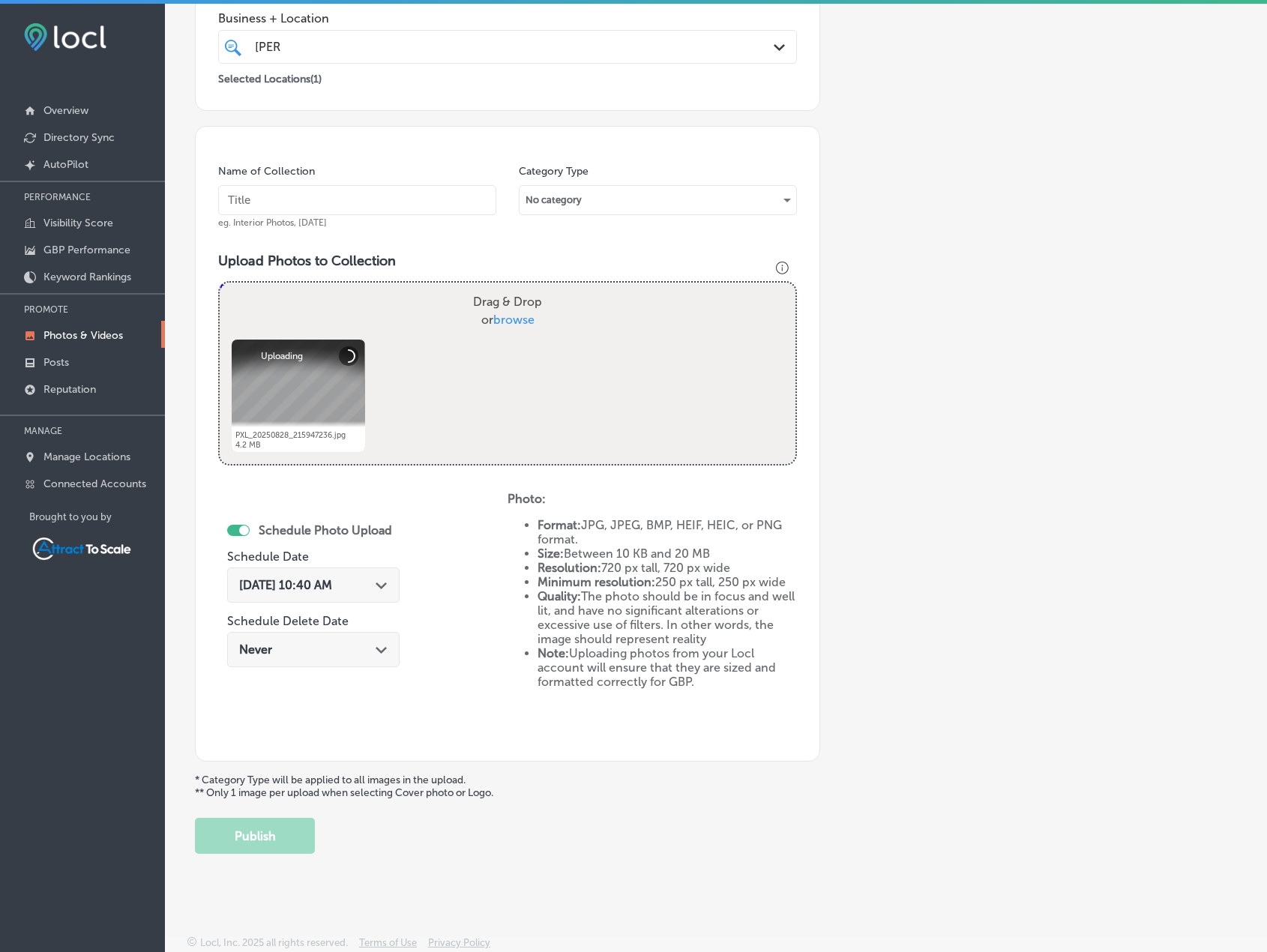
click at [312, 199] on input "text" at bounding box center [357, 200] width 278 height 30
type input "Firewood"
click at [332, 582] on span "[DATE] 10:40 AM" at bounding box center [286, 585] width 93 height 14
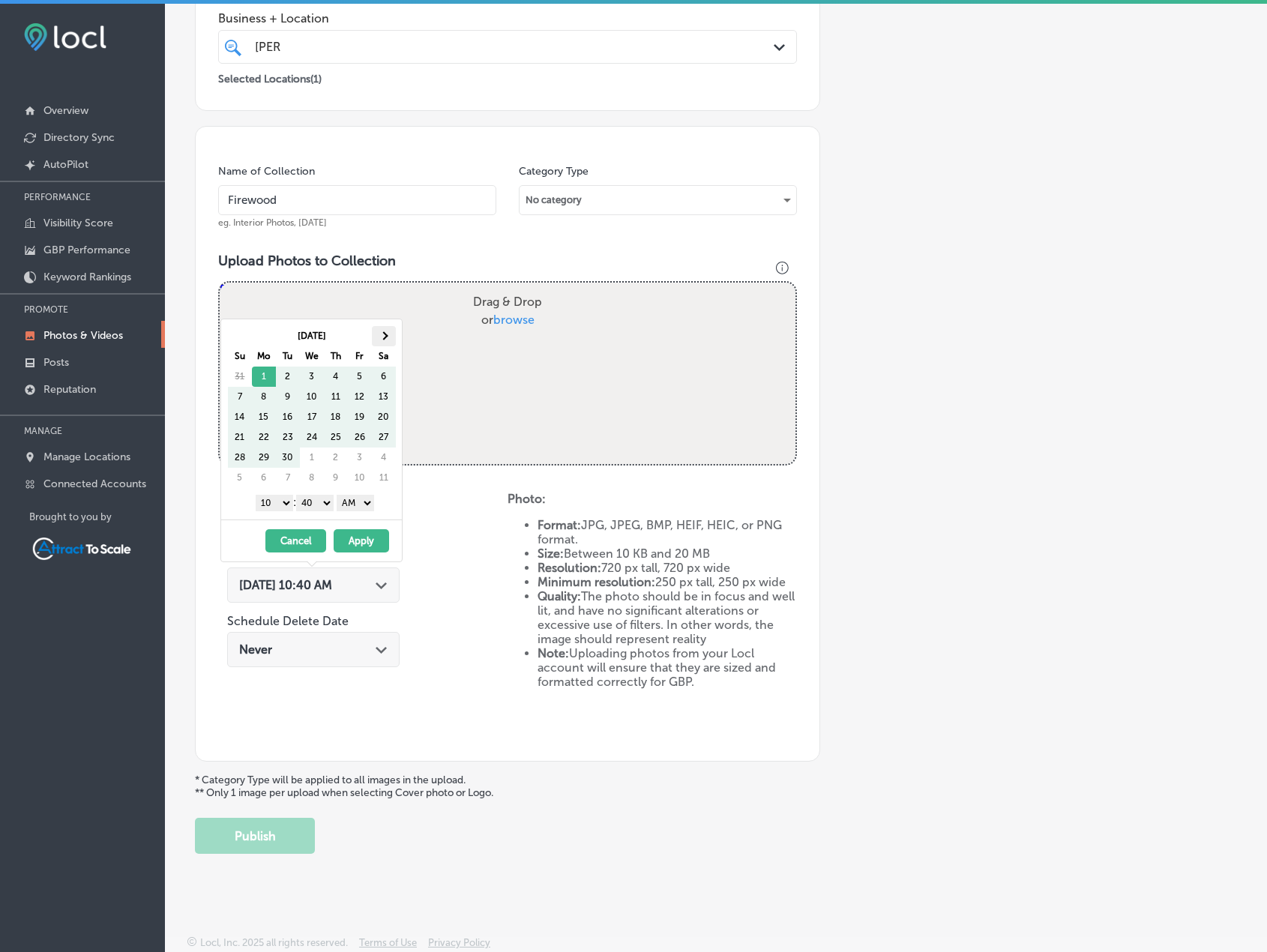
click at [386, 333] on th at bounding box center [383, 336] width 24 height 20
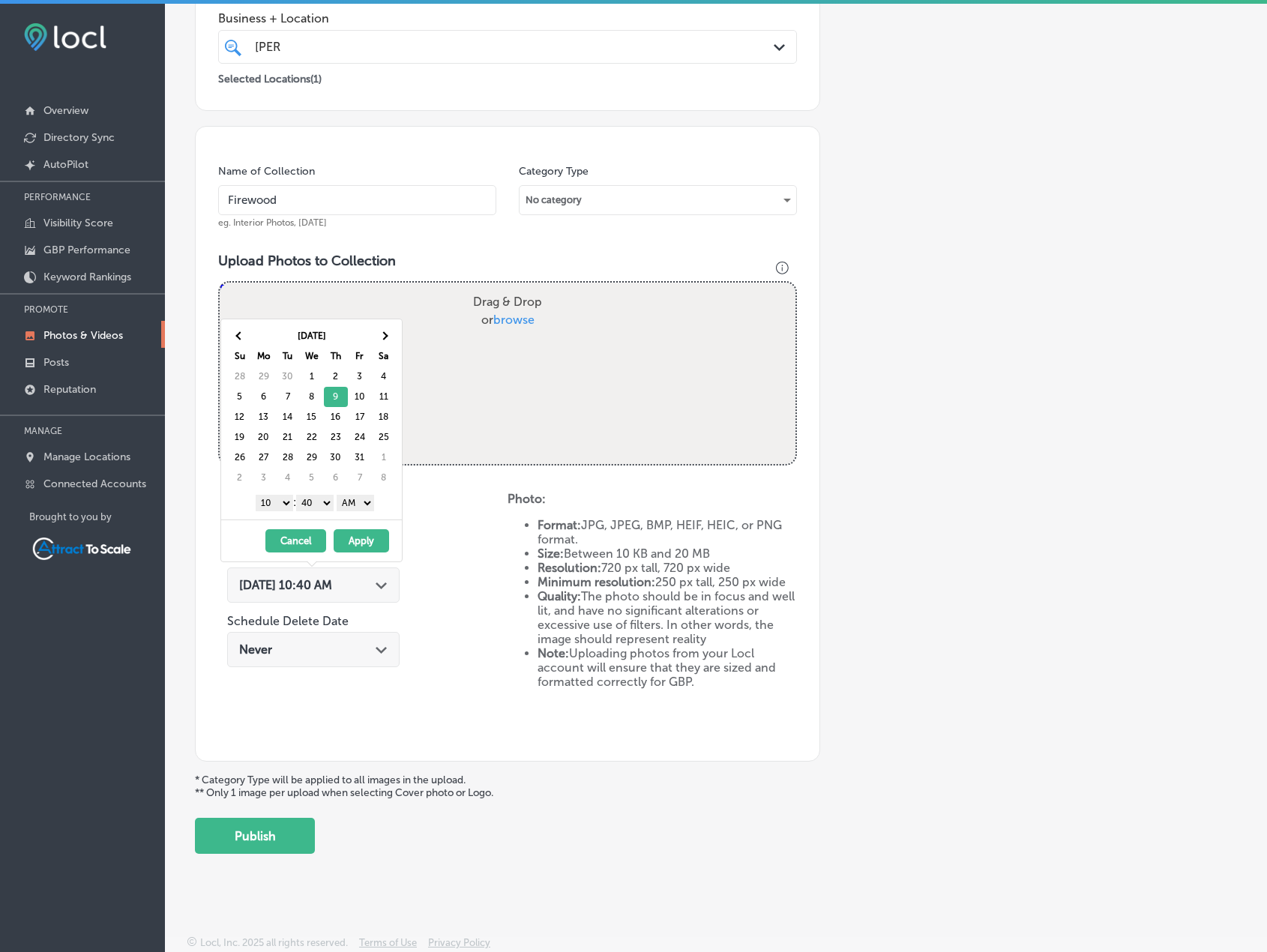
click at [365, 540] on button "Apply" at bounding box center [361, 541] width 55 height 23
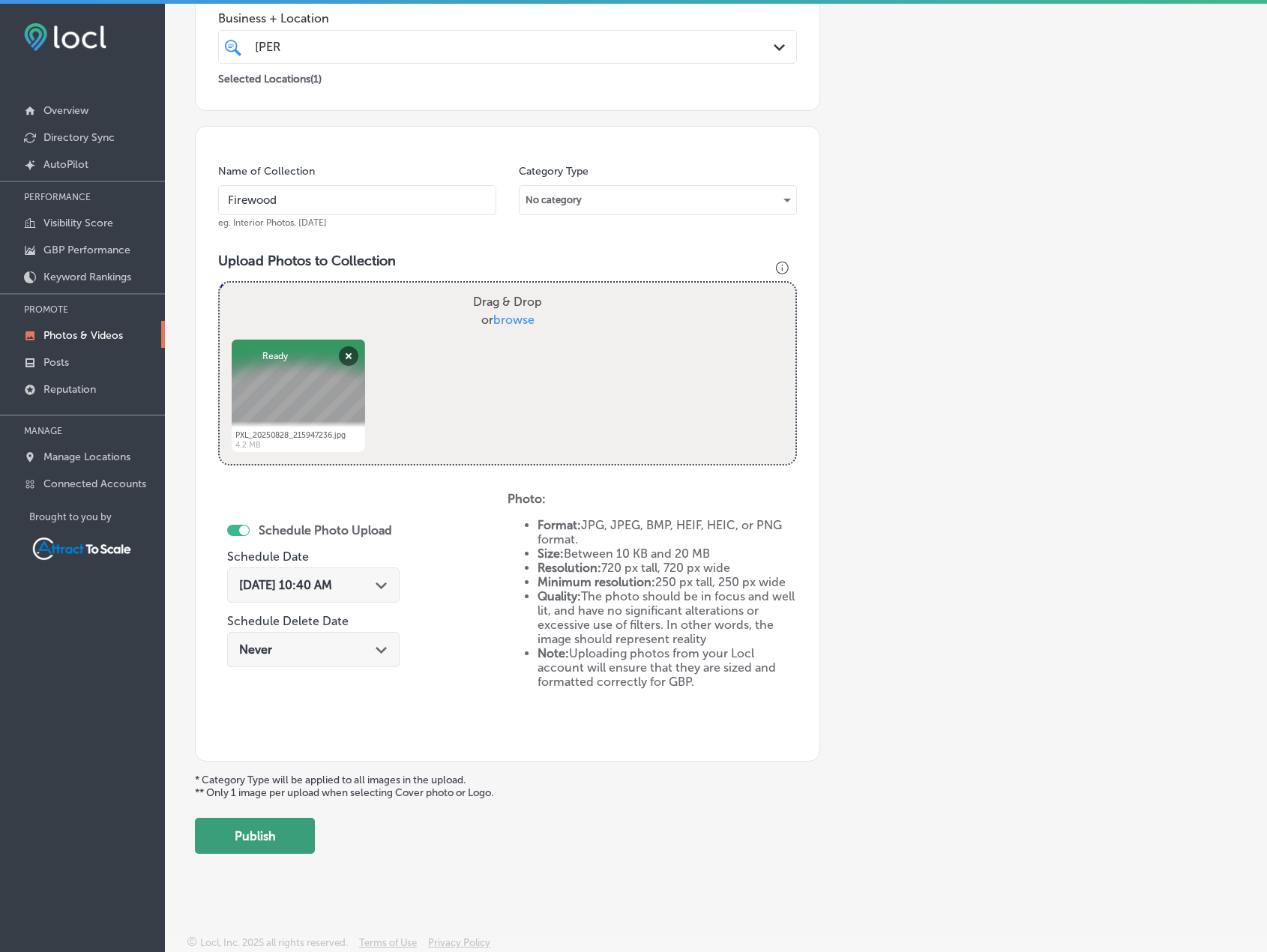
click at [284, 827] on button "Publish" at bounding box center [255, 835] width 120 height 36
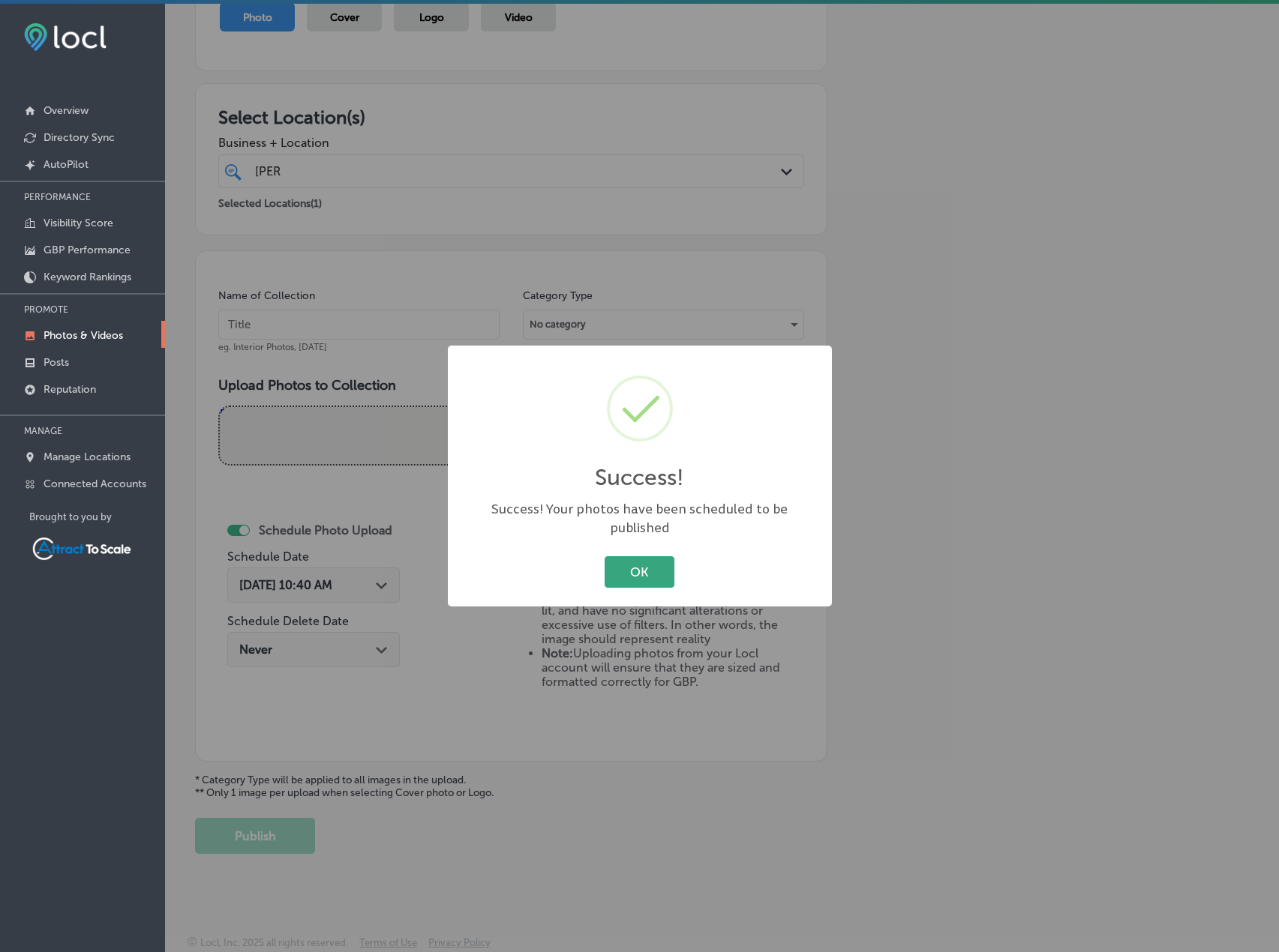
click at [640, 569] on button "OK" at bounding box center [640, 572] width 70 height 31
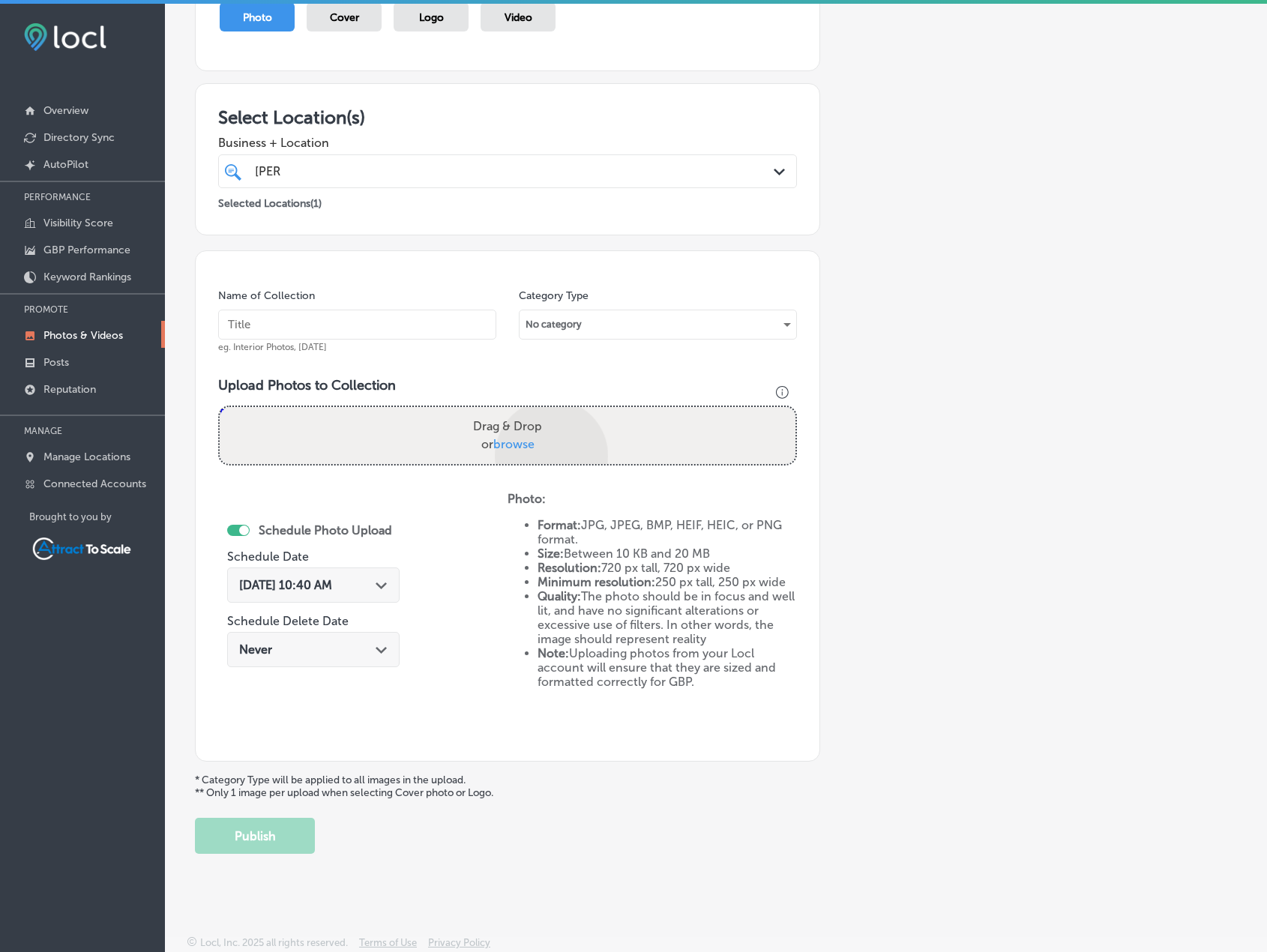
scroll to position [309, 0]
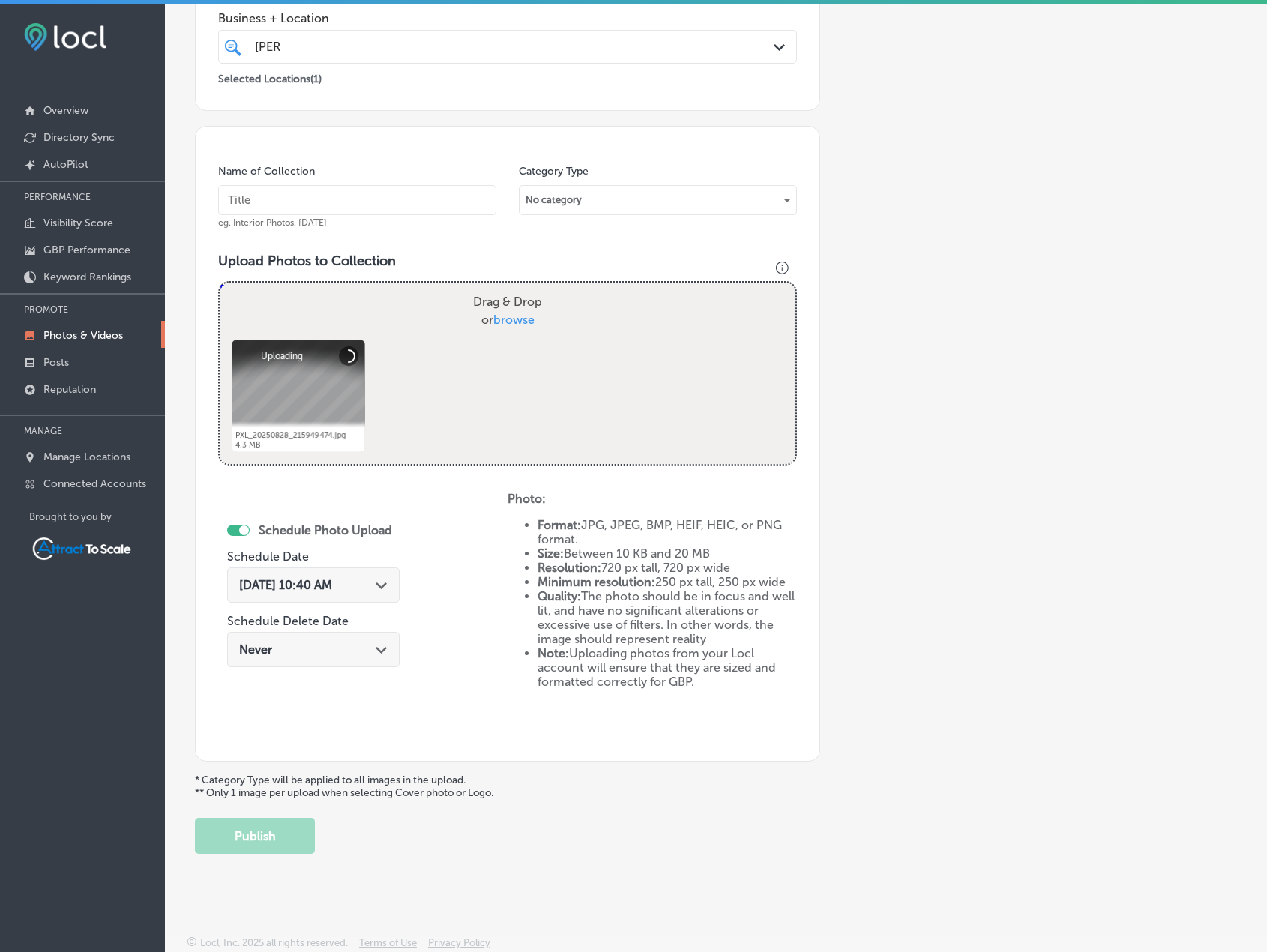
click at [358, 206] on input "text" at bounding box center [357, 200] width 278 height 30
type input "Firewood"
click at [332, 578] on span "[DATE] 10:40 AM" at bounding box center [286, 585] width 93 height 14
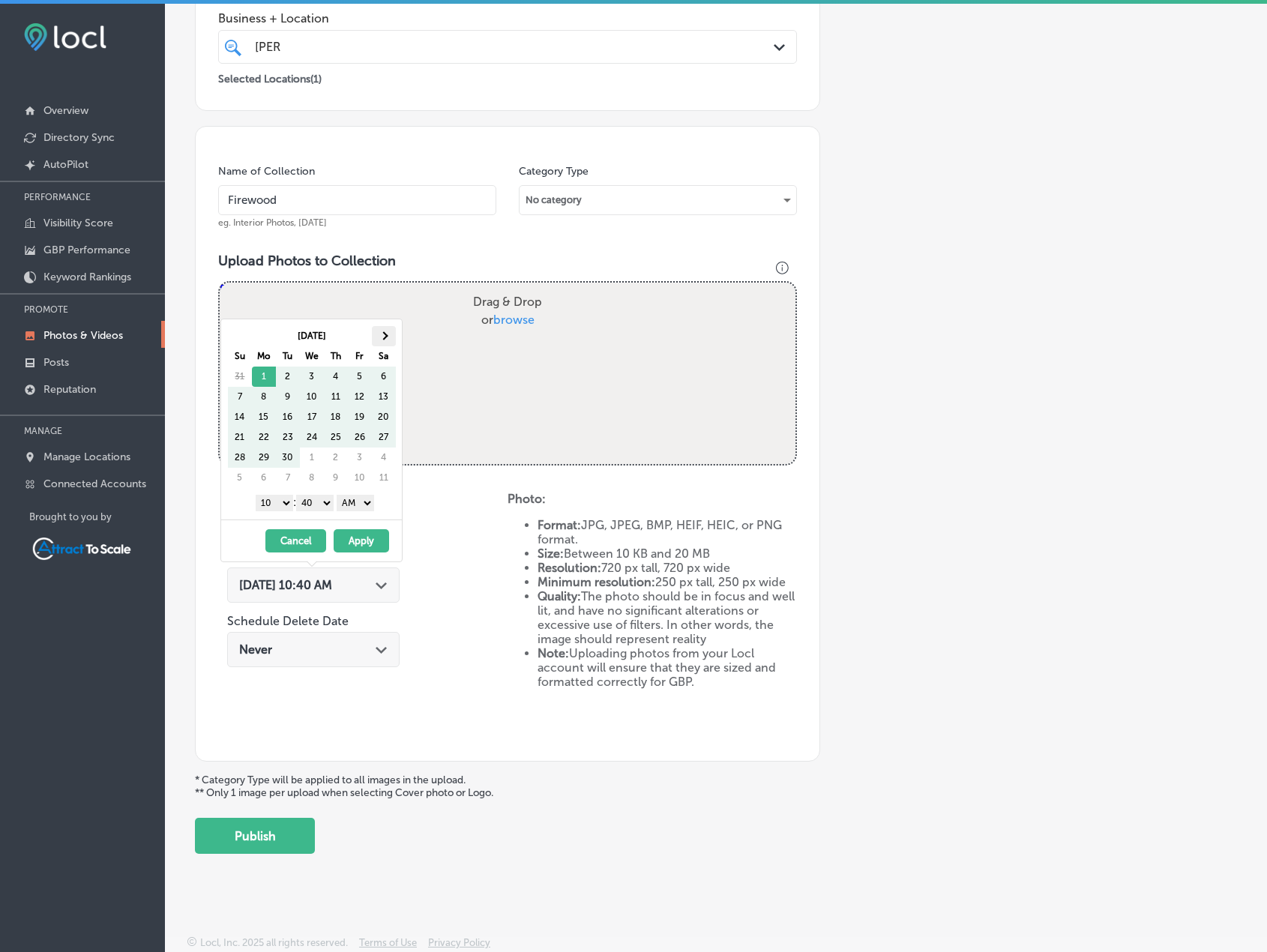
click at [390, 339] on th at bounding box center [383, 336] width 24 height 20
click at [365, 535] on button "Apply" at bounding box center [361, 541] width 55 height 23
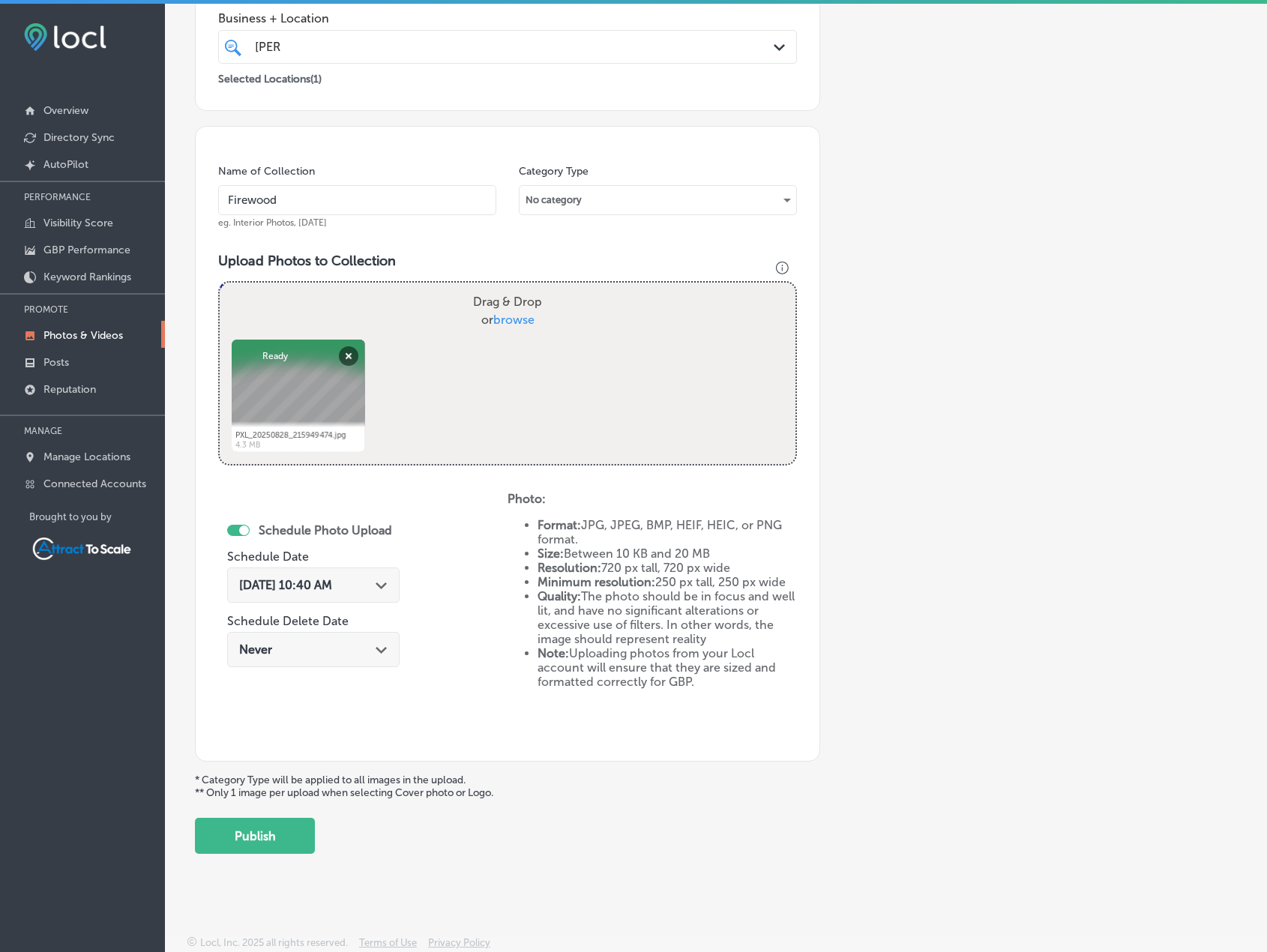
click at [294, 824] on button "Publish" at bounding box center [255, 835] width 120 height 36
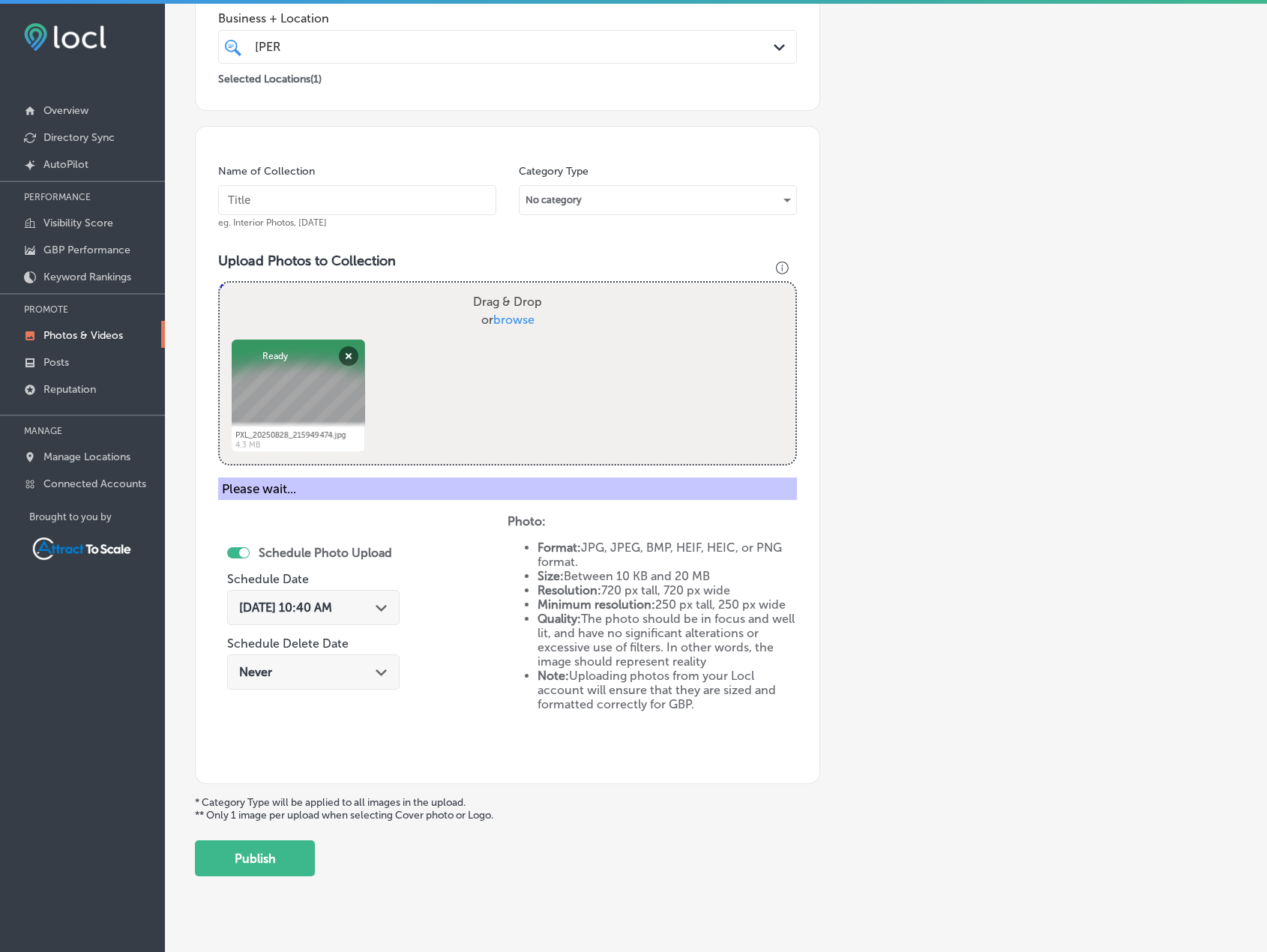
scroll to position [184, 0]
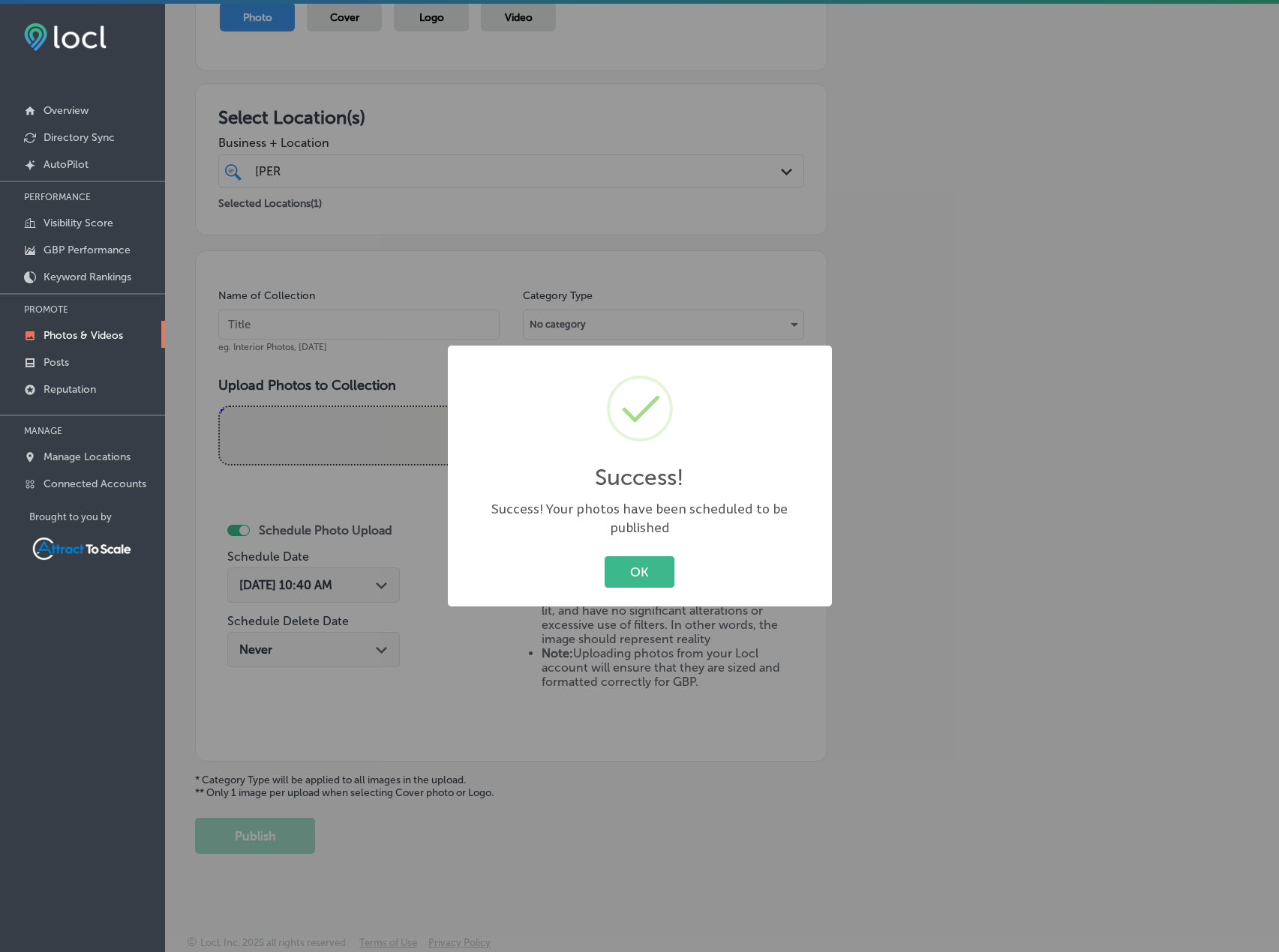
drag, startPoint x: 657, startPoint y: 562, endPoint x: 1204, endPoint y: 484, distance: 552.5
click at [661, 562] on button "OK" at bounding box center [640, 572] width 70 height 31
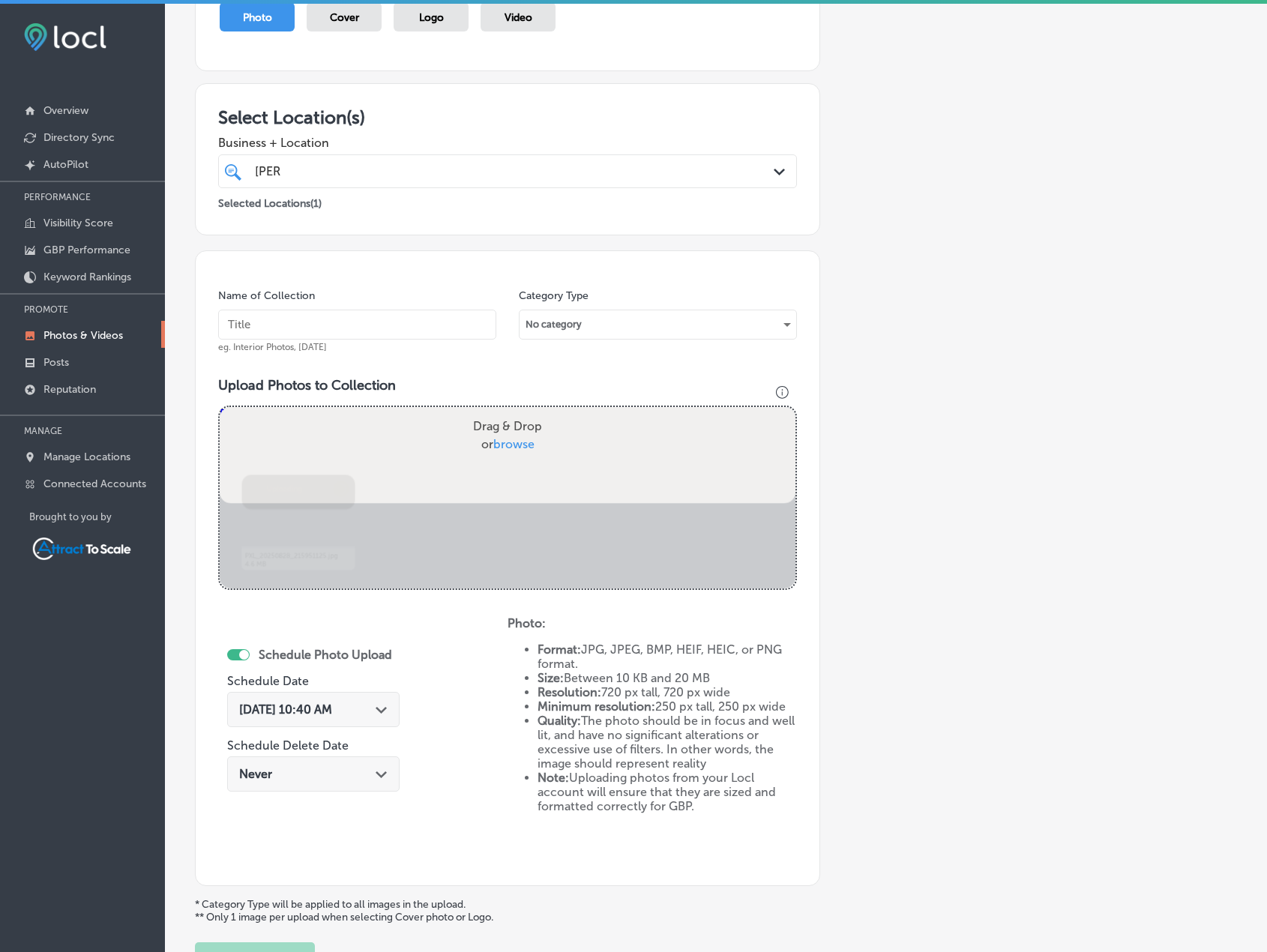
scroll to position [309, 0]
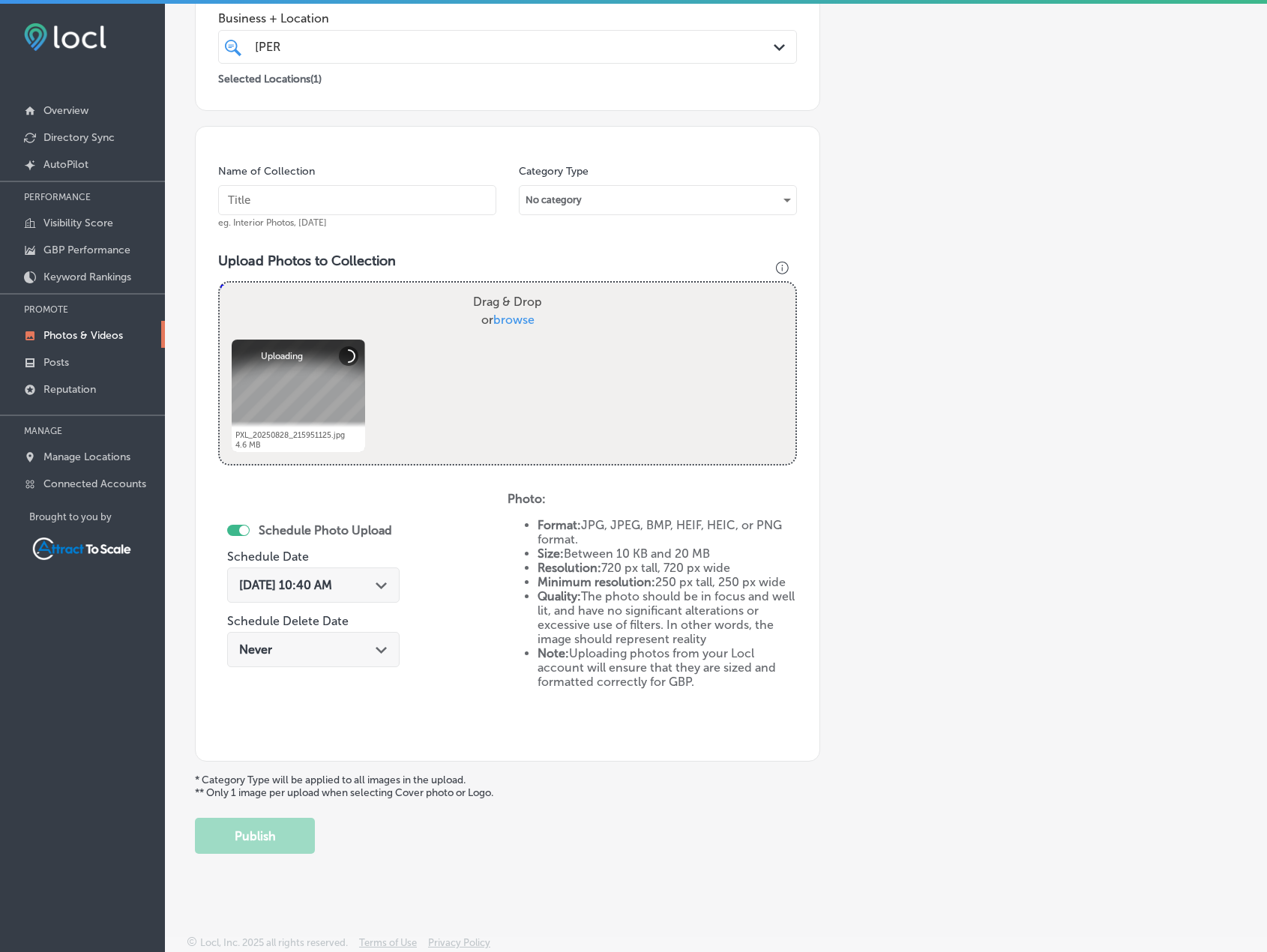
click at [369, 187] on input "text" at bounding box center [357, 200] width 278 height 30
type input "Firewood"
click at [371, 572] on div "Sep 1, 2025 10:40 AM Path Created with Sketch." at bounding box center [313, 585] width 173 height 35
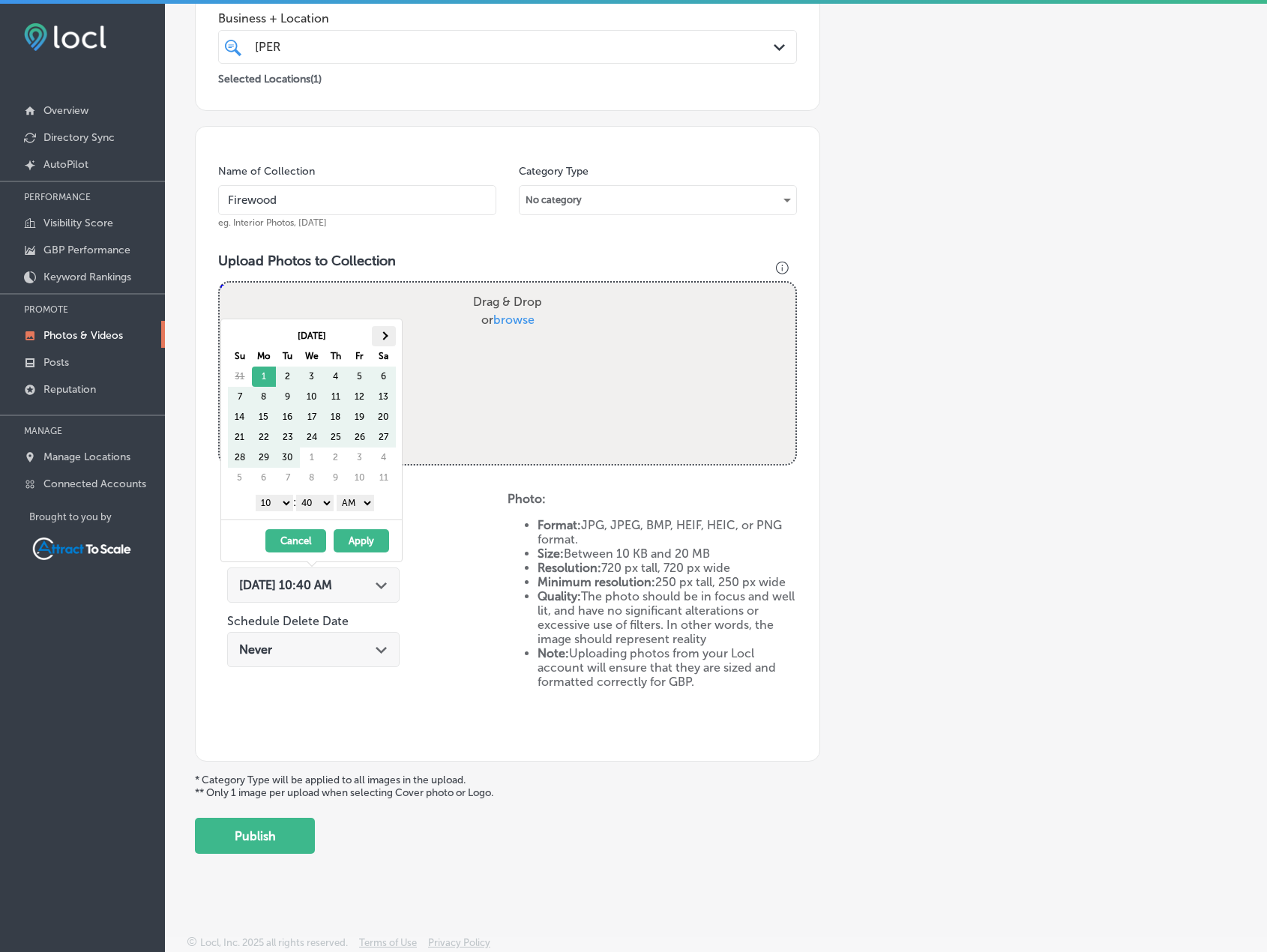
click at [384, 337] on span at bounding box center [383, 335] width 9 height 9
click at [368, 539] on button "Apply" at bounding box center [361, 541] width 55 height 23
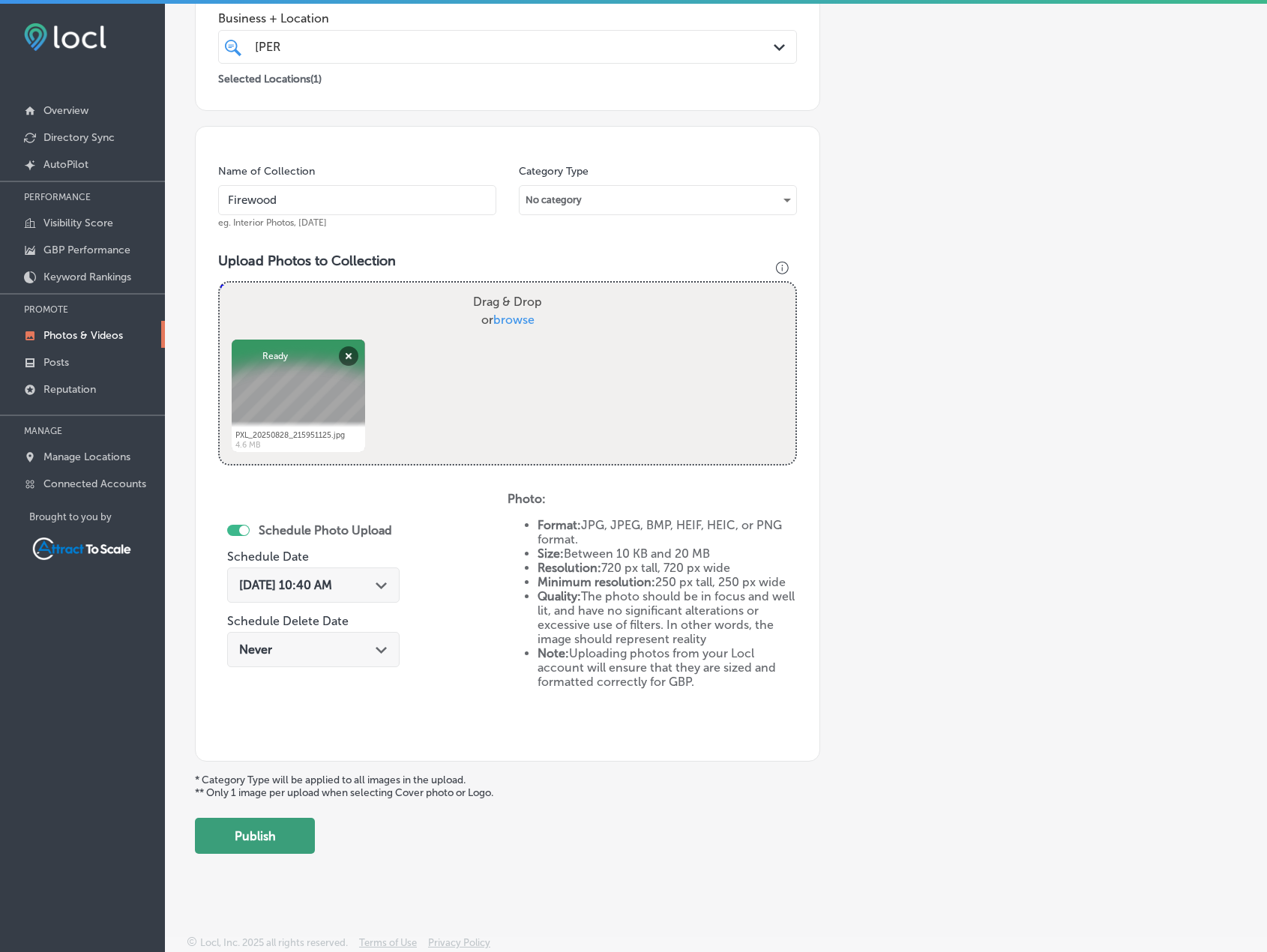
click at [310, 830] on button "Publish" at bounding box center [255, 835] width 120 height 36
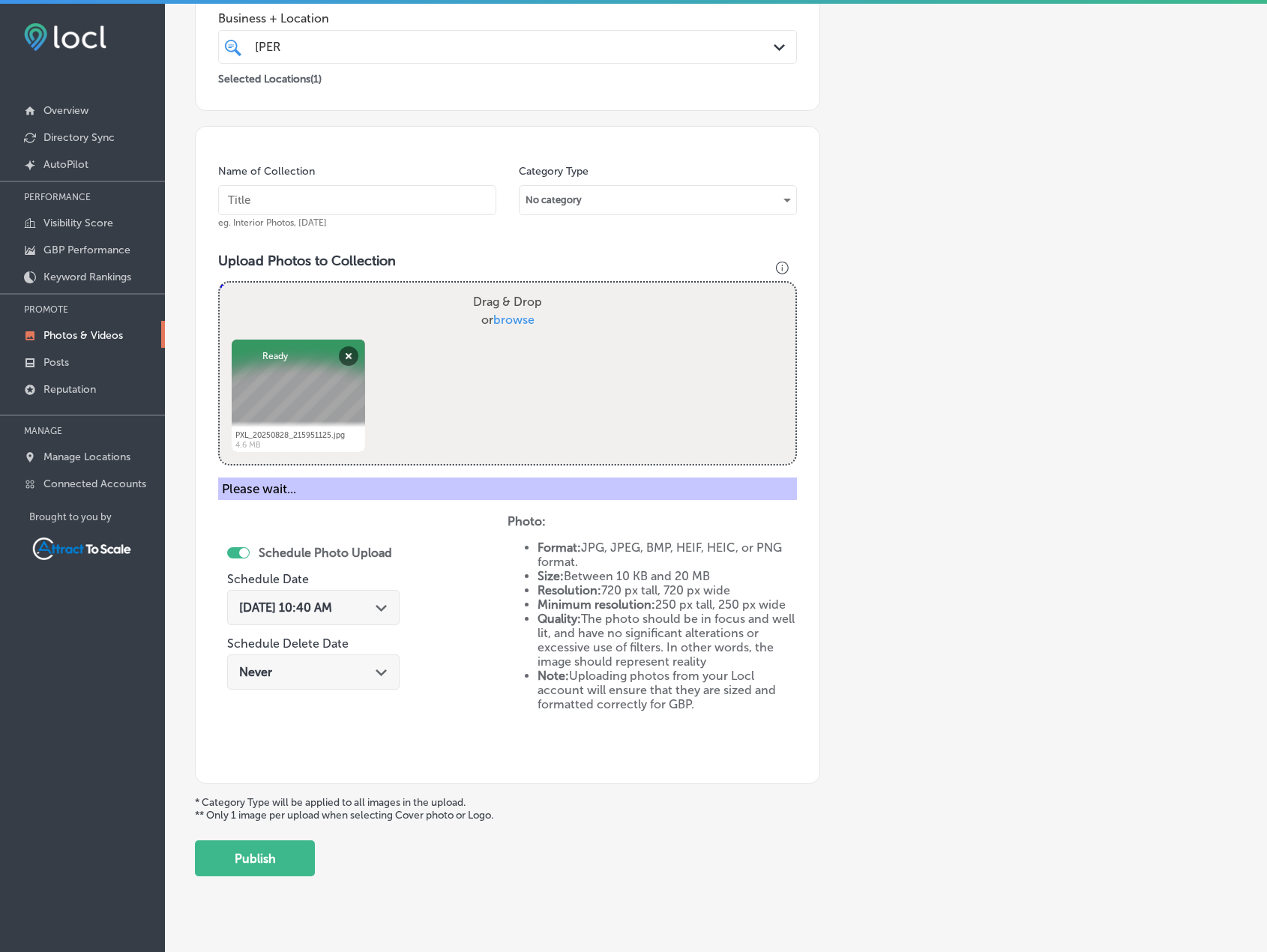
scroll to position [184, 0]
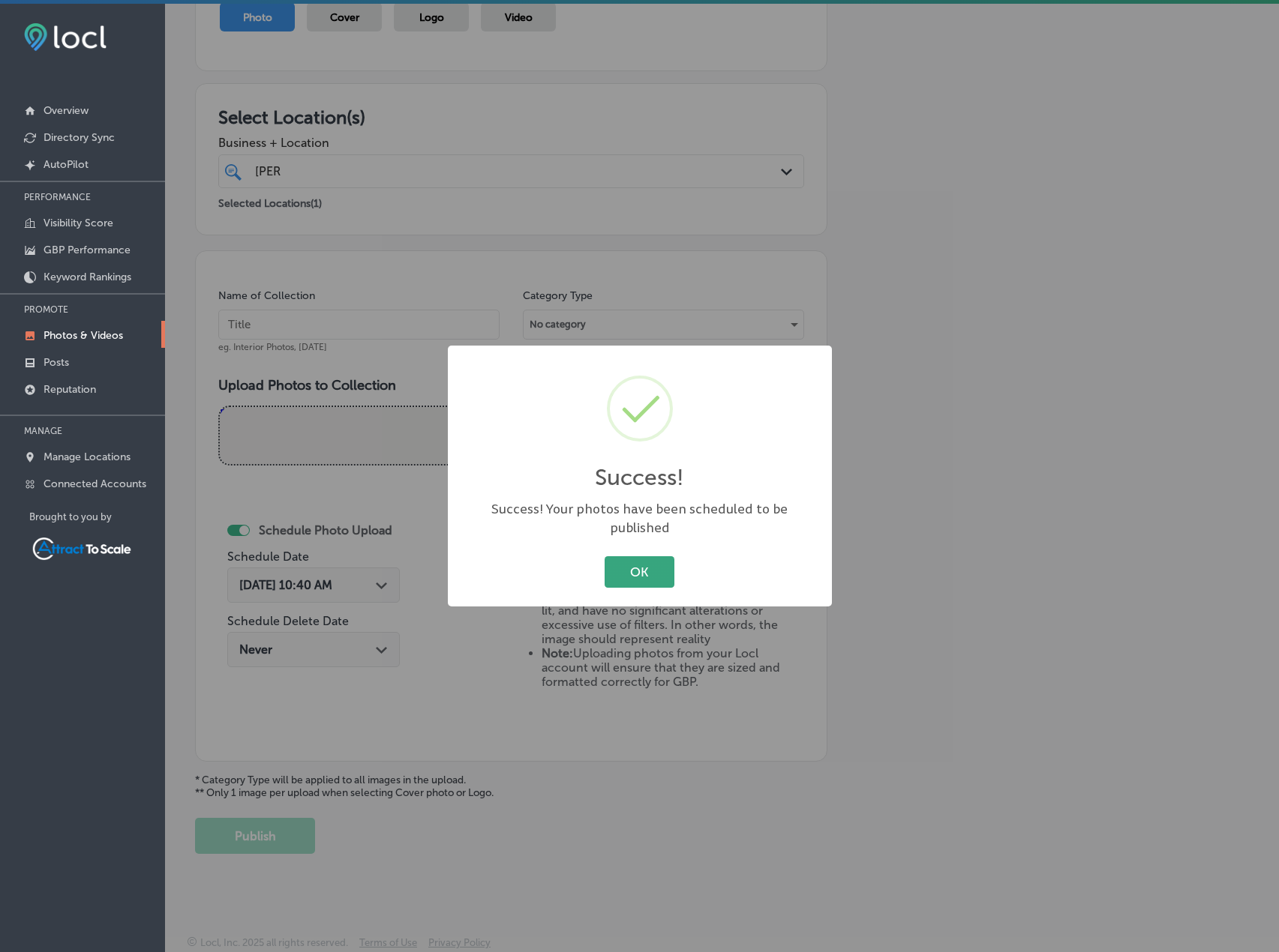
click at [623, 571] on button "OK" at bounding box center [640, 572] width 70 height 31
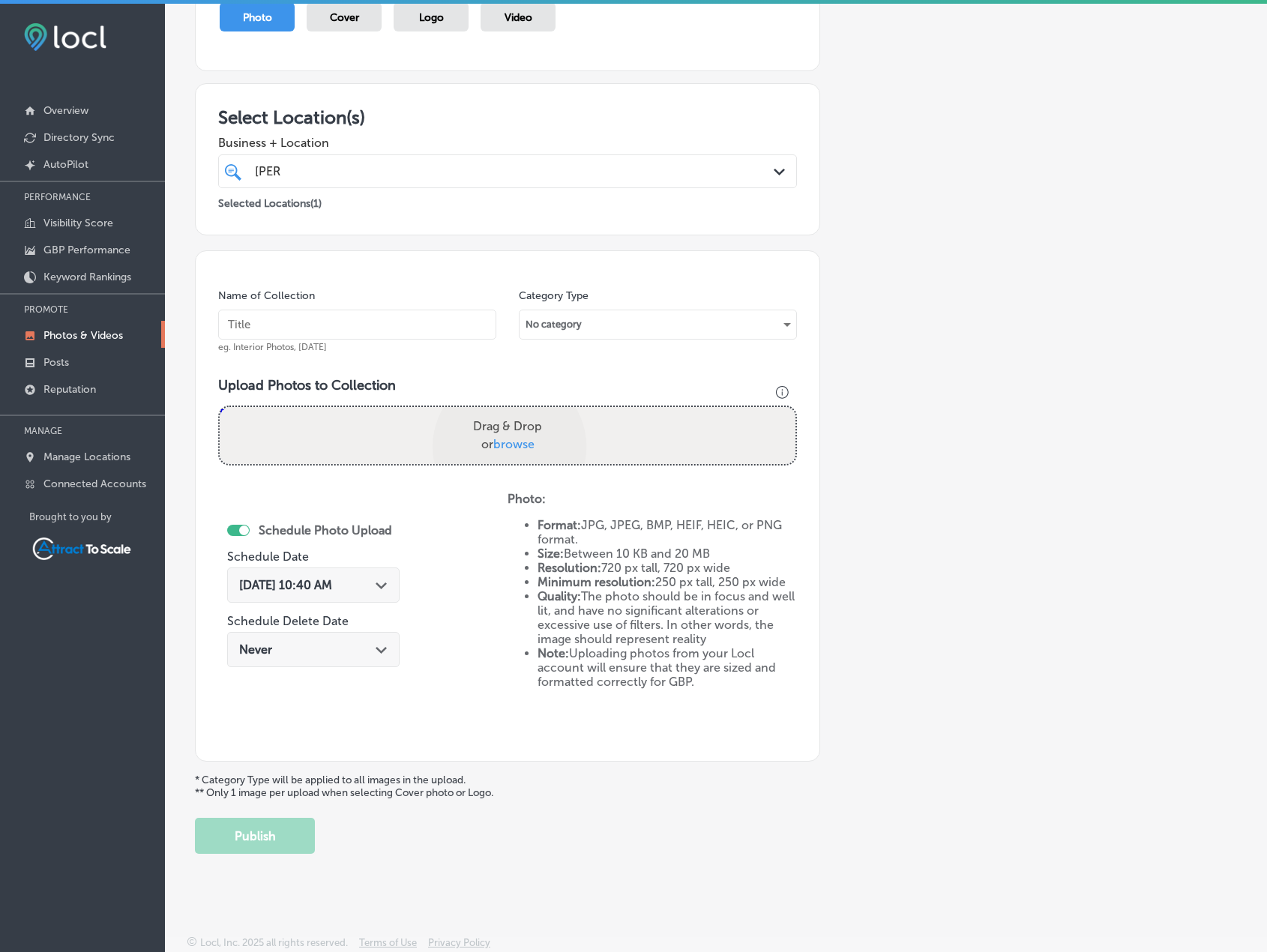
scroll to position [309, 0]
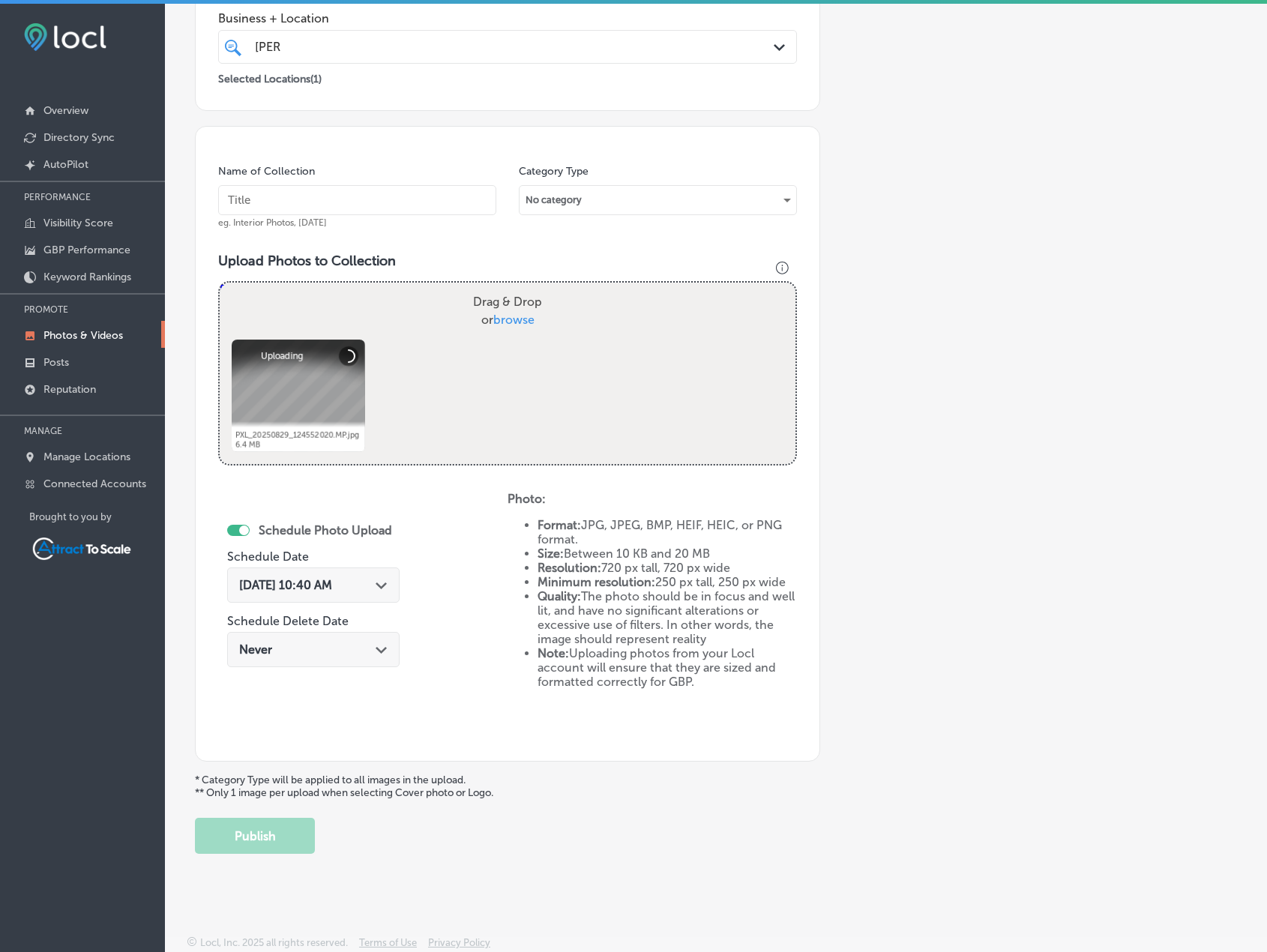
click at [372, 207] on input "text" at bounding box center [357, 200] width 278 height 30
type input "Firewood"
click at [331, 575] on div "Sep 1, 2025 10:40 AM Path Created with Sketch." at bounding box center [313, 585] width 173 height 35
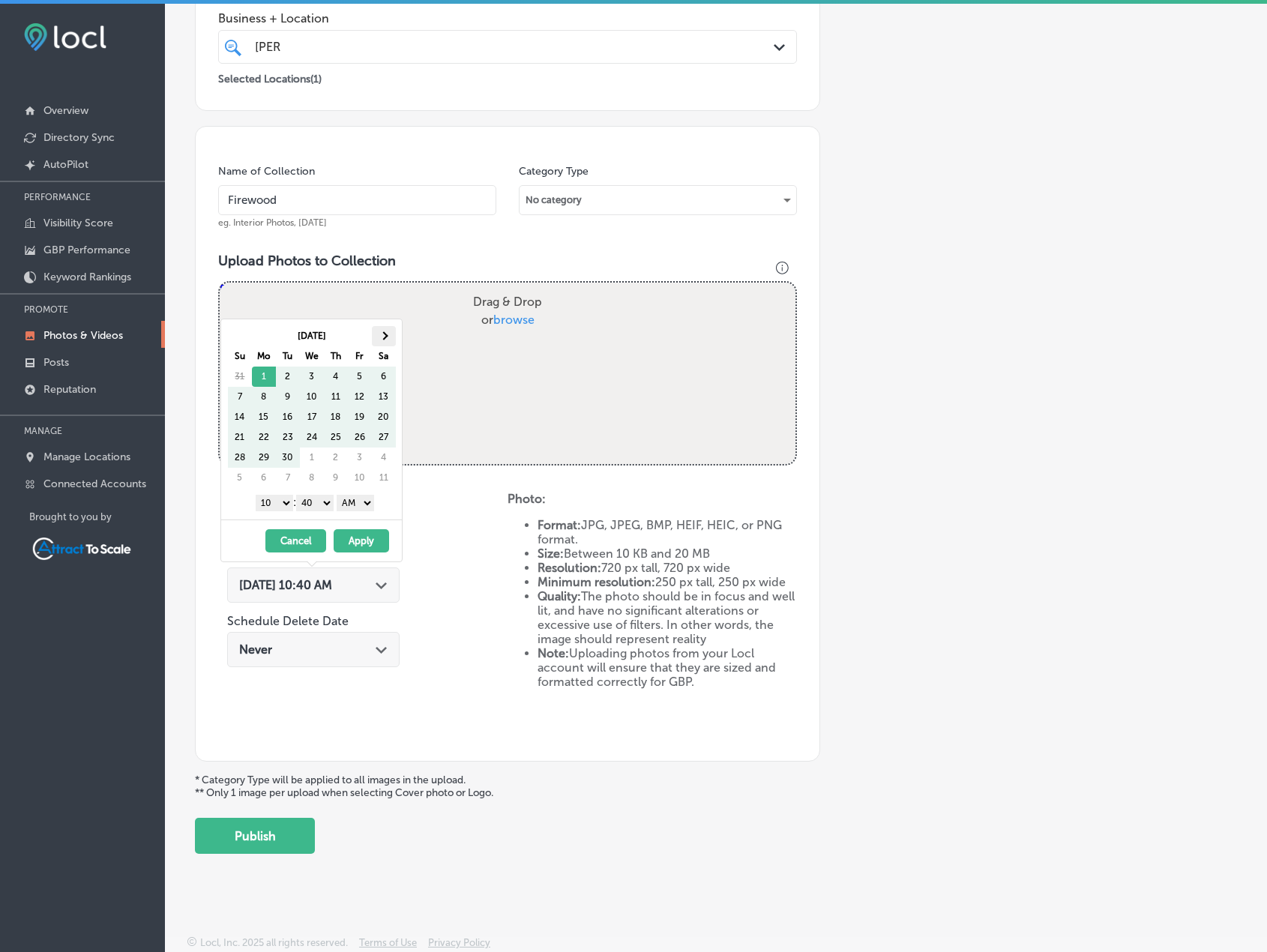
click at [383, 334] on span at bounding box center [383, 335] width 9 height 9
click at [368, 532] on button "Apply" at bounding box center [361, 541] width 55 height 23
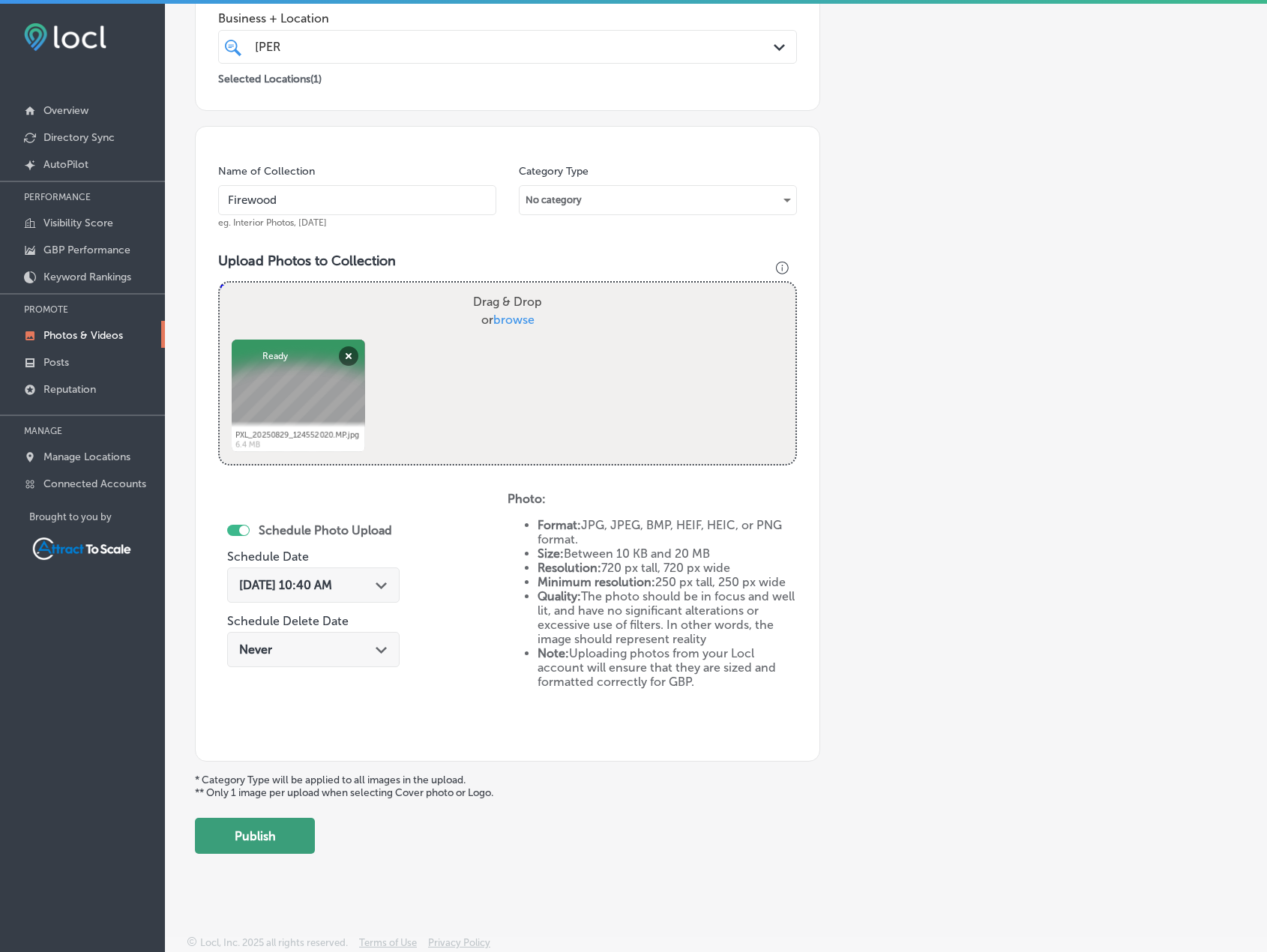
click at [296, 844] on button "Publish" at bounding box center [255, 835] width 120 height 36
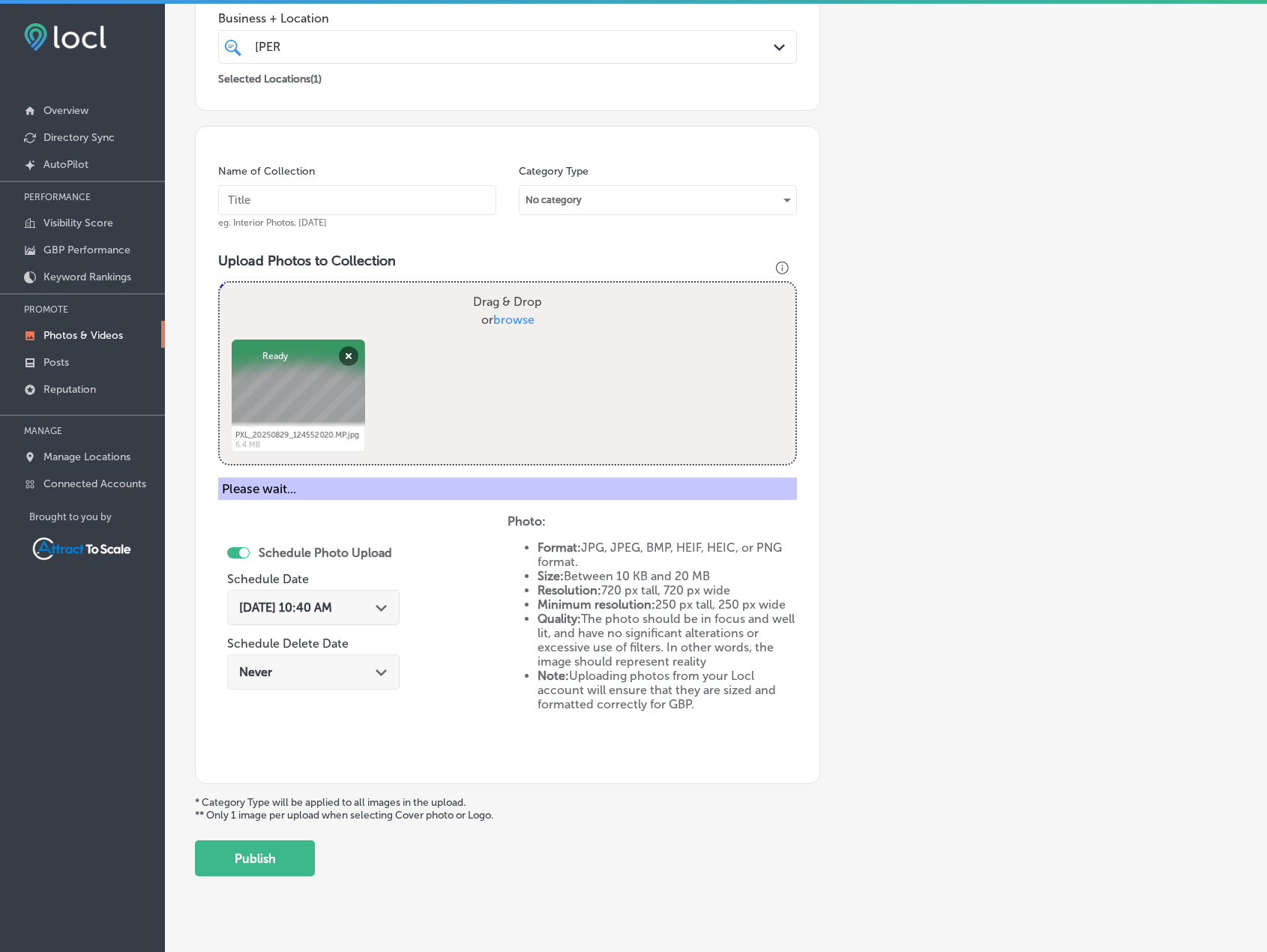
scroll to position [184, 0]
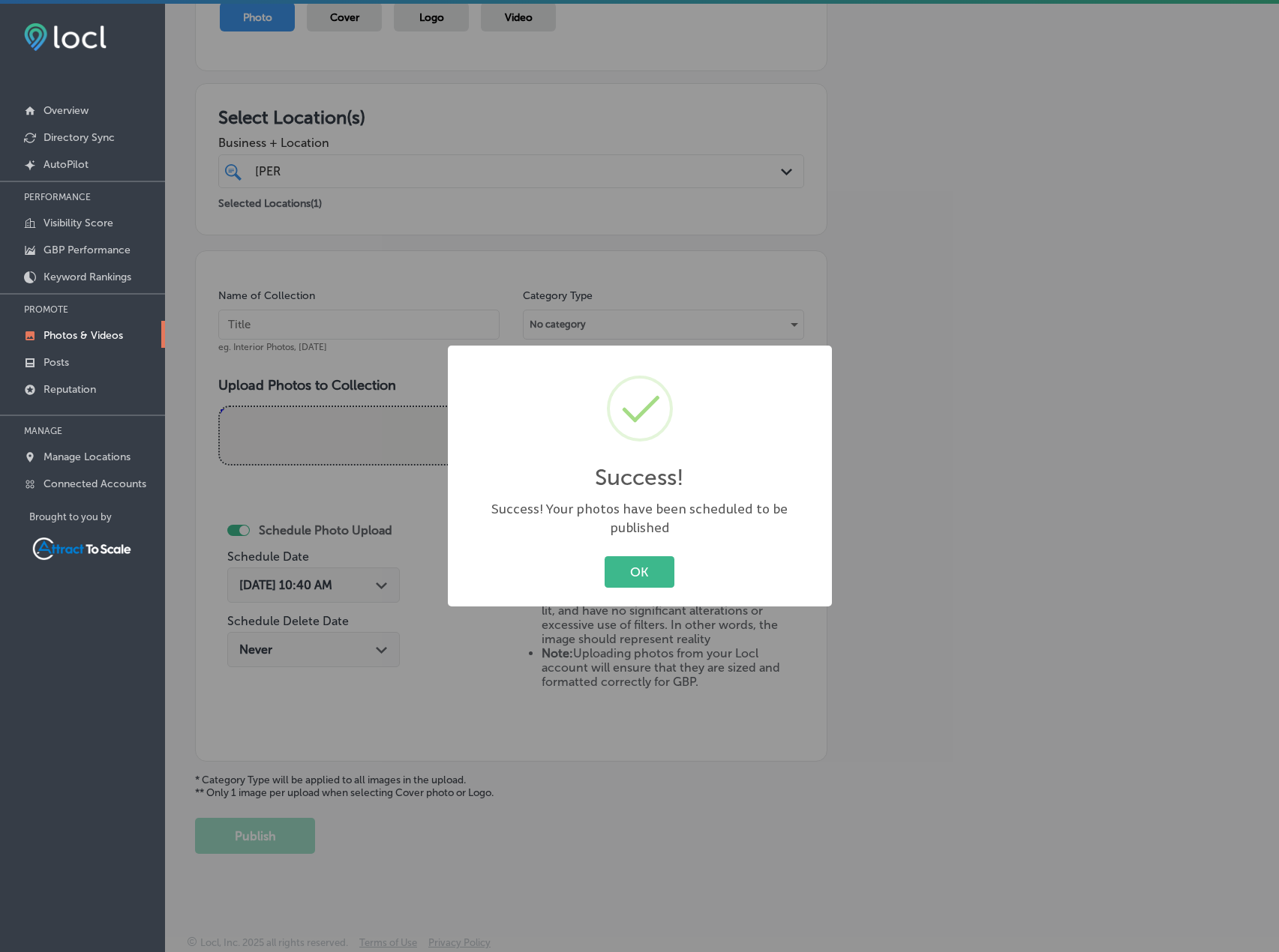
click at [664, 535] on div "Success! × Success! Your photos have been scheduled to be published OK Cancel" at bounding box center [640, 476] width 384 height 261
click at [656, 580] on div "OK Cancel" at bounding box center [640, 572] width 355 height 39
click at [640, 556] on button "OK" at bounding box center [640, 572] width 70 height 31
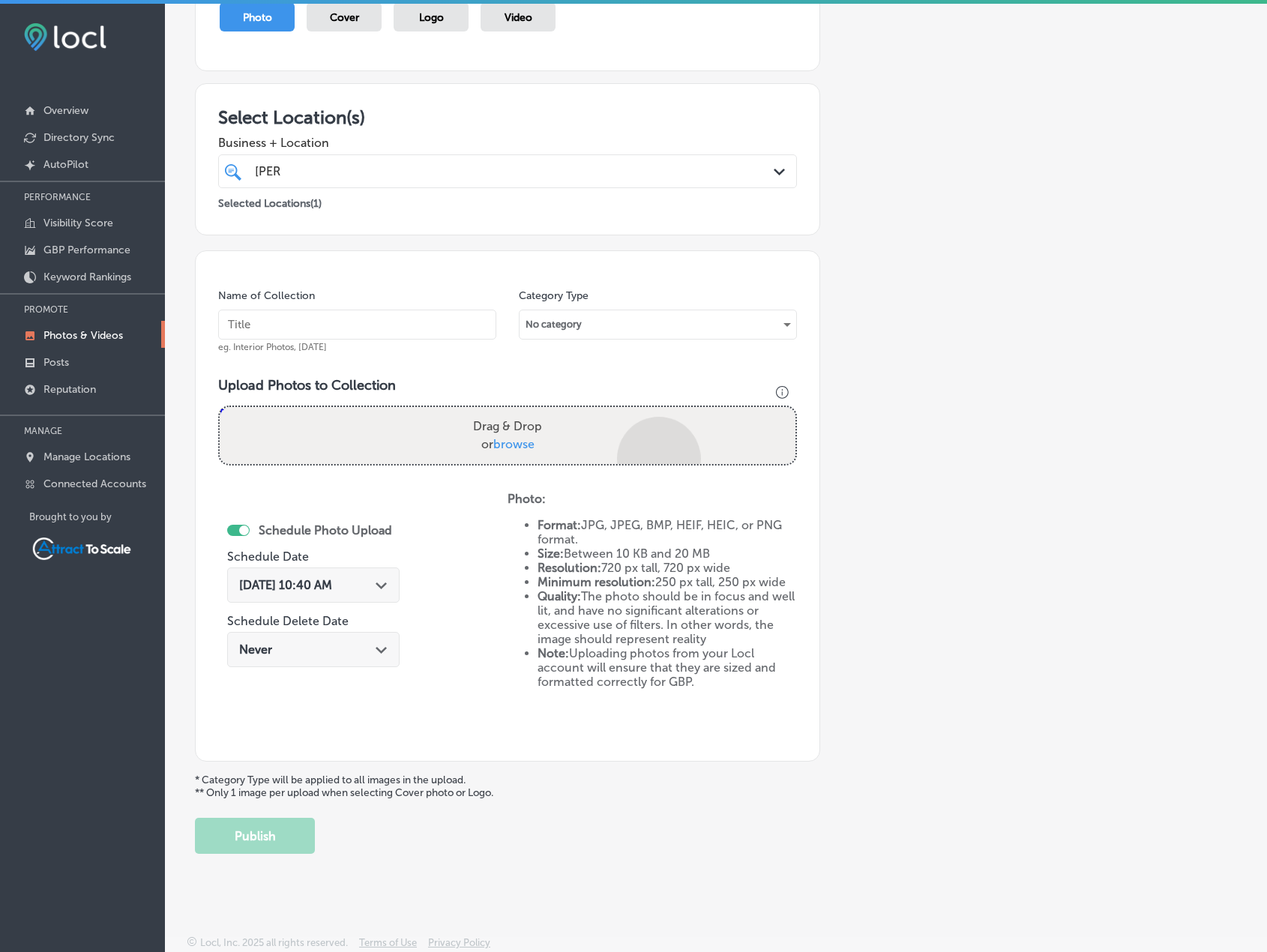
scroll to position [309, 0]
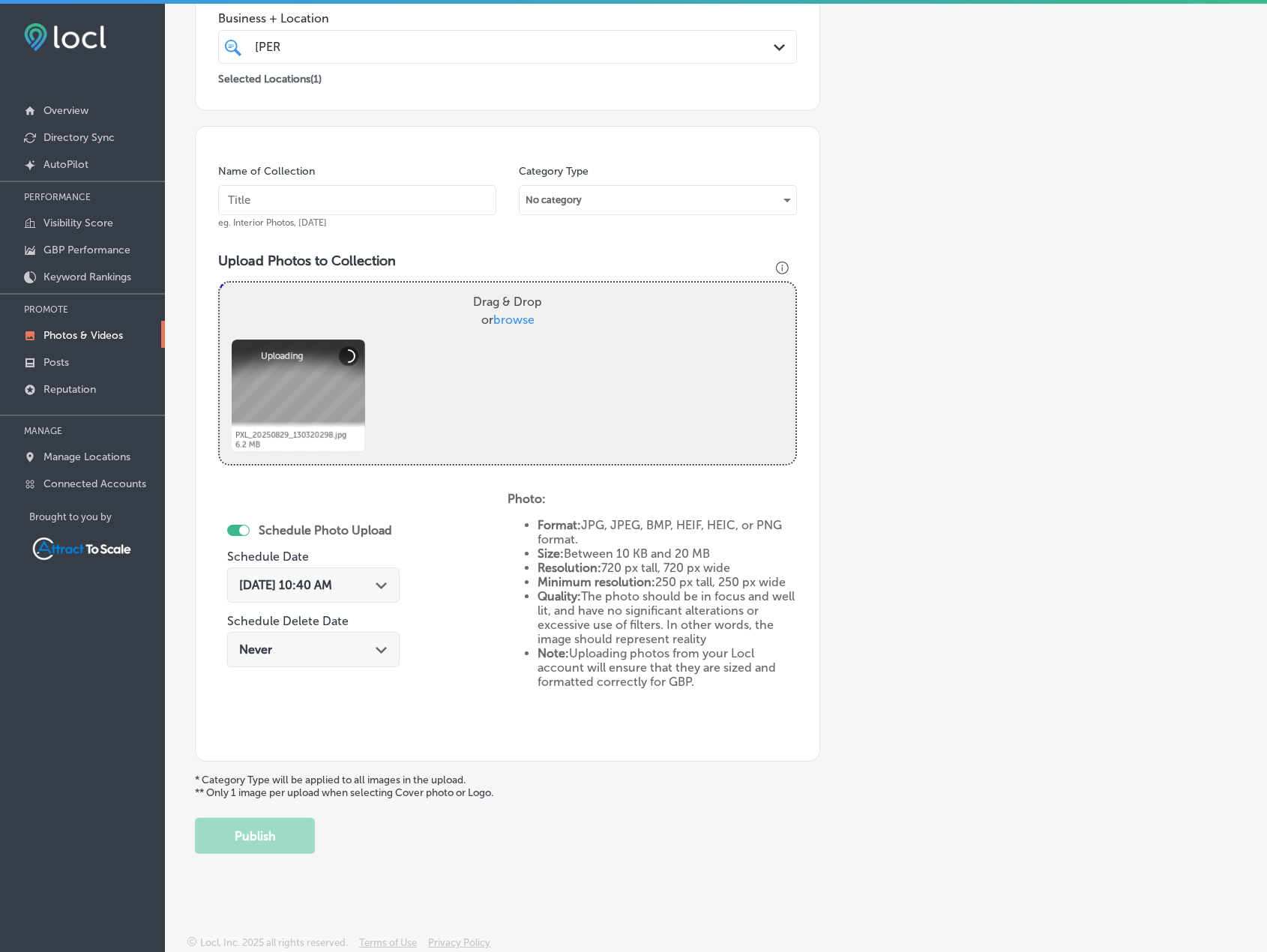
click at [344, 200] on input "text" at bounding box center [357, 200] width 278 height 30
type input "Firewood"
click at [350, 569] on div "Sep 1, 2025 10:40 AM Path Created with Sketch." at bounding box center [313, 585] width 173 height 35
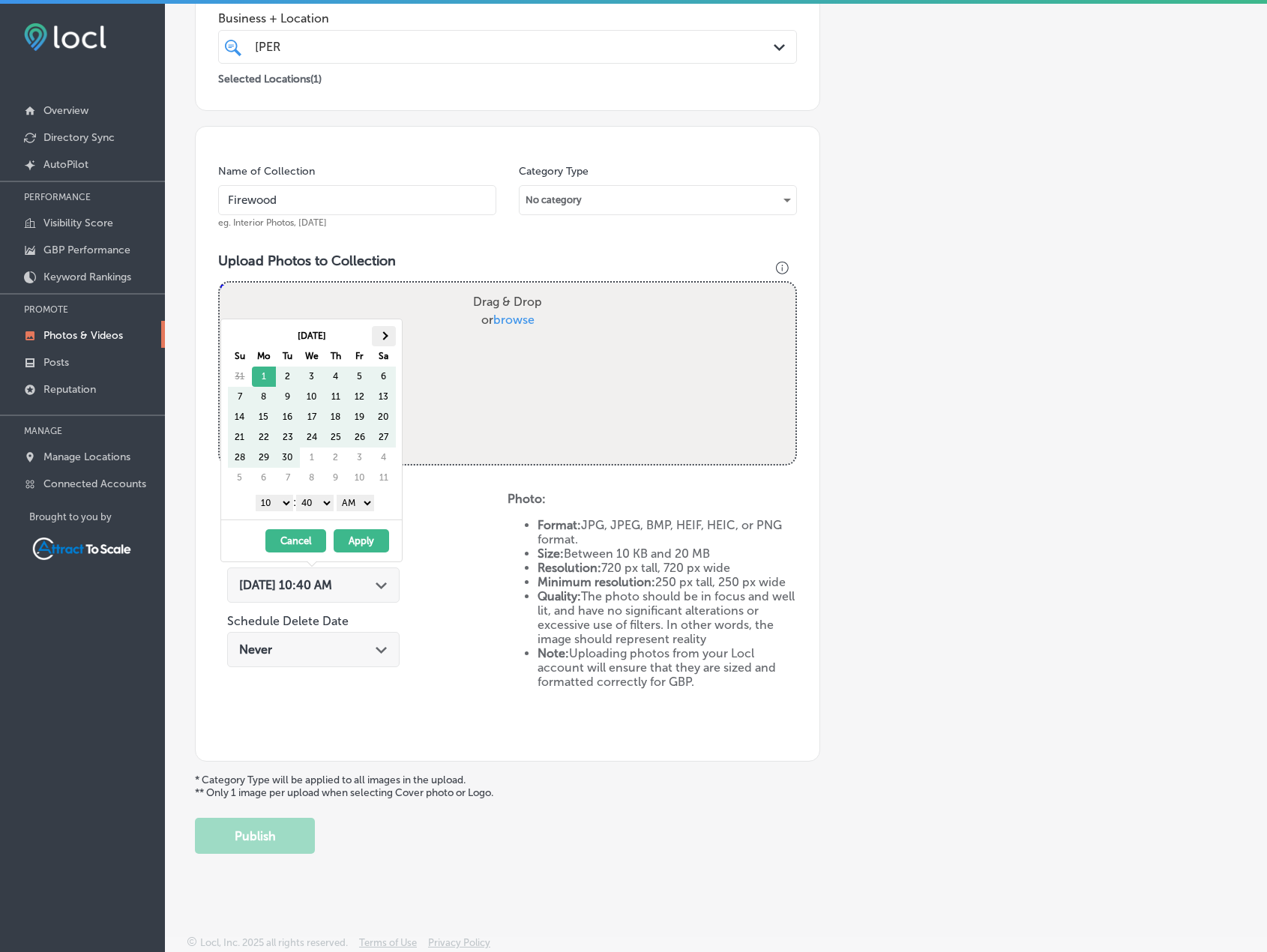
click at [382, 326] on th at bounding box center [383, 336] width 24 height 20
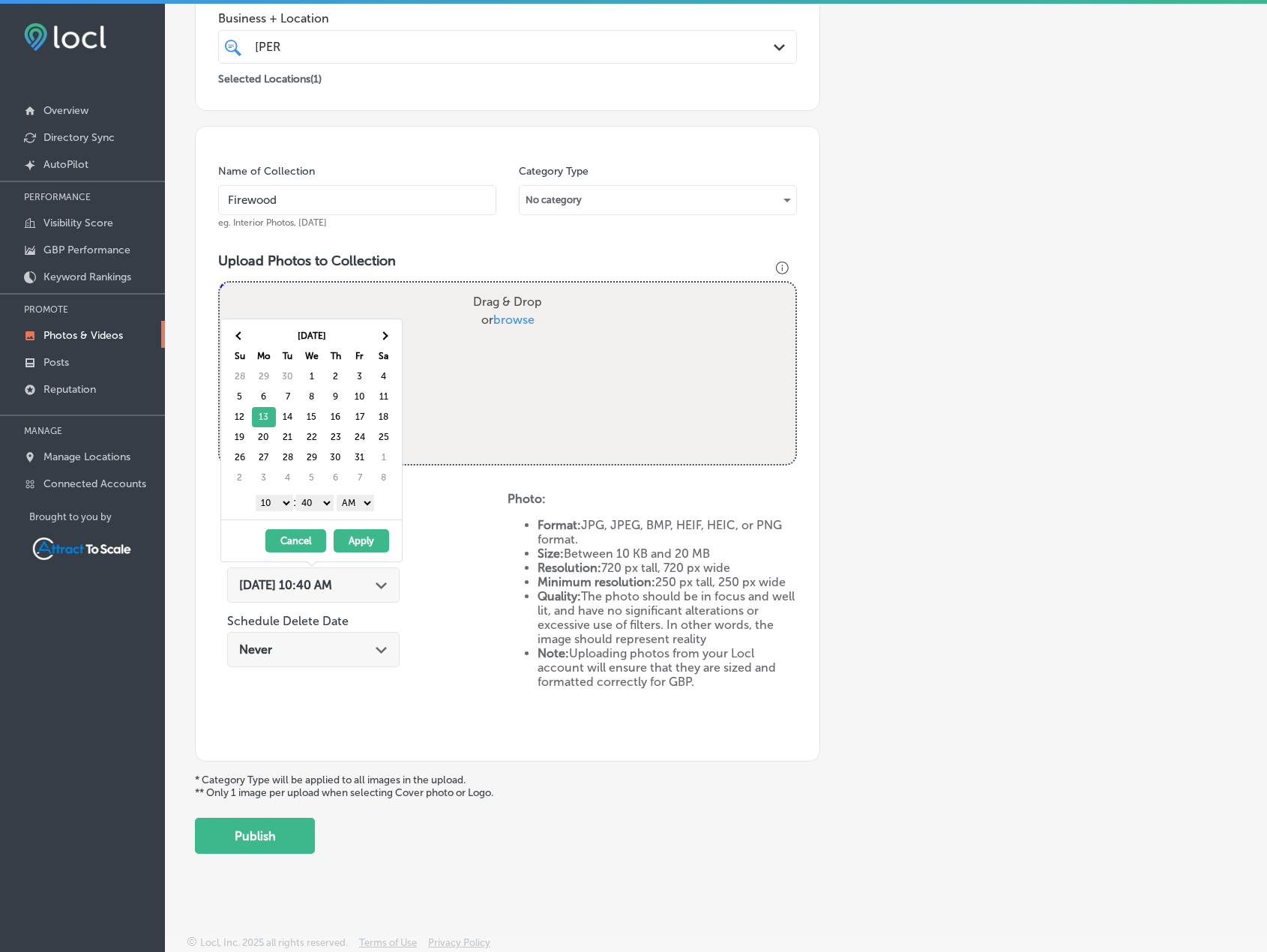
click at [368, 541] on button "Apply" at bounding box center [361, 541] width 55 height 23
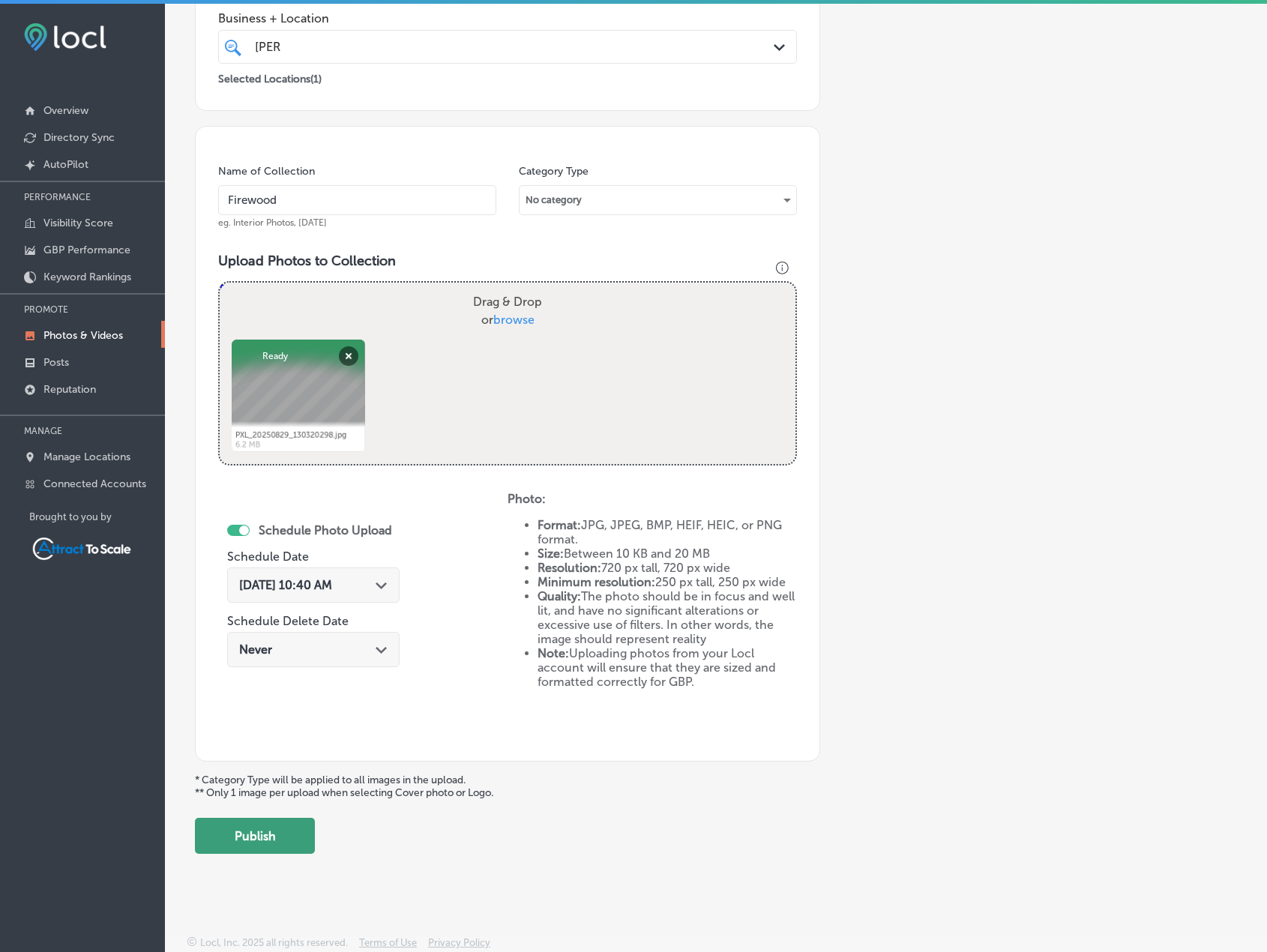
click at [296, 830] on button "Publish" at bounding box center [255, 835] width 120 height 36
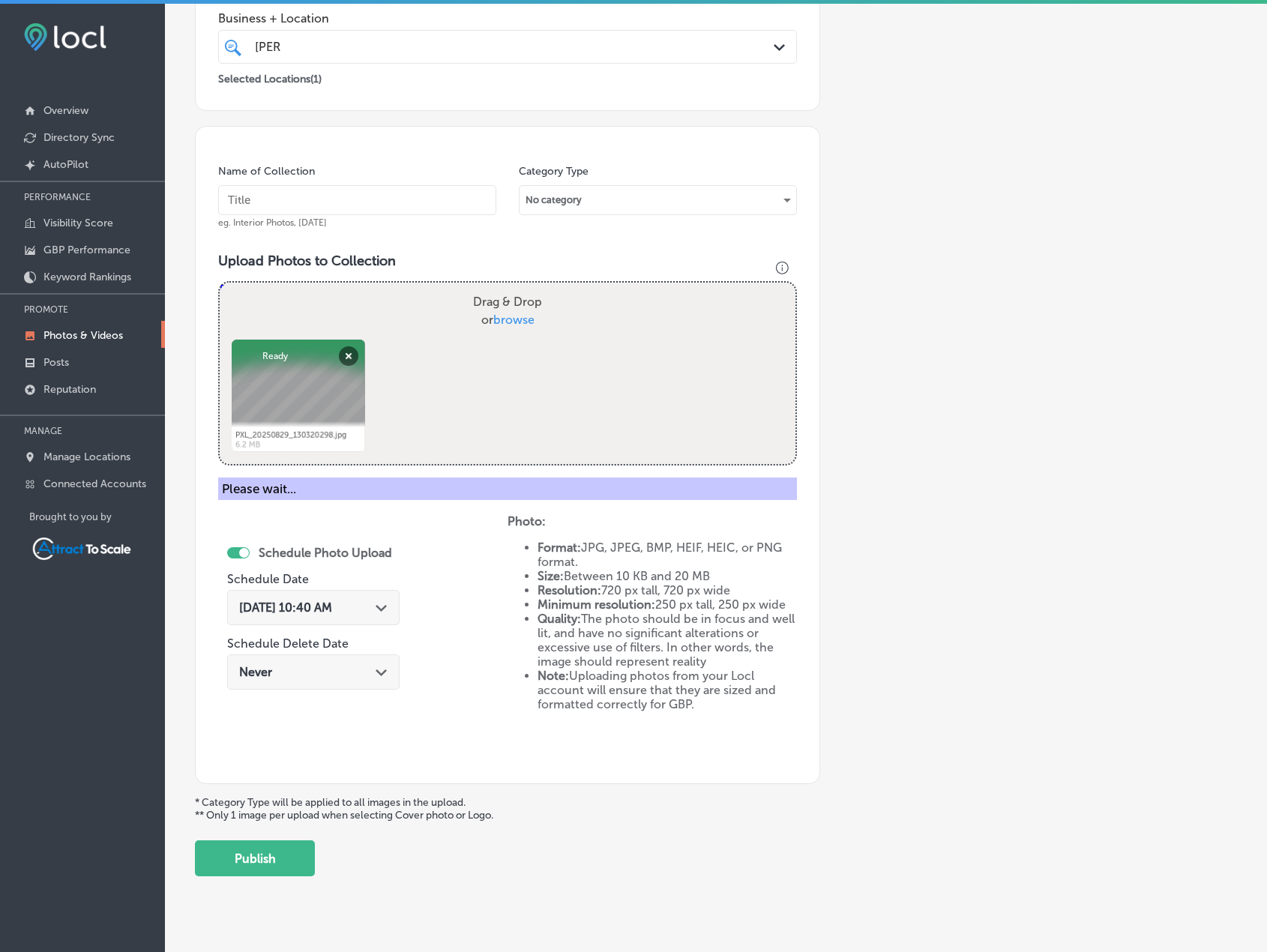
scroll to position [184, 0]
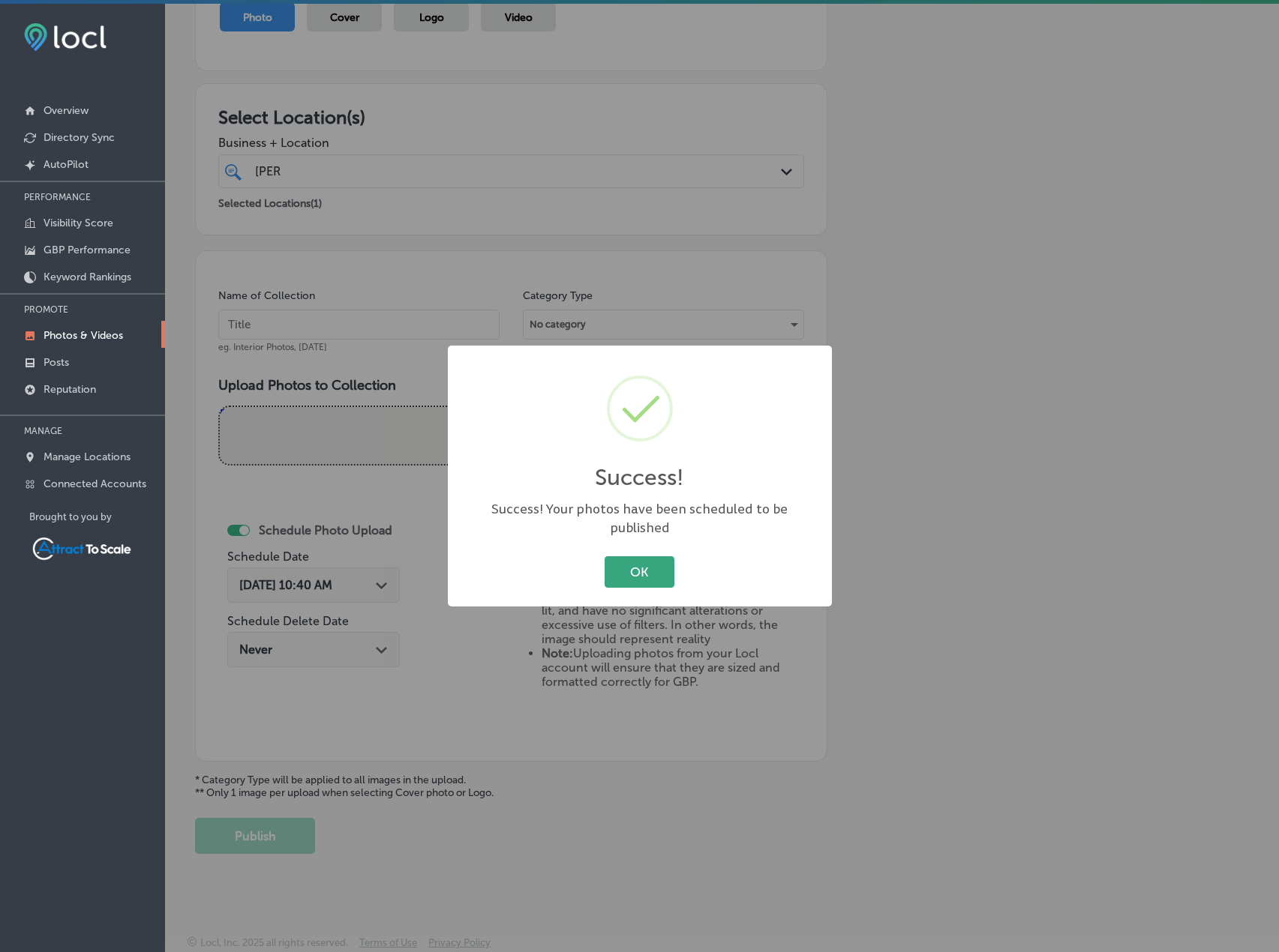
click at [646, 562] on button "OK" at bounding box center [640, 572] width 70 height 31
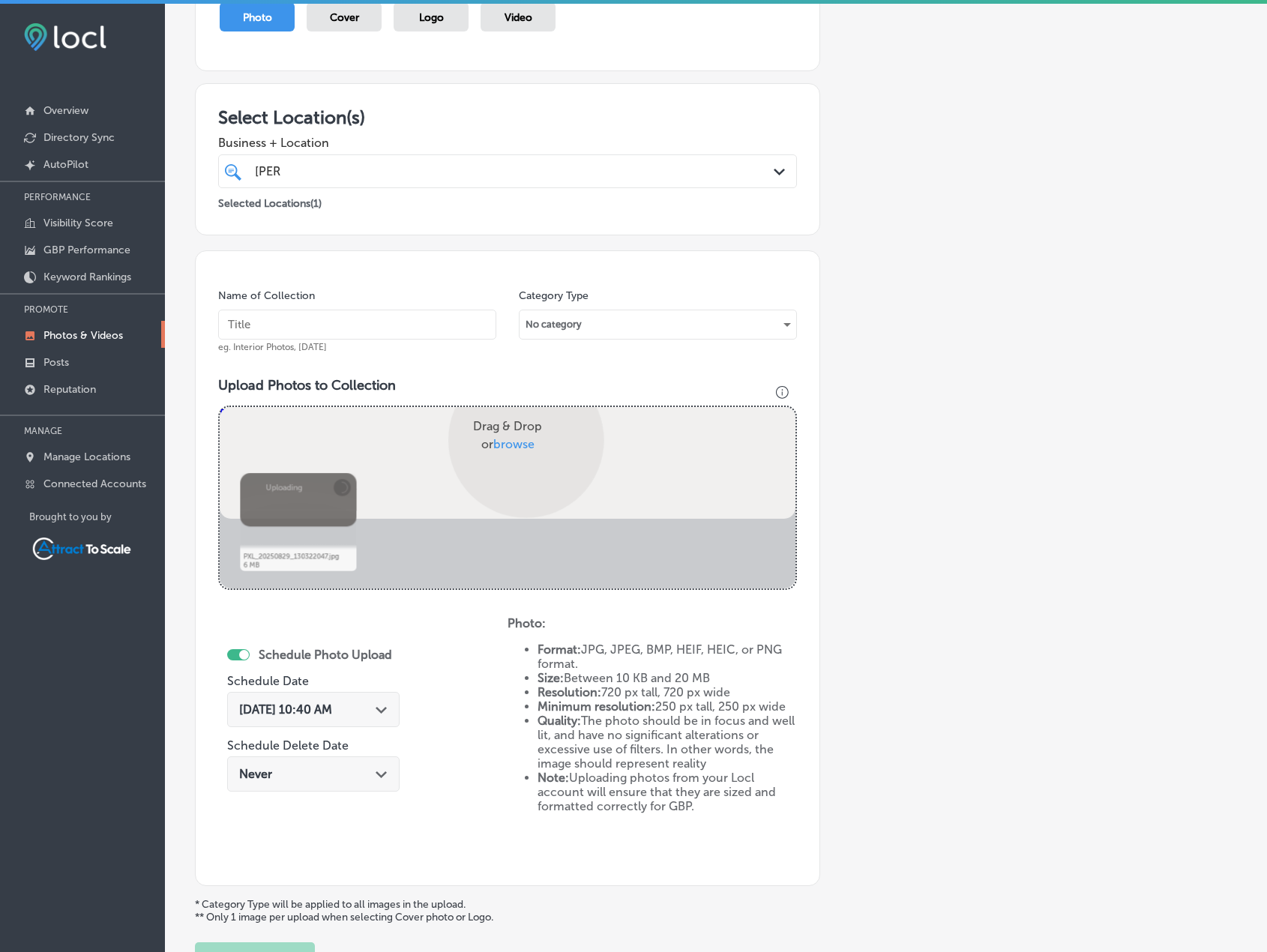
scroll to position [309, 0]
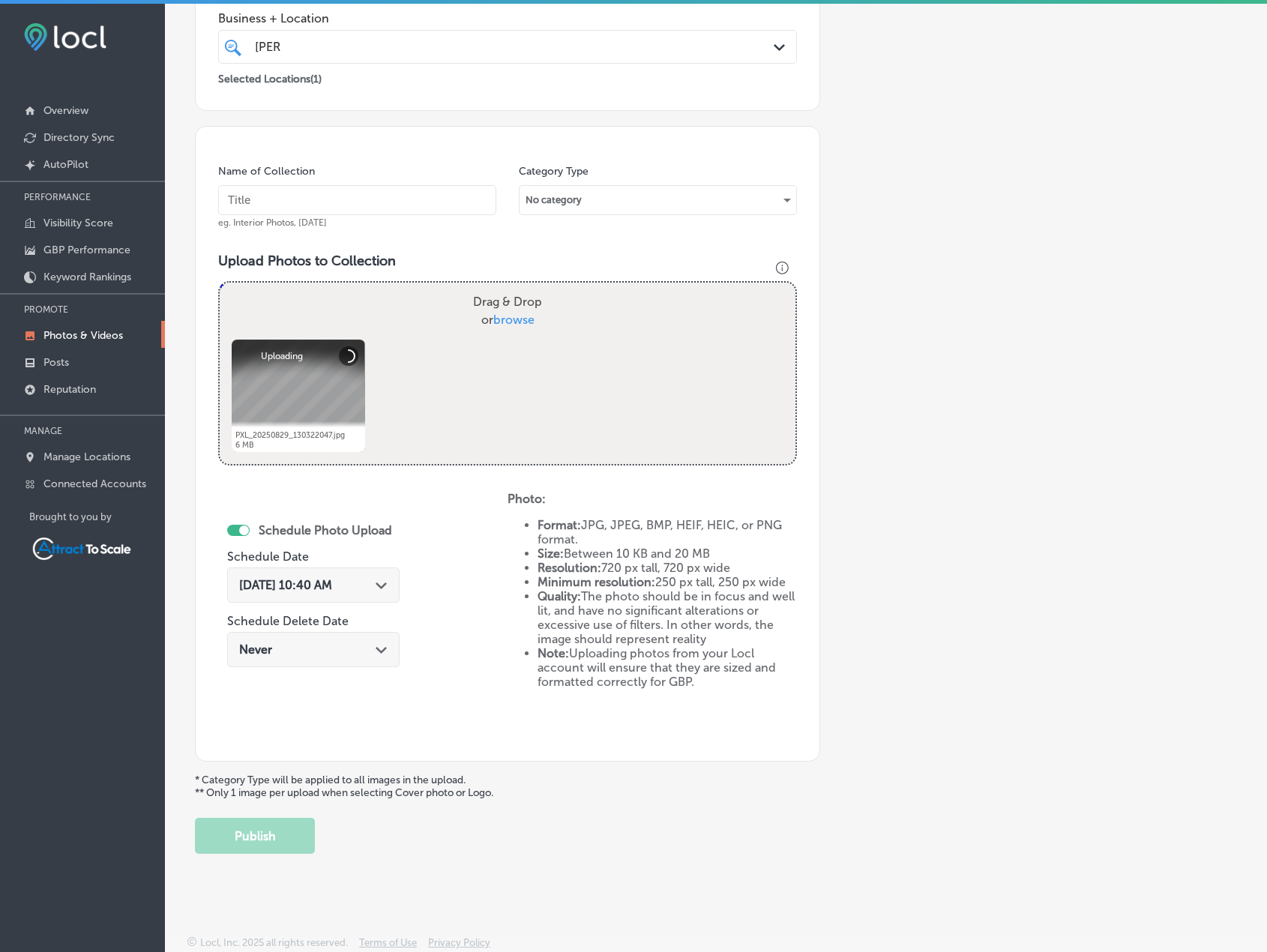
click at [352, 203] on input "text" at bounding box center [357, 200] width 278 height 30
type input "Firewood"
click at [357, 596] on div "Sep 1, 2025 10:40 AM Path Created with Sketch." at bounding box center [313, 585] width 173 height 35
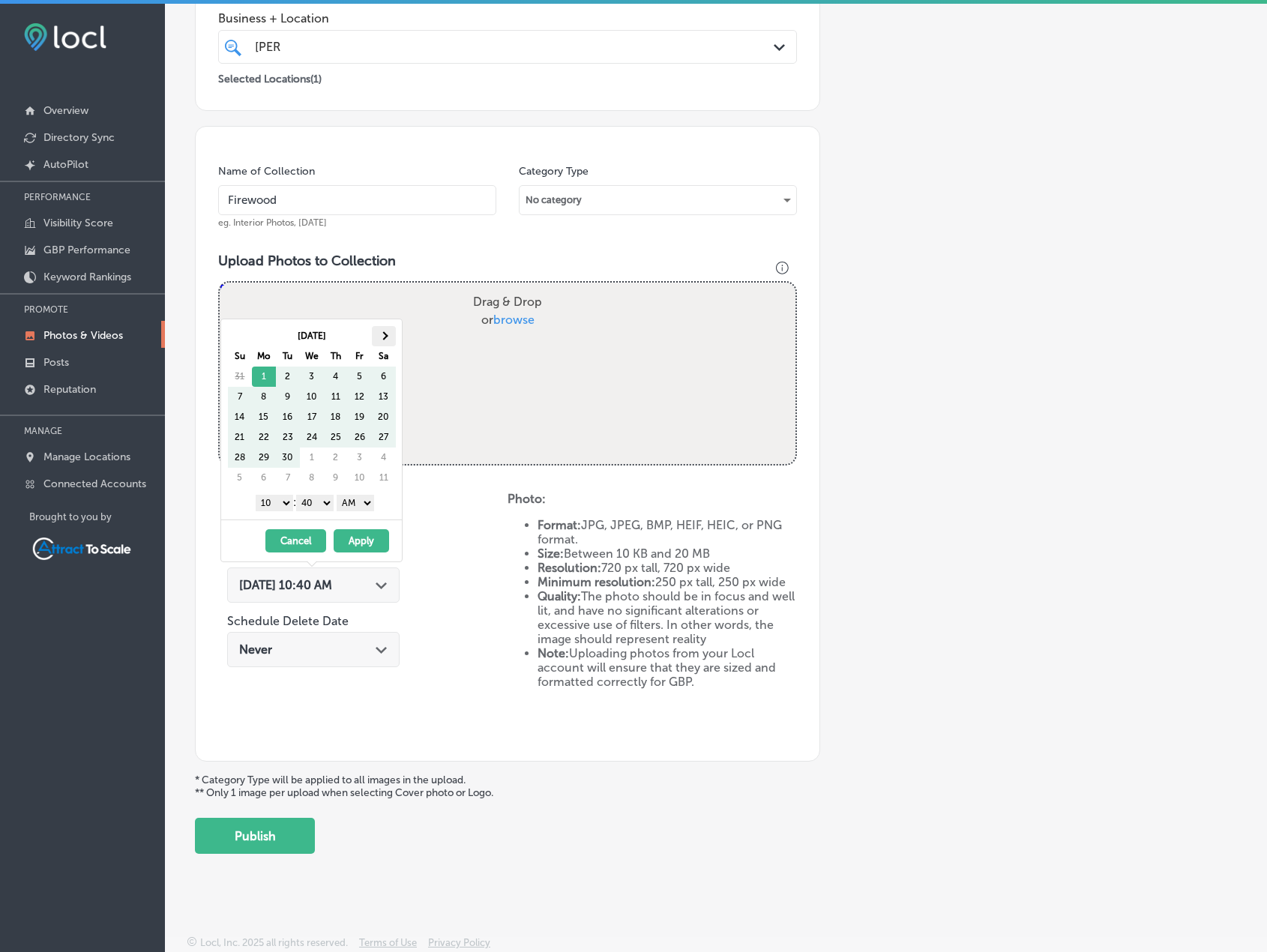
click at [385, 338] on span at bounding box center [383, 335] width 9 height 9
click at [364, 539] on button "Apply" at bounding box center [361, 541] width 55 height 23
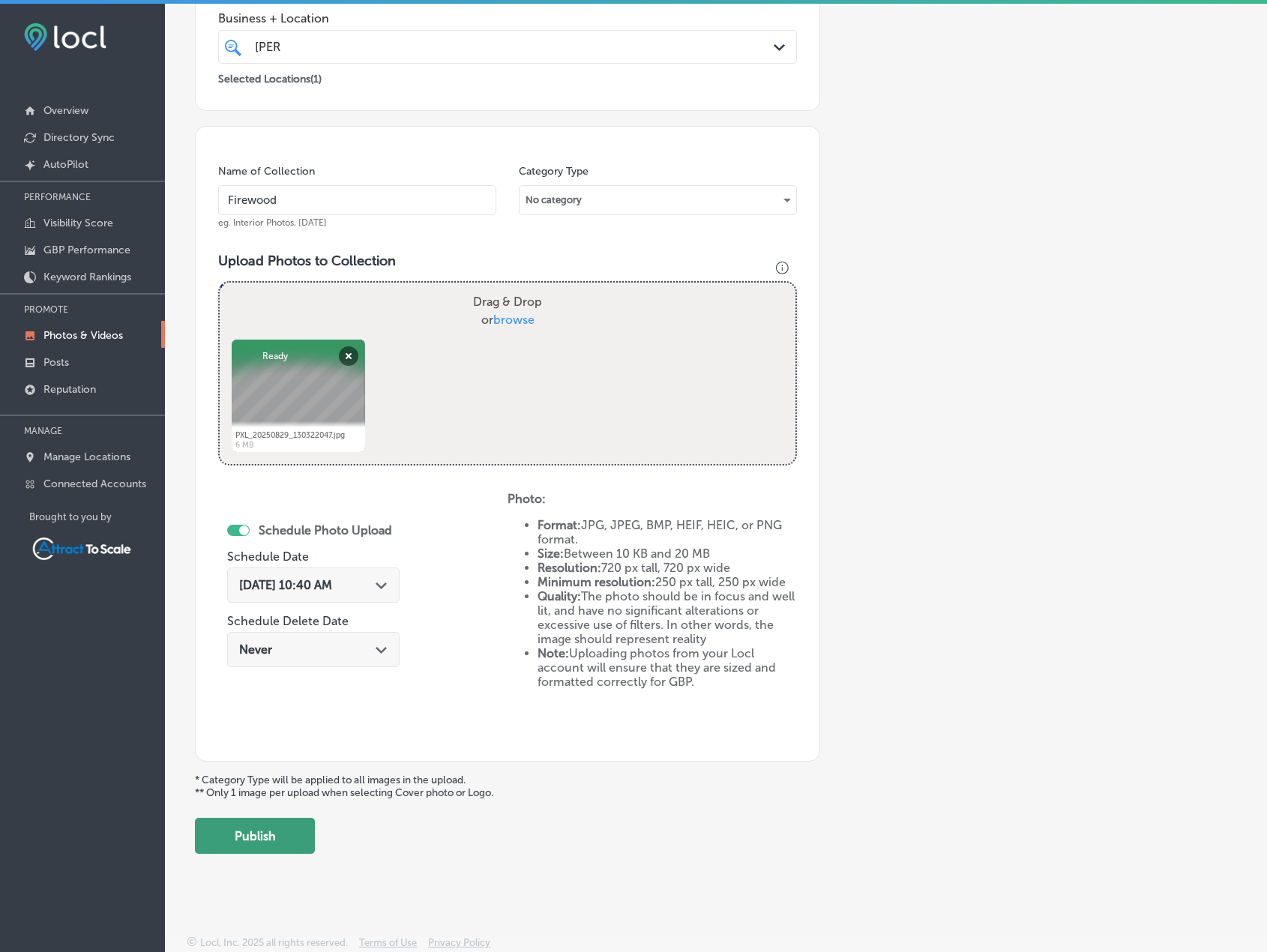
click at [298, 844] on button "Publish" at bounding box center [255, 835] width 120 height 36
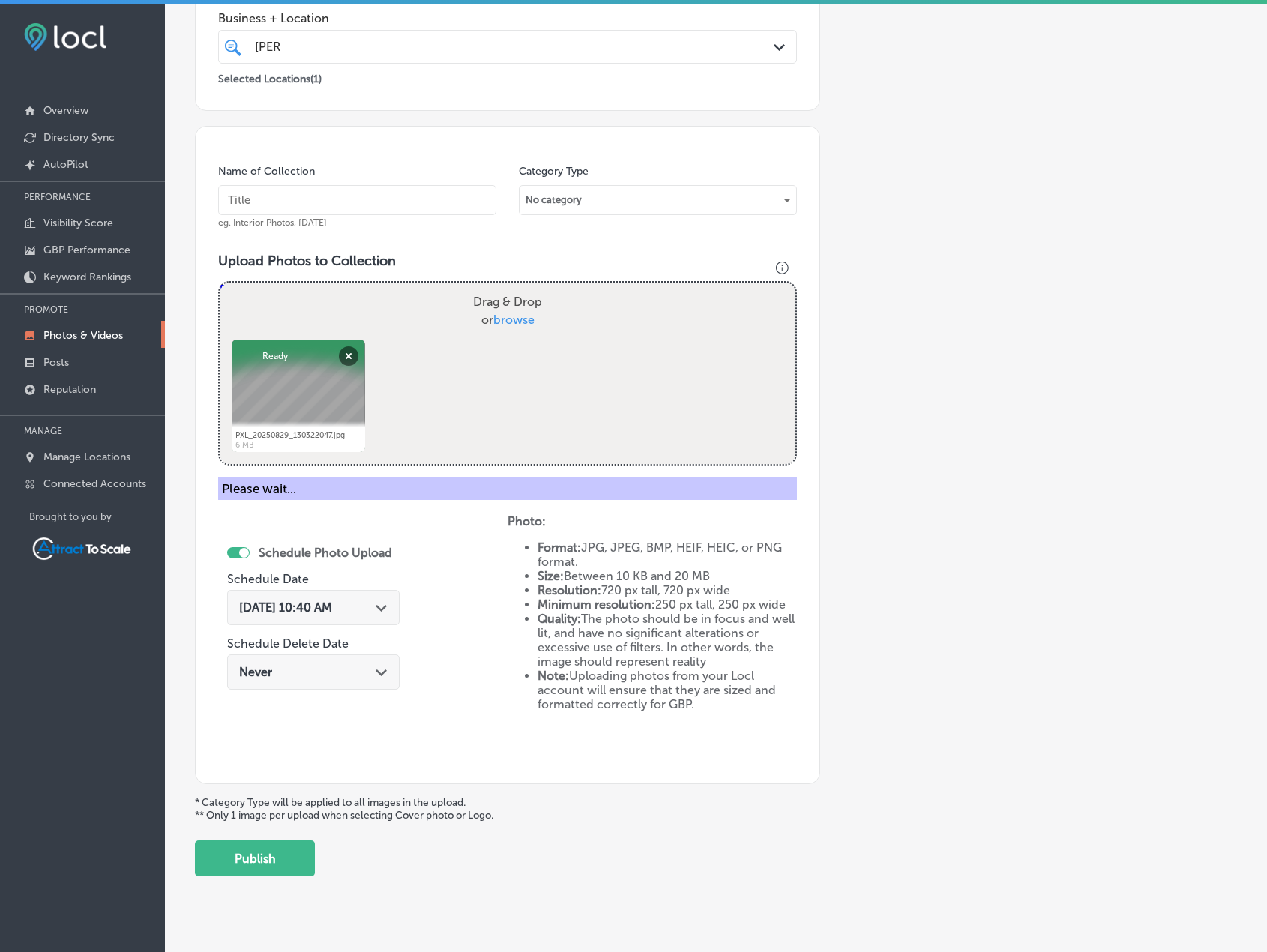
scroll to position [184, 0]
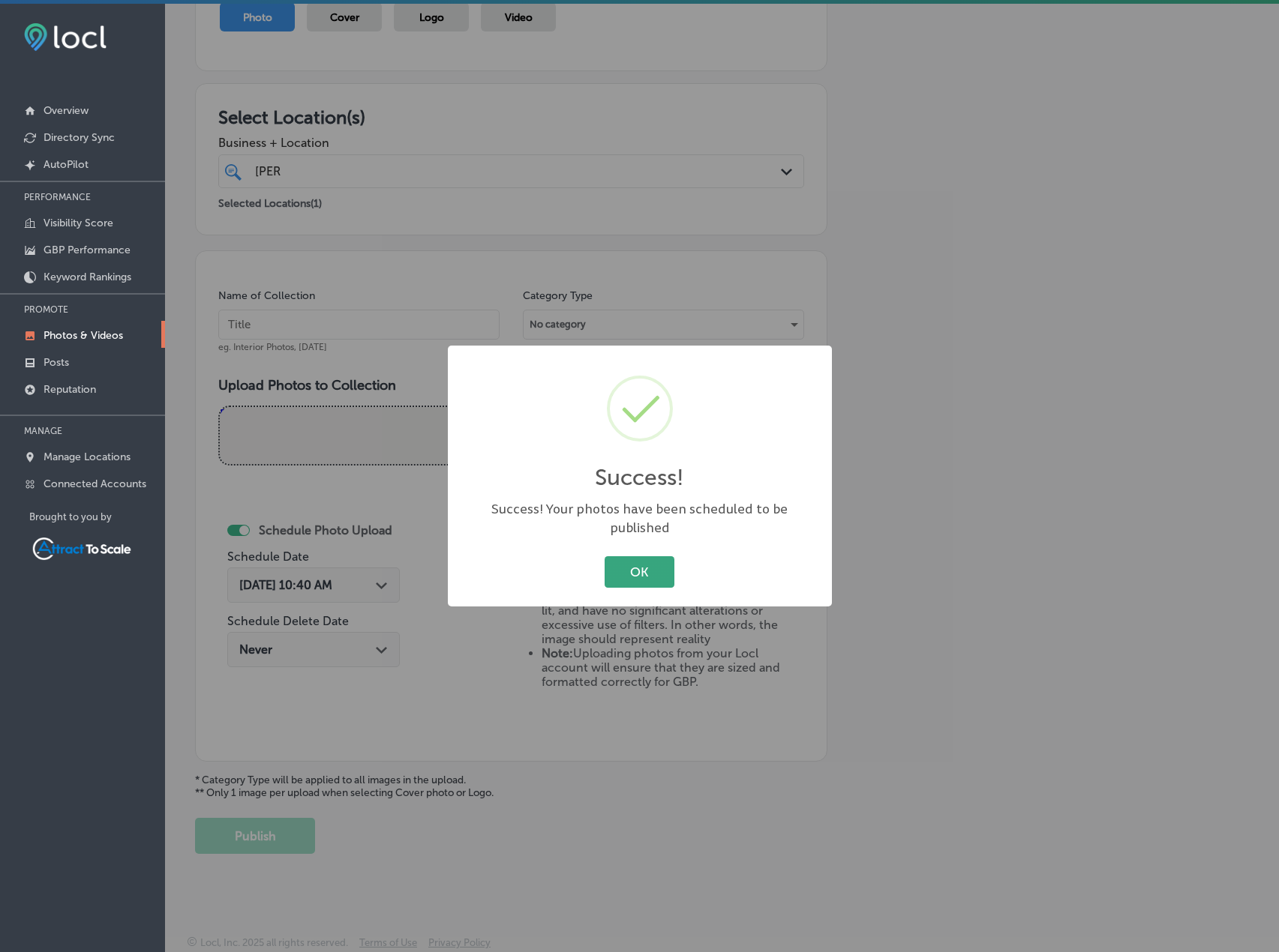
drag, startPoint x: 615, startPoint y: 567, endPoint x: 1275, endPoint y: 559, distance: 660.0
click at [615, 566] on button "OK" at bounding box center [640, 572] width 70 height 31
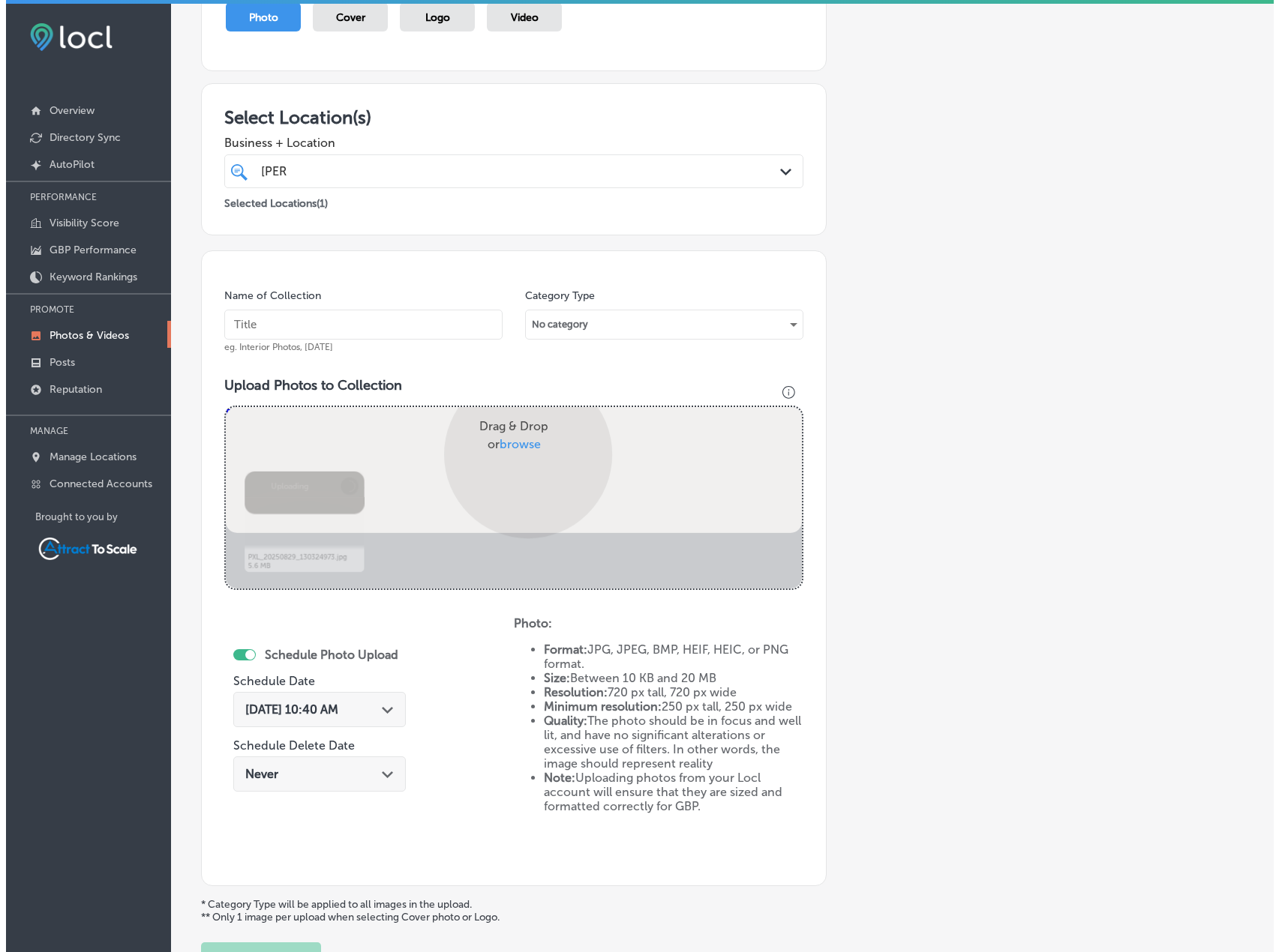
scroll to position [309, 0]
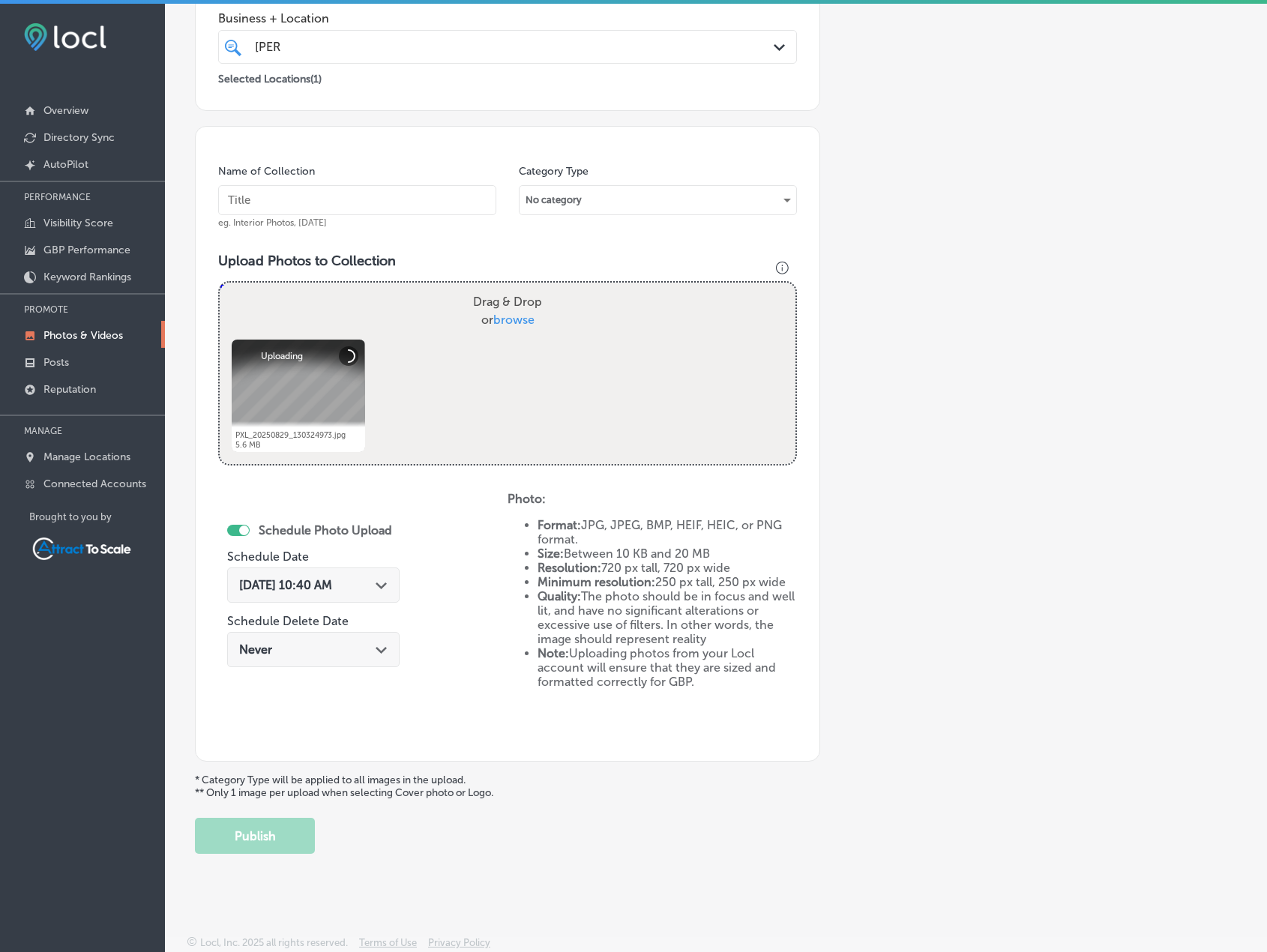
click at [335, 201] on input "text" at bounding box center [357, 200] width 278 height 30
type input "Firewood"
click at [352, 599] on div "Sep 1, 2025 10:40 AM Path Created with Sketch." at bounding box center [313, 585] width 173 height 35
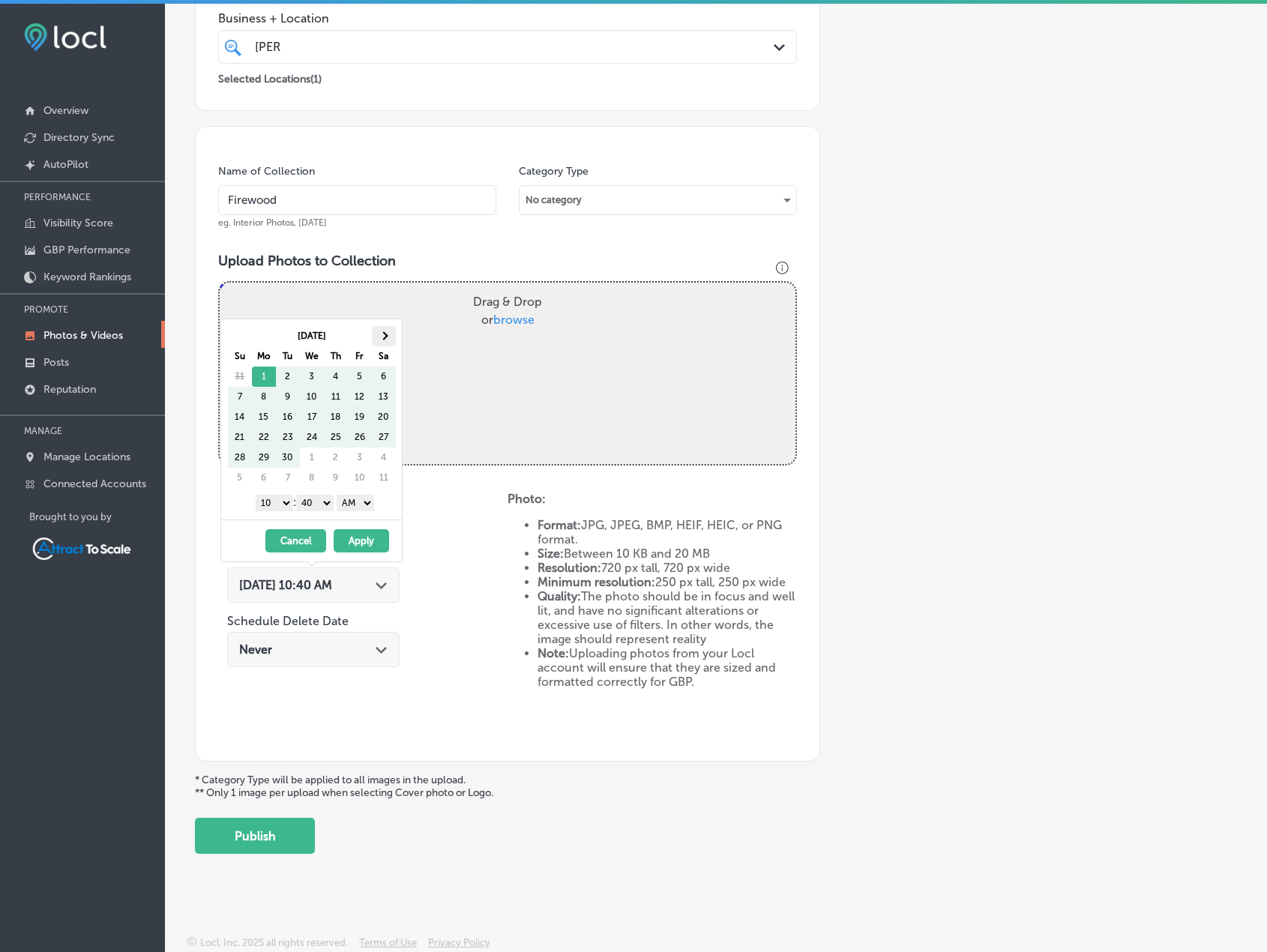
click at [383, 335] on span at bounding box center [383, 335] width 9 height 9
click at [364, 540] on button "Apply" at bounding box center [361, 541] width 55 height 23
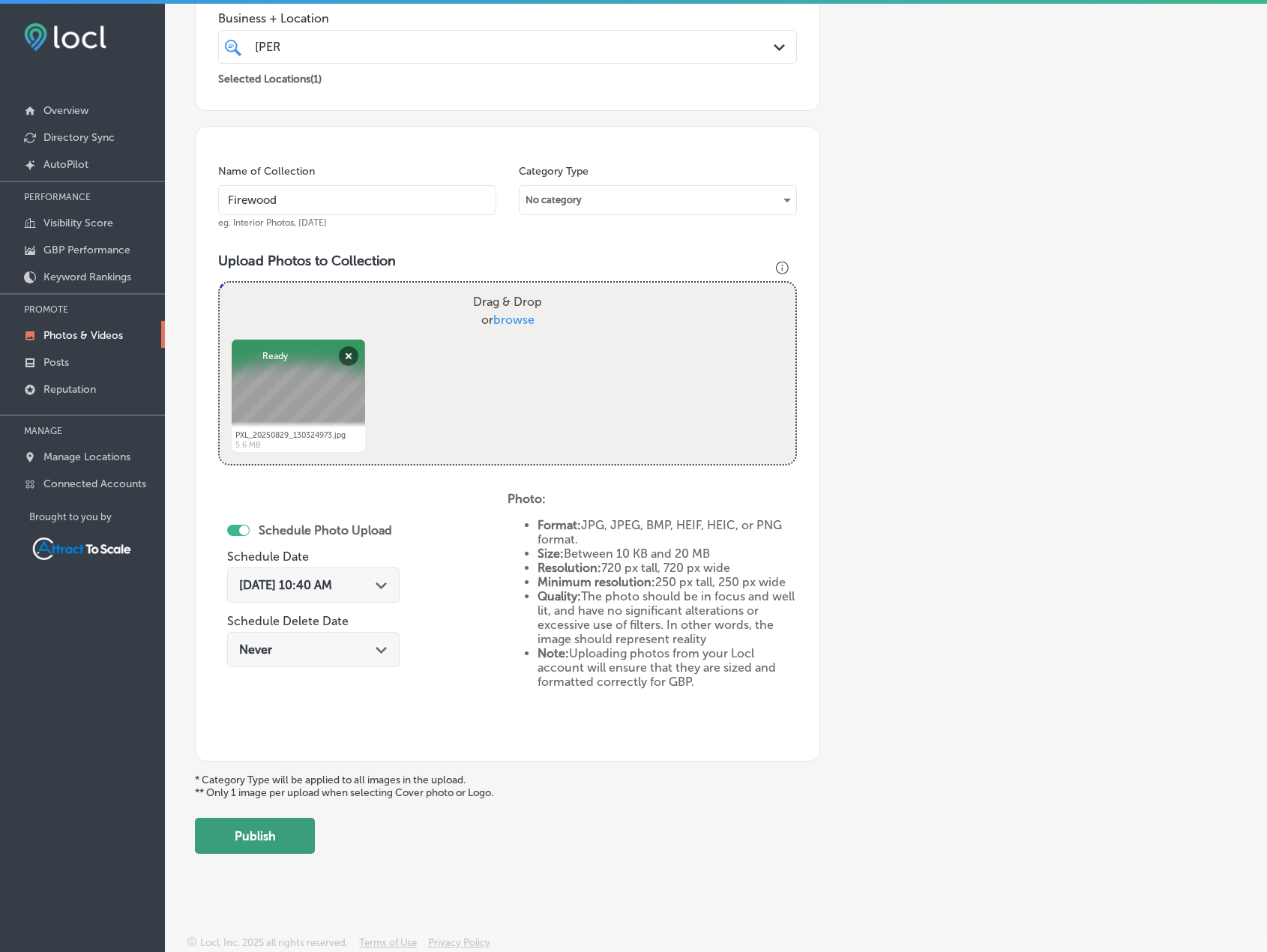
click at [285, 828] on button "Publish" at bounding box center [255, 835] width 120 height 36
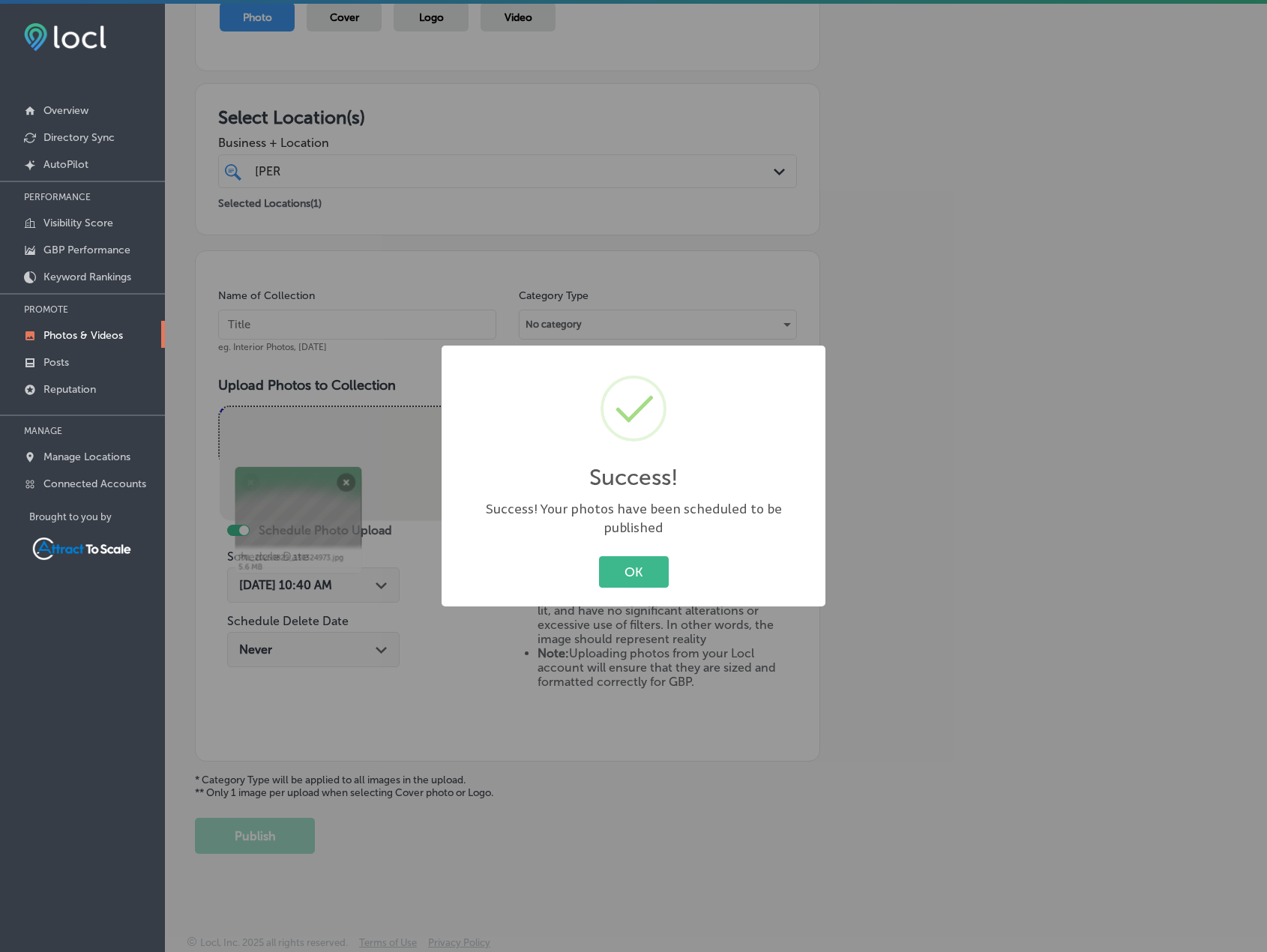
scroll to position [184, 0]
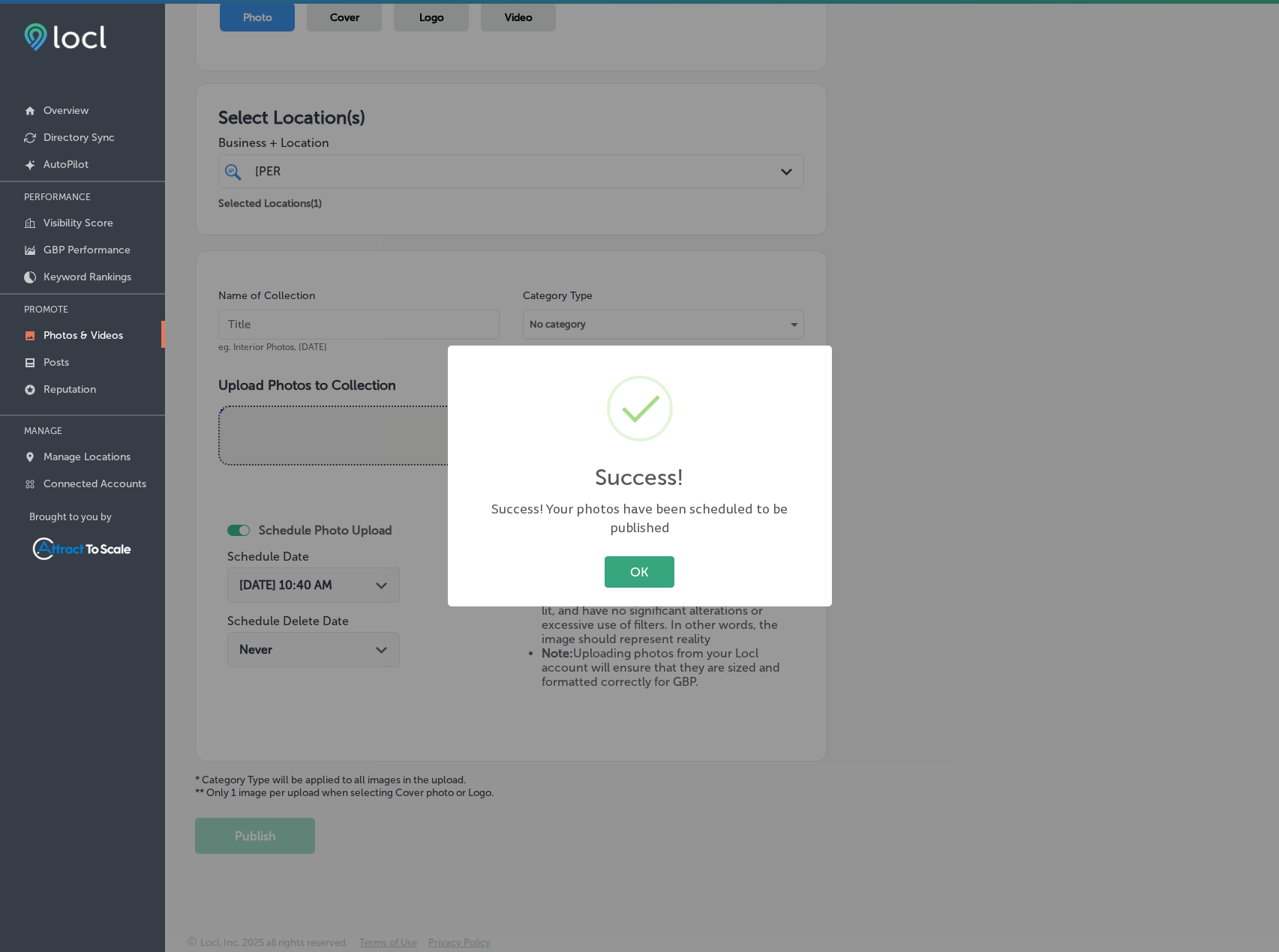
click at [618, 571] on button "OK" at bounding box center [640, 572] width 70 height 31
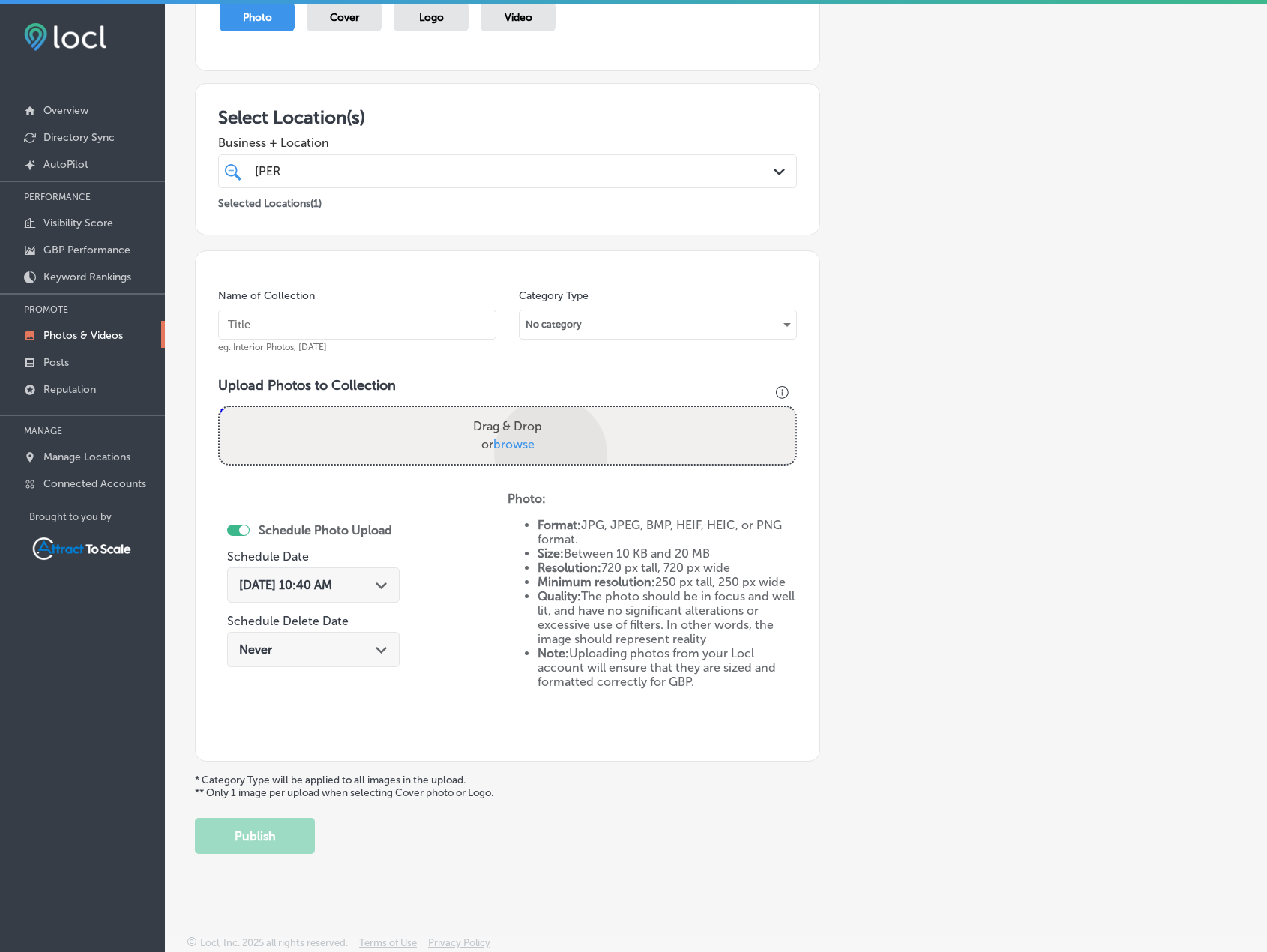
scroll to position [309, 0]
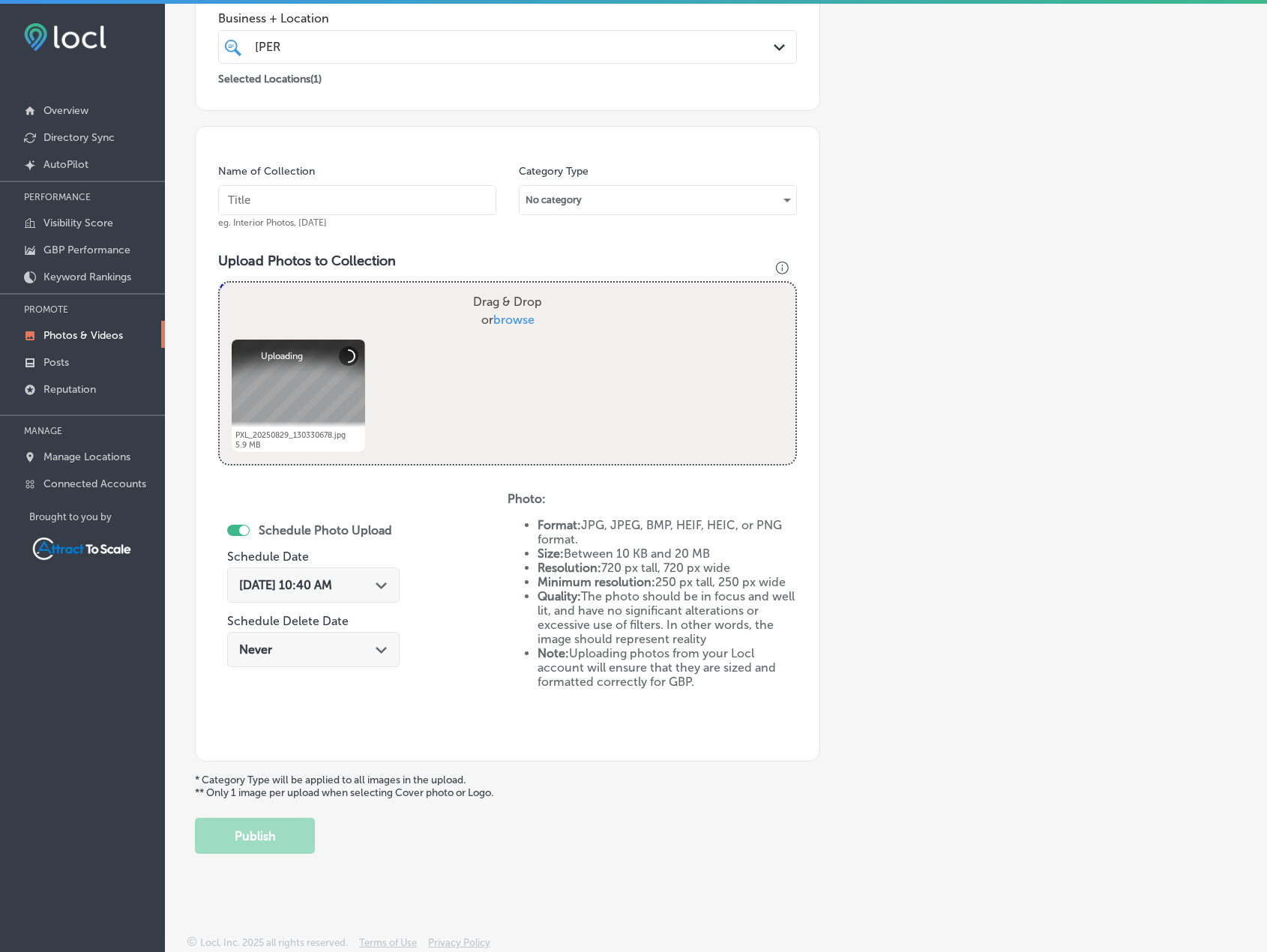
click at [317, 207] on input "text" at bounding box center [357, 200] width 278 height 30
type input "Firewood"
click at [360, 591] on div "Sep 1, 2025 10:40 AM Path Created with Sketch." at bounding box center [314, 585] width 149 height 14
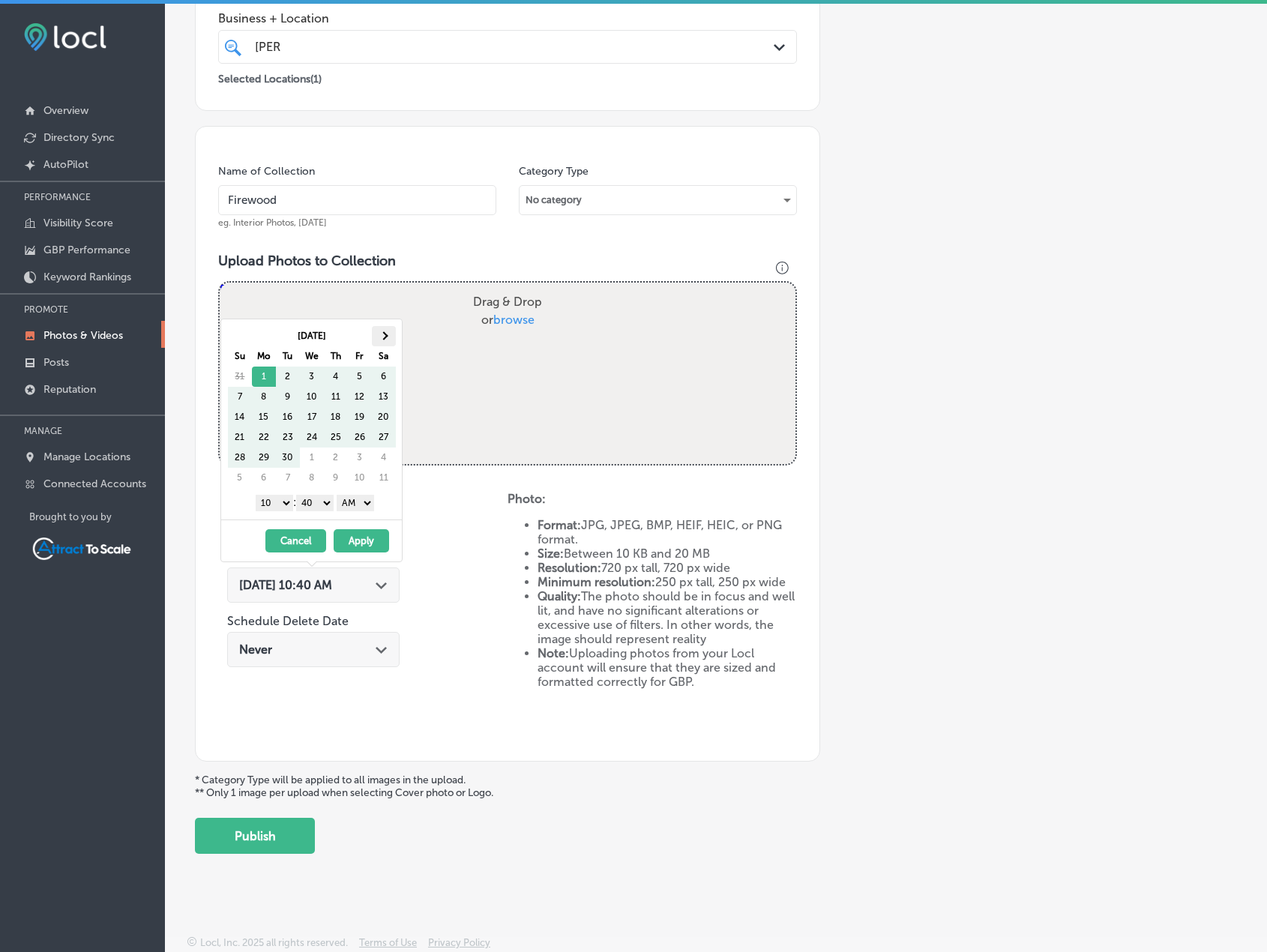
click at [380, 331] on th at bounding box center [383, 336] width 24 height 20
click at [363, 532] on button "Apply" at bounding box center [361, 541] width 55 height 23
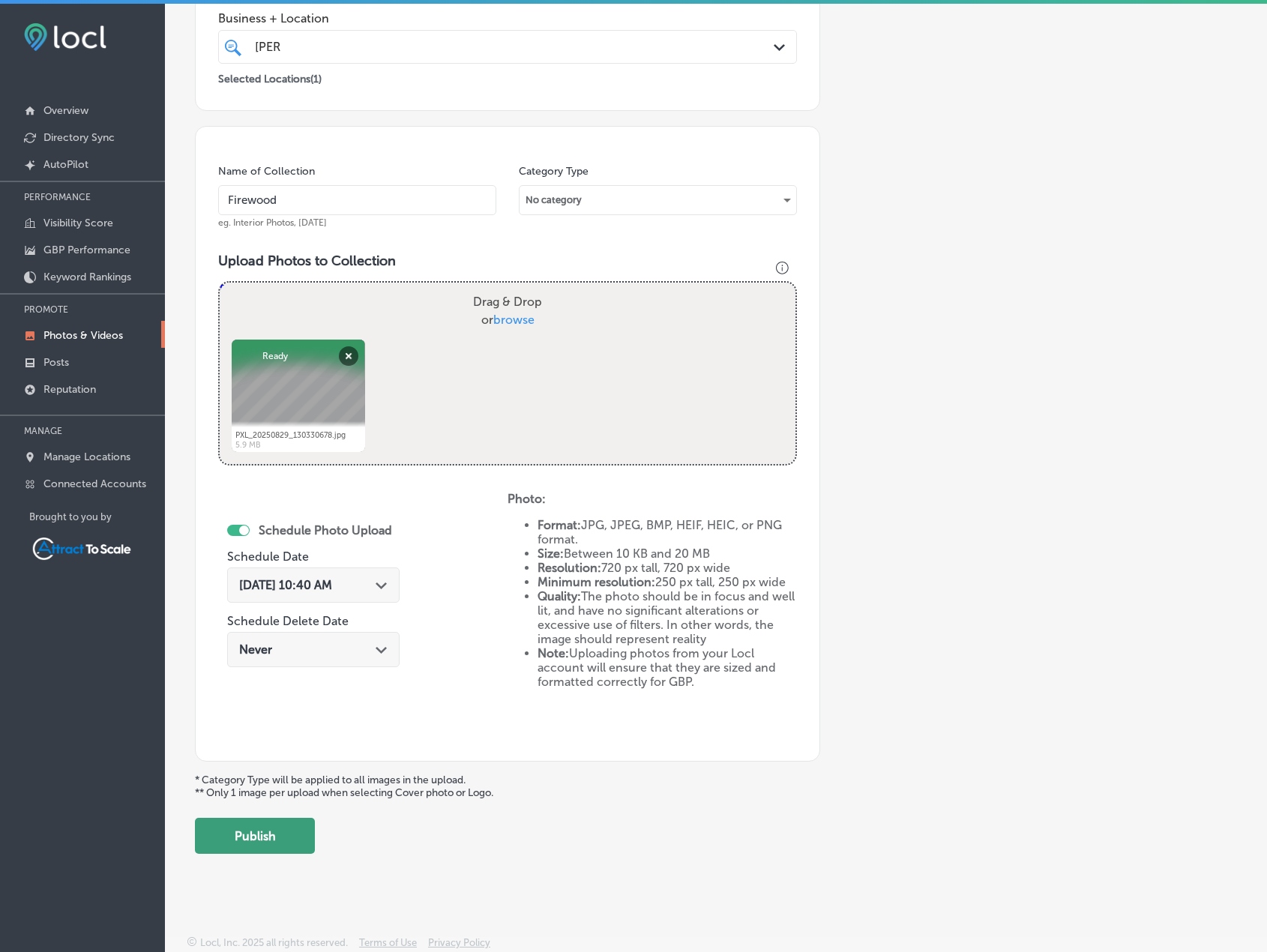
click at [277, 839] on button "Publish" at bounding box center [255, 835] width 120 height 36
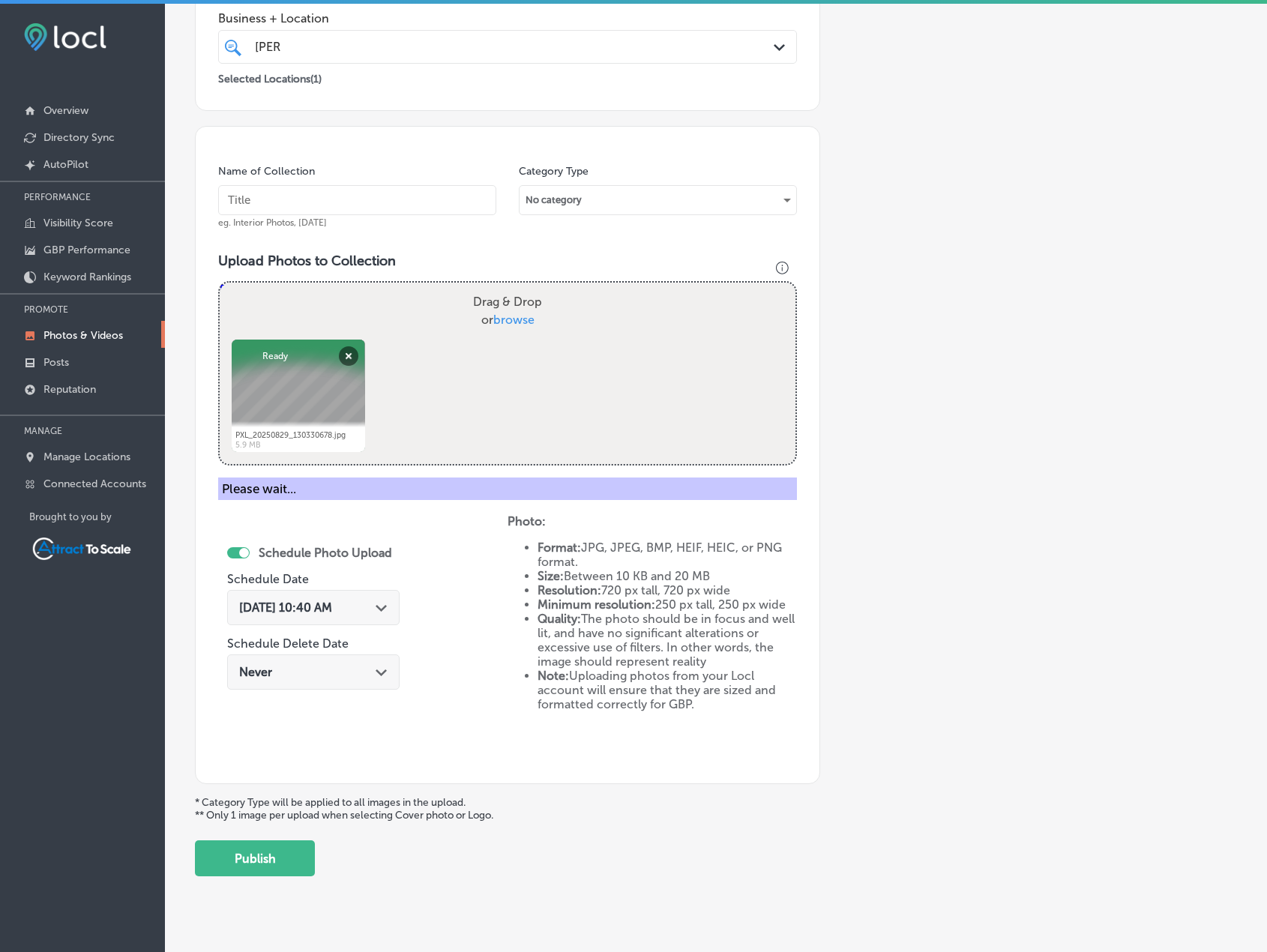
scroll to position [184, 0]
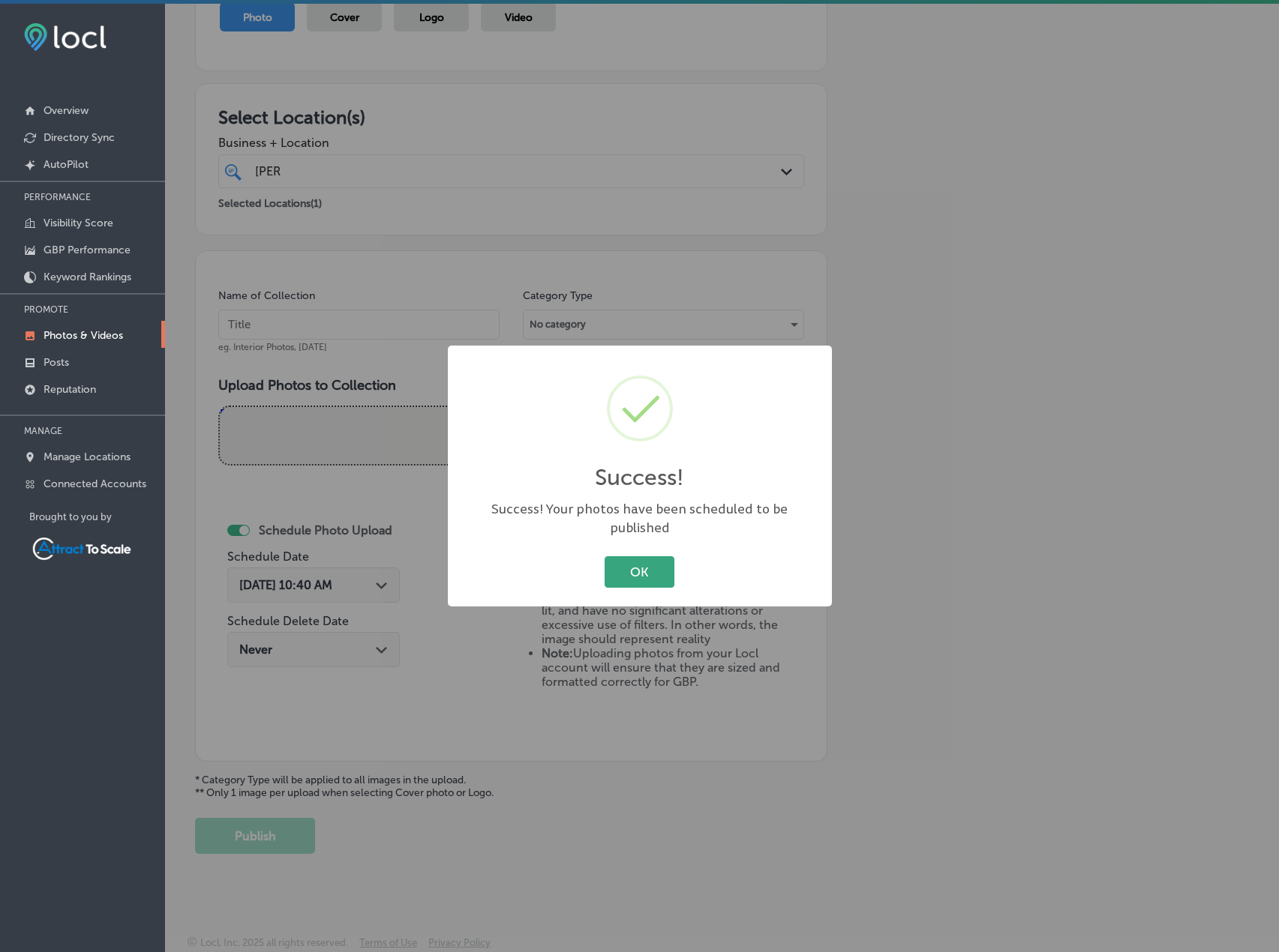
click at [608, 568] on button "OK" at bounding box center [640, 572] width 70 height 31
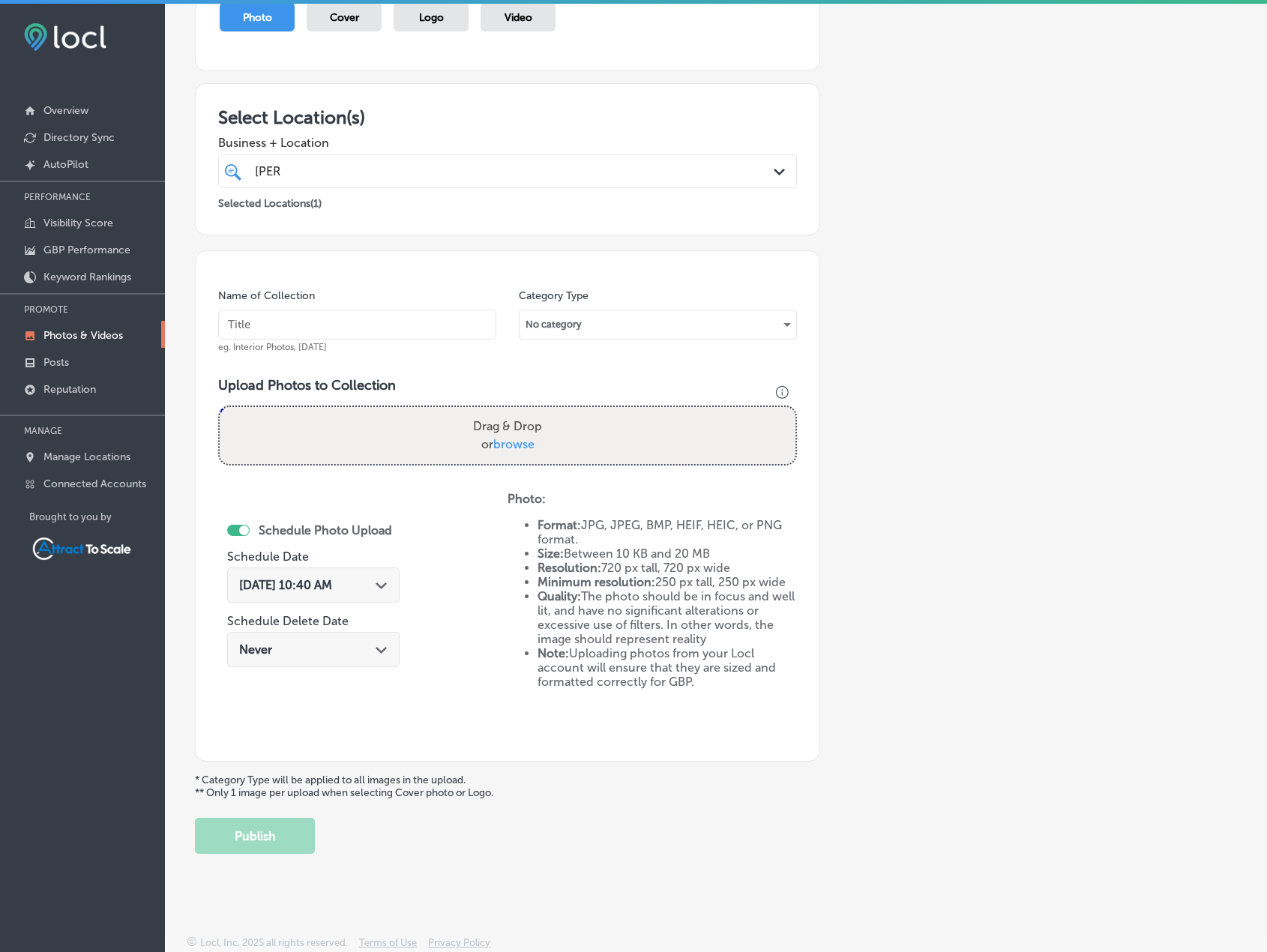
click at [372, 325] on input "text" at bounding box center [357, 324] width 278 height 30
type input "Firewood"
click at [546, 330] on div "No category" at bounding box center [658, 324] width 277 height 24
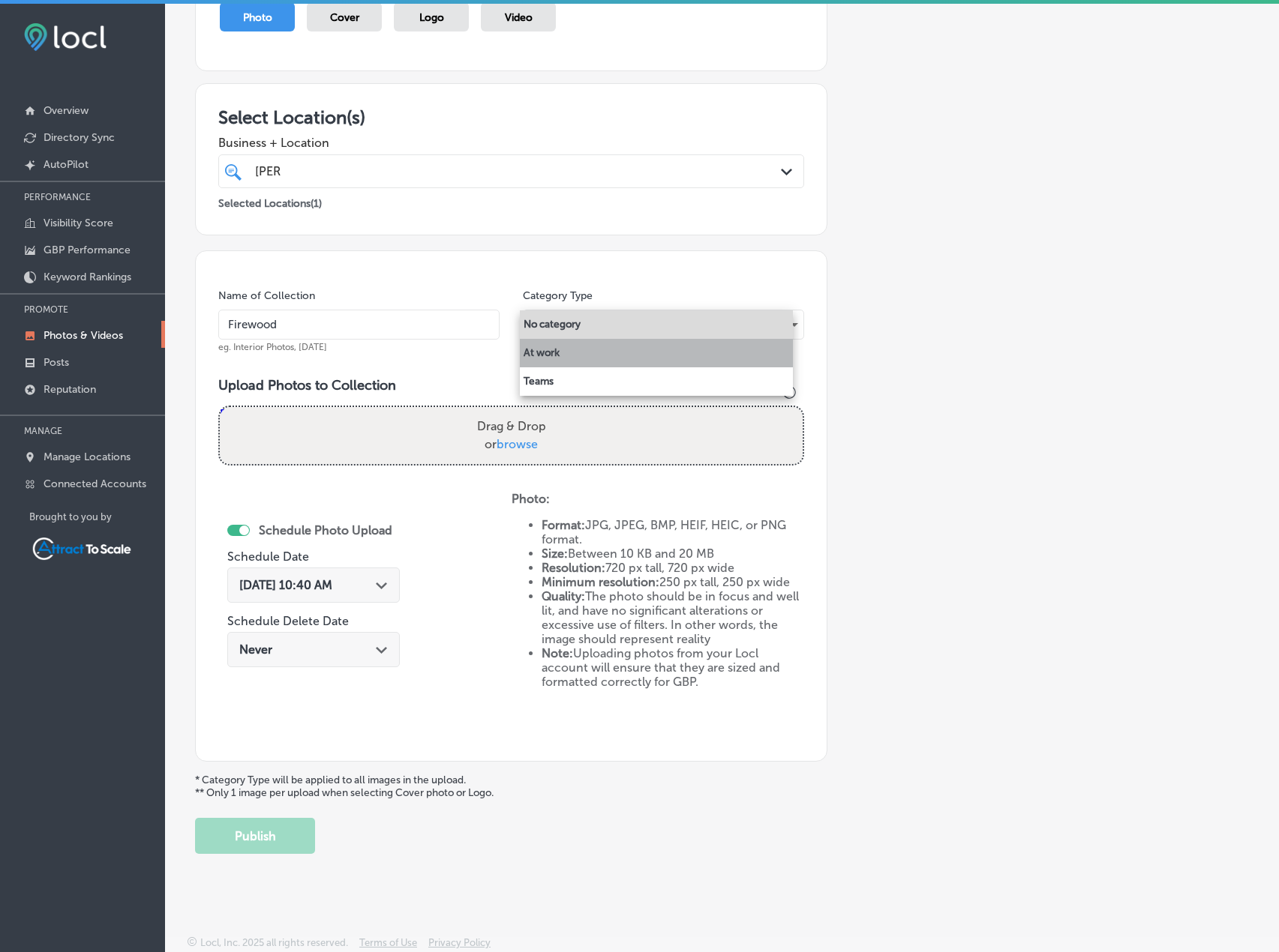
click at [546, 359] on li "At work" at bounding box center [656, 353] width 273 height 29
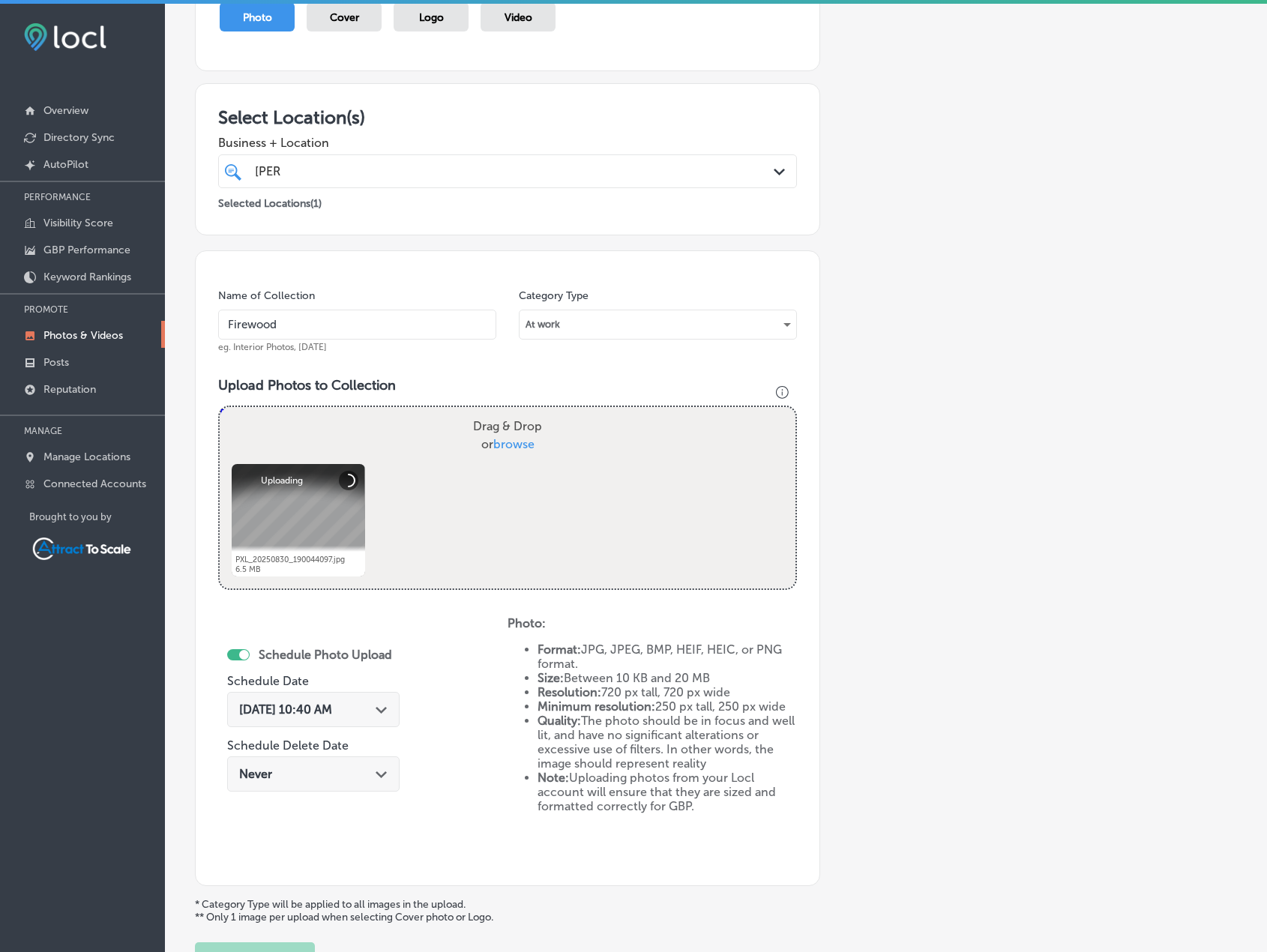
click at [375, 702] on div "Sep 1, 2025 10:40 AM Path Created with Sketch." at bounding box center [313, 710] width 173 height 35
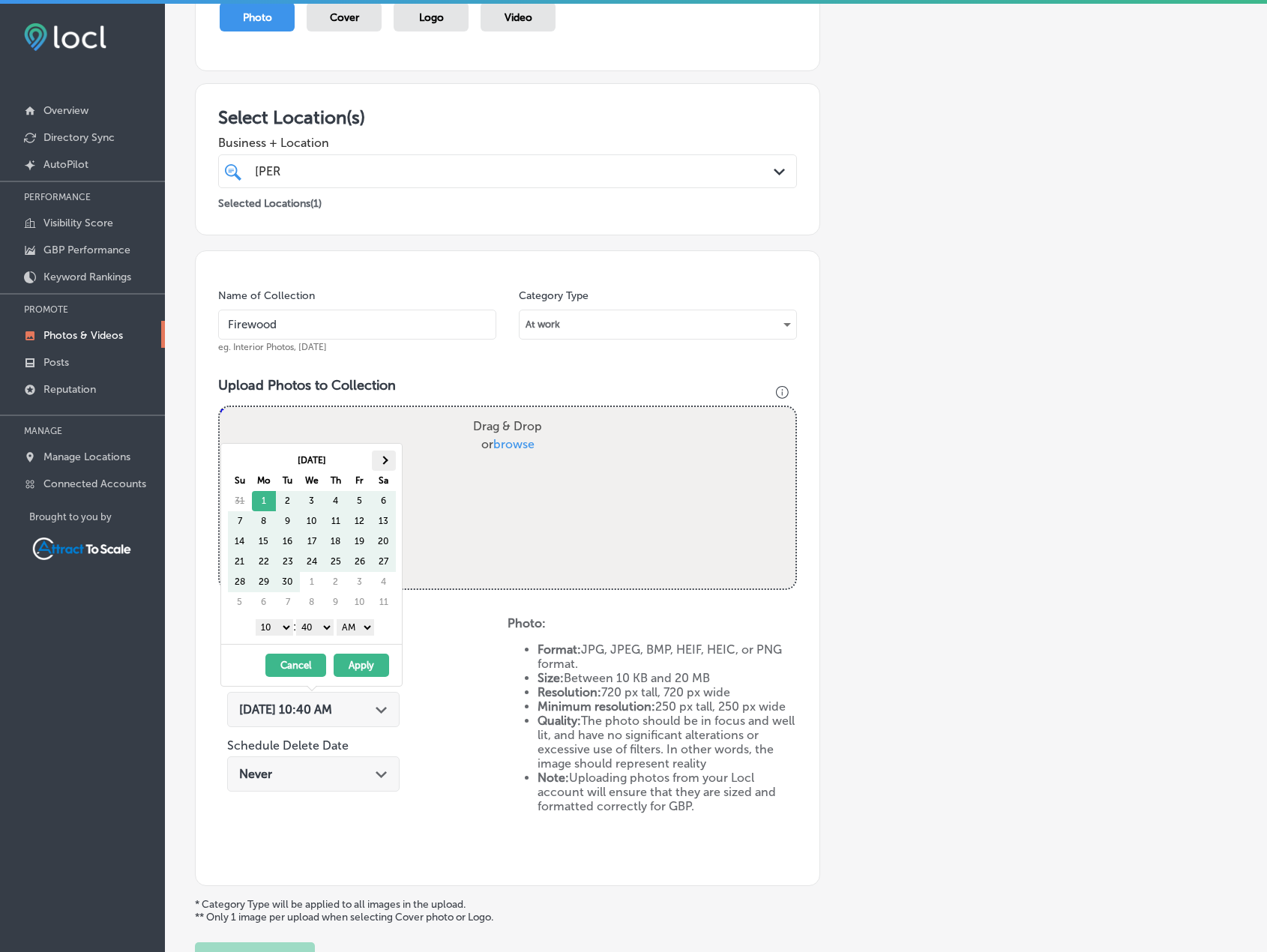
click at [386, 456] on th at bounding box center [383, 461] width 24 height 20
click at [376, 663] on button "Apply" at bounding box center [361, 665] width 55 height 23
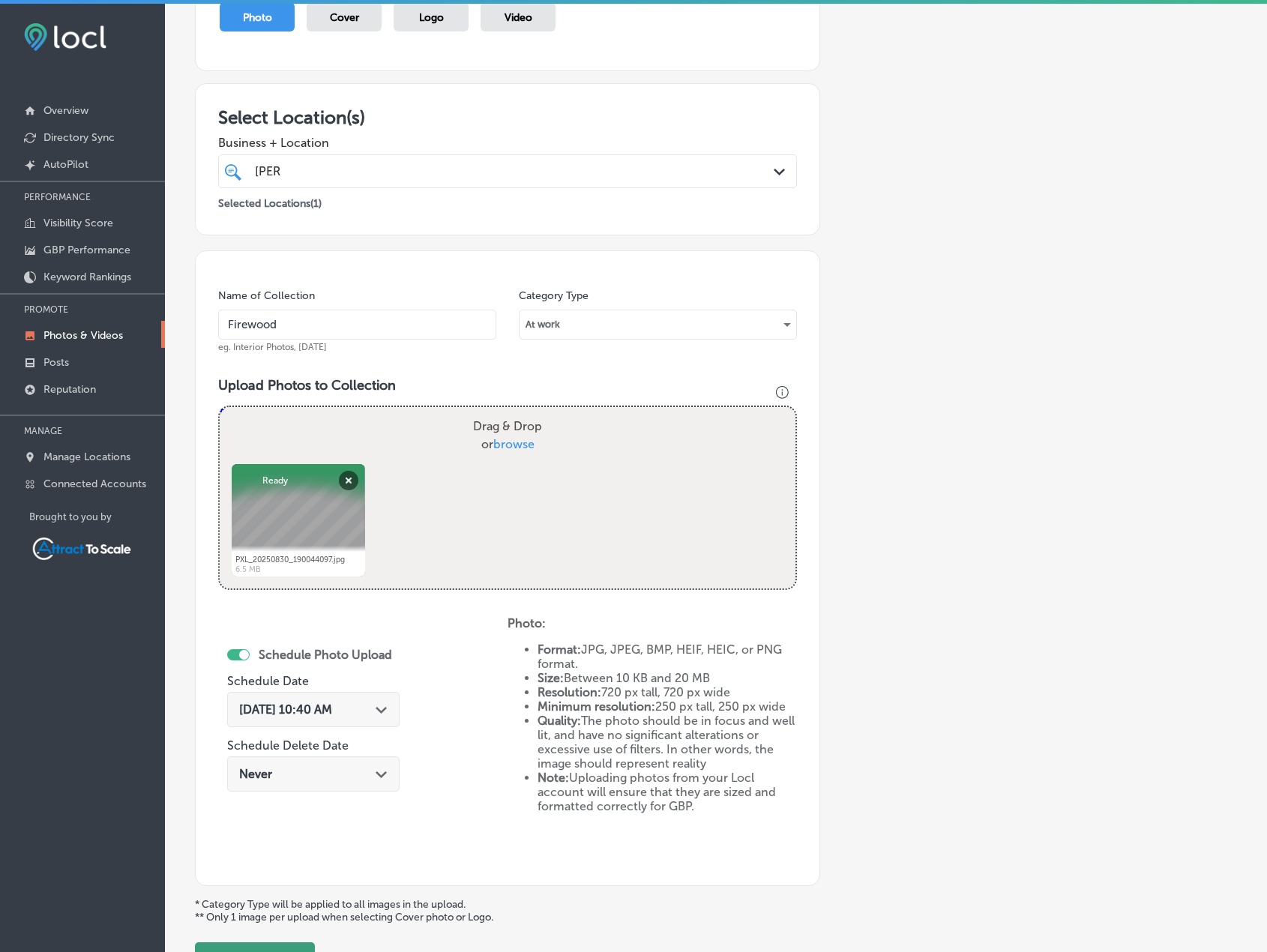
click at [270, 942] on button "Publish" at bounding box center [255, 960] width 120 height 36
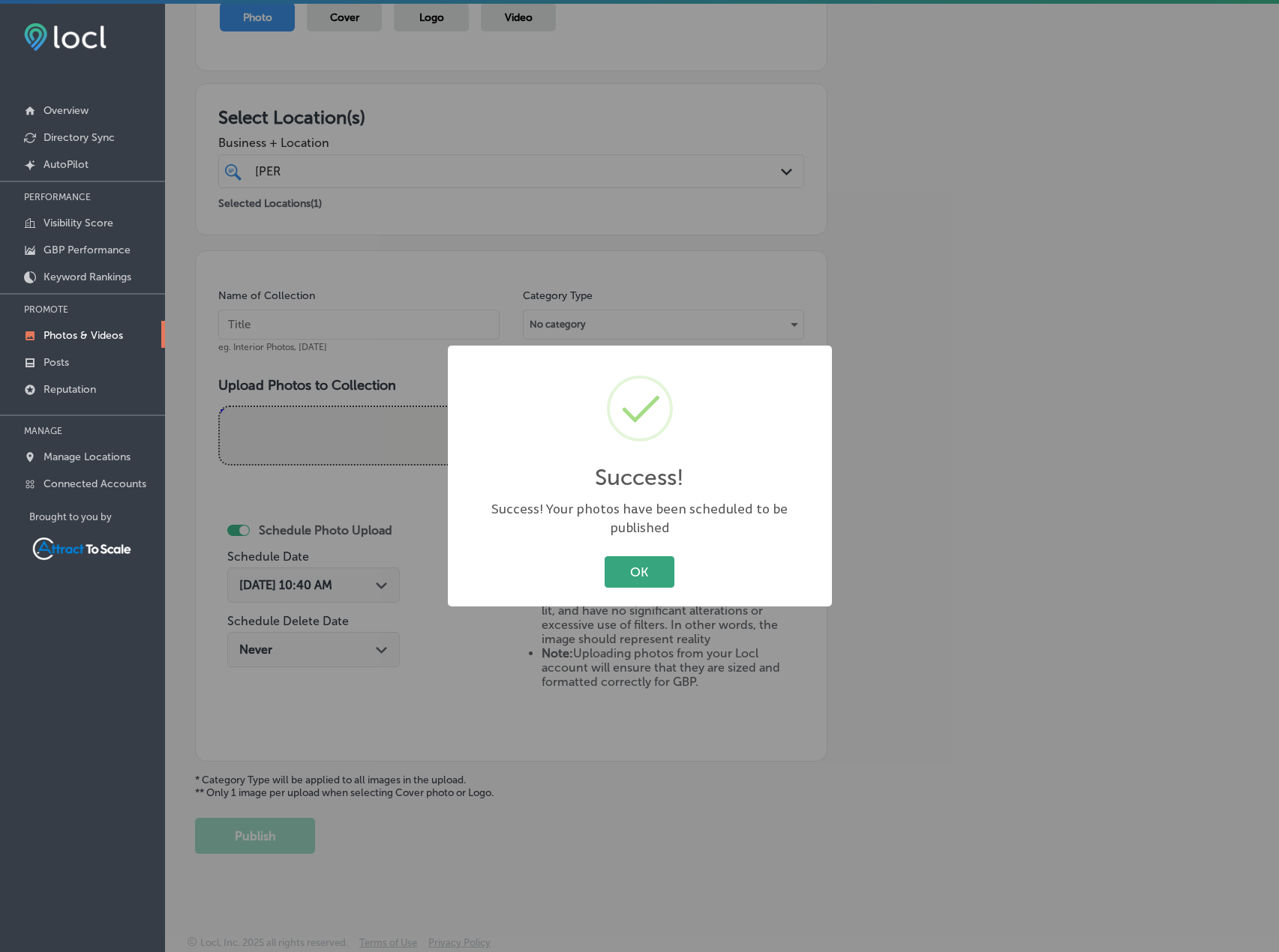
click at [646, 552] on div "OK Cancel" at bounding box center [640, 572] width 355 height 39
drag, startPoint x: 643, startPoint y: 549, endPoint x: 445, endPoint y: 448, distance: 222.3
click at [643, 556] on button "OK" at bounding box center [640, 572] width 70 height 31
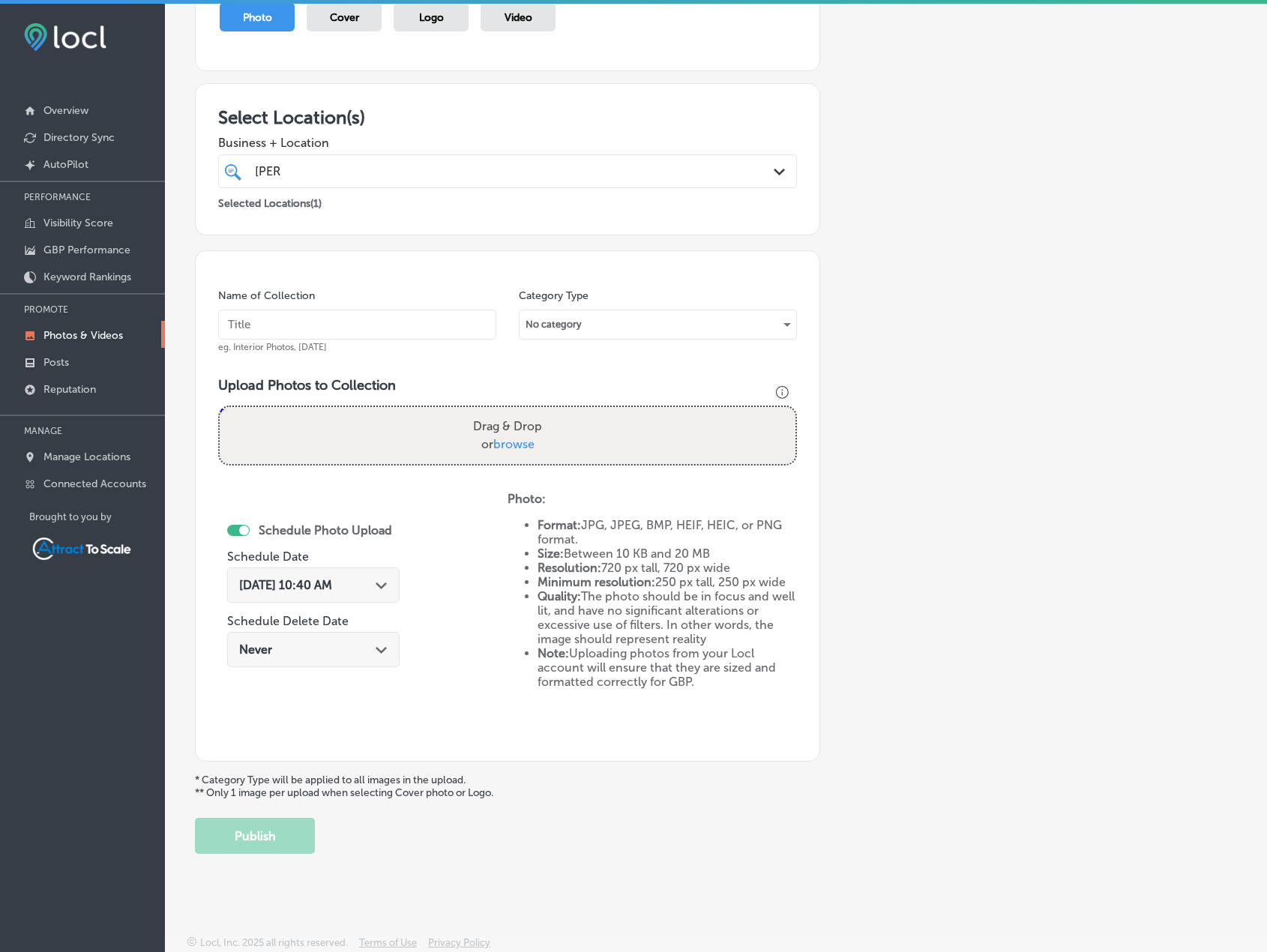
click at [273, 322] on input "text" at bounding box center [357, 324] width 278 height 30
type input "Firewood"
click at [550, 327] on div "No category" at bounding box center [658, 324] width 277 height 24
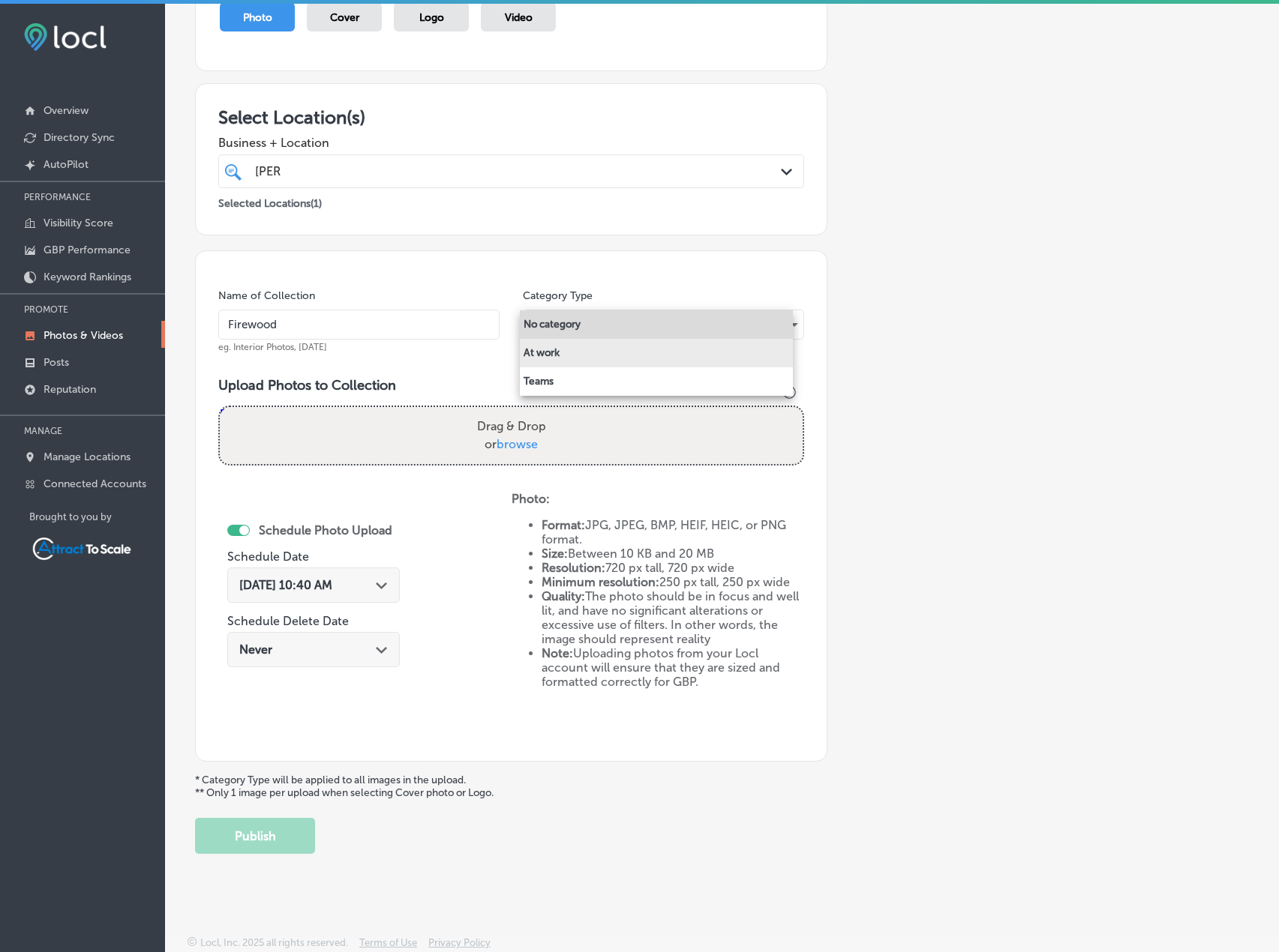
click at [604, 360] on li "At work" at bounding box center [656, 353] width 273 height 29
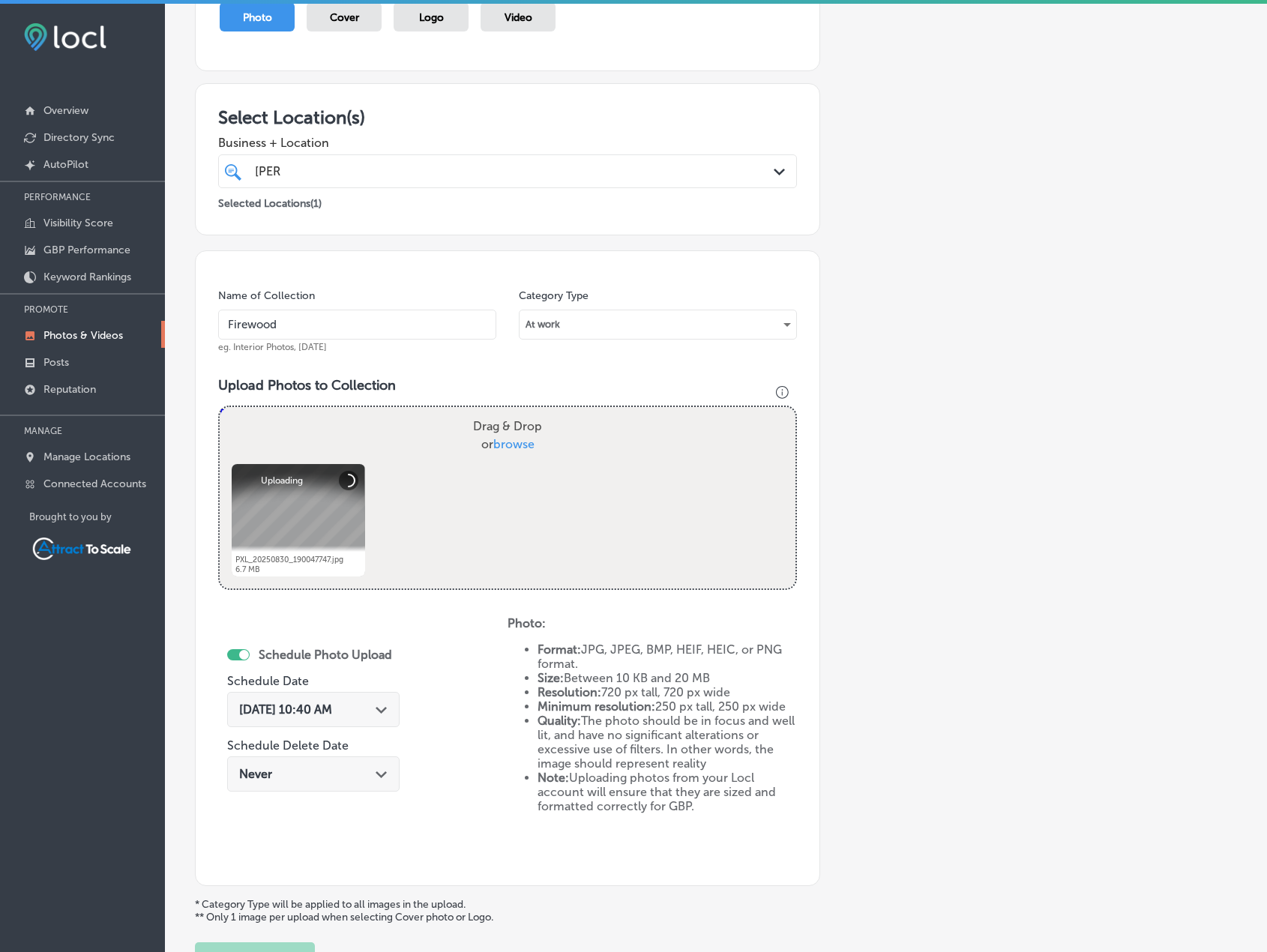
click at [364, 698] on div "Sep 1, 2025 10:40 AM Path Created with Sketch." at bounding box center [313, 710] width 173 height 35
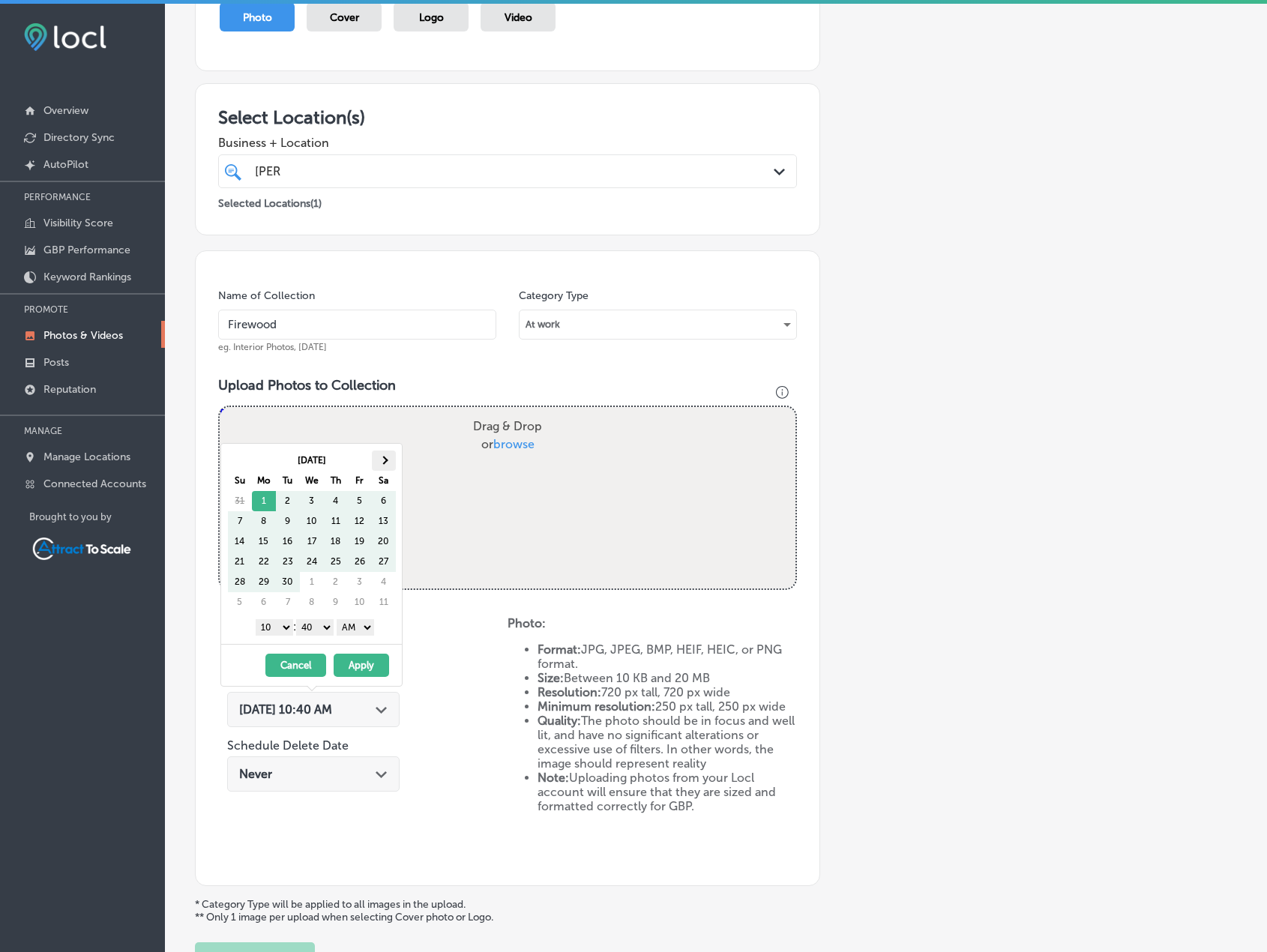
click at [392, 457] on th at bounding box center [383, 461] width 24 height 20
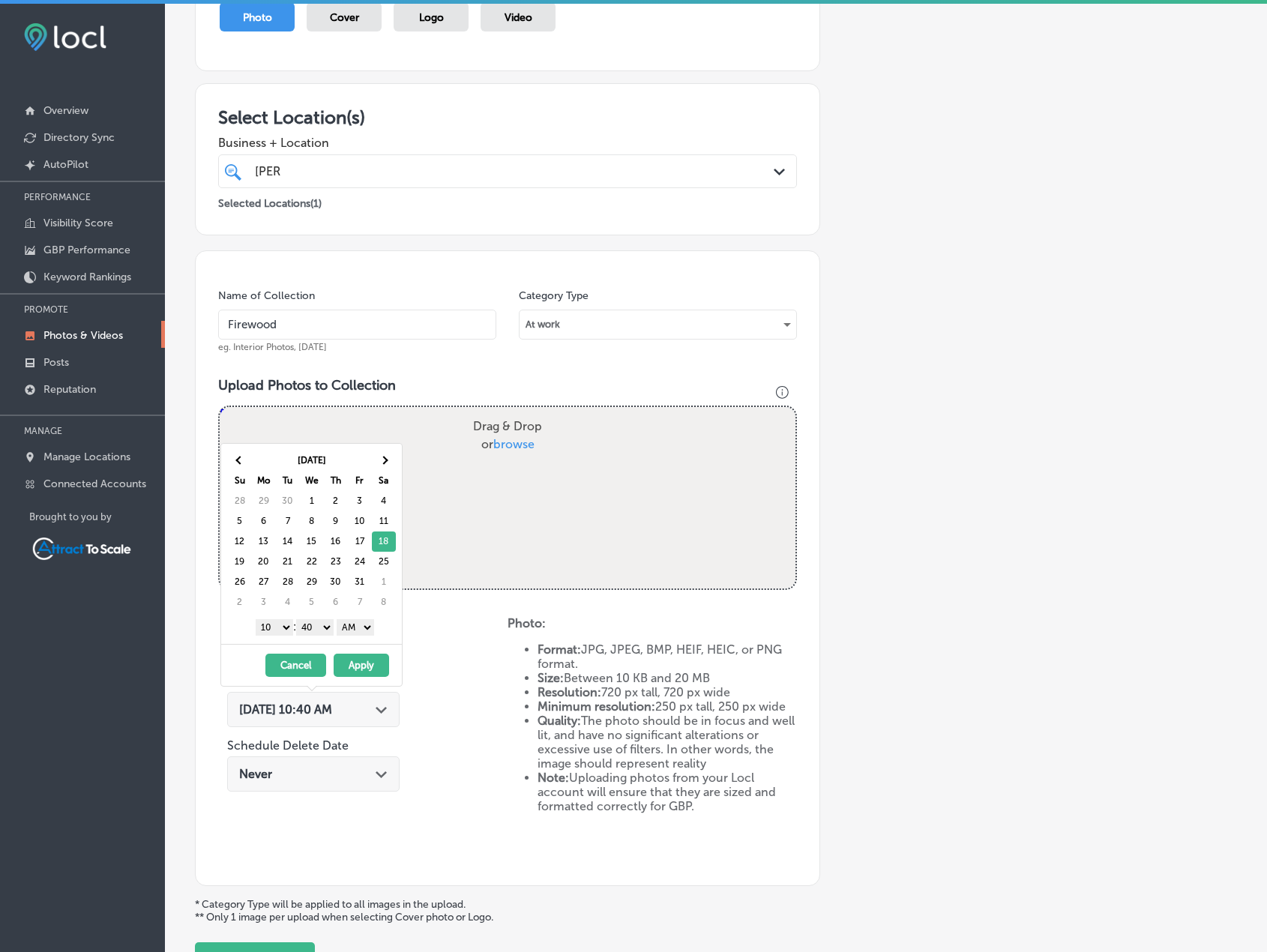
click at [370, 658] on button "Apply" at bounding box center [361, 665] width 55 height 23
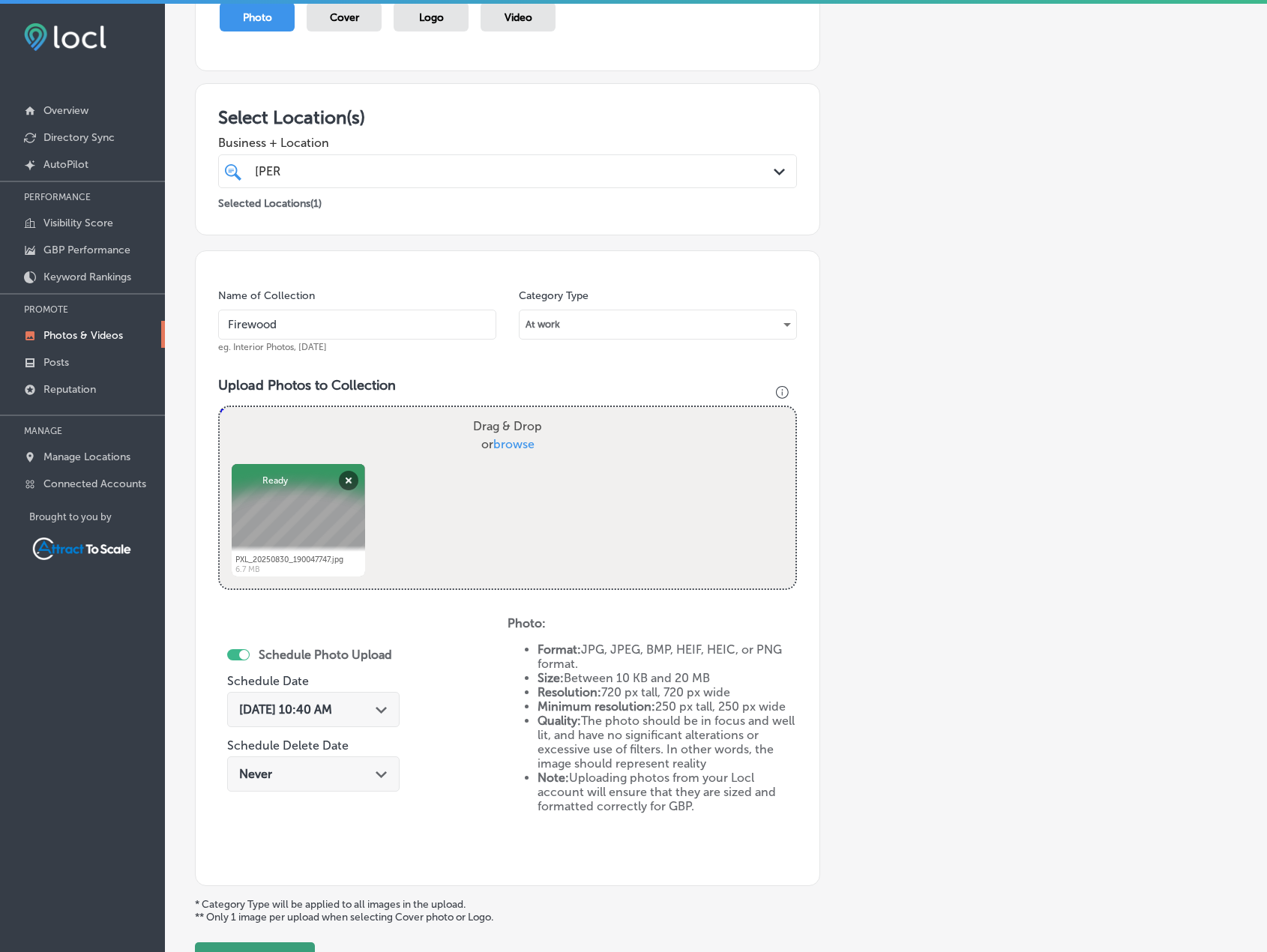
click at [284, 945] on button "Publish" at bounding box center [255, 960] width 120 height 36
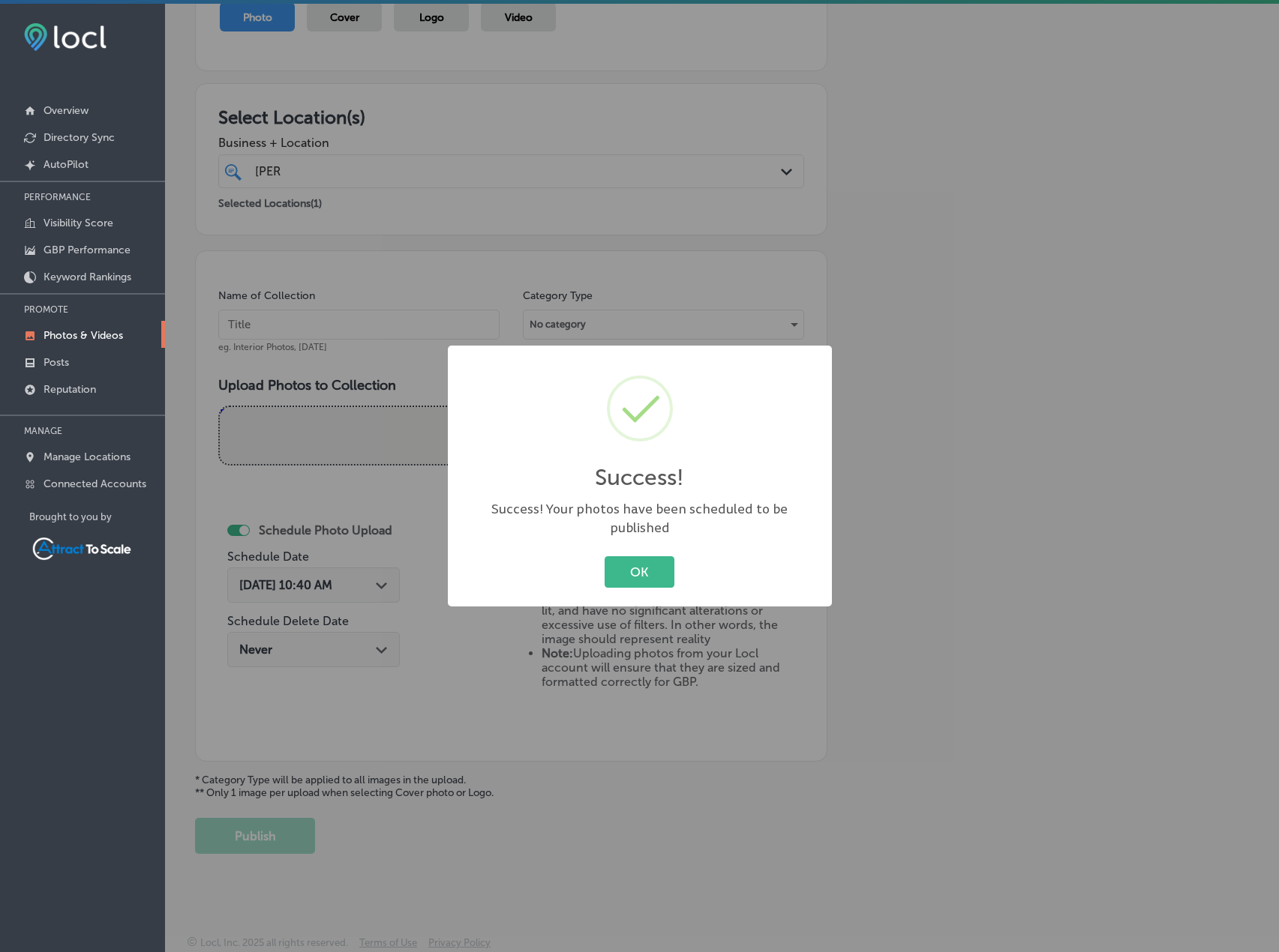
drag, startPoint x: 619, startPoint y: 566, endPoint x: 673, endPoint y: 550, distance: 56.3
click at [619, 565] on button "OK" at bounding box center [640, 572] width 70 height 31
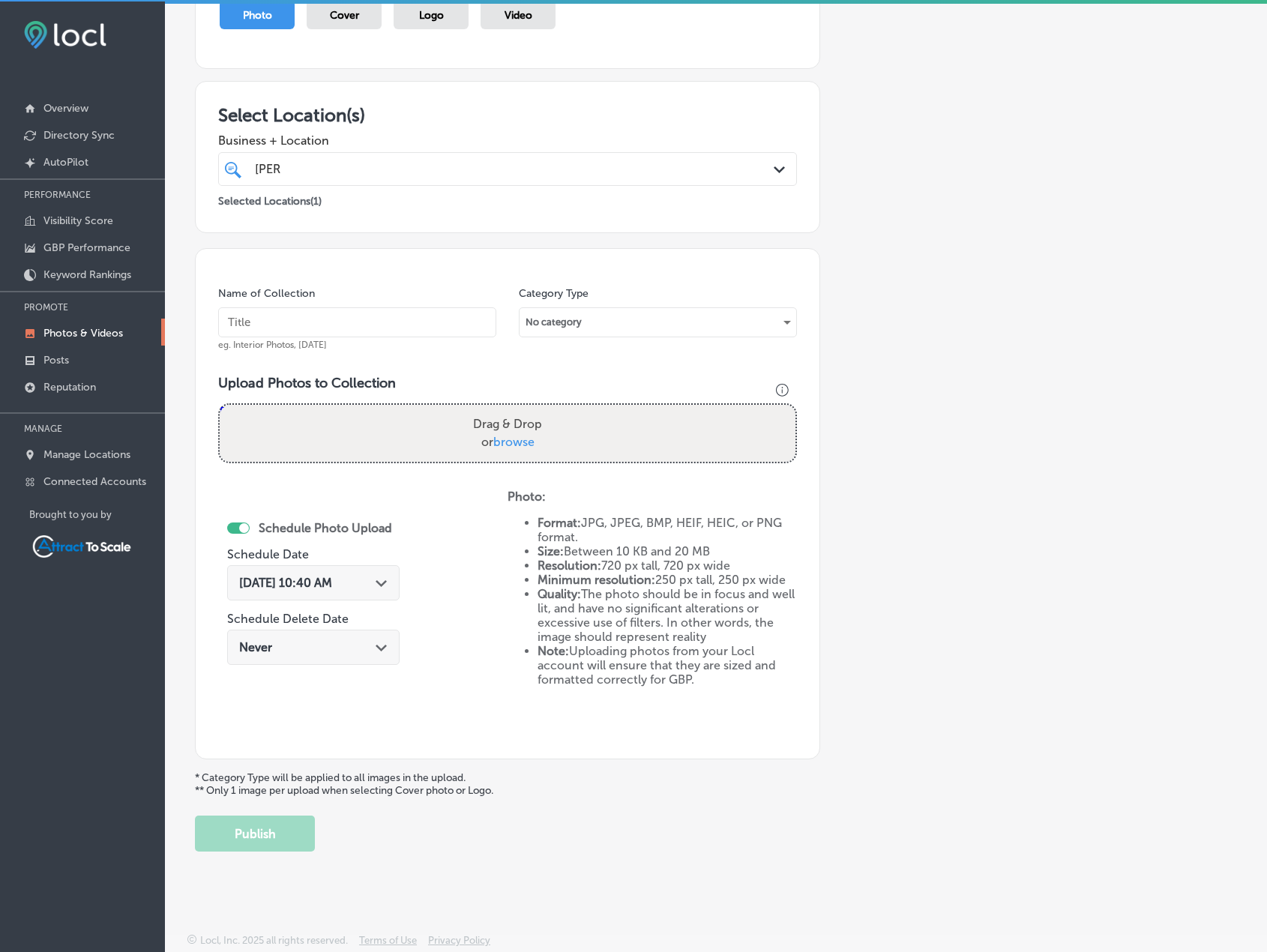
scroll to position [4, 0]
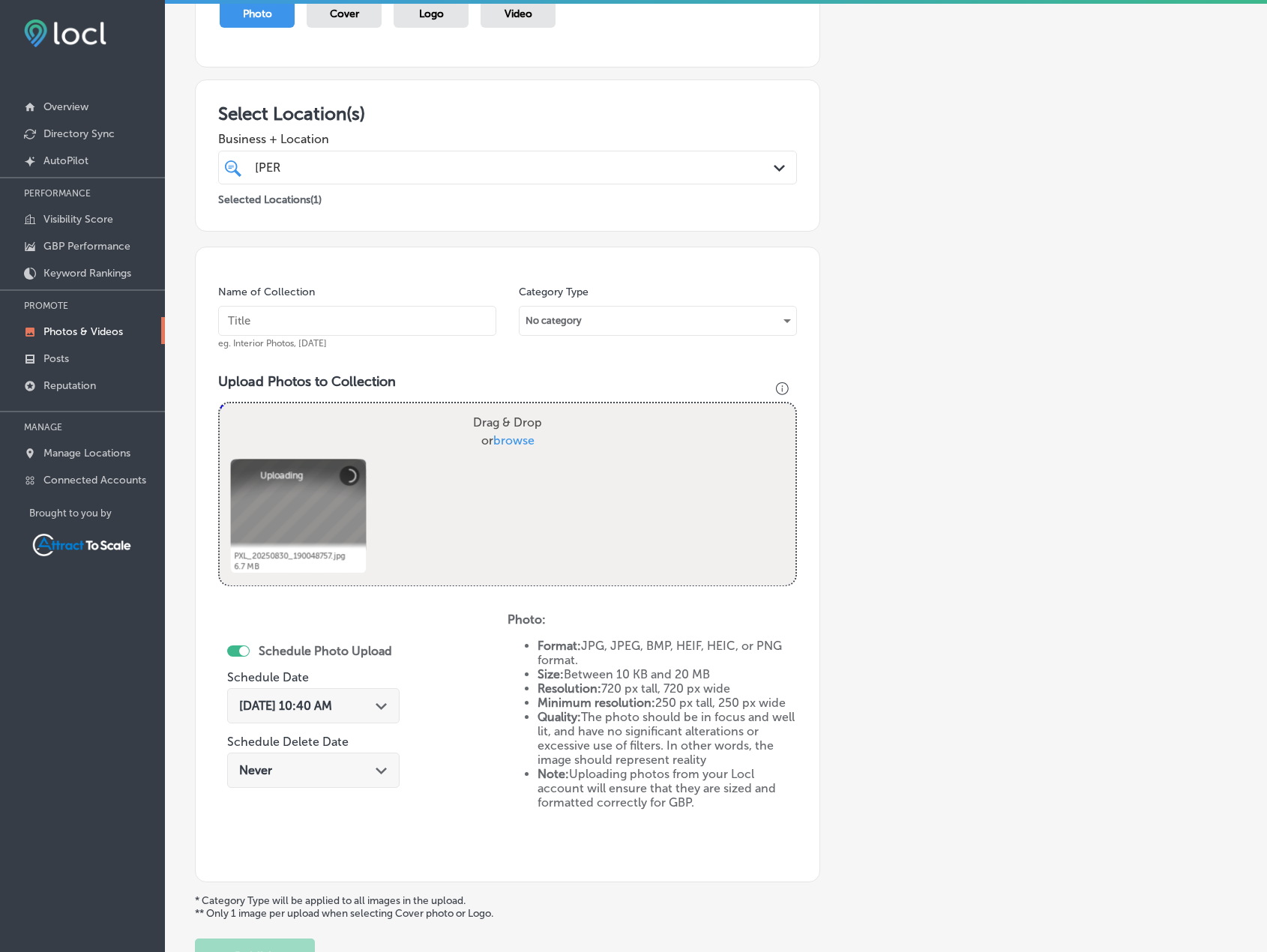
click at [418, 319] on input "text" at bounding box center [357, 321] width 278 height 30
click at [626, 312] on div "No category" at bounding box center [658, 321] width 277 height 24
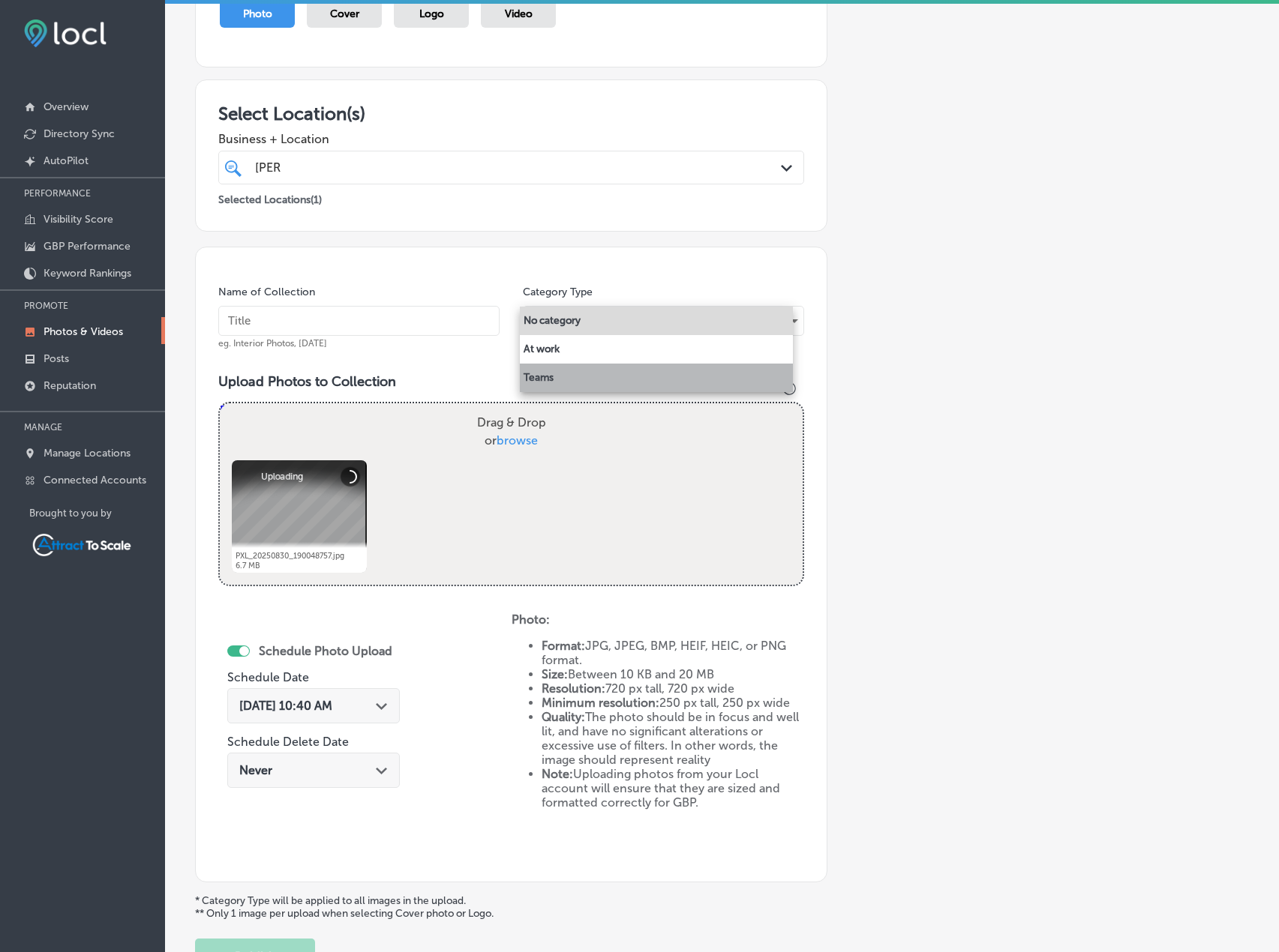
click at [586, 371] on li "Teams" at bounding box center [656, 378] width 273 height 29
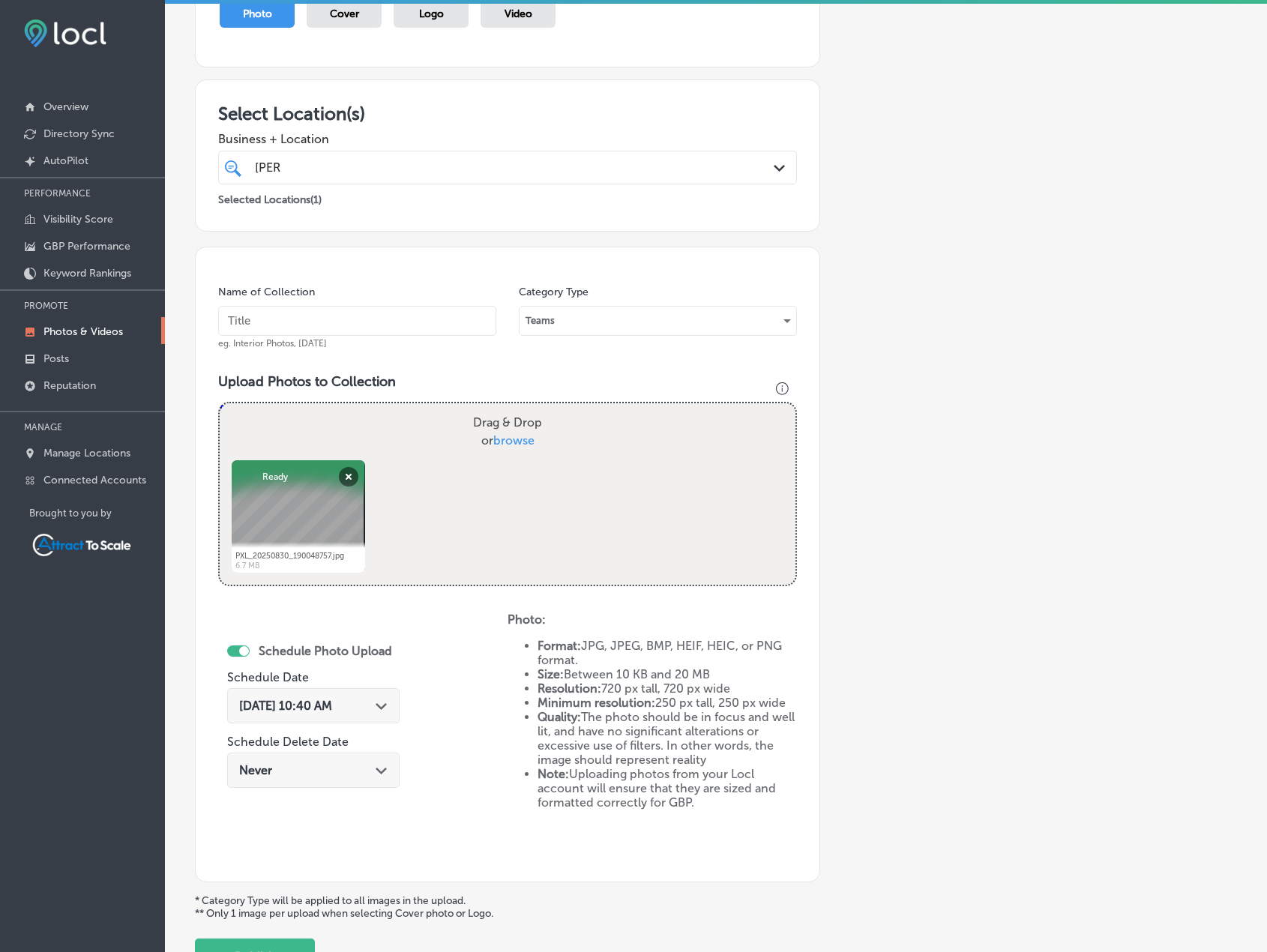
click at [329, 714] on div "Sep 1, 2025 10:40 AM Path Created with Sketch." at bounding box center [313, 706] width 173 height 35
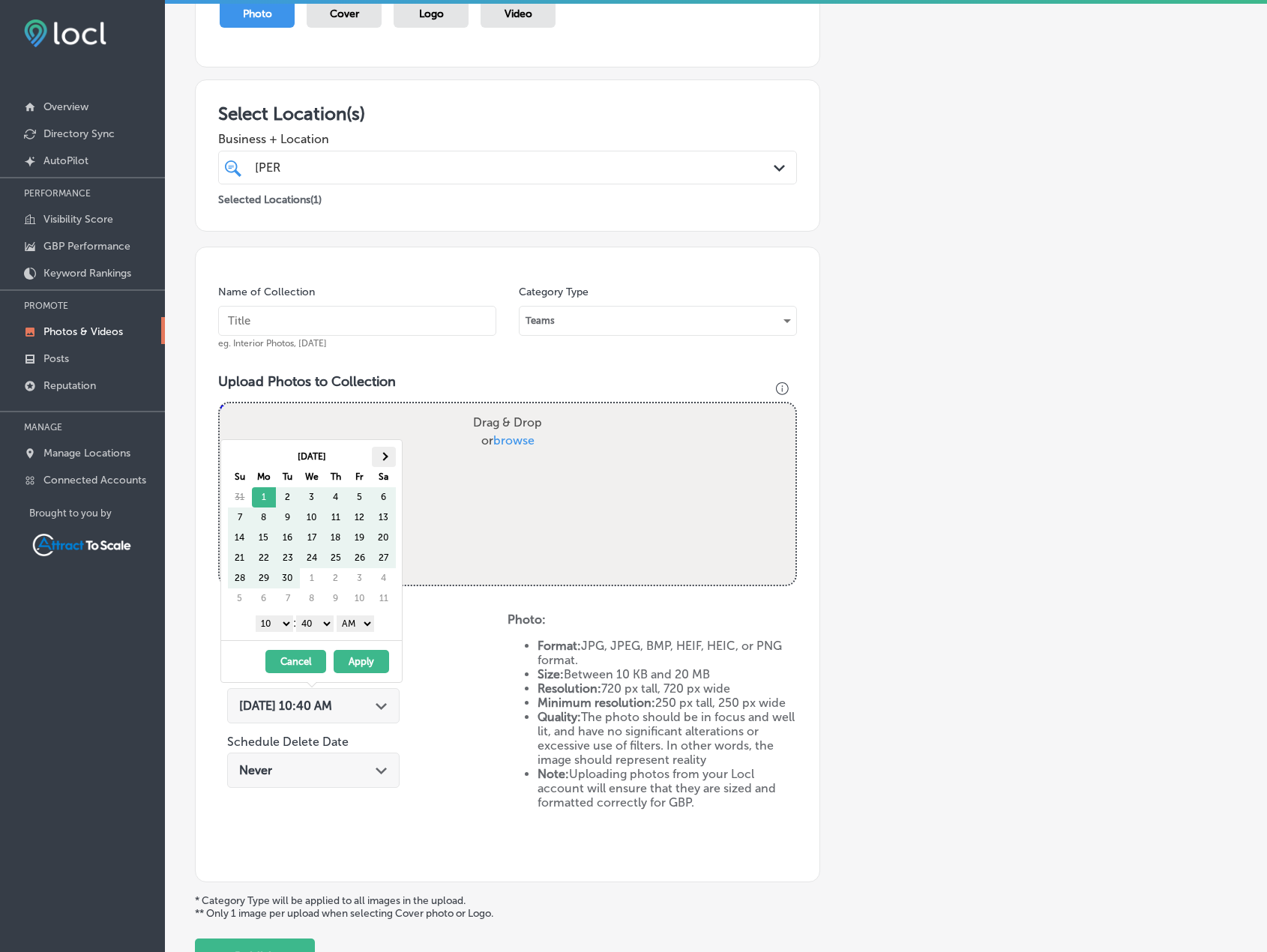
click at [386, 460] on th at bounding box center [383, 457] width 24 height 20
click at [365, 653] on button "Apply" at bounding box center [361, 661] width 55 height 23
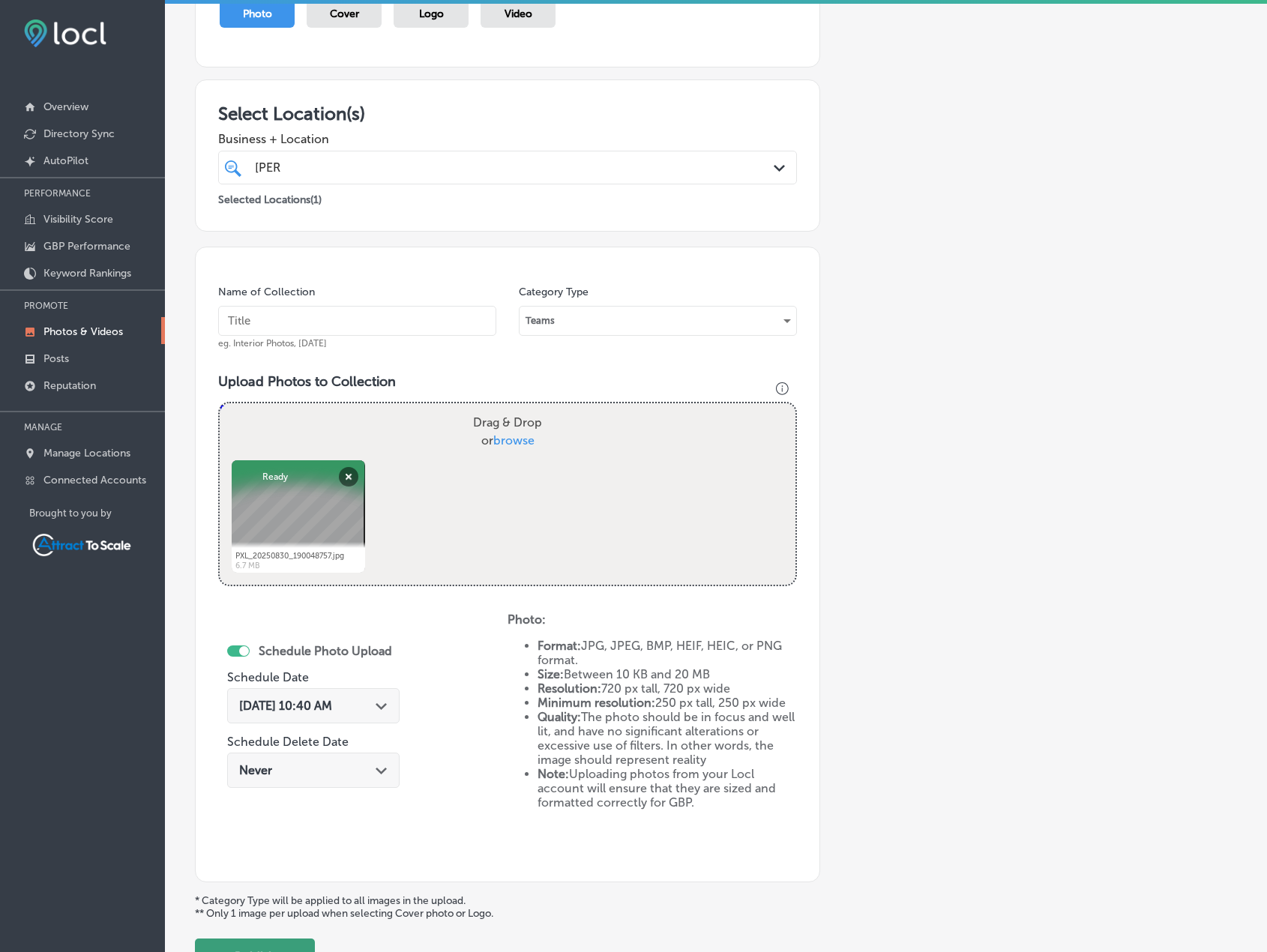
click at [294, 949] on button "Publish" at bounding box center [255, 956] width 120 height 36
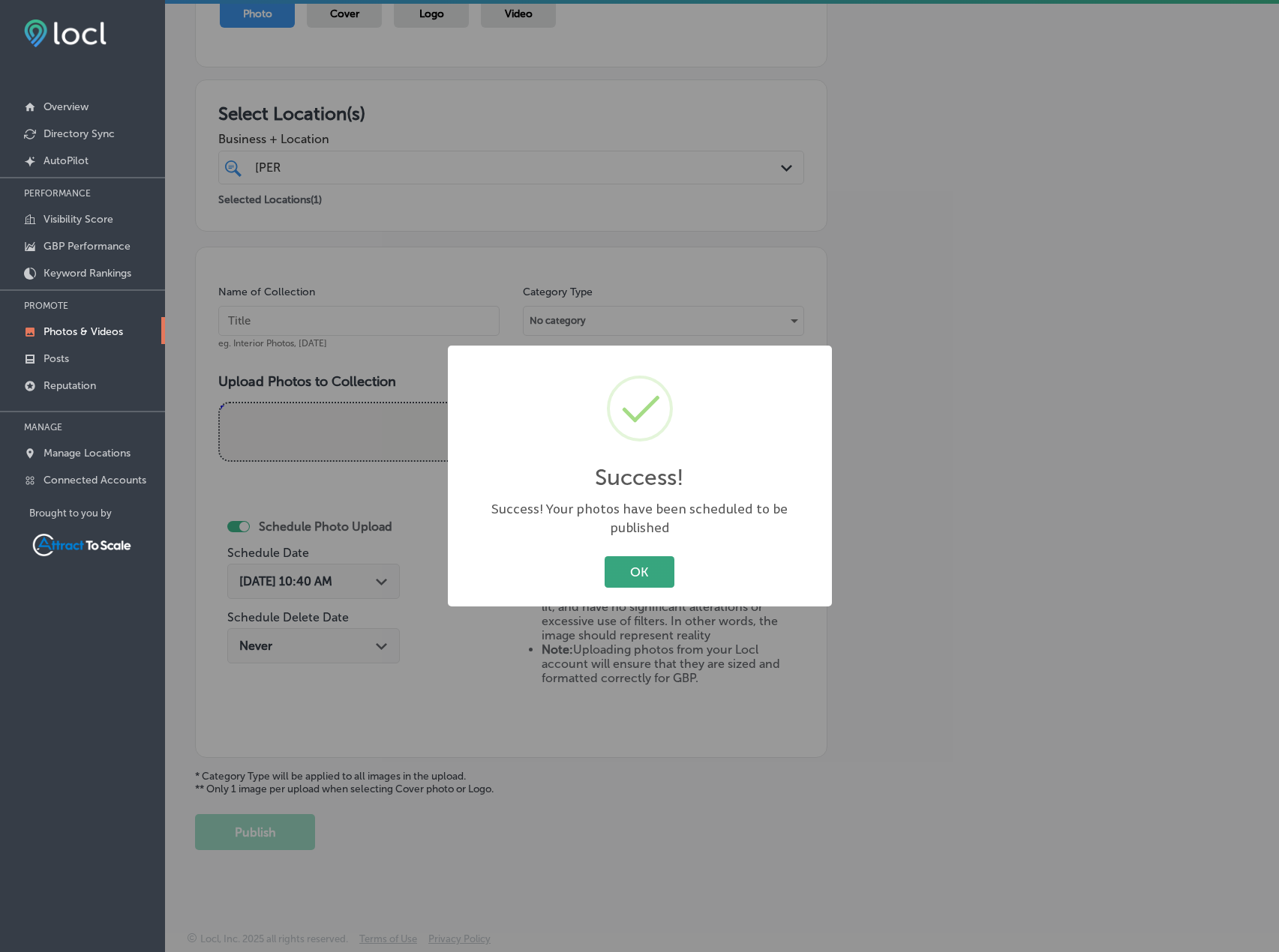
click at [615, 566] on button "OK" at bounding box center [640, 572] width 70 height 31
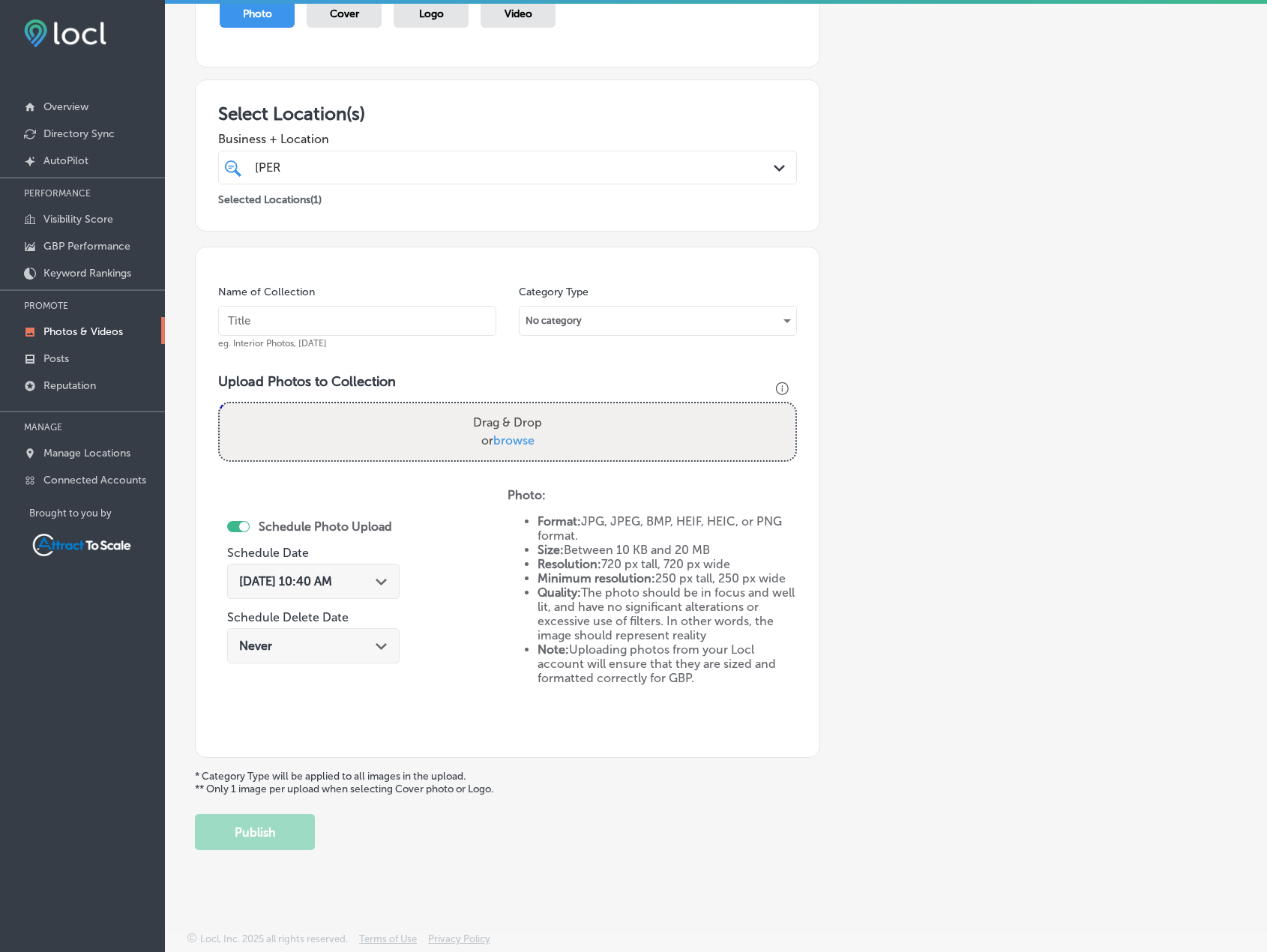
click at [298, 330] on input "text" at bounding box center [357, 321] width 278 height 30
type input "Firewood"
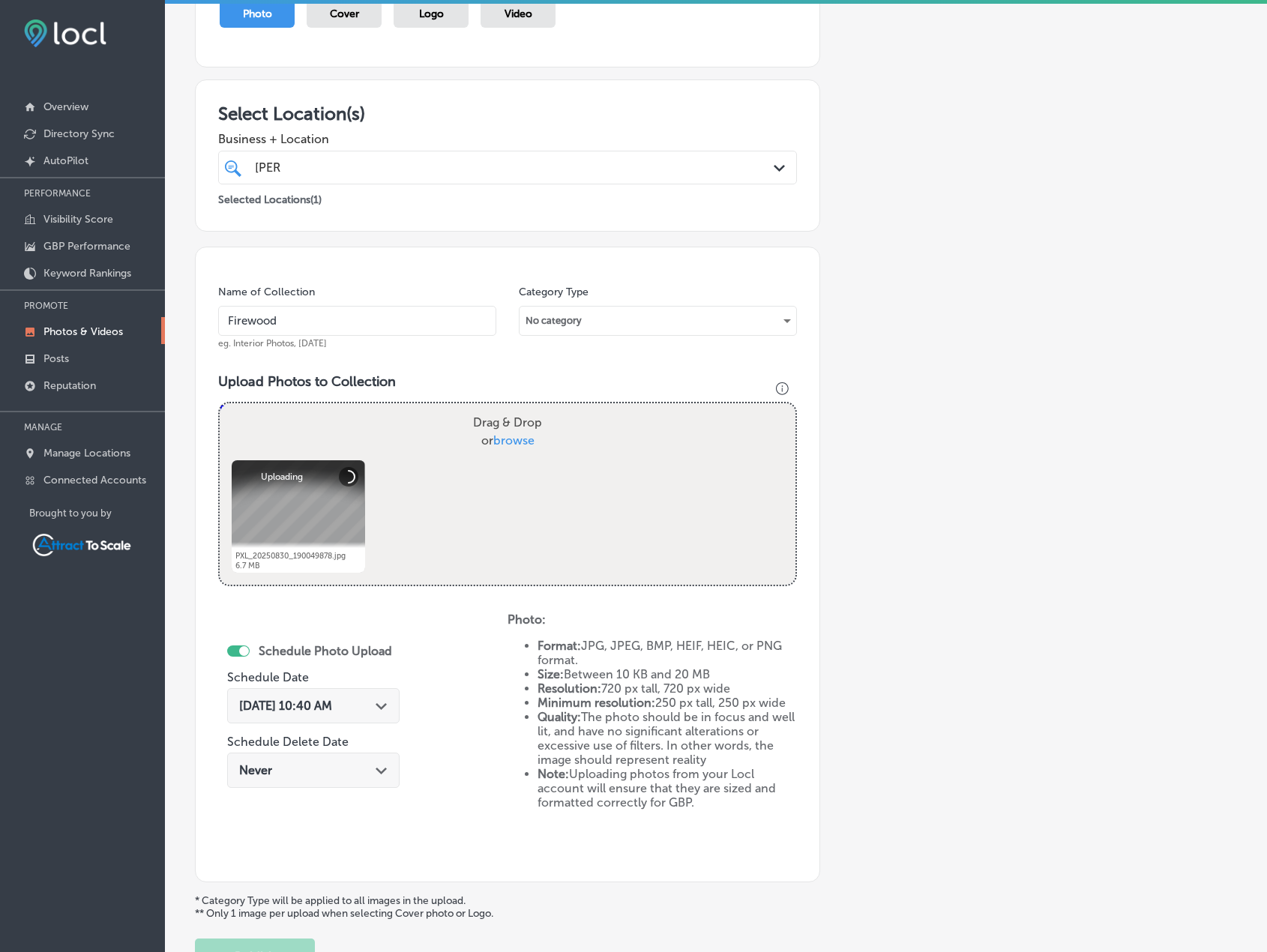
click at [306, 710] on span "[DATE] 10:40 AM" at bounding box center [286, 706] width 93 height 14
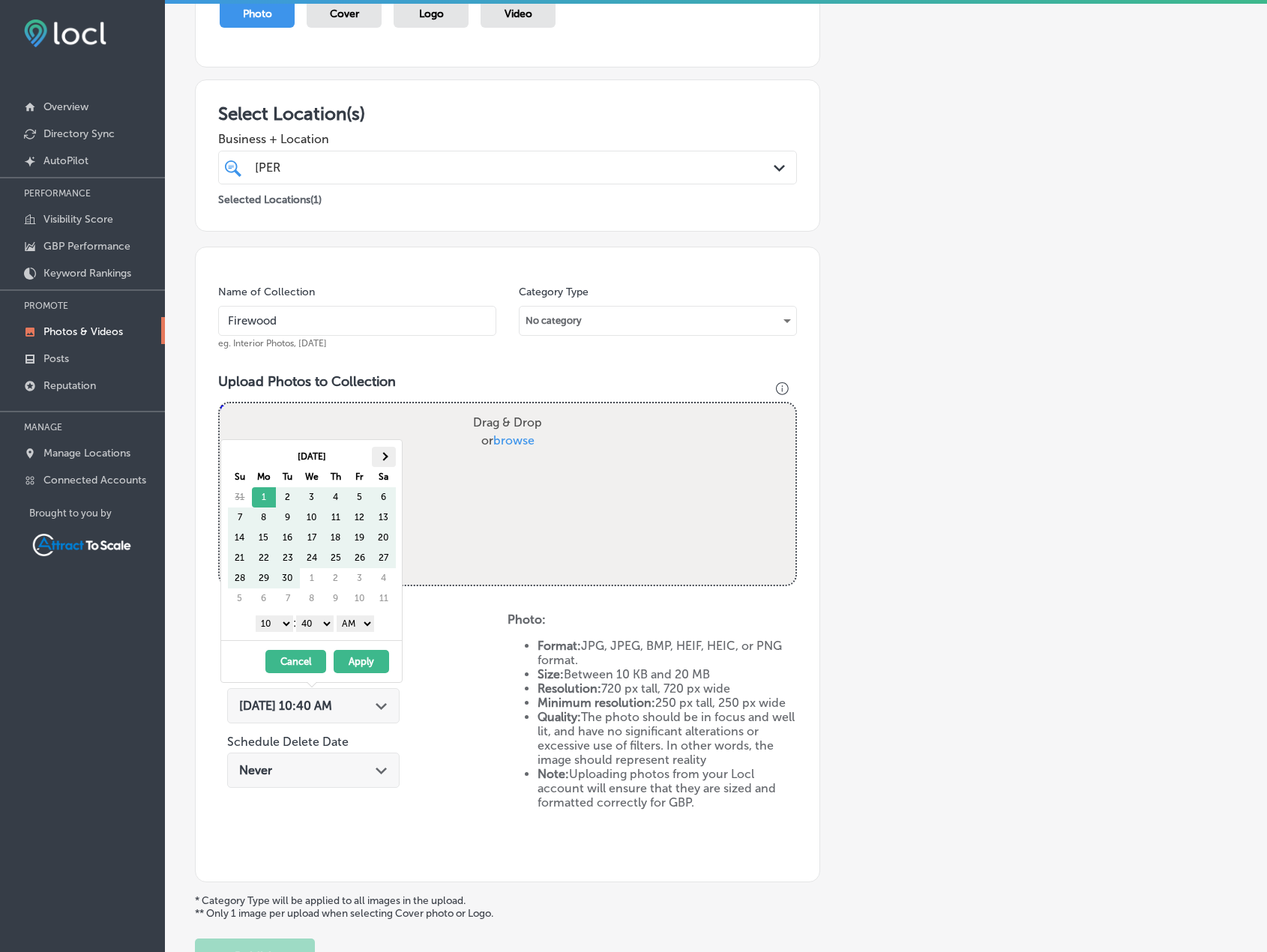
click at [384, 455] on span at bounding box center [383, 456] width 9 height 9
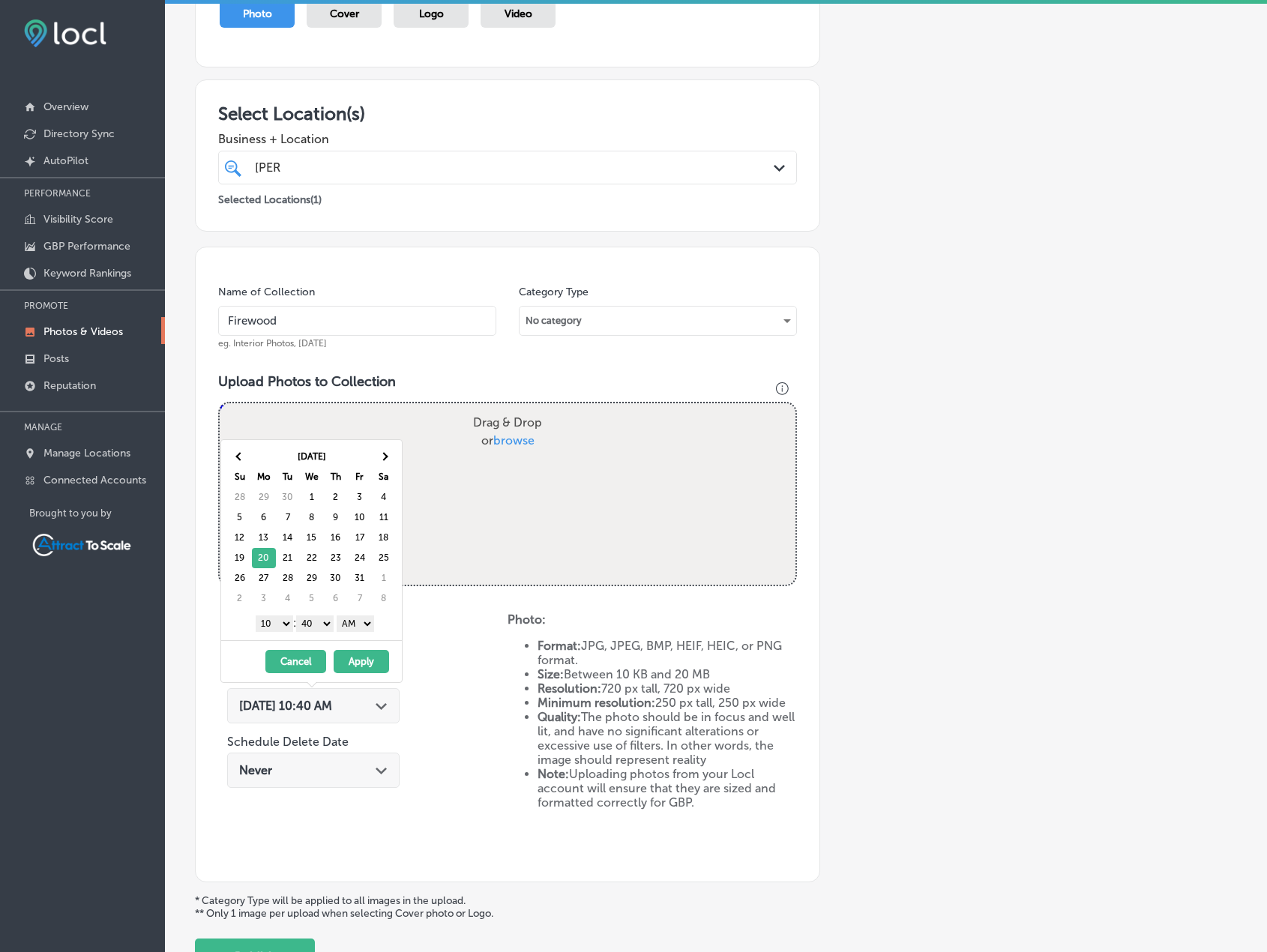
click at [374, 658] on button "Apply" at bounding box center [361, 661] width 55 height 23
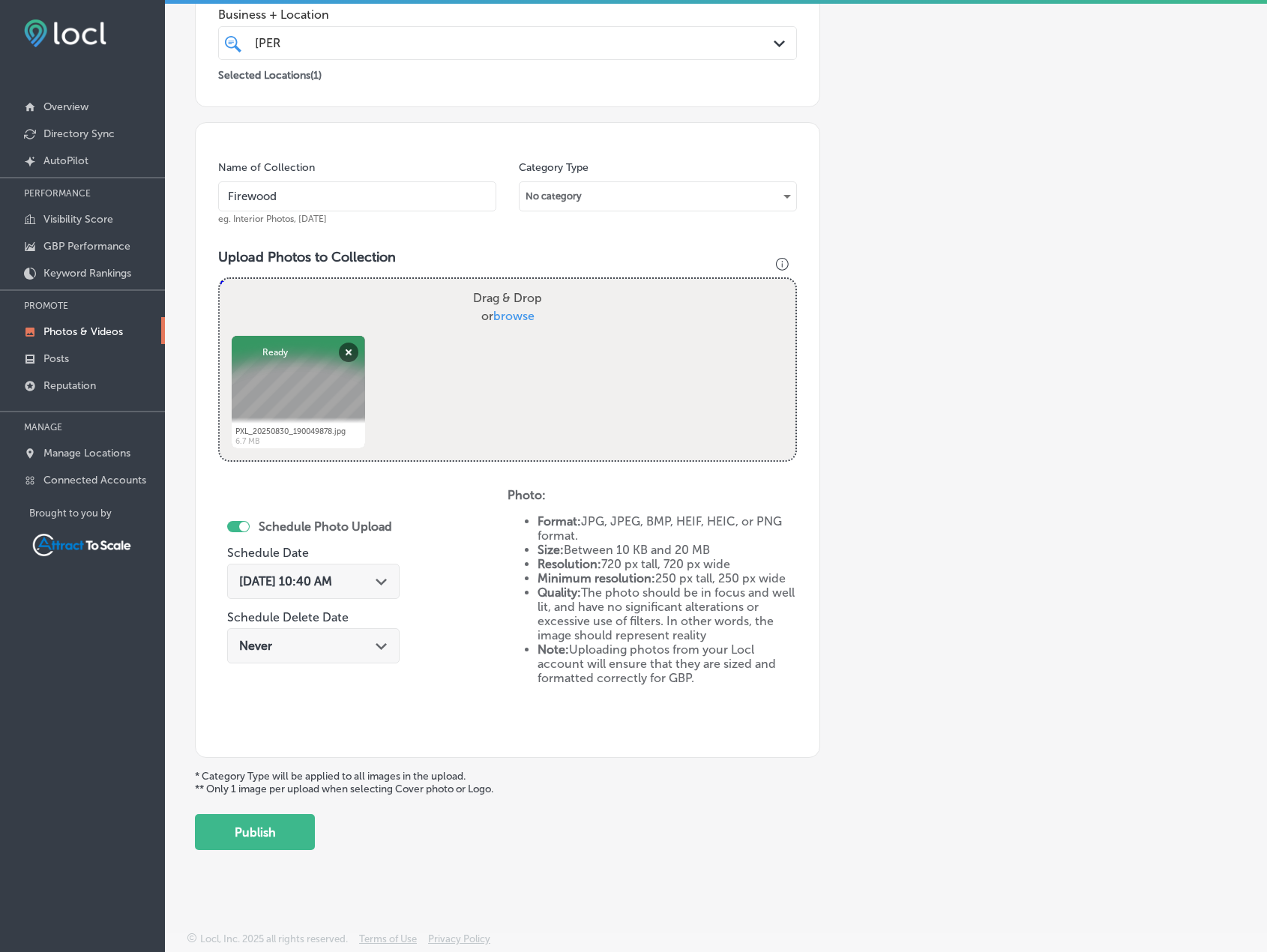
click at [294, 802] on div "Add a Collection Which Type of Image or Video Would You Like to Upload? Photo C…" at bounding box center [716, 317] width 1042 height 1066
click at [294, 831] on button "Publish" at bounding box center [255, 831] width 120 height 36
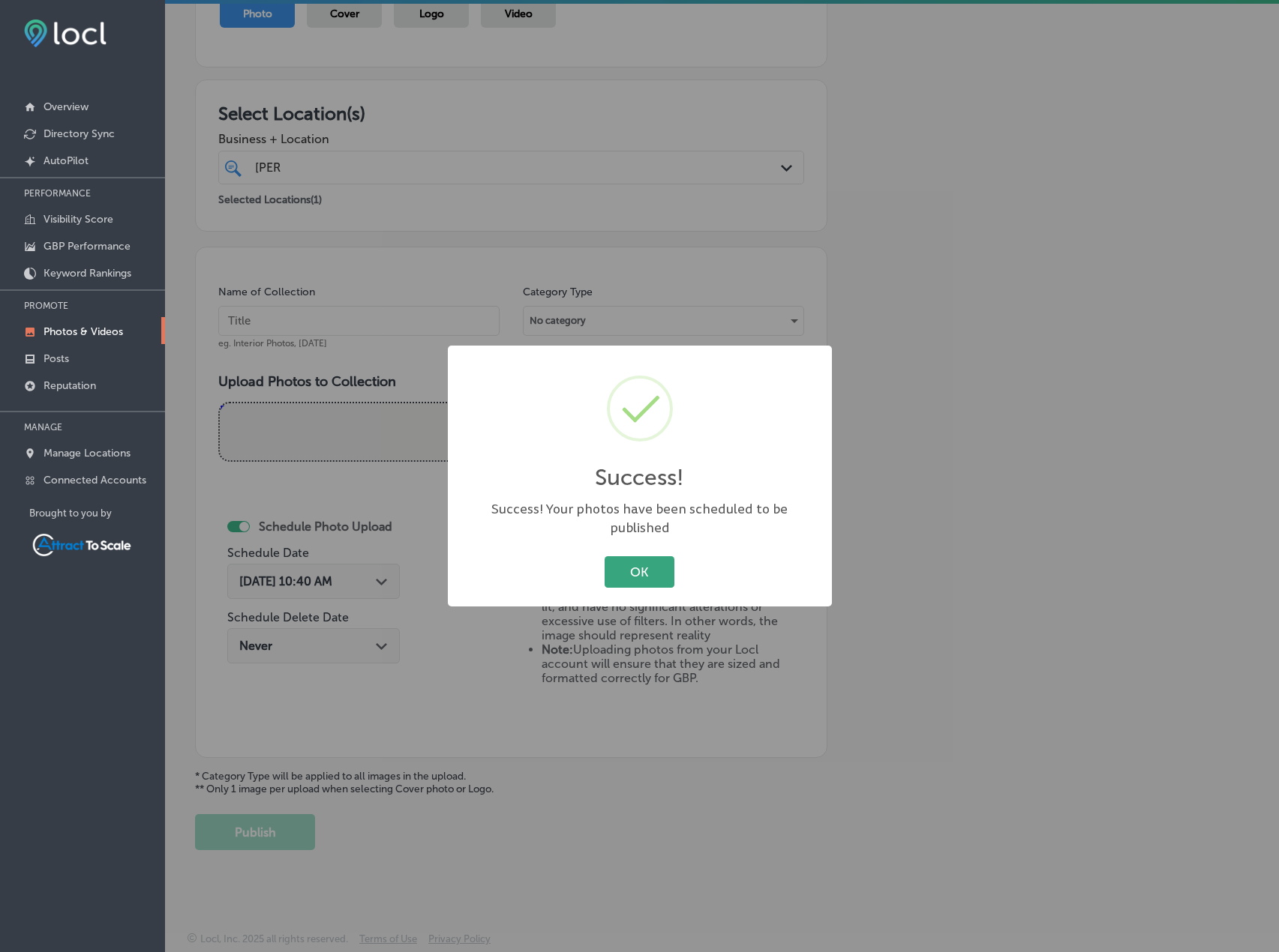
click at [633, 556] on button "OK" at bounding box center [640, 572] width 70 height 31
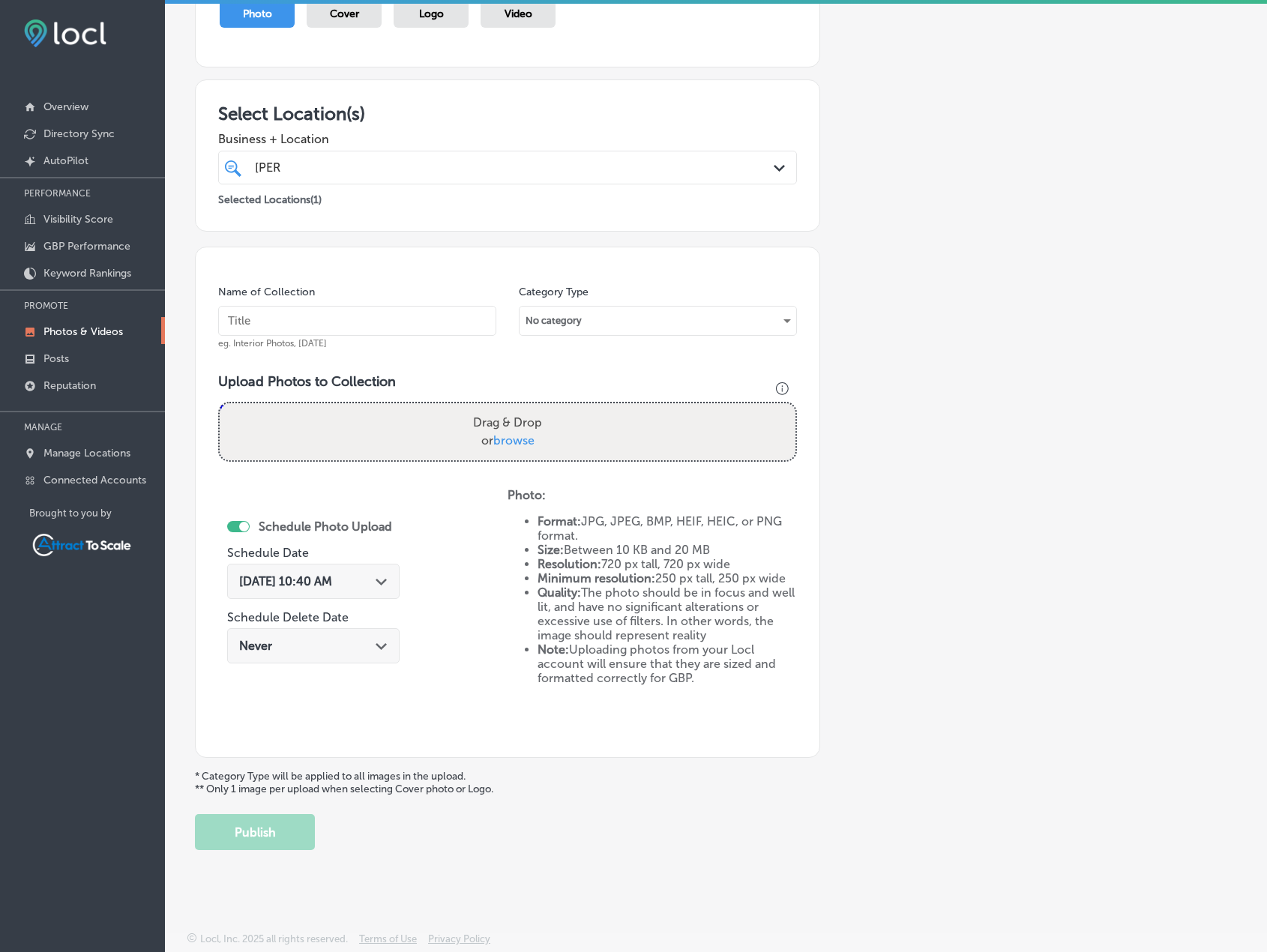
click at [317, 321] on input "text" at bounding box center [357, 321] width 278 height 30
type input "Firewood"
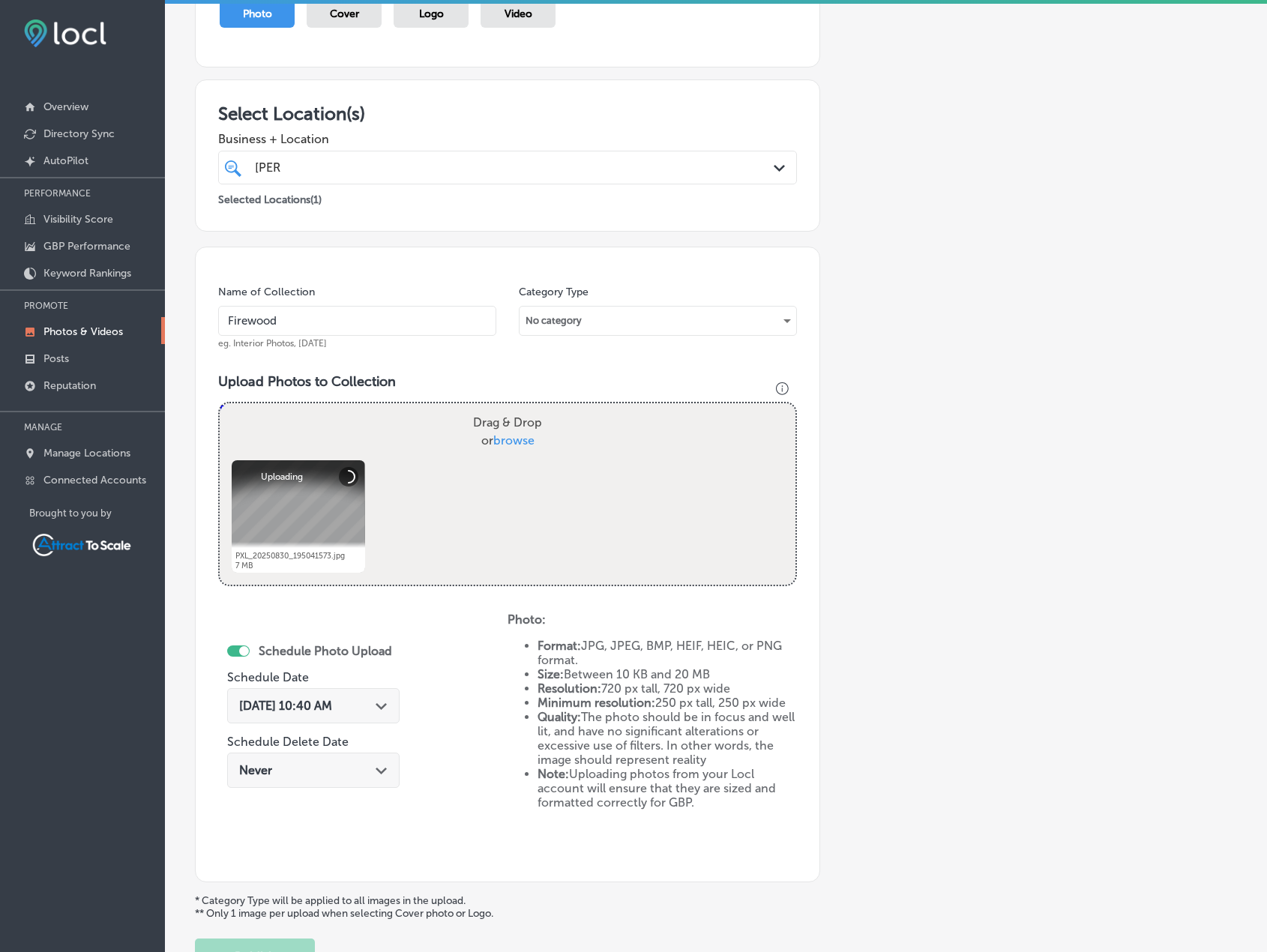
click at [316, 707] on span "[DATE] 10:40 AM" at bounding box center [286, 706] width 93 height 14
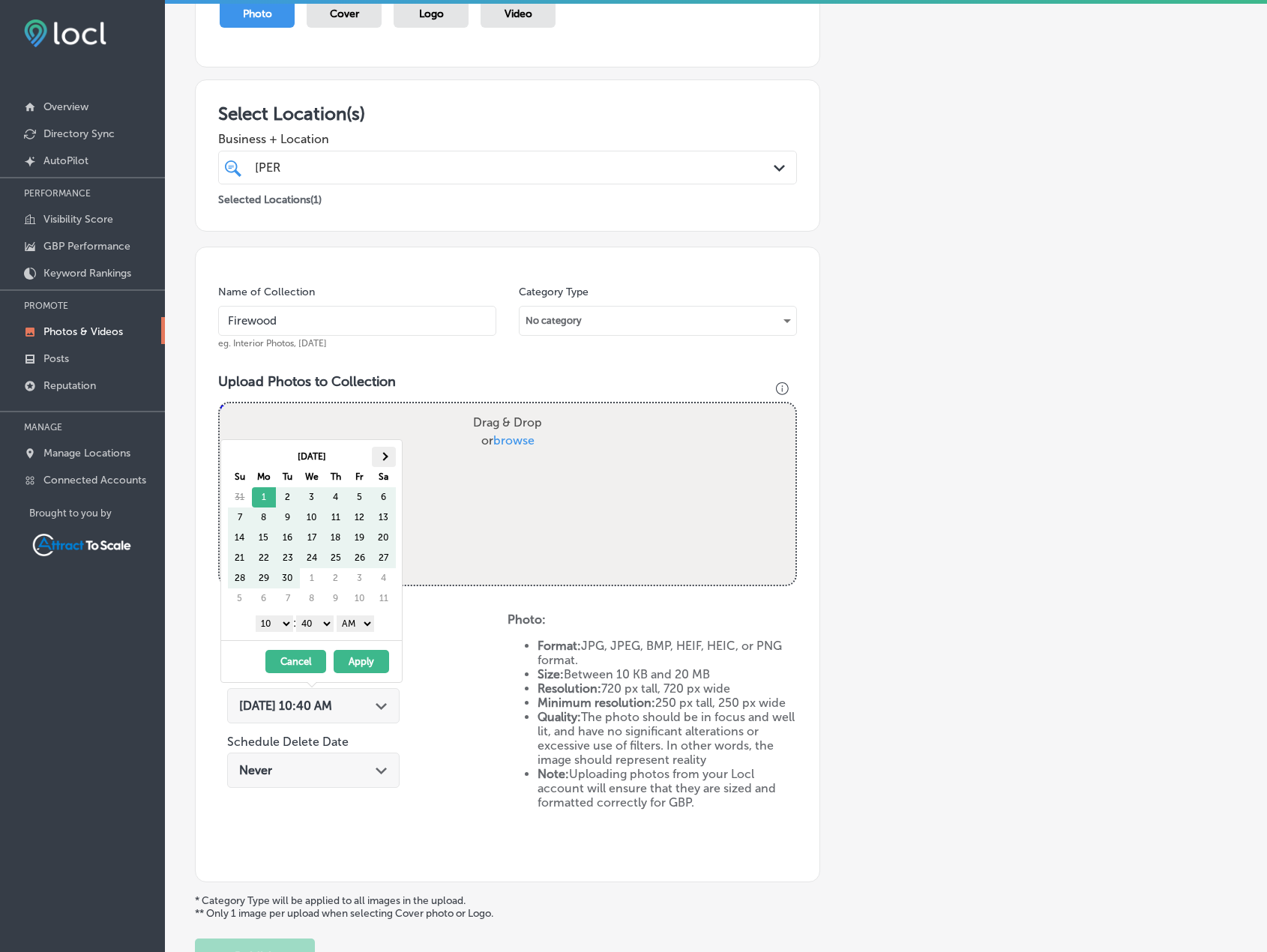
click at [382, 455] on span at bounding box center [383, 456] width 9 height 9
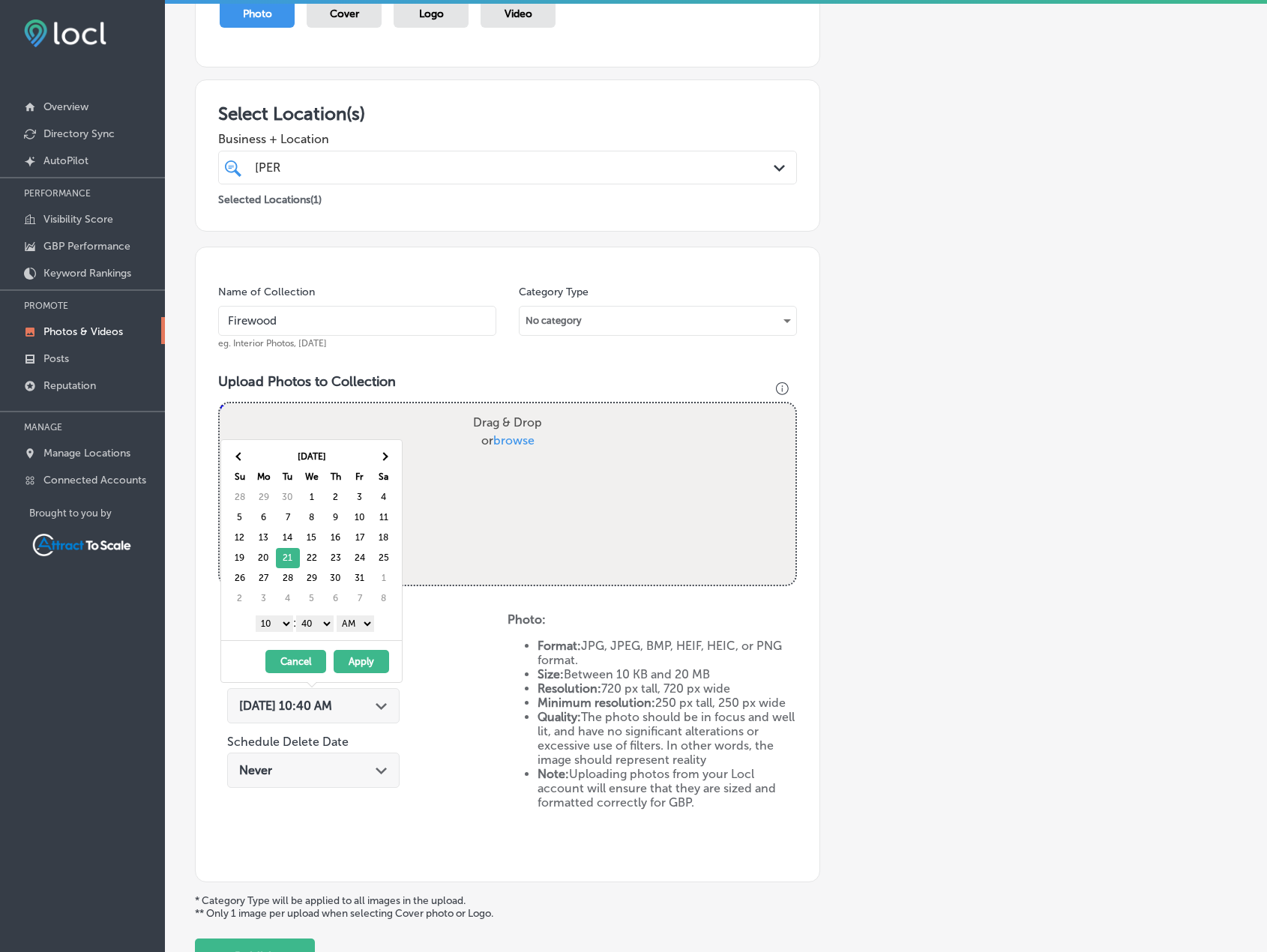
click at [359, 619] on select "AM PM" at bounding box center [355, 624] width 38 height 16
click at [391, 635] on div "Oct 2025 Su Mo Tu We Th Fr Sa 28 29 30 1 2 3 4 5 6 7 8 9 10 11 12 13 14 15 16 1…" at bounding box center [311, 540] width 181 height 200
click at [378, 654] on button "Apply" at bounding box center [361, 661] width 55 height 23
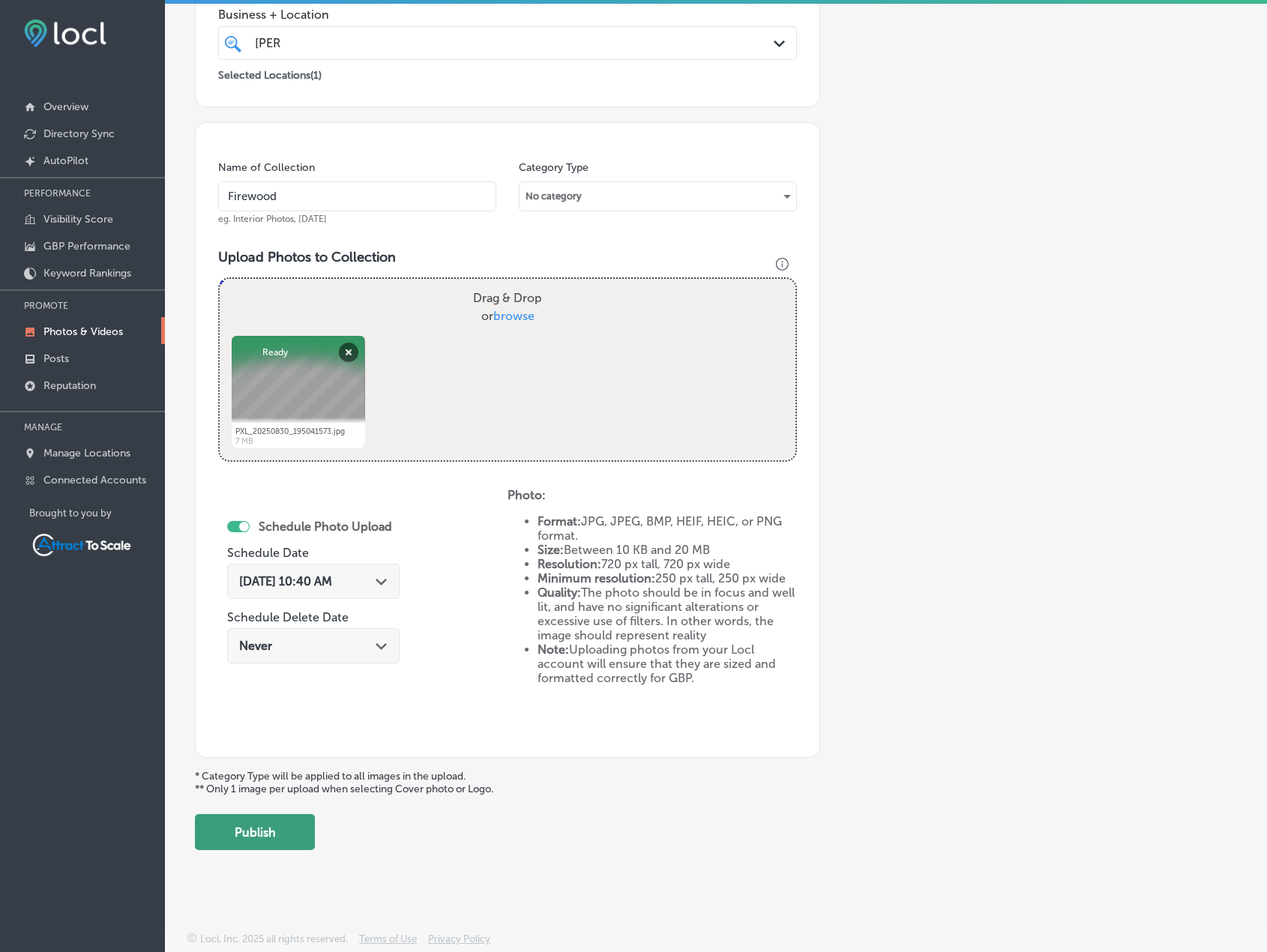
click at [304, 826] on button "Publish" at bounding box center [255, 831] width 120 height 36
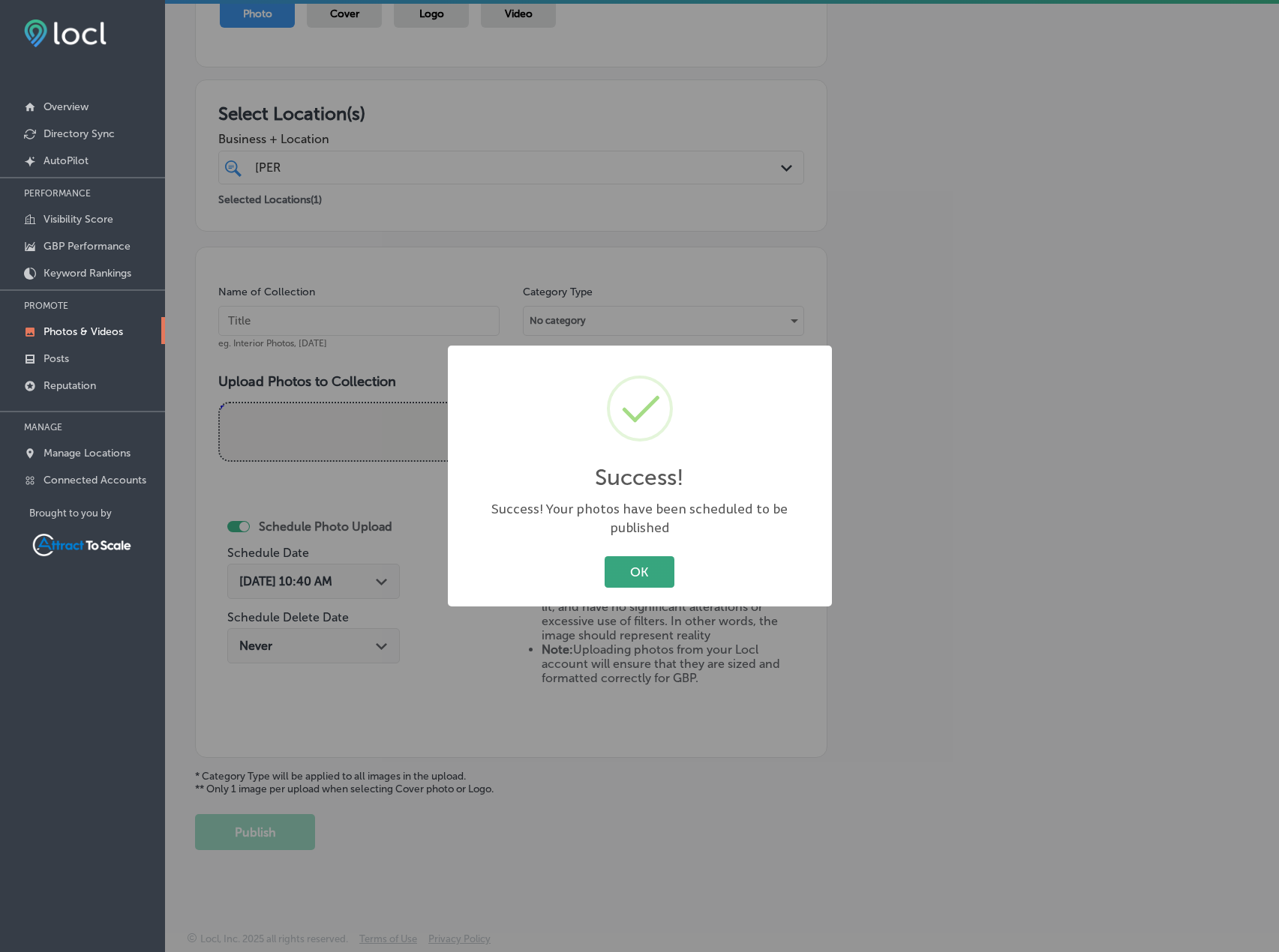
click at [640, 573] on button "OK" at bounding box center [640, 572] width 70 height 31
